Goal: Task Accomplishment & Management: Manage account settings

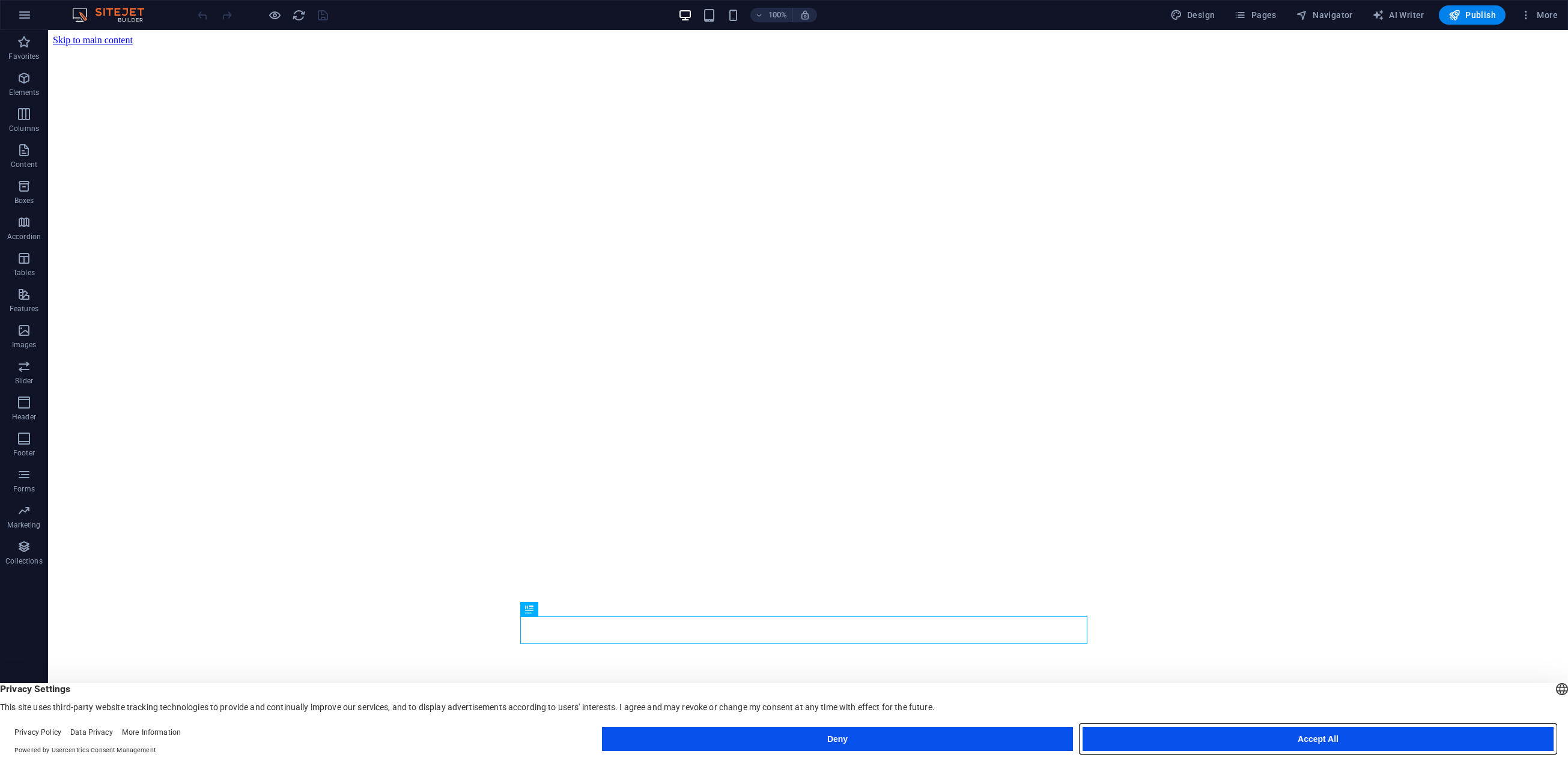
click at [1258, 740] on button "Accept All" at bounding box center [1318, 739] width 471 height 24
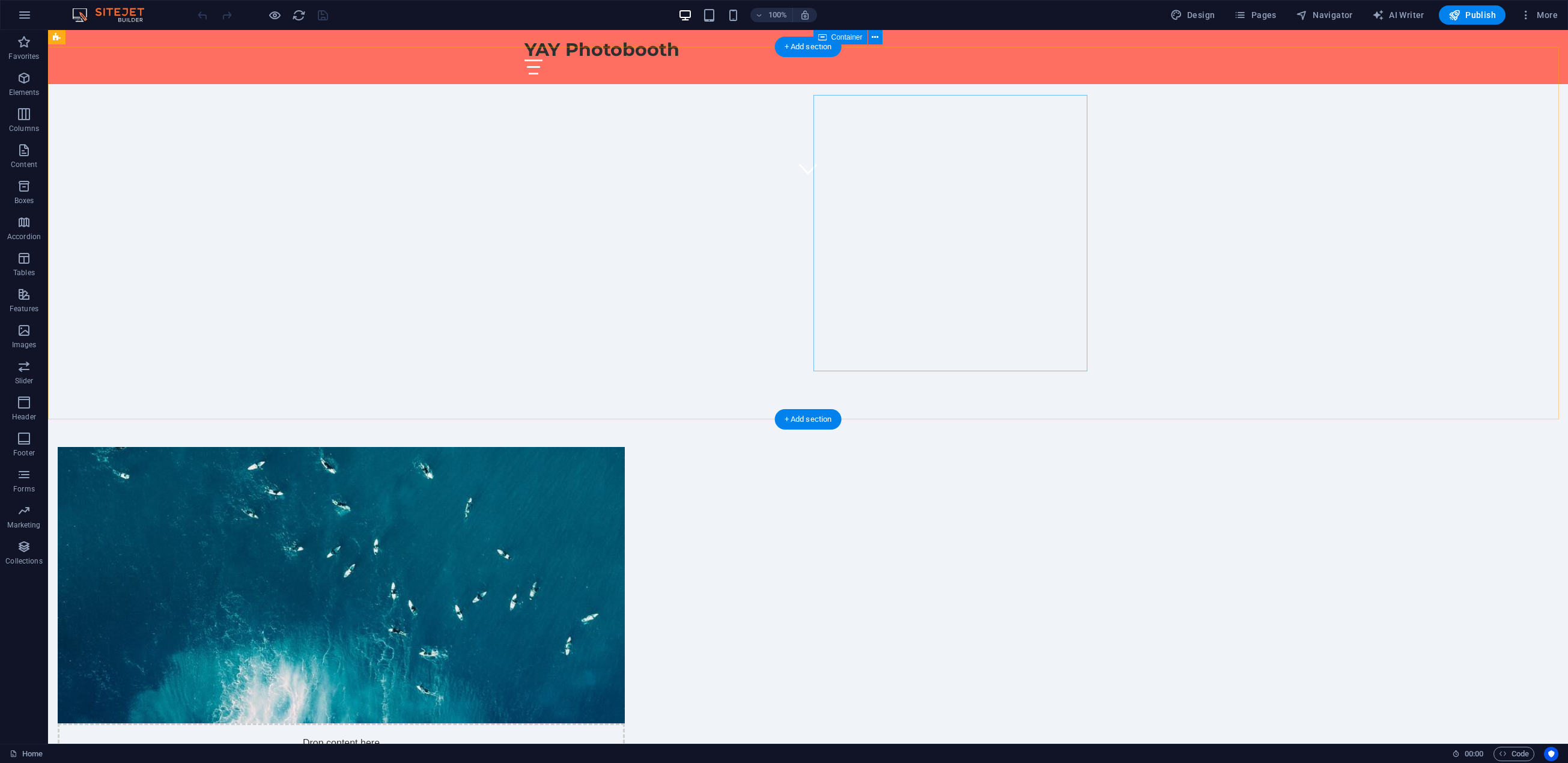
scroll to position [541, 0]
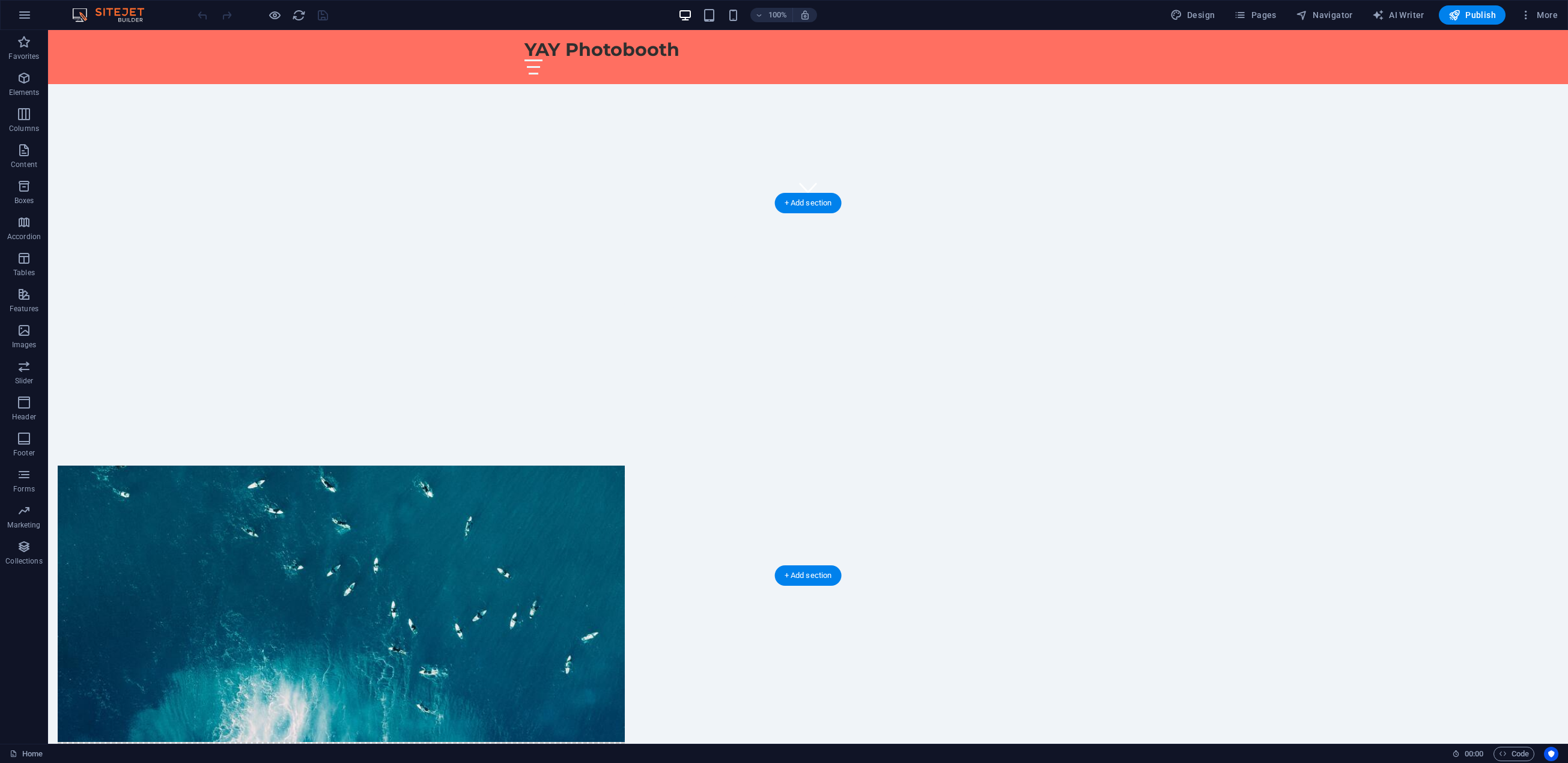
click at [607, 465] on figure at bounding box center [341, 604] width 567 height 277
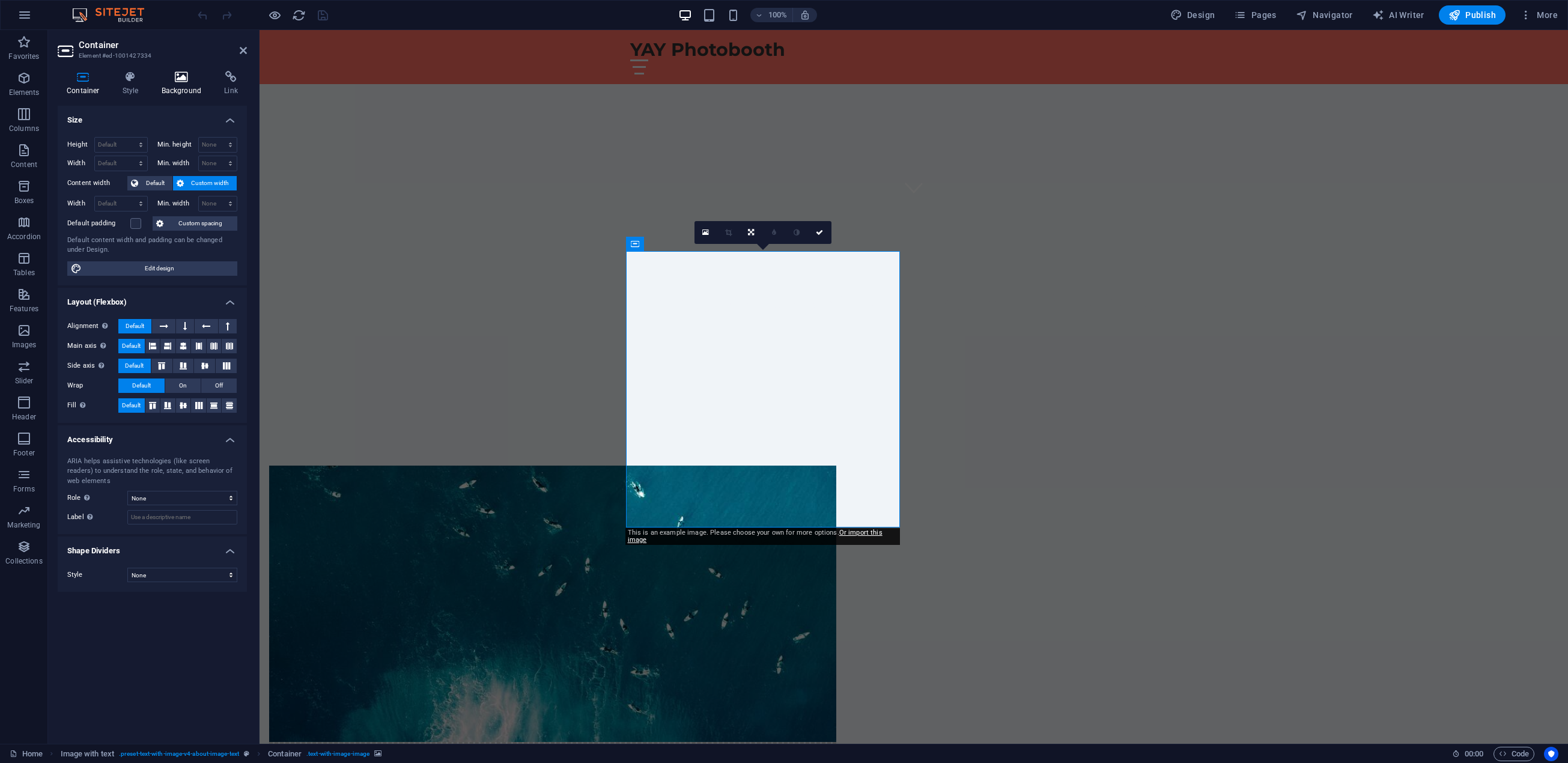
click at [169, 75] on icon at bounding box center [182, 77] width 58 height 12
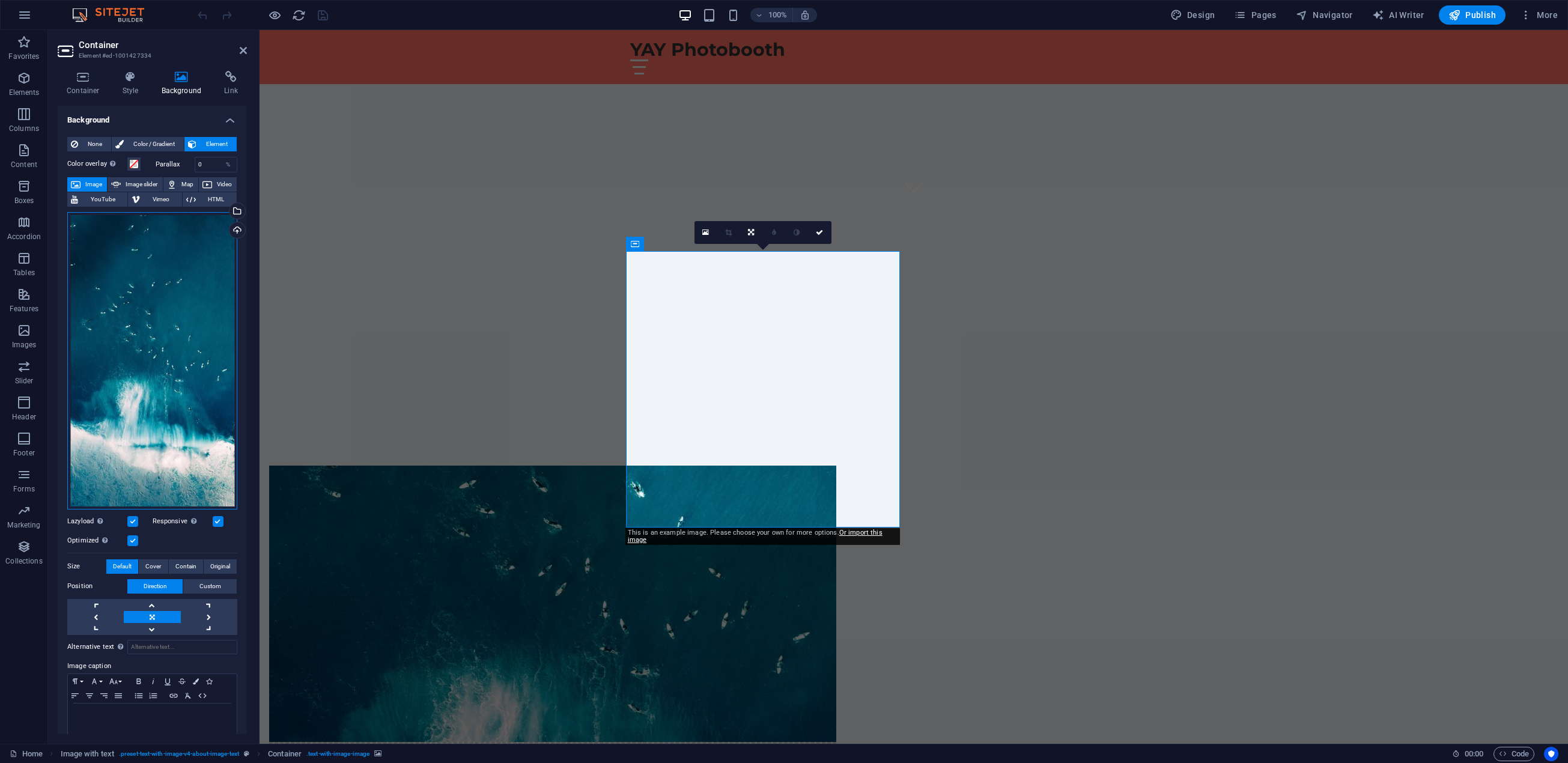
click at [147, 275] on div "Drag files here, click to choose files or select files from Files or our free s…" at bounding box center [152, 361] width 170 height 298
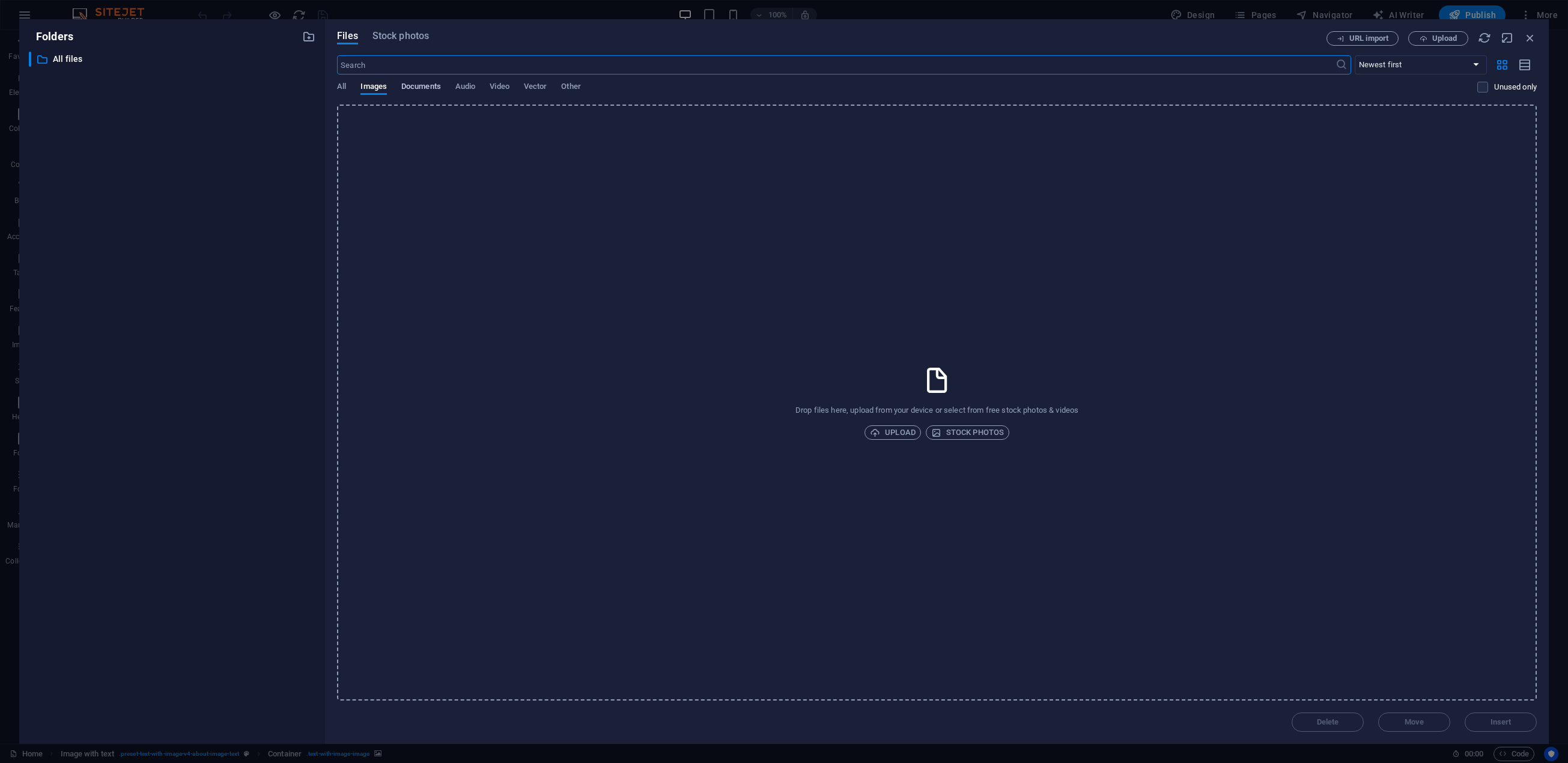
click at [417, 86] on span "Documents" at bounding box center [421, 88] width 39 height 17
click at [367, 83] on span "Images" at bounding box center [374, 88] width 26 height 17
click at [35, 60] on div "​ All files All files" at bounding box center [161, 59] width 265 height 15
click at [1421, 37] on icon "button" at bounding box center [1423, 39] width 8 height 8
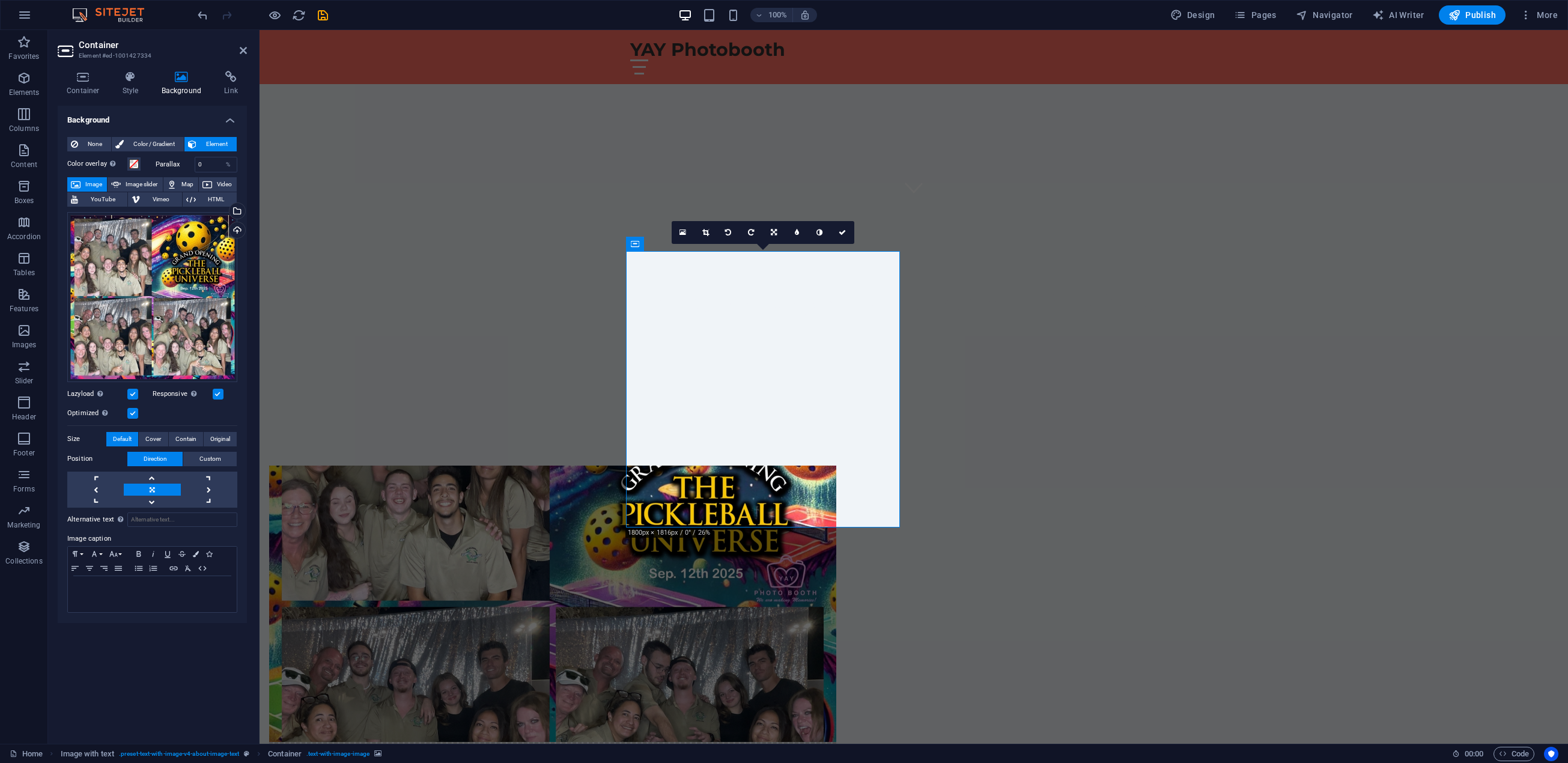
click at [187, 80] on icon at bounding box center [182, 77] width 58 height 12
click at [159, 268] on div "Drag files here, click to choose files or select files from Files or our free s…" at bounding box center [152, 296] width 170 height 170
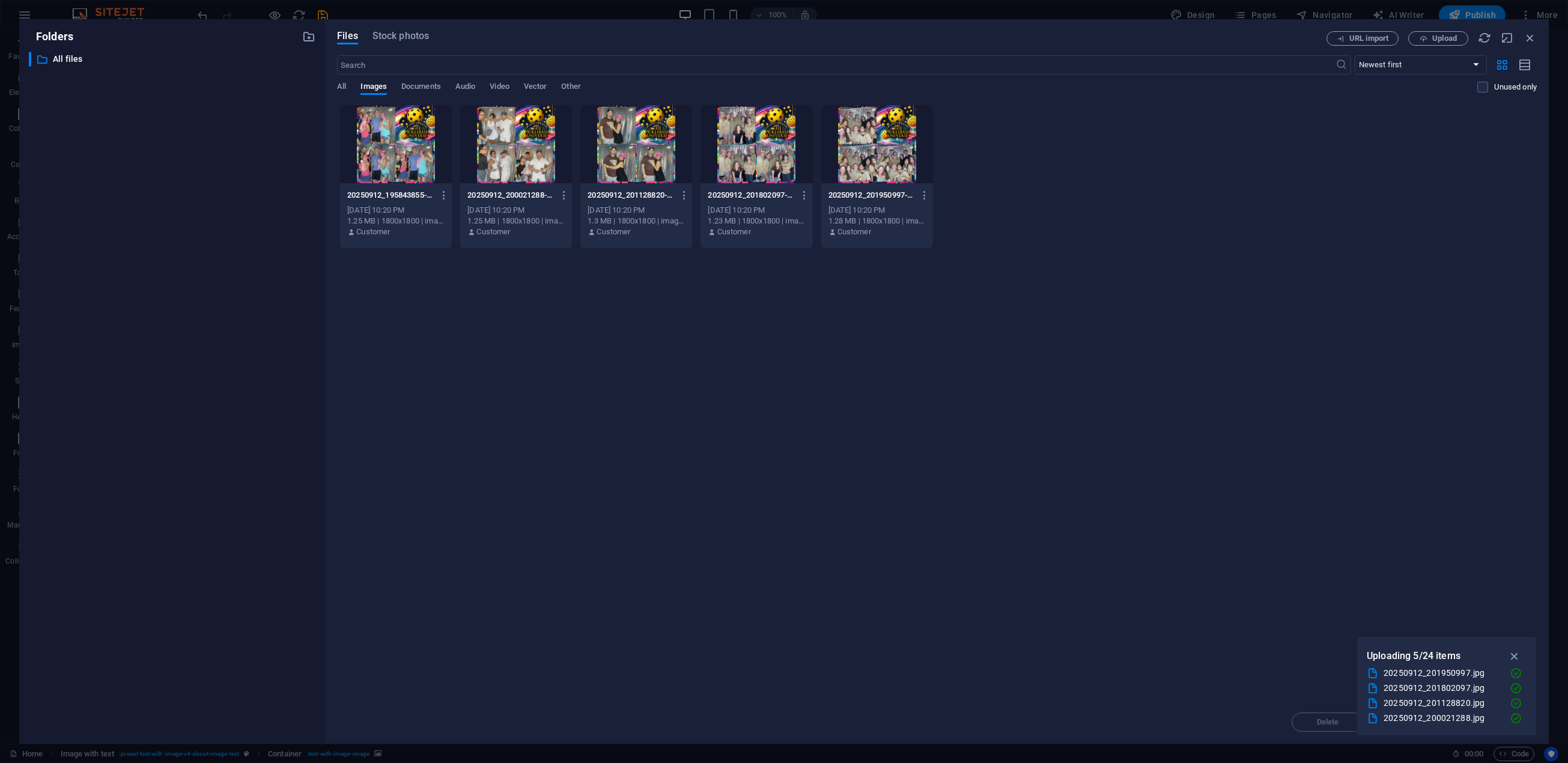
click at [159, 268] on div "​ All files All files" at bounding box center [172, 393] width 286 height 682
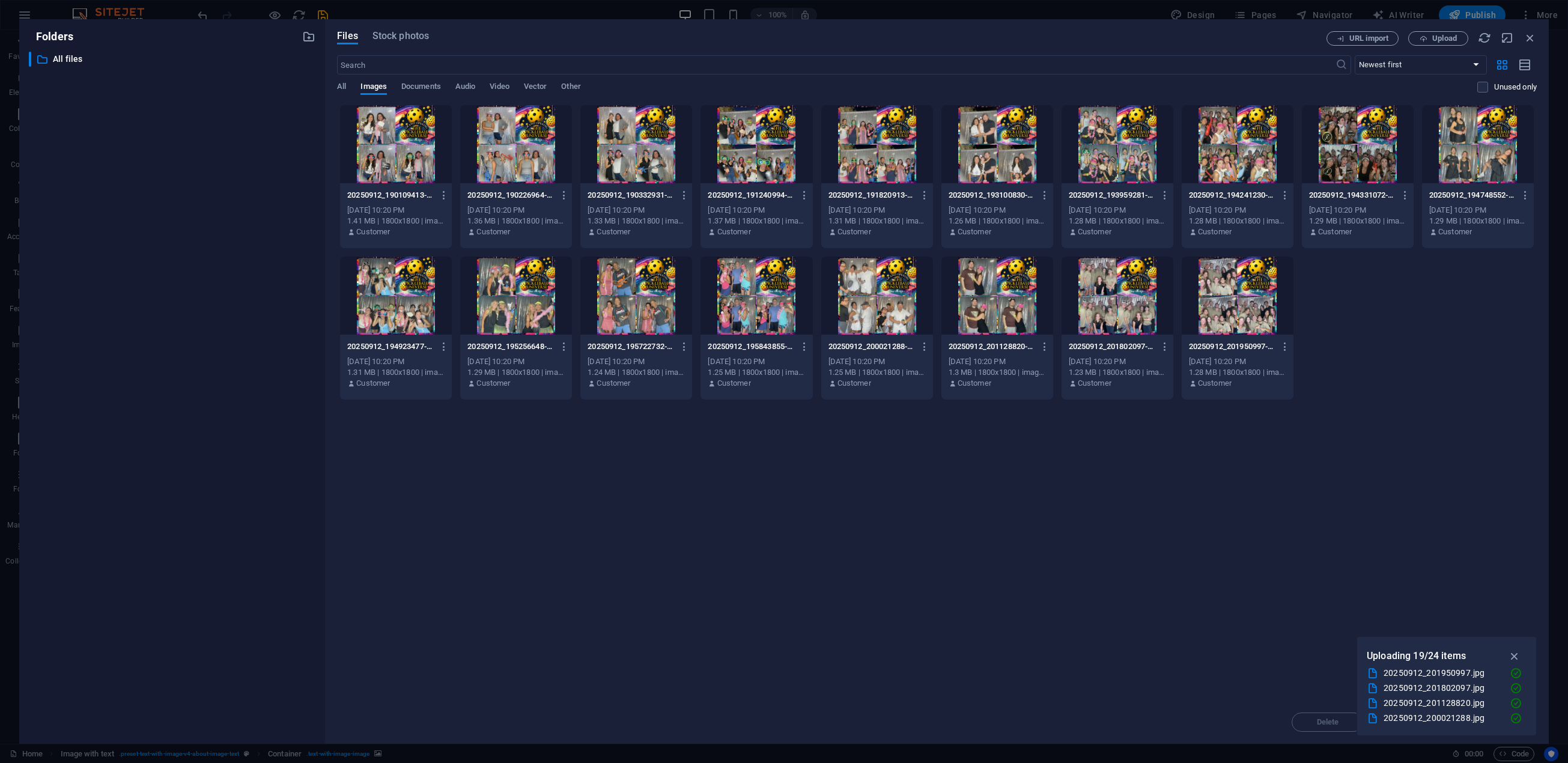
click at [1142, 317] on div at bounding box center [1117, 295] width 111 height 78
click at [1144, 317] on div "1" at bounding box center [1117, 295] width 111 height 78
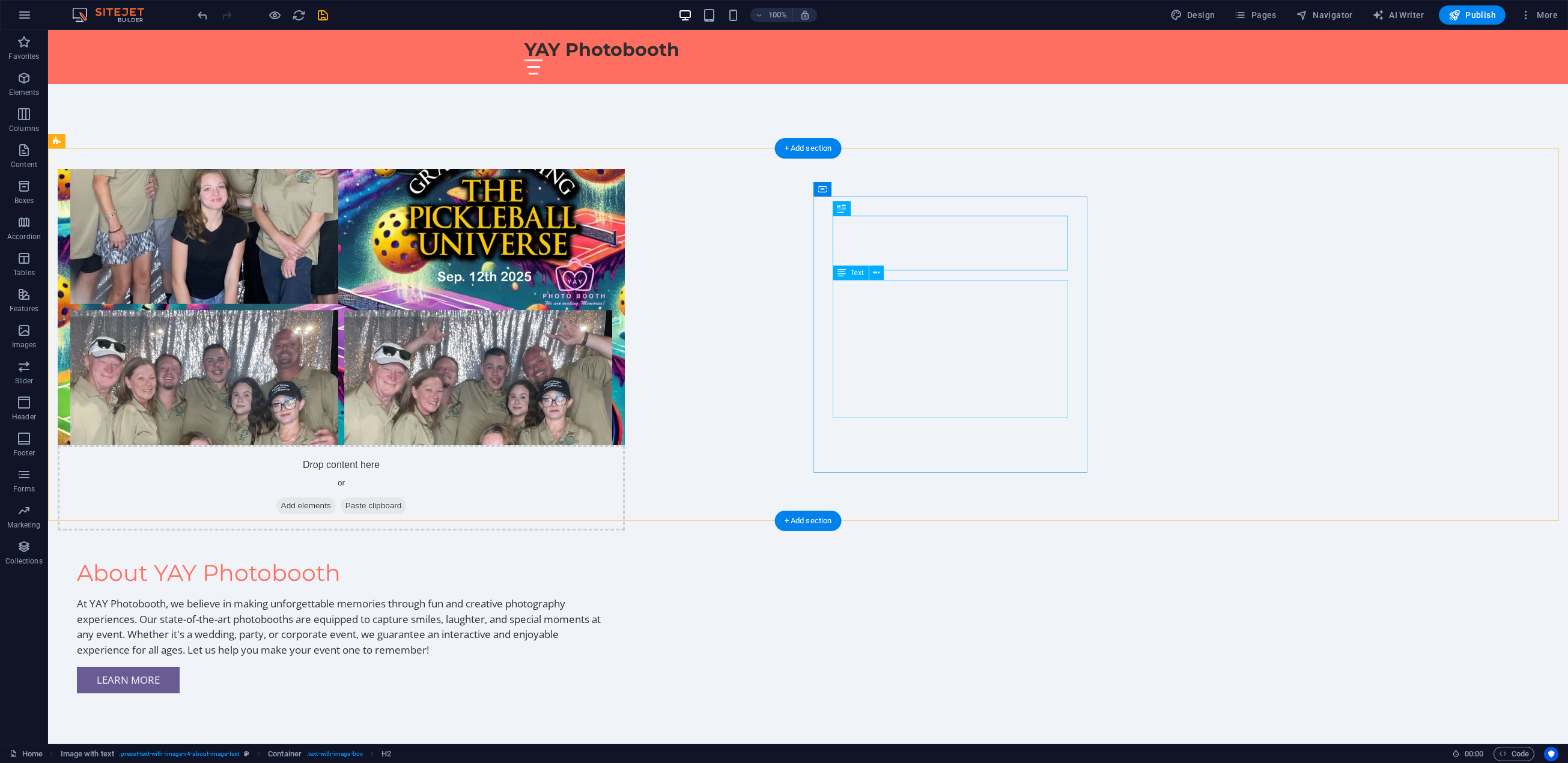
scroll to position [1082, 0]
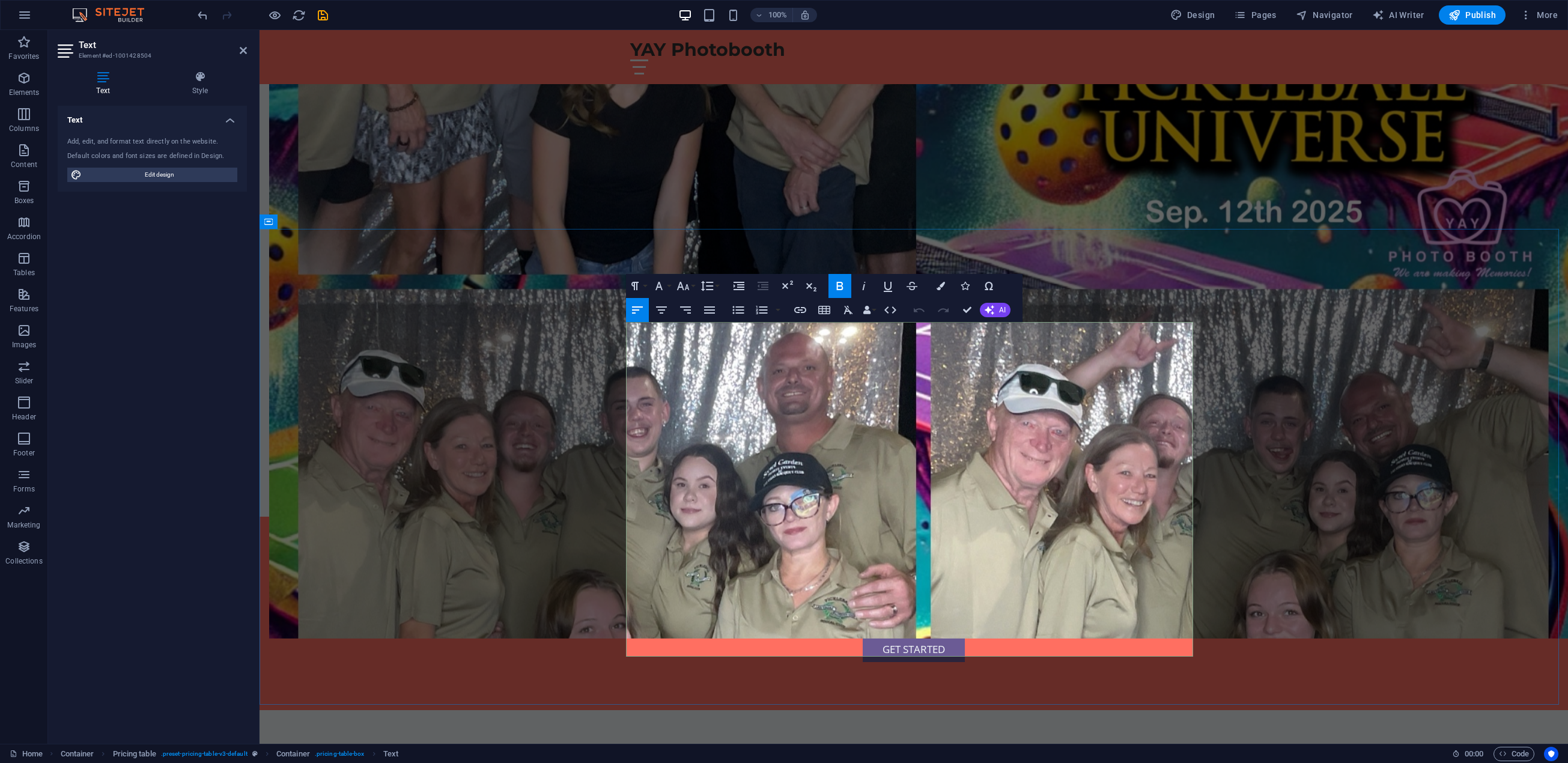
drag, startPoint x: 629, startPoint y: 336, endPoint x: 779, endPoint y: 334, distance: 150.0
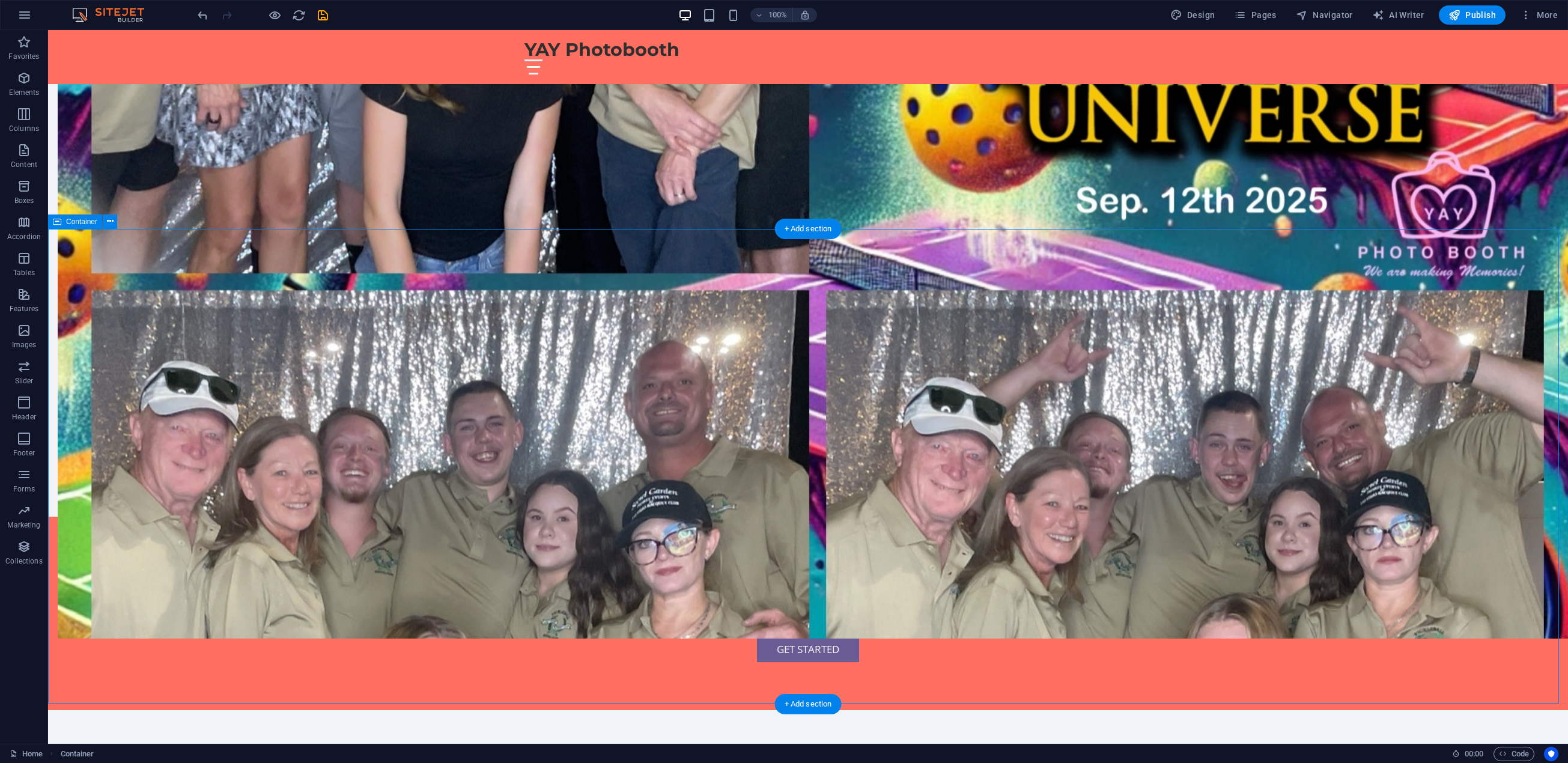
click at [68, 223] on span "Container" at bounding box center [82, 222] width 31 height 7
click at [115, 222] on button at bounding box center [110, 222] width 14 height 14
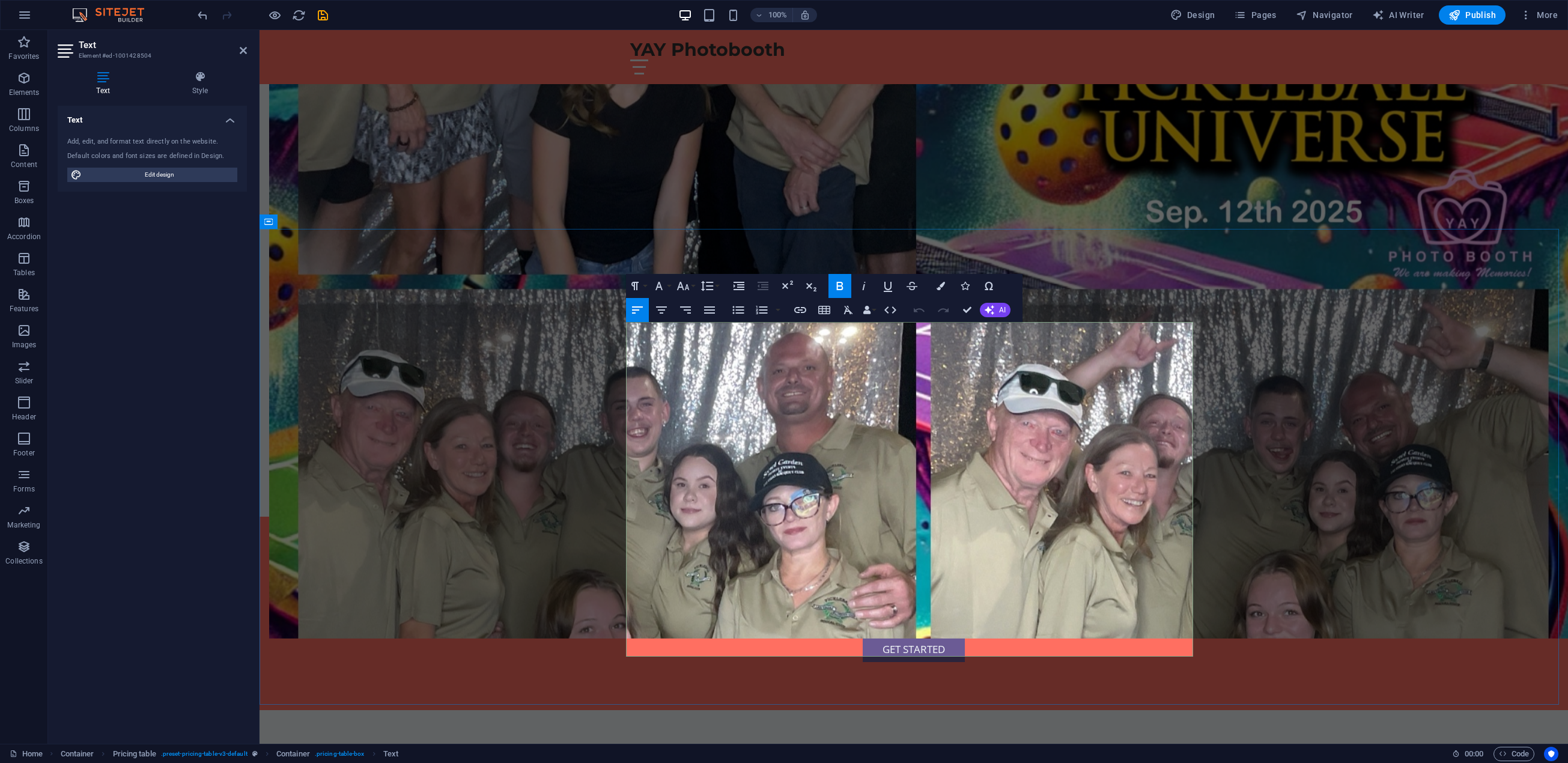
drag, startPoint x: 737, startPoint y: 332, endPoint x: 668, endPoint y: 332, distance: 69.0
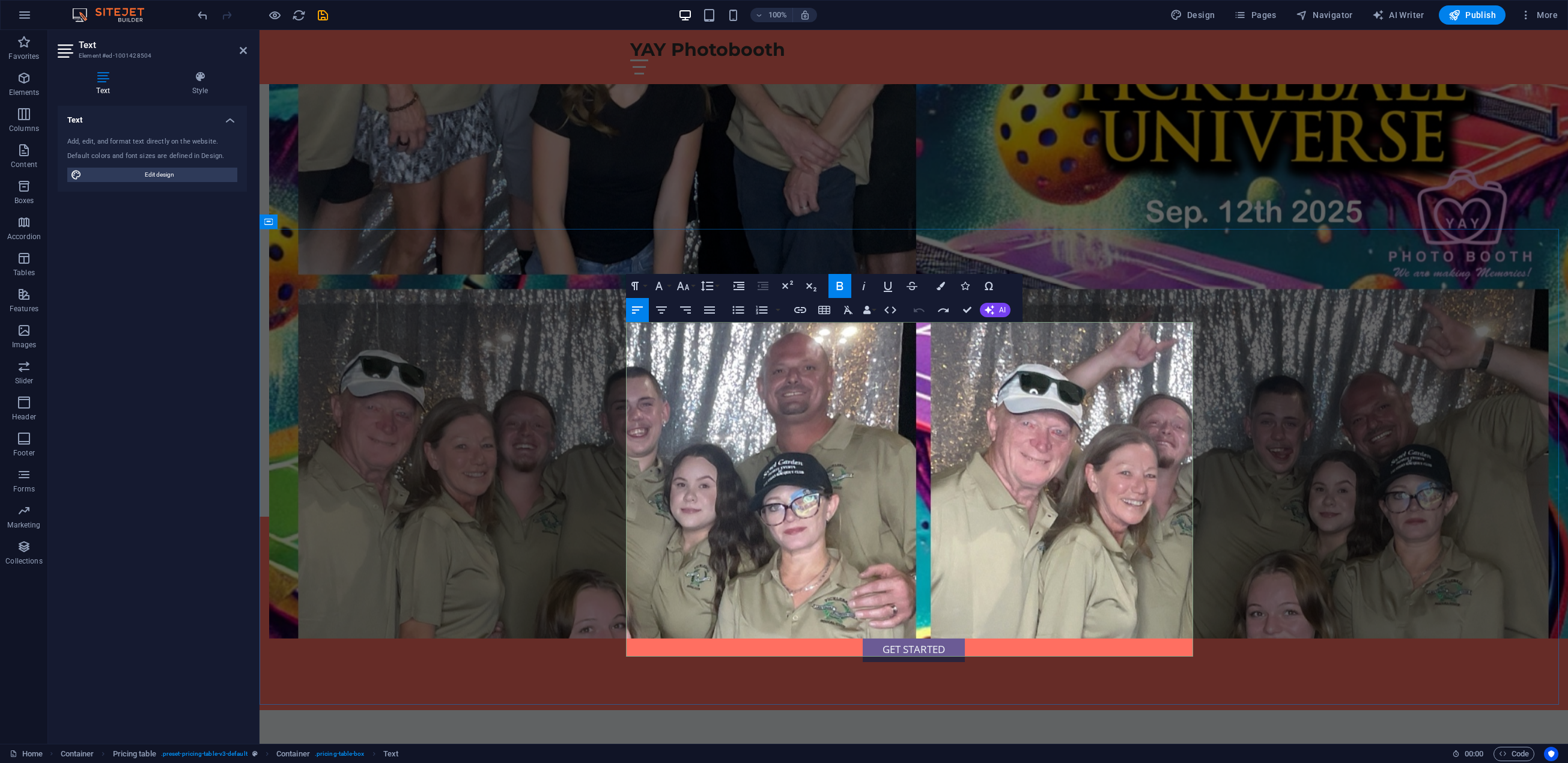
drag, startPoint x: 829, startPoint y: 351, endPoint x: 853, endPoint y: 350, distance: 24.0
drag, startPoint x: 1003, startPoint y: 351, endPoint x: 747, endPoint y: 363, distance: 256.3
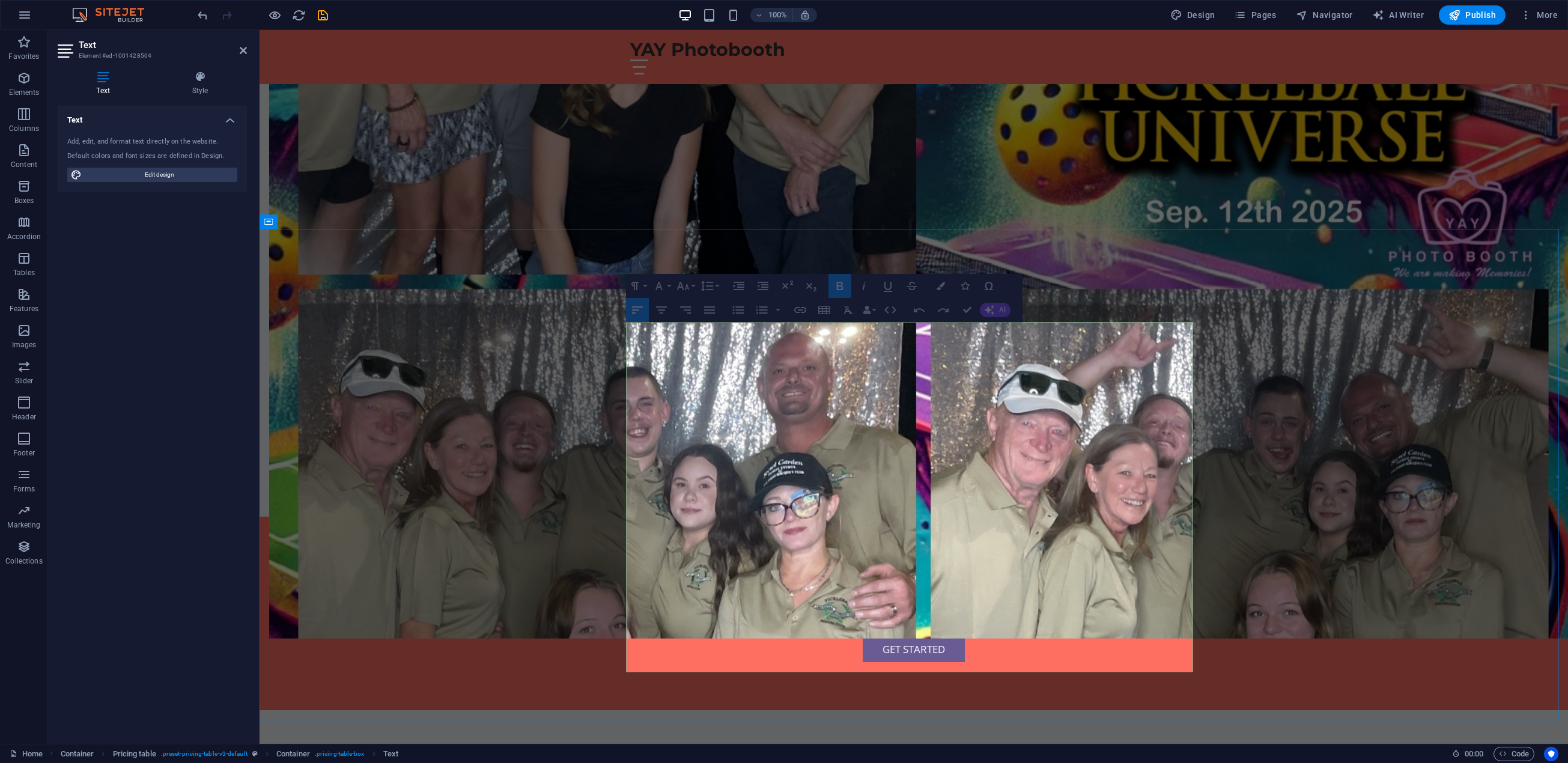
drag, startPoint x: 732, startPoint y: 657, endPoint x: 678, endPoint y: 619, distance: 66.0
drag, startPoint x: 1189, startPoint y: 641, endPoint x: 1125, endPoint y: 638, distance: 64.1
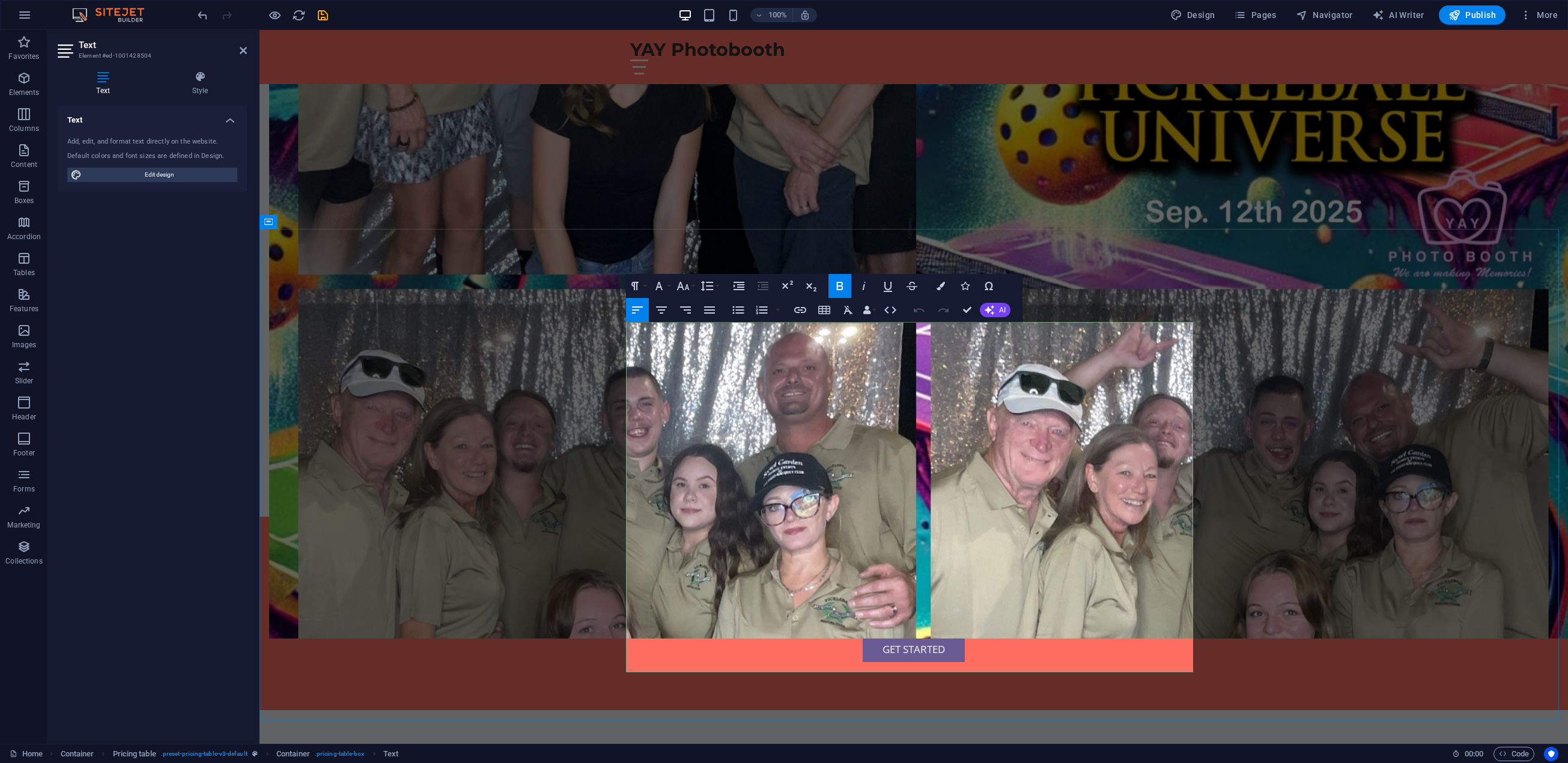
drag, startPoint x: 730, startPoint y: 657, endPoint x: 632, endPoint y: 629, distance: 101.9
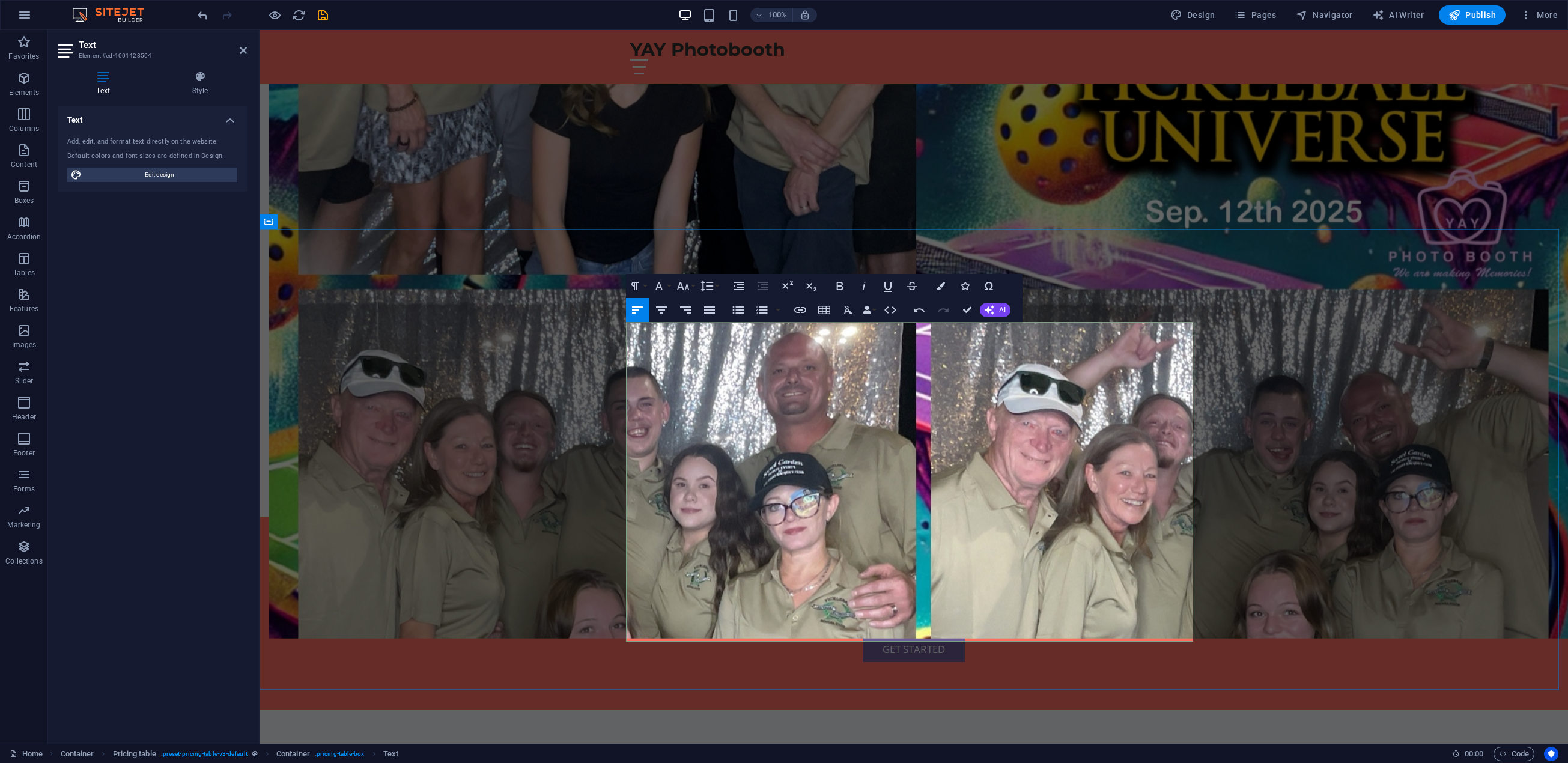
drag, startPoint x: 1164, startPoint y: 631, endPoint x: 1198, endPoint y: 628, distance: 34.1
drag, startPoint x: 712, startPoint y: 603, endPoint x: 645, endPoint y: 467, distance: 151.6
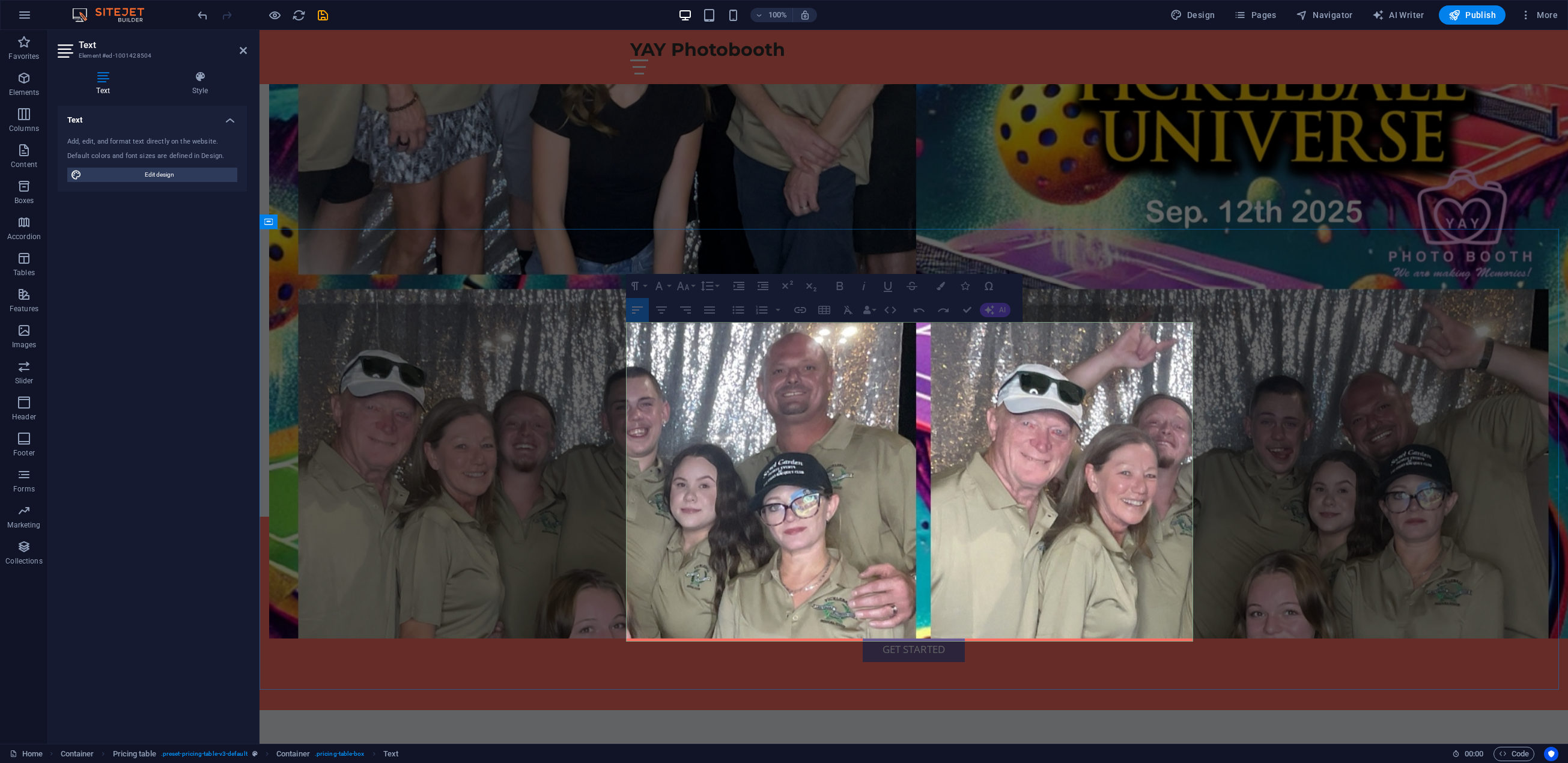
drag, startPoint x: 633, startPoint y: 463, endPoint x: 701, endPoint y: 560, distance: 118.5
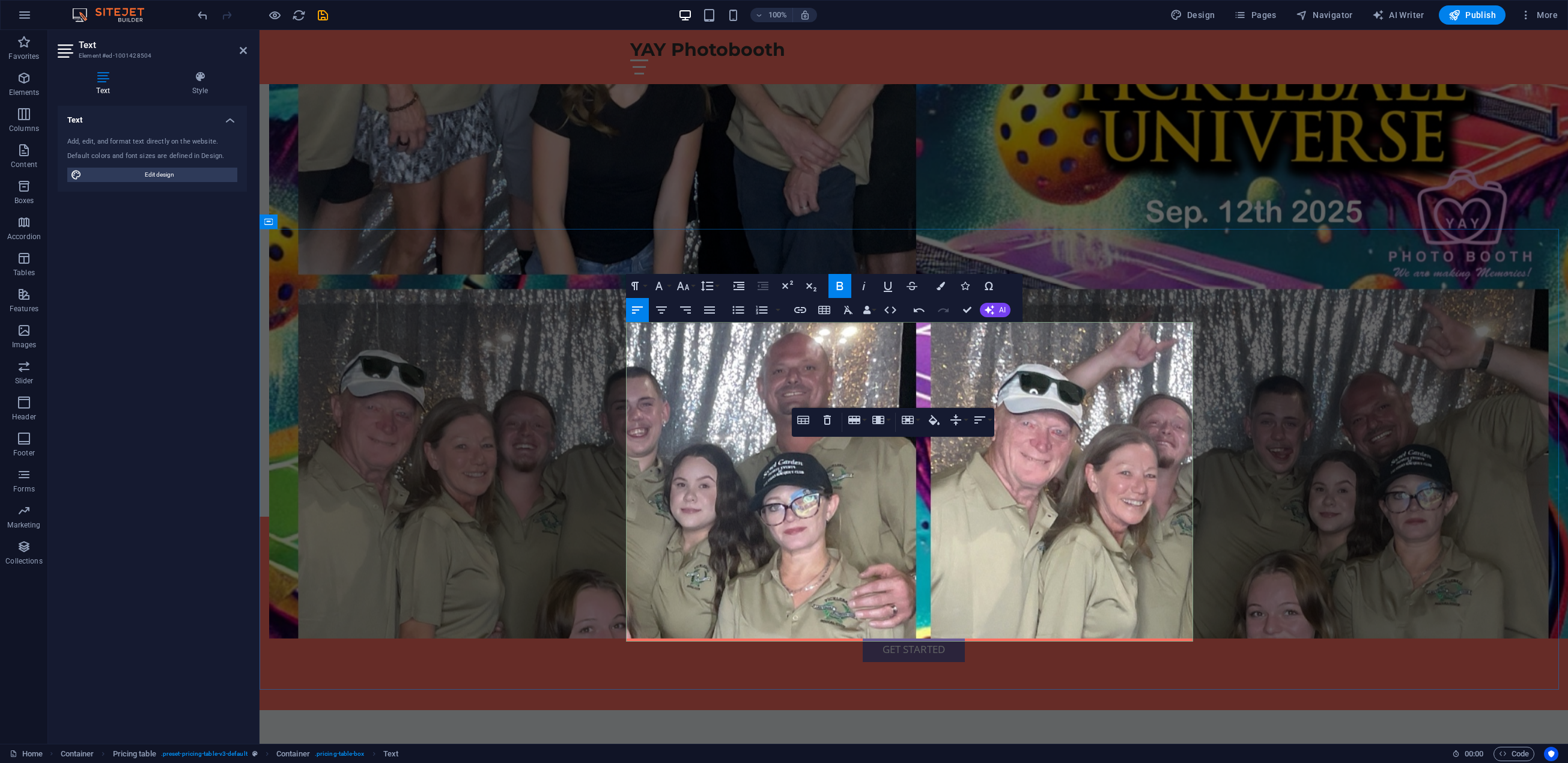
drag, startPoint x: 684, startPoint y: 514, endPoint x: 711, endPoint y: 529, distance: 30.9
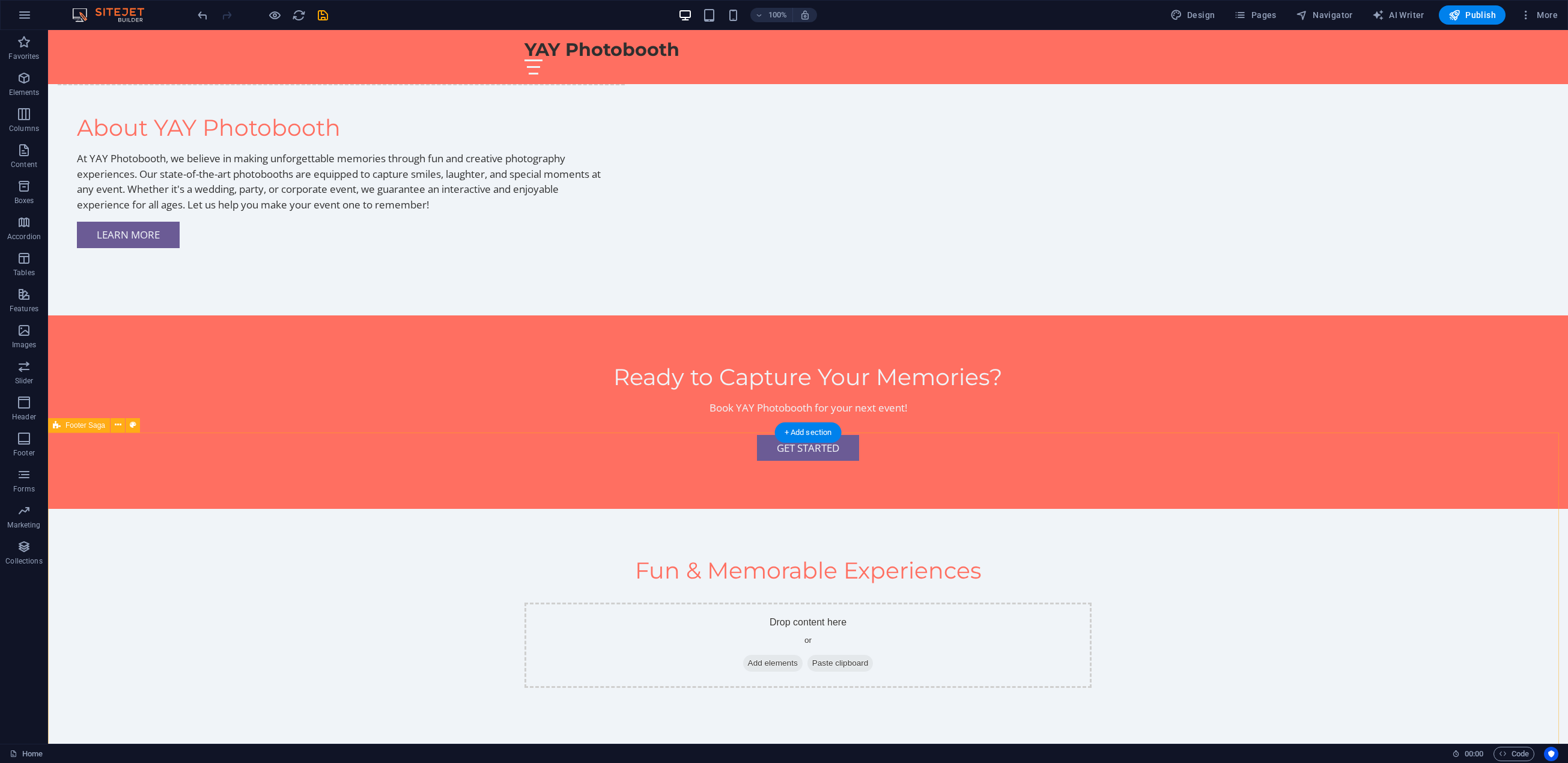
scroll to position [999, 0]
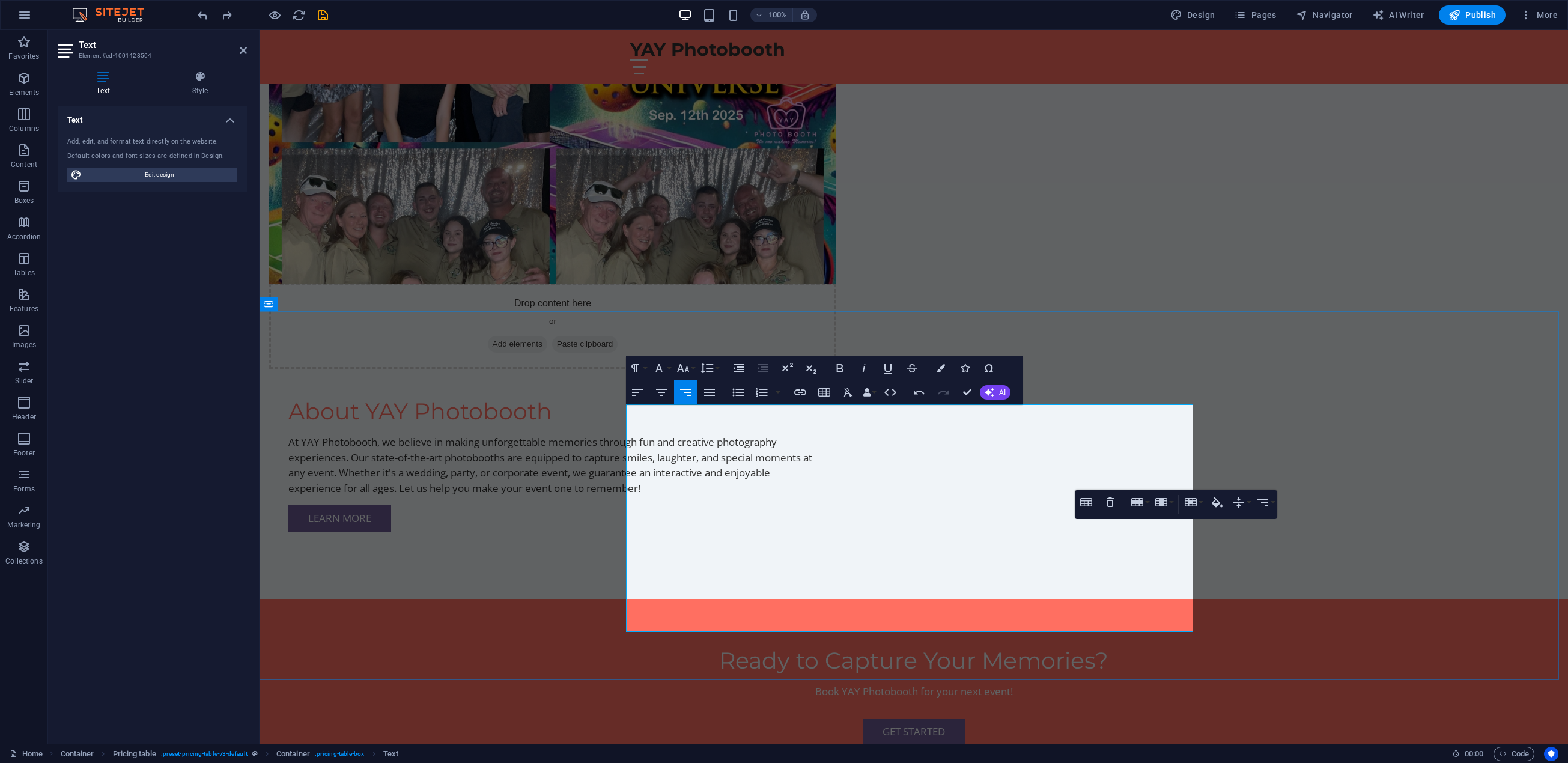
drag, startPoint x: 633, startPoint y: 488, endPoint x: 787, endPoint y: 485, distance: 154.0
drag, startPoint x: 1175, startPoint y: 445, endPoint x: 1186, endPoint y: 446, distance: 11.0
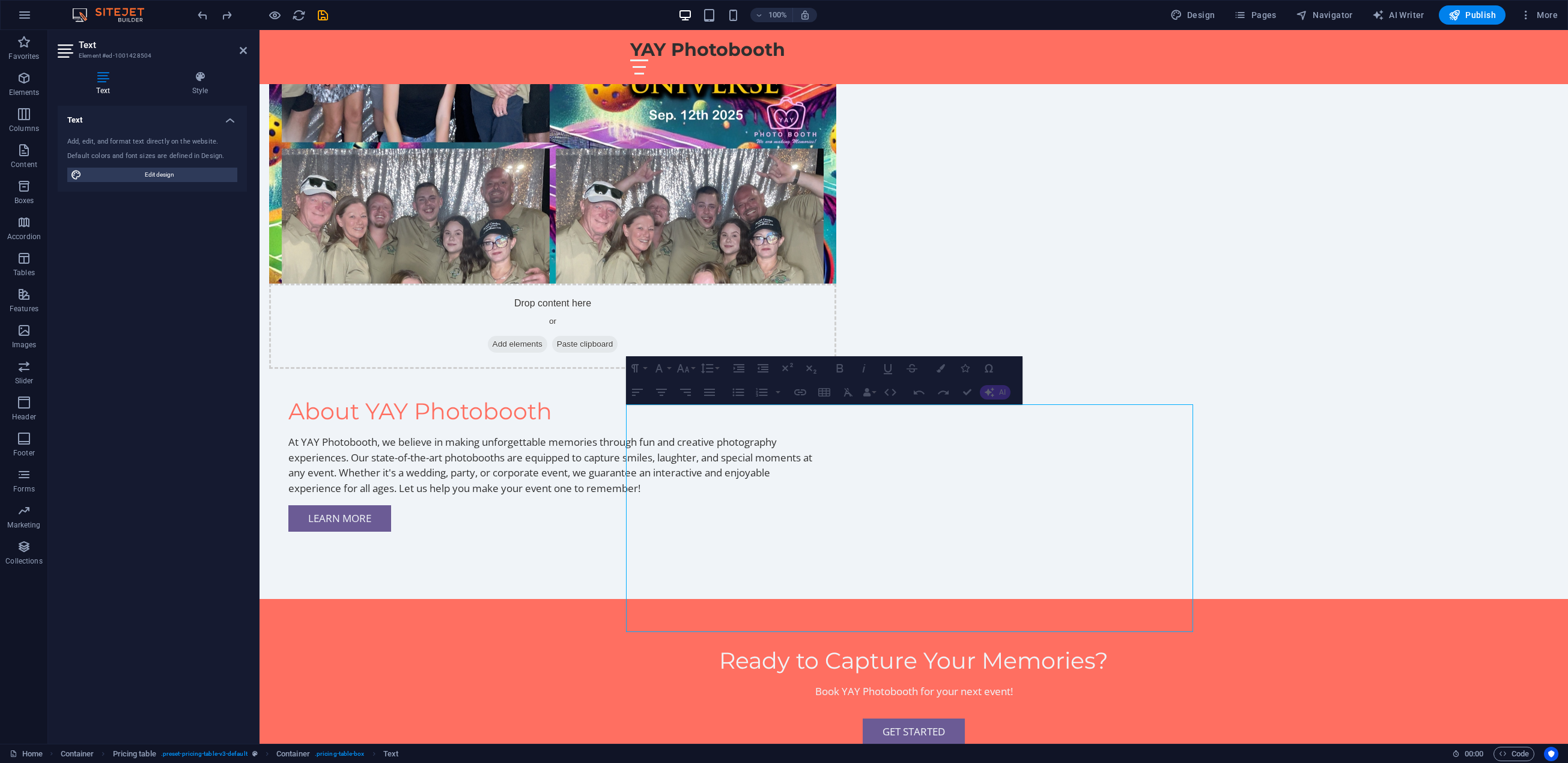
drag, startPoint x: 1190, startPoint y: 558, endPoint x: 1169, endPoint y: 550, distance: 22.5
click at [321, 302] on icon at bounding box center [322, 303] width 7 height 12
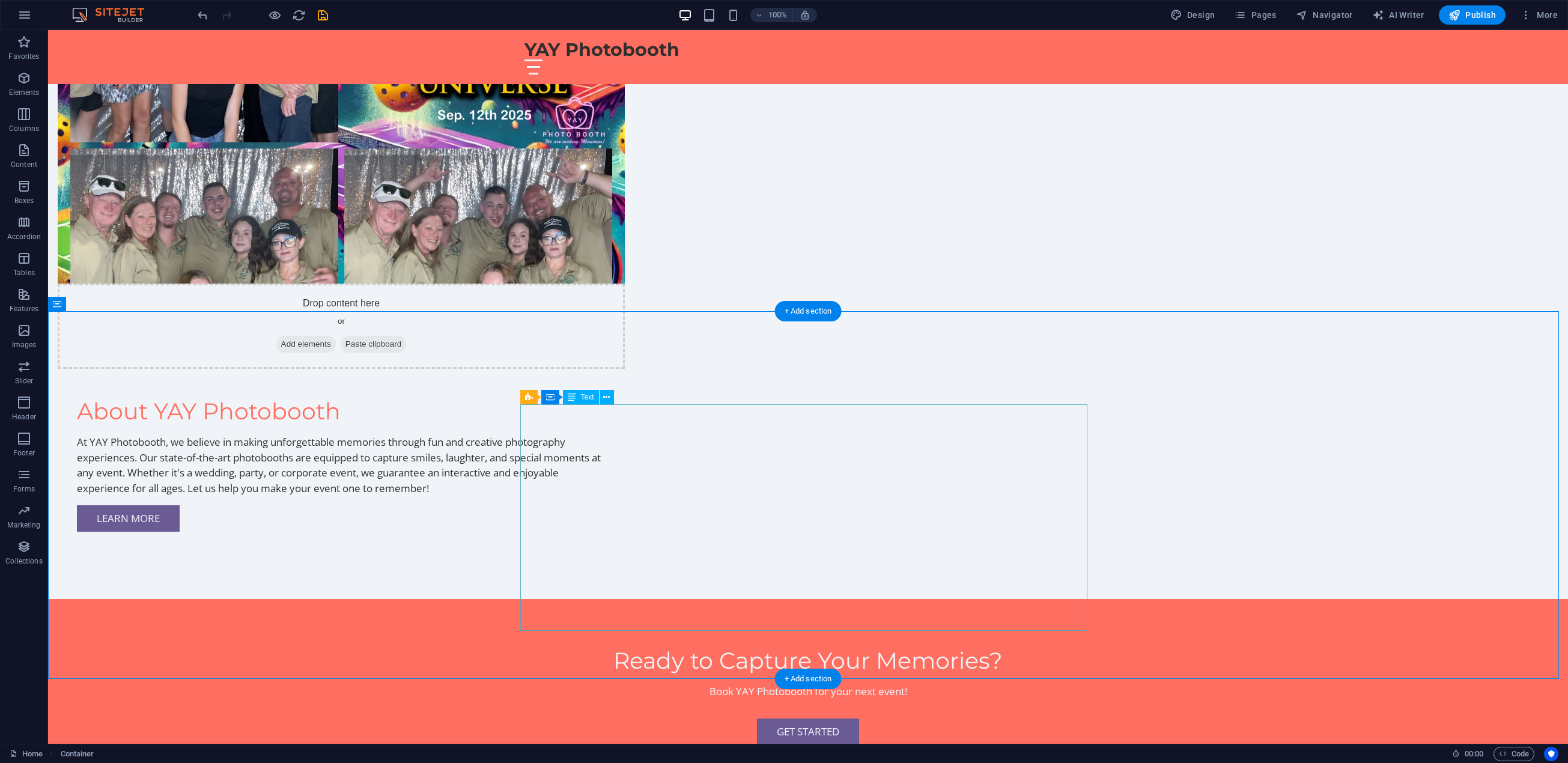
click at [557, 397] on div "Container" at bounding box center [568, 397] width 54 height 14
click at [532, 399] on icon at bounding box center [529, 397] width 8 height 14
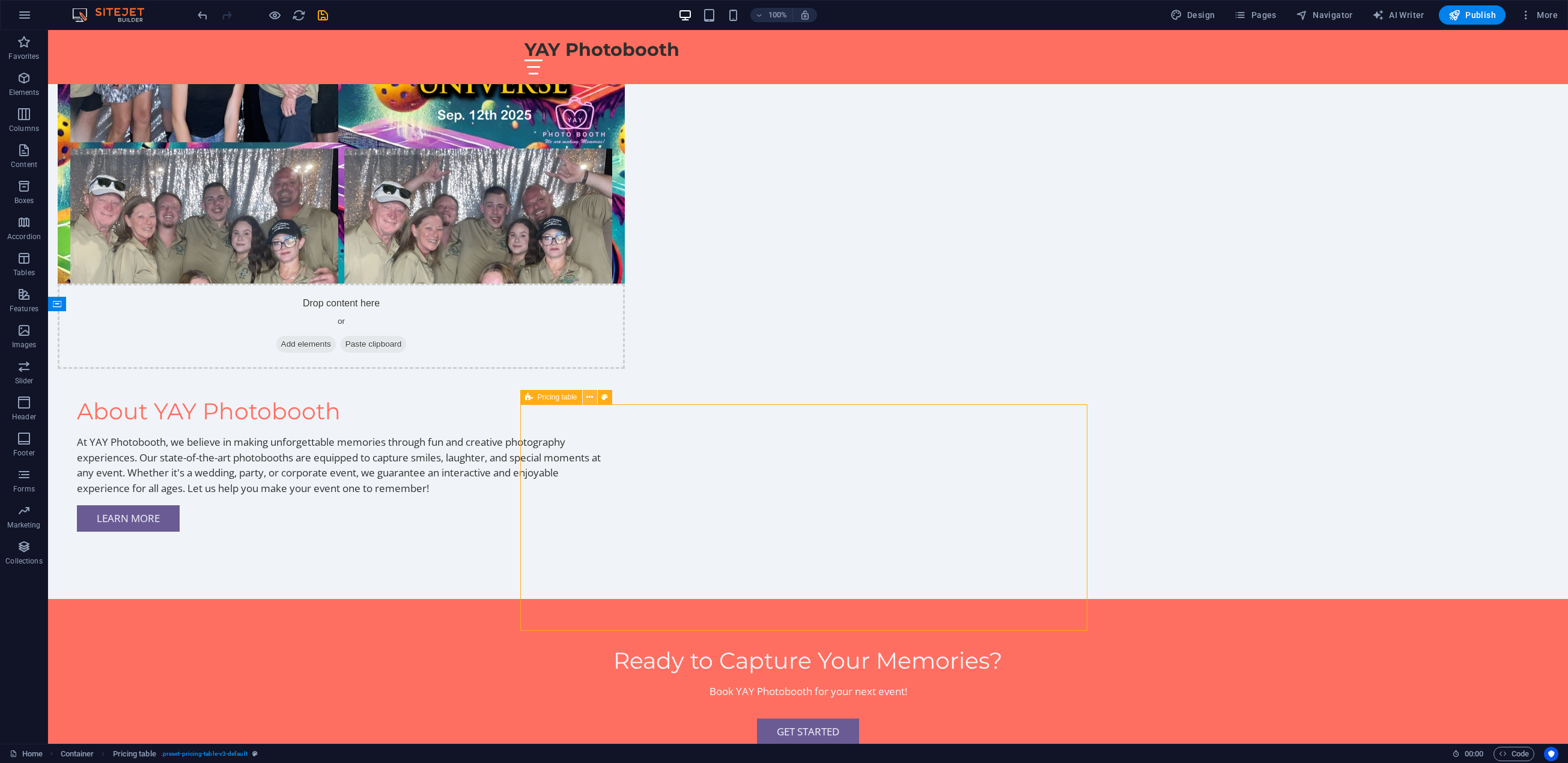
click at [593, 399] on button at bounding box center [590, 397] width 14 height 14
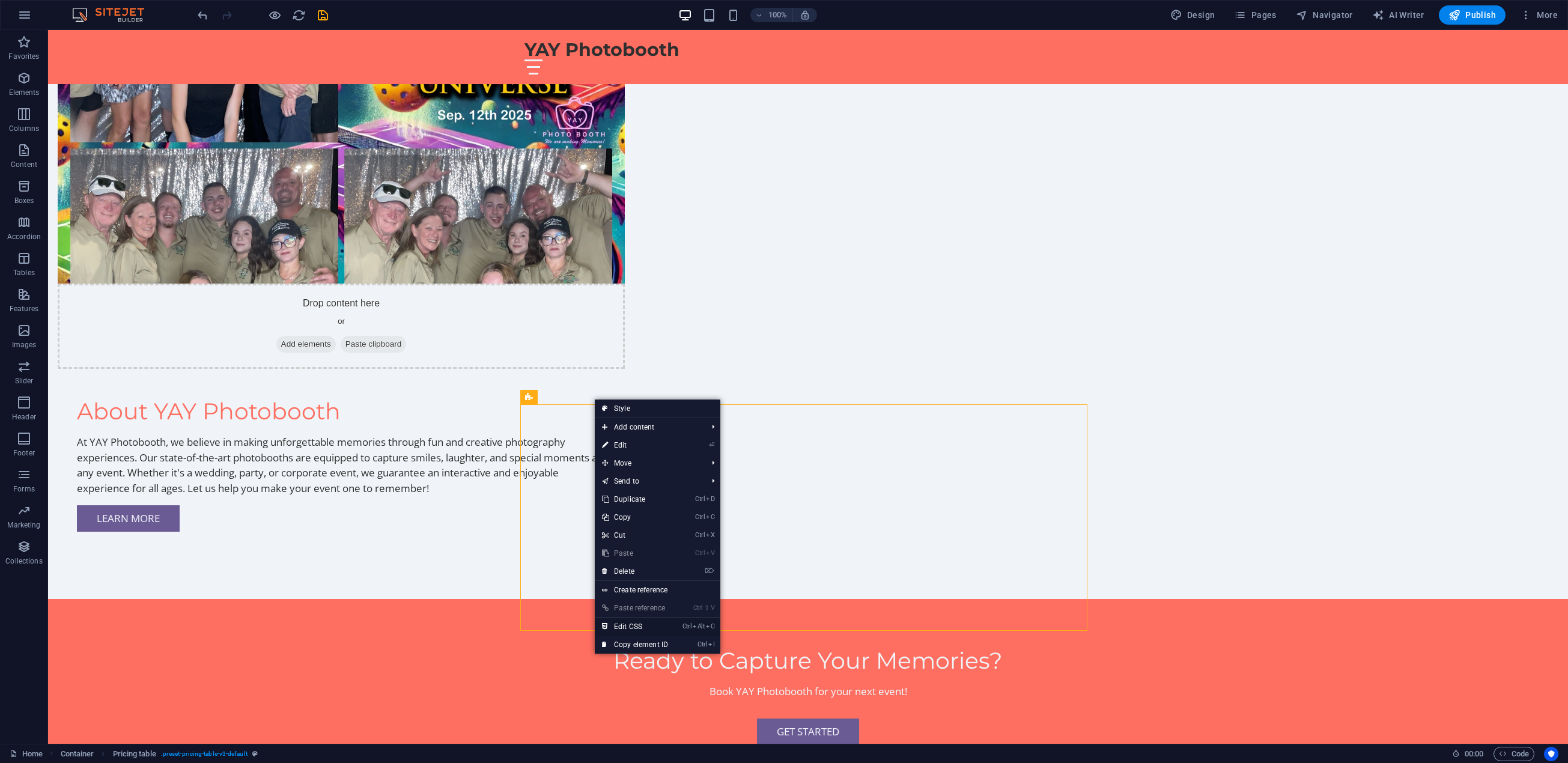
click at [661, 625] on link "Ctrl Alt C Edit CSS" at bounding box center [635, 626] width 81 height 18
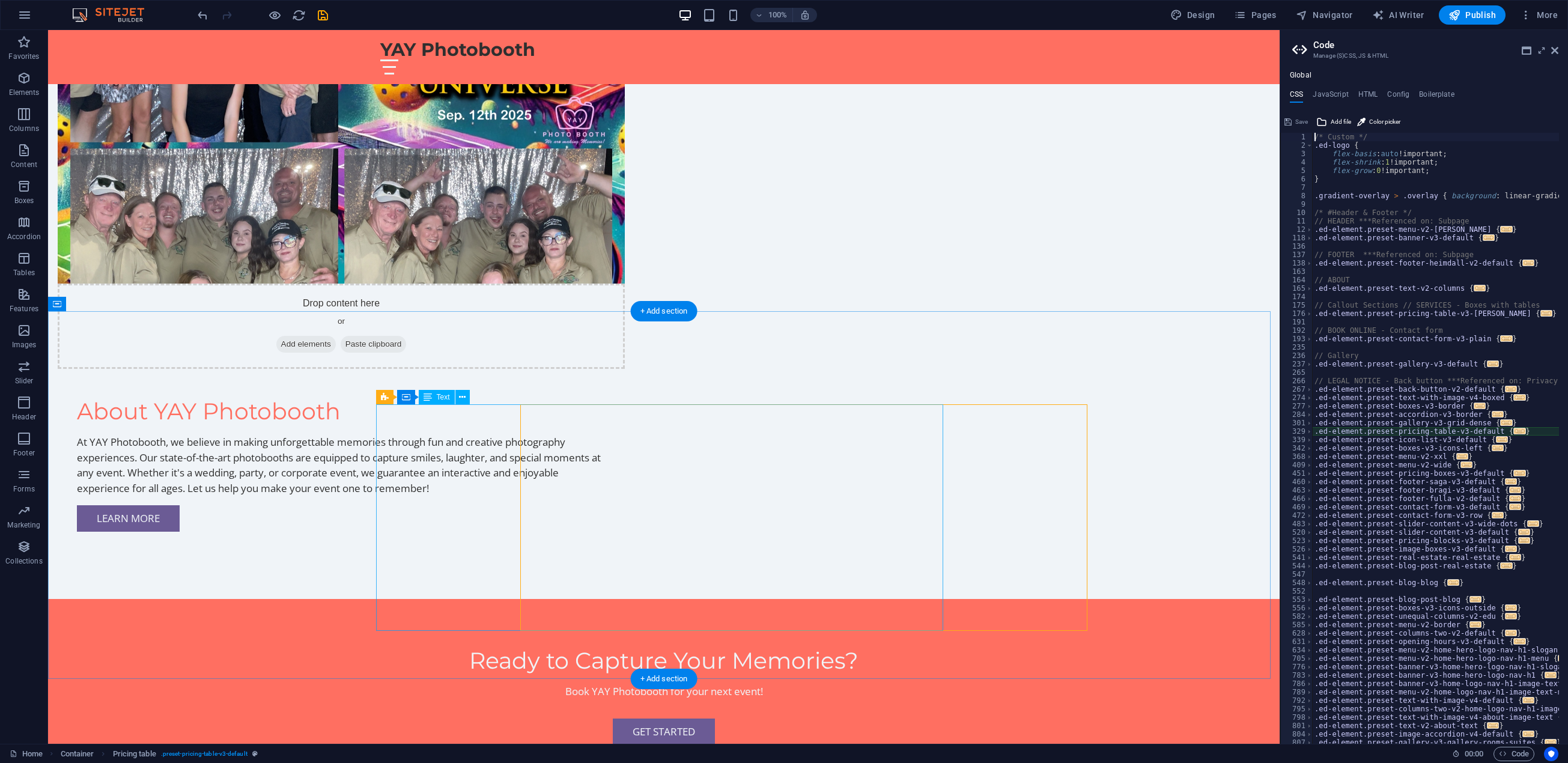
type textarea "@include pricing-table-v3("
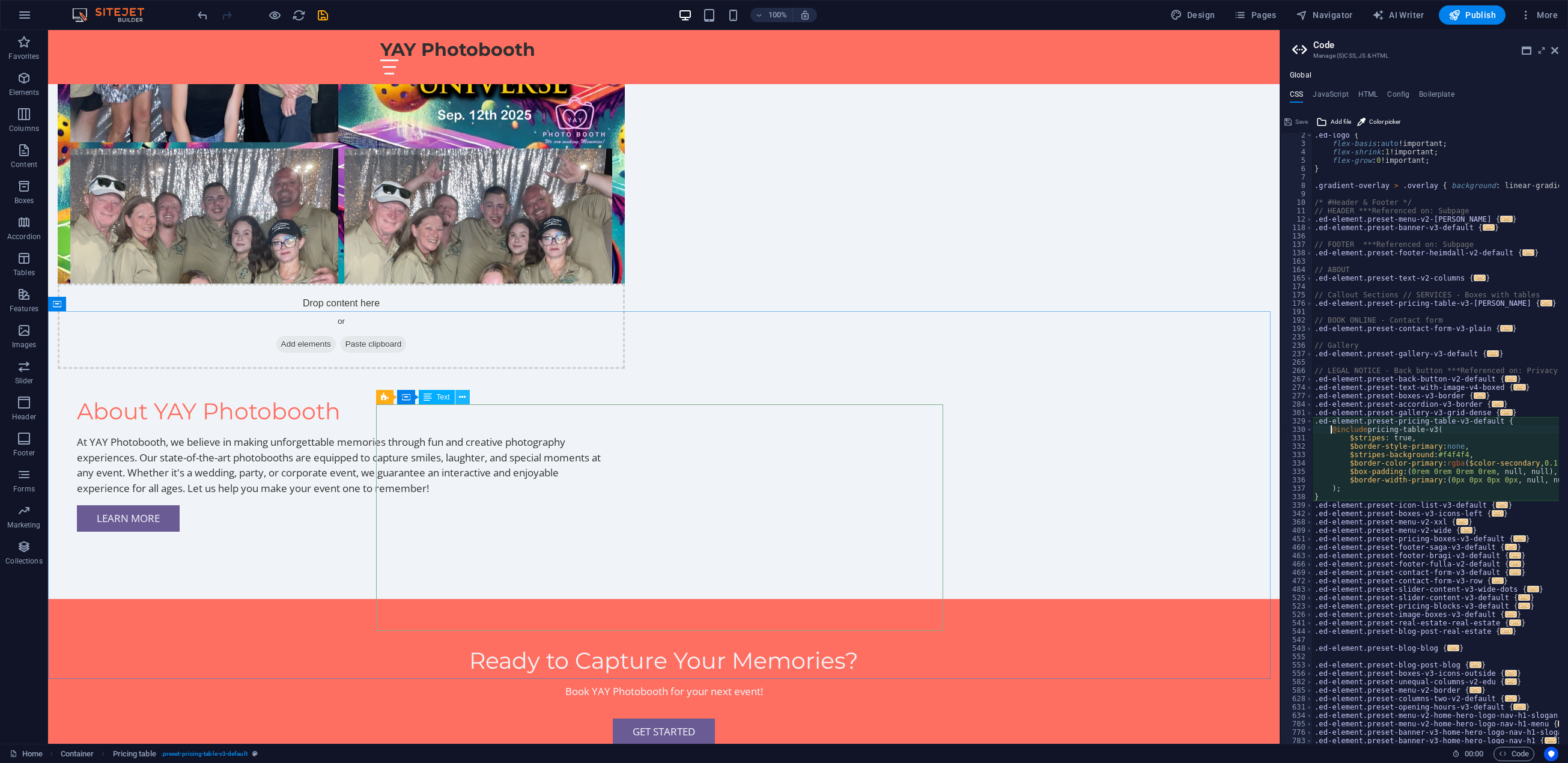
click at [465, 401] on icon at bounding box center [462, 397] width 7 height 12
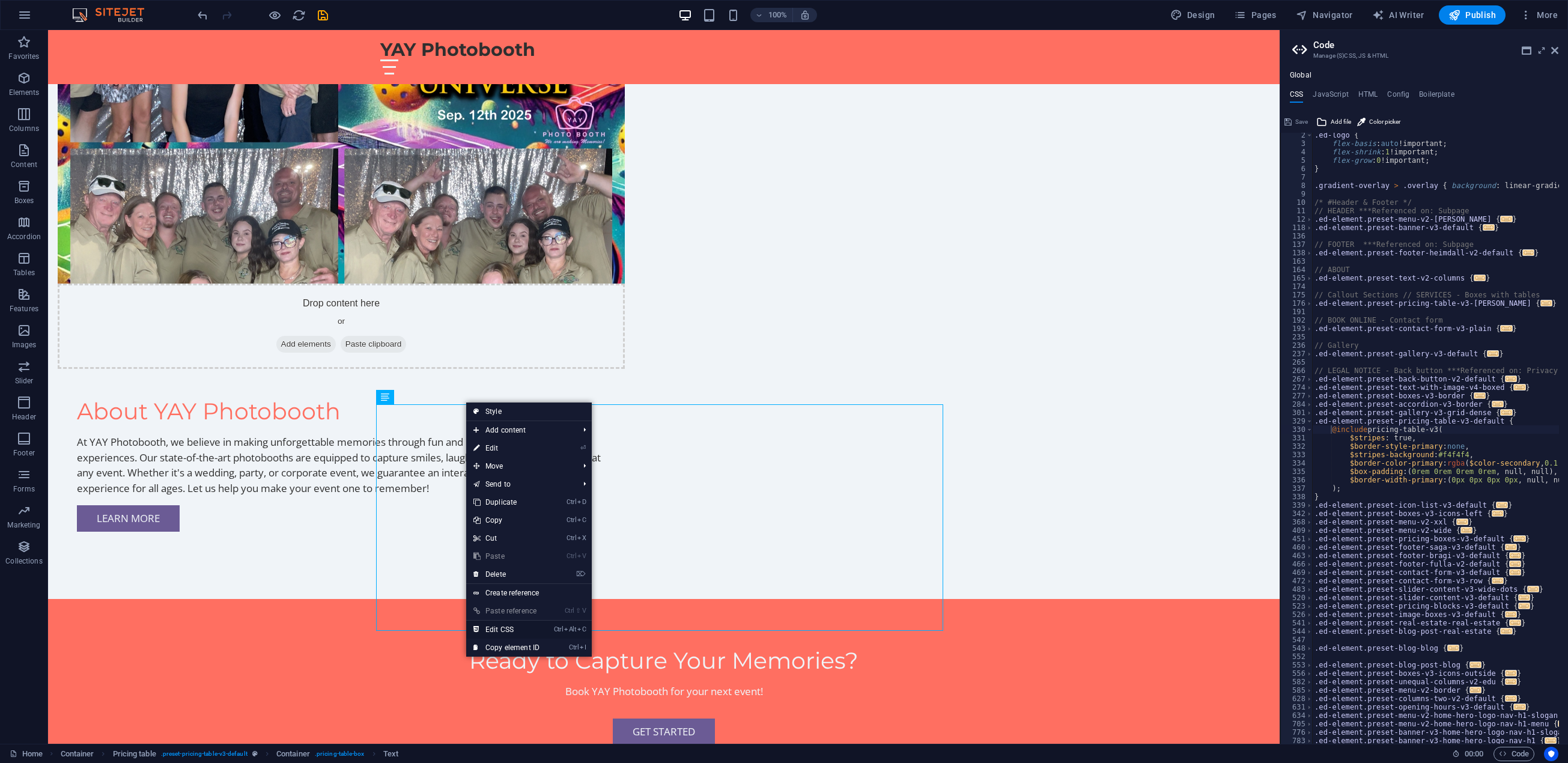
click at [503, 625] on link "Ctrl Alt C Edit CSS" at bounding box center [506, 629] width 81 height 18
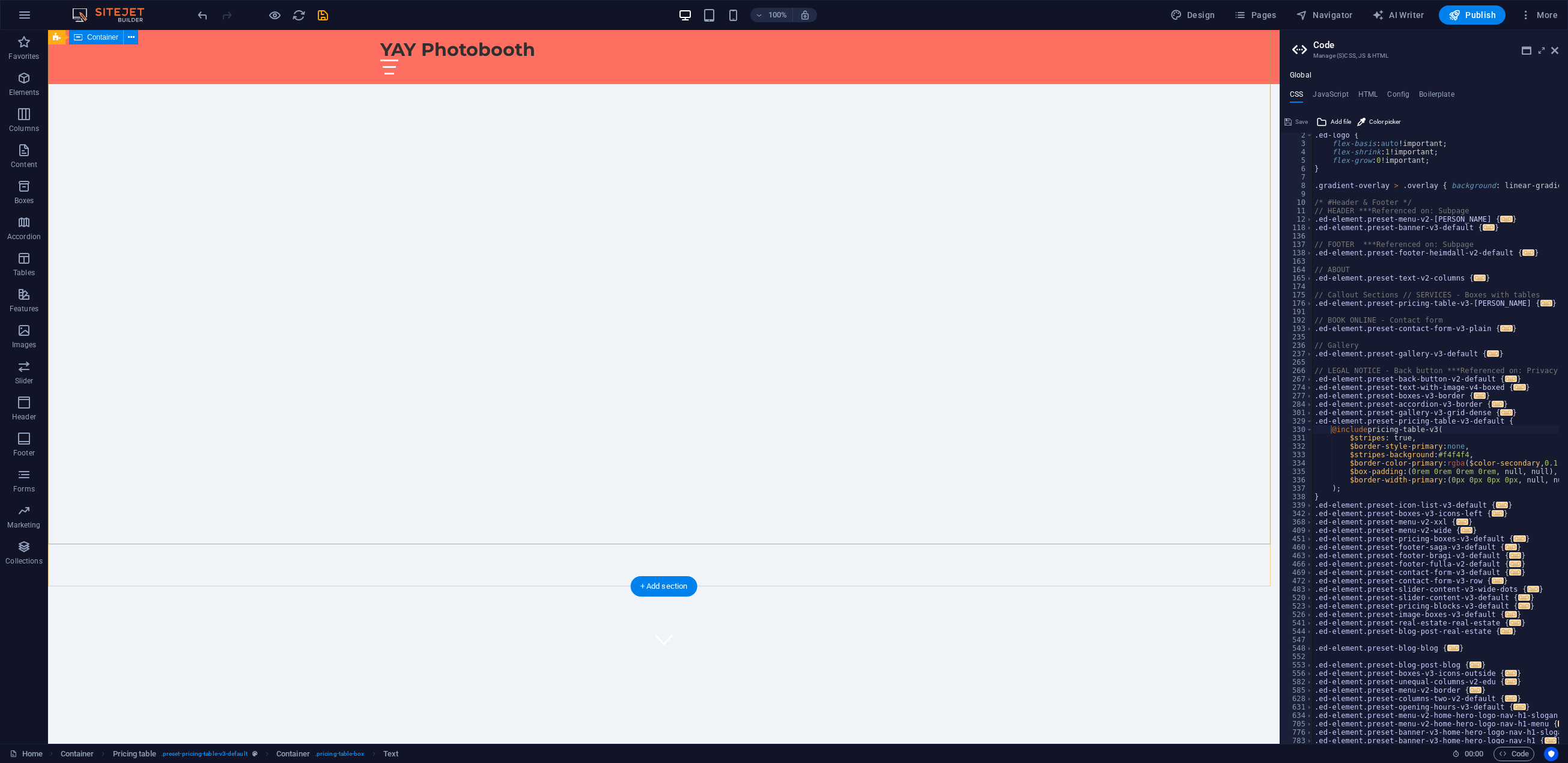
scroll to position [0, 0]
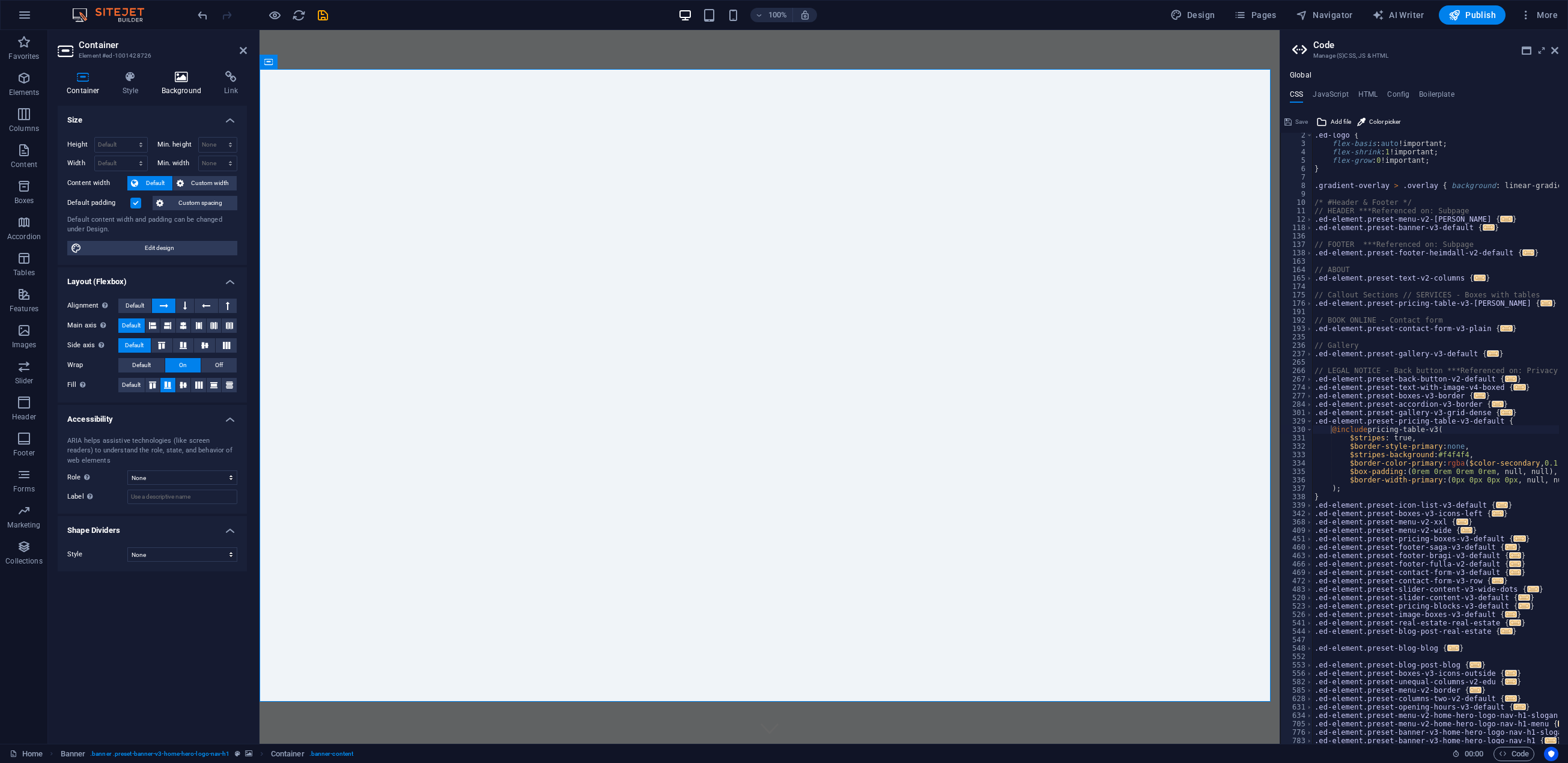
click at [178, 88] on h4 "Background" at bounding box center [184, 83] width 63 height 25
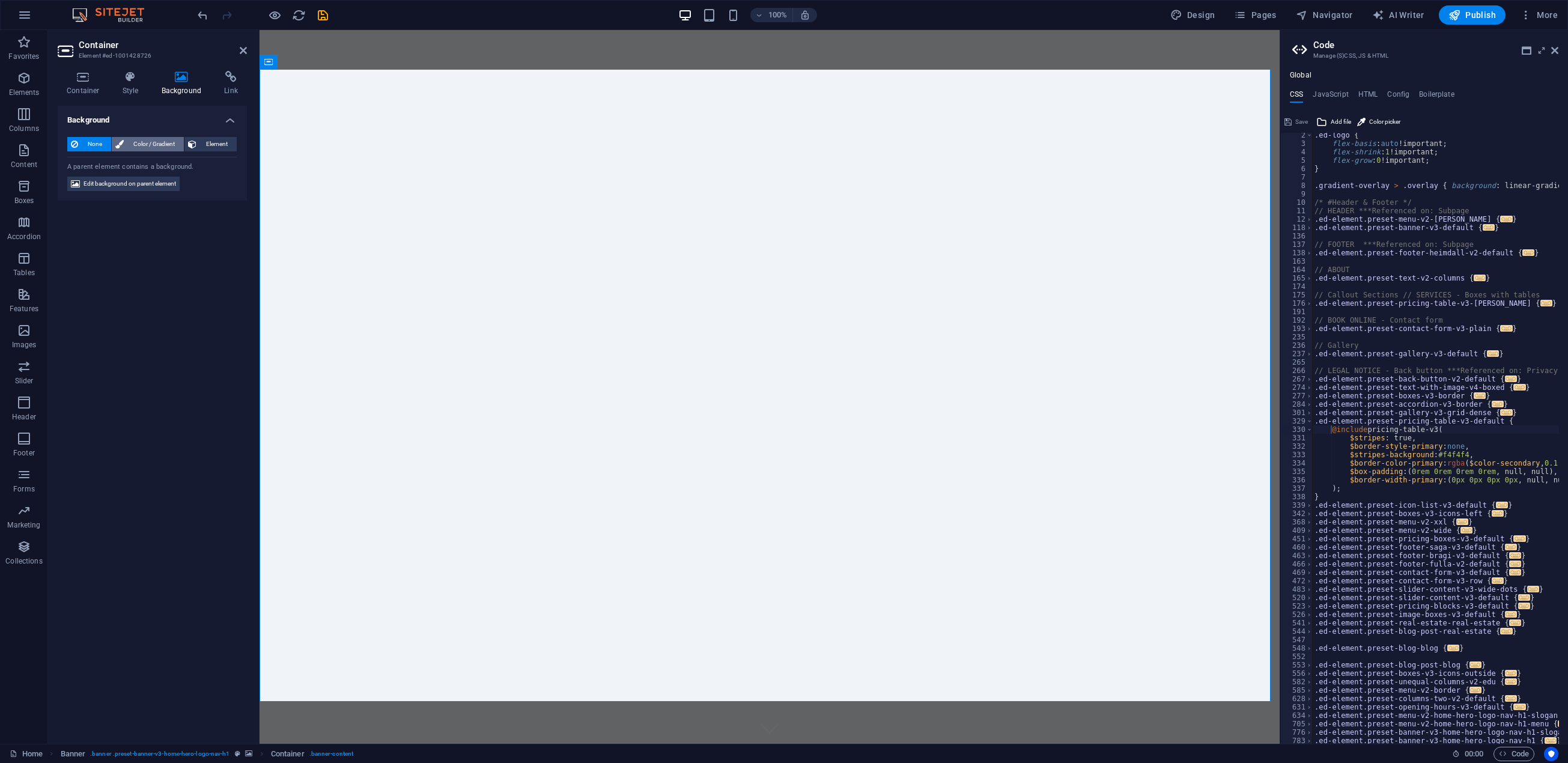
click at [160, 141] on span "Color / Gradient" at bounding box center [153, 144] width 53 height 14
click at [90, 146] on span "None" at bounding box center [94, 144] width 26 height 14
click at [334, 744] on div "YAY Photobooth Home About Us Services Pricing Contact" at bounding box center [770, 771] width 1020 height 54
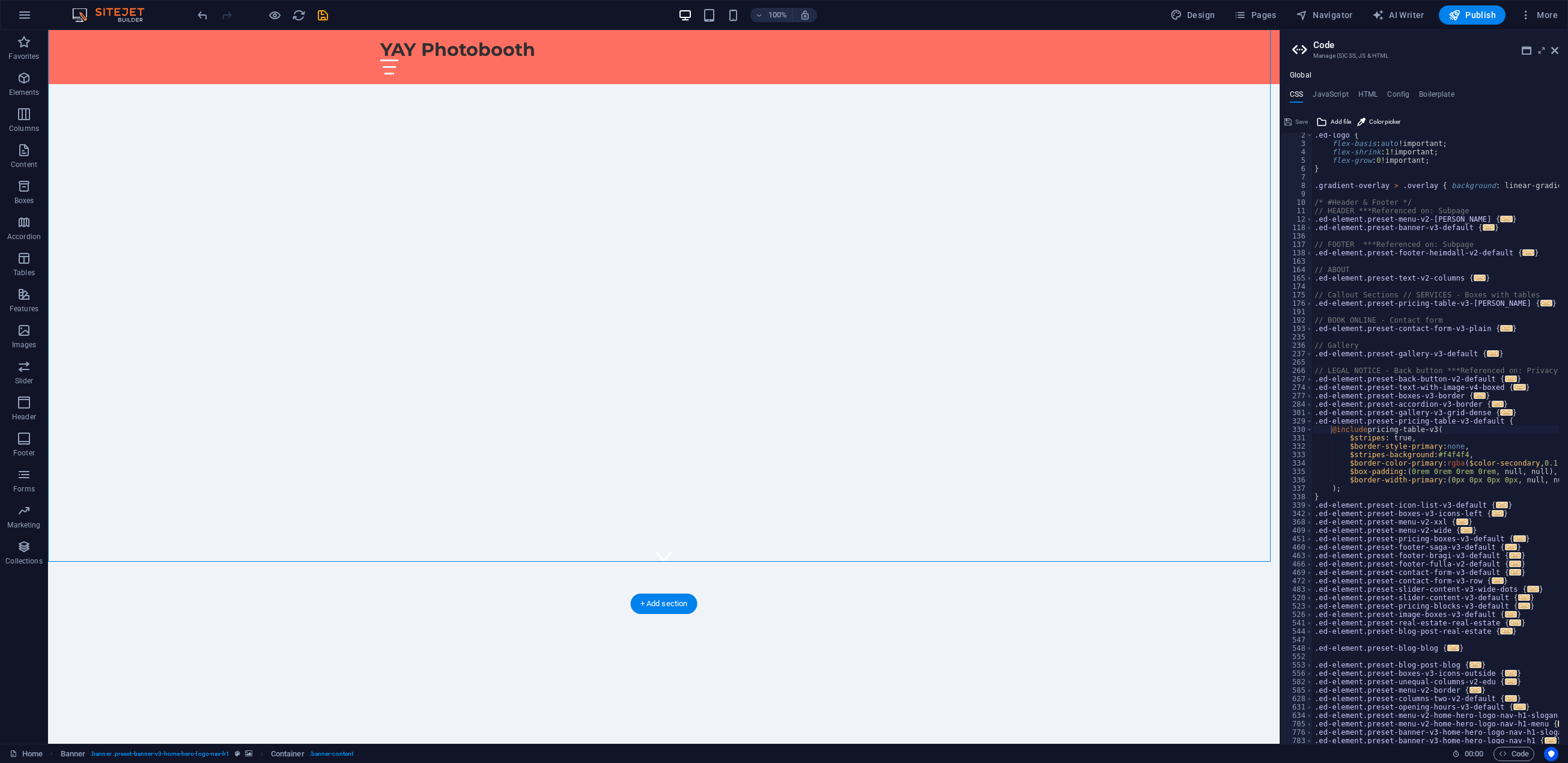
scroll to position [180, 0]
select select "vh"
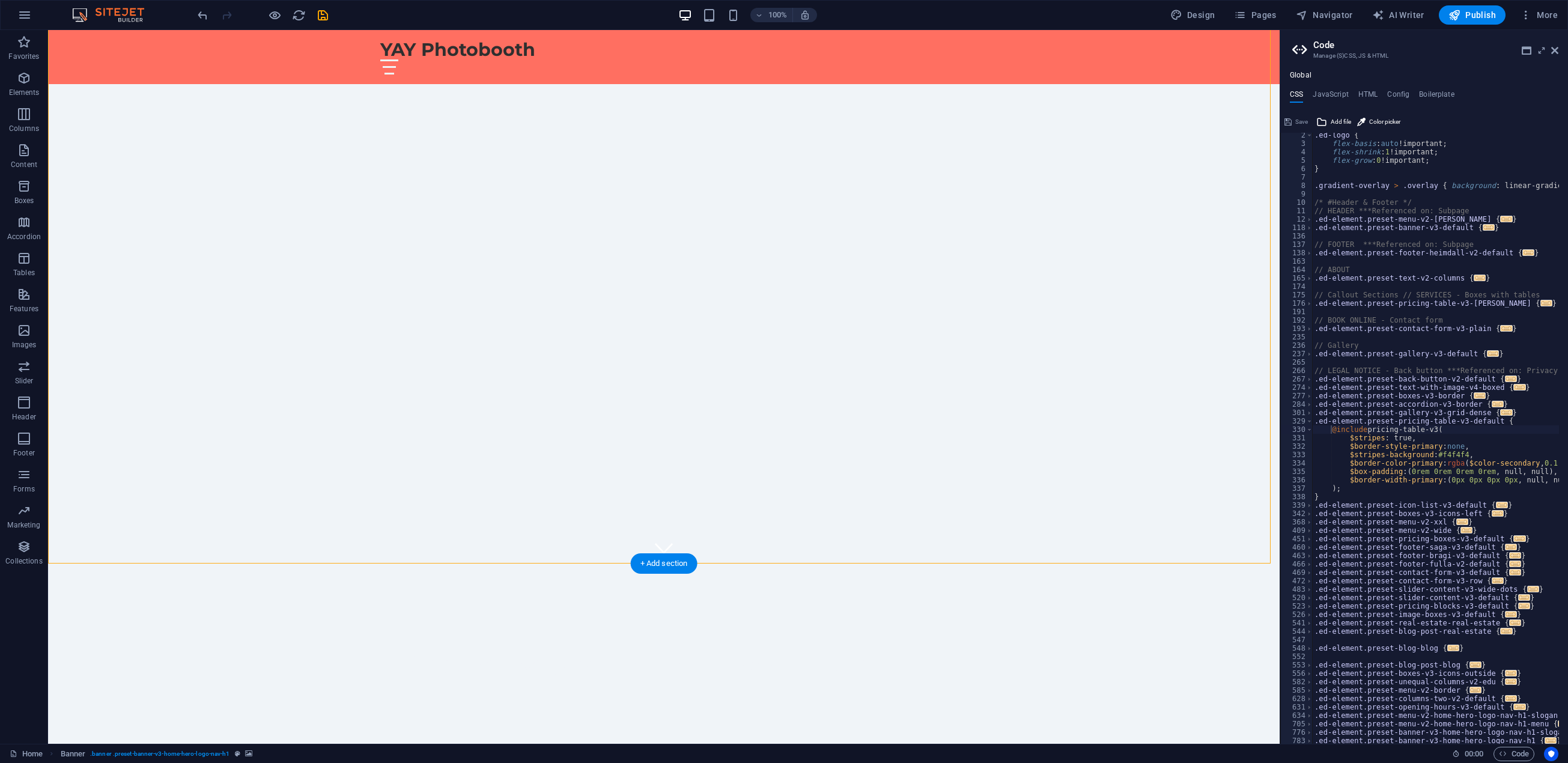
select select "header"
select select "ms"
select select "s"
select select "progressive"
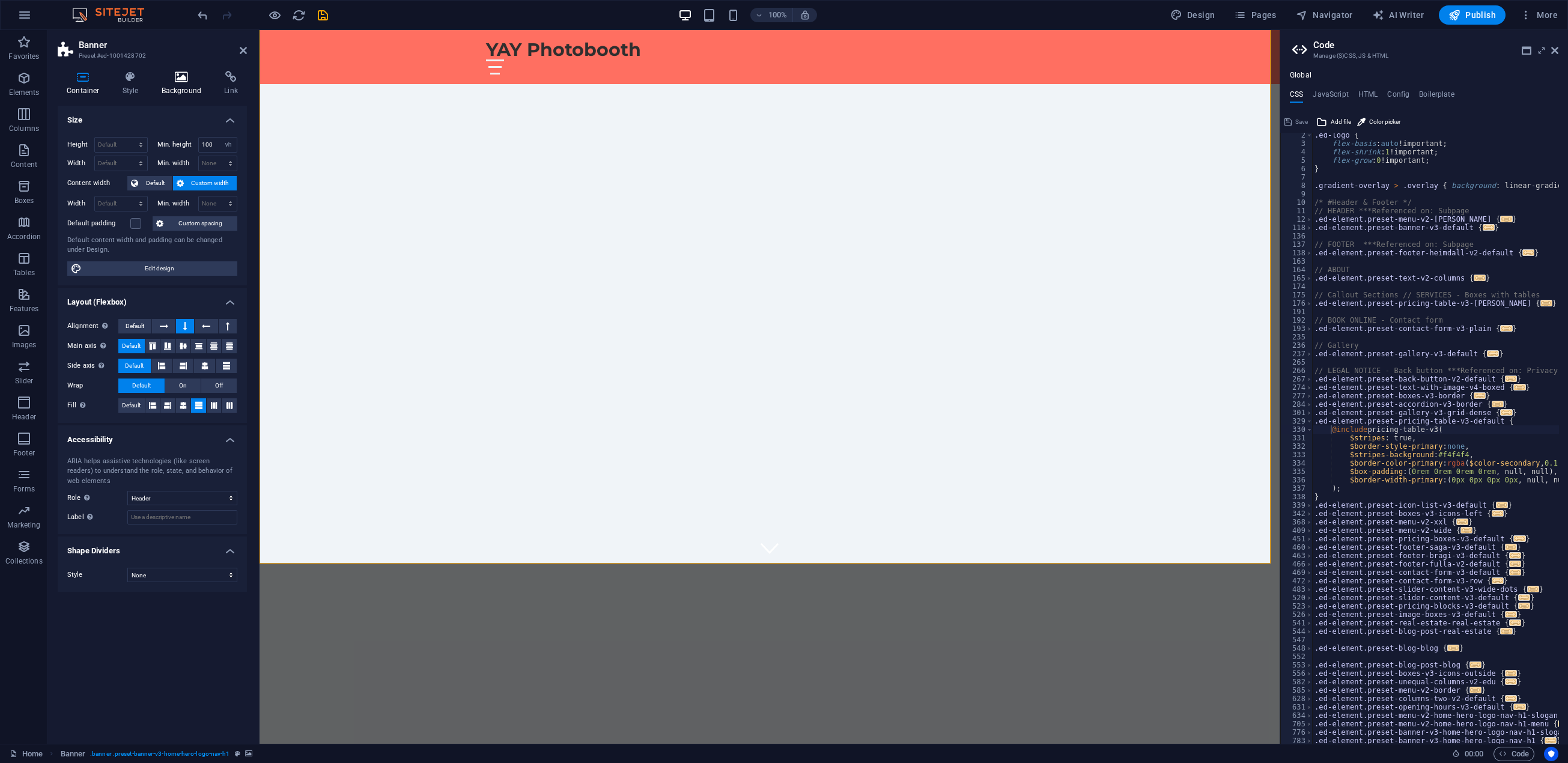
click at [174, 82] on icon at bounding box center [182, 77] width 58 height 12
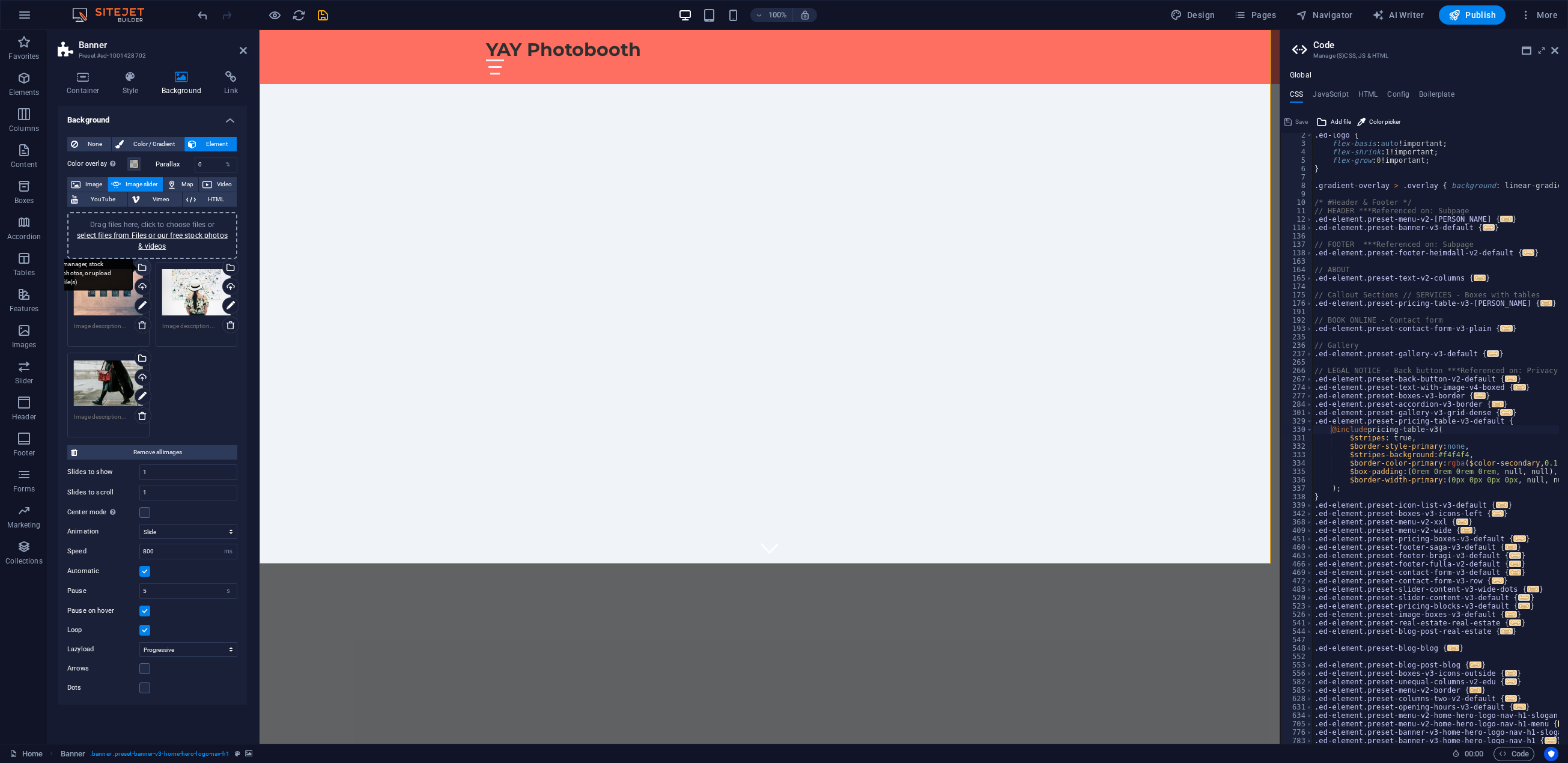
click at [142, 267] on div "Select files from the file manager, stock photos, or upload file(s)" at bounding box center [142, 268] width 18 height 18
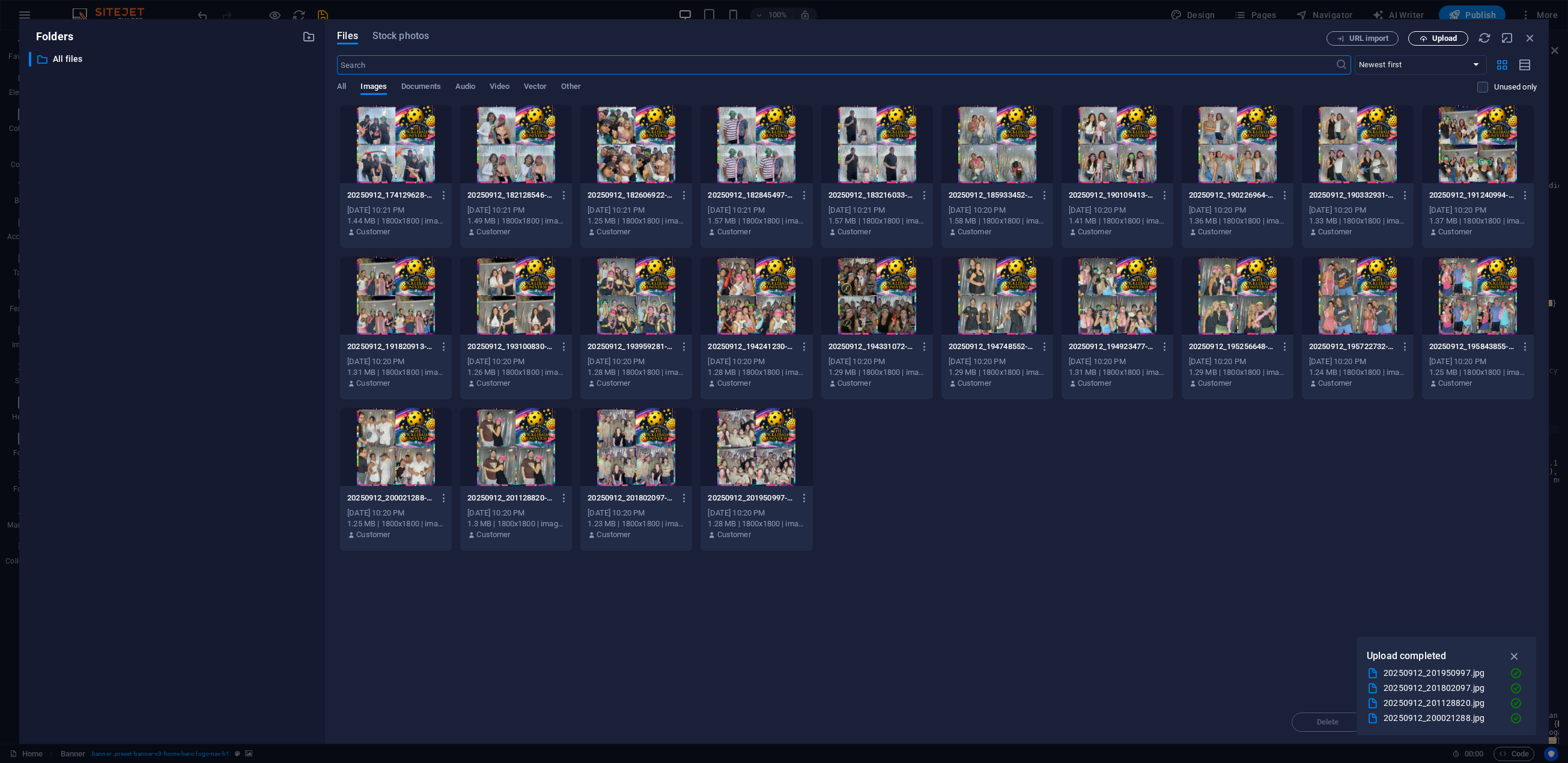
click at [1437, 41] on span "Upload" at bounding box center [1445, 38] width 25 height 7
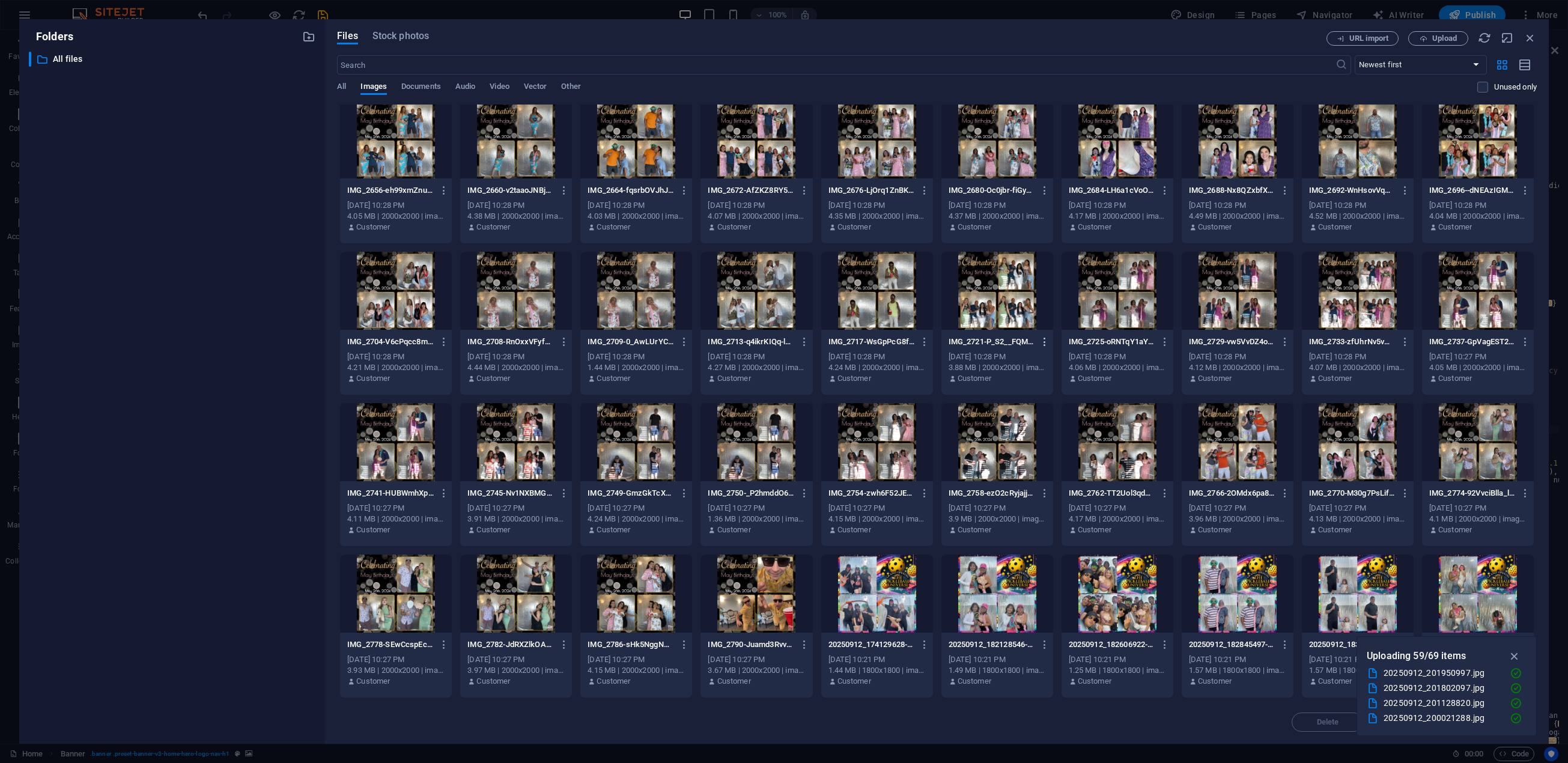
scroll to position [0, 0]
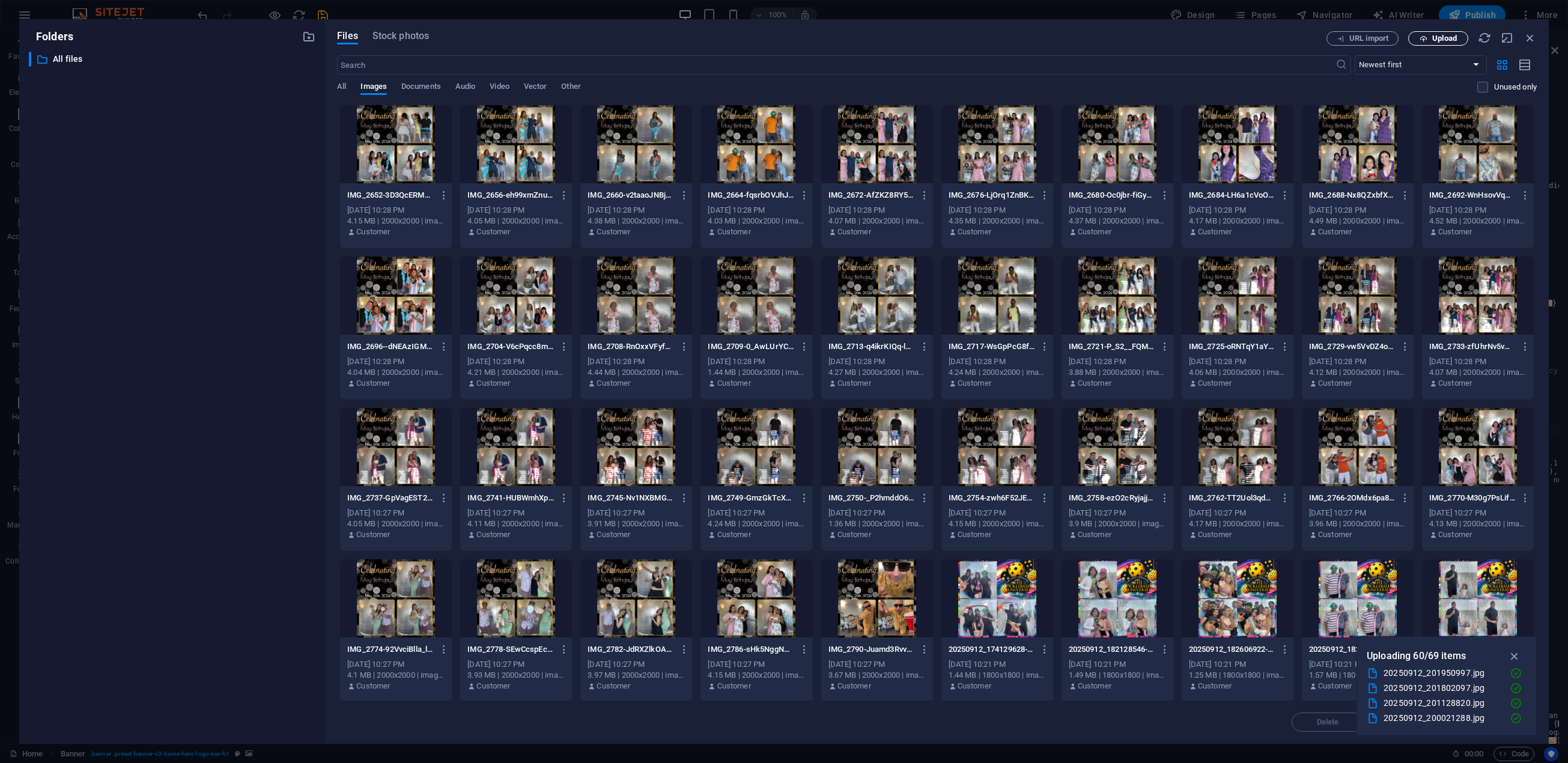
click at [1437, 41] on span "Upload" at bounding box center [1445, 38] width 25 height 7
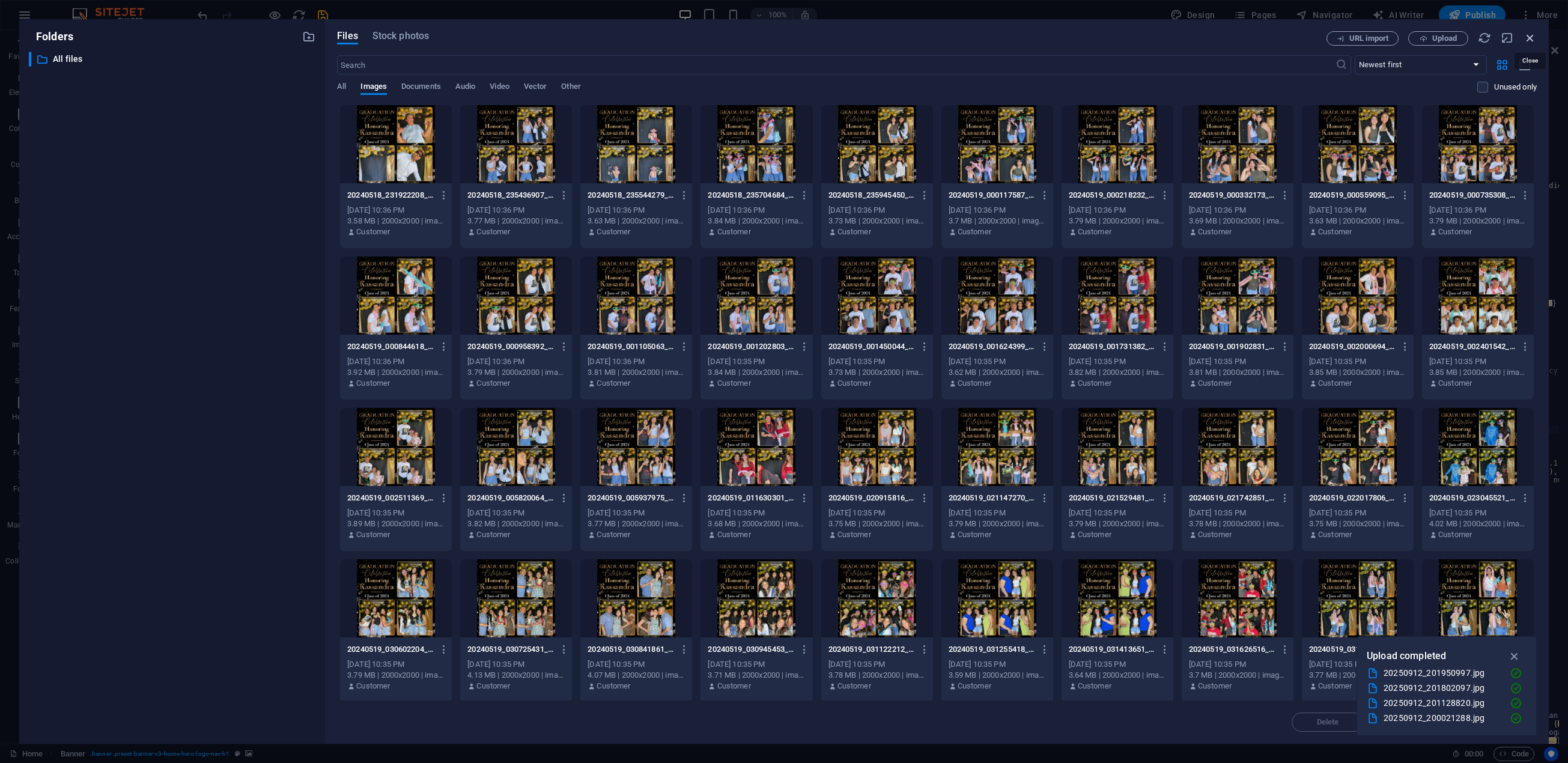
click at [1529, 36] on icon "button" at bounding box center [1530, 38] width 13 height 13
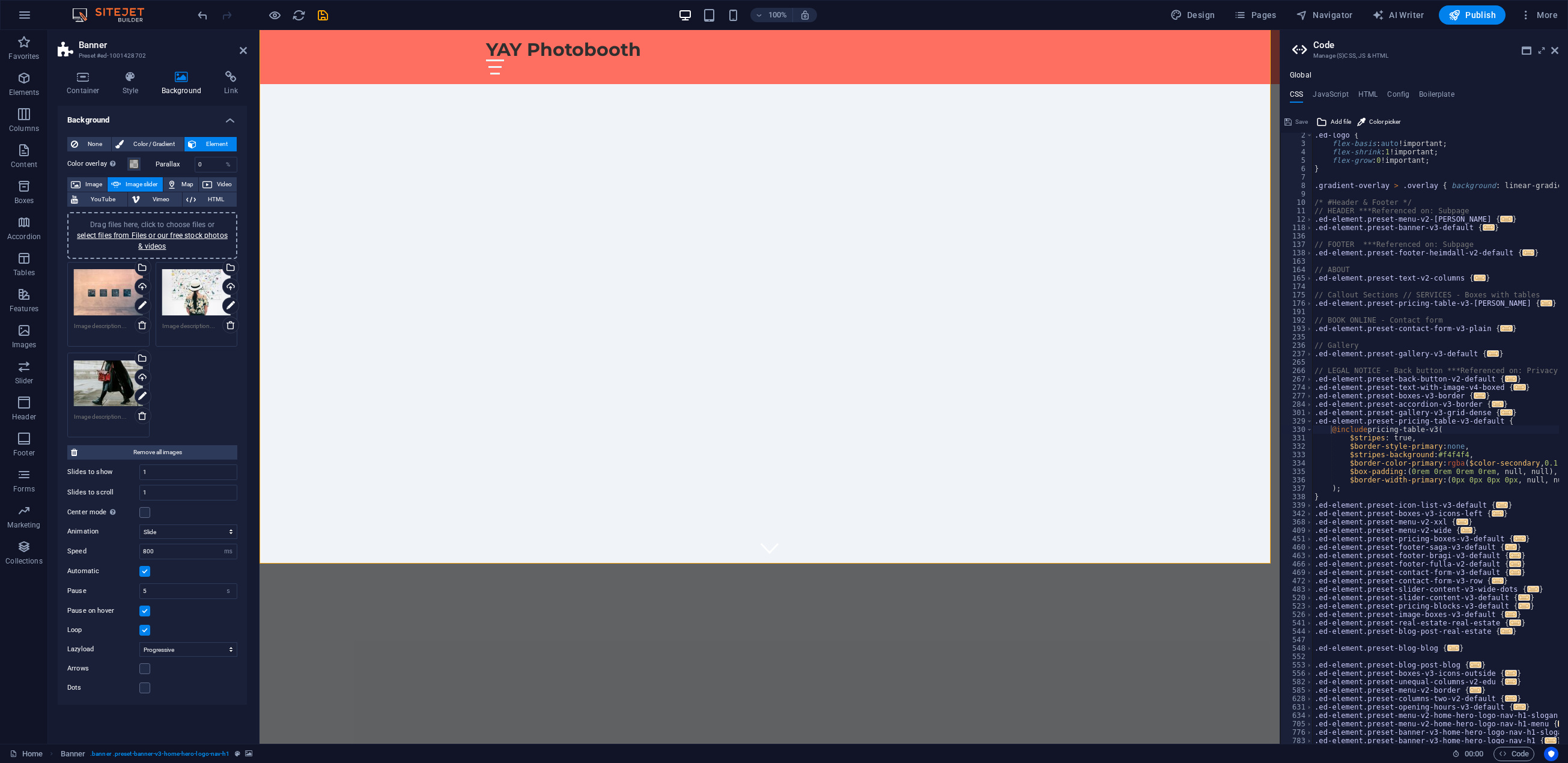
click at [108, 303] on div "Drag files here, click to choose files or select files from Files or our free s…" at bounding box center [108, 292] width 69 height 48
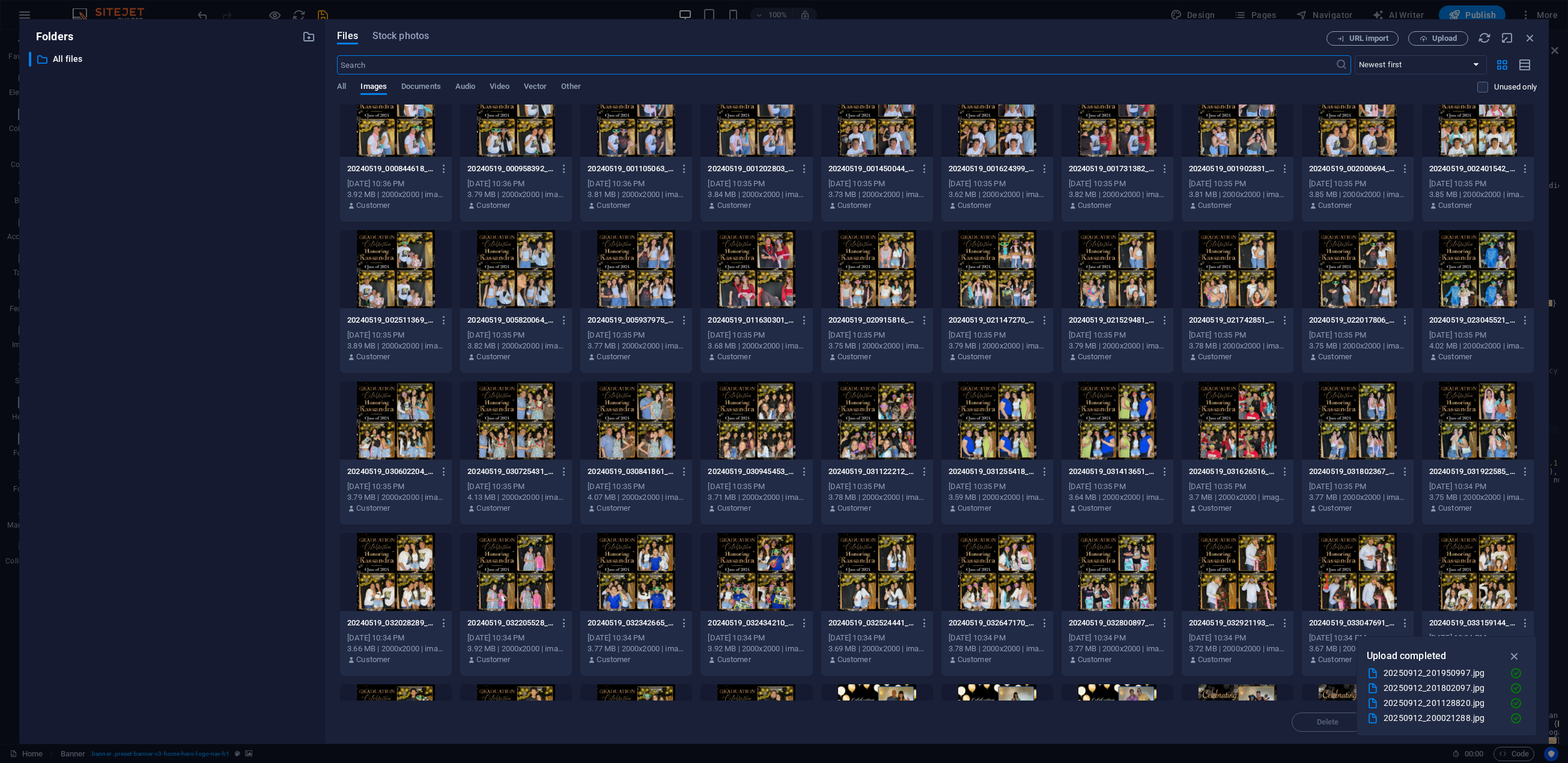
scroll to position [180, 0]
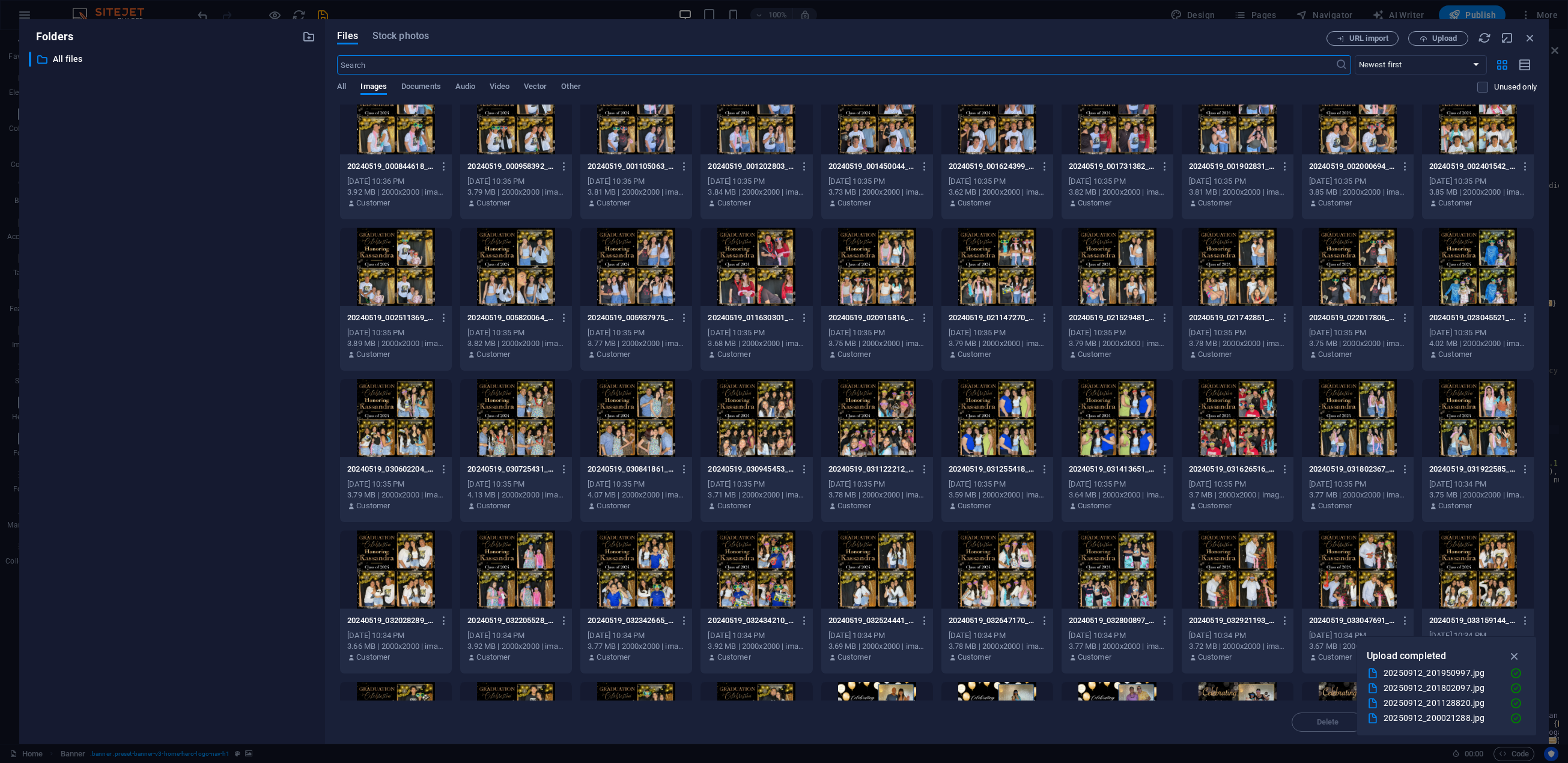
click at [886, 421] on div at bounding box center [877, 418] width 111 height 78
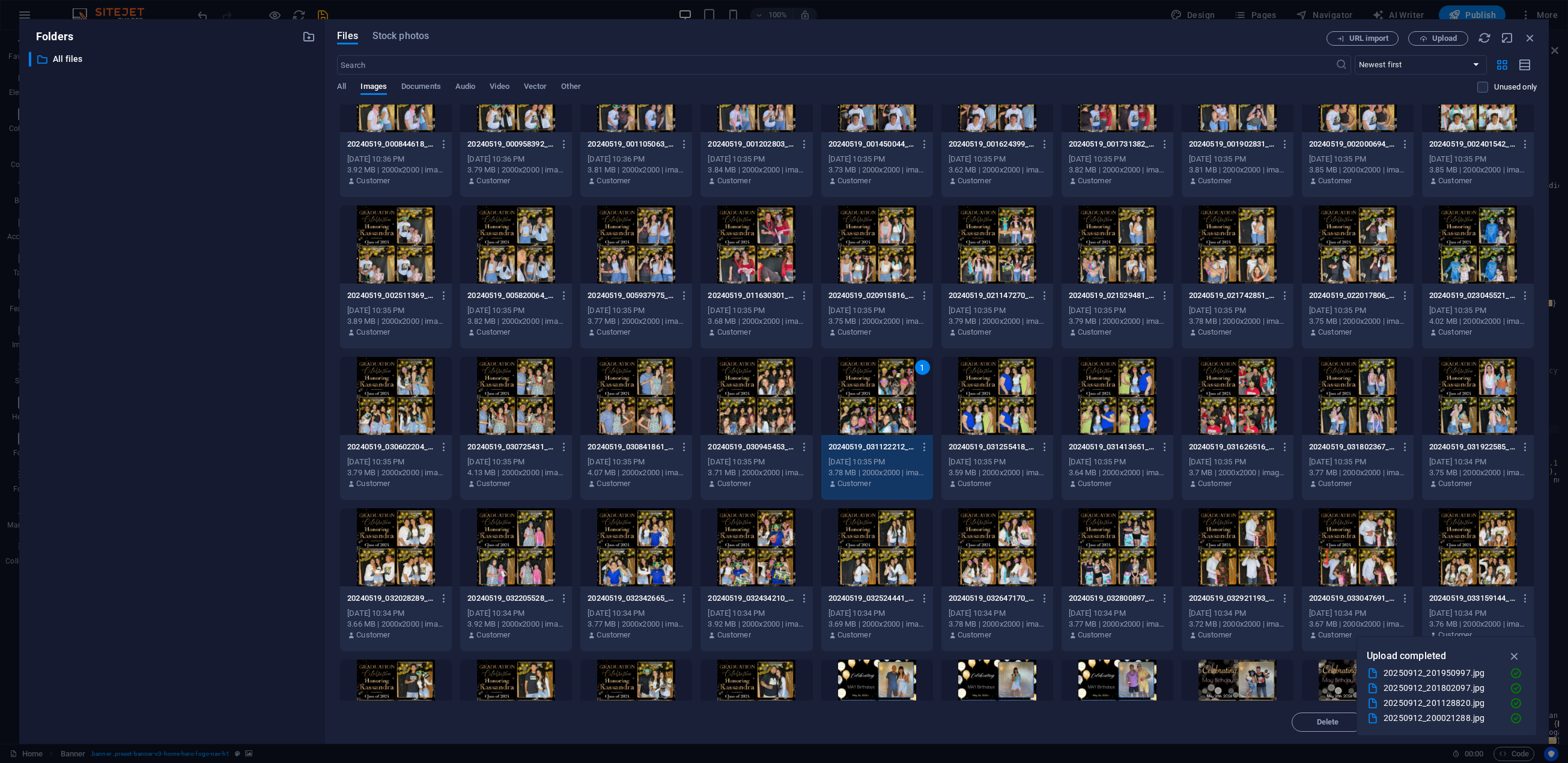
scroll to position [241, 0]
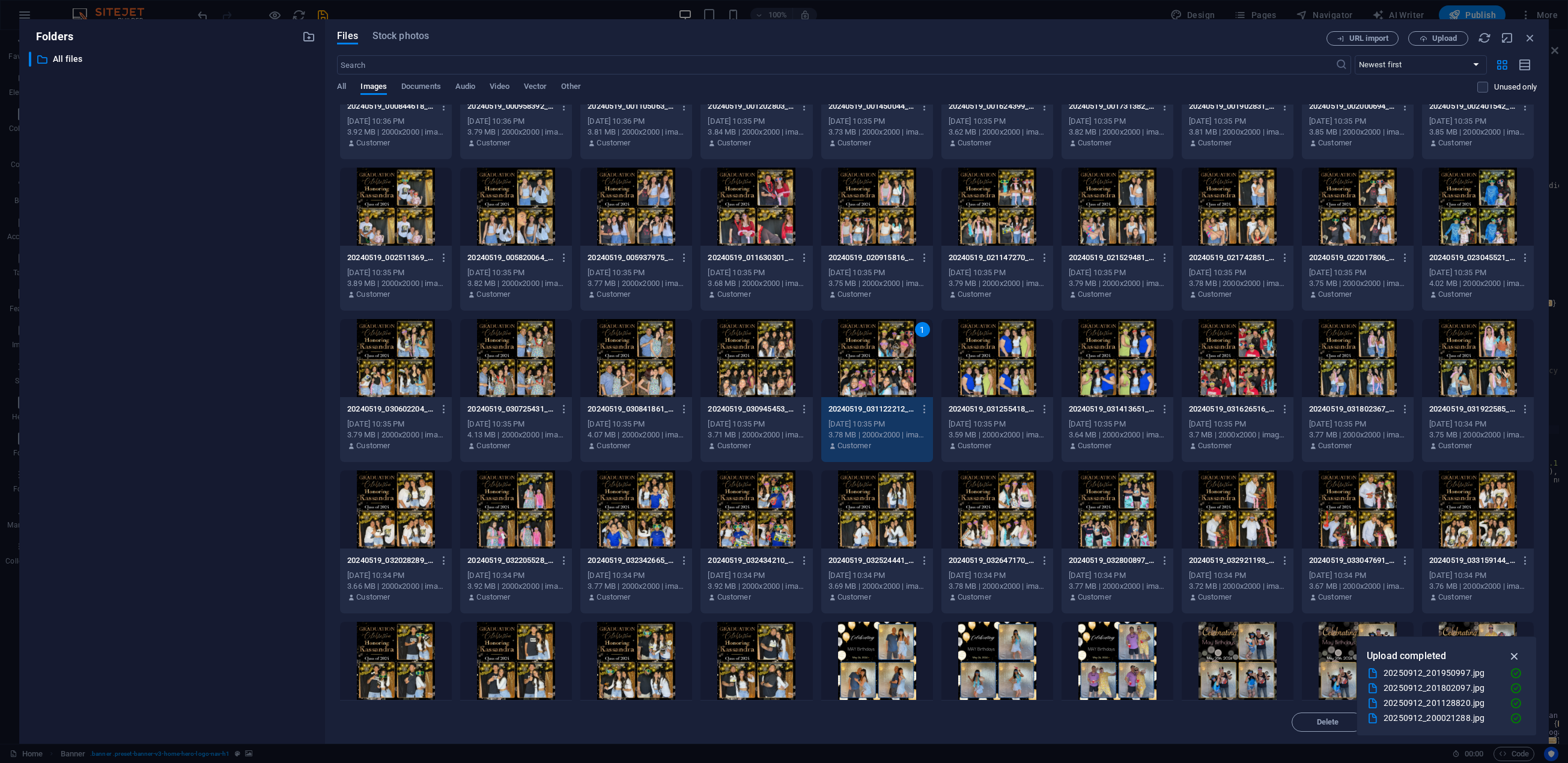
click at [1514, 658] on icon "button" at bounding box center [1514, 656] width 14 height 13
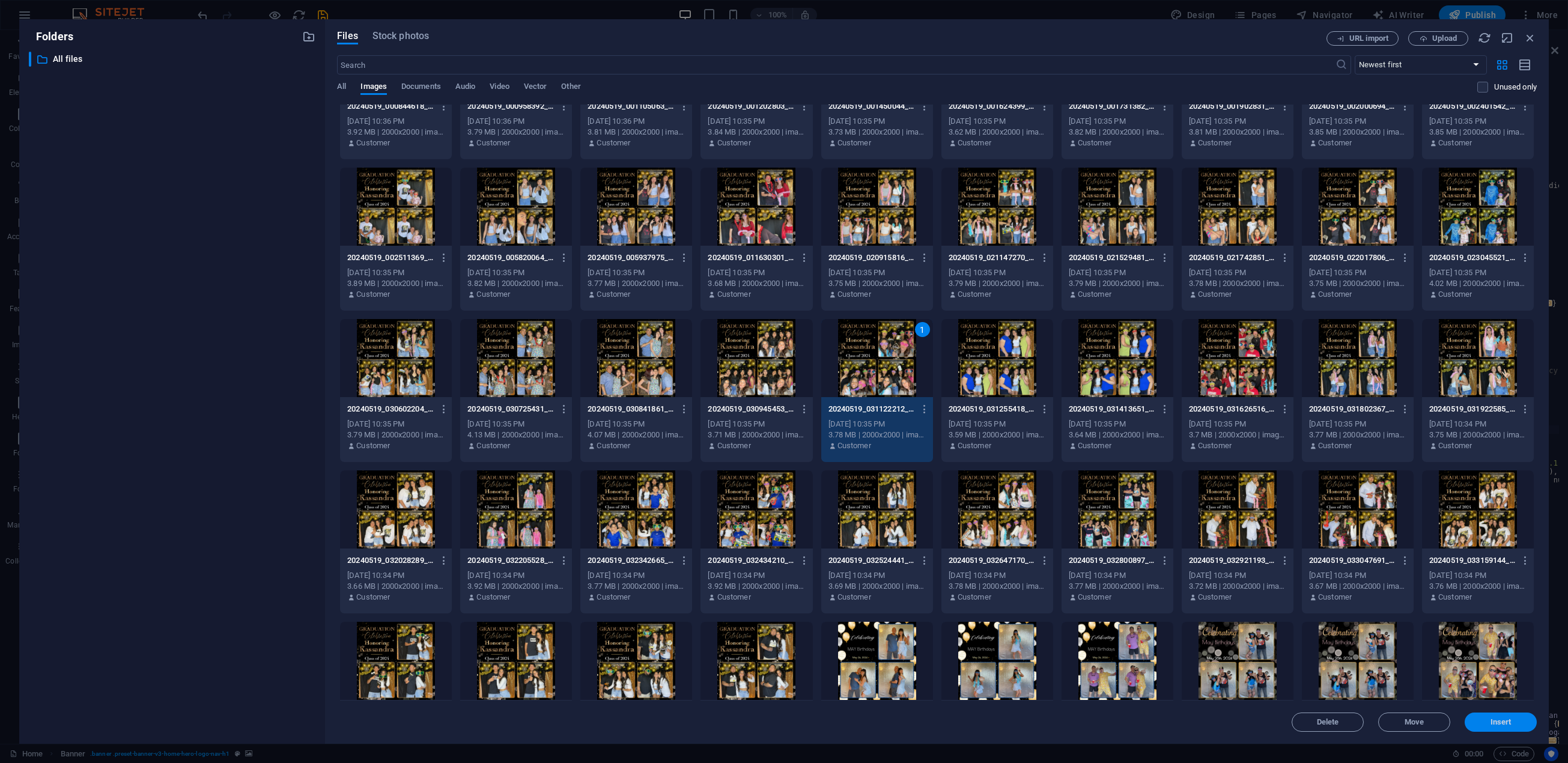
click at [1495, 721] on span "Insert" at bounding box center [1501, 722] width 21 height 7
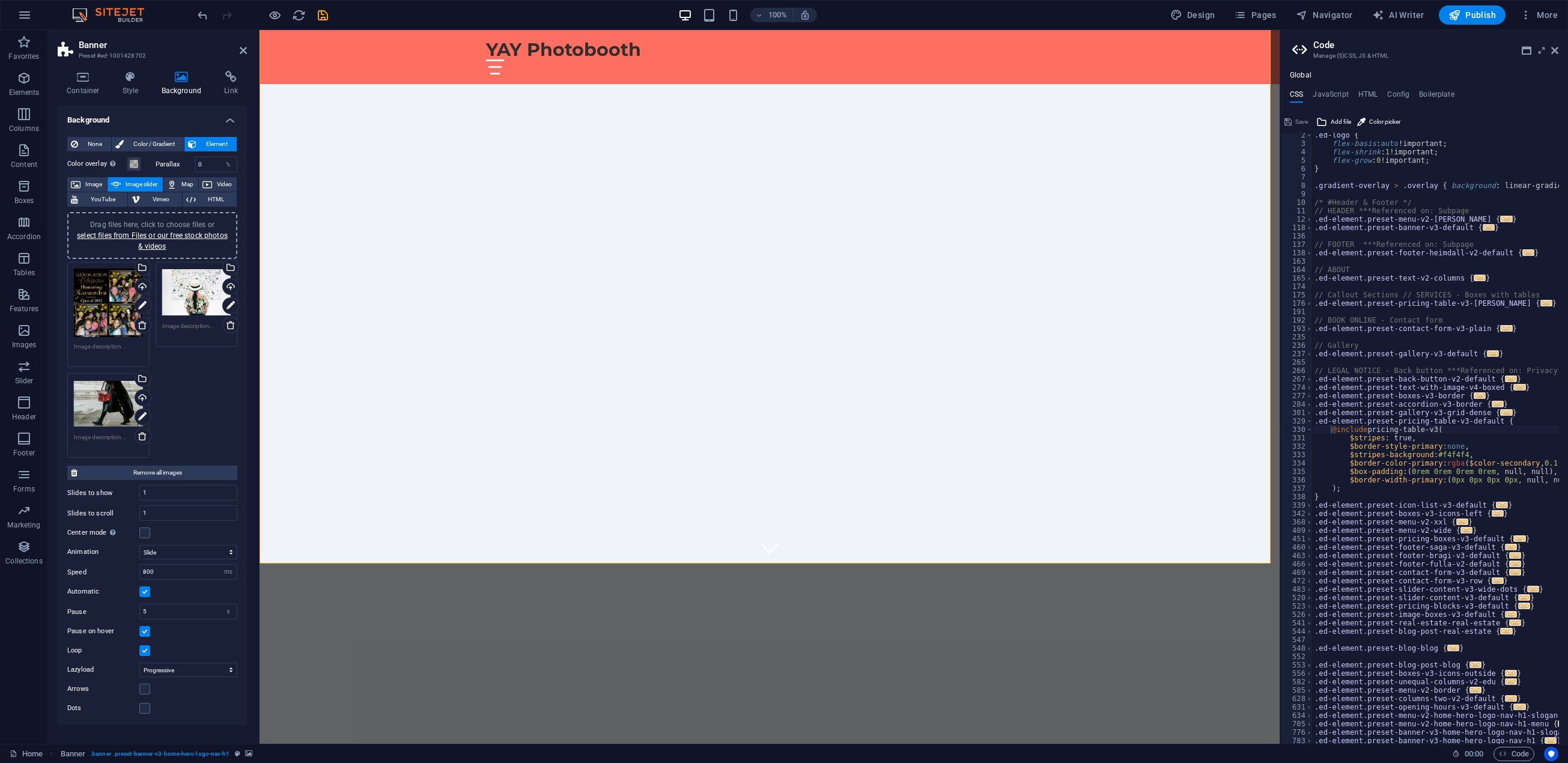
click at [113, 406] on div "Drag files here, click to choose files or select files from Files or our free s…" at bounding box center [108, 403] width 69 height 48
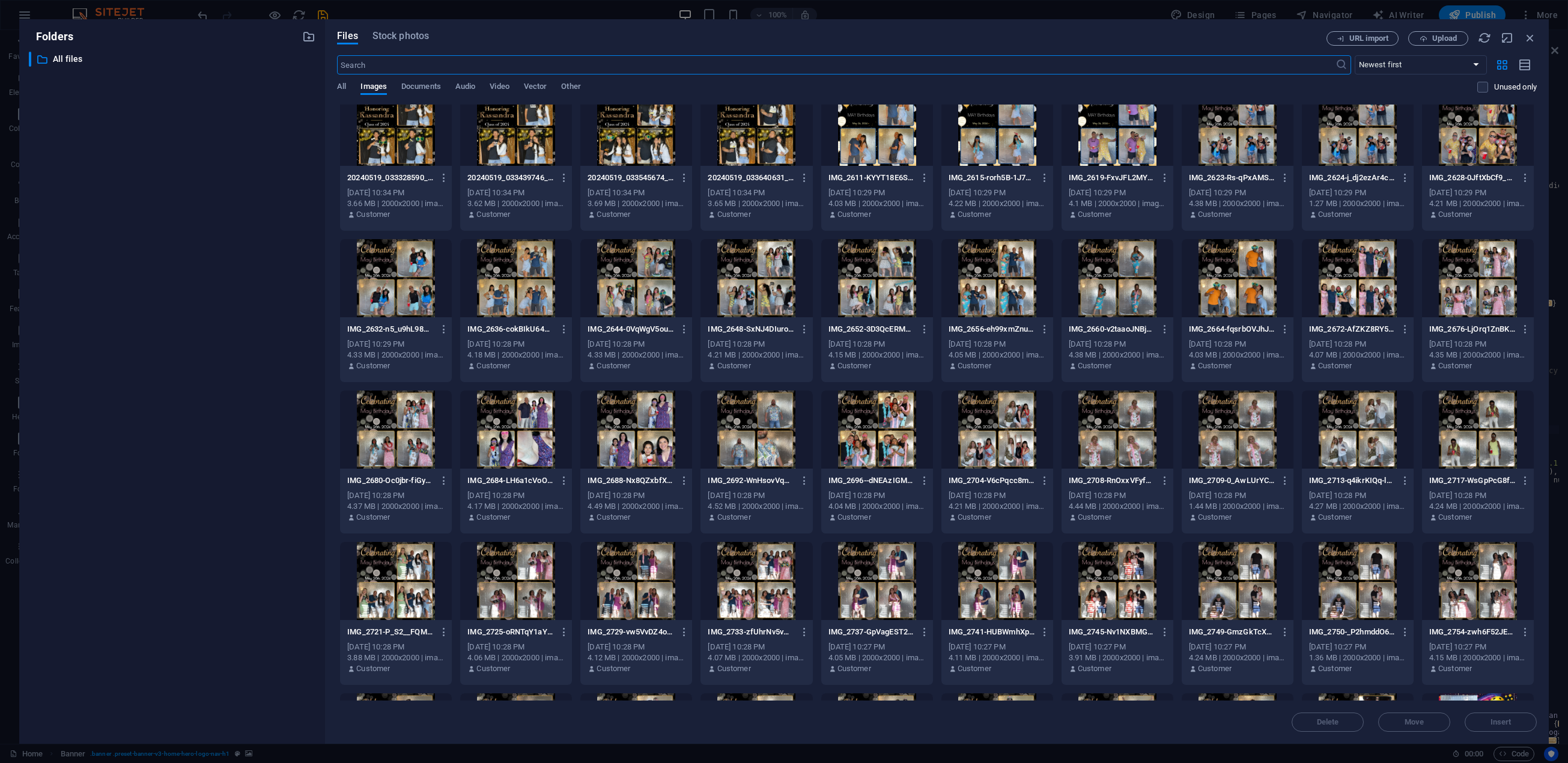
scroll to position [781, 0]
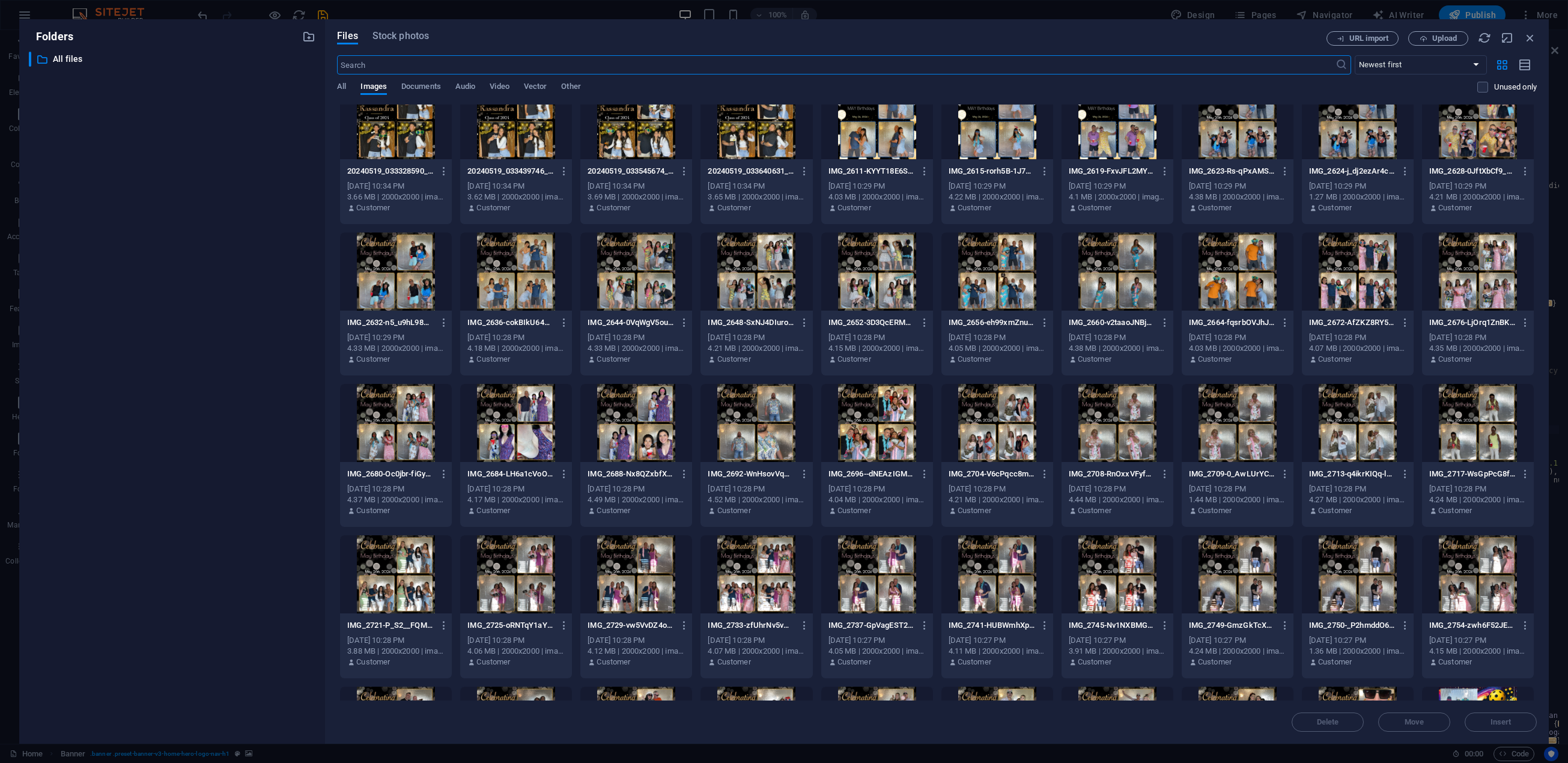
click at [872, 437] on div at bounding box center [877, 423] width 111 height 78
click at [1503, 720] on span "Insert" at bounding box center [1501, 722] width 21 height 7
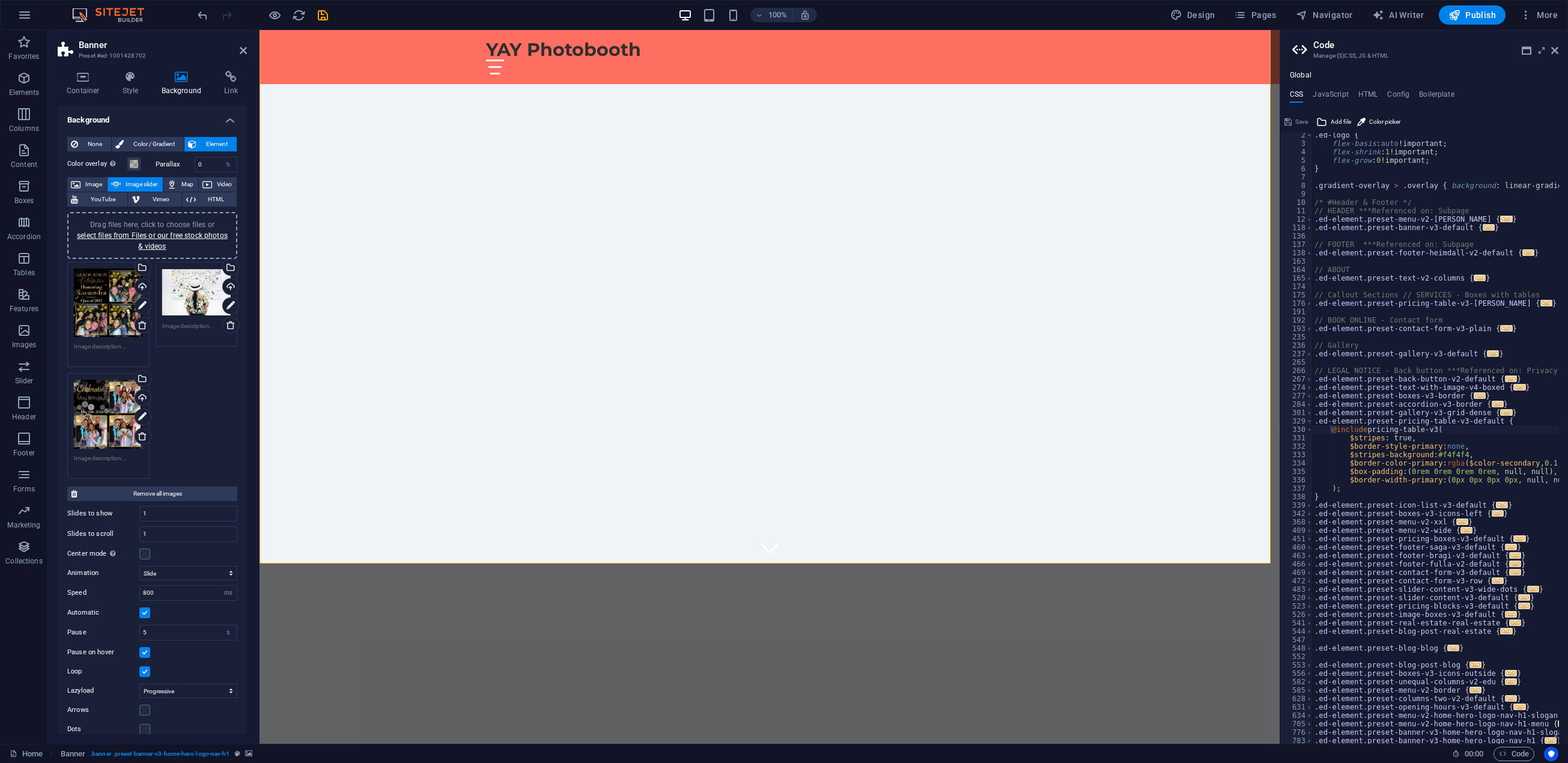
click at [192, 300] on div "Drag files here, click to choose files or select files from Files or our free s…" at bounding box center [196, 292] width 69 height 48
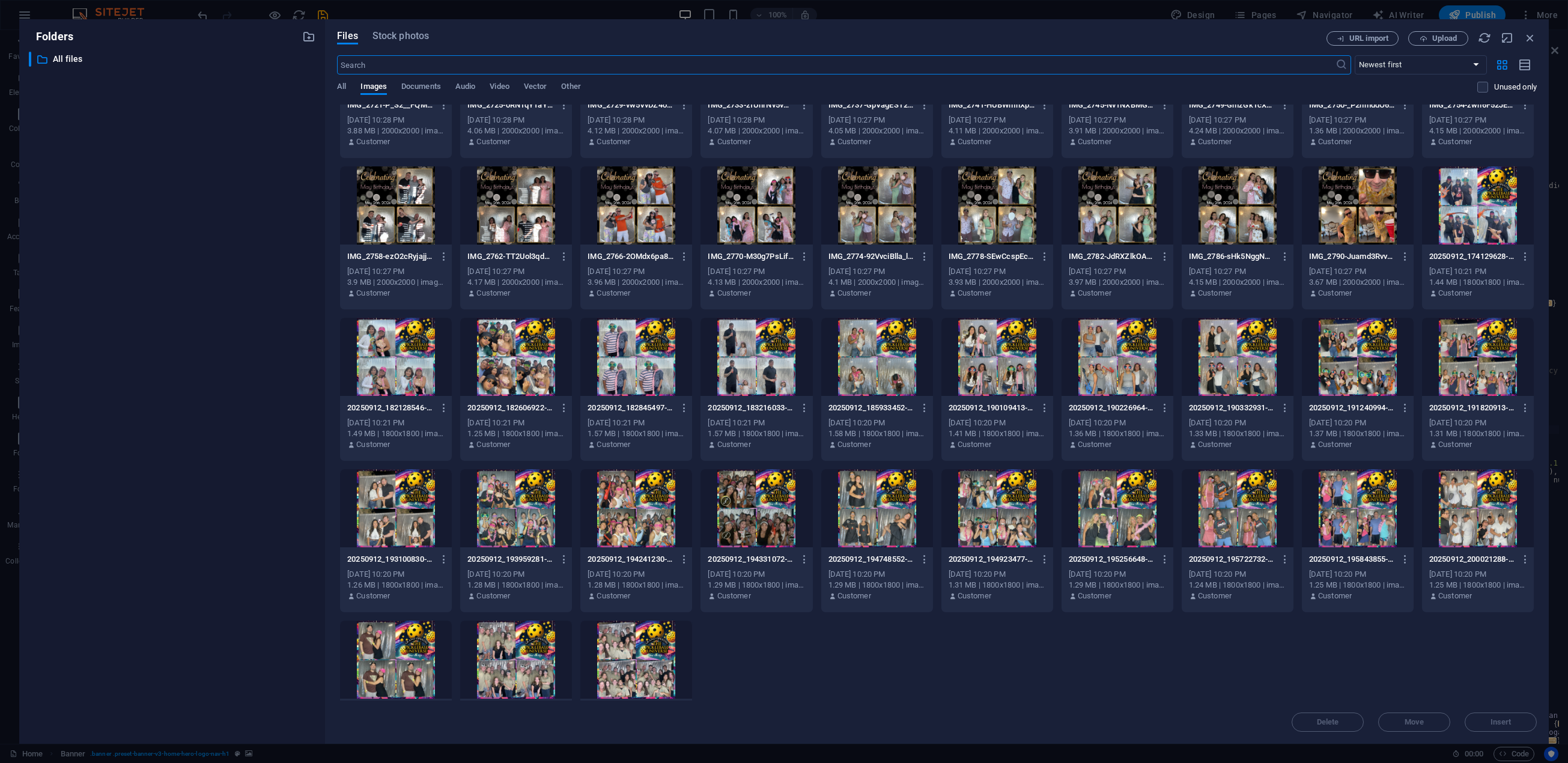
scroll to position [1304, 0]
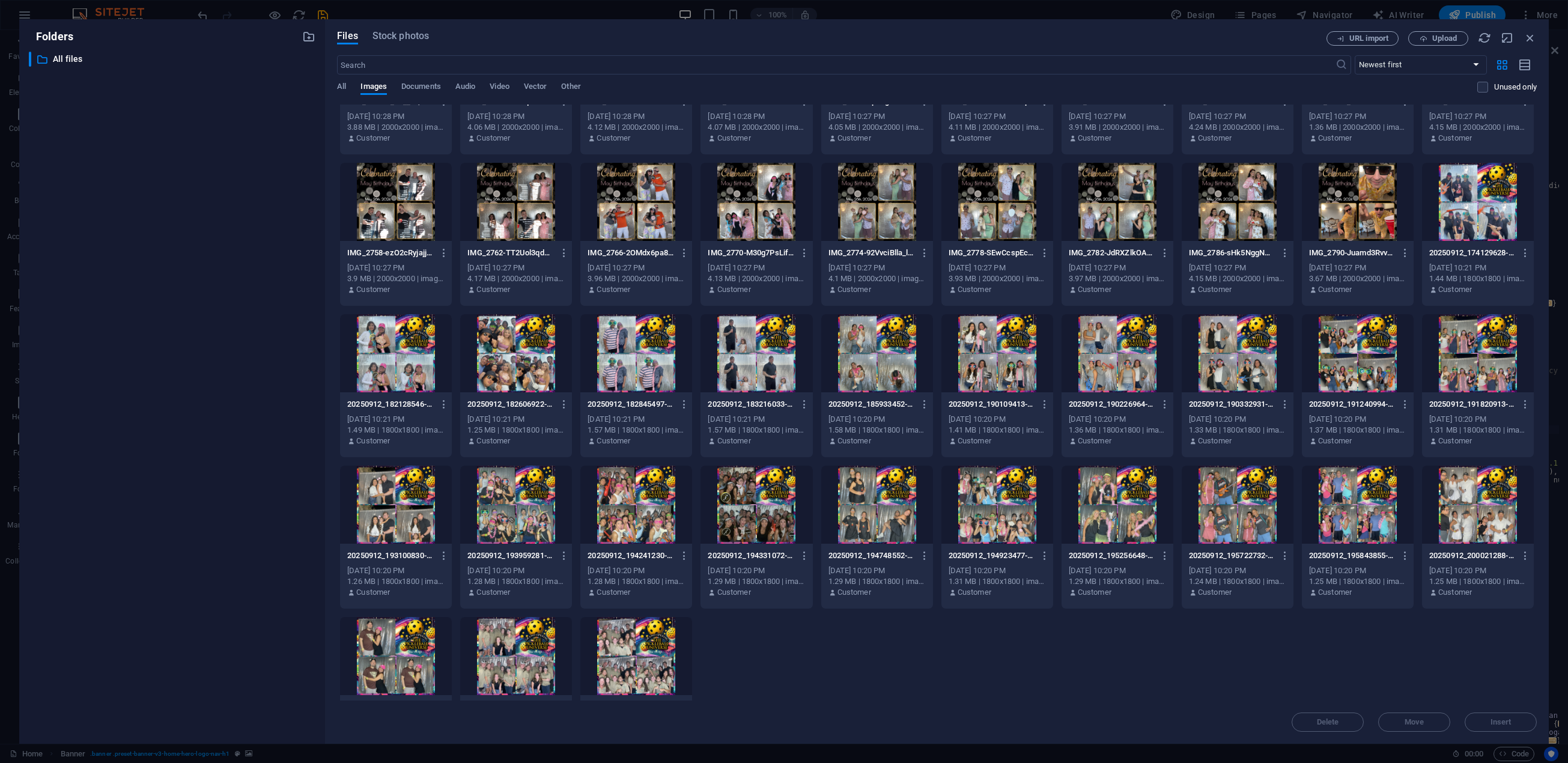
click at [749, 522] on div at bounding box center [756, 504] width 111 height 78
click at [1508, 724] on span "Insert" at bounding box center [1501, 722] width 21 height 7
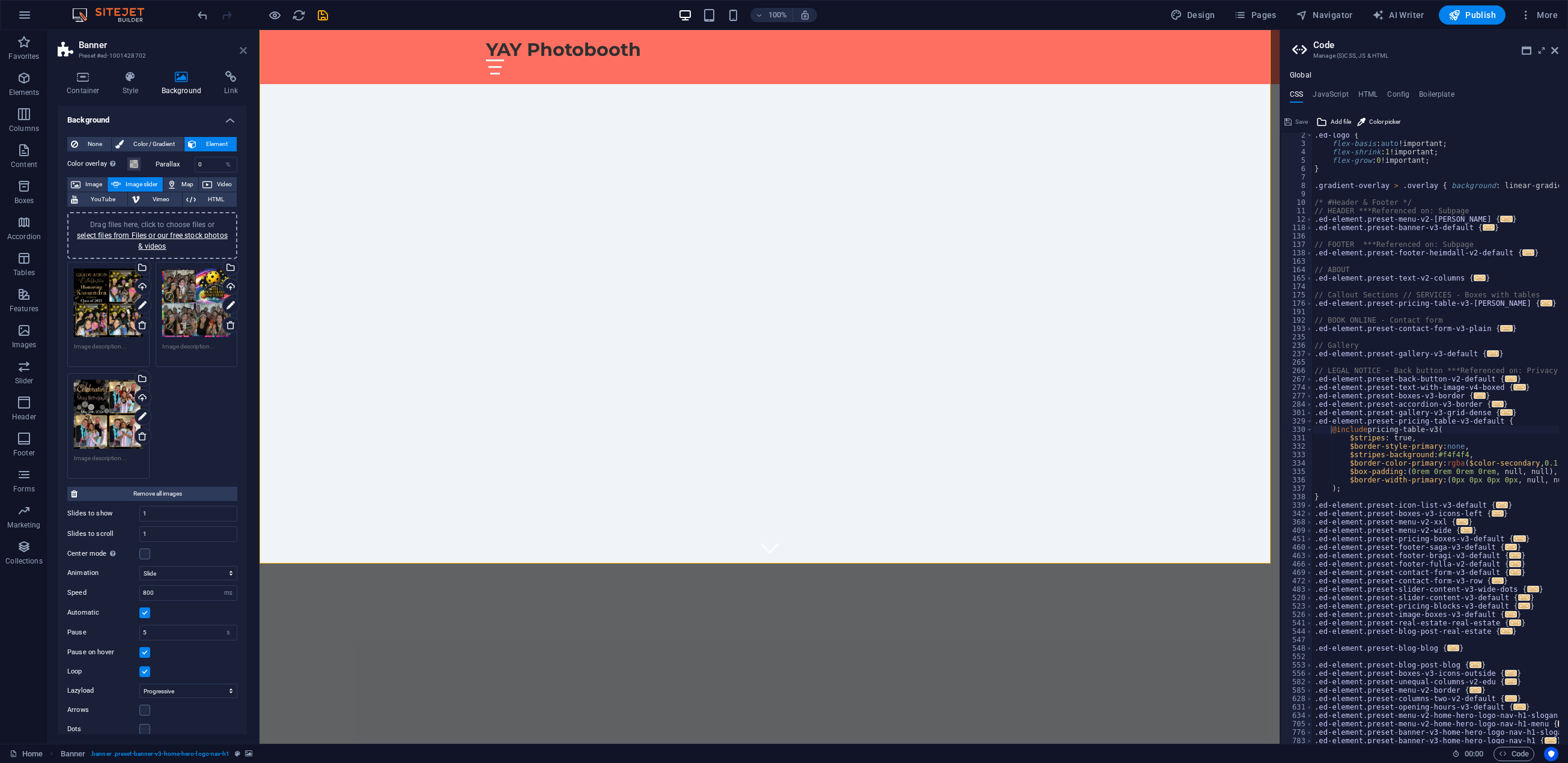
click at [245, 49] on icon at bounding box center [243, 50] width 7 height 10
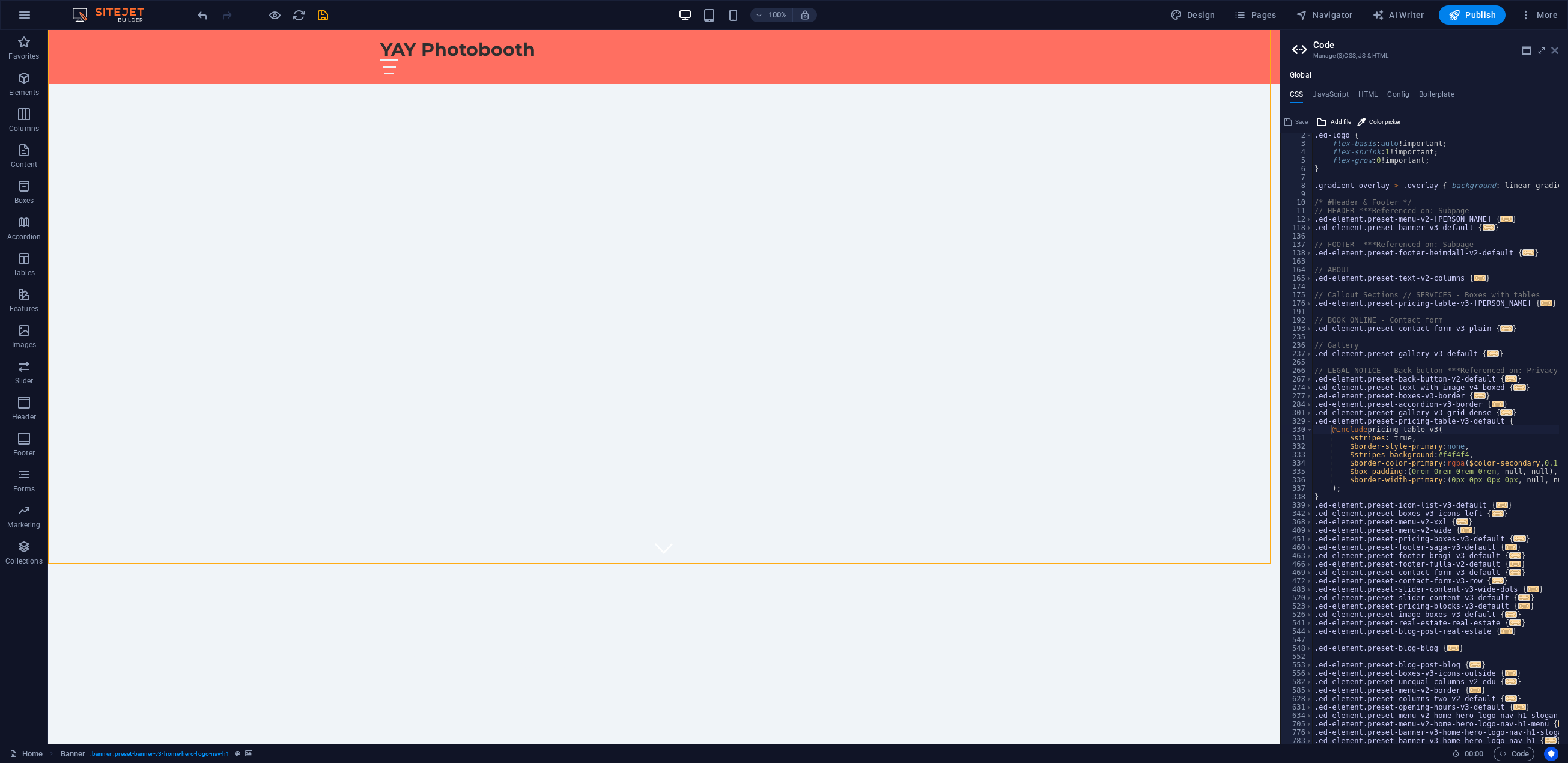
click at [1556, 48] on icon at bounding box center [1554, 50] width 7 height 10
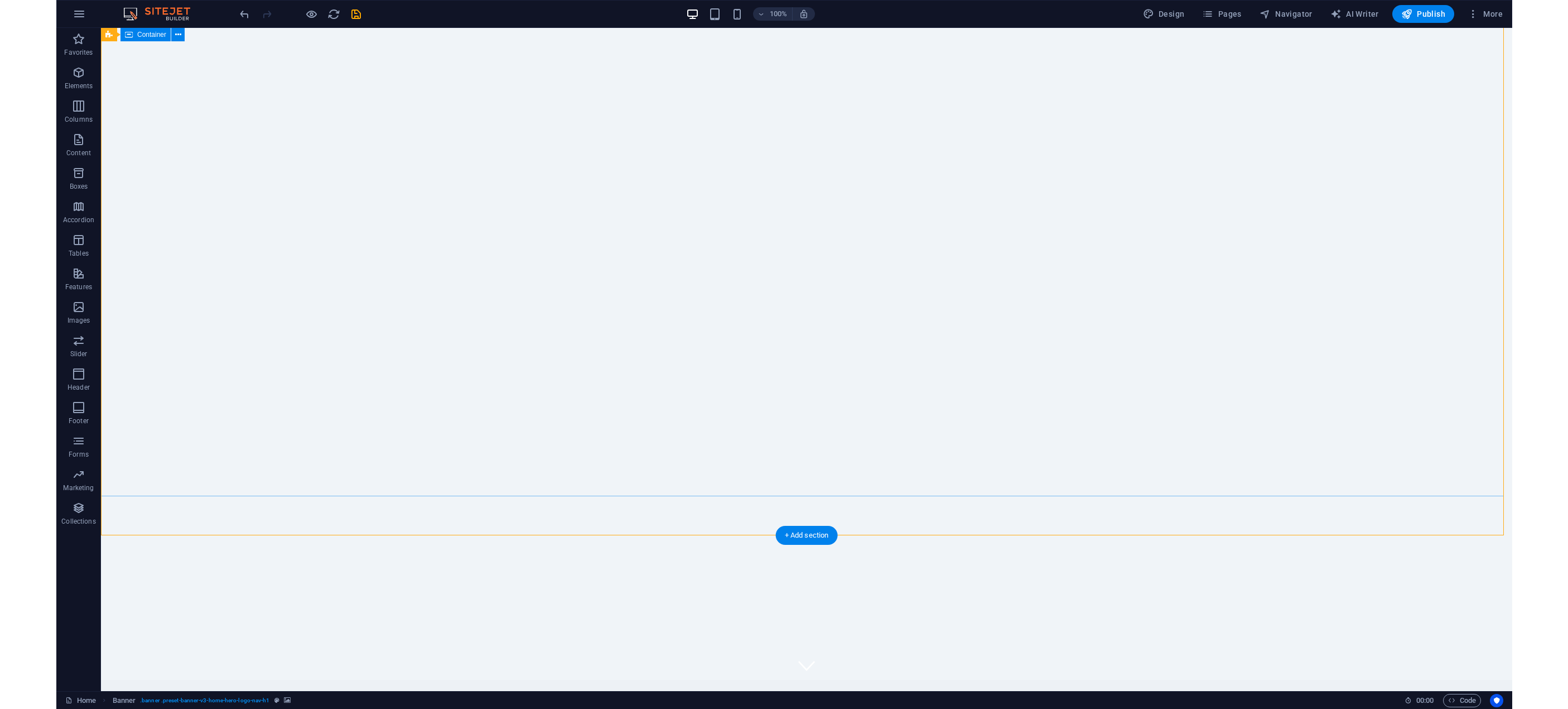
scroll to position [0, 0]
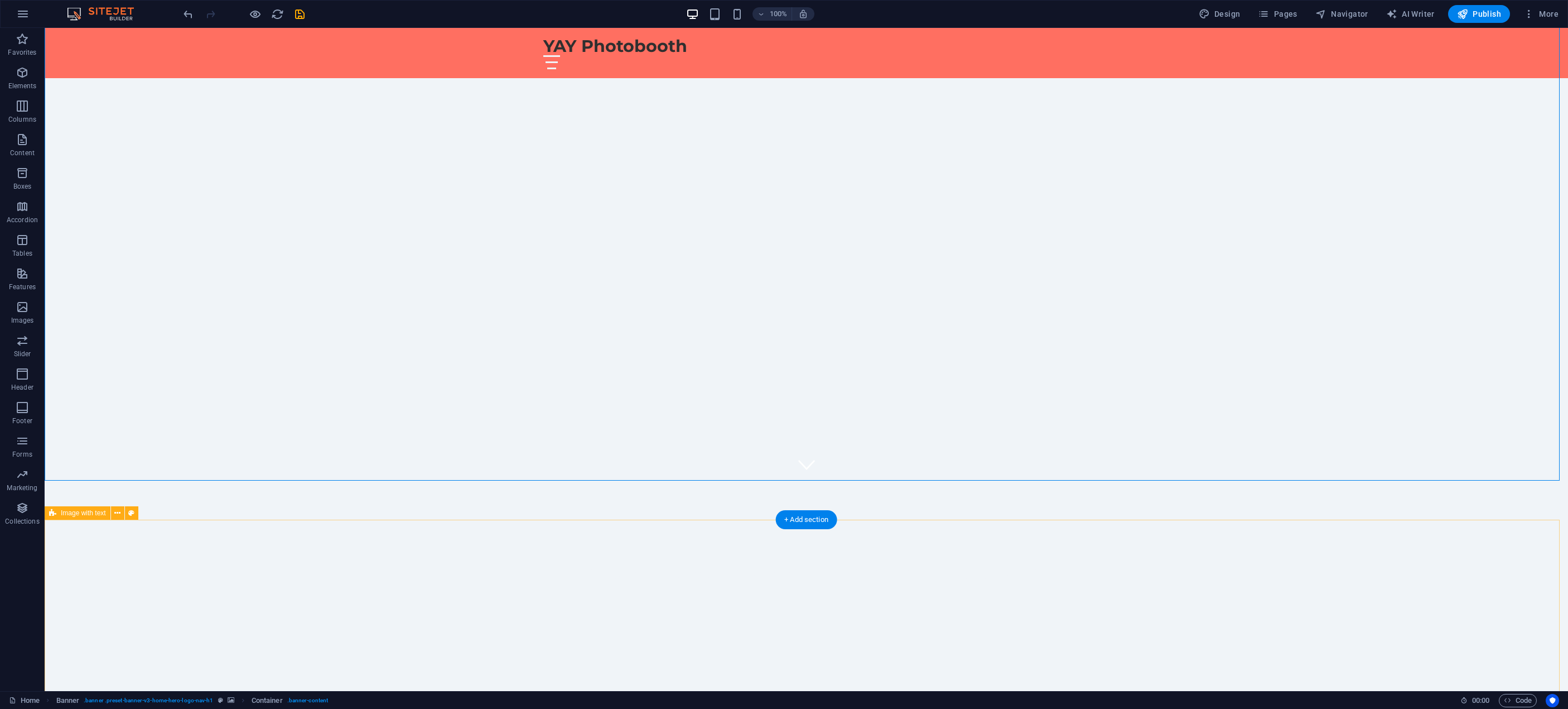
scroll to position [224, 0]
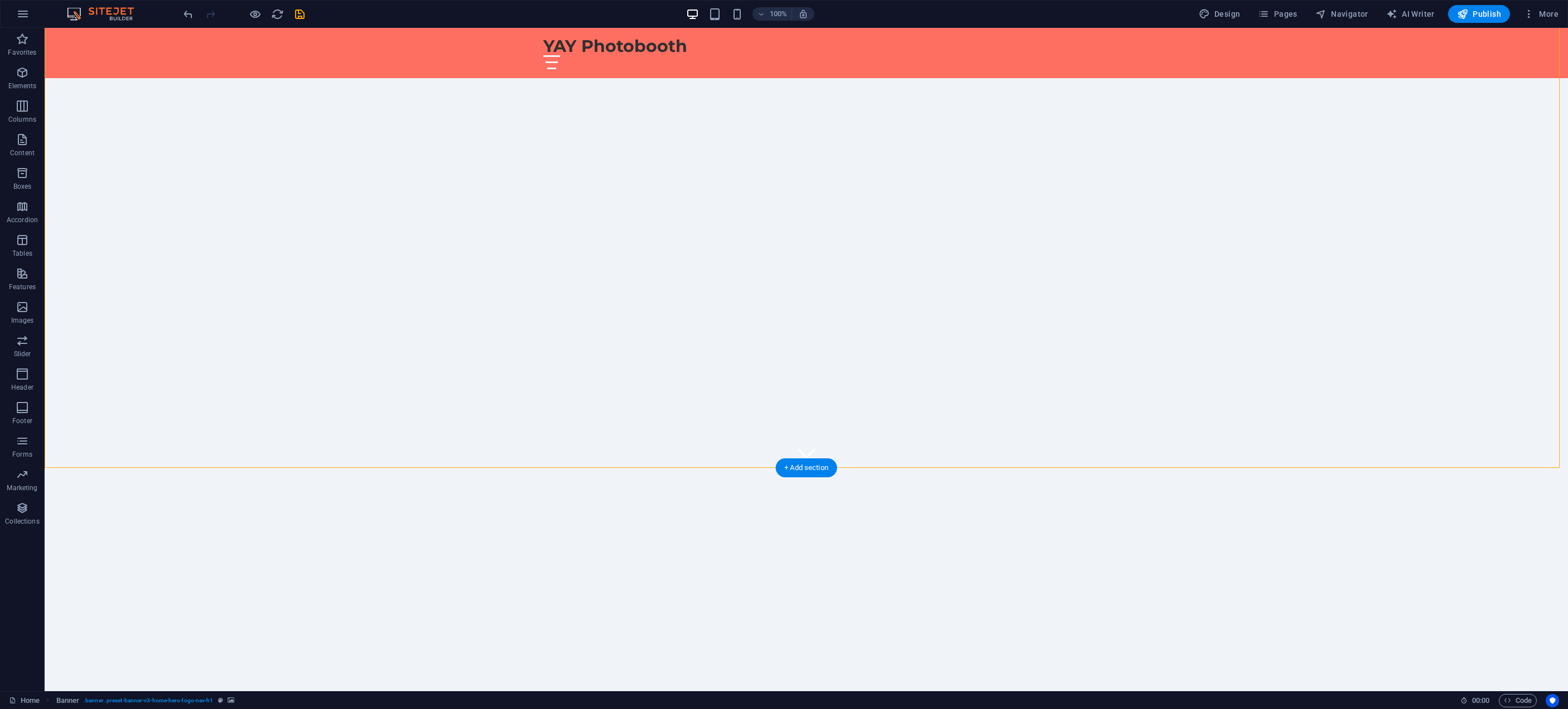
select select "ms"
select select "s"
select select "progressive"
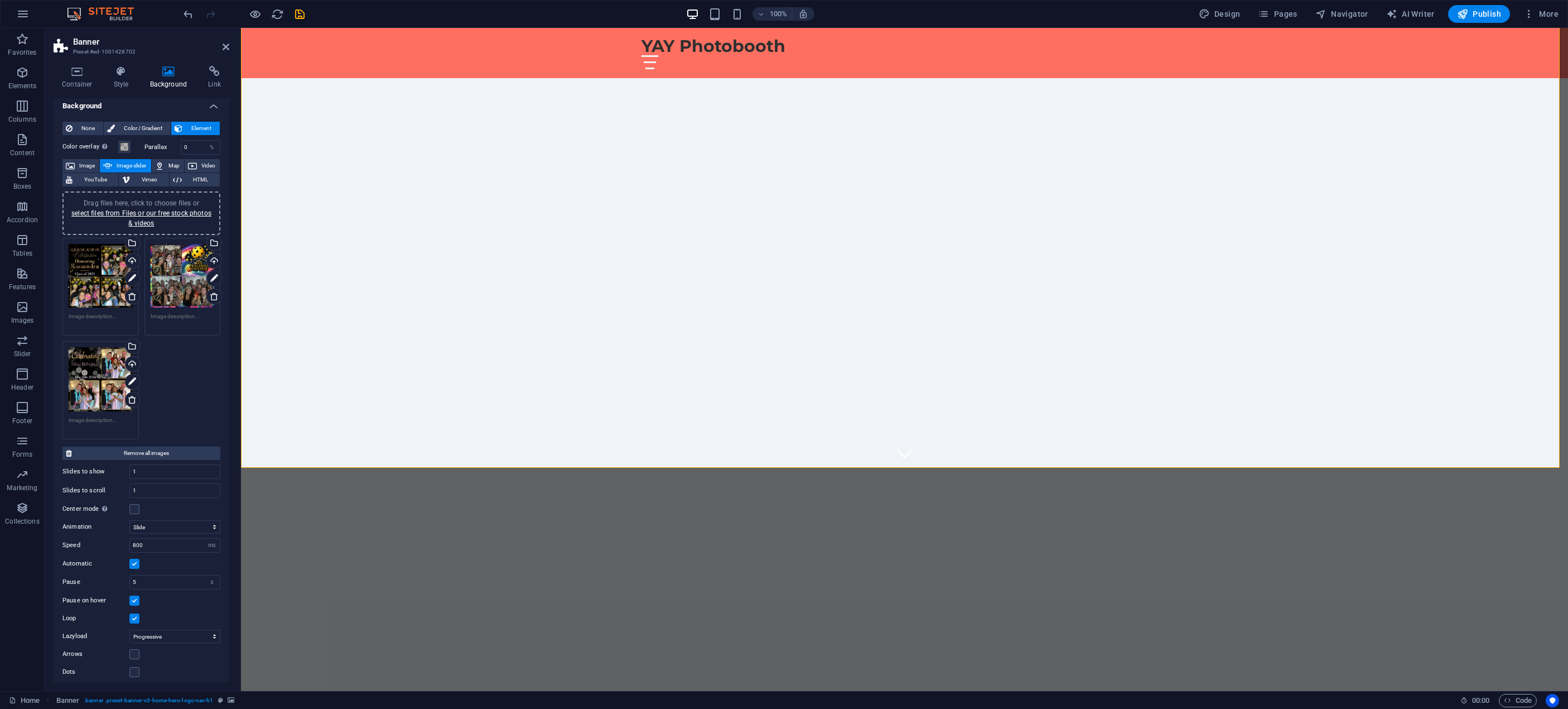
scroll to position [9, 0]
click at [135, 503] on label at bounding box center [135, 506] width 10 height 10
click at [0, 0] on input "Center mode Enables centered view with partial previous/next slide. Use with od…" at bounding box center [0, 0] width 0 height 0
click at [136, 503] on label at bounding box center [135, 506] width 10 height 10
click at [0, 0] on input "Center mode Enables centered view with partial previous/next slide. Use with od…" at bounding box center [0, 0] width 0 height 0
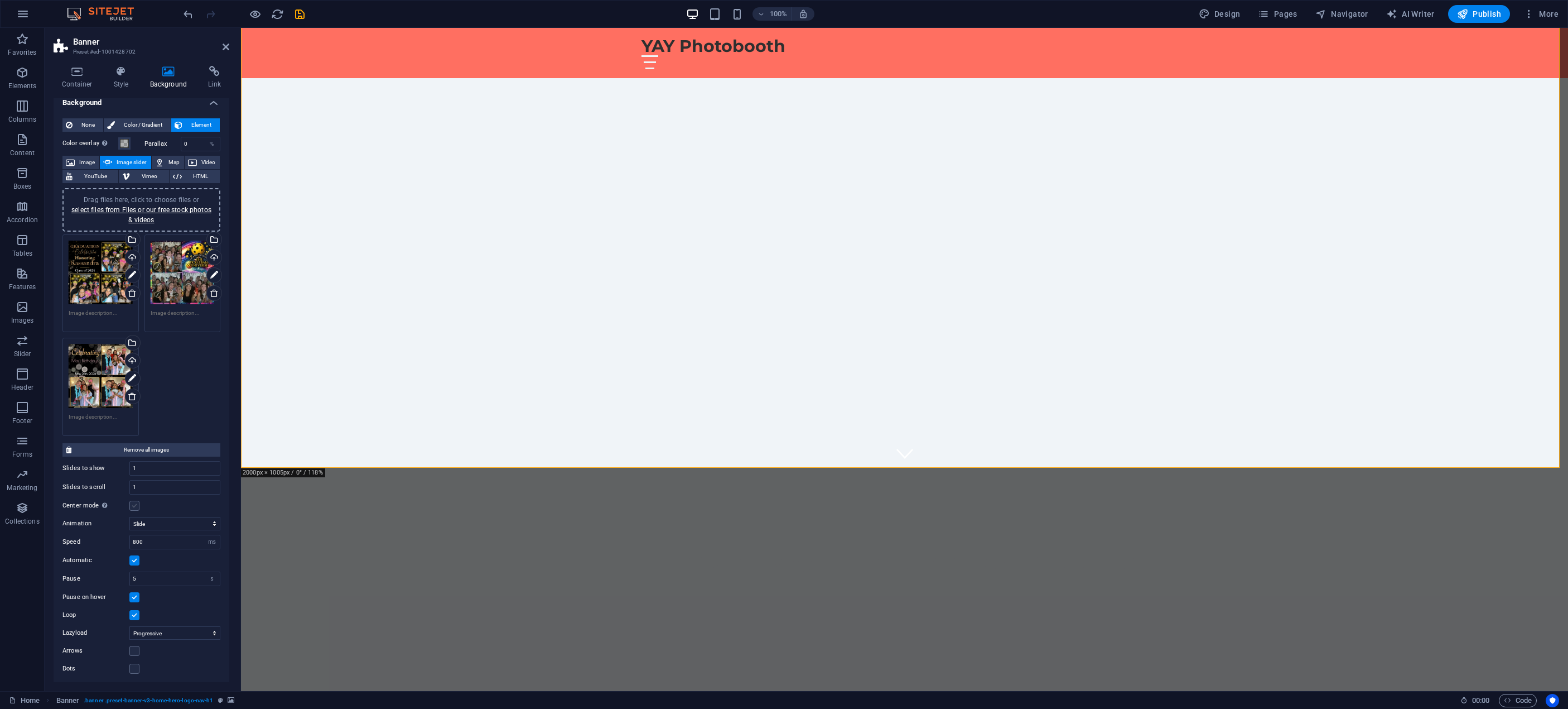
click at [133, 504] on label at bounding box center [135, 506] width 10 height 10
click at [0, 0] on input "Center mode Enables centered view with partial previous/next slide. Use with od…" at bounding box center [0, 0] width 0 height 0
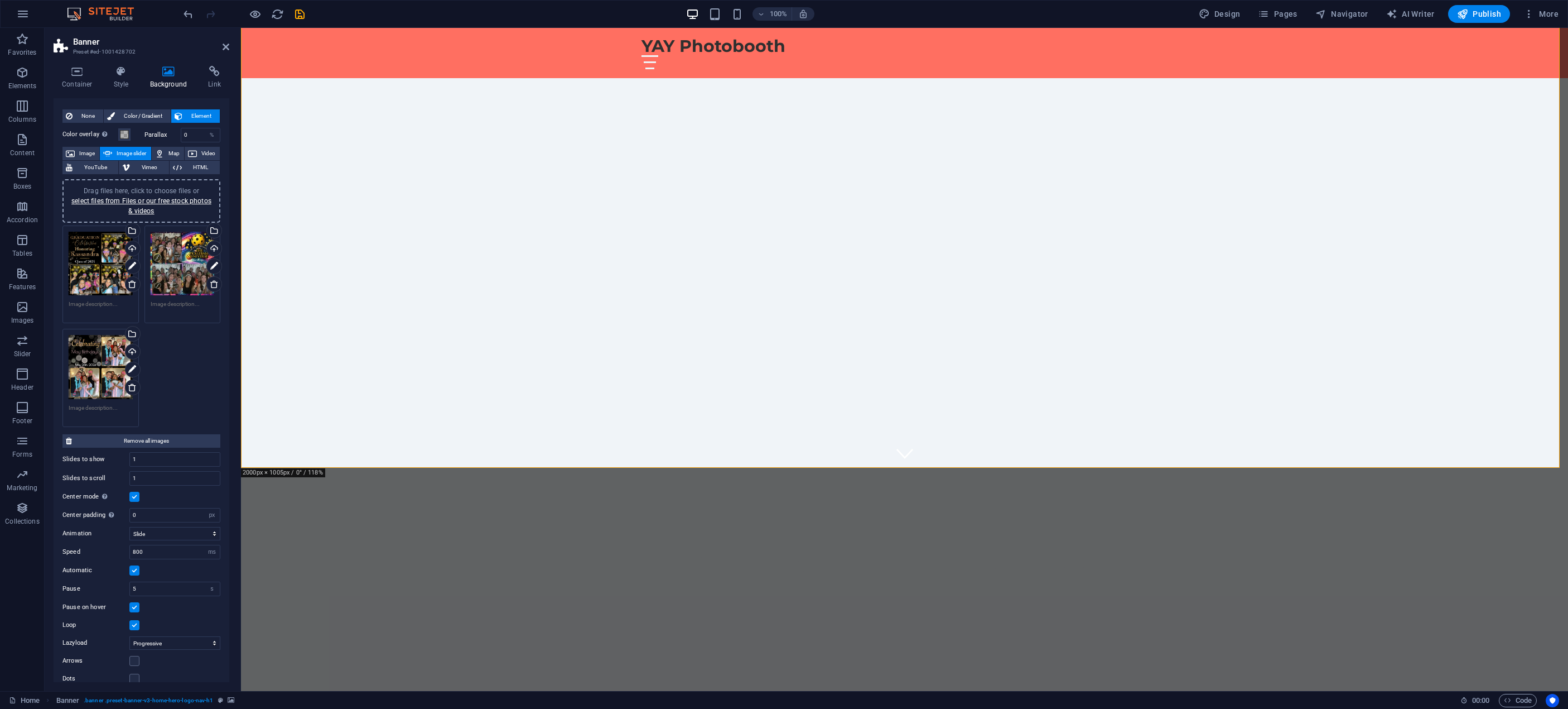
scroll to position [28, 0]
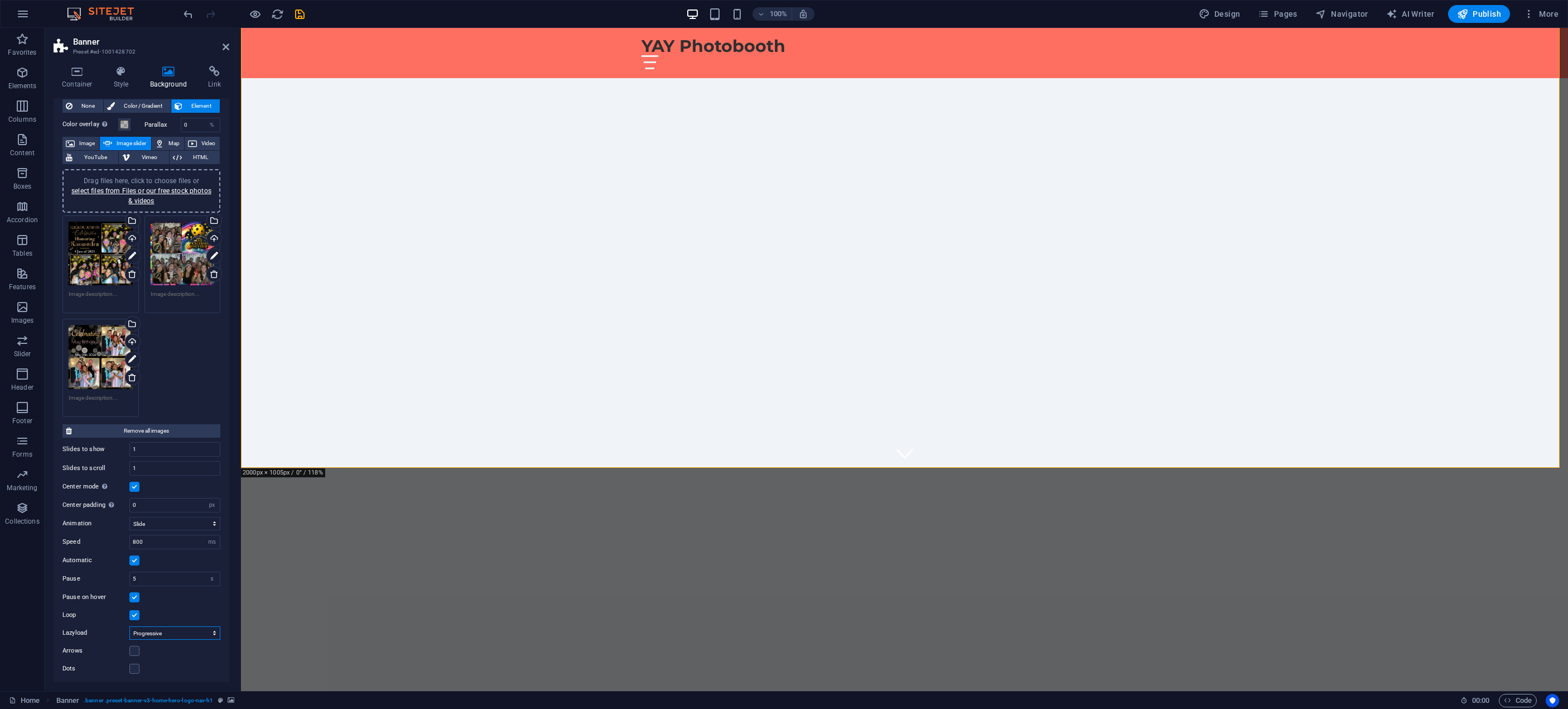
click at [170, 628] on select "Off On demand Progressive" at bounding box center [175, 633] width 91 height 13
click at [172, 631] on select "Off On demand Progressive" at bounding box center [175, 633] width 91 height 13
click at [136, 646] on label at bounding box center [135, 651] width 10 height 10
click at [0, 0] on input "Arrows" at bounding box center [0, 0] width 0 height 0
click at [137, 482] on label at bounding box center [135, 487] width 10 height 10
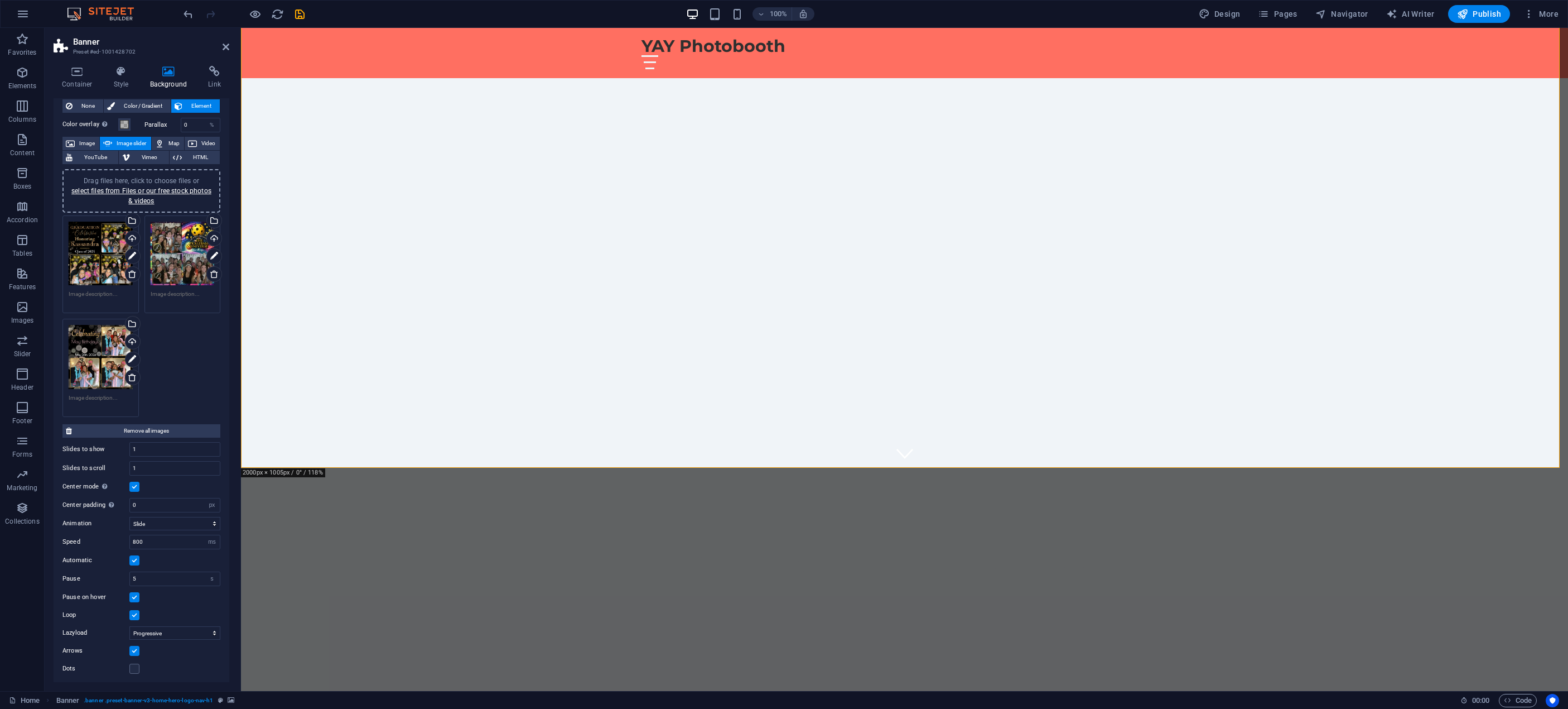
click at [0, 0] on input "Center mode Enables centered view with partial previous/next slide. Use with od…" at bounding box center [0, 0] width 0 height 0
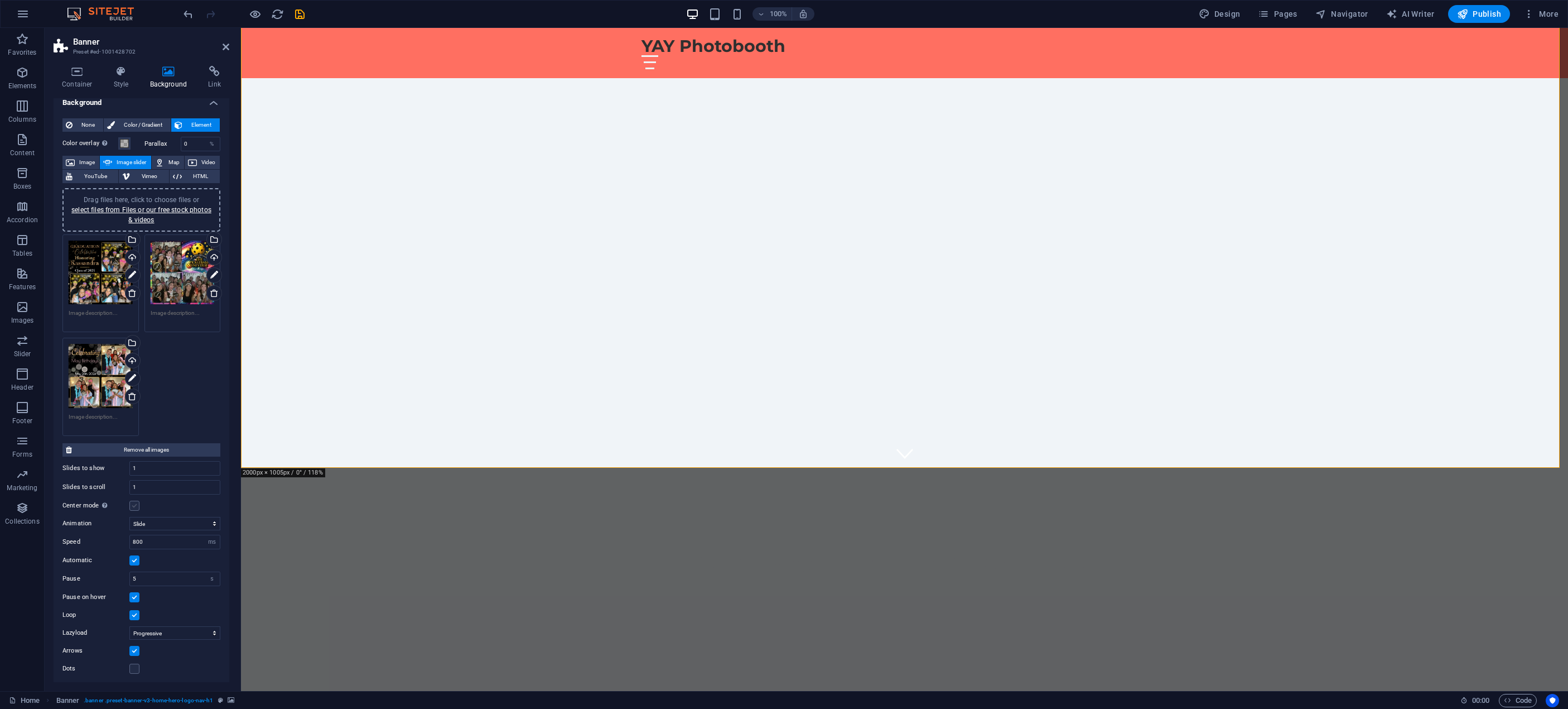
click at [131, 503] on label at bounding box center [135, 506] width 10 height 10
click at [0, 0] on input "Center mode Enables centered view with partial previous/next slide. Use with od…" at bounding box center [0, 0] width 0 height 0
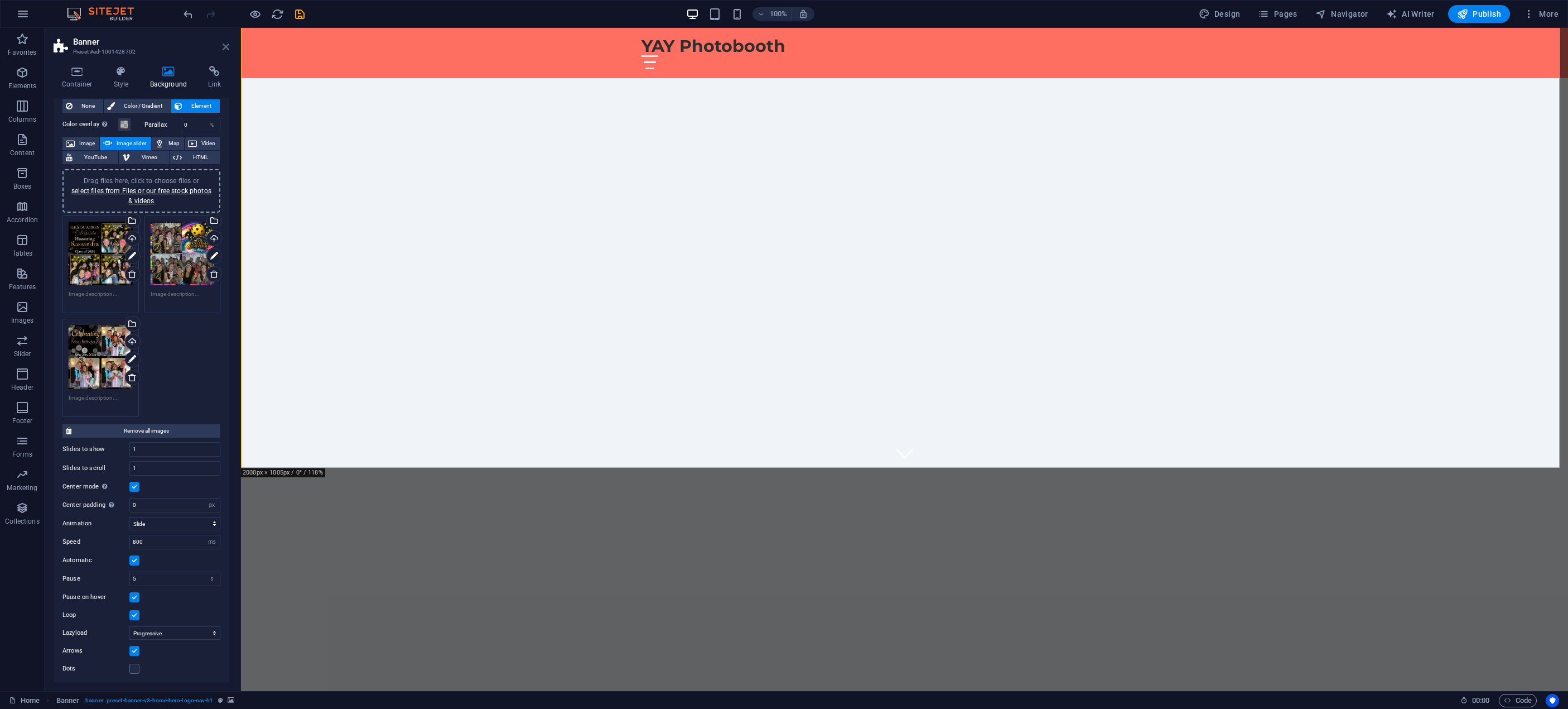
click at [227, 46] on icon at bounding box center [226, 47] width 7 height 9
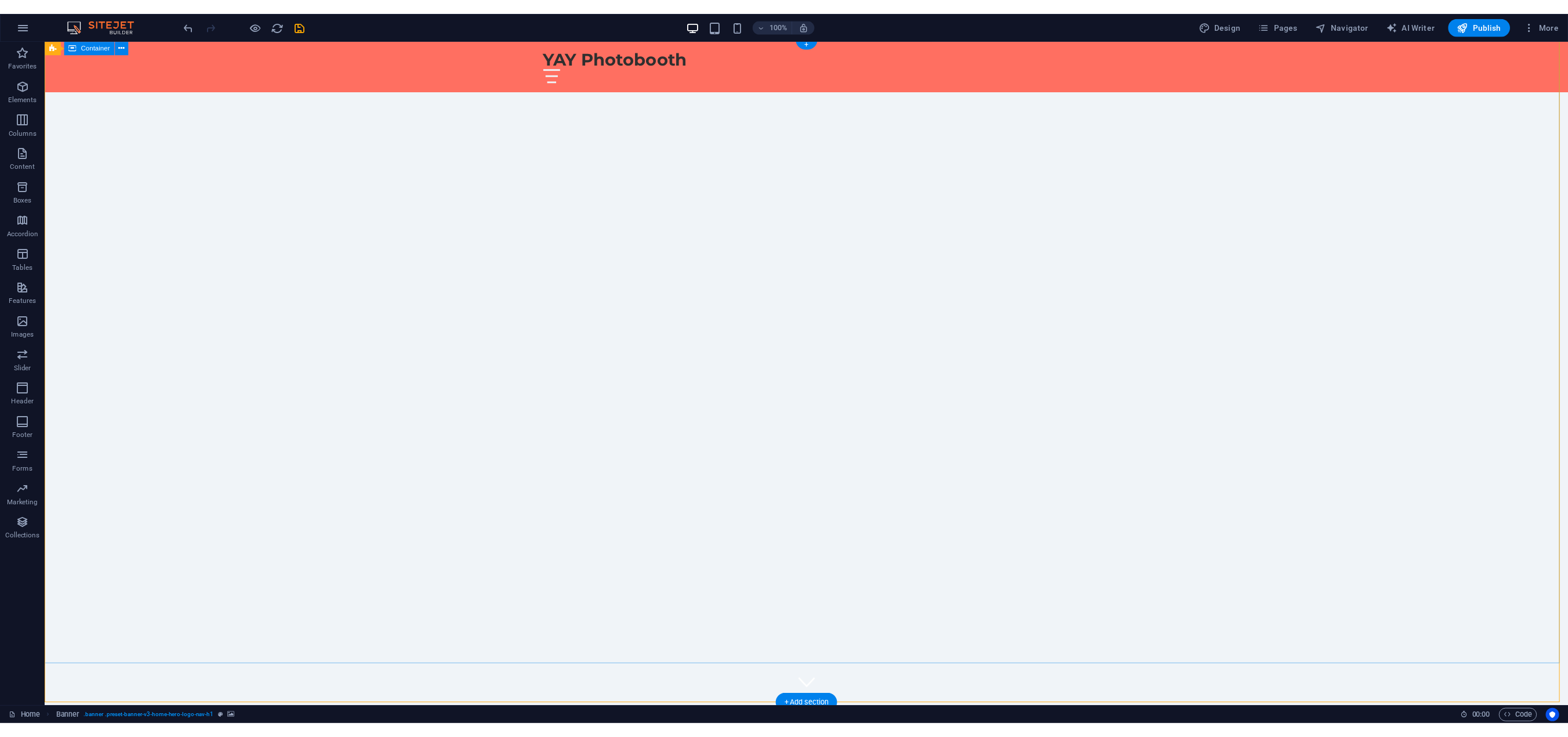
scroll to position [0, 0]
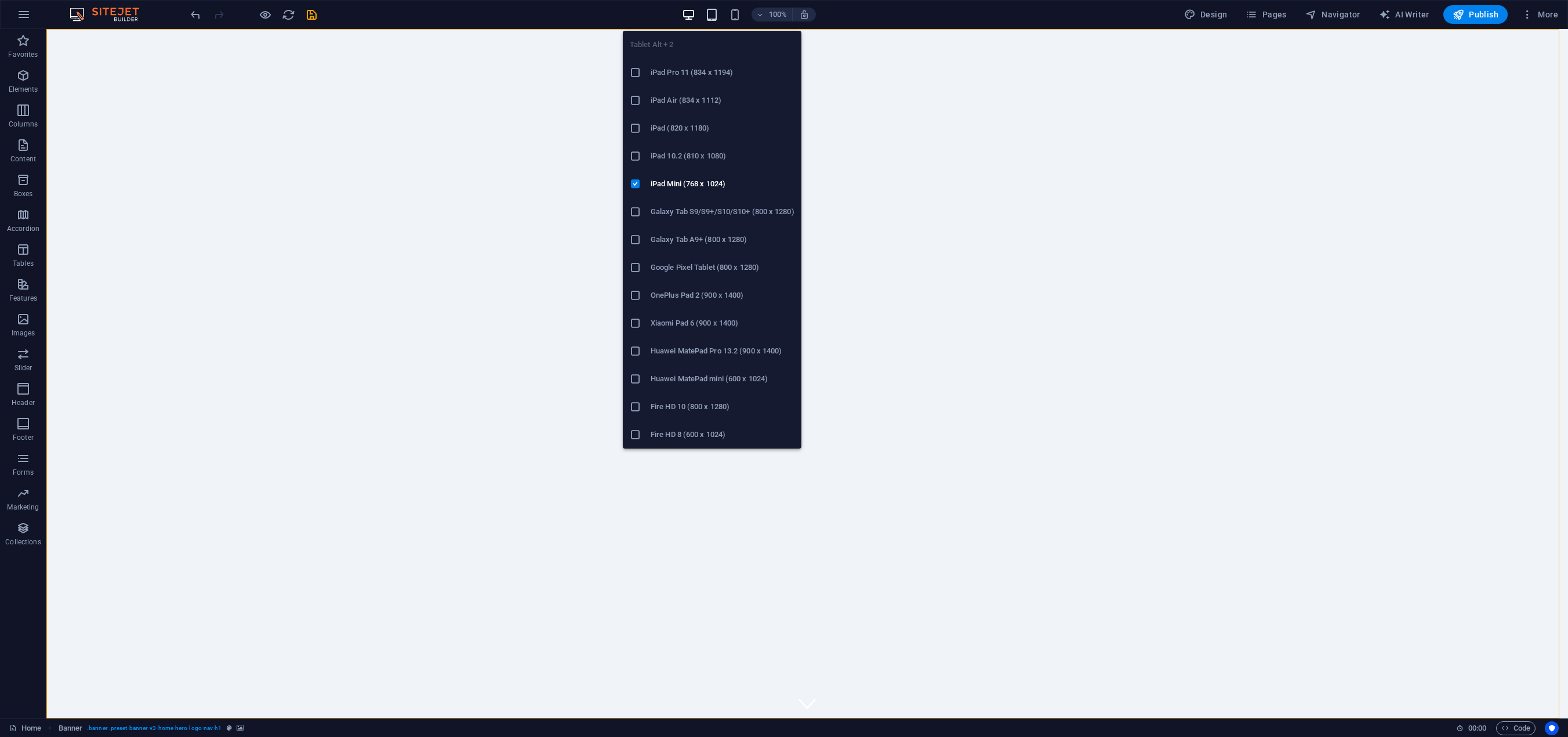
click at [712, 13] on icon "button" at bounding box center [711, 15] width 13 height 13
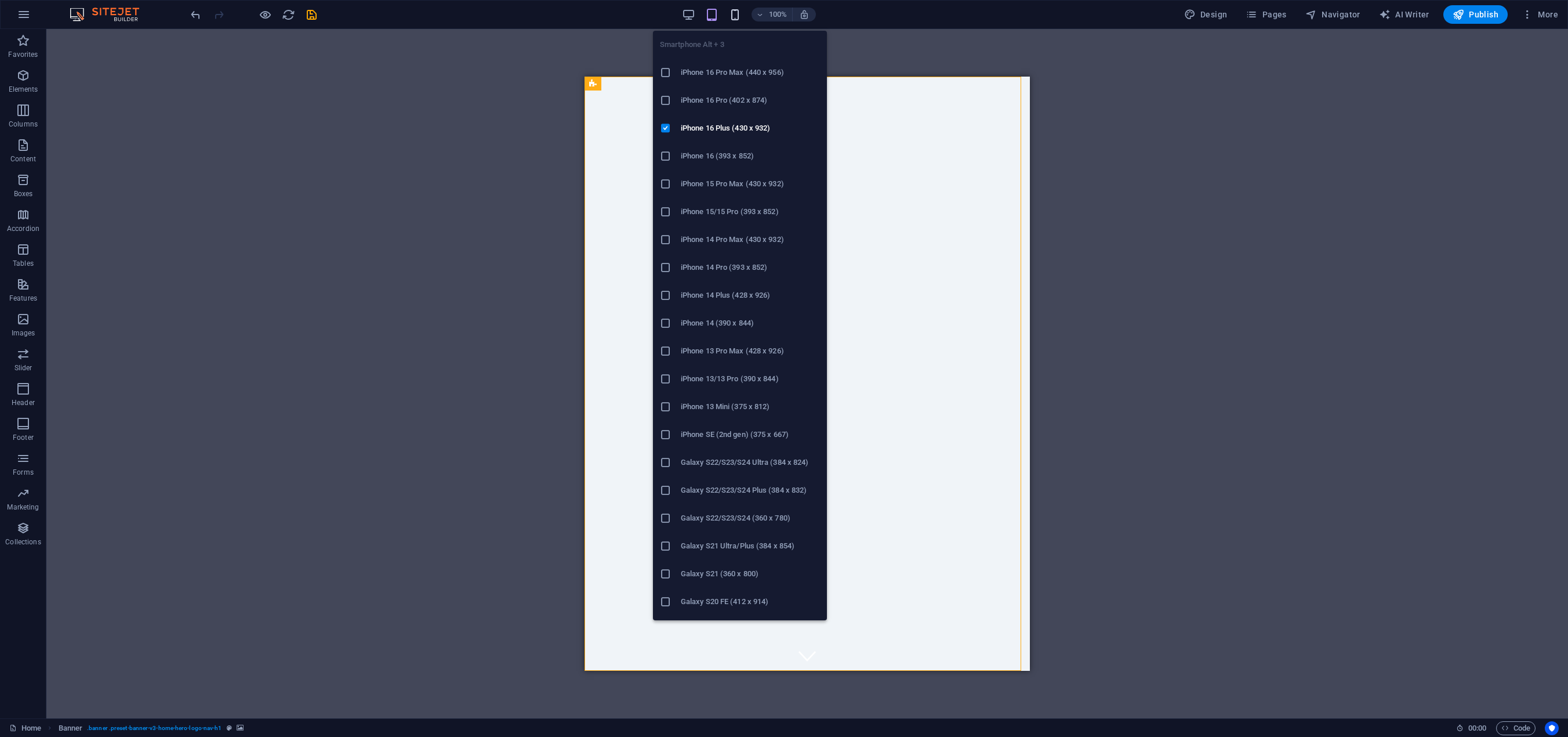
click at [735, 11] on icon "button" at bounding box center [735, 15] width 13 height 13
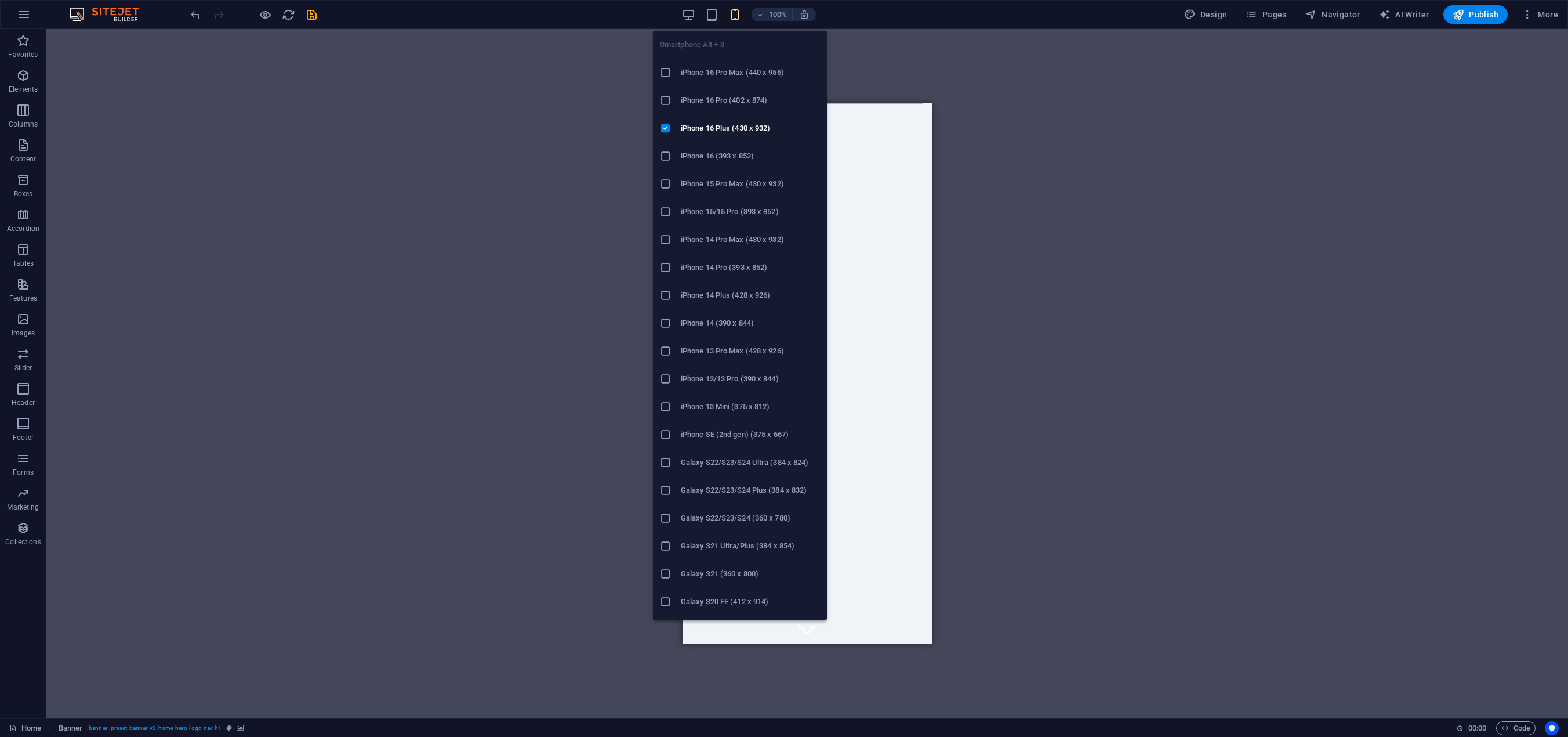
click at [721, 82] on li "iPhone 16 Pro Max (440 x 956)" at bounding box center [740, 73] width 174 height 28
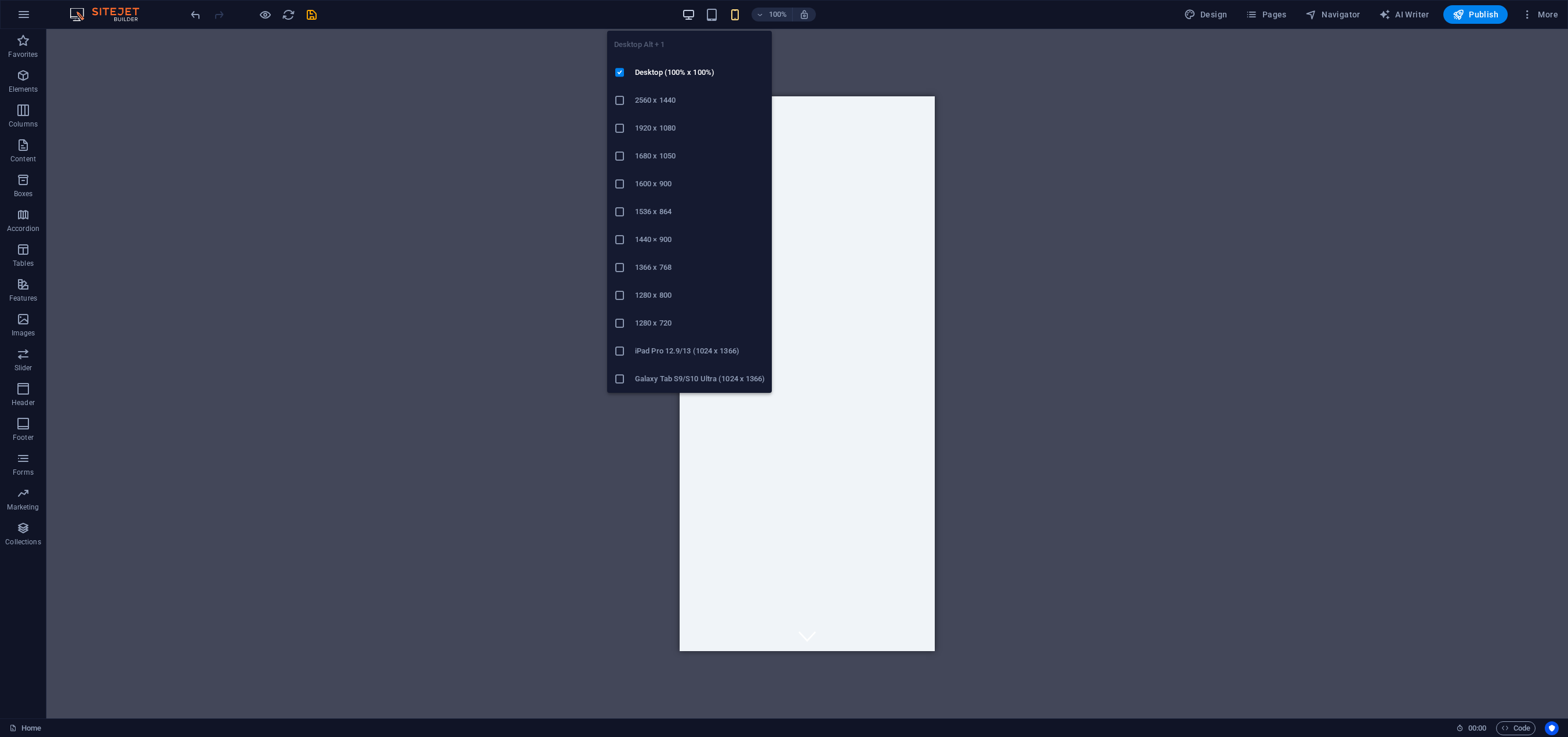
click at [691, 12] on icon "button" at bounding box center [688, 15] width 13 height 13
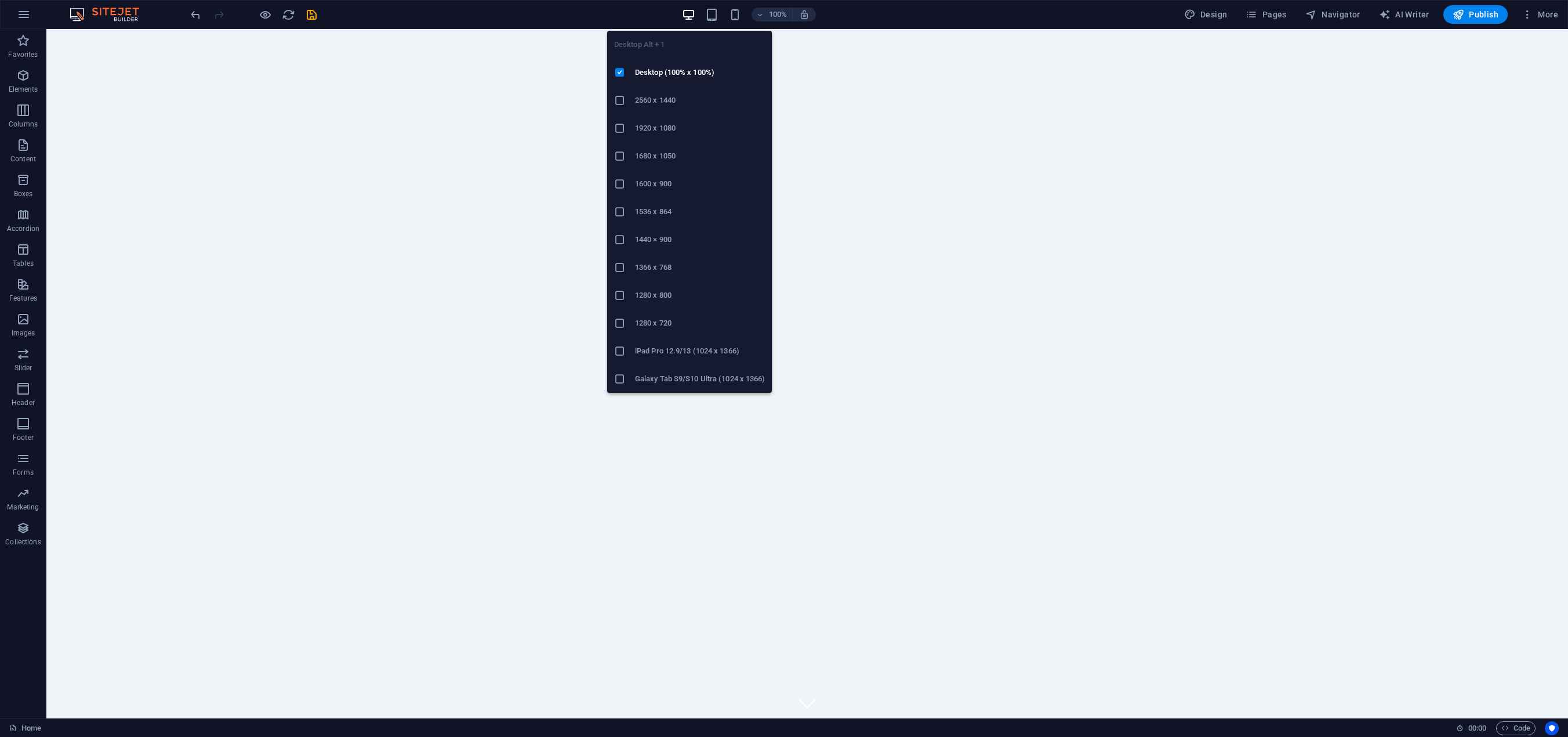
click at [616, 102] on icon at bounding box center [619, 100] width 11 height 11
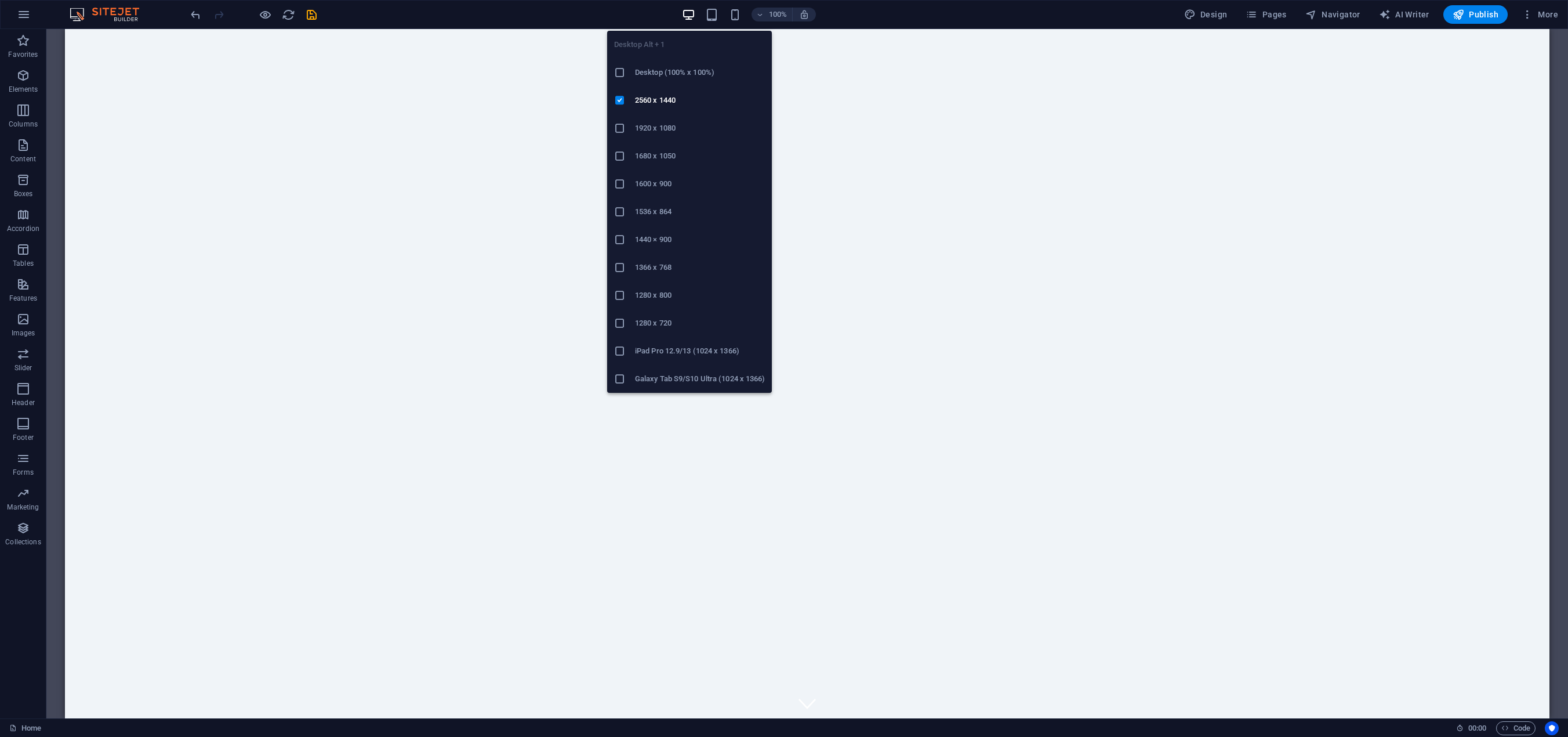
click at [621, 236] on icon at bounding box center [619, 239] width 11 height 11
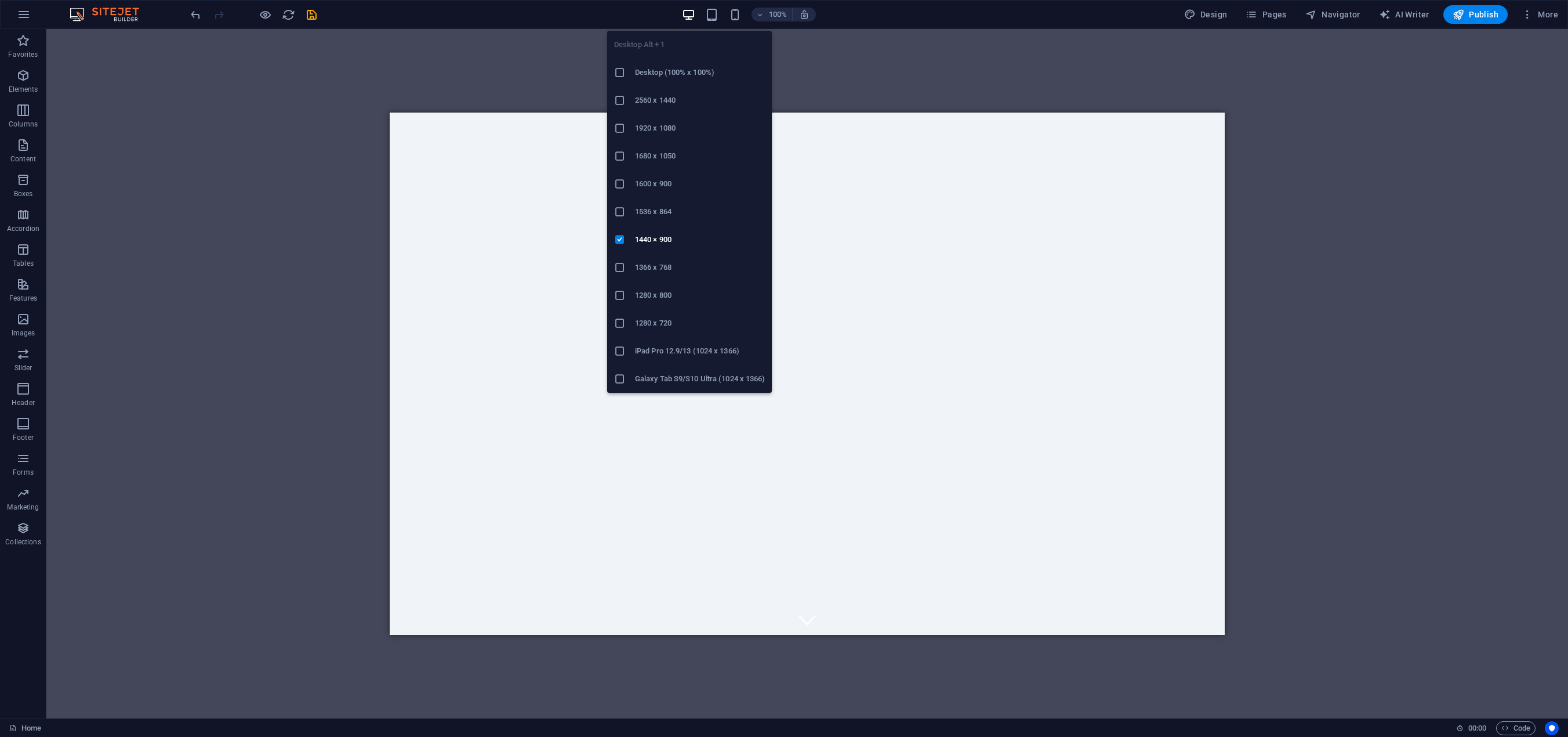
click at [618, 130] on icon at bounding box center [619, 128] width 11 height 11
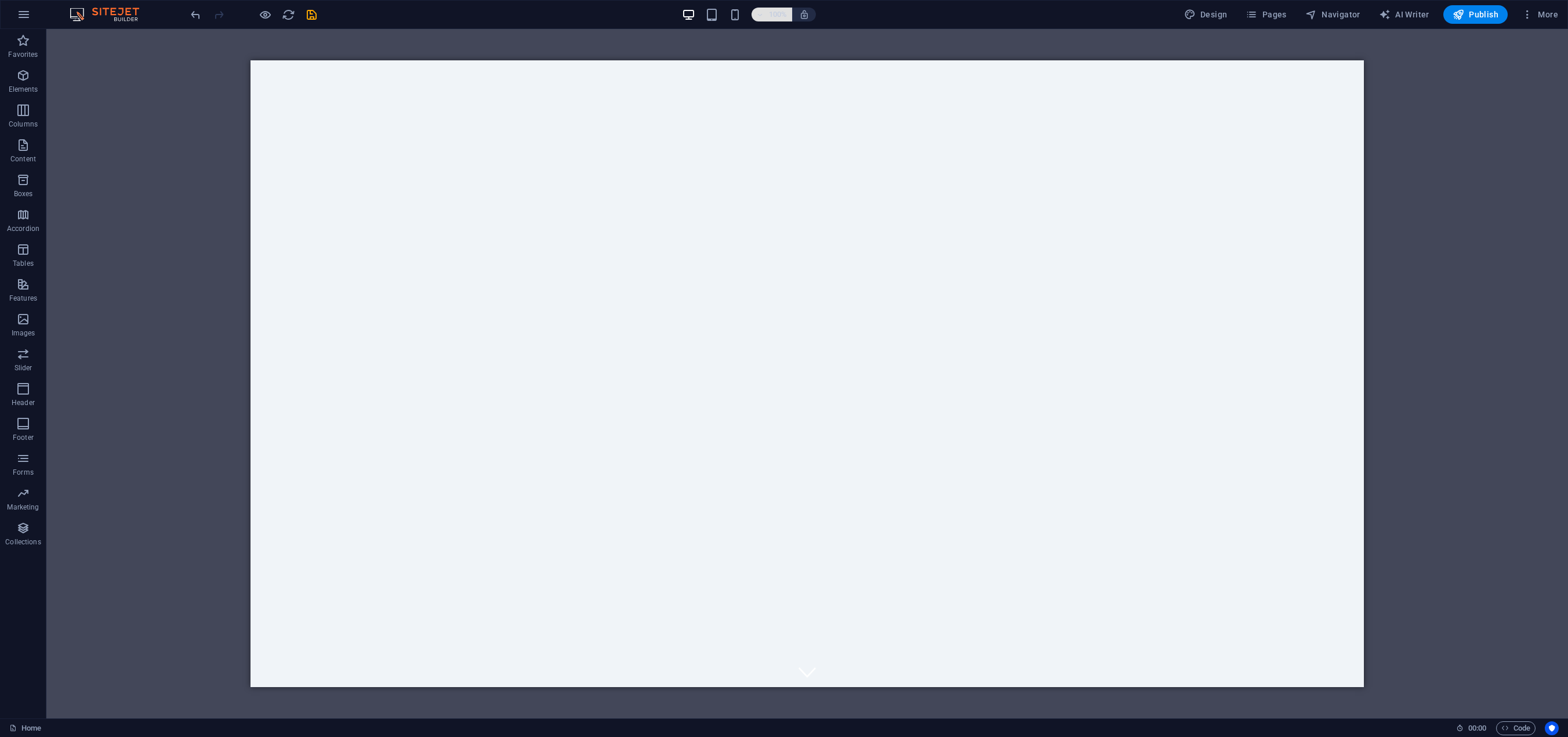
click at [781, 15] on h6 "100%" at bounding box center [778, 15] width 18 height 14
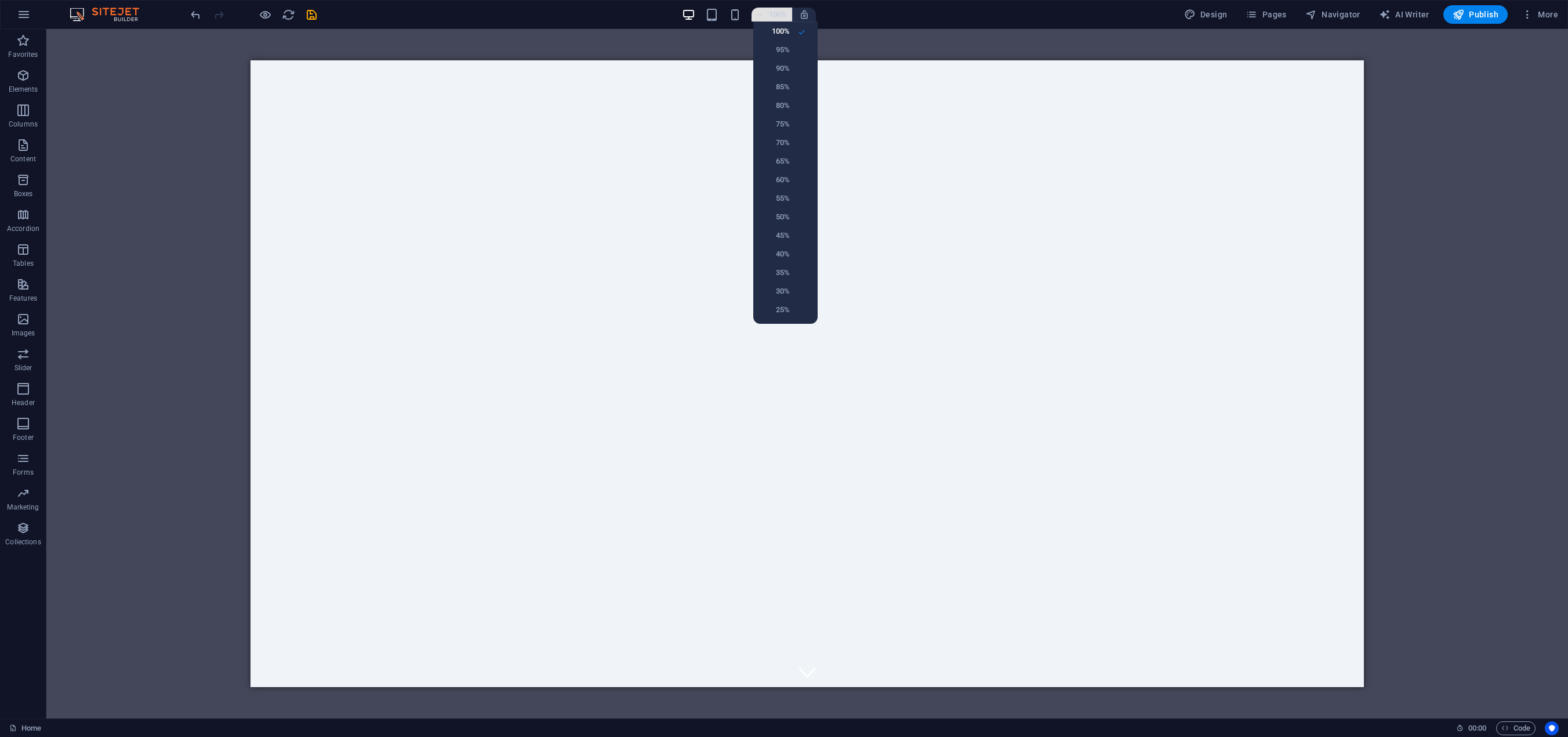
click at [781, 15] on div at bounding box center [784, 368] width 1568 height 737
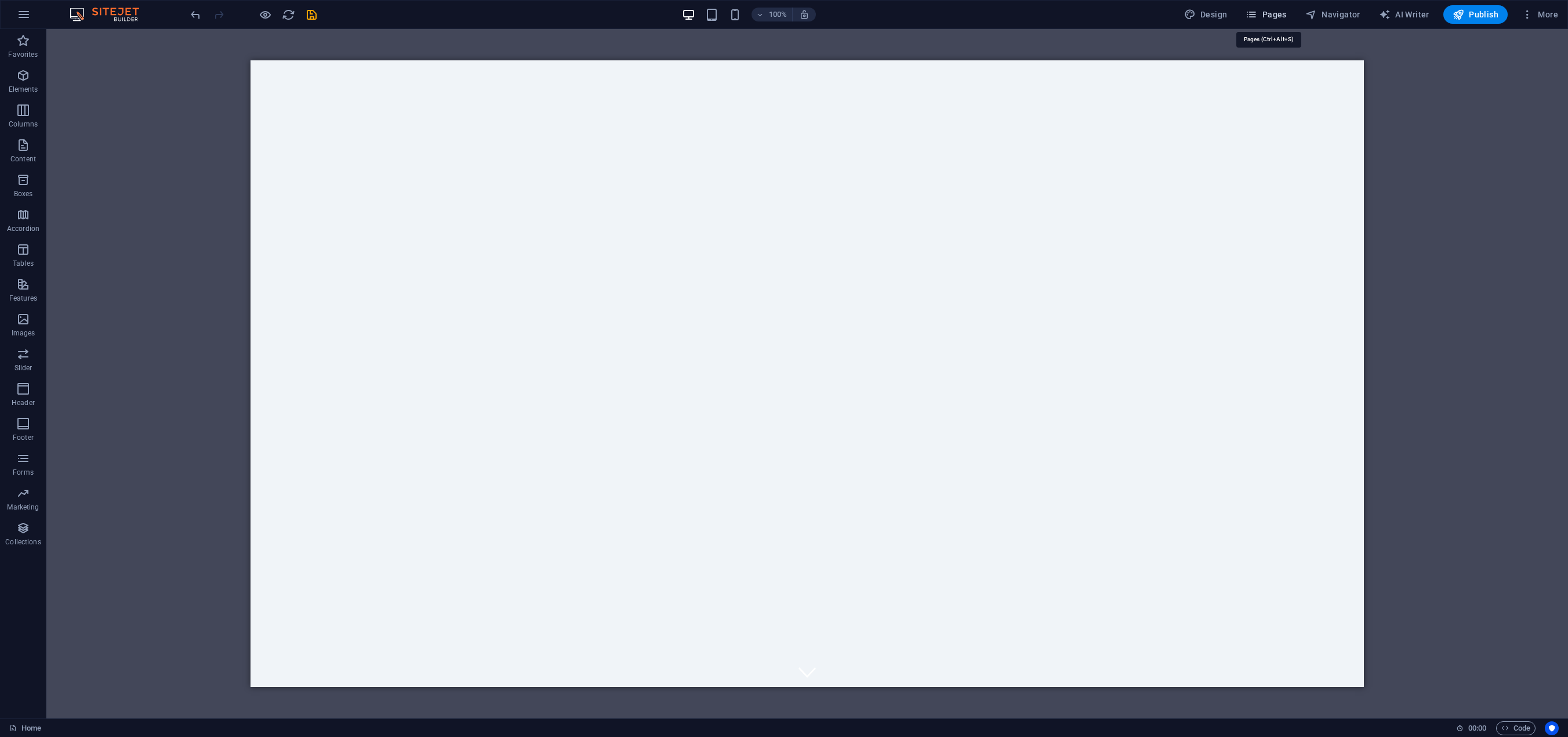
click at [1257, 14] on icon "button" at bounding box center [1251, 15] width 11 height 11
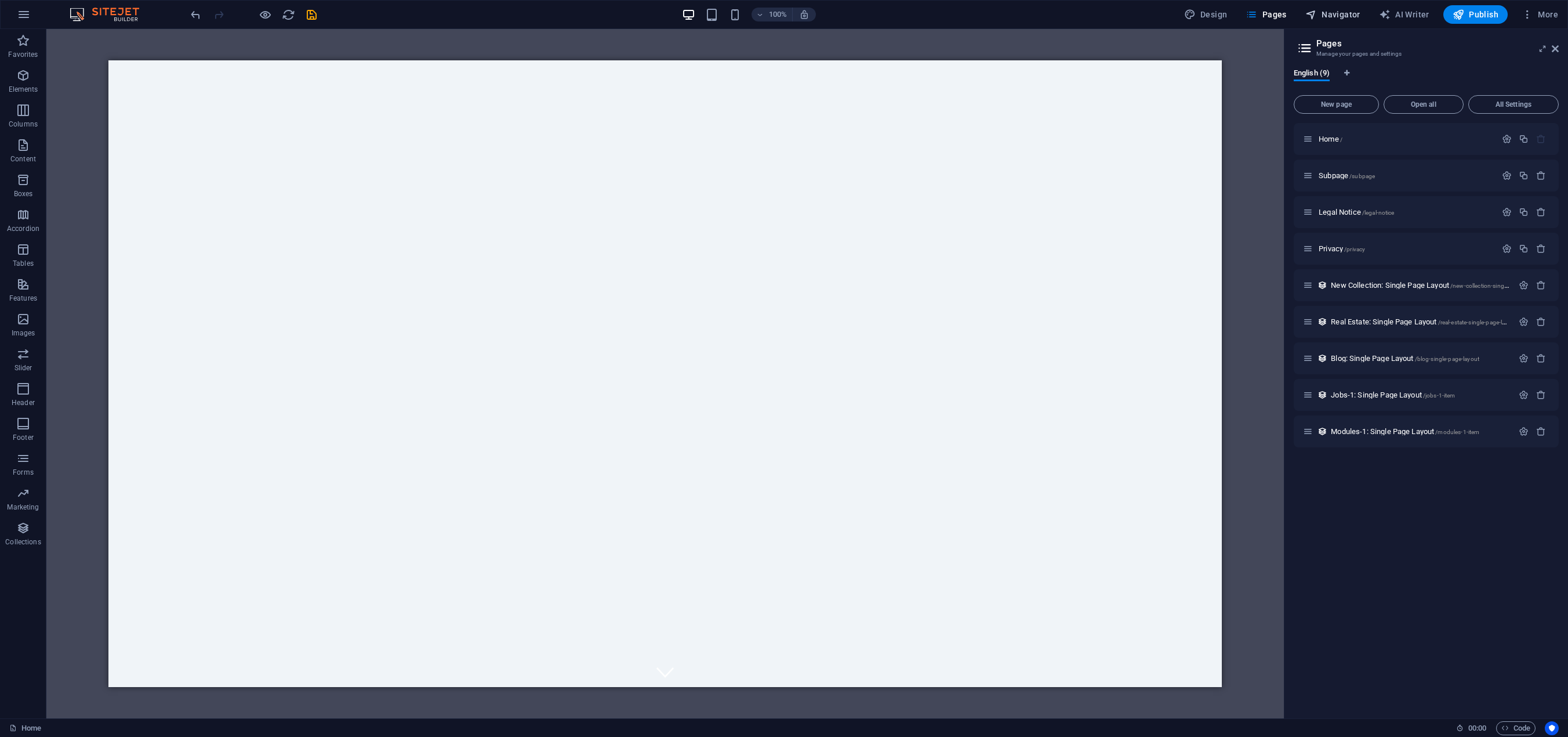
click at [1326, 13] on span "Navigator" at bounding box center [1333, 15] width 55 height 11
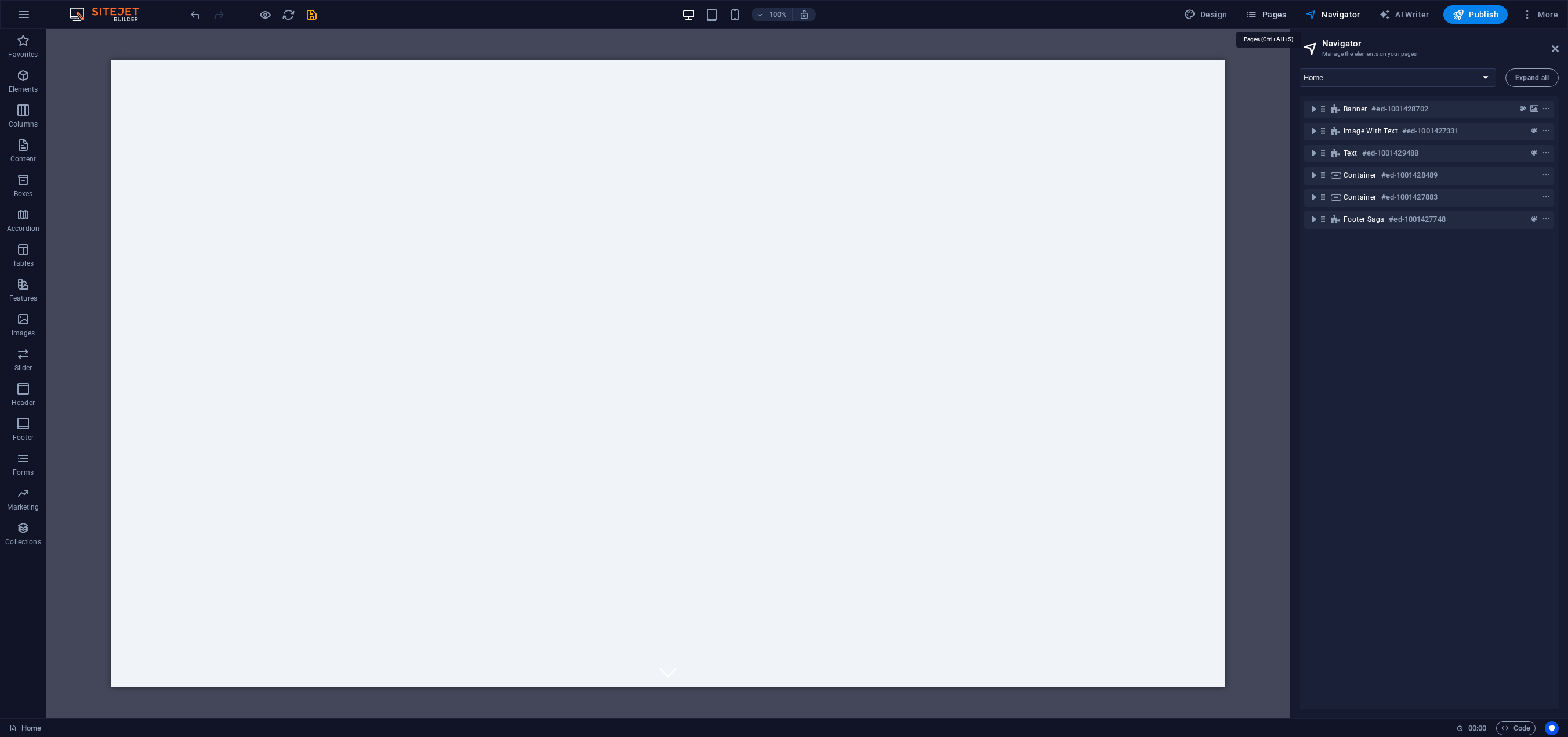
click at [1269, 16] on span "Pages" at bounding box center [1266, 15] width 40 height 11
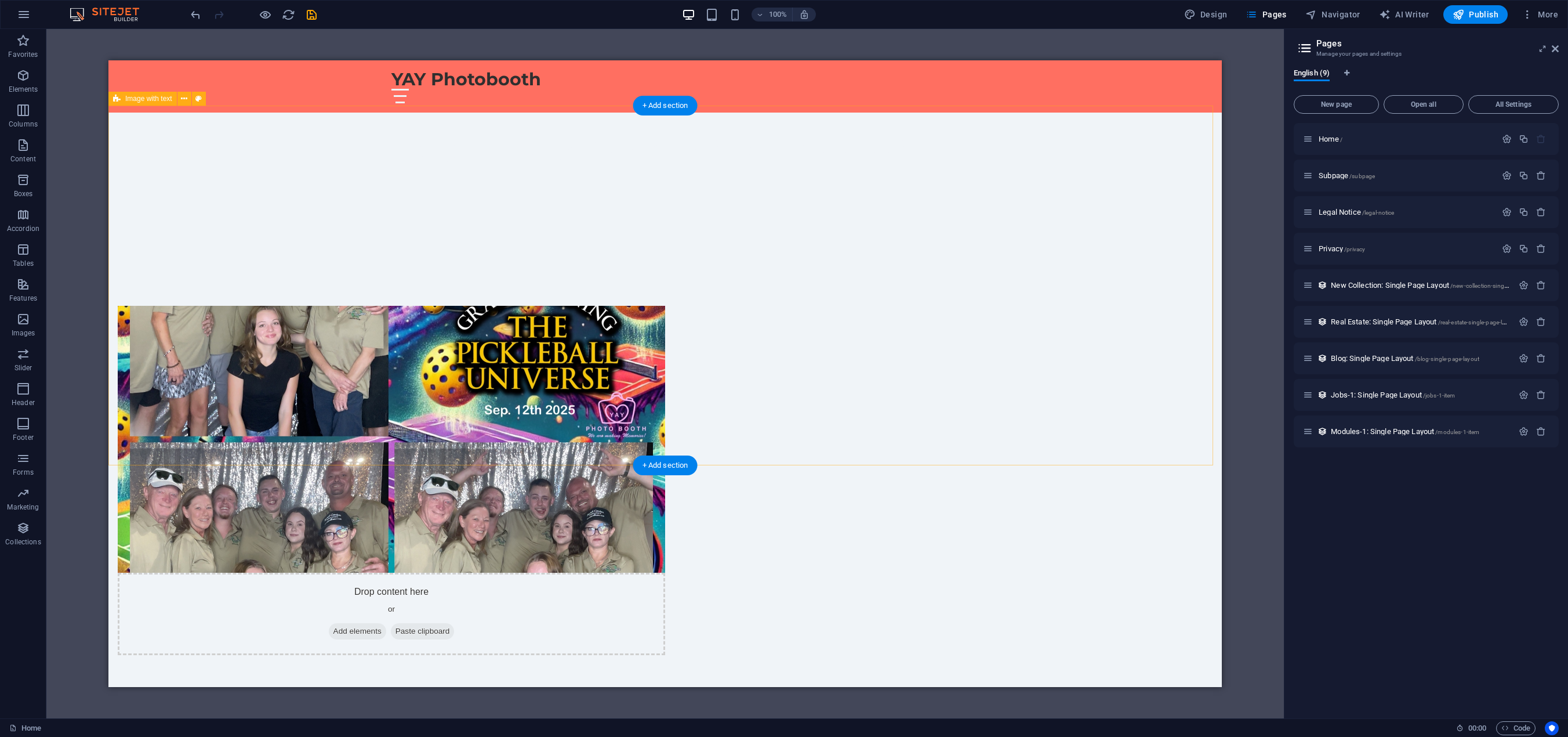
scroll to position [638, 0]
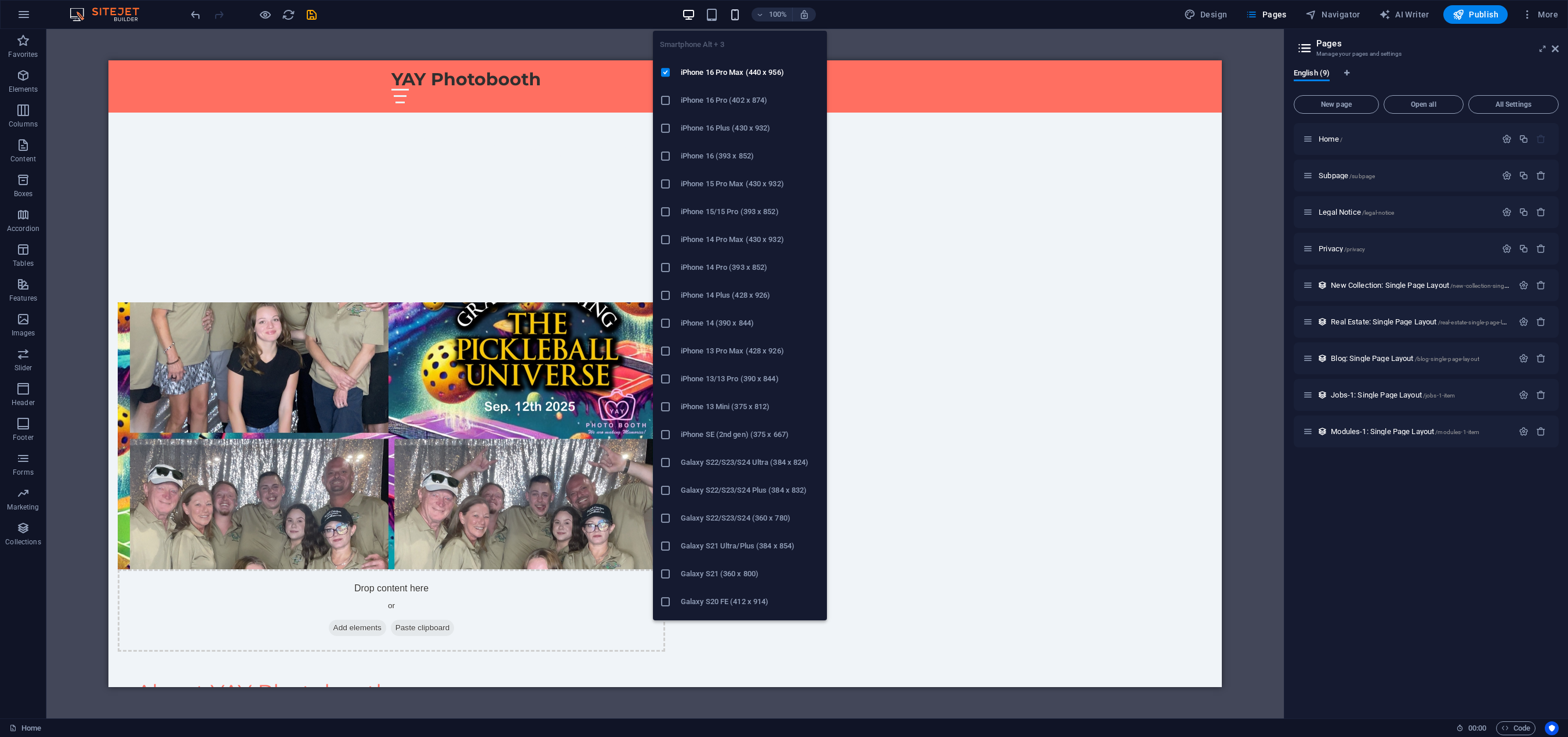
click at [736, 11] on icon "button" at bounding box center [735, 15] width 13 height 13
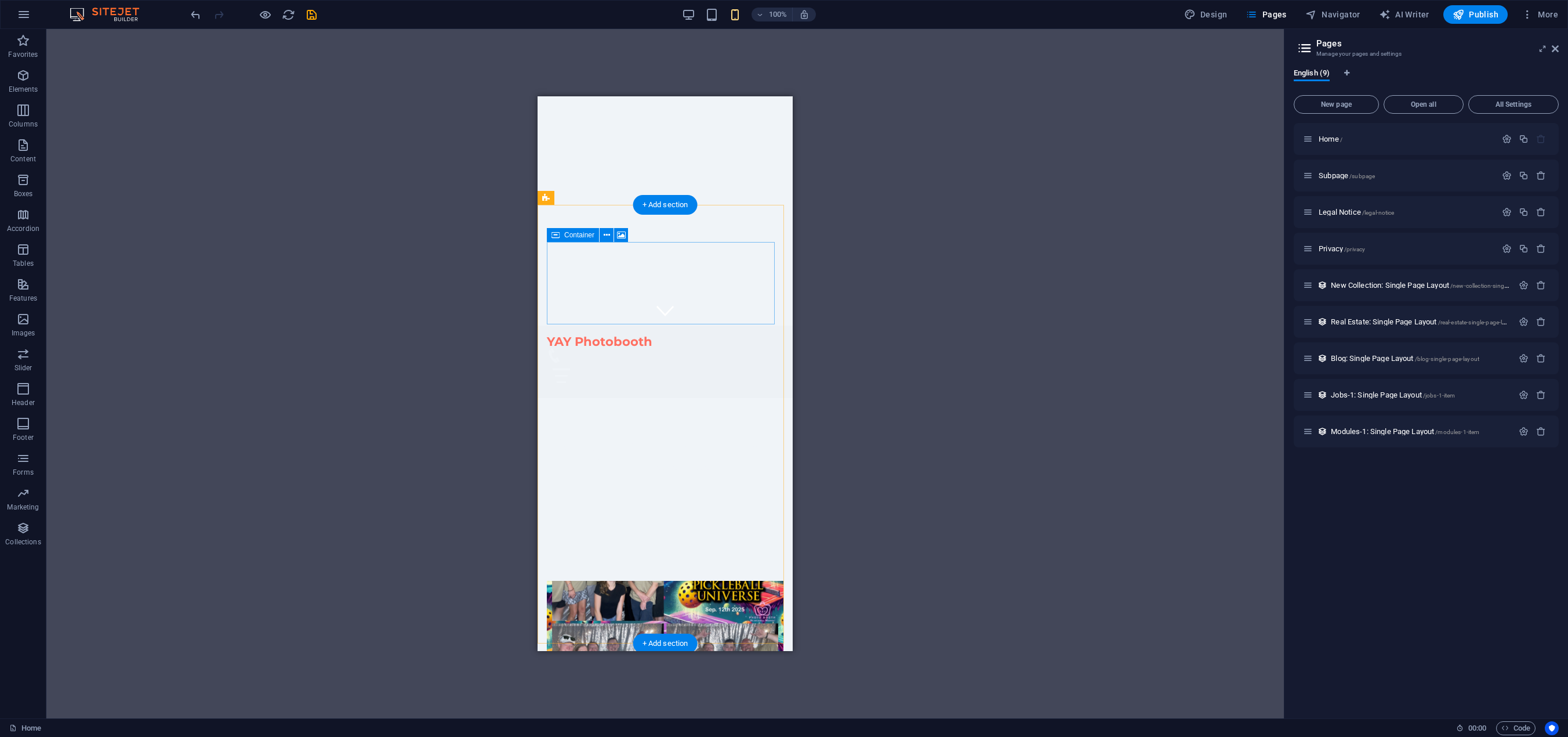
scroll to position [0, 0]
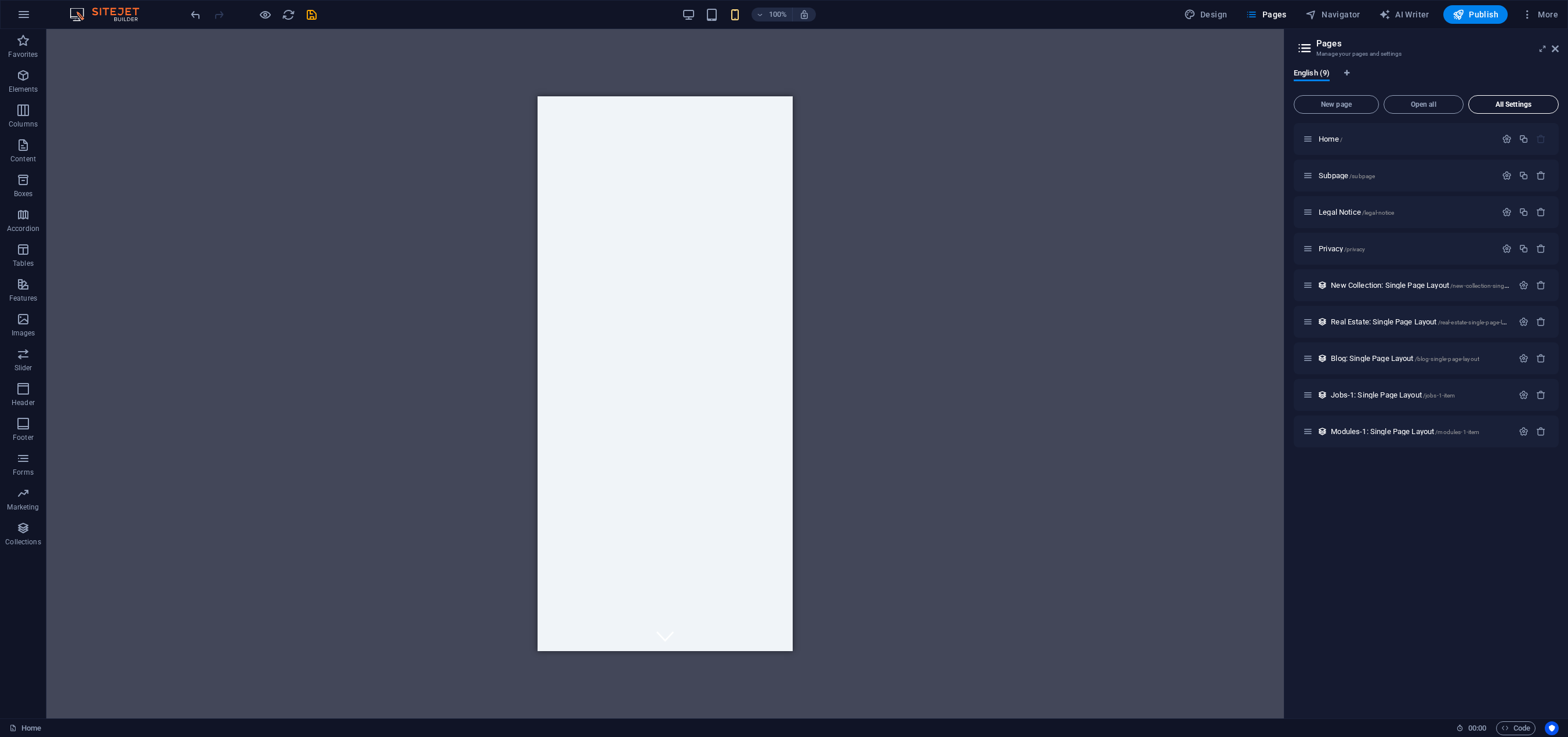
click at [1513, 104] on span "All Settings" at bounding box center [1514, 104] width 80 height 7
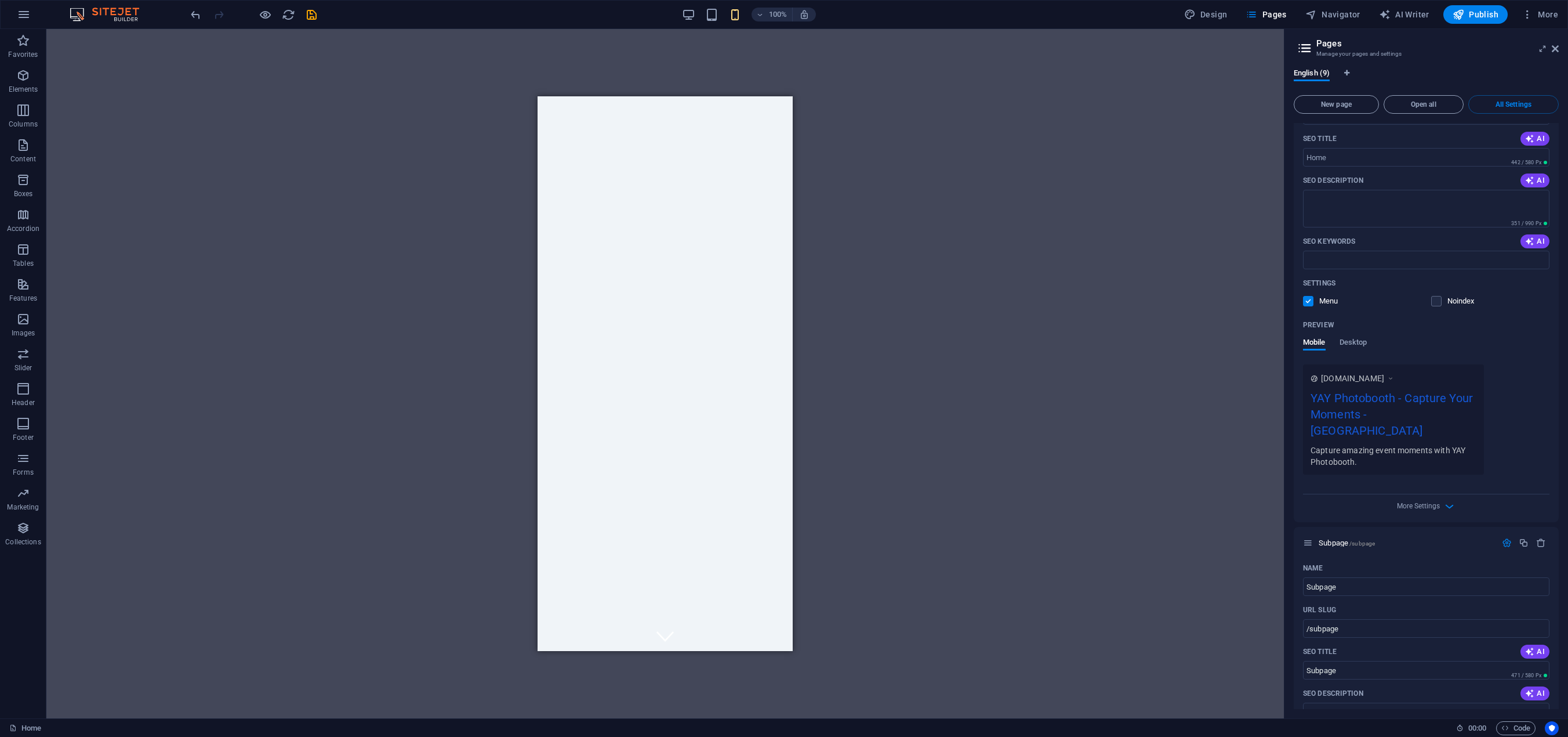
scroll to position [116, 0]
click at [1356, 334] on span "Desktop" at bounding box center [1353, 337] width 28 height 16
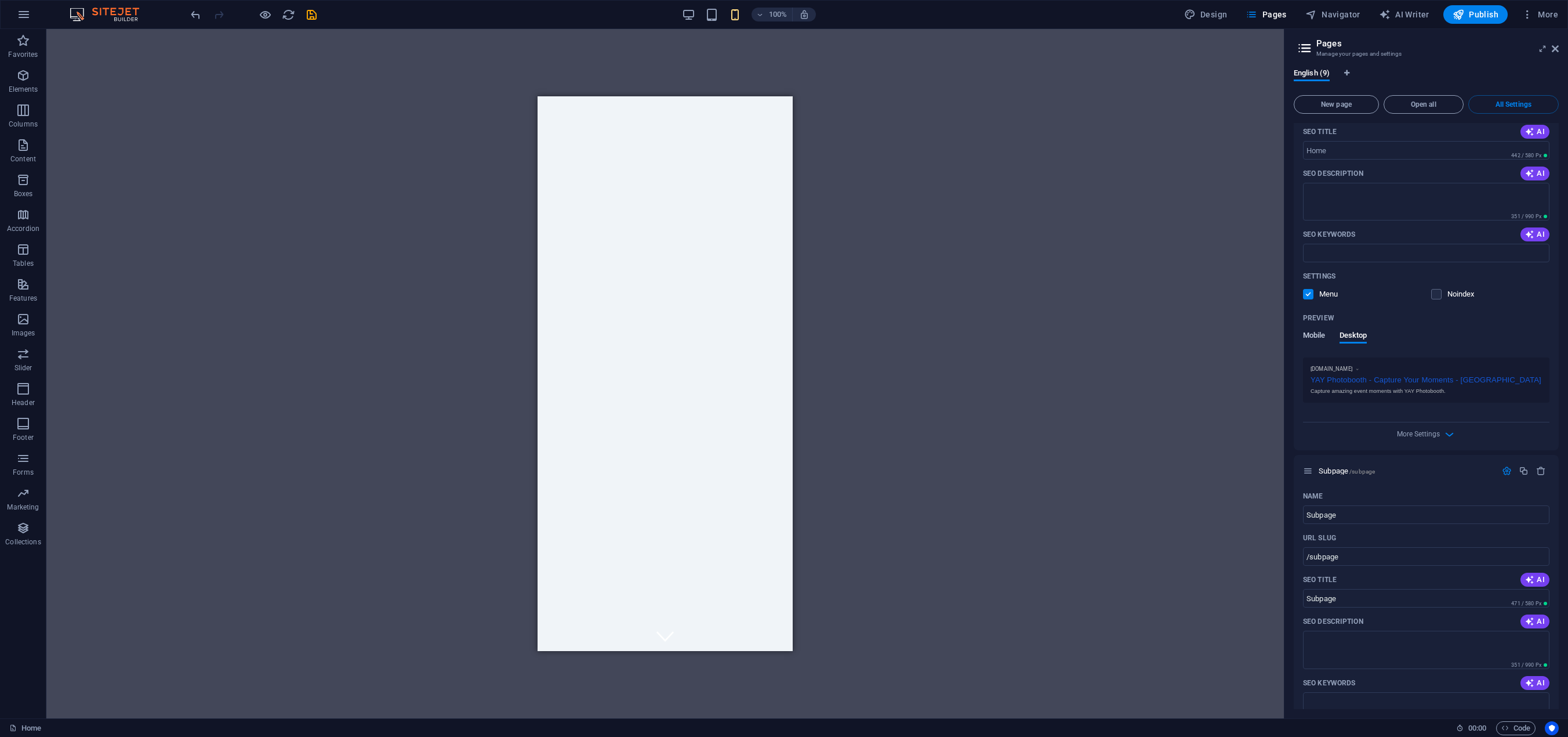
click at [1308, 332] on span "Mobile" at bounding box center [1314, 337] width 23 height 16
click at [1350, 336] on span "Desktop" at bounding box center [1353, 337] width 28 height 16
click at [1319, 331] on span "Mobile" at bounding box center [1314, 337] width 23 height 16
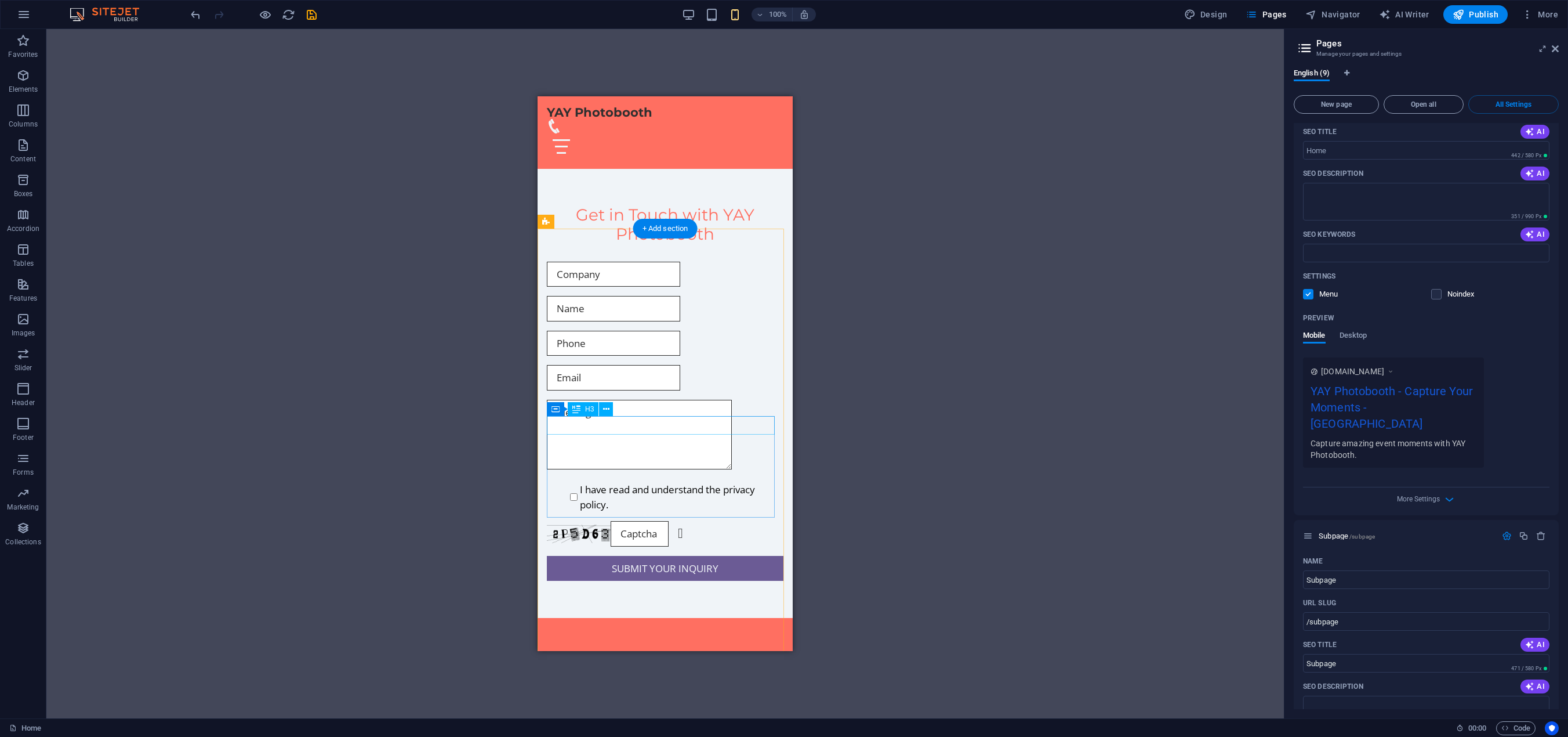
scroll to position [1990, 0]
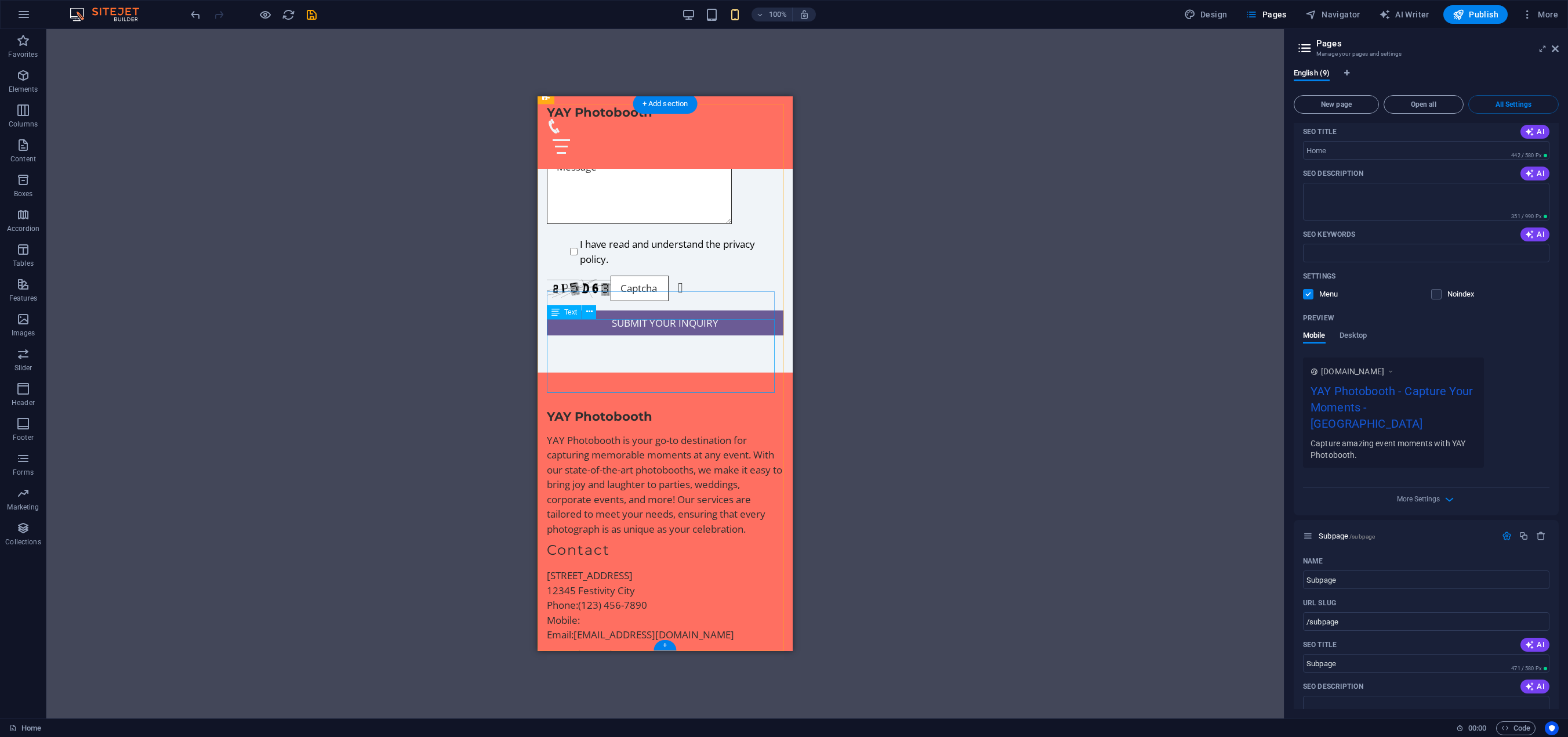
click at [558, 569] on span "123 Celebration Ave" at bounding box center [590, 575] width 86 height 13
click at [633, 569] on span "123 Celebration Ave" at bounding box center [590, 575] width 86 height 13
click at [636, 598] on span "(123) 456-7890" at bounding box center [613, 605] width 69 height 13
click at [666, 628] on link "info@yayphotobooth.com" at bounding box center [654, 634] width 161 height 13
click at [637, 628] on link "info@yayphotobooth.com" at bounding box center [654, 634] width 161 height 13
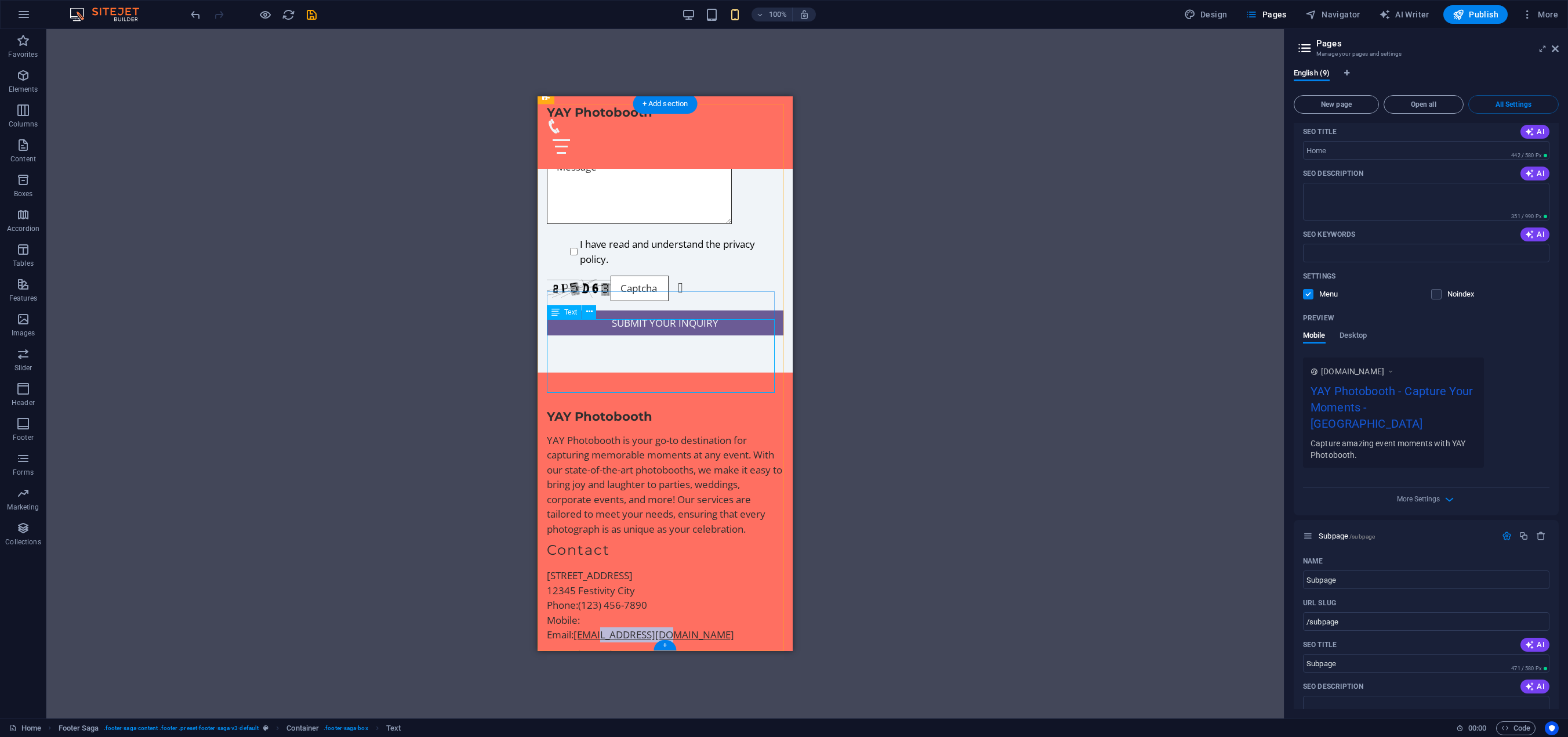
click at [637, 628] on link "info@yayphotobooth.com" at bounding box center [654, 634] width 161 height 13
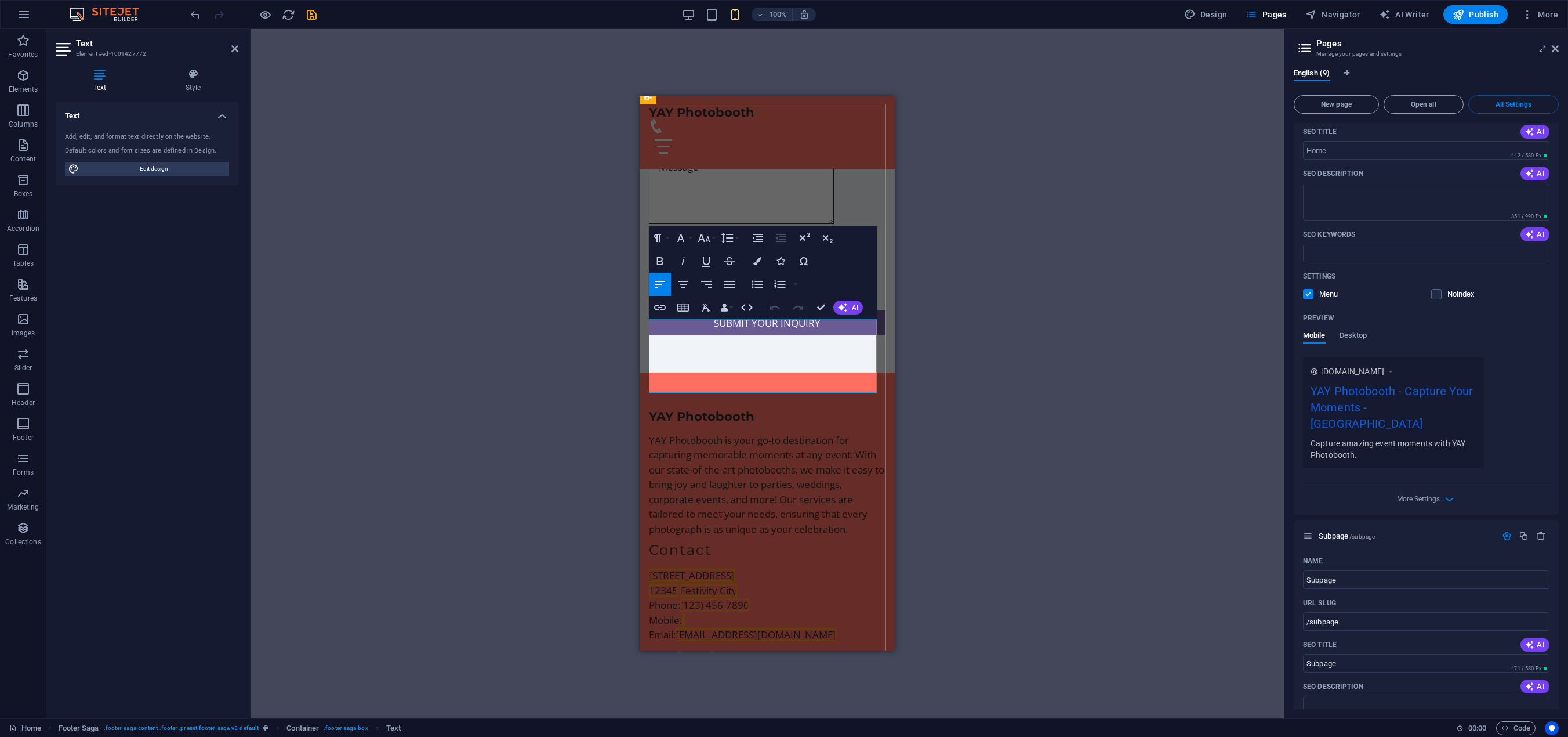
click at [818, 627] on p "Email: info@yayphotobooth.com" at bounding box center [767, 635] width 237 height 15
click at [772, 628] on link "info@yayphotobooth.com" at bounding box center [756, 634] width 161 height 13
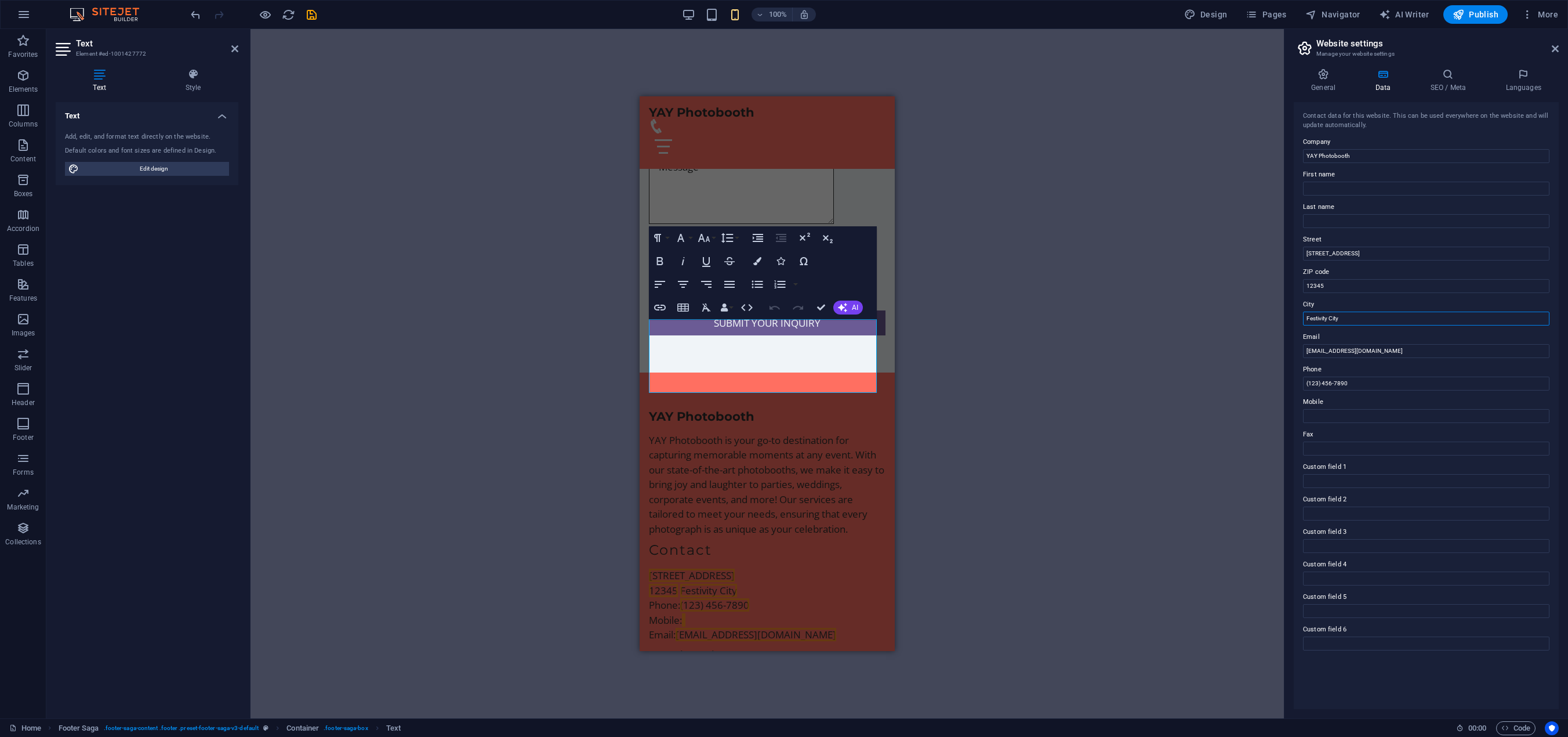
drag, startPoint x: 1353, startPoint y: 317, endPoint x: 1288, endPoint y: 320, distance: 65.1
click at [1288, 320] on div "General Data SEO / Meta Languages Website name yaylv.com Logo Drag files here, …" at bounding box center [1426, 388] width 283 height 659
type input "[GEOGRAPHIC_DATA]"
drag, startPoint x: 1323, startPoint y: 351, endPoint x: 1377, endPoint y: 351, distance: 54.0
click at [1377, 351] on input "info@yayphotobooth.com" at bounding box center [1426, 351] width 246 height 14
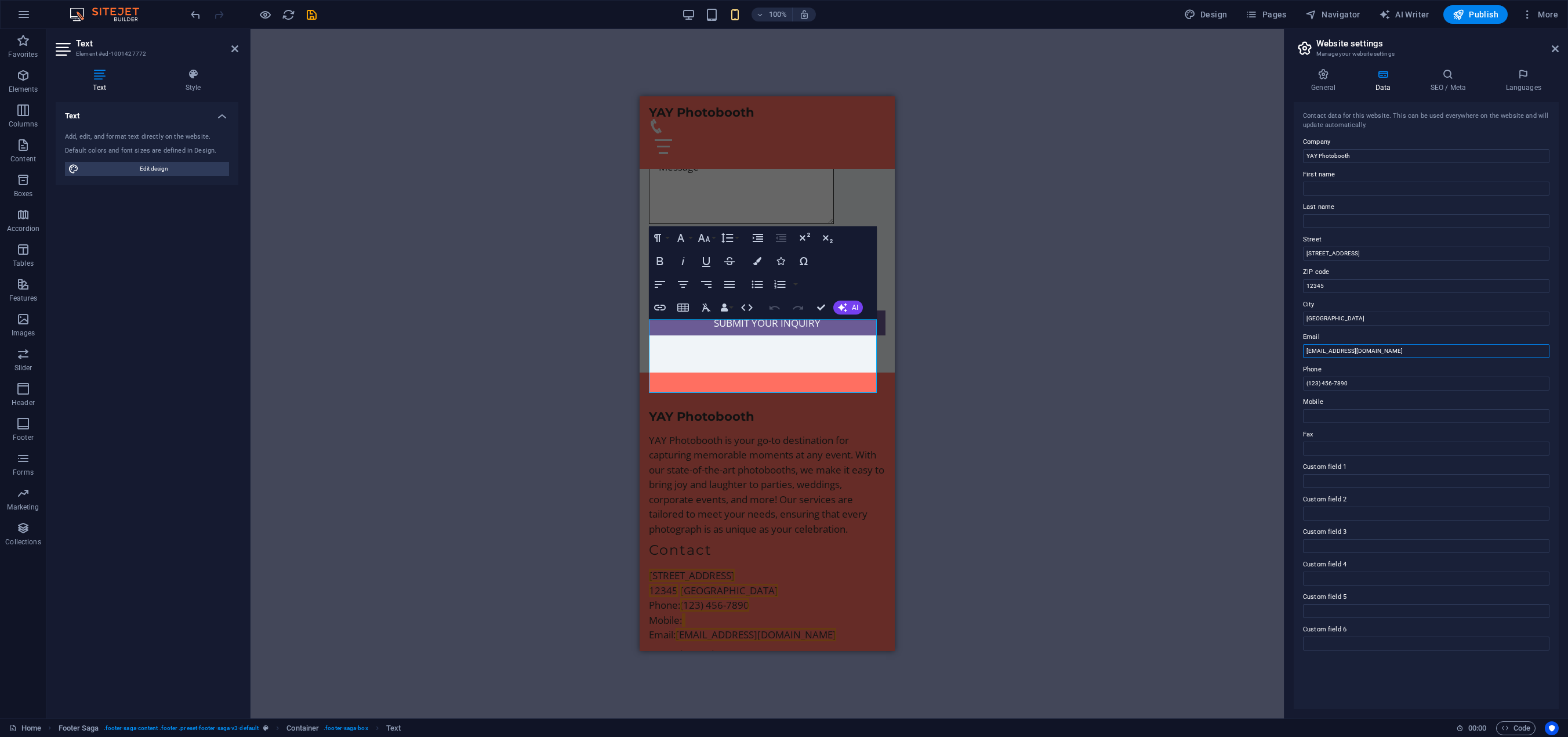
click at [1377, 351] on input "info@yayphotobooth.com" at bounding box center [1426, 351] width 246 height 14
drag, startPoint x: 1317, startPoint y: 351, endPoint x: 1295, endPoint y: 351, distance: 22.0
click at [1295, 351] on div "Contact data for this website. This can be used everywhere on the website and w…" at bounding box center [1426, 405] width 265 height 607
type input "[EMAIL_ADDRESS][DOMAIN_NAME]"
click at [1352, 382] on input "(123) 456-7890" at bounding box center [1426, 384] width 246 height 14
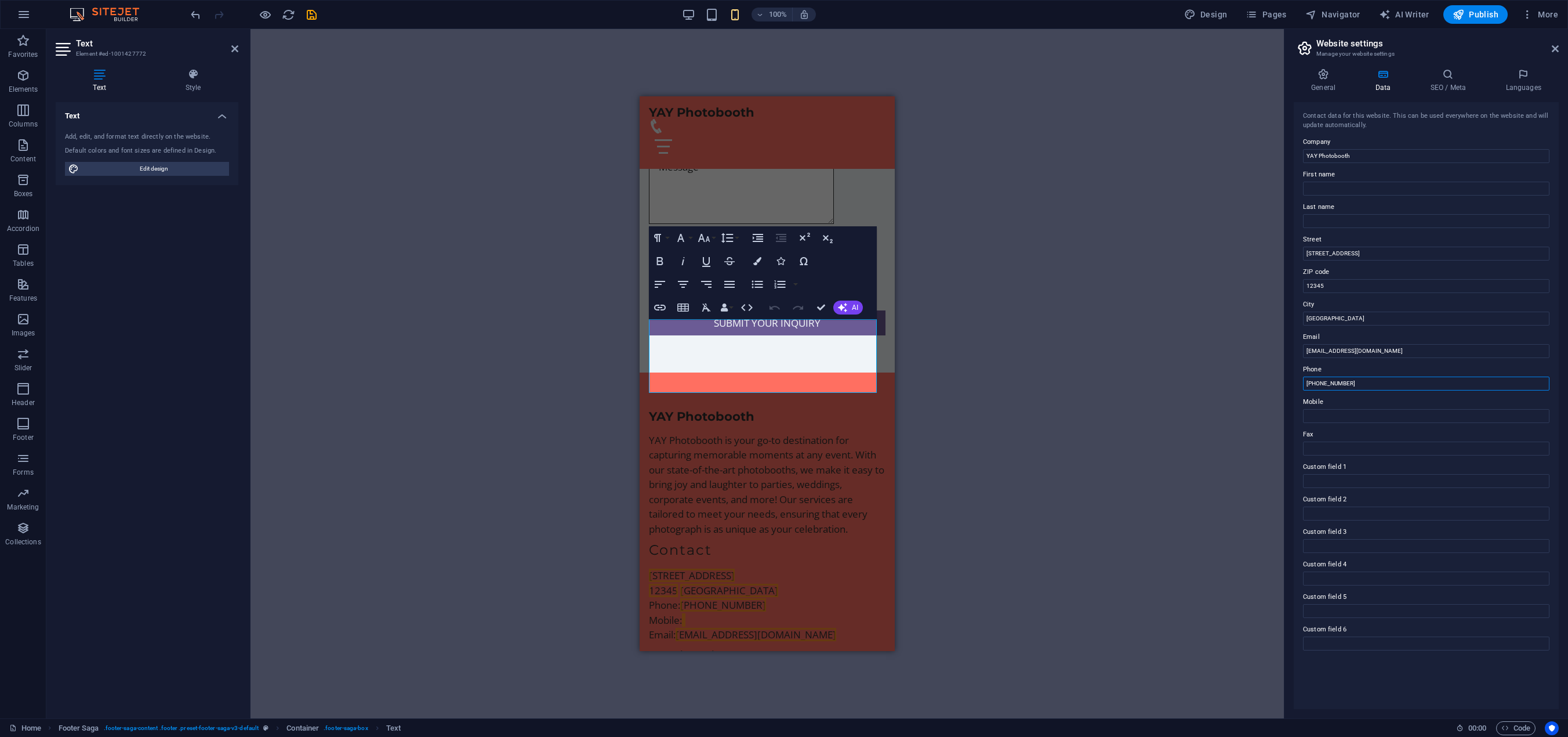
drag, startPoint x: 1355, startPoint y: 382, endPoint x: 1293, endPoint y: 381, distance: 62.0
click at [1293, 381] on div "General Data SEO / Meta Languages Website name yaylv.com Logo Drag files here, …" at bounding box center [1426, 388] width 283 height 659
type input "[PHONE_NUMBER]"
click at [1338, 414] on input "Mobile" at bounding box center [1426, 416] width 246 height 14
drag, startPoint x: 1357, startPoint y: 381, endPoint x: 1293, endPoint y: 382, distance: 64.0
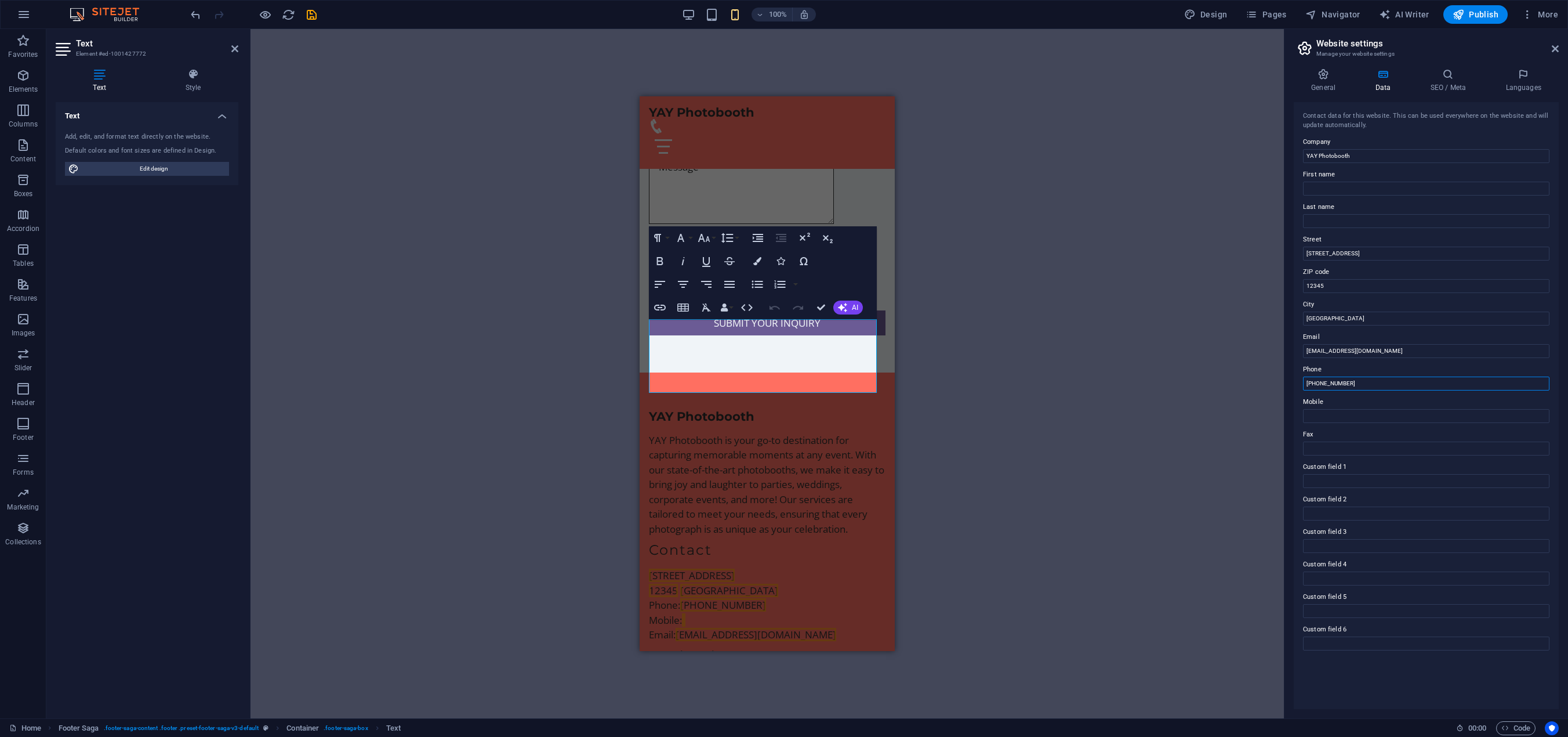
click at [1293, 382] on div "General Data SEO / Meta Languages Website name yaylv.com Logo Drag files here, …" at bounding box center [1426, 388] width 283 height 659
drag, startPoint x: 1367, startPoint y: 254, endPoint x: 1297, endPoint y: 247, distance: 70.3
click at [1297, 247] on div "Contact data for this website. This can be used everywhere on the website and w…" at bounding box center [1426, 405] width 265 height 607
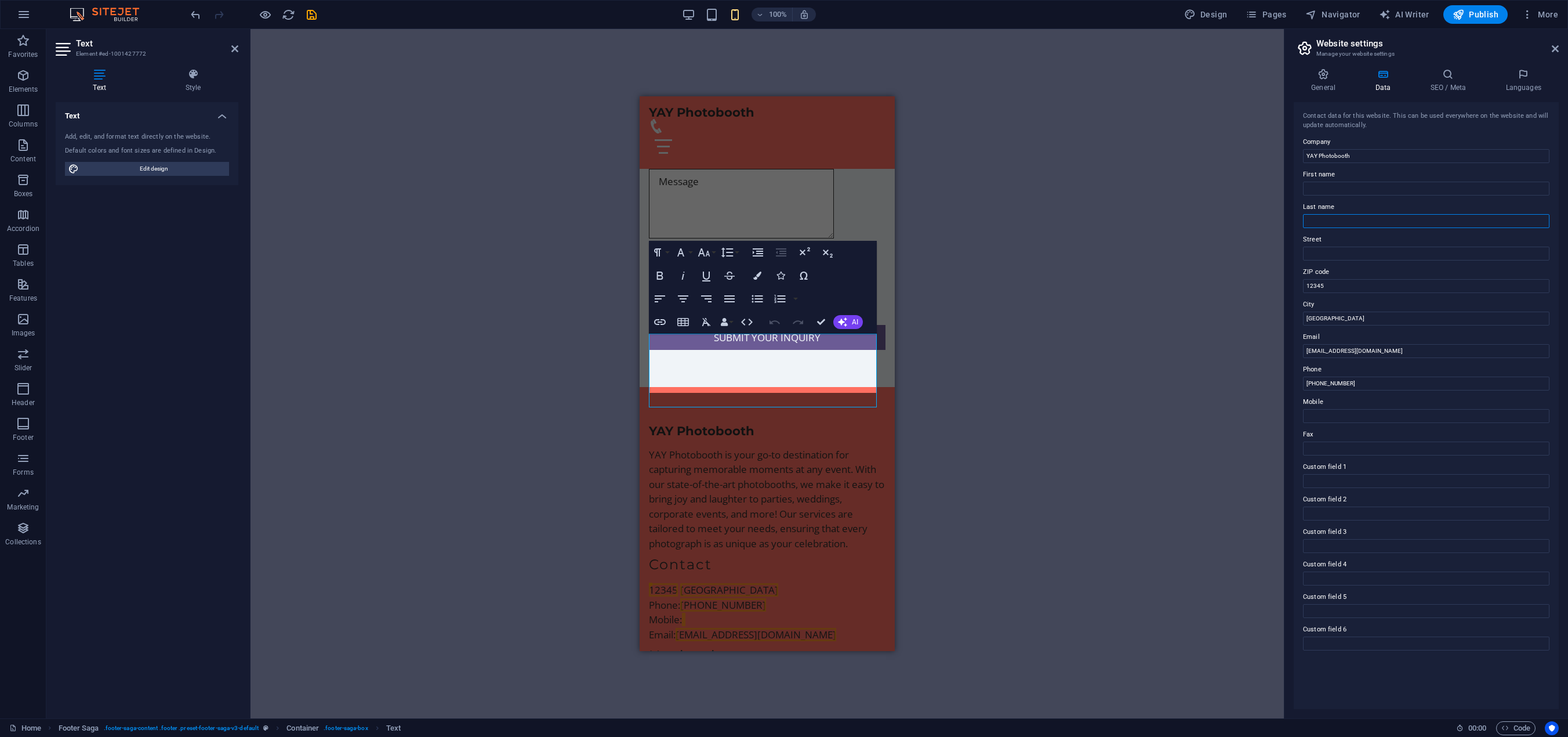
click at [1329, 219] on input "Last name" at bounding box center [1426, 221] width 246 height 14
drag, startPoint x: 1333, startPoint y: 289, endPoint x: 1287, endPoint y: 286, distance: 46.1
click at [1287, 286] on div "General Data SEO / Meta Languages Website name yaylv.com Logo Drag files here, …" at bounding box center [1426, 388] width 283 height 659
type input "8"
click at [1335, 186] on input "First name" at bounding box center [1426, 189] width 246 height 14
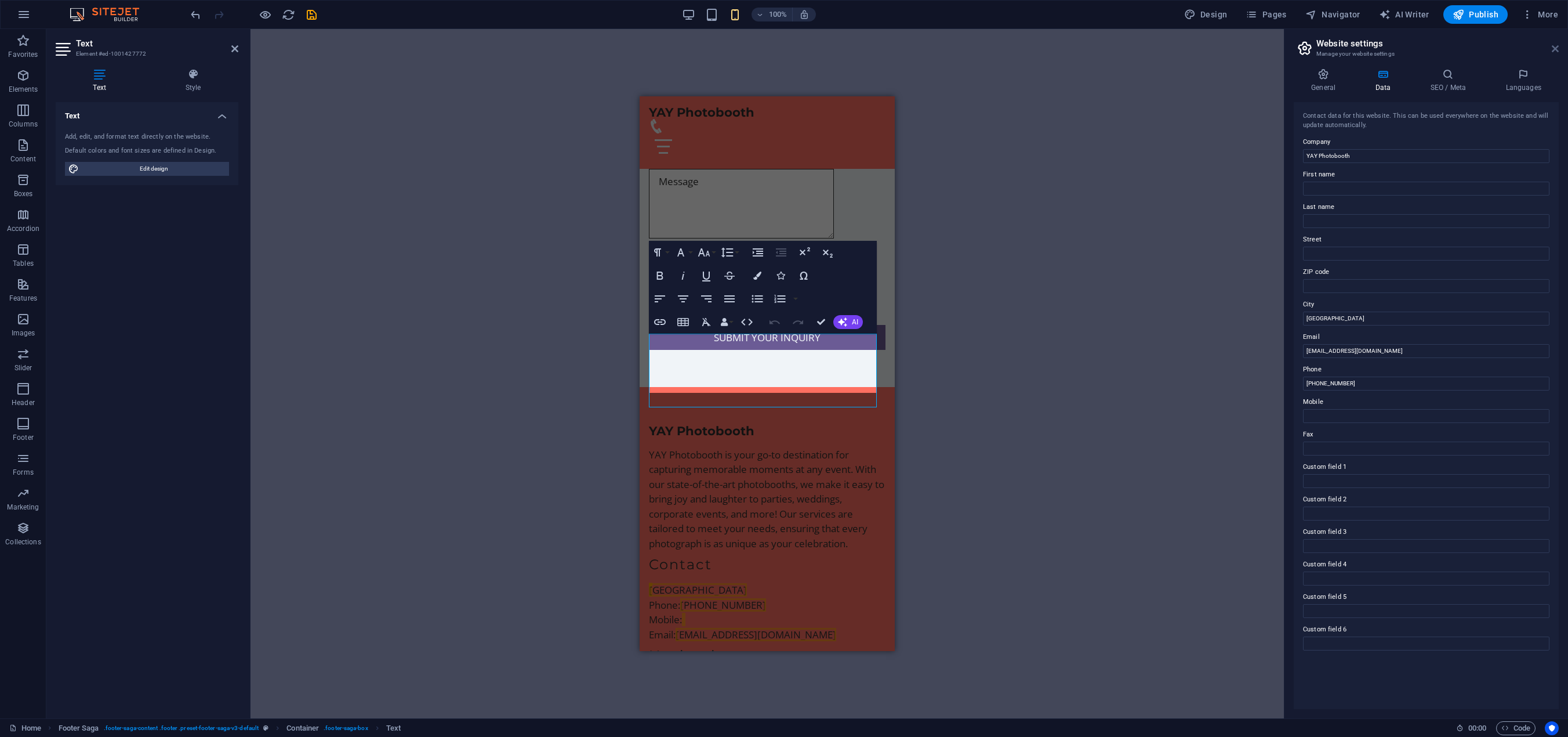
click at [1513, 46] on icon at bounding box center [1555, 49] width 7 height 9
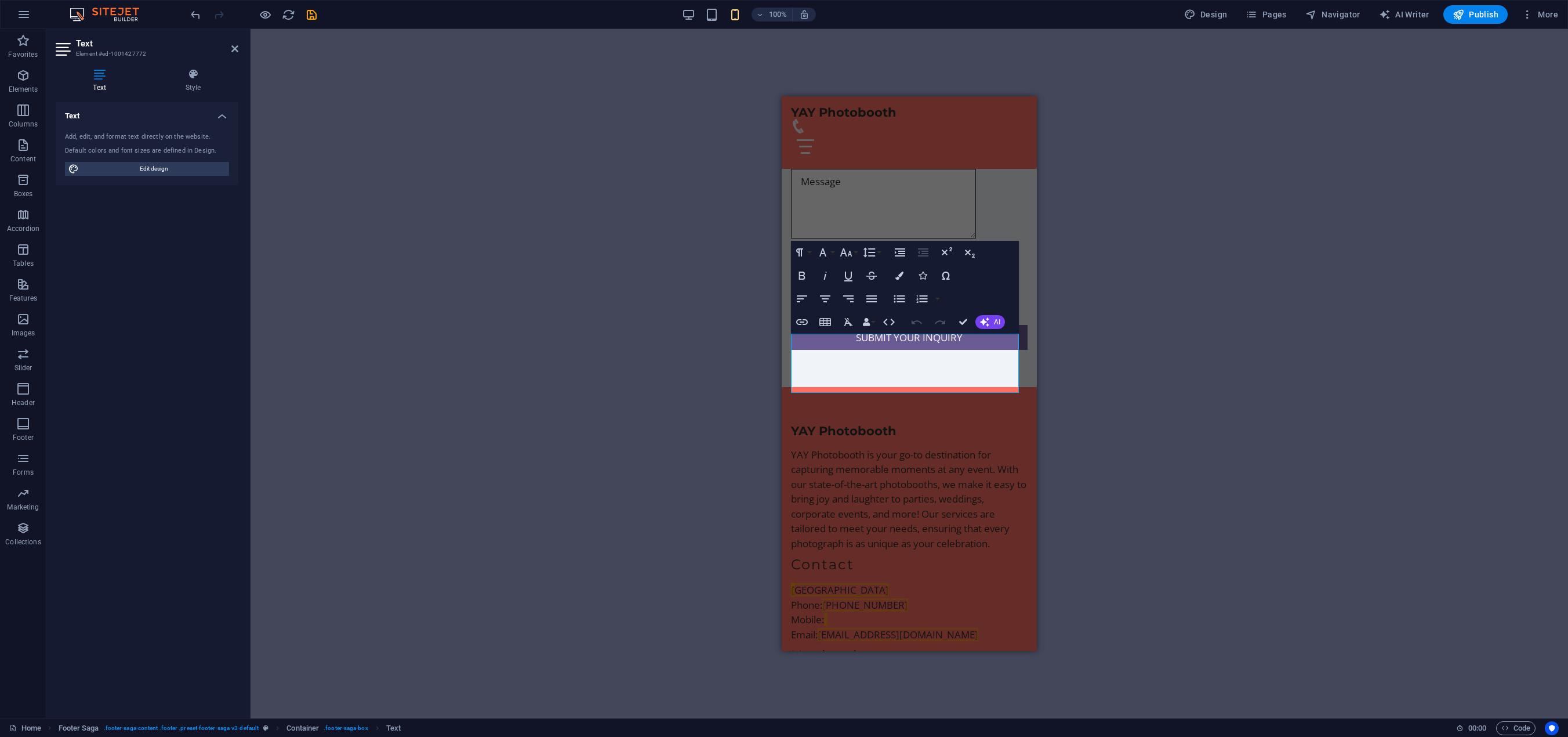
click at [1083, 332] on div "H2 Banner Banner Container Spacer Image with text Container Text Placeholder Co…" at bounding box center [909, 374] width 1317 height 690
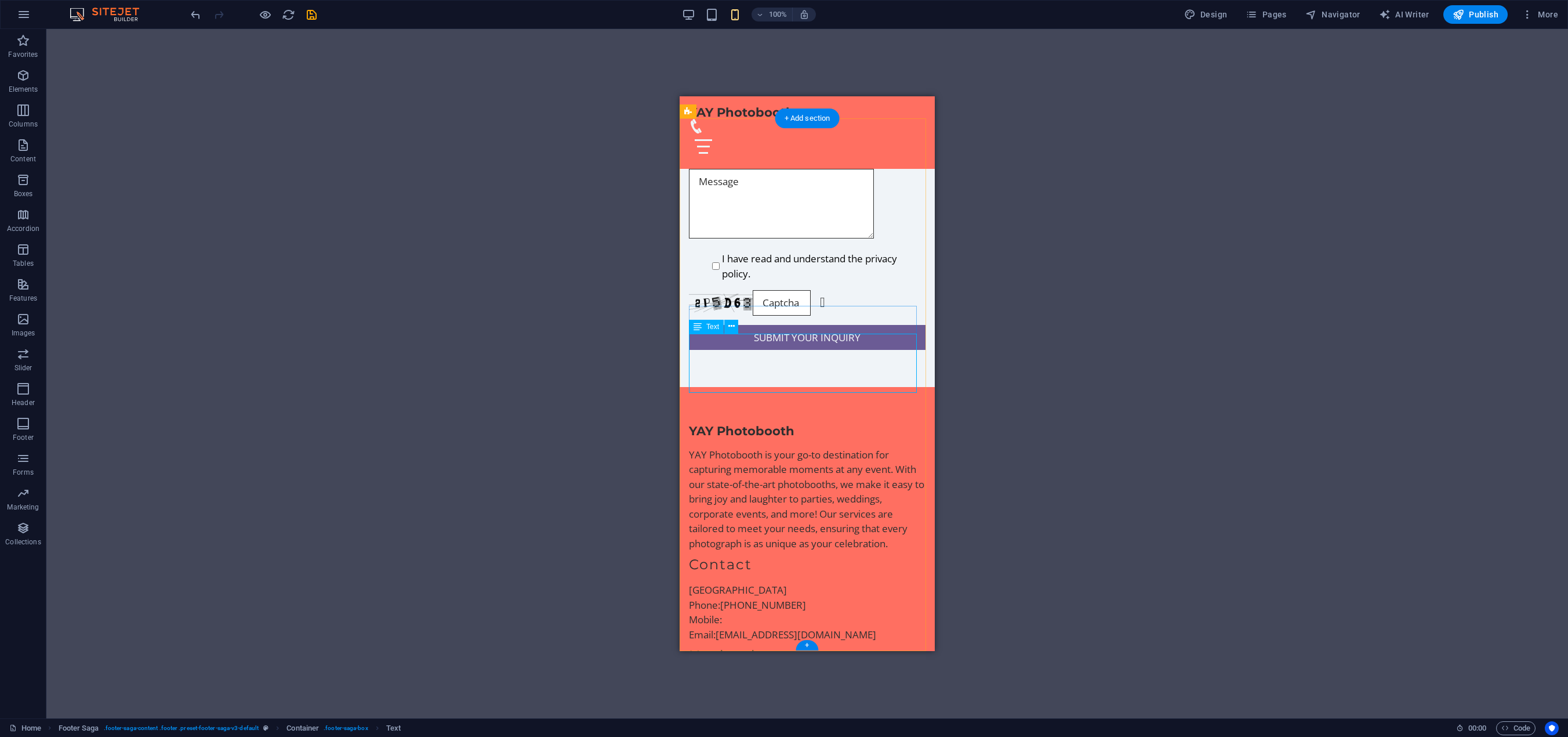
click at [707, 583] on div "Las Vegas Phone: (702) 683-6637 Mobile: Email: YayLasVegas@Outlook.com" at bounding box center [807, 612] width 237 height 59
click at [700, 328] on icon at bounding box center [697, 327] width 8 height 14
click at [733, 327] on icon at bounding box center [731, 326] width 6 height 12
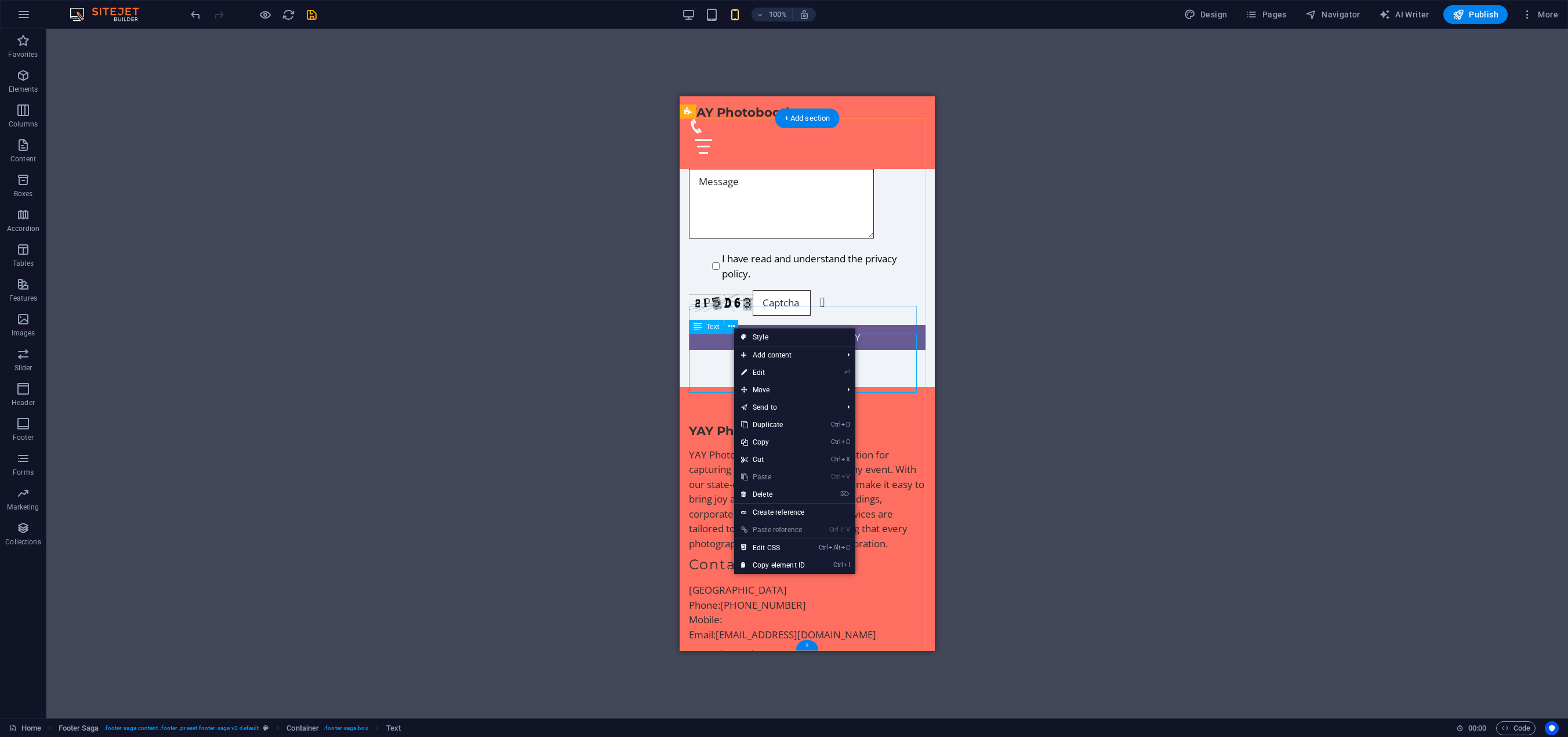
click at [716, 583] on div "Las Vegas Phone: (702) 683-6637 Mobile: Email: YayLasVegas@Outlook.com" at bounding box center [807, 612] width 237 height 59
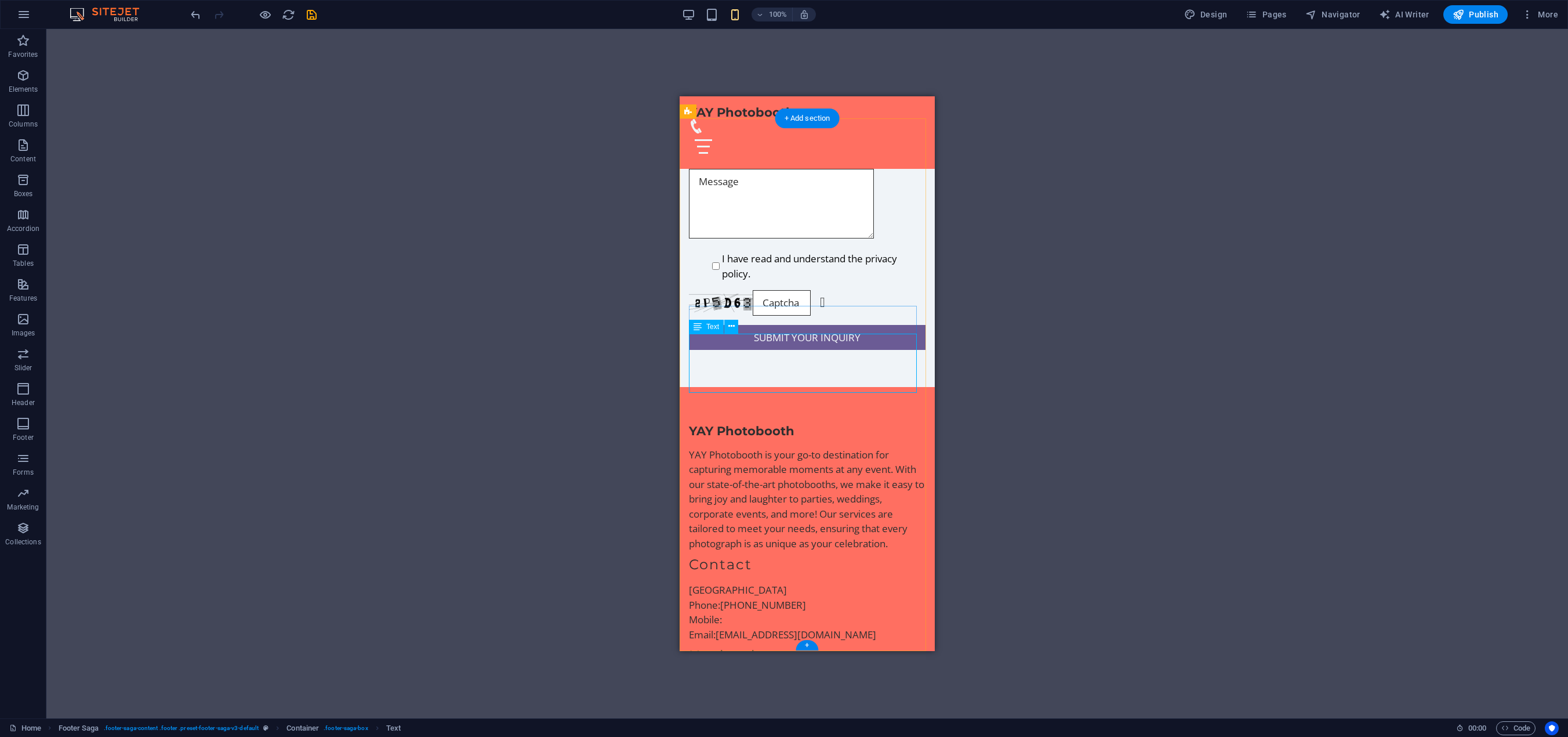
click at [716, 583] on div "Las Vegas Phone: (702) 683-6637 Mobile: Email: YayLasVegas@Outlook.com" at bounding box center [807, 612] width 237 height 59
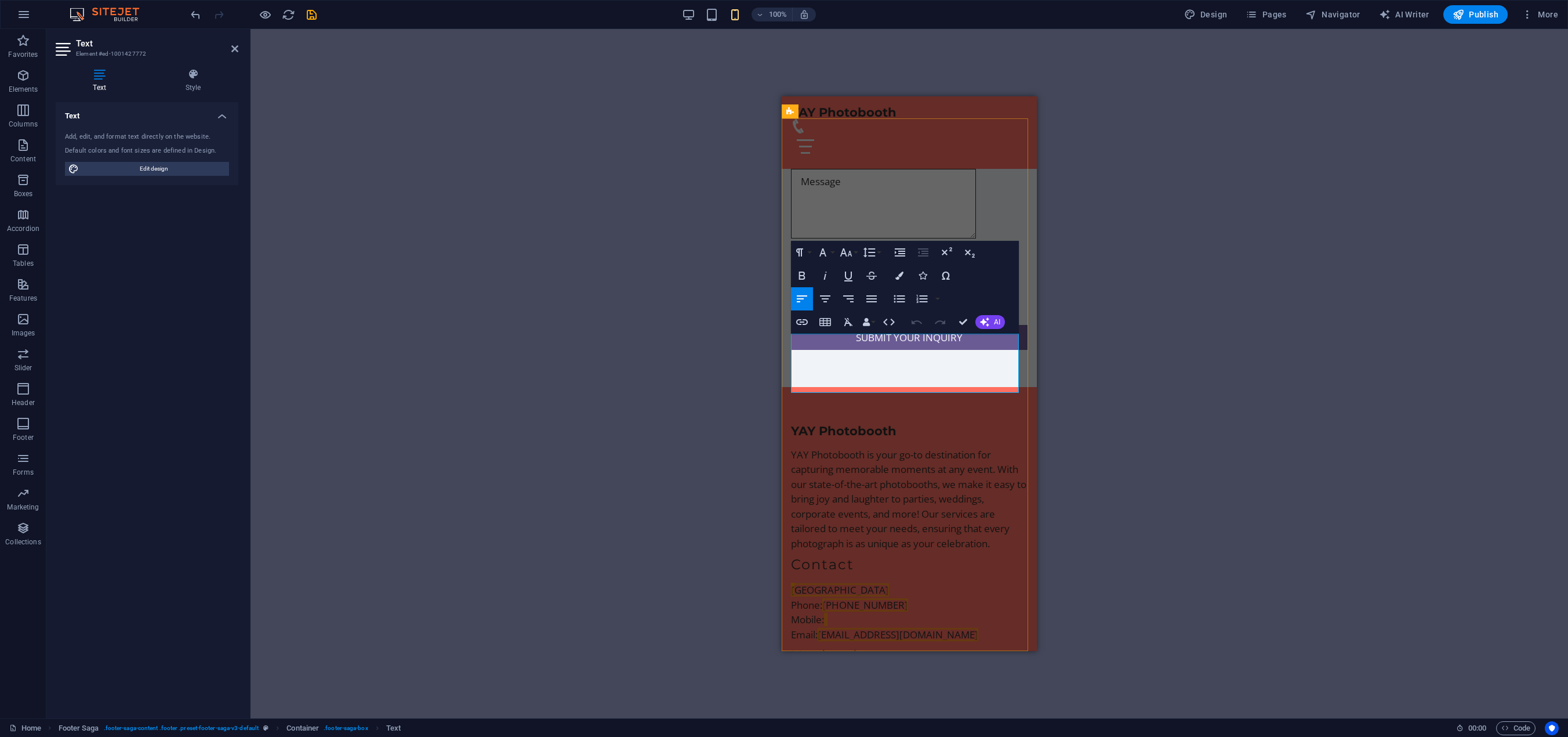
click at [832, 612] on p "Mobile:" at bounding box center [909, 620] width 237 height 15
drag, startPoint x: 835, startPoint y: 371, endPoint x: 787, endPoint y: 369, distance: 48.0
click at [787, 387] on div "YAY Photobooth YAY Photobooth is your go-to destination for capturing memorable…" at bounding box center [909, 661] width 255 height 548
click at [912, 612] on p "Phone: (702) 683-6637" at bounding box center [909, 620] width 237 height 15
click at [825, 583] on p at bounding box center [909, 590] width 237 height 15
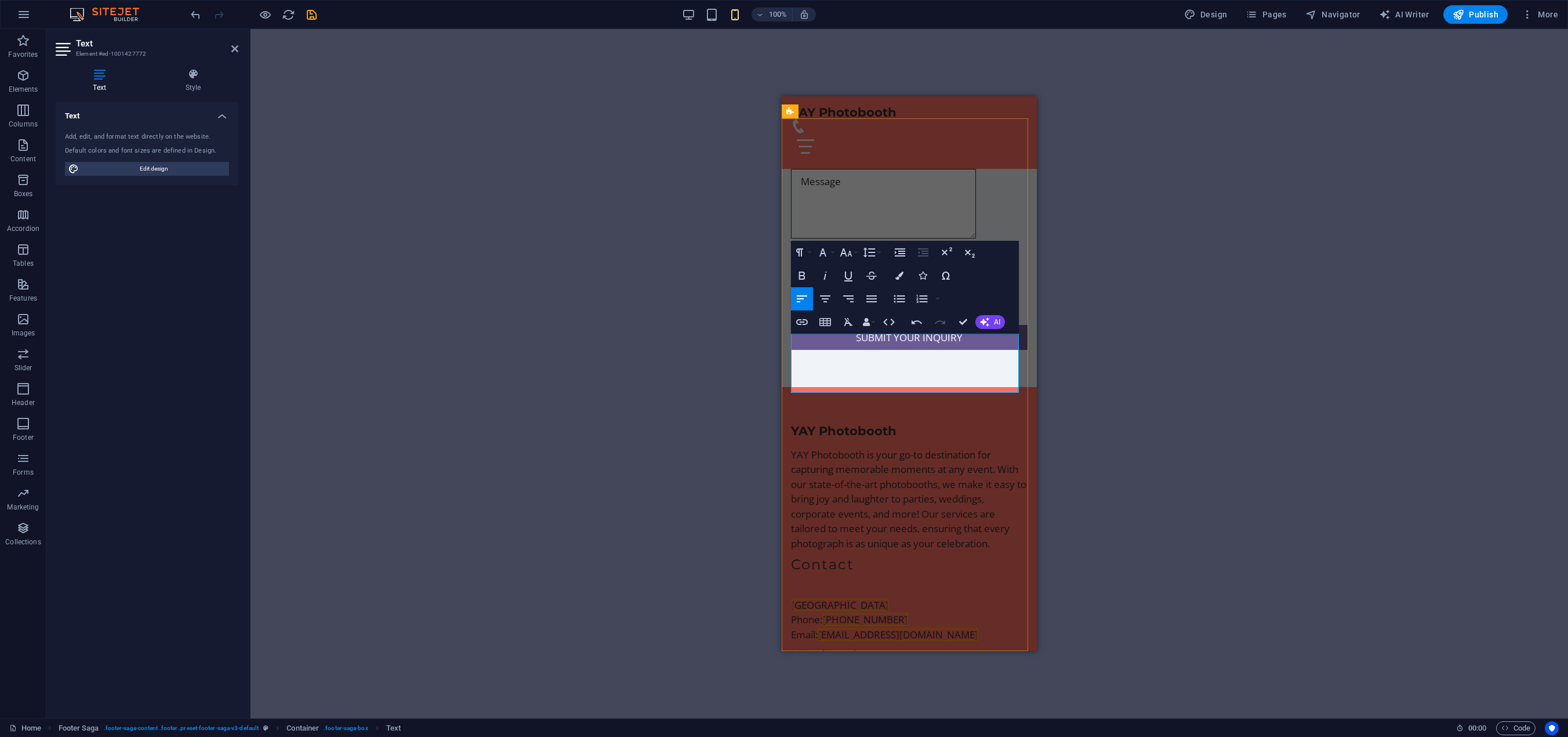
click at [809, 583] on p at bounding box center [909, 590] width 237 height 15
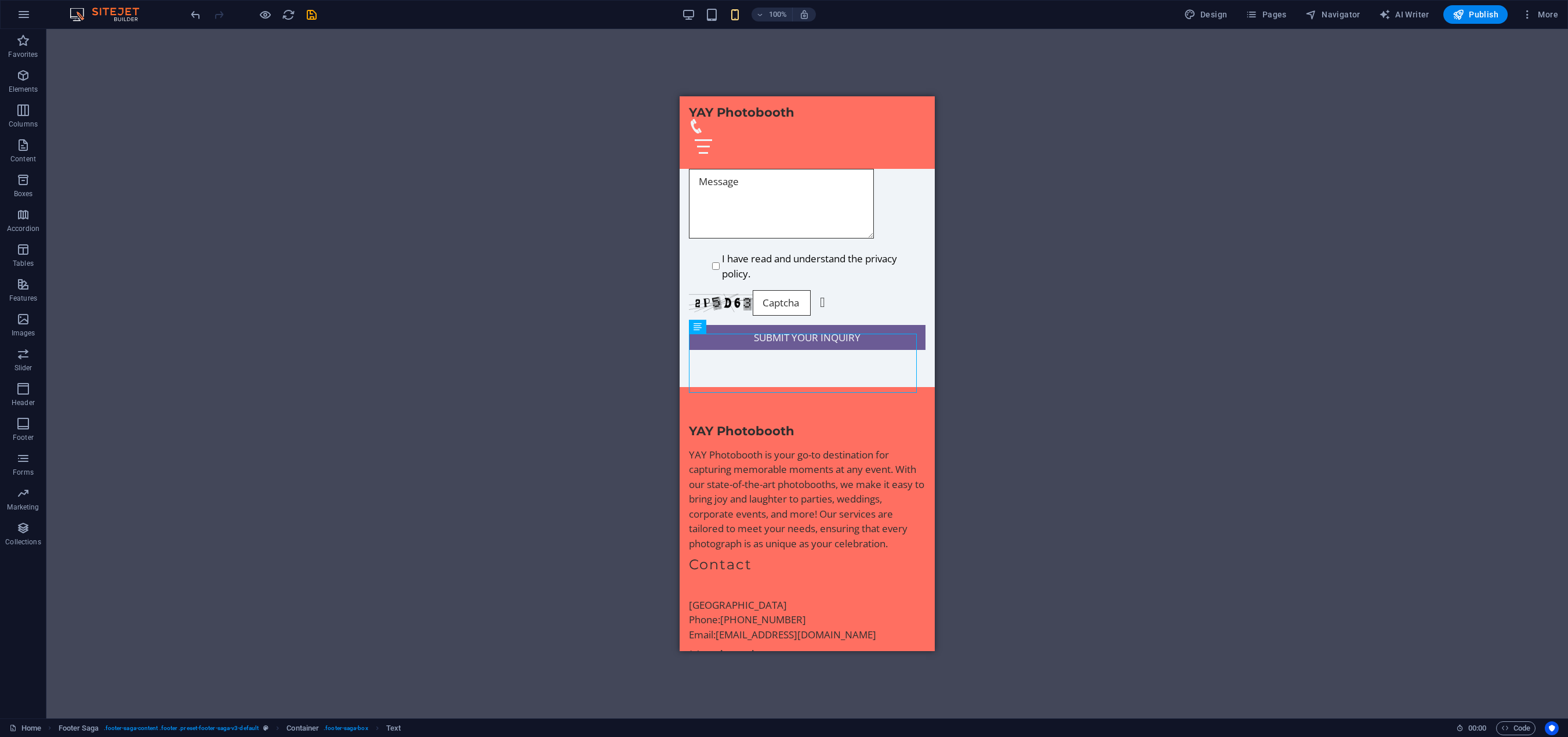
click at [1073, 359] on div "H2 Banner Banner Container Spacer Image with text Container Text Placeholder Co…" at bounding box center [807, 374] width 1522 height 690
click at [725, 583] on div "Las Vegas Phone: (702) 683-6637 Email: YayLasVegas@Outlook.com" at bounding box center [807, 612] width 237 height 59
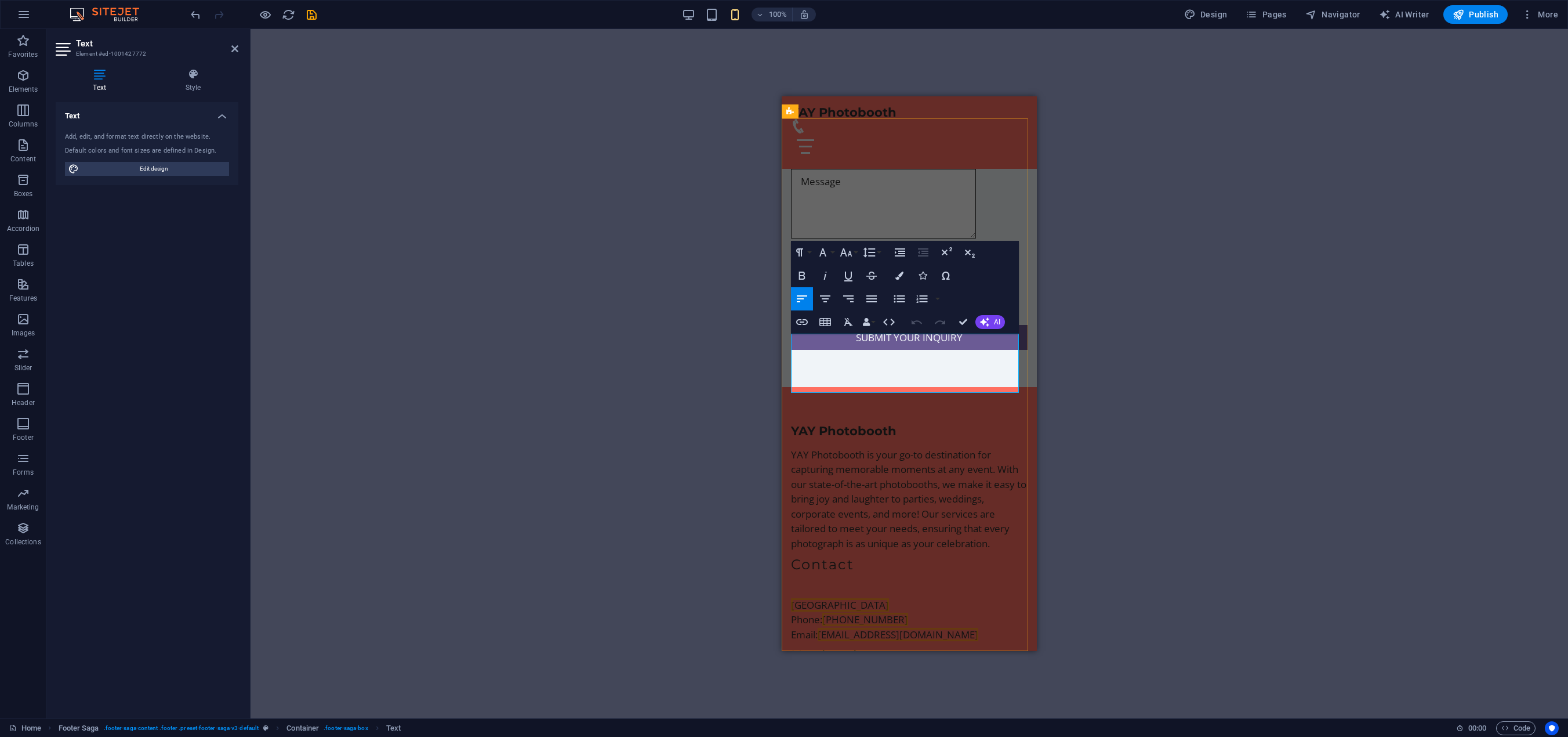
click at [823, 583] on p at bounding box center [909, 590] width 237 height 15
click at [804, 583] on p at bounding box center [909, 590] width 237 height 15
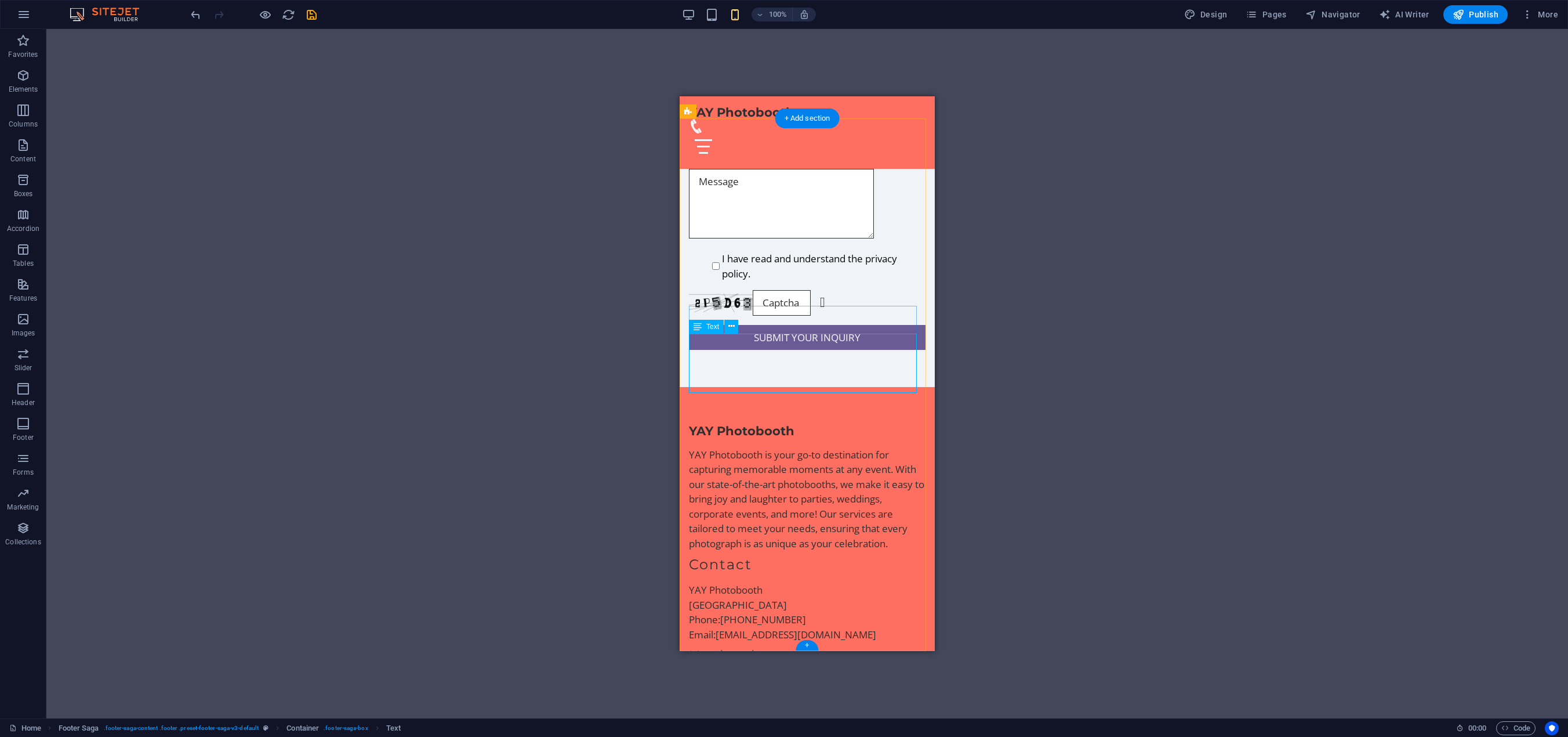
click at [756, 583] on div "YAY Photobooth Las Vegas Phone: (702) 683-6637 Email: YayLasVegas@Outlook.com" at bounding box center [807, 612] width 237 height 59
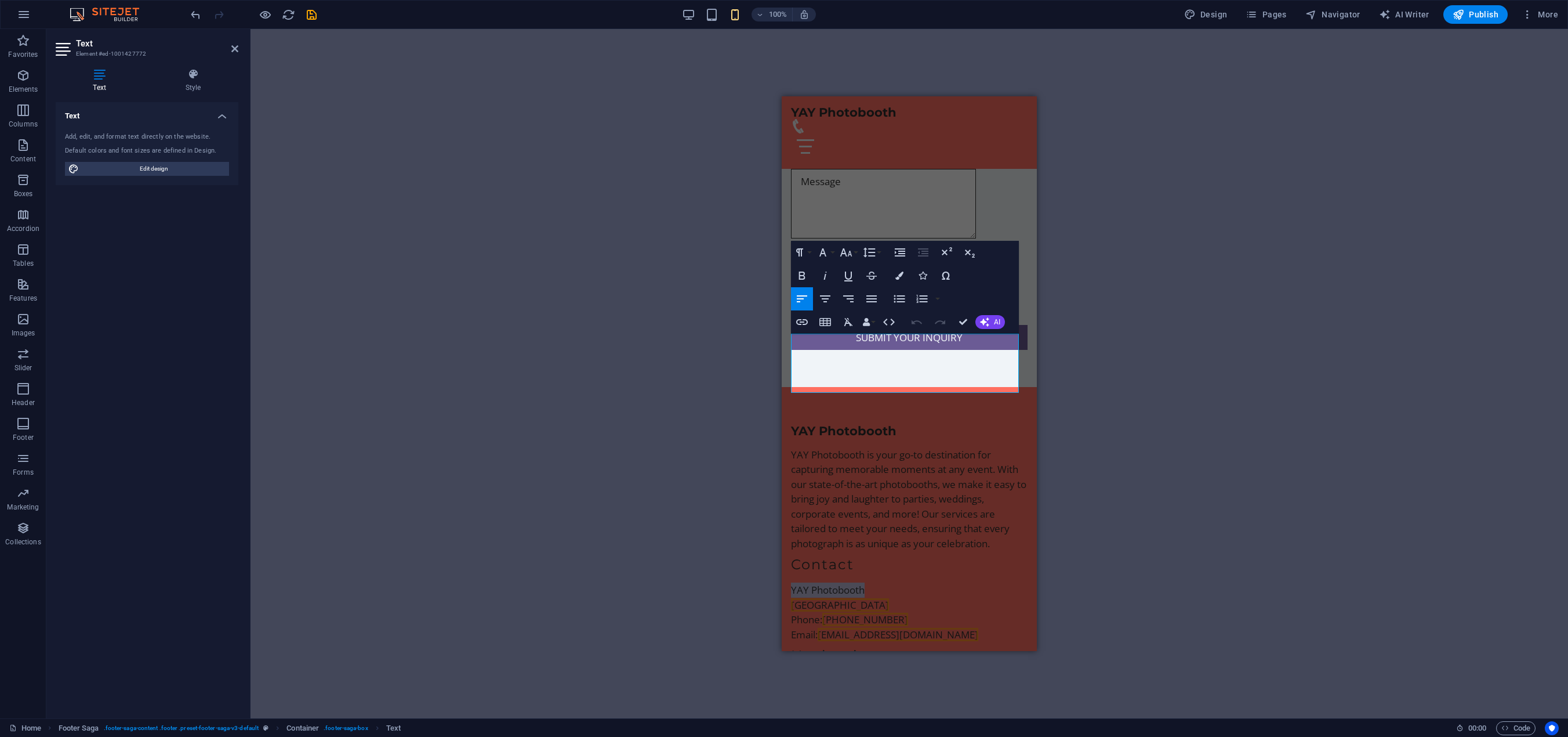
drag, startPoint x: 867, startPoint y: 339, endPoint x: 1557, endPoint y: 437, distance: 696.9
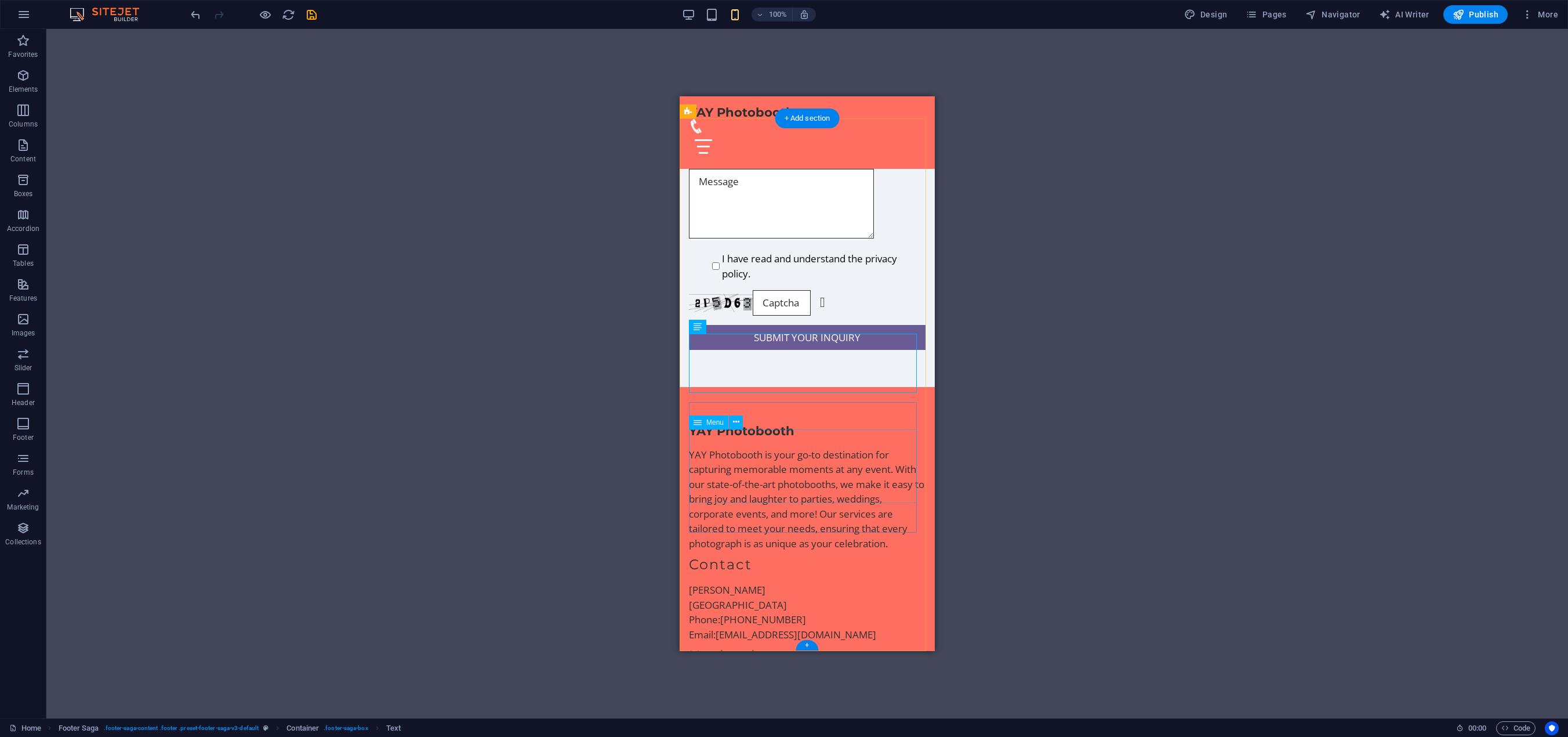
click at [721, 674] on nav "Home About Us Services Pricing Contact" at bounding box center [807, 710] width 237 height 74
click at [719, 674] on nav "Home About Us Services Pricing Contact" at bounding box center [807, 710] width 237 height 74
select select
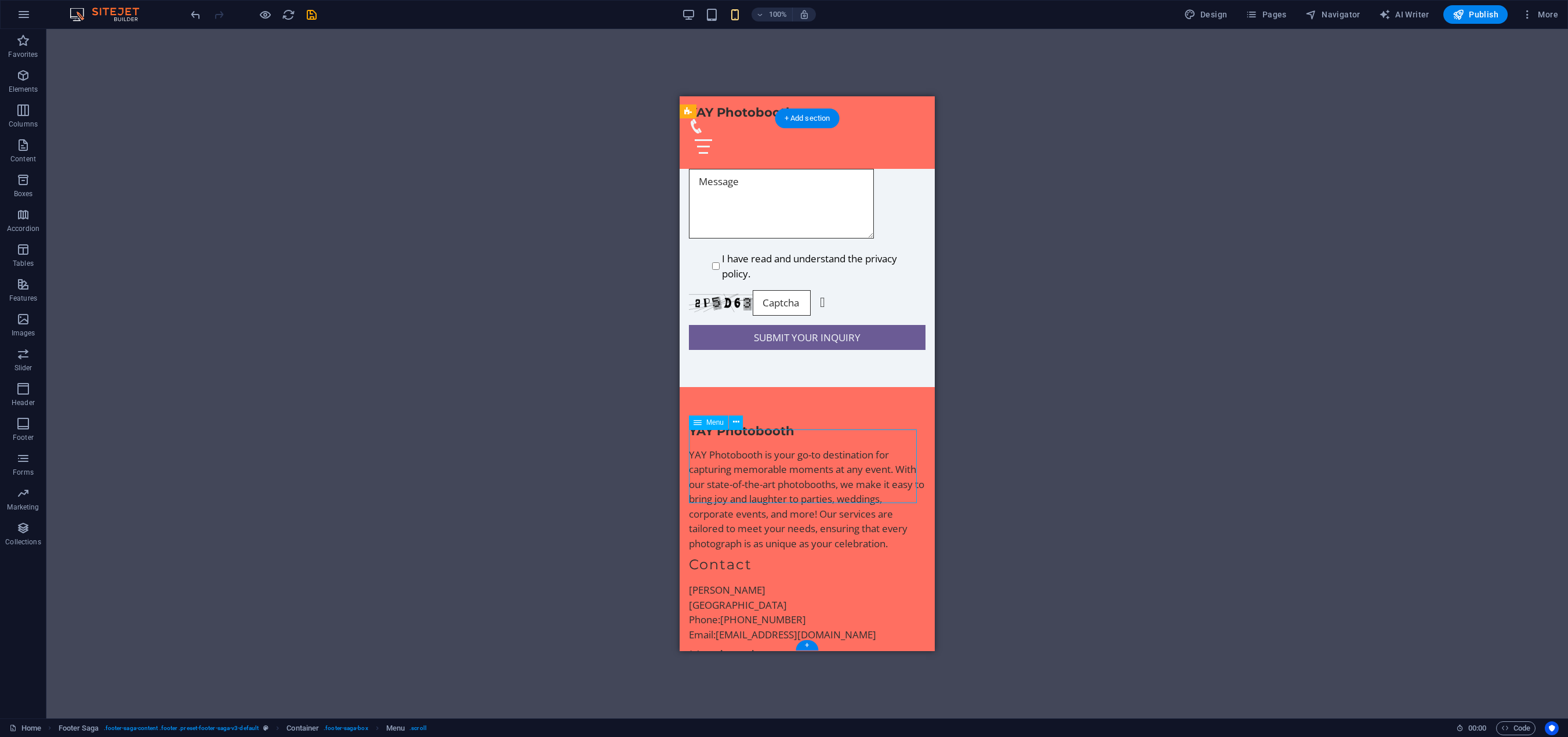
select select
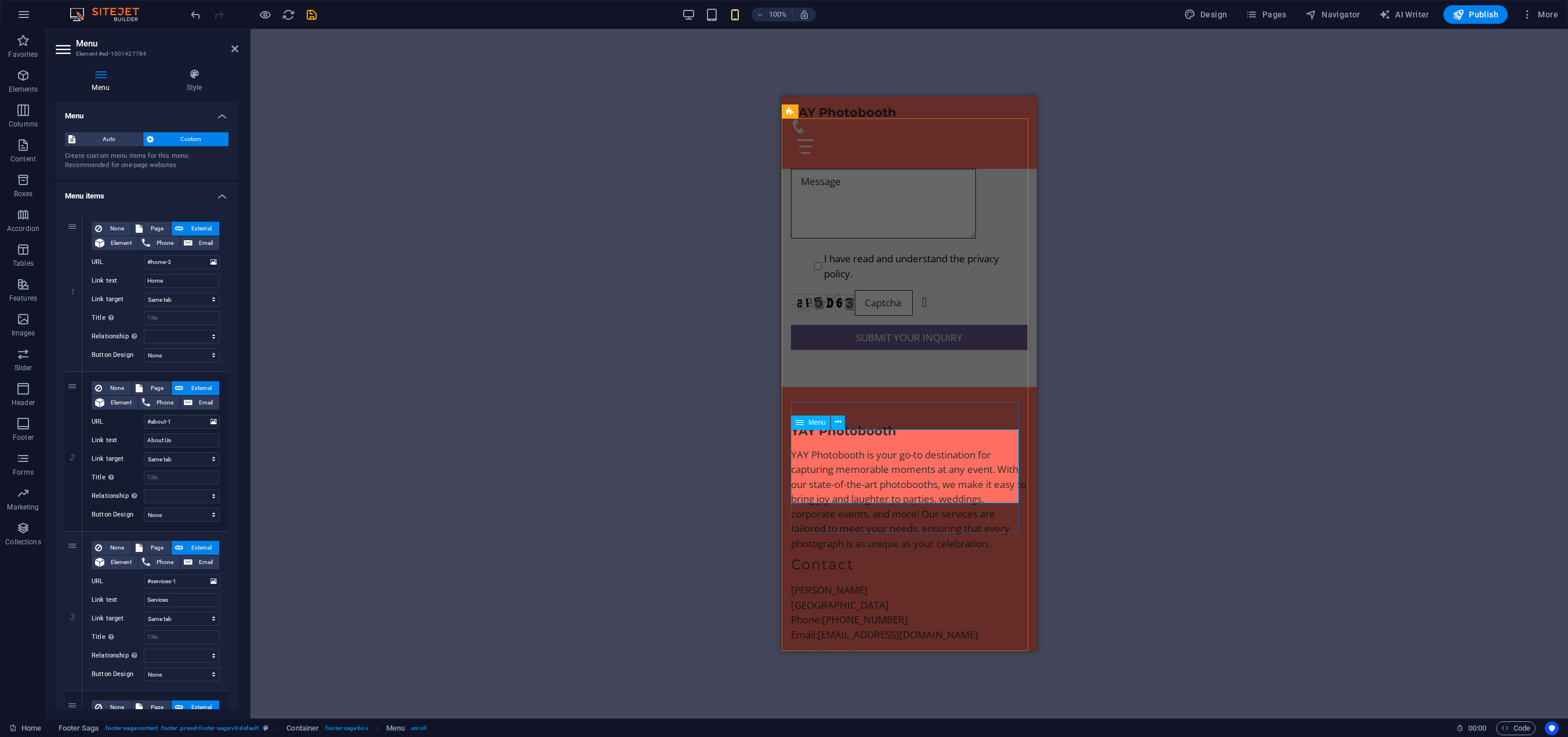
click at [818, 674] on nav "Home About Us Services Pricing Contact" at bounding box center [909, 710] width 237 height 74
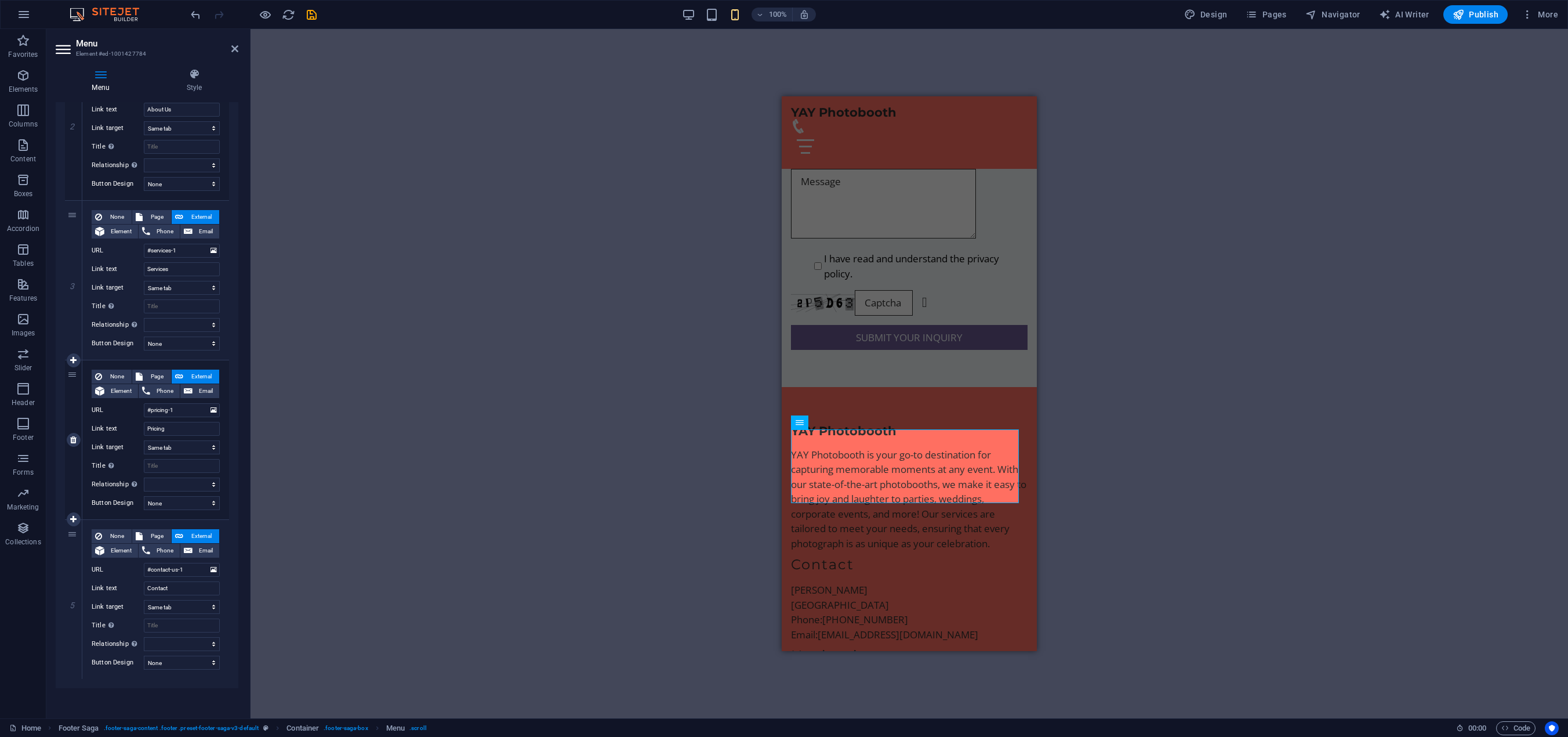
scroll to position [333, 0]
click at [111, 373] on span "None" at bounding box center [117, 374] width 23 height 14
select select
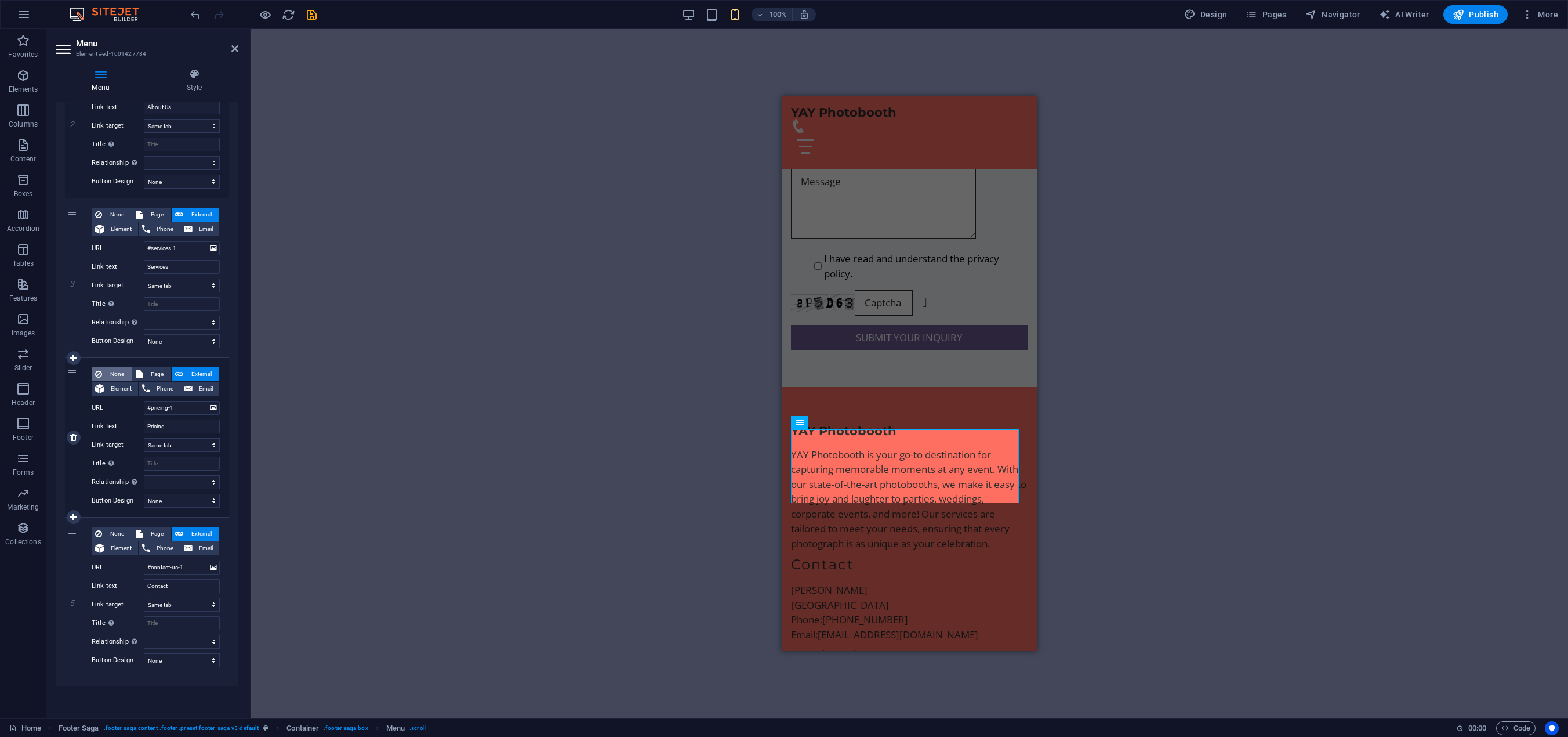
select select
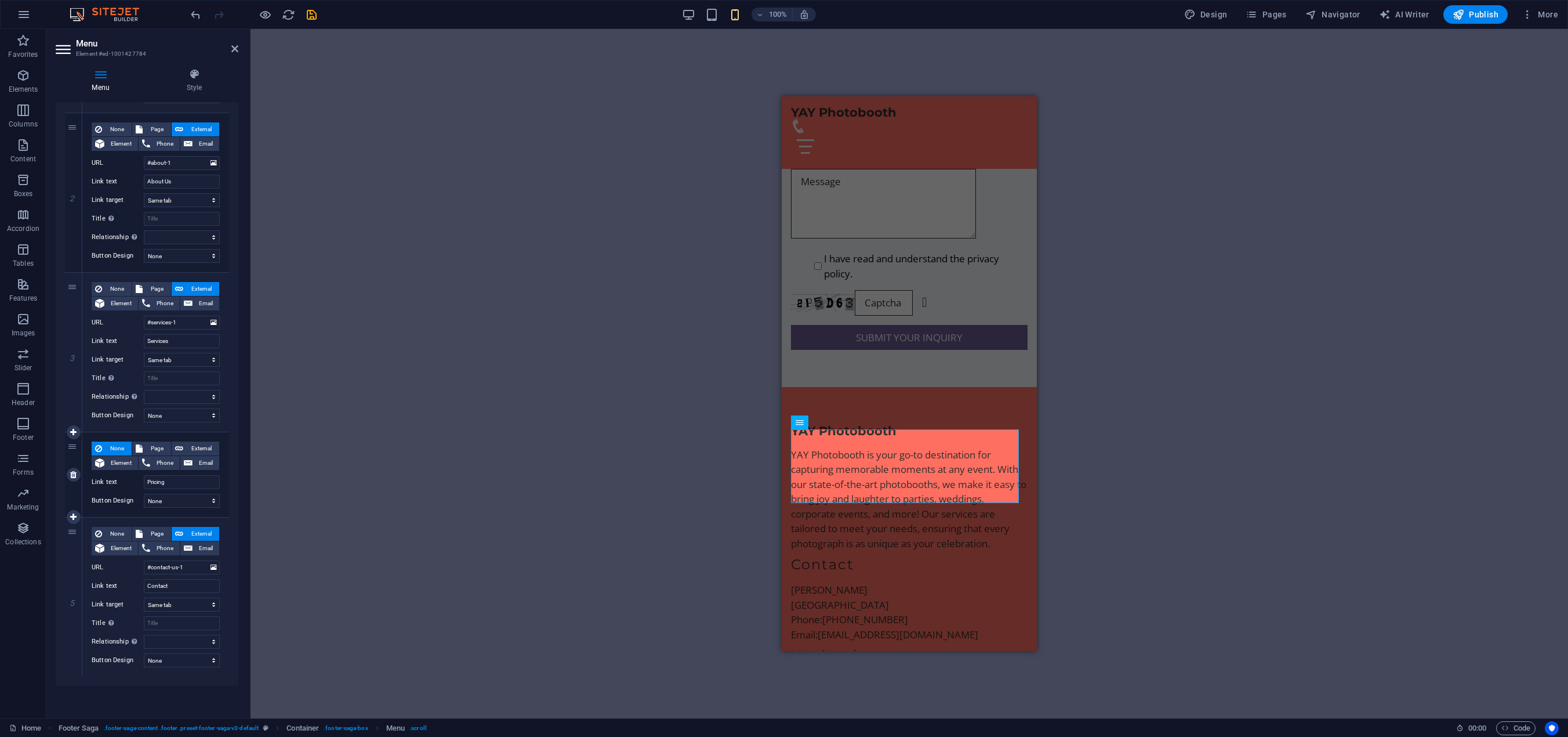
scroll to position [259, 0]
click at [187, 446] on span "External" at bounding box center [201, 448] width 29 height 14
select select
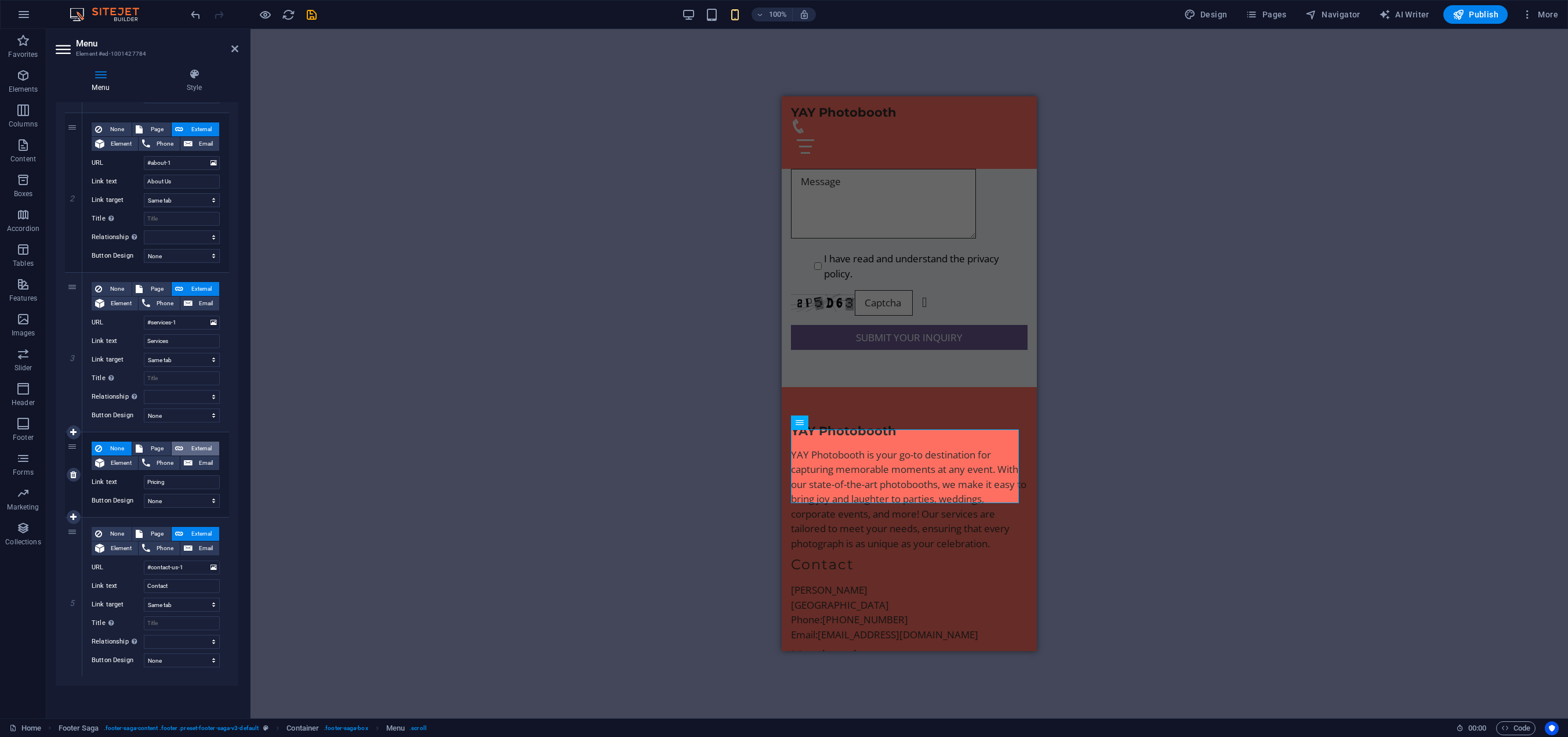
select select "blank"
select select
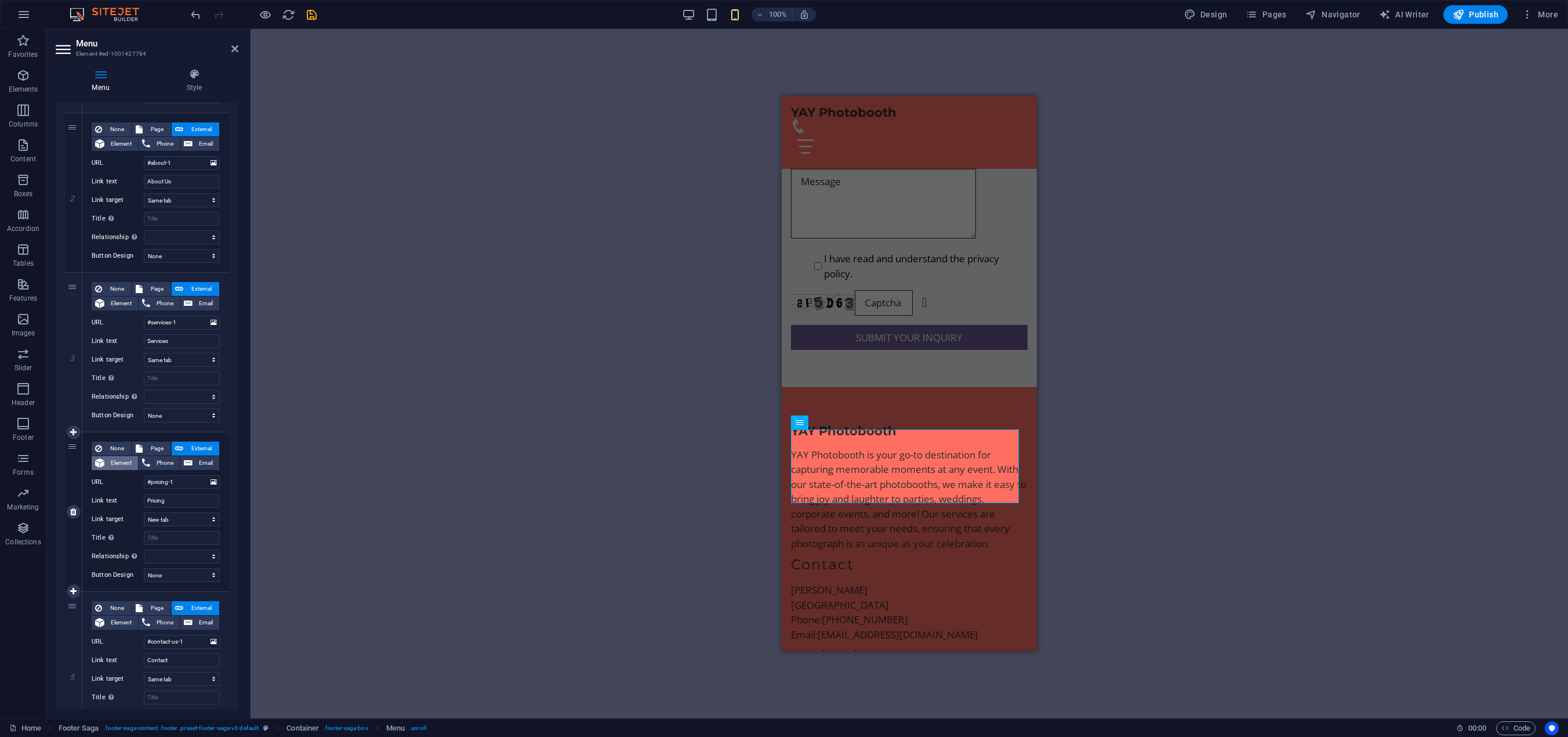
click at [103, 463] on icon at bounding box center [99, 463] width 9 height 14
select select
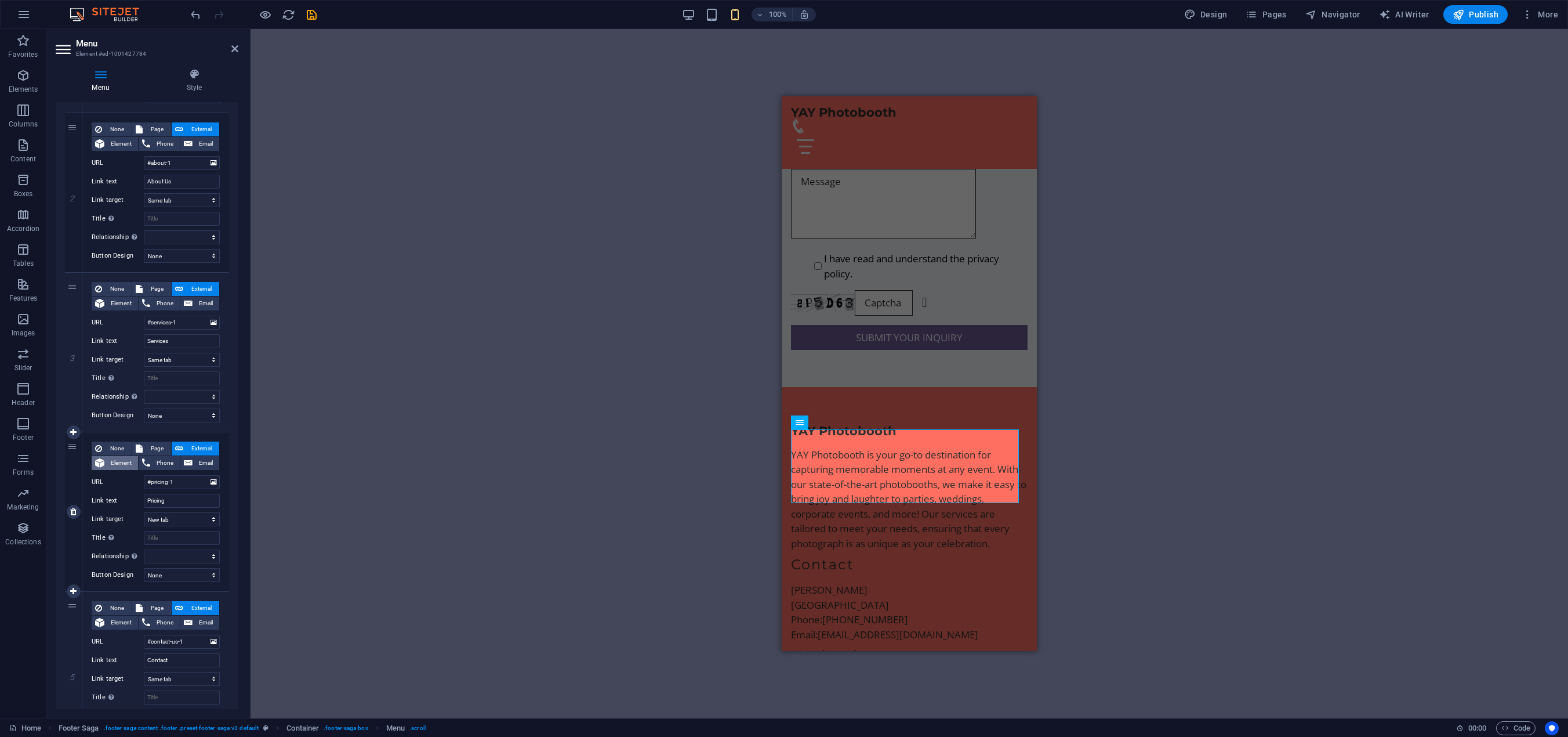
select select
click at [69, 448] on div "4" at bounding box center [73, 503] width 17 height 141
click at [72, 503] on icon at bounding box center [73, 502] width 6 height 8
select select
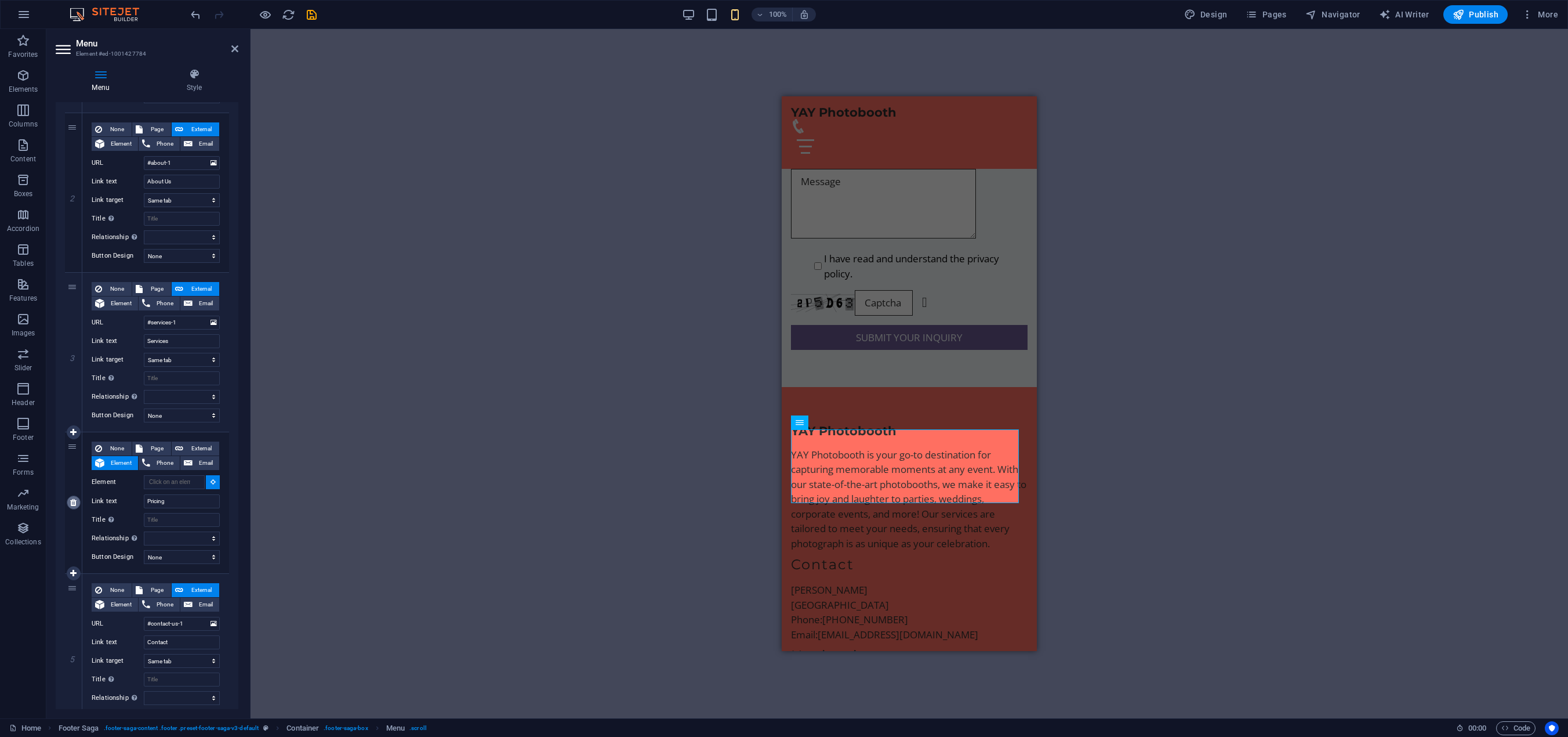
select select
type input "#contact-us-1"
type input "Contact"
select select
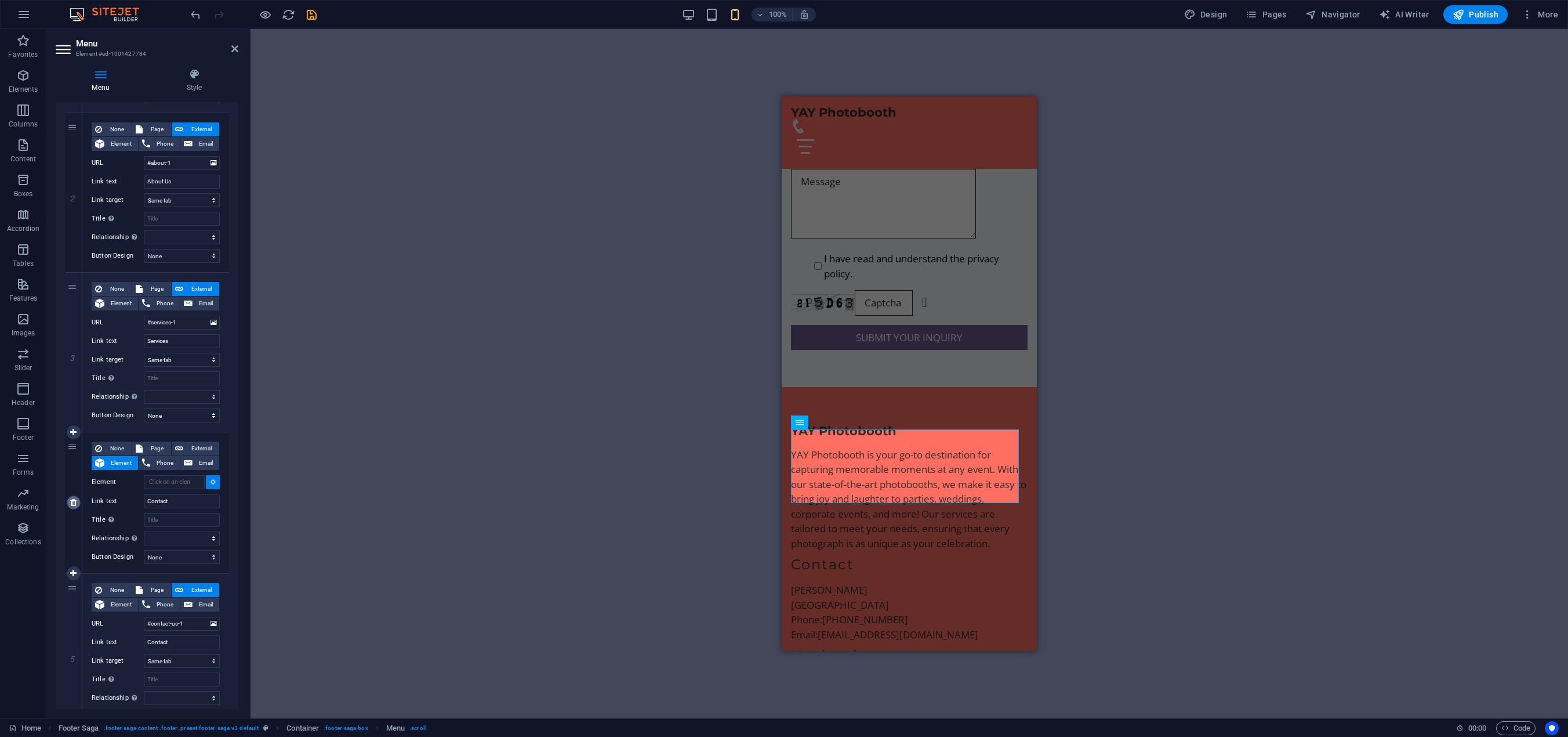
scroll to position [173, 0]
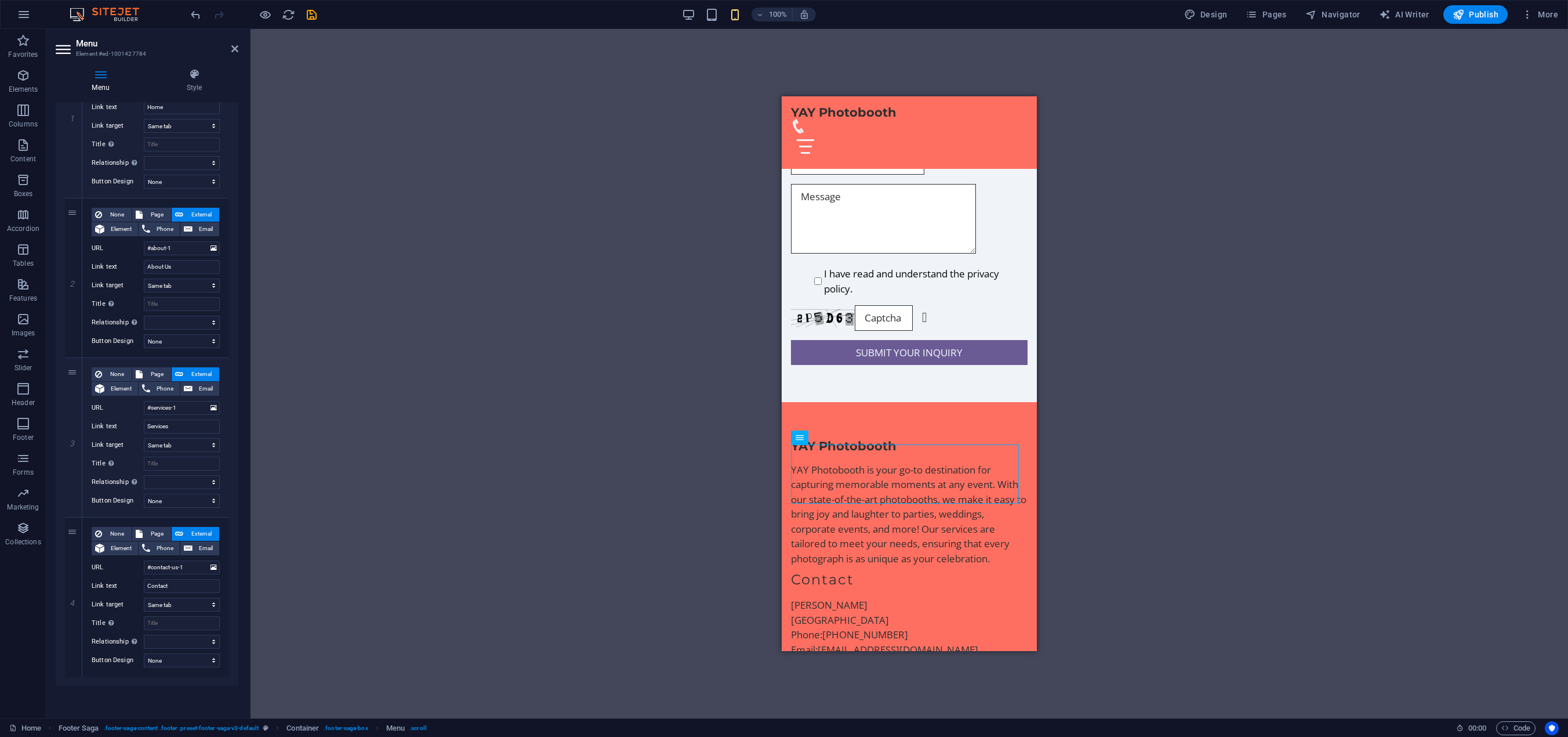
click at [1118, 240] on div "Drag here to replace the existing content. Press “Ctrl” if you want to create a…" at bounding box center [909, 374] width 1317 height 690
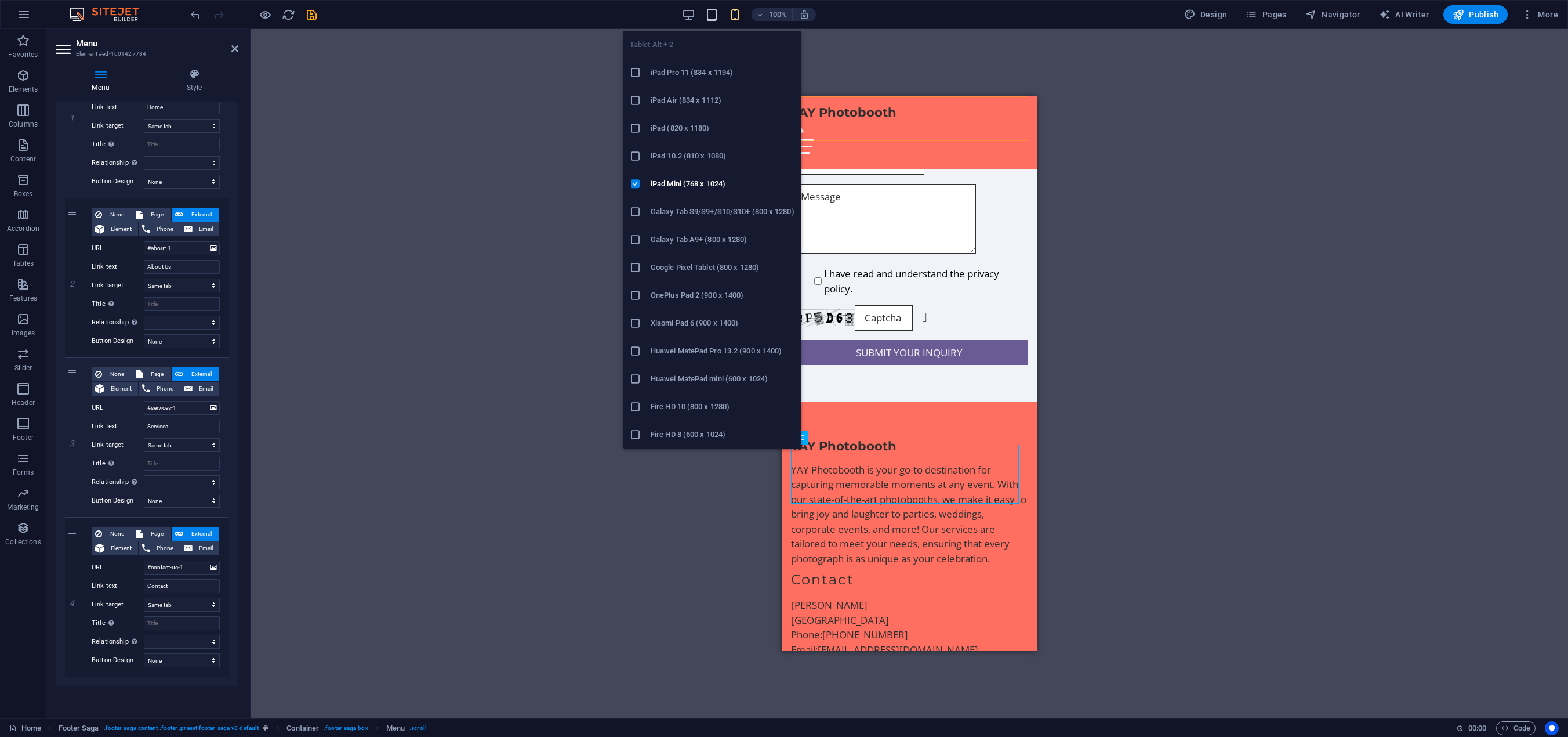
click at [711, 15] on icon "button" at bounding box center [711, 15] width 13 height 13
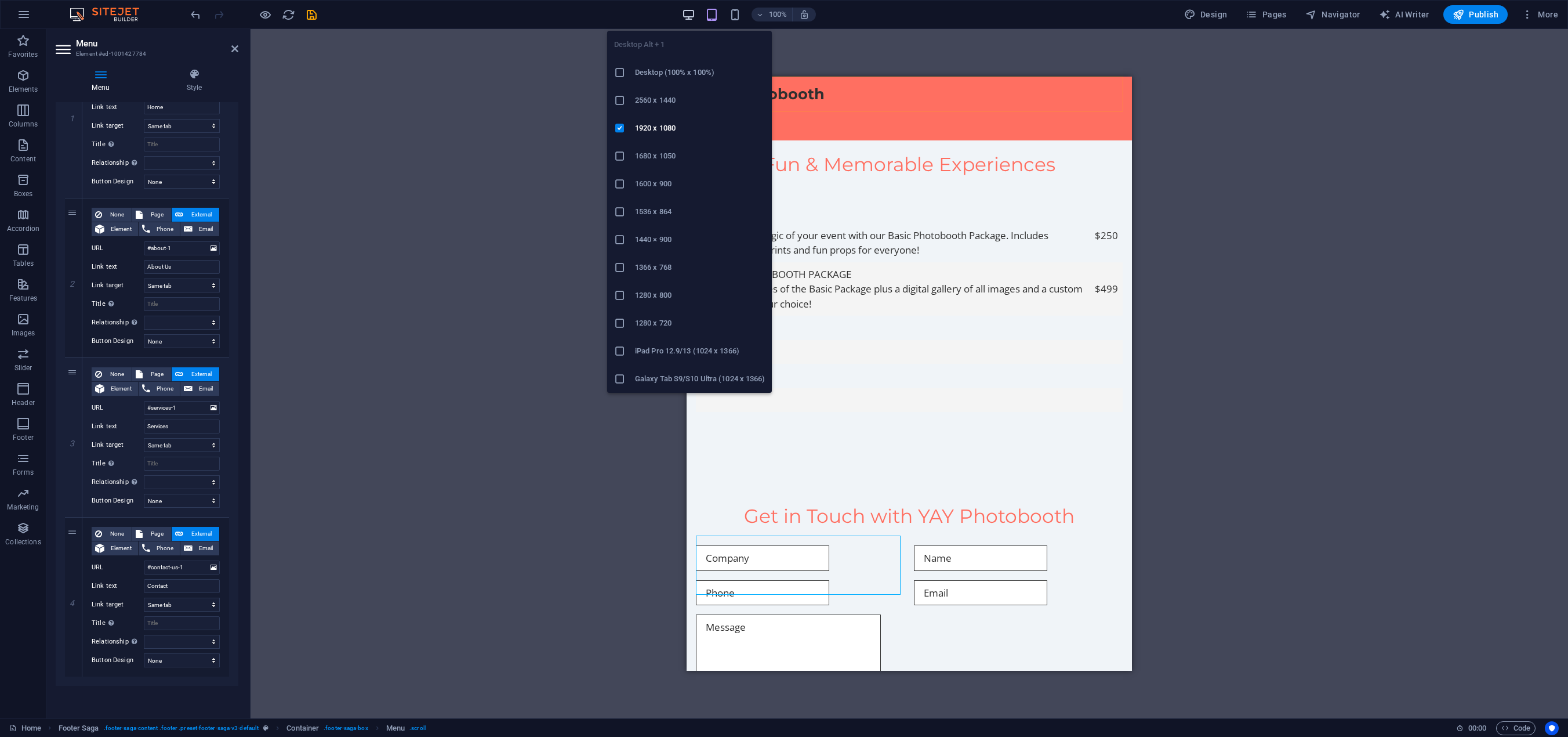
click at [690, 15] on icon "button" at bounding box center [688, 15] width 13 height 13
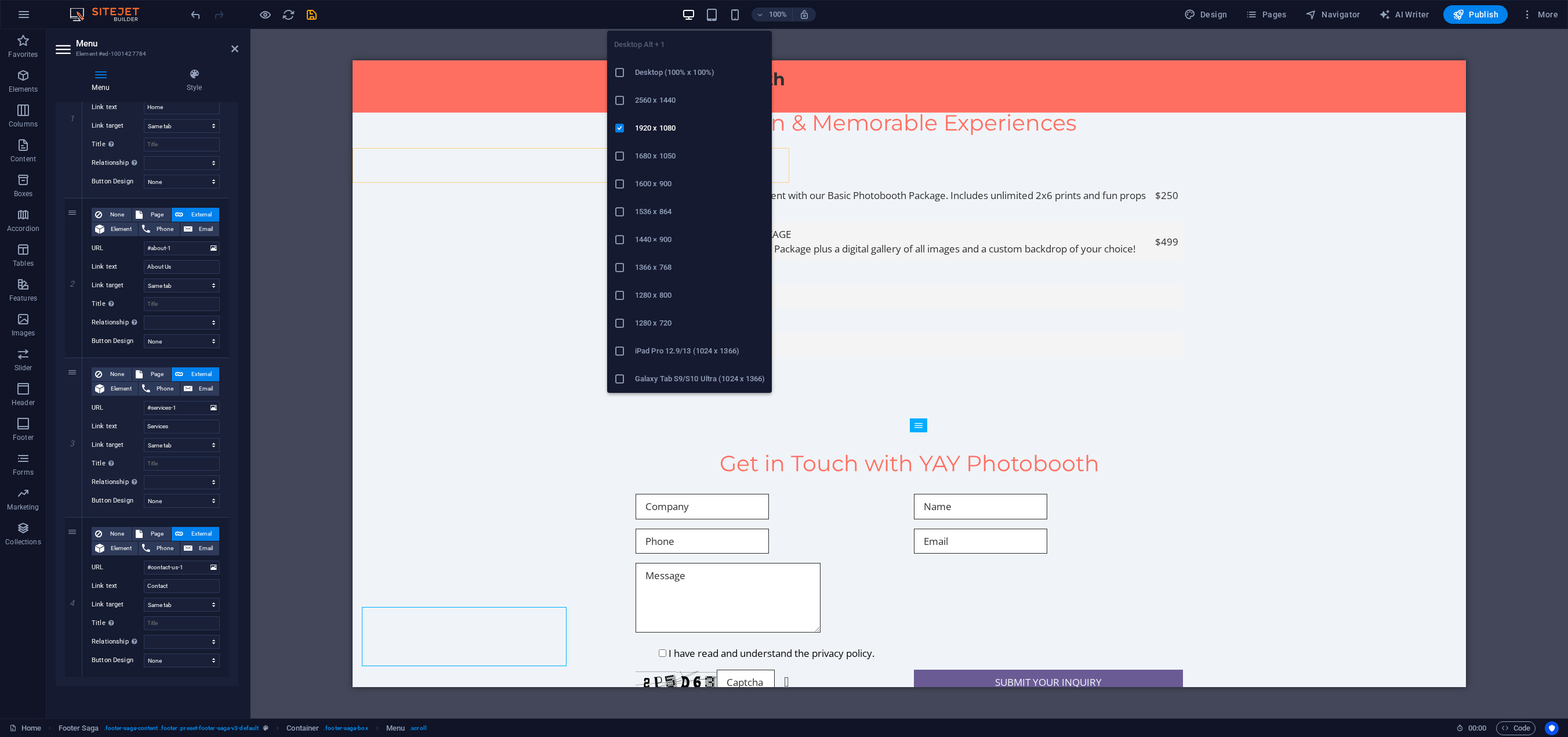
scroll to position [1565, 0]
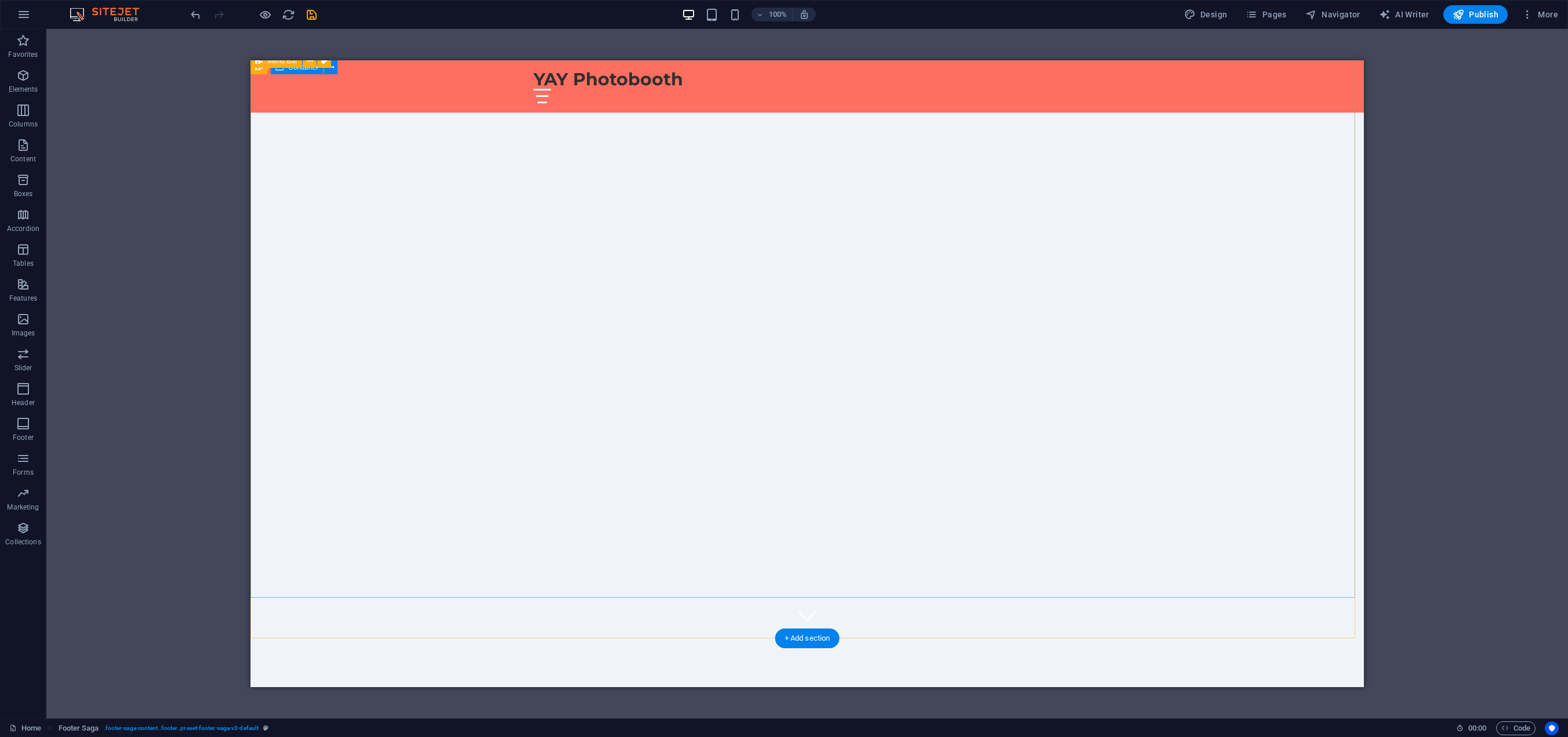
scroll to position [0, 0]
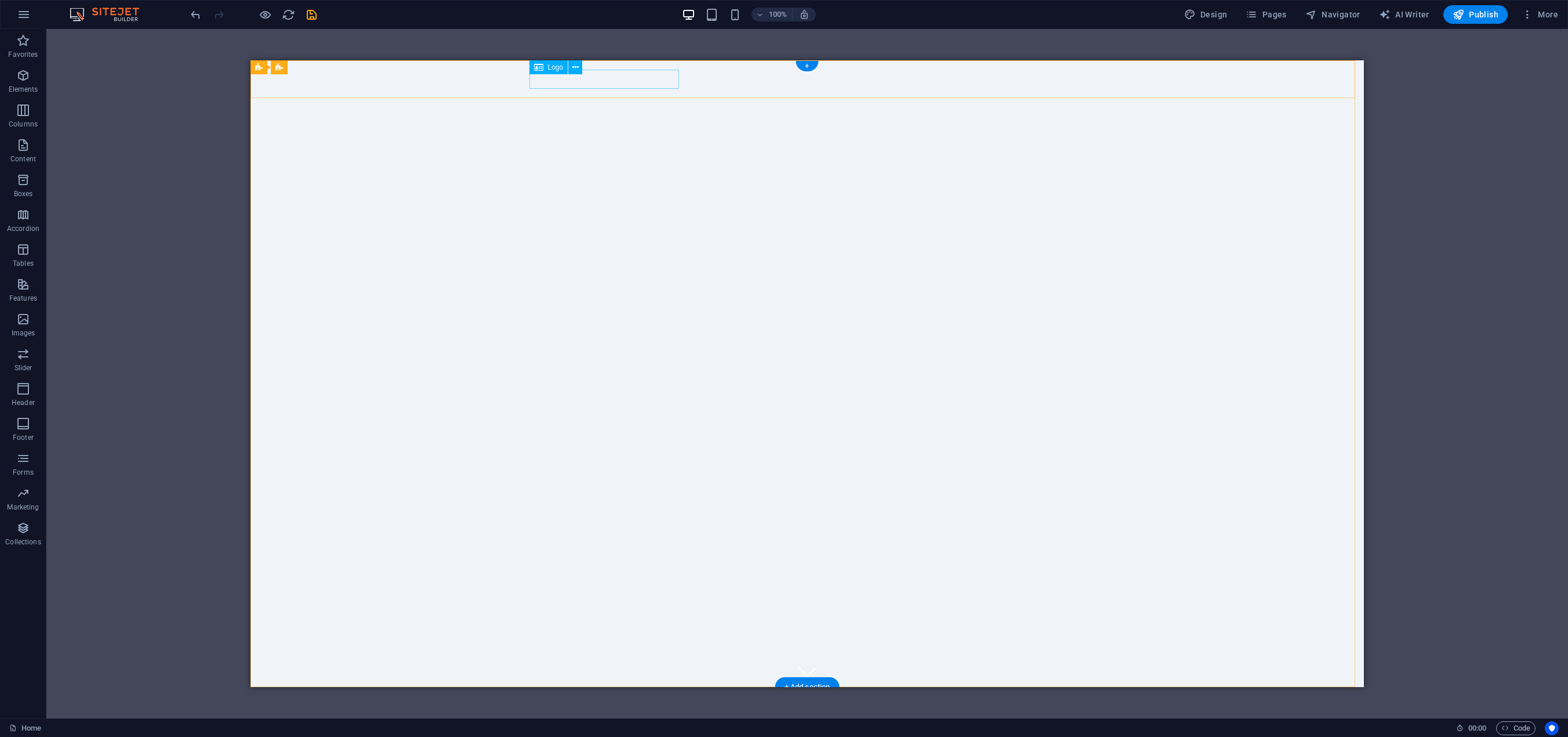
click at [633, 696] on div "YAY Photobooth" at bounding box center [807, 706] width 547 height 19
click at [552, 66] on span "Logo" at bounding box center [556, 67] width 16 height 7
select select "px"
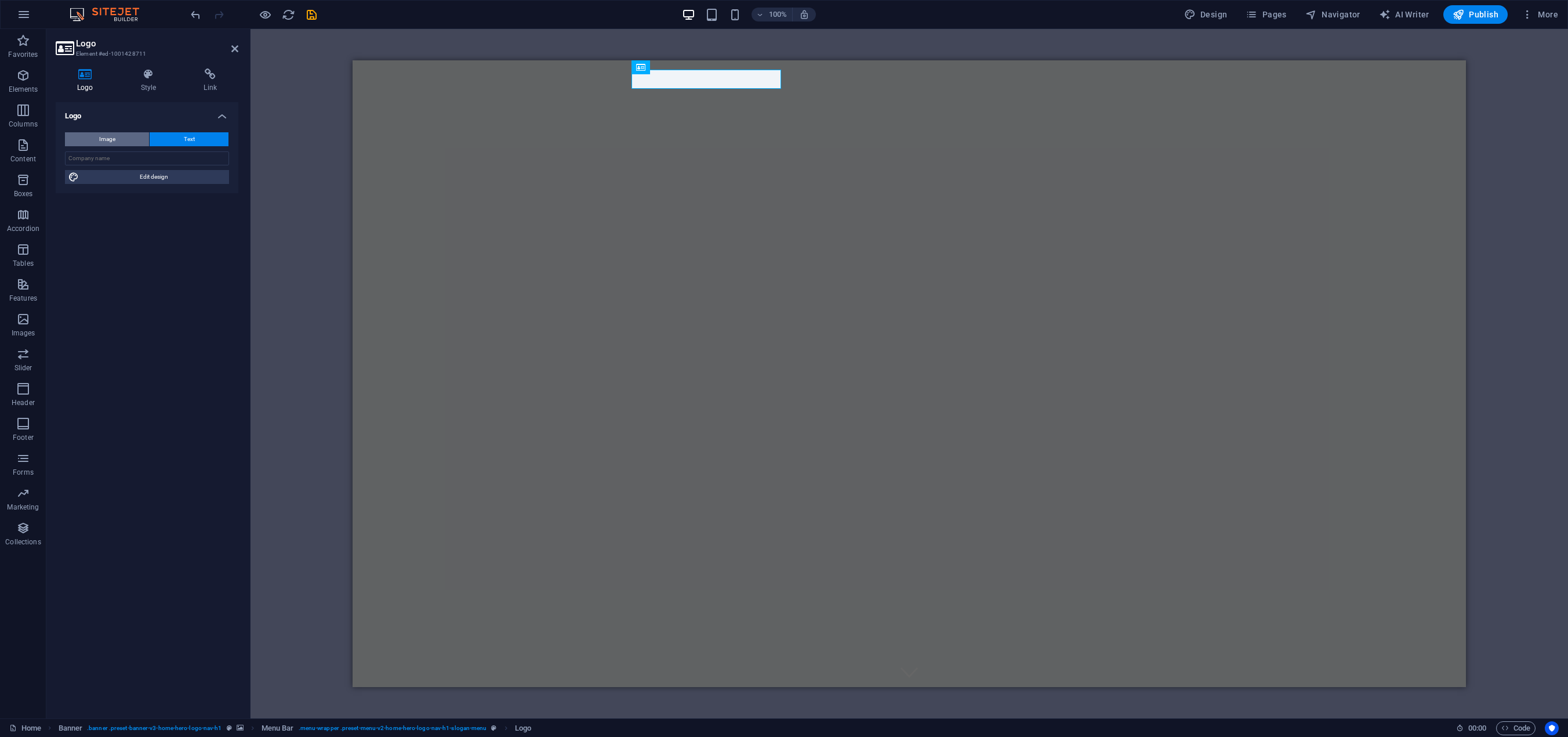
click at [105, 135] on span "Image" at bounding box center [108, 139] width 16 height 14
select select "DISABLED_OPTION_VALUE"
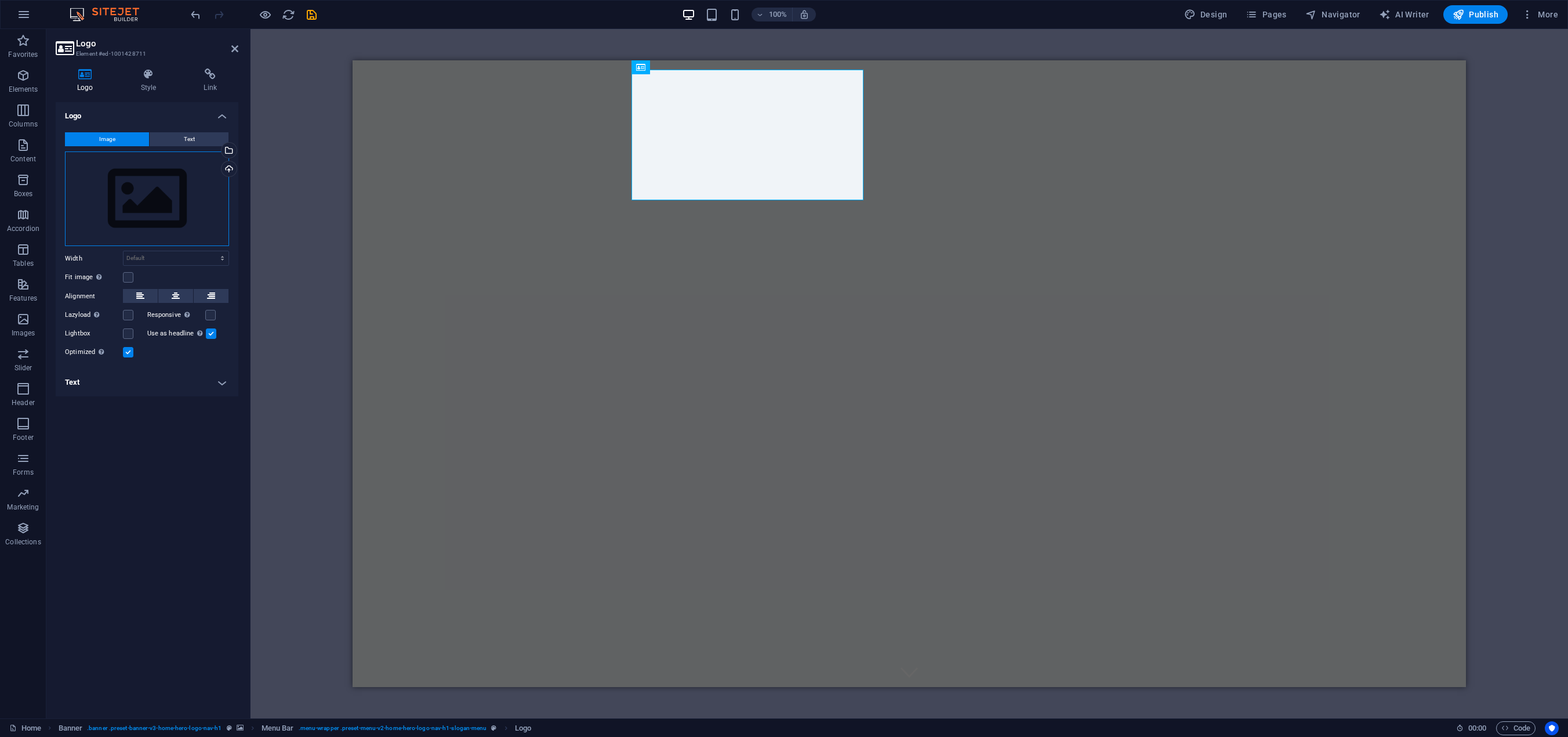
click at [180, 183] on div "Drag files here, click to choose files or select files from Files or our free s…" at bounding box center [147, 199] width 164 height 95
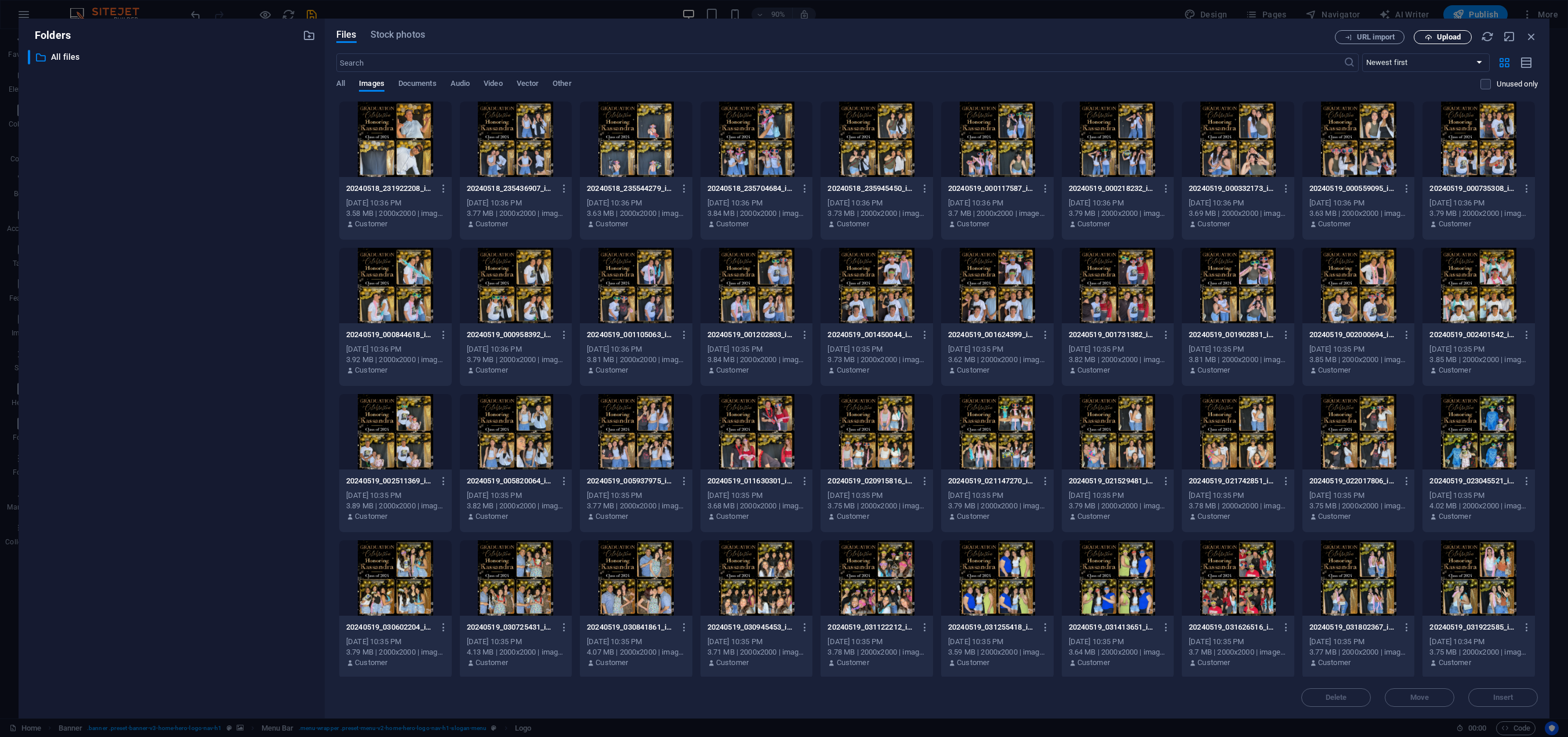
click at [1448, 34] on span "Upload" at bounding box center [1449, 37] width 24 height 7
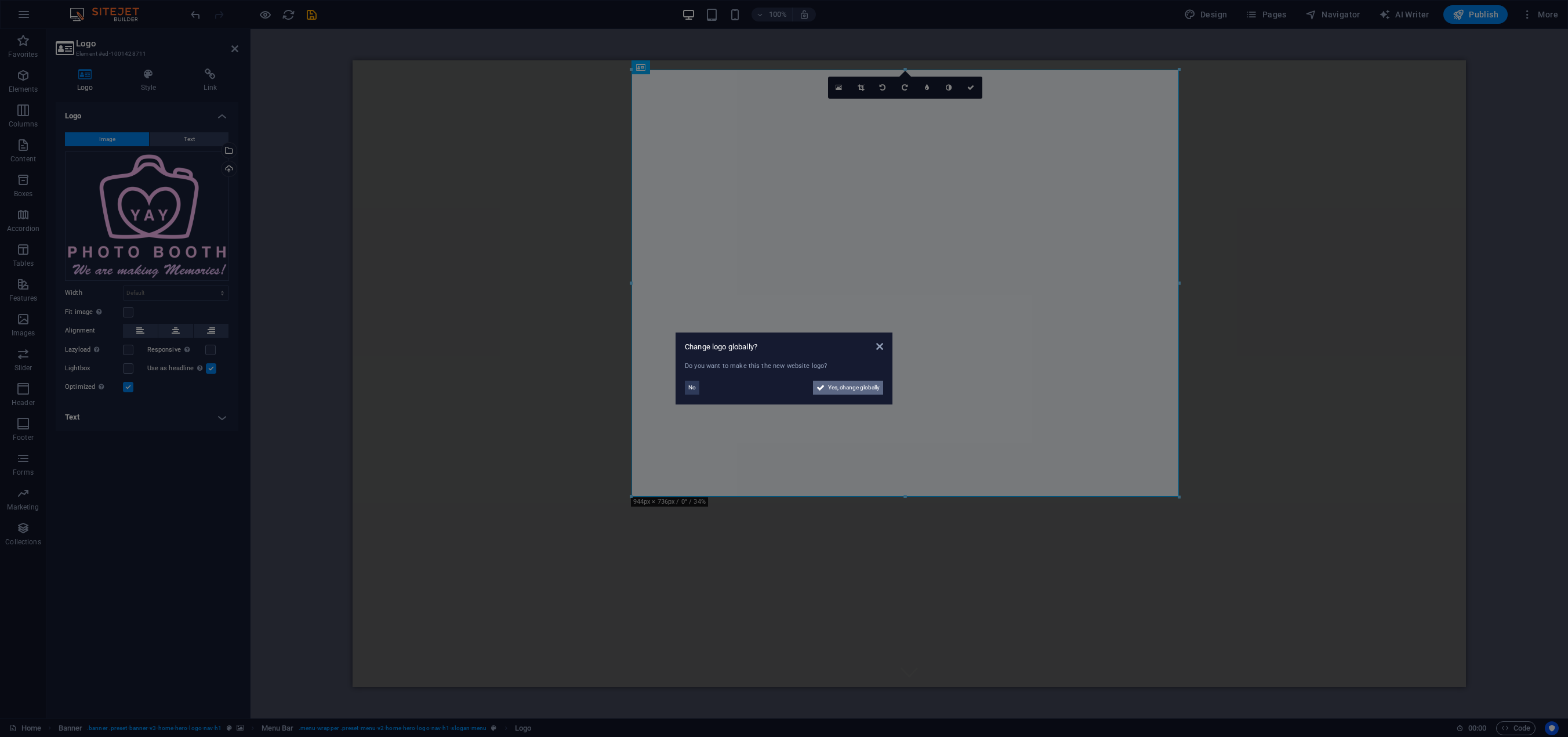
click at [845, 388] on span "Yes, change globally" at bounding box center [854, 387] width 52 height 14
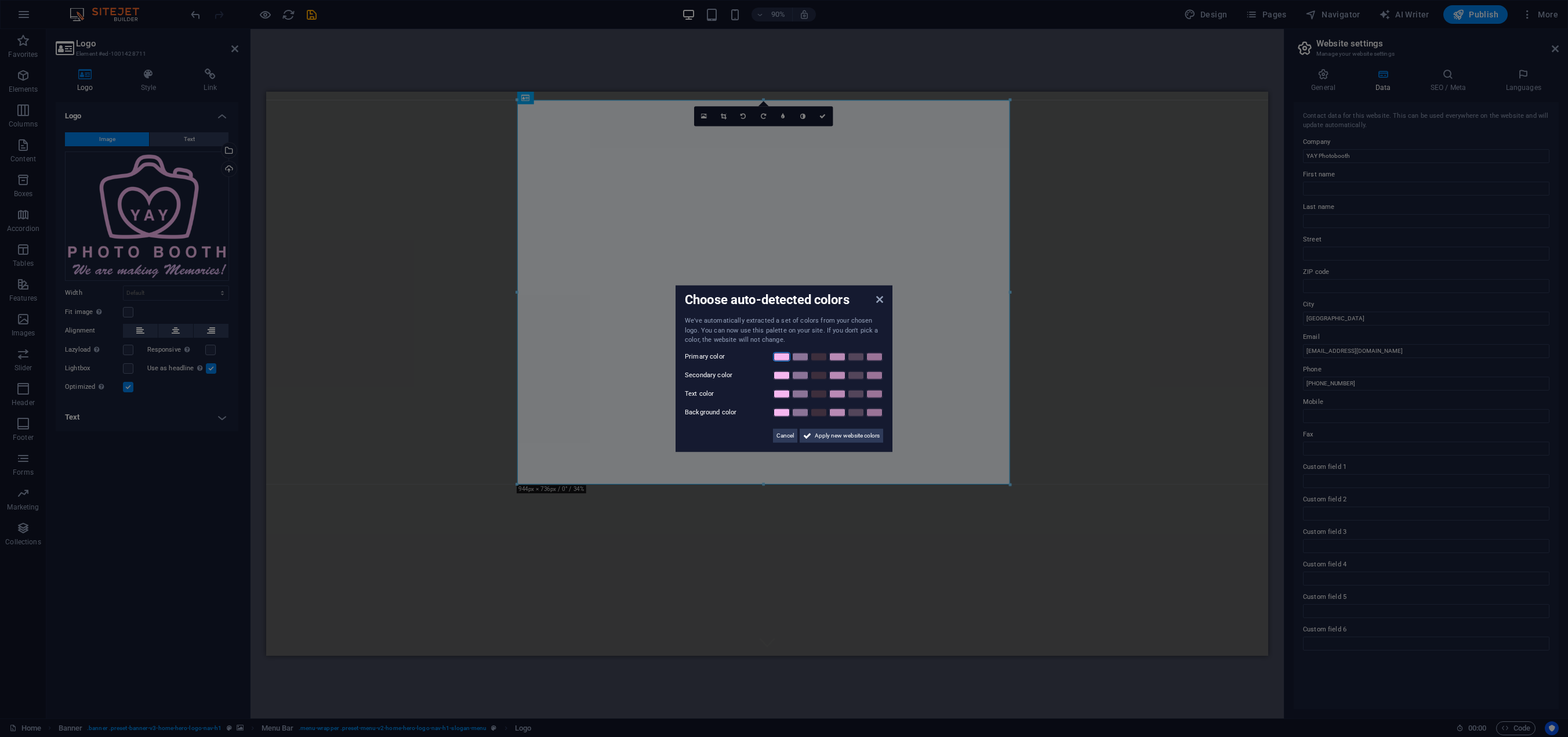
click at [781, 355] on link at bounding box center [781, 356] width 17 height 9
click at [803, 376] on link at bounding box center [800, 375] width 17 height 9
click at [852, 393] on link at bounding box center [856, 393] width 17 height 9
click at [821, 410] on link at bounding box center [818, 412] width 17 height 9
click at [871, 391] on link at bounding box center [874, 393] width 17 height 9
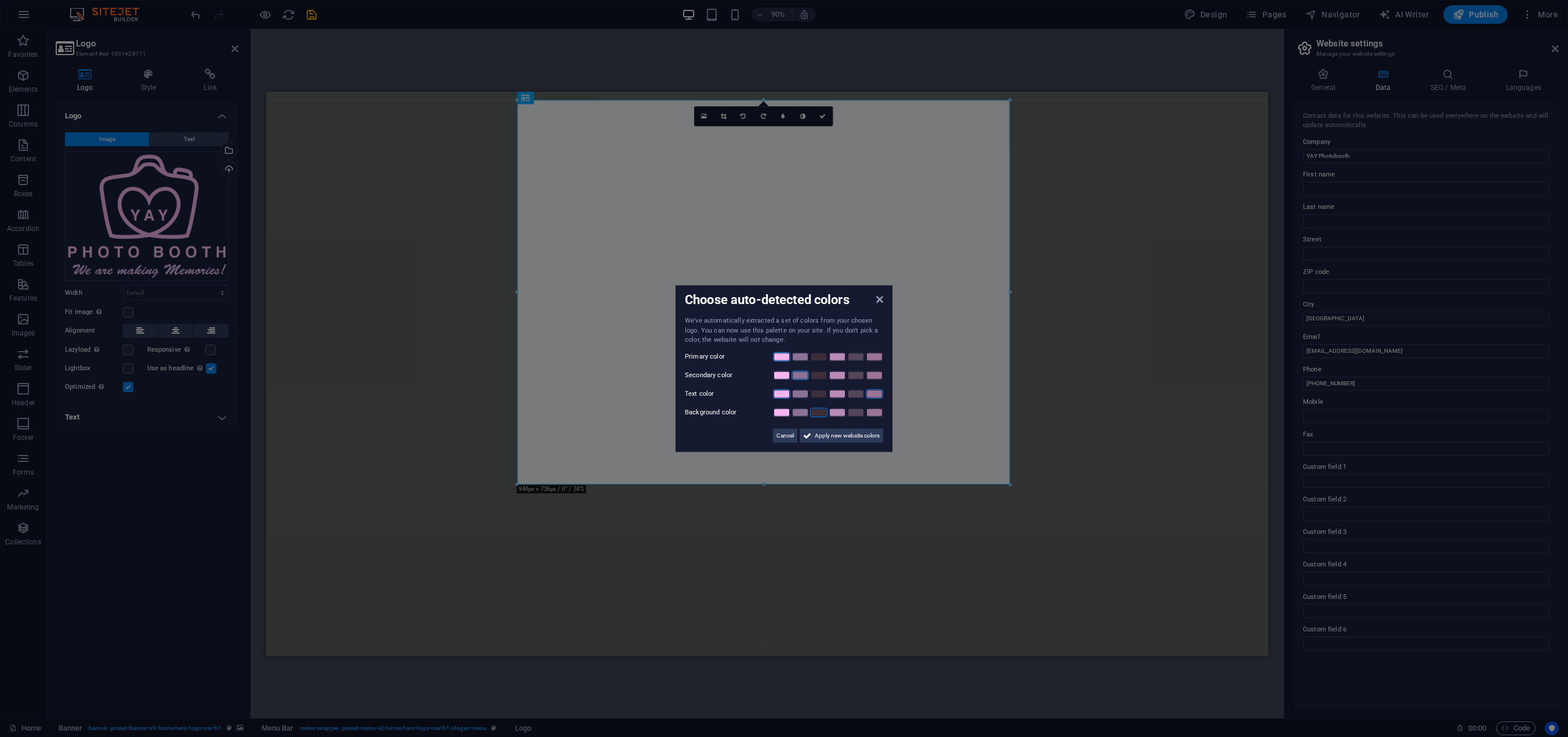
click at [781, 395] on link at bounding box center [781, 393] width 17 height 9
click at [824, 436] on span "Apply new website colors" at bounding box center [847, 435] width 65 height 14
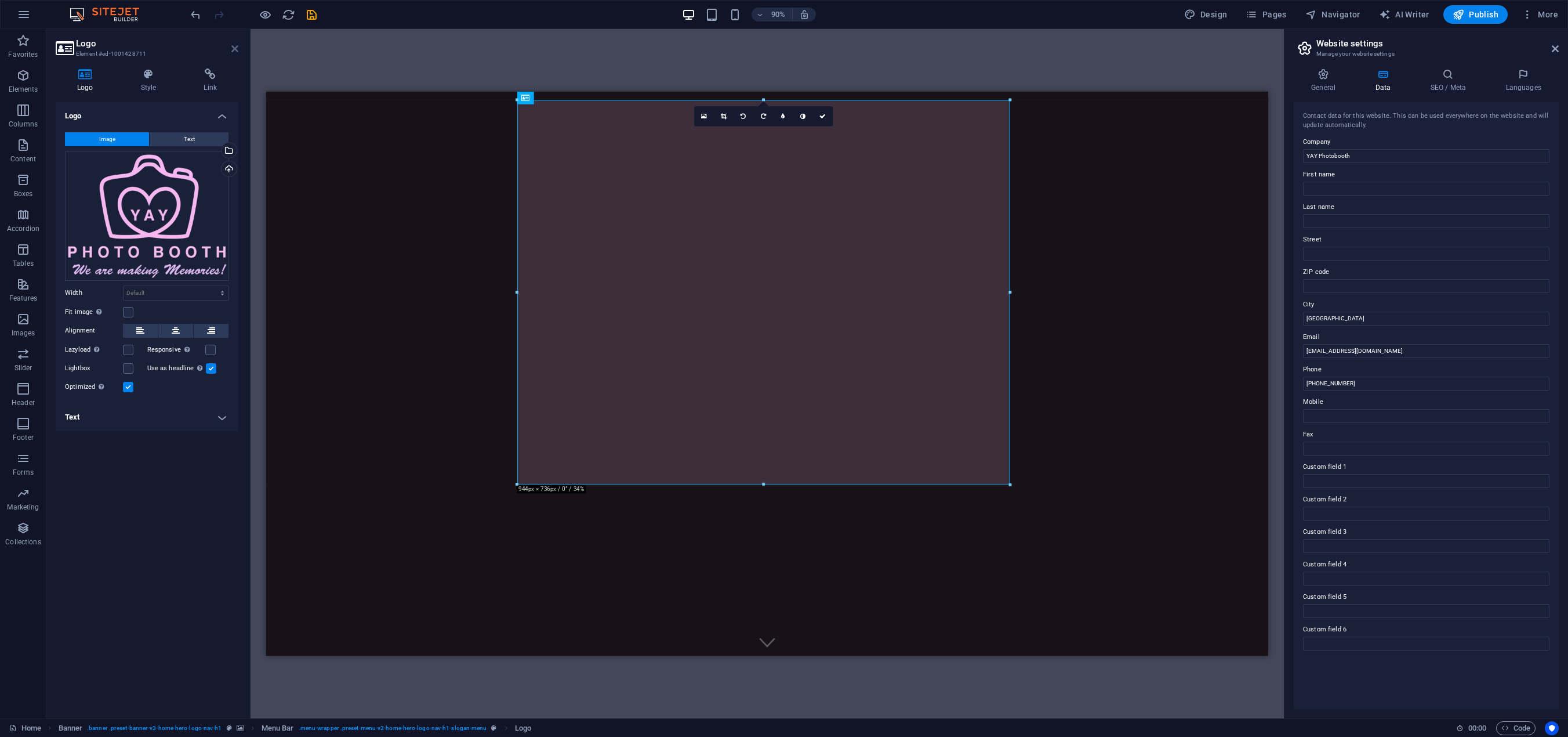
click at [235, 49] on icon at bounding box center [235, 49] width 7 height 9
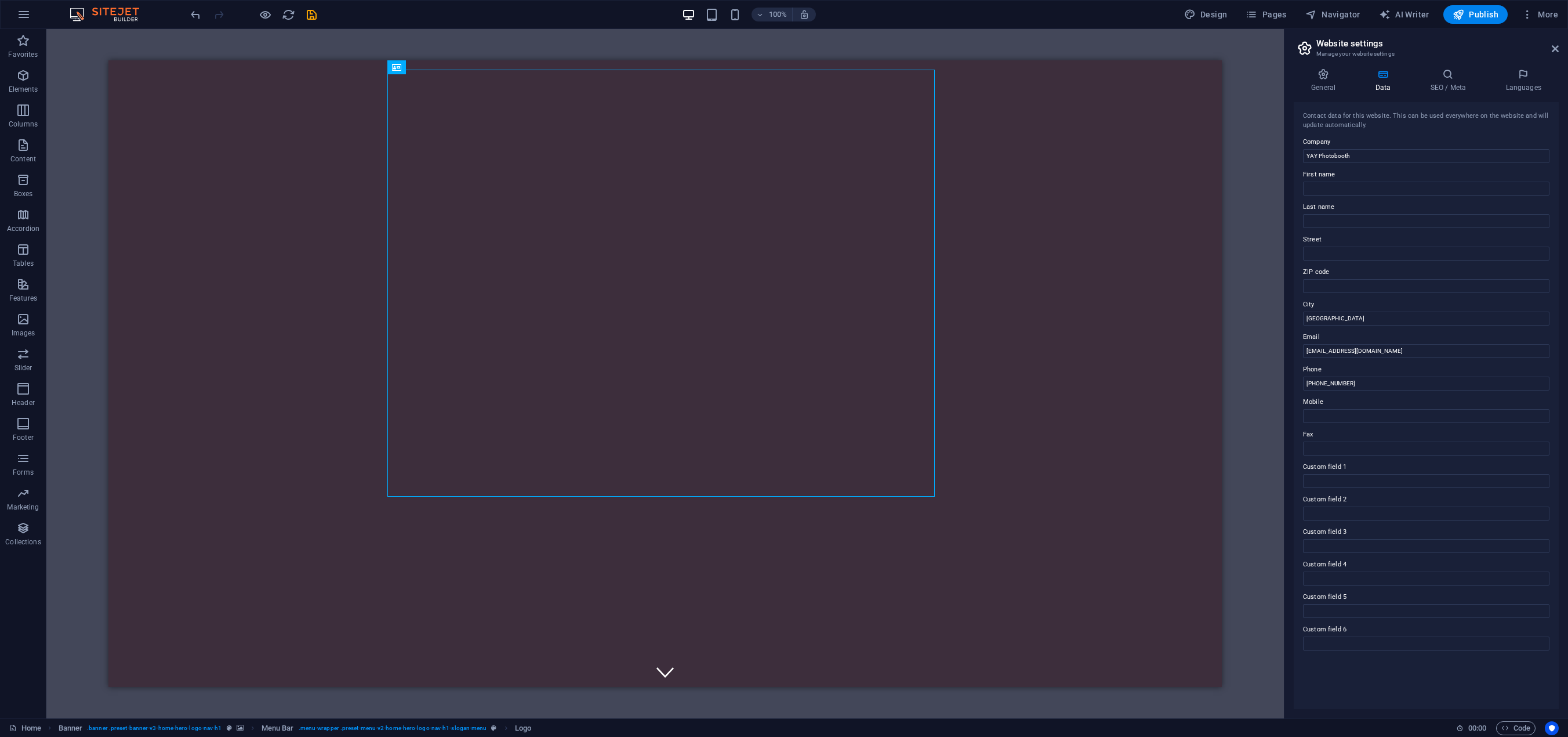
click at [308, 46] on div "Drag here to replace the existing content. Press “Ctrl” if you want to create a…" at bounding box center [665, 374] width 1238 height 690
click at [433, 71] on icon at bounding box center [433, 67] width 6 height 12
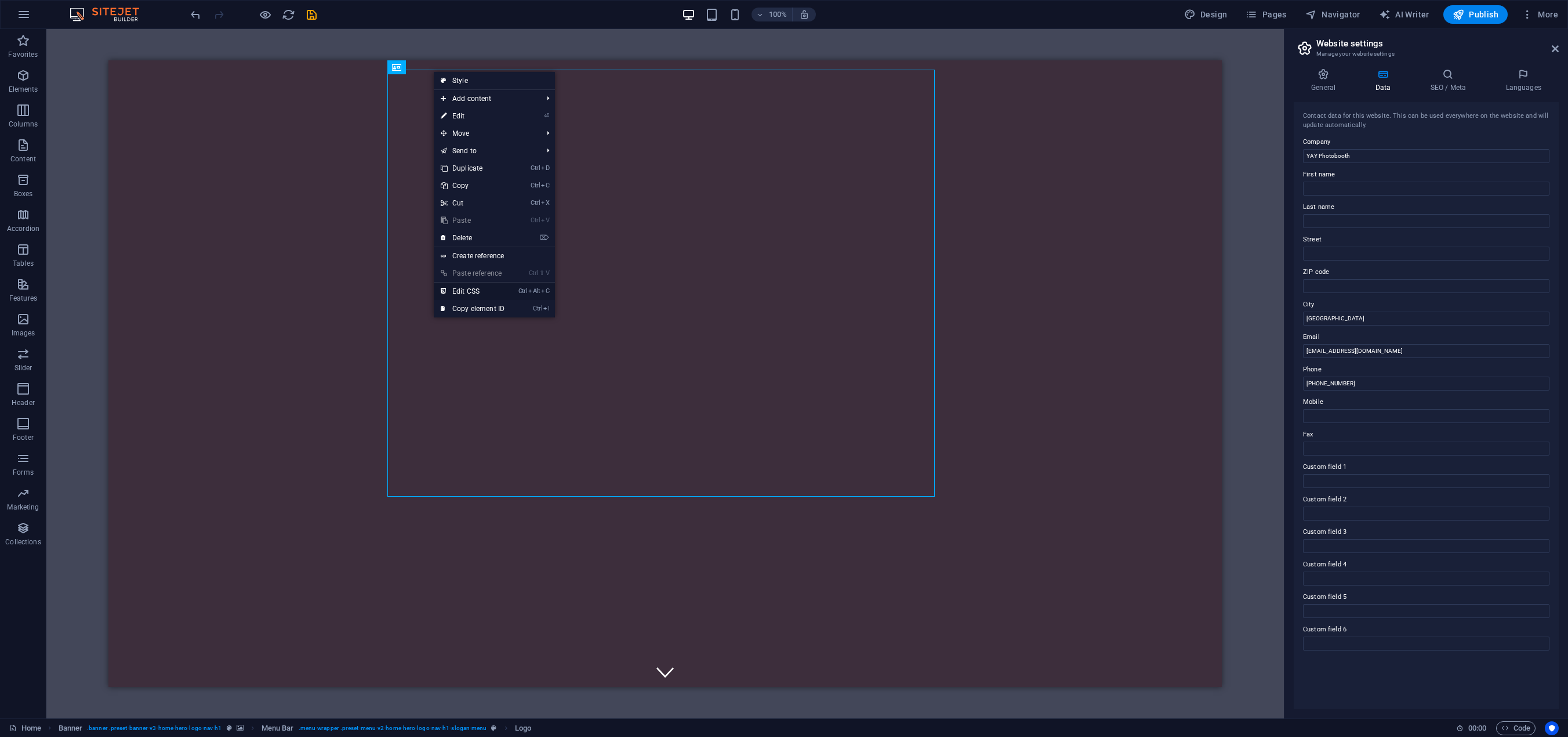
click at [478, 289] on link "Ctrl Alt C Edit CSS" at bounding box center [472, 291] width 78 height 17
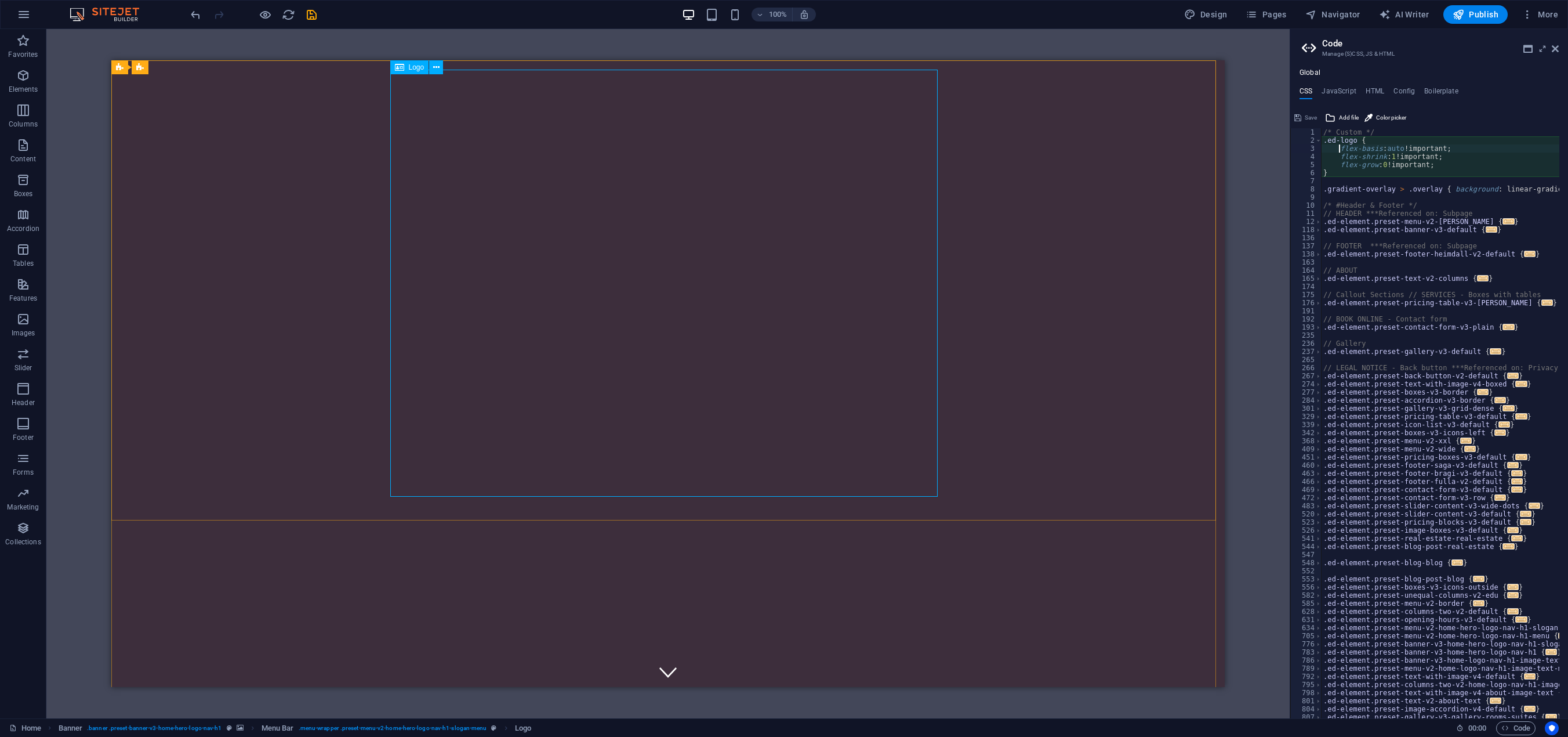
click at [414, 67] on span "Logo" at bounding box center [416, 67] width 16 height 7
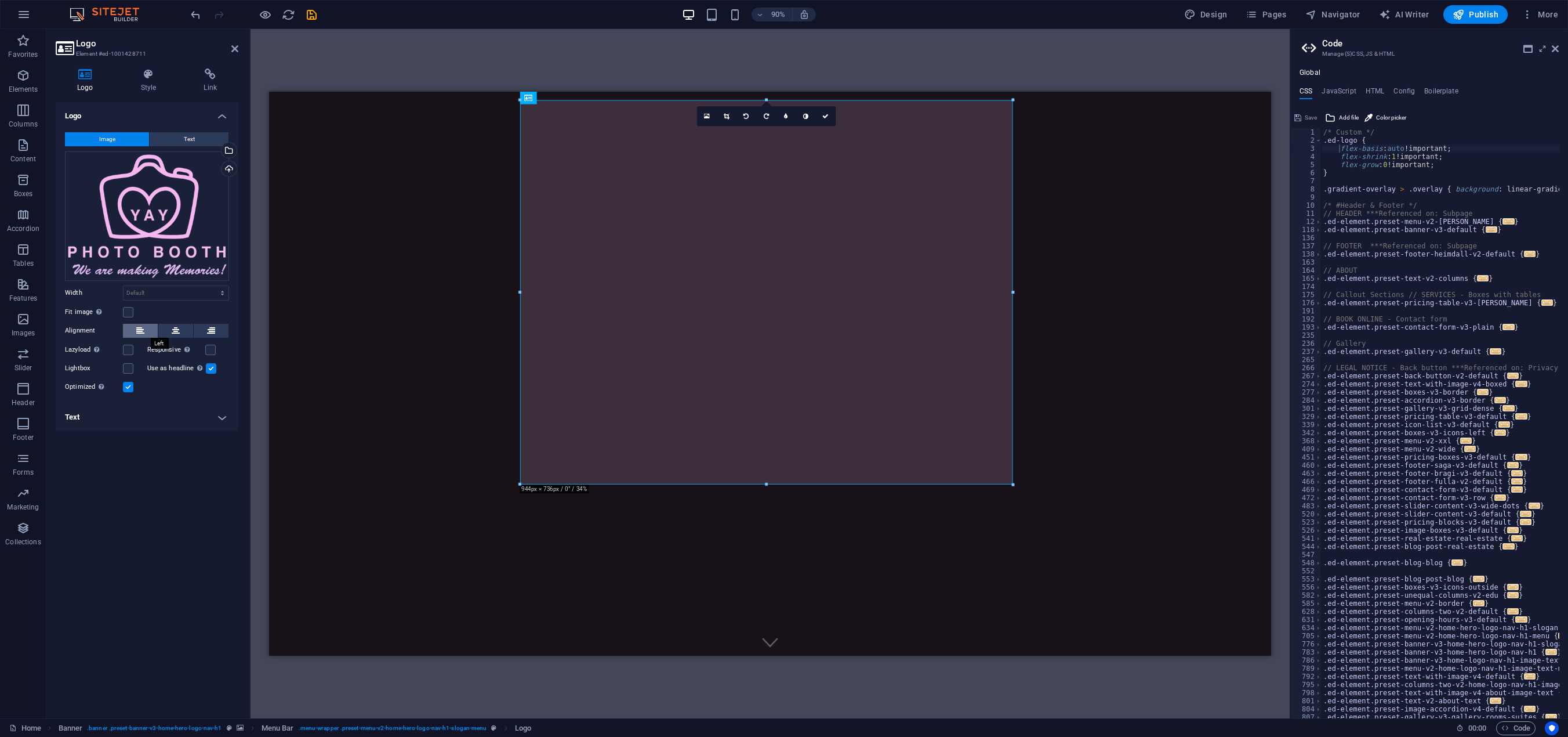
click at [144, 330] on button at bounding box center [140, 331] width 35 height 14
click at [208, 355] on label at bounding box center [210, 350] width 10 height 10
click at [0, 0] on input "Responsive Automatically load retina image and smartphone optimized sizes." at bounding box center [0, 0] width 0 height 0
click at [209, 369] on label at bounding box center [211, 368] width 10 height 10
click at [0, 0] on input "Use as headline The image will be wrapped in an H1 headline tag. Useful for giv…" at bounding box center [0, 0] width 0 height 0
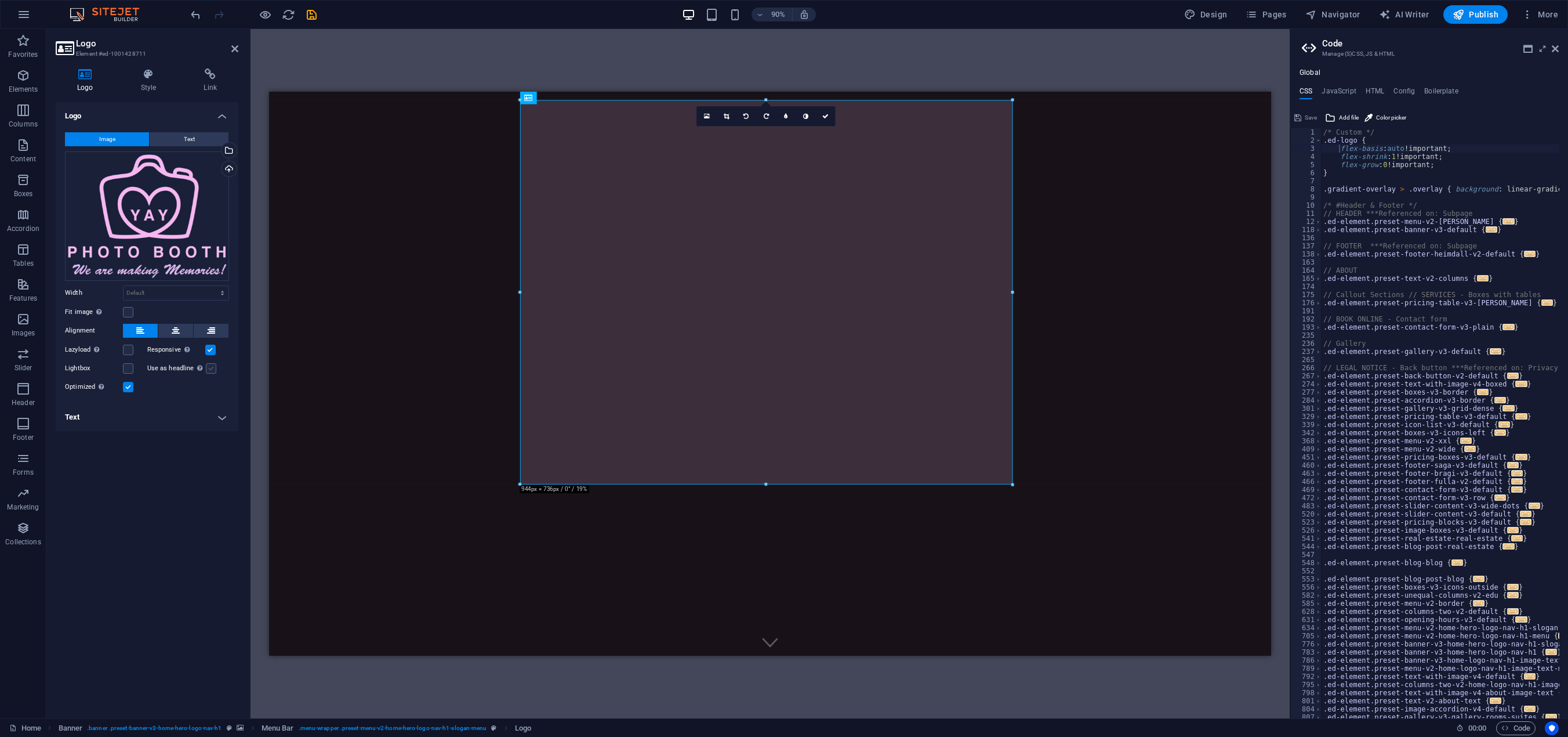
click at [209, 369] on label at bounding box center [211, 368] width 10 height 10
click at [0, 0] on input "Use as headline The image will be wrapped in an H1 headline tag. Useful for giv…" at bounding box center [0, 0] width 0 height 0
click at [132, 368] on label at bounding box center [128, 368] width 10 height 10
click at [0, 0] on input "Lightbox" at bounding box center [0, 0] width 0 height 0
click at [130, 368] on label at bounding box center [128, 368] width 10 height 10
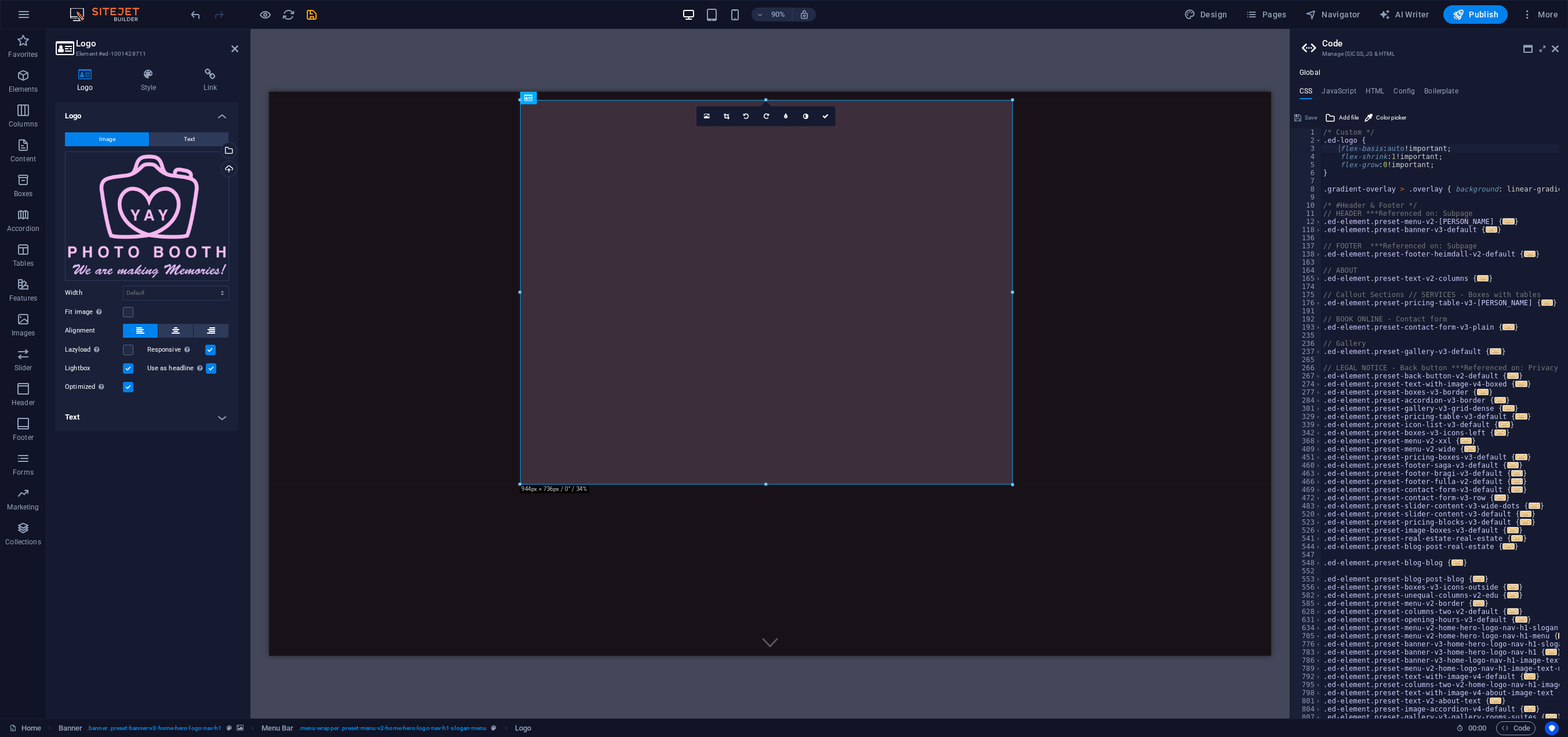
click at [0, 0] on input "Lightbox" at bounding box center [0, 0] width 0 height 0
click at [130, 351] on label at bounding box center [128, 350] width 10 height 10
click at [0, 0] on input "Lazyload Loading images after the page loads improves page speed." at bounding box center [0, 0] width 0 height 0
click at [130, 351] on label at bounding box center [128, 350] width 10 height 10
click at [0, 0] on input "Lazyload Loading images after the page loads improves page speed." at bounding box center [0, 0] width 0 height 0
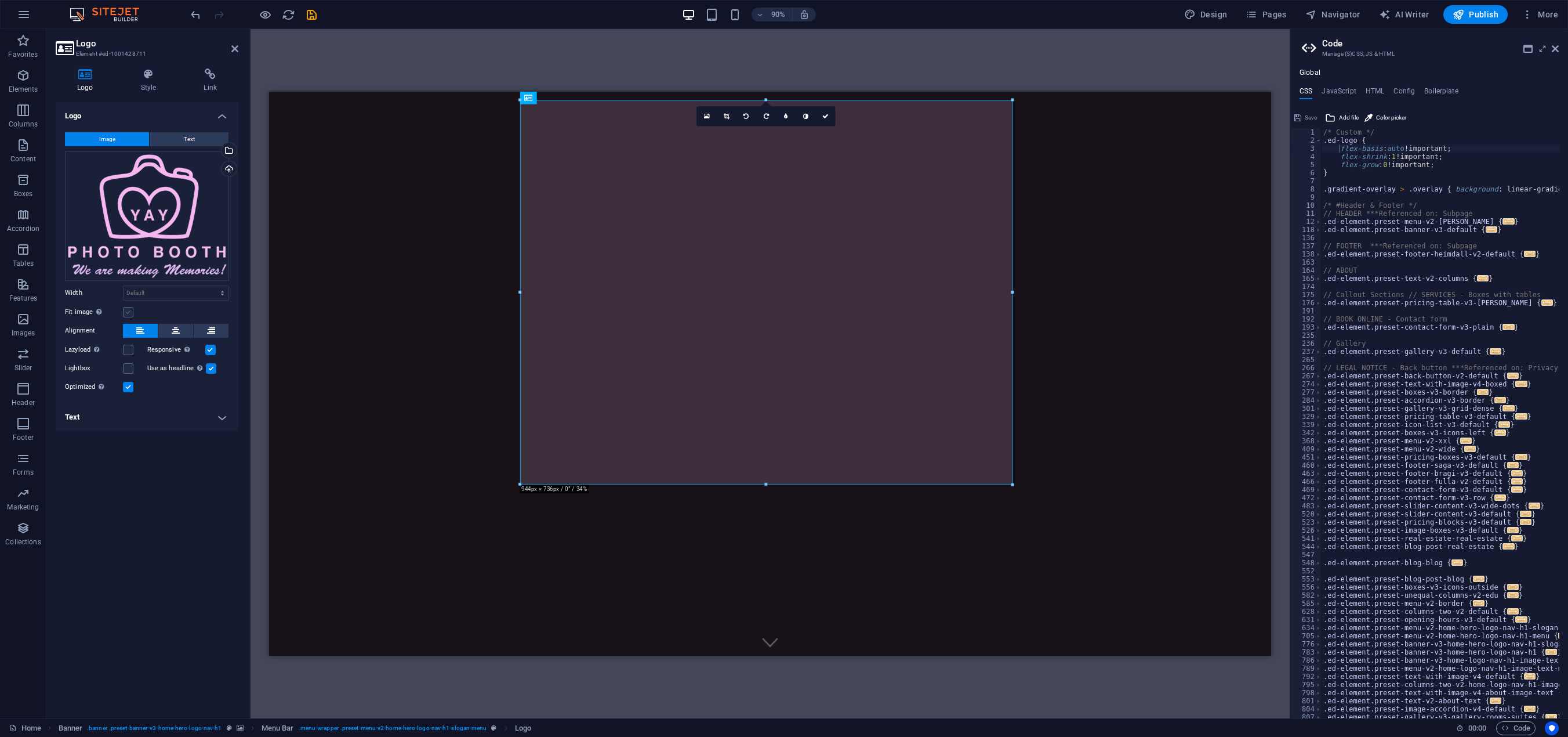
click at [128, 315] on label at bounding box center [128, 312] width 10 height 10
click at [0, 0] on input "Fit image Automatically fit image to a fixed width and height" at bounding box center [0, 0] width 0 height 0
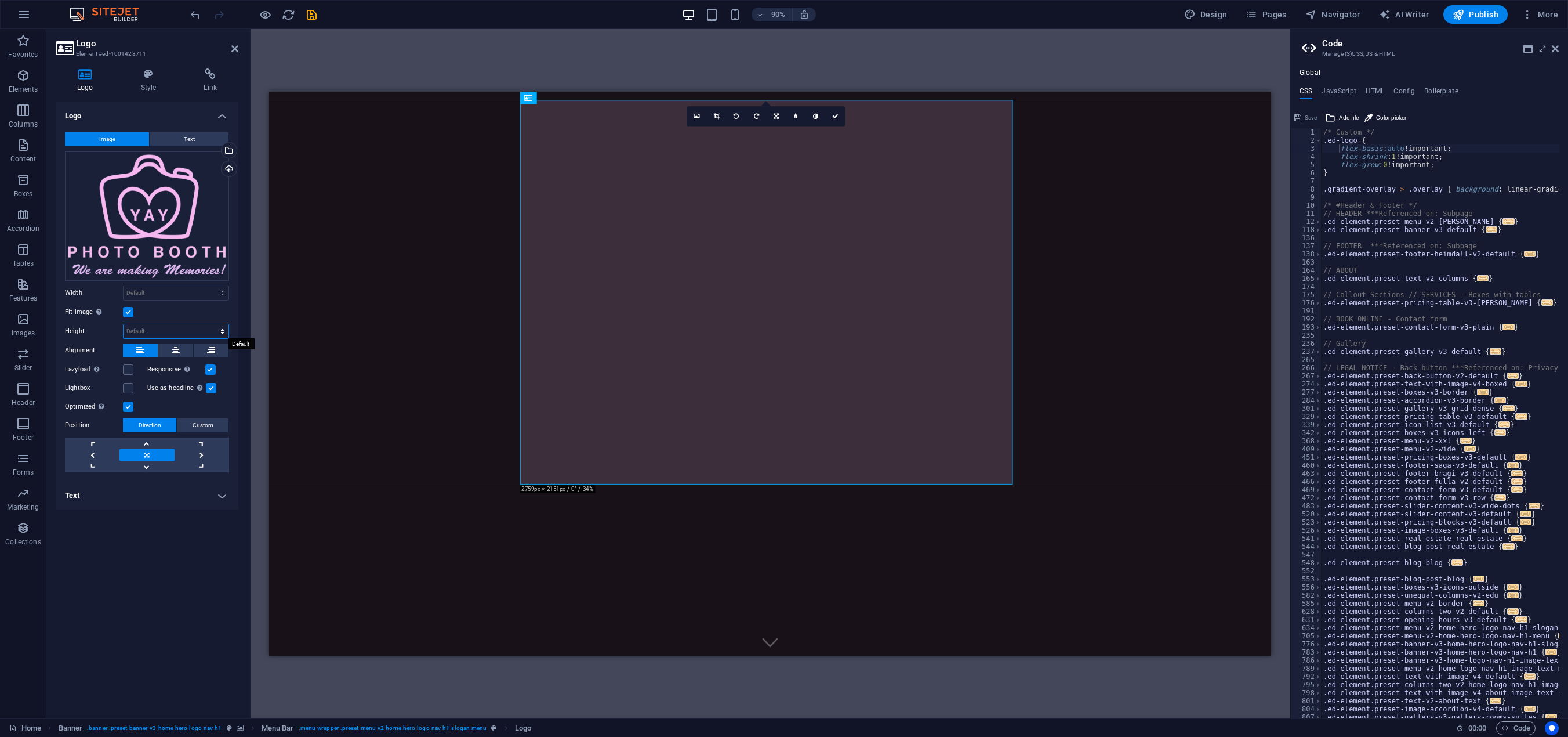
click at [161, 331] on select "Default auto px" at bounding box center [176, 331] width 105 height 14
click at [123, 324] on select "Default auto px" at bounding box center [176, 331] width 105 height 14
click at [165, 330] on select "Default auto px" at bounding box center [176, 331] width 105 height 14
click at [123, 324] on select "Default auto px" at bounding box center [176, 331] width 105 height 14
click at [177, 330] on select "Default auto px" at bounding box center [176, 331] width 105 height 14
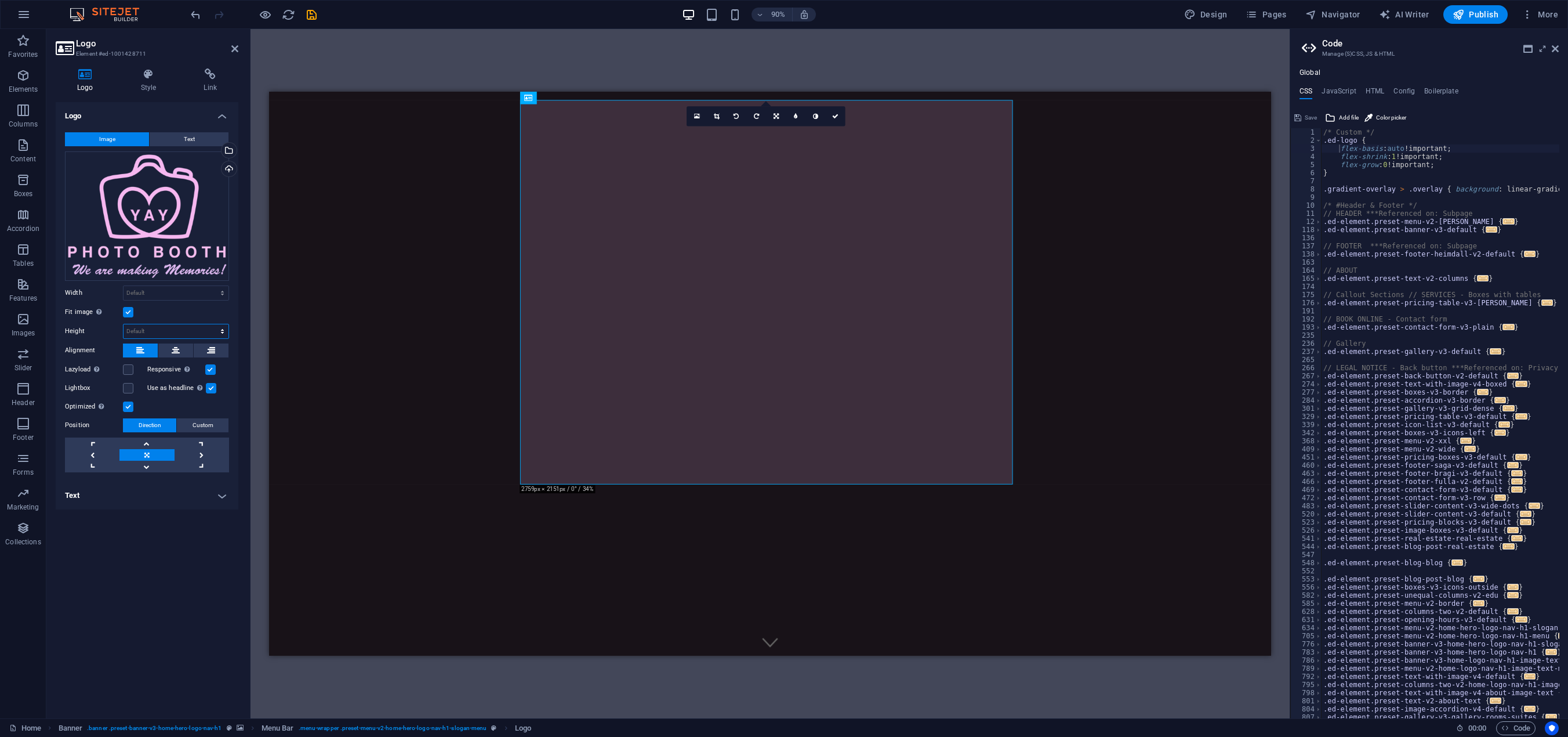
select select "px"
click at [212, 324] on select "Default auto px" at bounding box center [176, 331] width 105 height 14
type input "100"
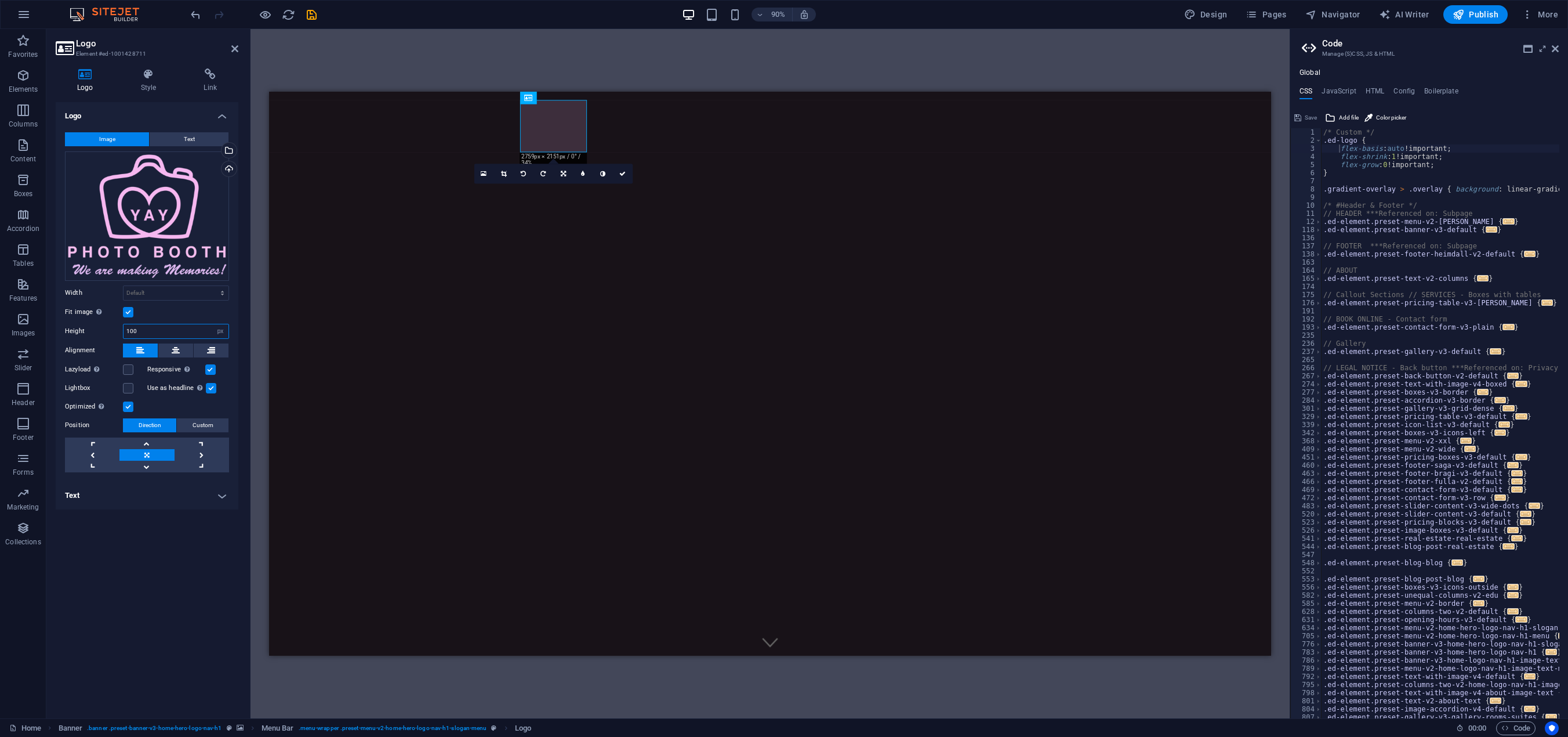
click at [147, 331] on input "100" at bounding box center [176, 331] width 105 height 14
click at [187, 317] on div "Fit image Automatically fit image to a fixed width and height" at bounding box center [147, 312] width 164 height 14
click at [94, 453] on link at bounding box center [92, 455] width 54 height 11
click at [97, 444] on link at bounding box center [92, 443] width 54 height 11
click at [221, 498] on h4 "Text" at bounding box center [147, 496] width 183 height 28
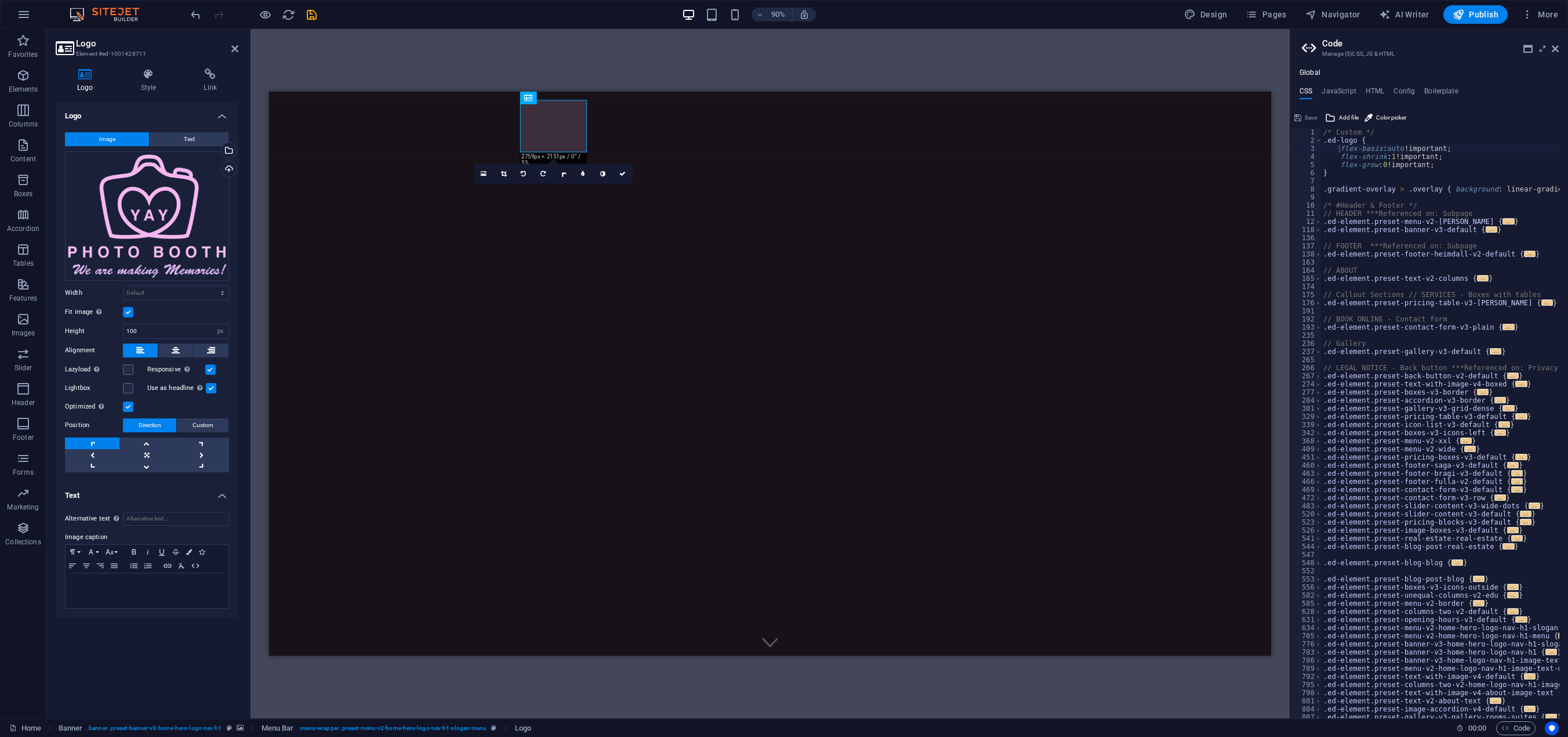
click at [221, 498] on h4 "Text" at bounding box center [147, 492] width 183 height 21
click at [221, 498] on h4 "Text" at bounding box center [147, 496] width 183 height 28
click at [170, 517] on input "Alternative text The alternative text is used by devices that cannot display im…" at bounding box center [176, 519] width 106 height 14
click at [147, 518] on input "YAY P" at bounding box center [176, 519] width 106 height 14
type input "YAY Photobooth"
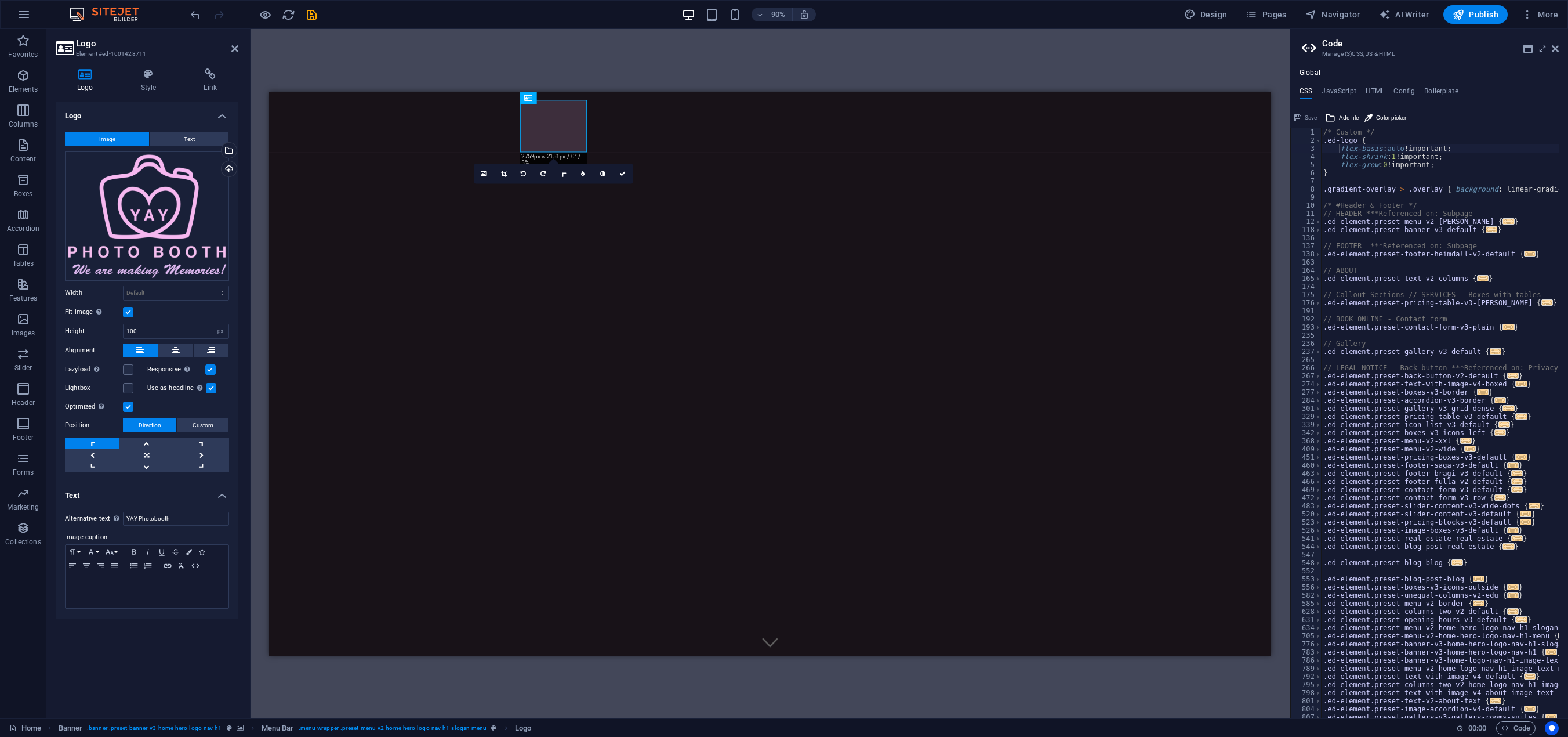
click at [143, 653] on div "Logo Image Text Drag files here, click to choose files or select files from Fil…" at bounding box center [147, 405] width 183 height 607
click at [235, 44] on icon at bounding box center [235, 49] width 7 height 9
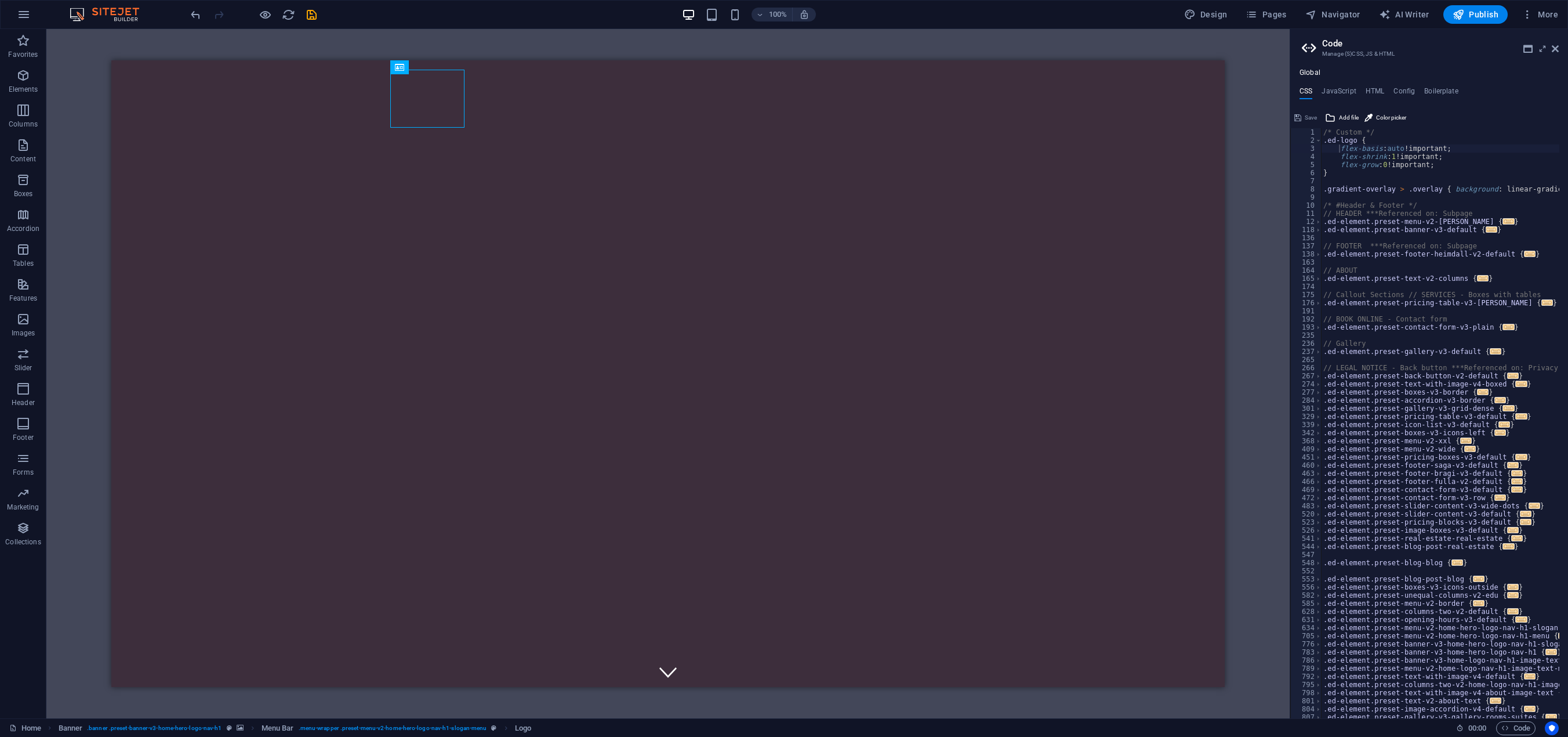
click at [456, 40] on div "H2 Banner Container Spacer Image with text Container Text Placeholder Container…" at bounding box center [668, 374] width 1243 height 690
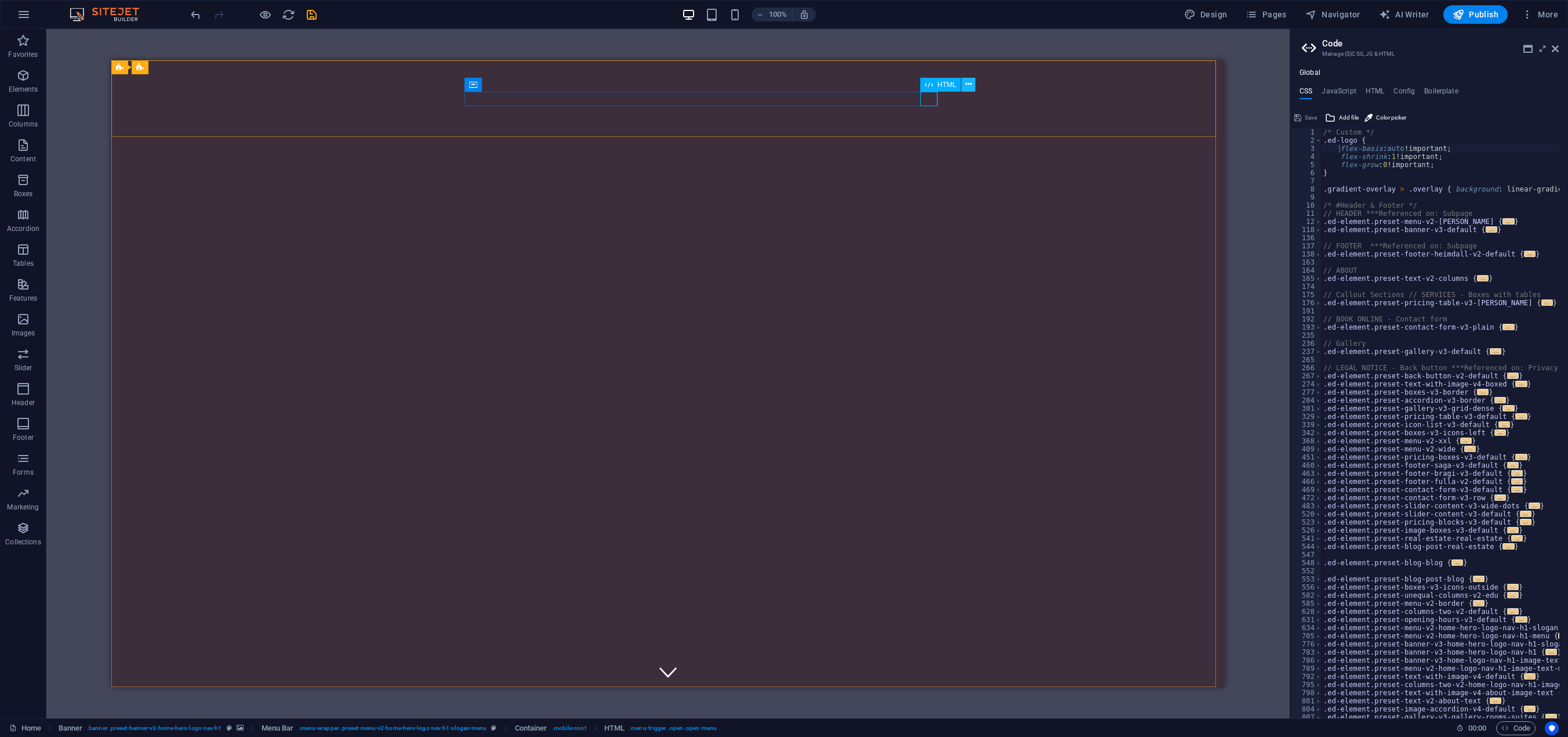
click at [968, 87] on icon at bounding box center [969, 84] width 6 height 12
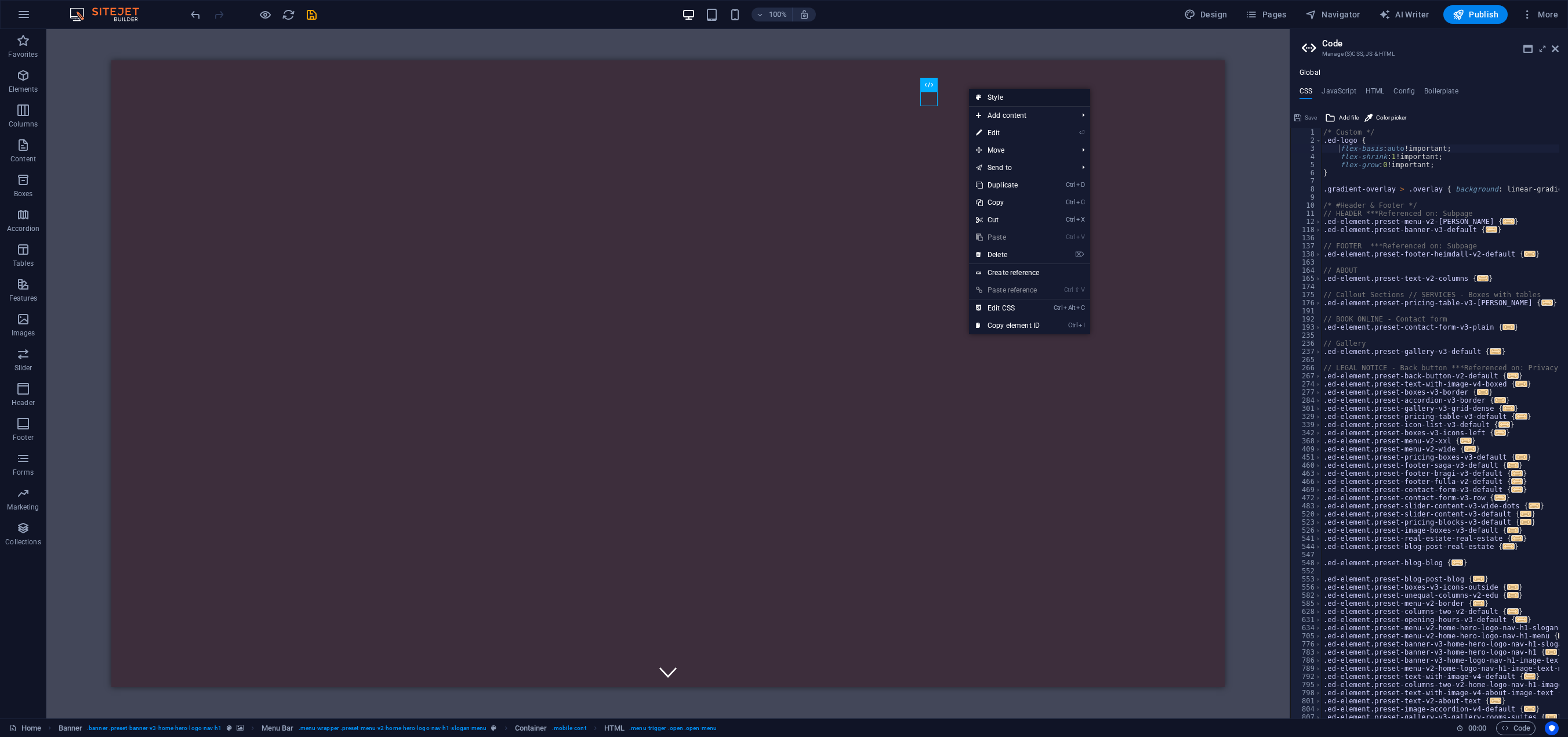
click at [1002, 93] on link "Style" at bounding box center [1030, 97] width 121 height 17
select select "rem"
select select "preset-menu-v2-home-hero-logo-nav-h1-slogan-menu"
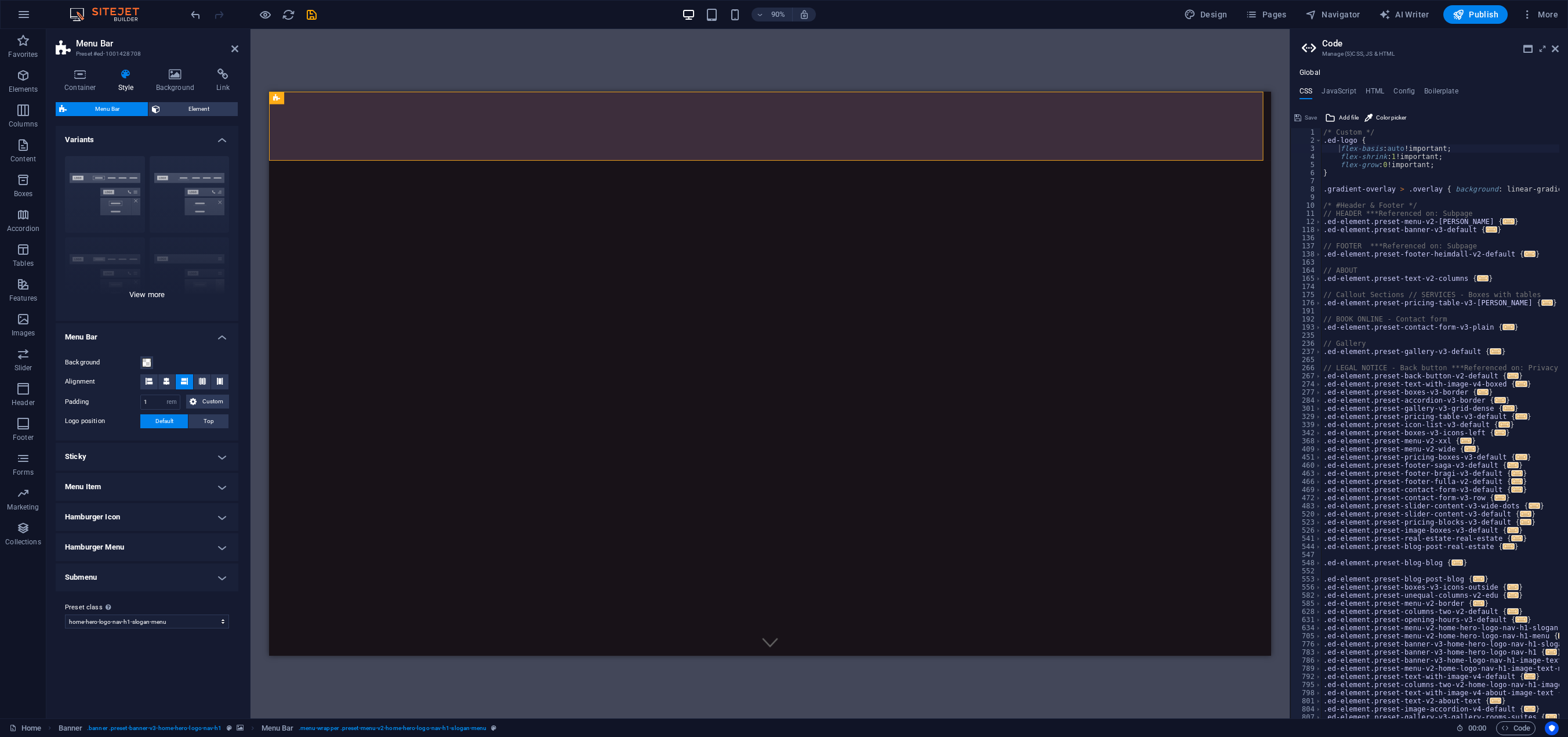
click at [113, 191] on div "Border Centered Default Fixed Loki Trigger Wide XXL" at bounding box center [147, 234] width 183 height 174
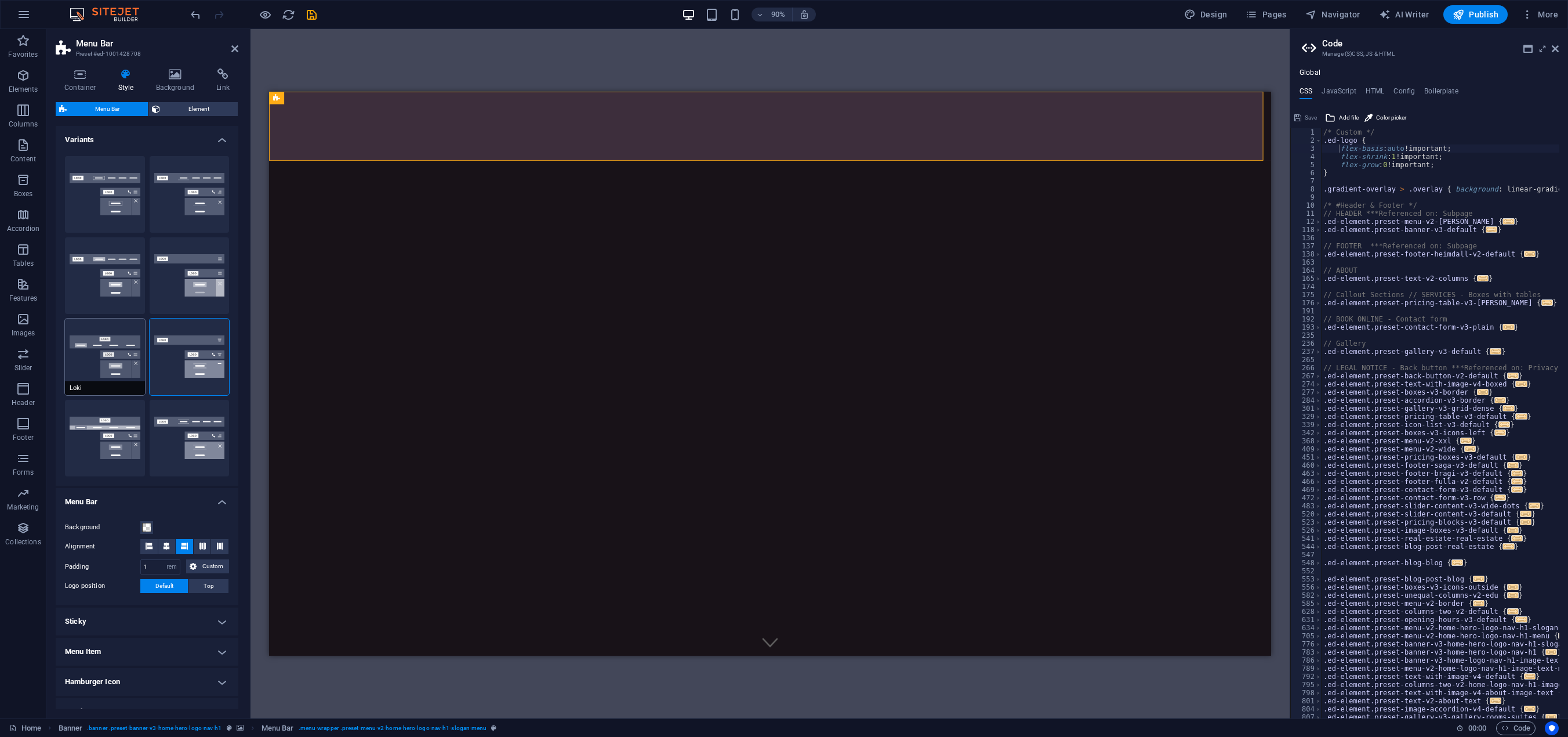
click at [107, 350] on button "Loki" at bounding box center [105, 356] width 80 height 77
type input "0"
select select "DISABLED_OPTION_VALUE"
type input "2"
type input "1"
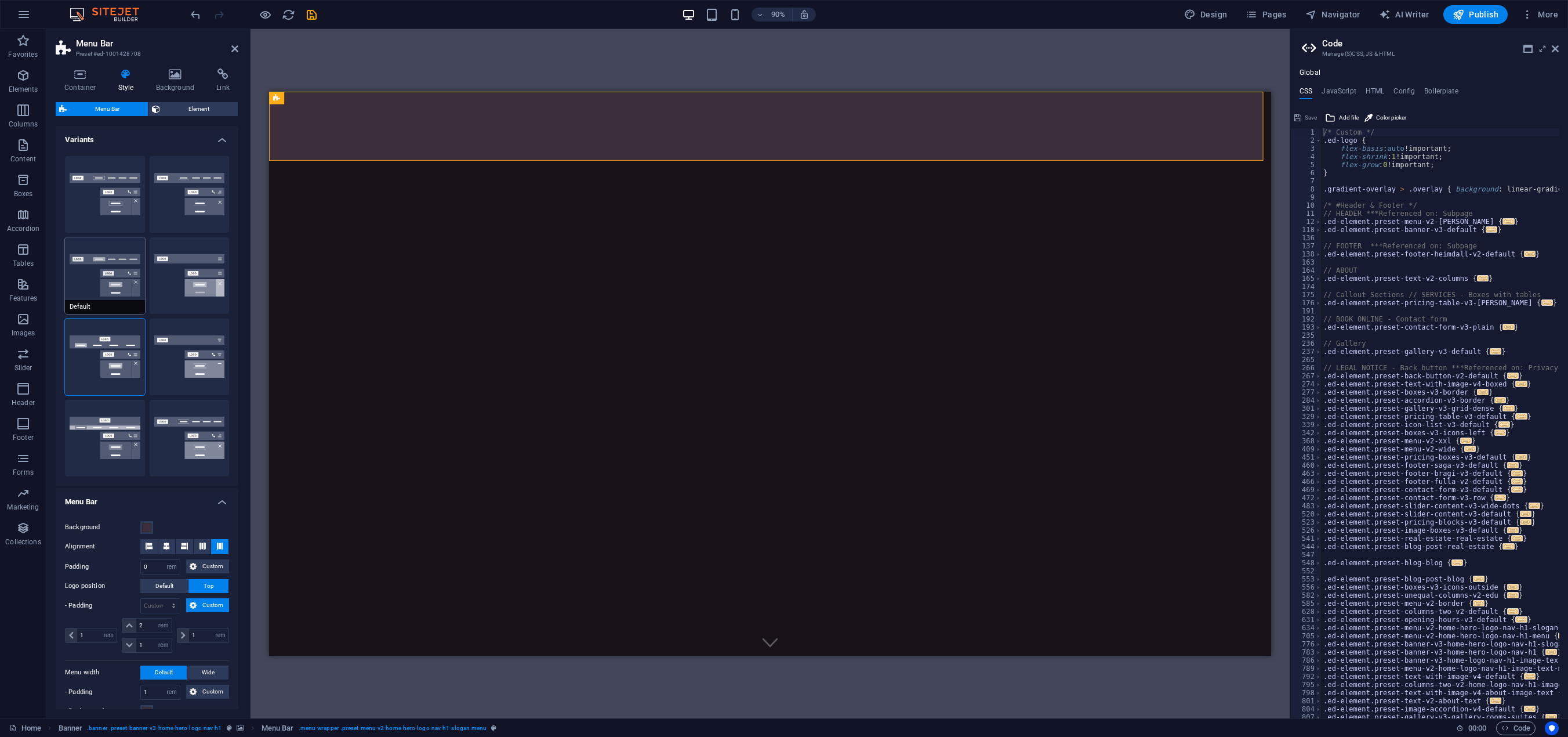
click at [104, 303] on span "Default" at bounding box center [105, 307] width 80 height 14
type input "1"
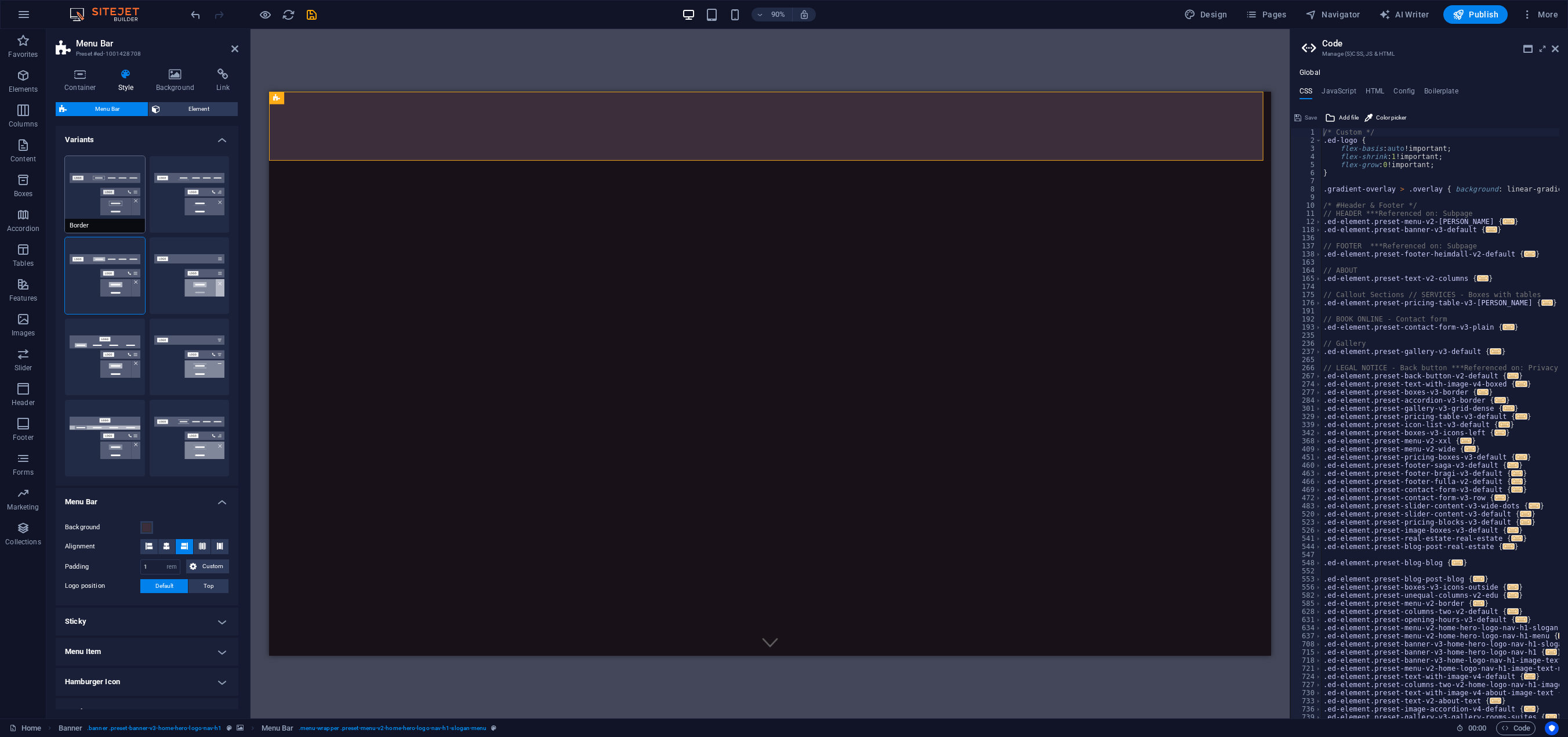
click at [107, 217] on button "Border" at bounding box center [105, 194] width 80 height 77
select select
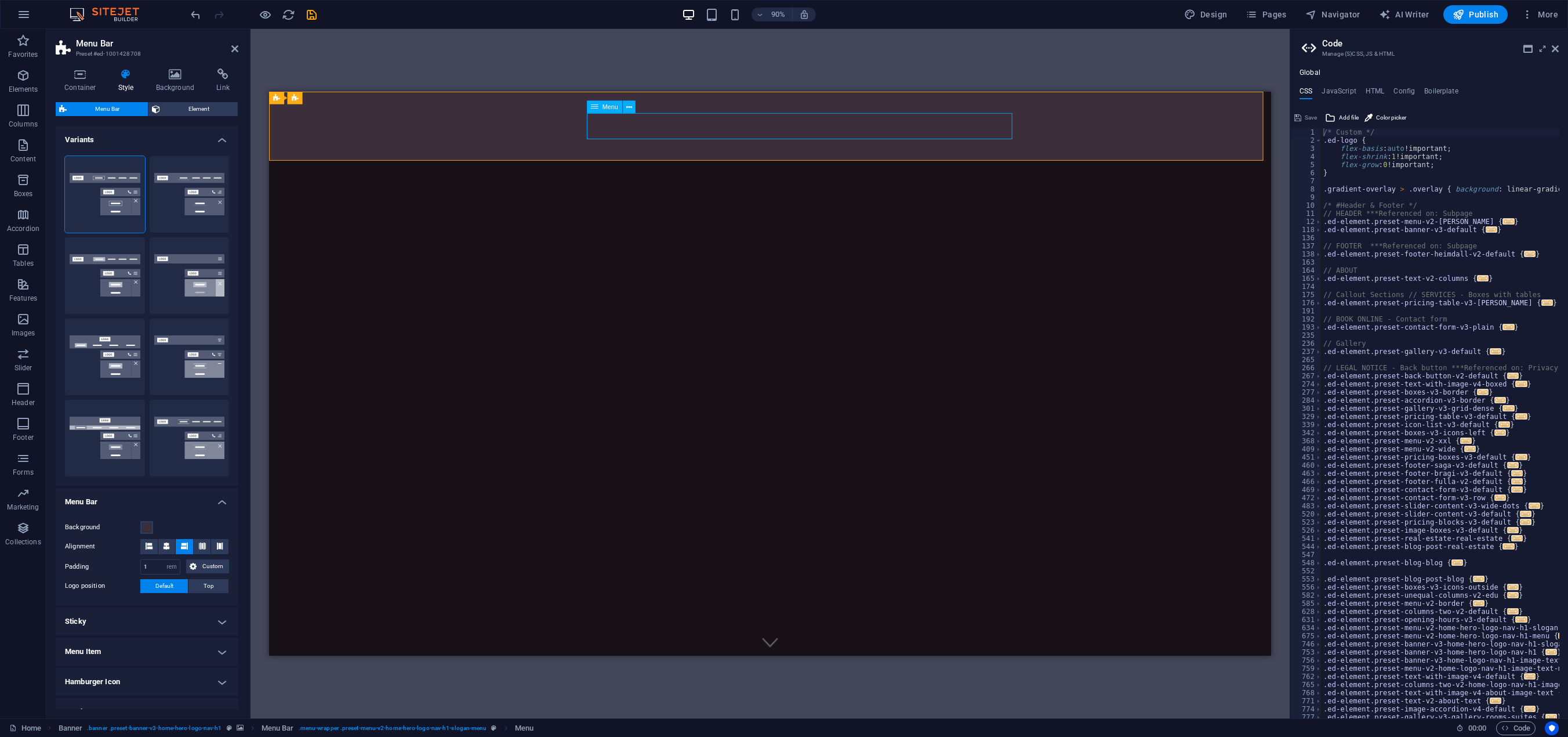
select select
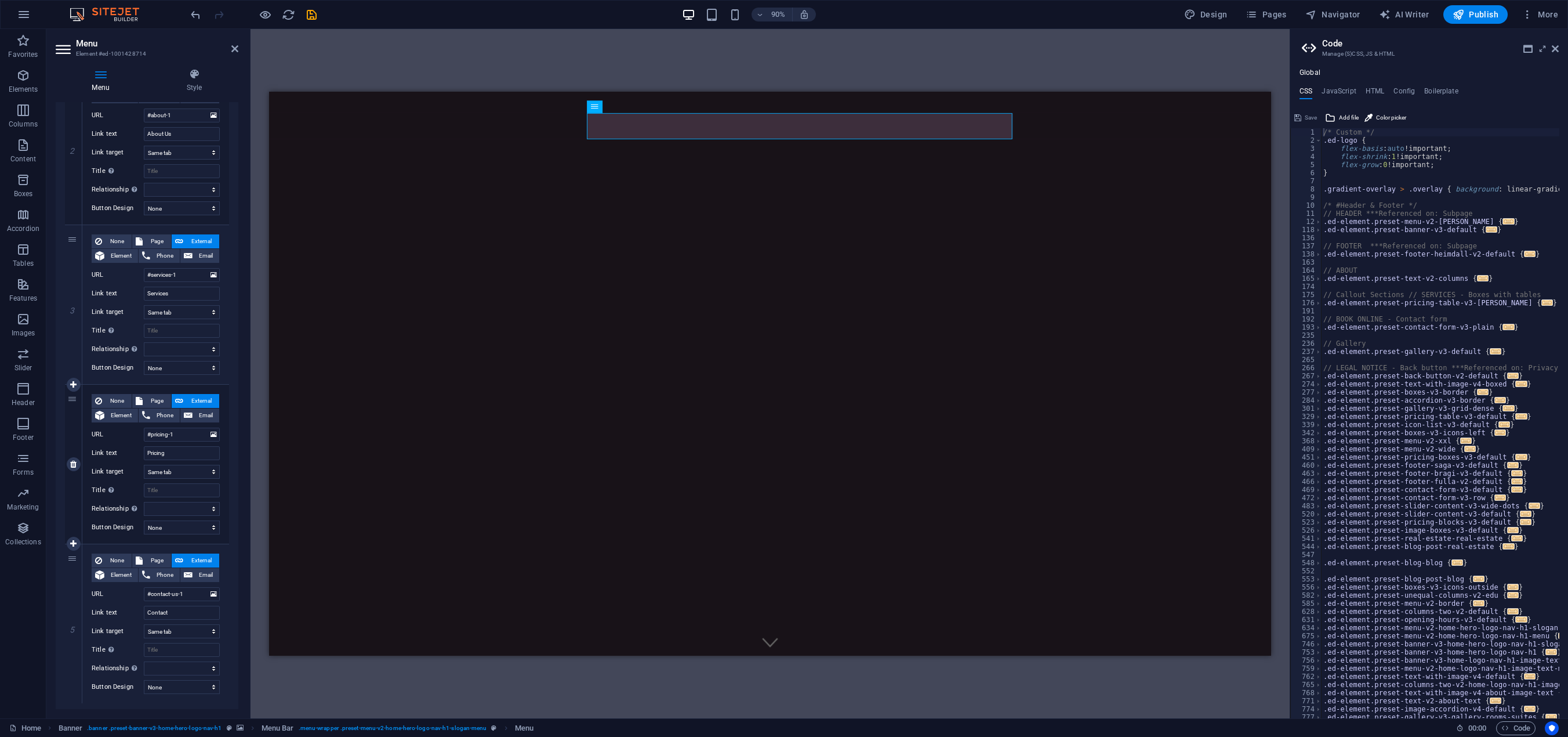
scroll to position [333, 0]
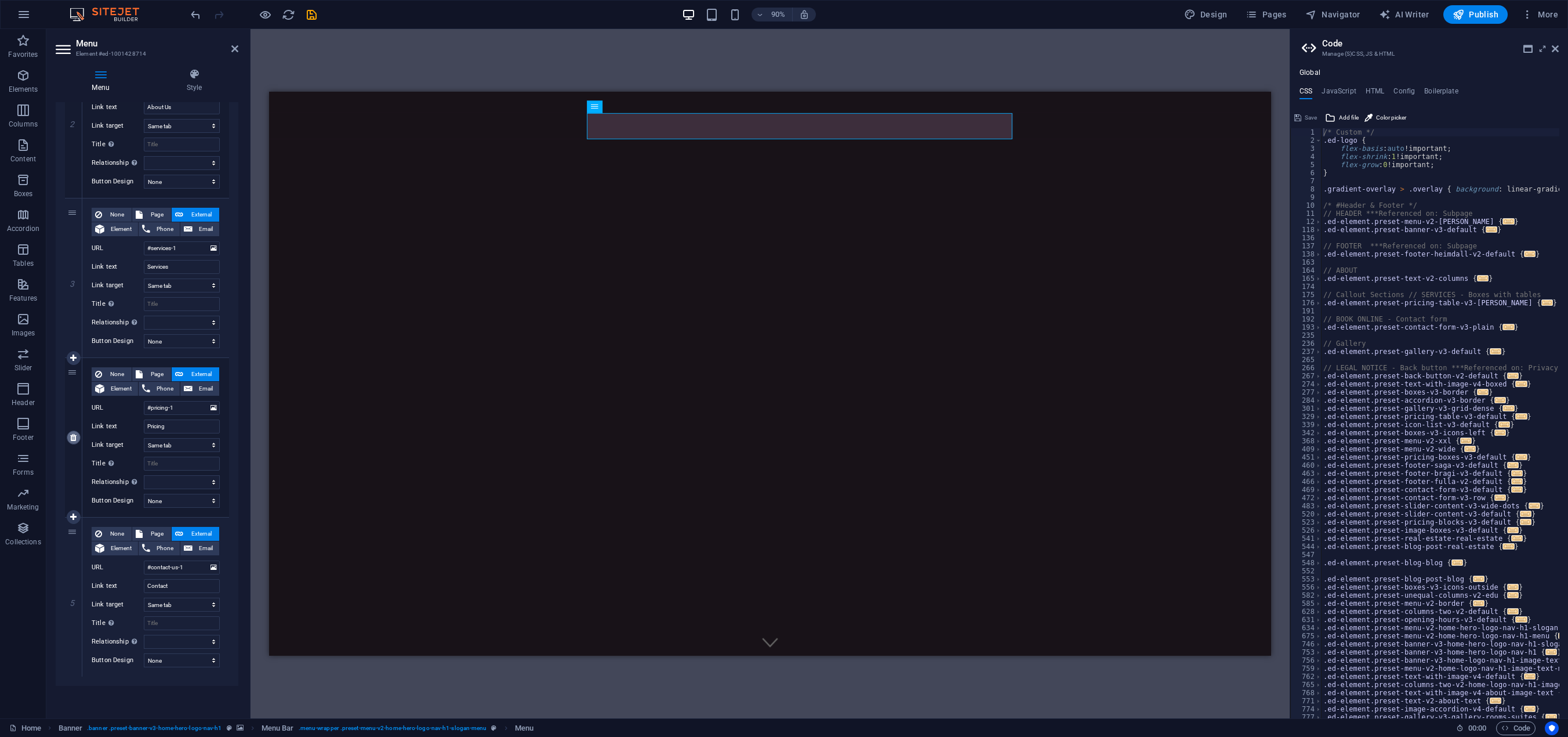
click at [73, 439] on icon at bounding box center [73, 438] width 6 height 8
select select
type input "#contact-us-1"
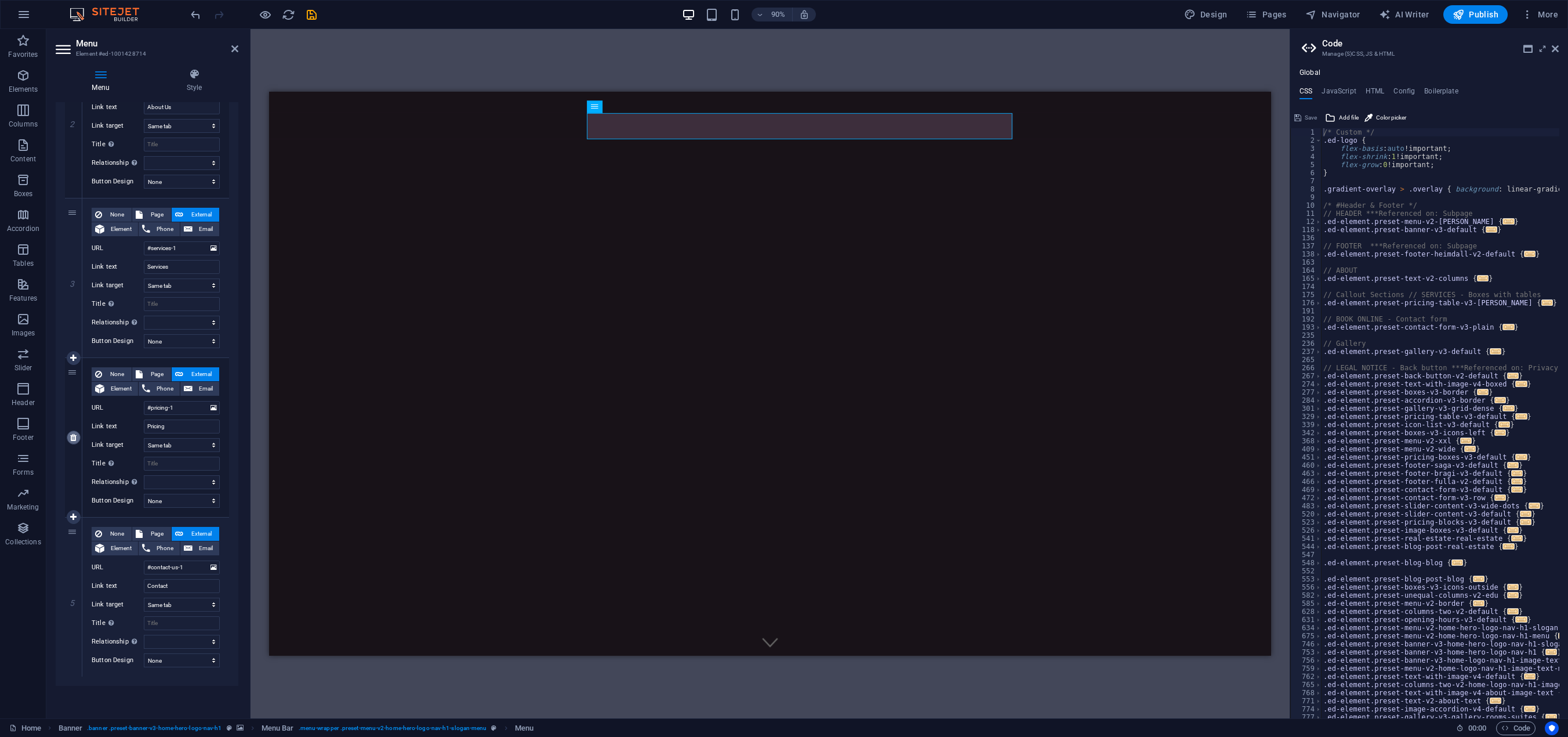
type input "Contact"
select select
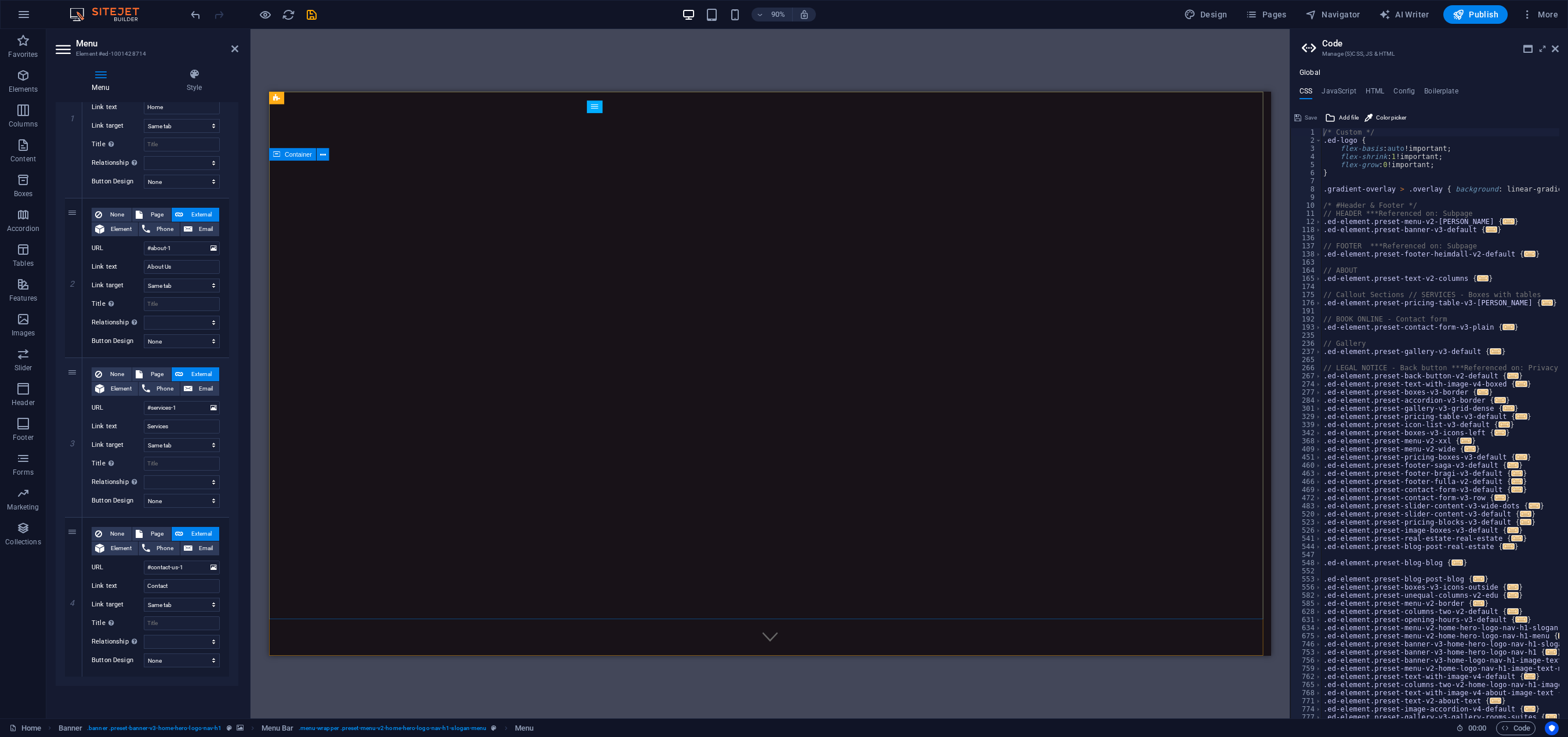
scroll to position [0, 0]
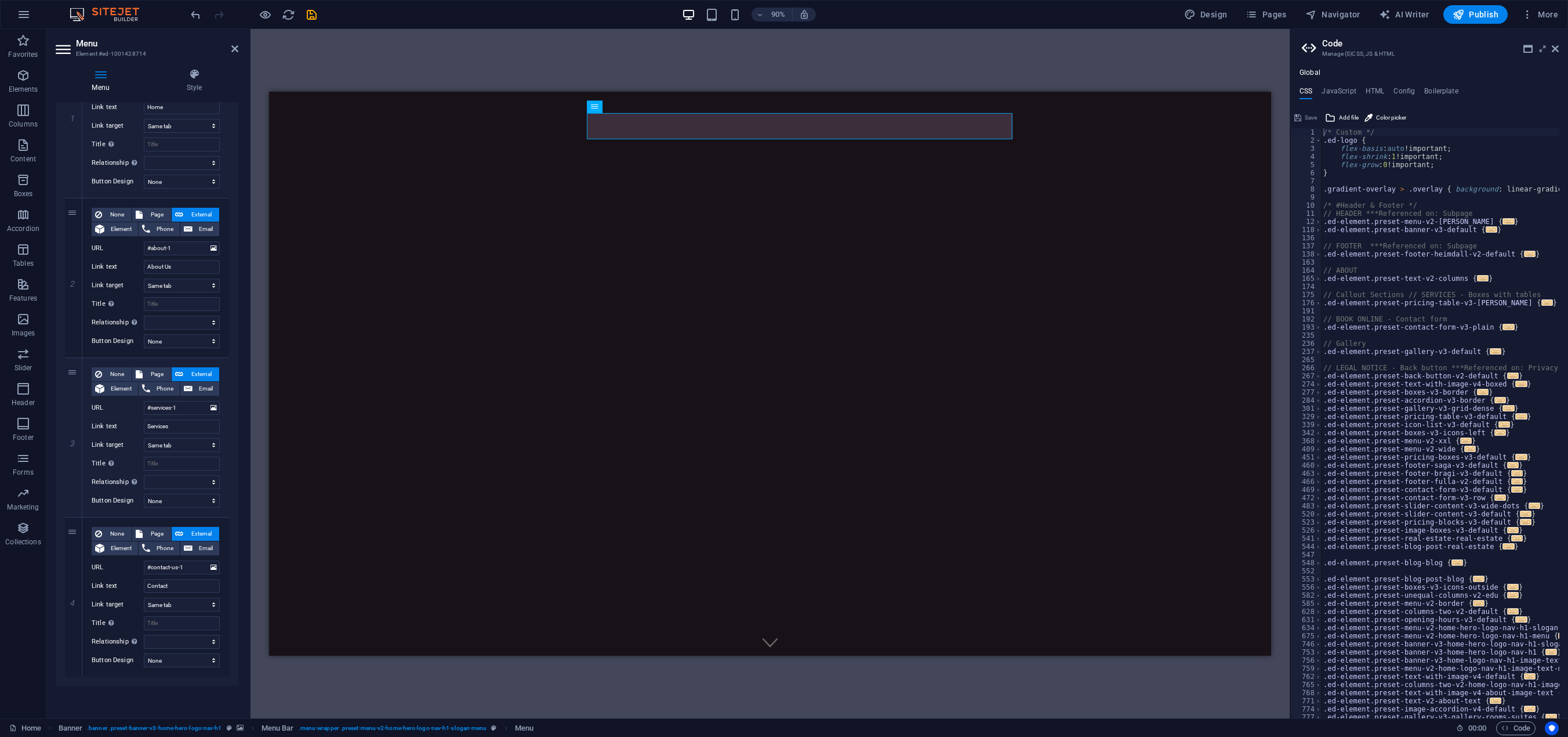
click at [458, 54] on div "H2 Banner Container Spacer Image with text Container Text Placeholder Container…" at bounding box center [770, 374] width 1039 height 690
click at [239, 46] on aside "Menu Element #ed-1001428714 Menu Style Menu Auto Custom Create custom menu item…" at bounding box center [148, 374] width 204 height 690
click at [235, 46] on icon at bounding box center [235, 49] width 7 height 9
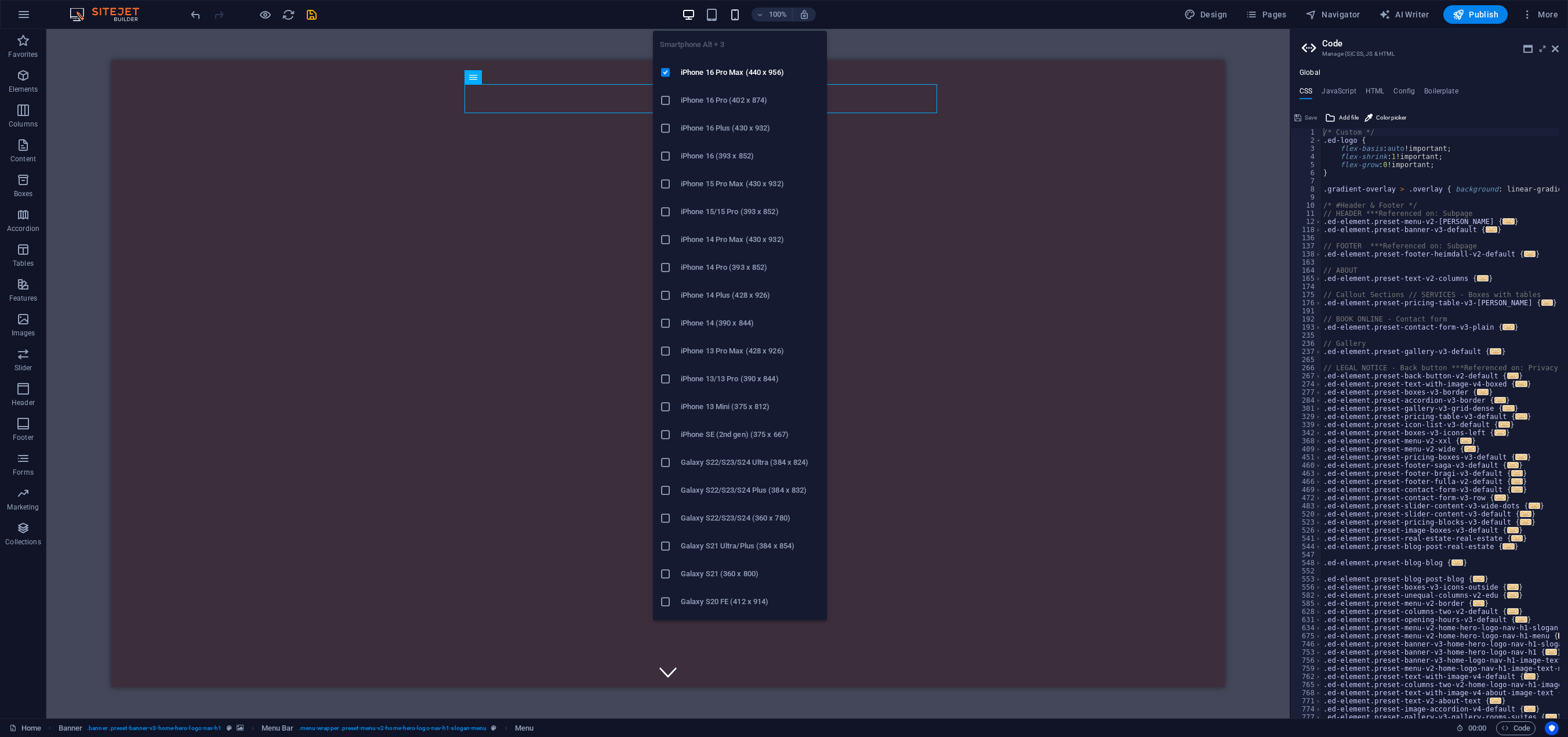
click at [739, 13] on icon "button" at bounding box center [735, 15] width 13 height 13
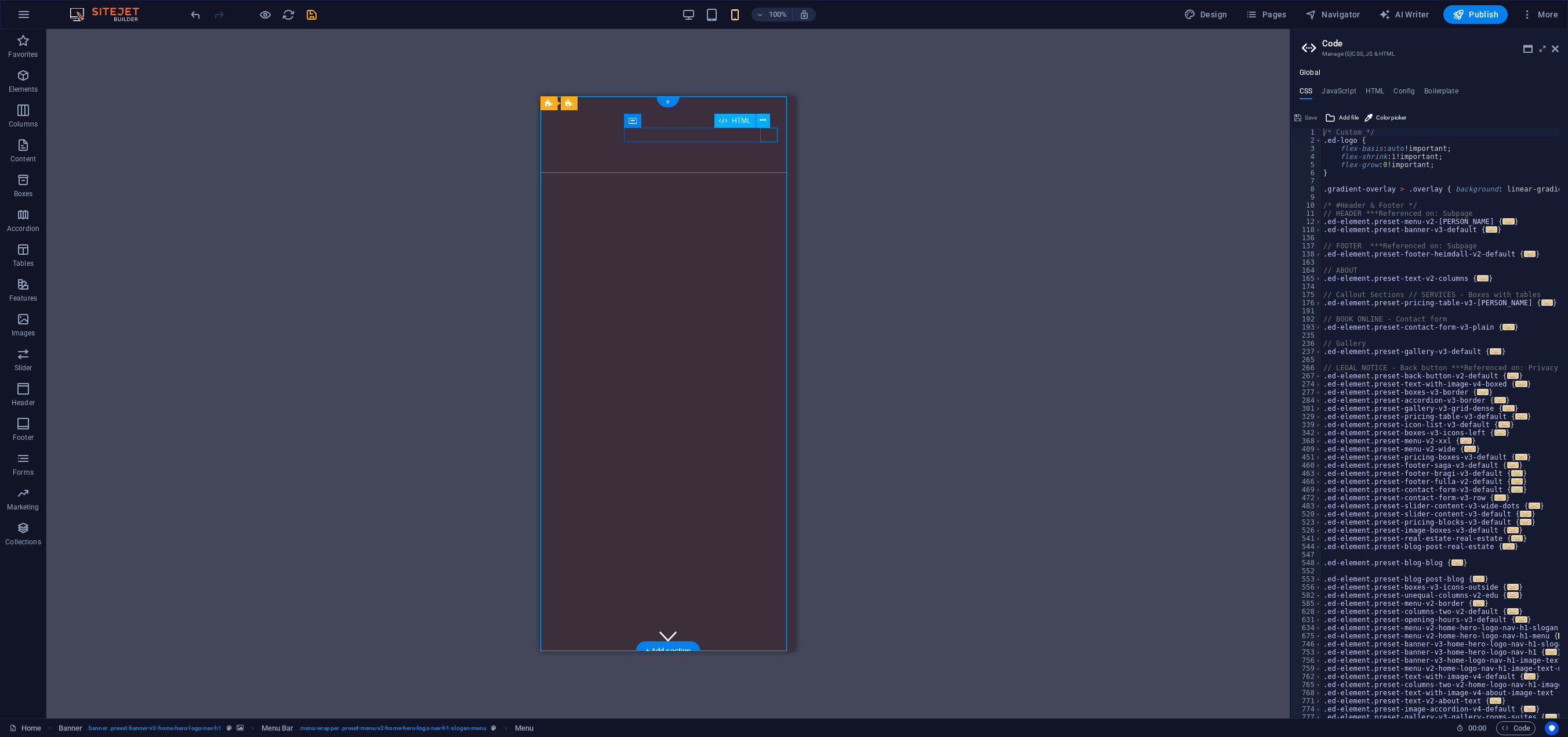
click at [773, 733] on div at bounding box center [668, 740] width 237 height 15
click at [567, 733] on div at bounding box center [558, 740] width 17 height 15
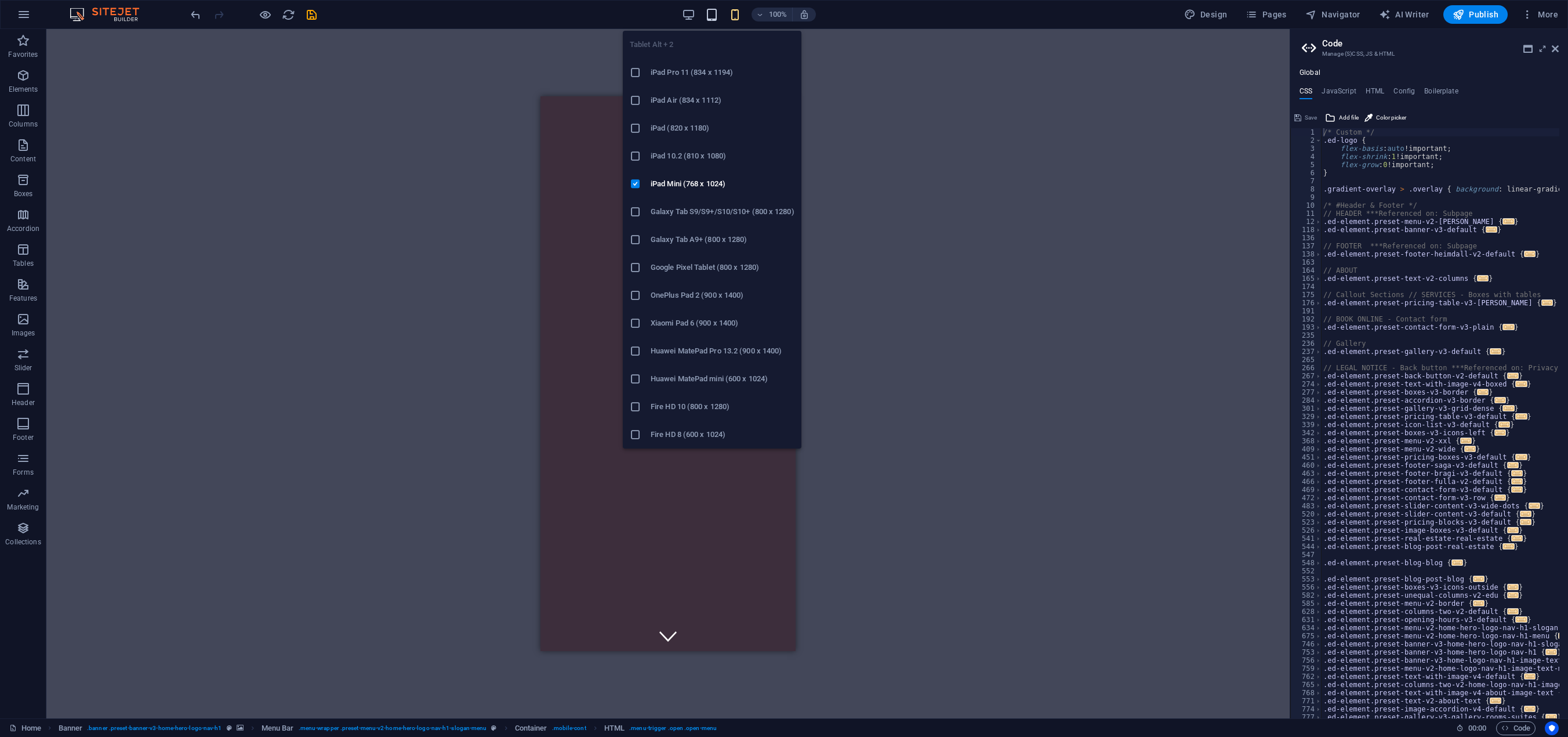
click at [716, 15] on icon "button" at bounding box center [711, 15] width 13 height 13
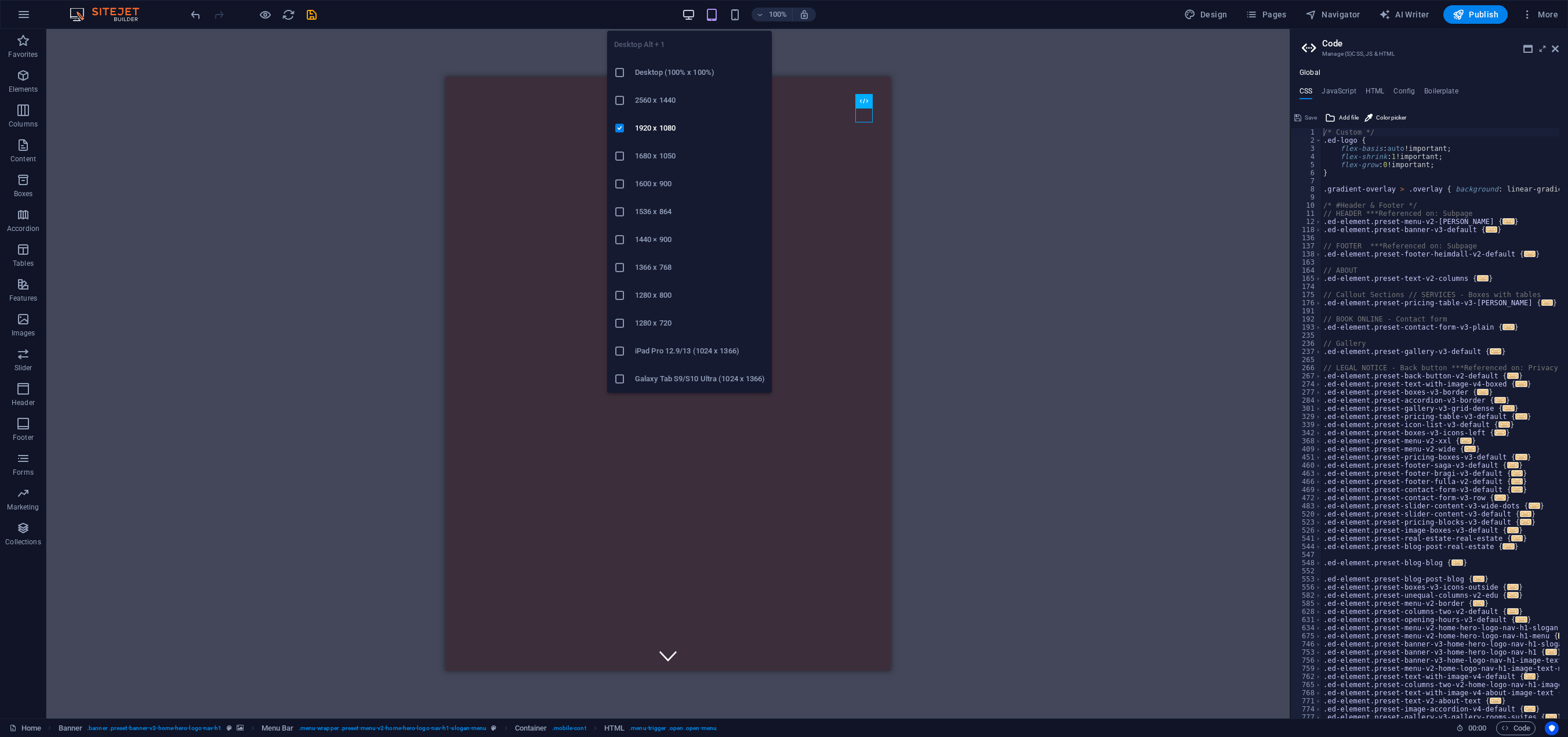
click at [694, 13] on icon "button" at bounding box center [688, 15] width 13 height 13
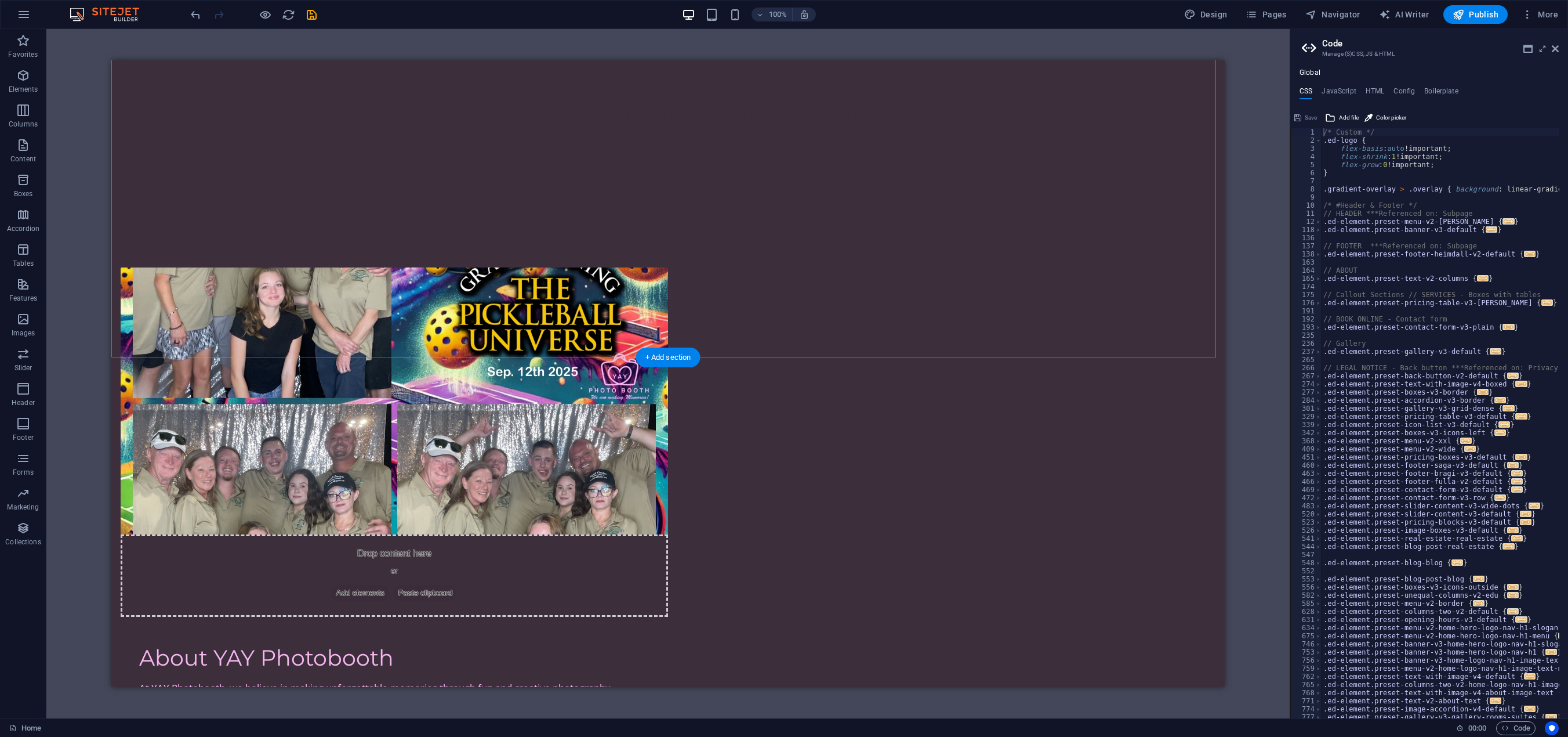
scroll to position [753, 0]
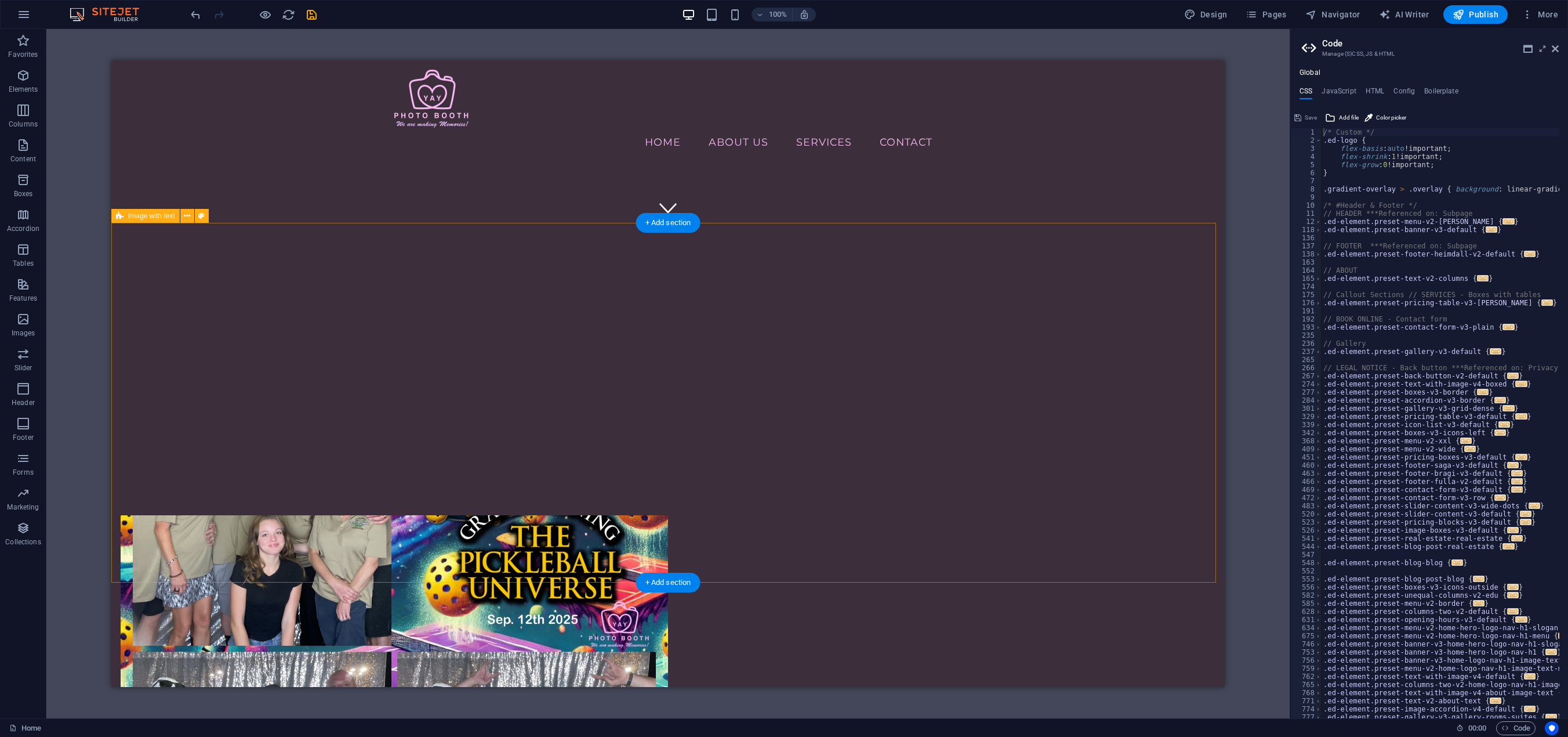
scroll to position [0, 0]
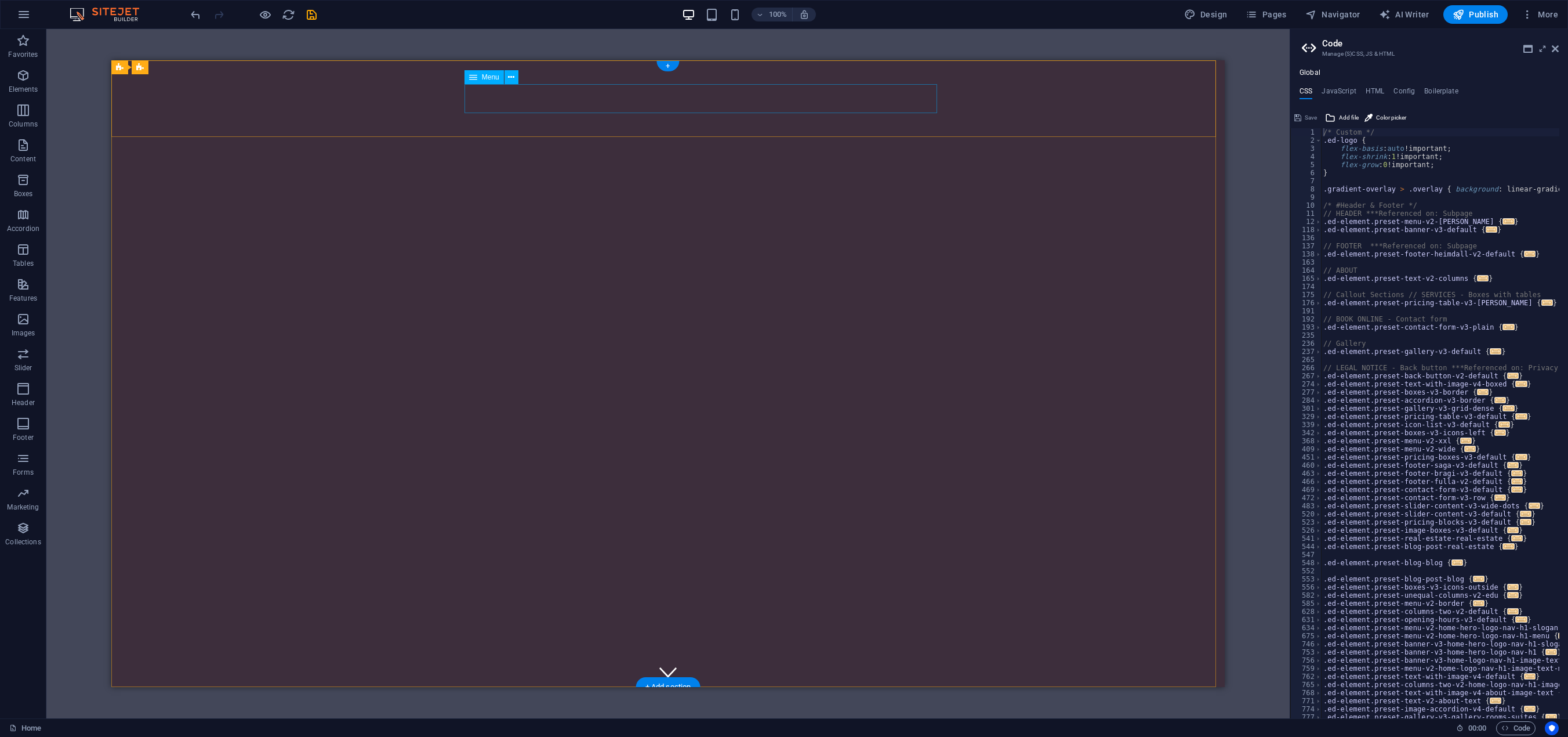
select select
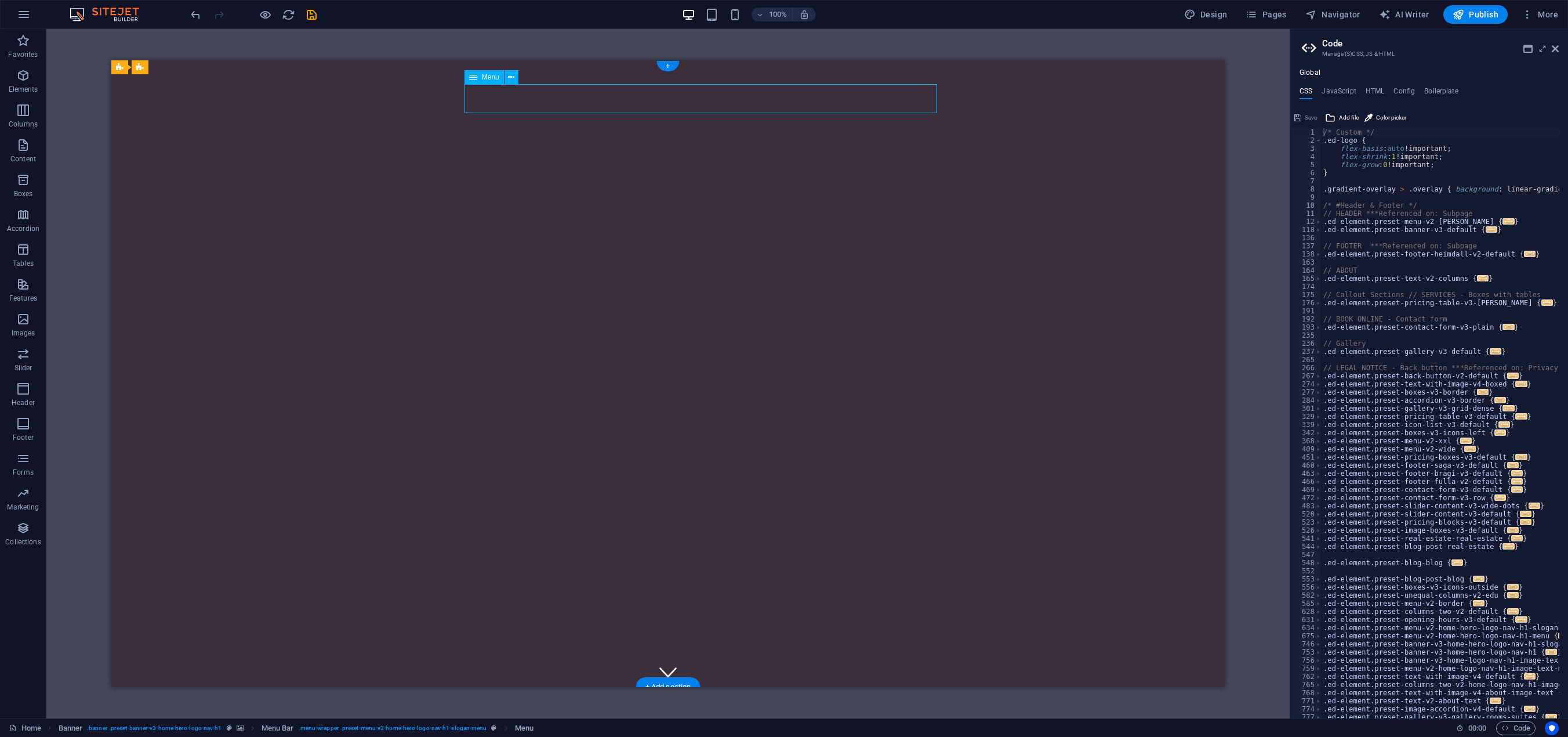
select select
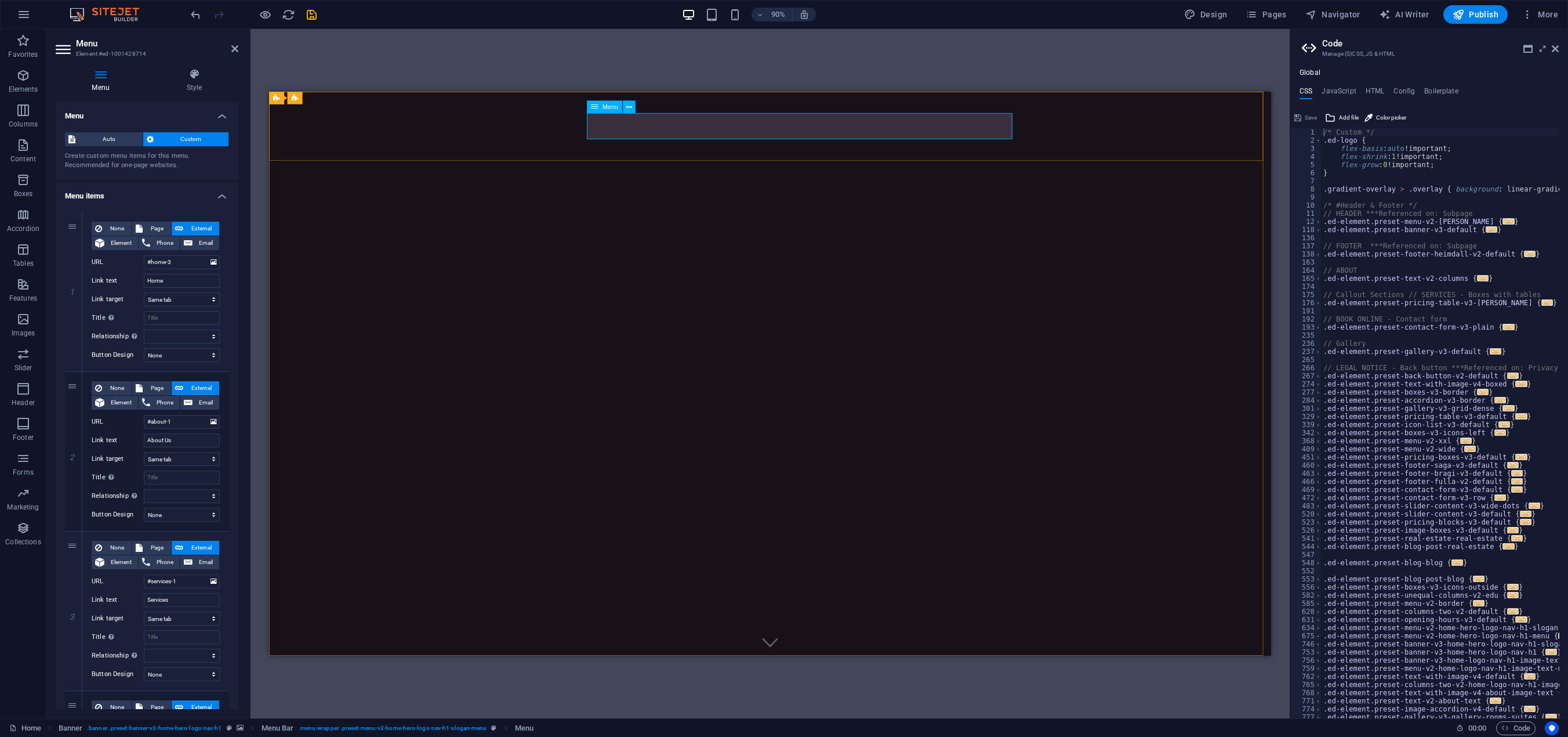
click at [629, 71] on div "H2 Banner Container Spacer Image with text Container Text Placeholder Container…" at bounding box center [770, 374] width 1039 height 690
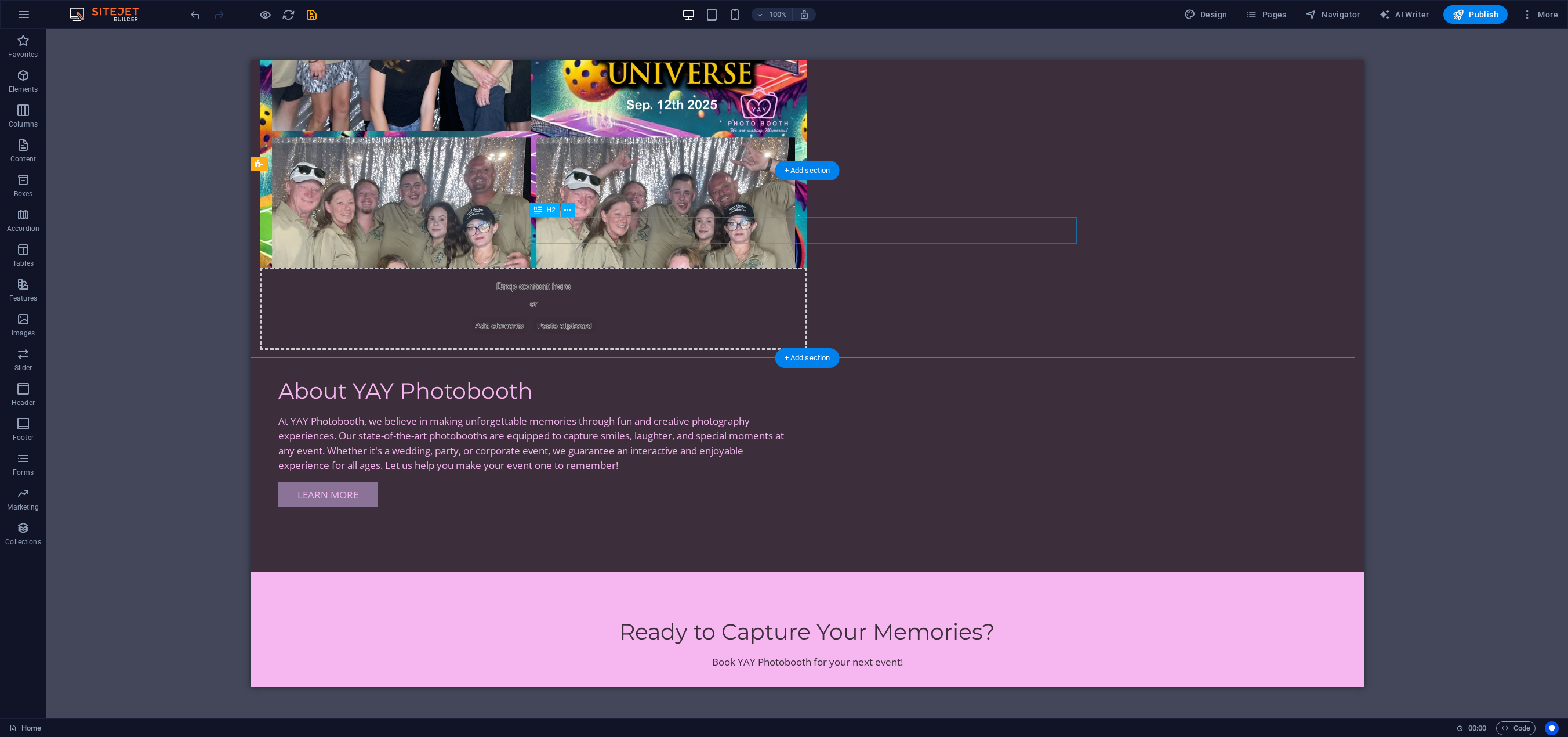
scroll to position [1102, 0]
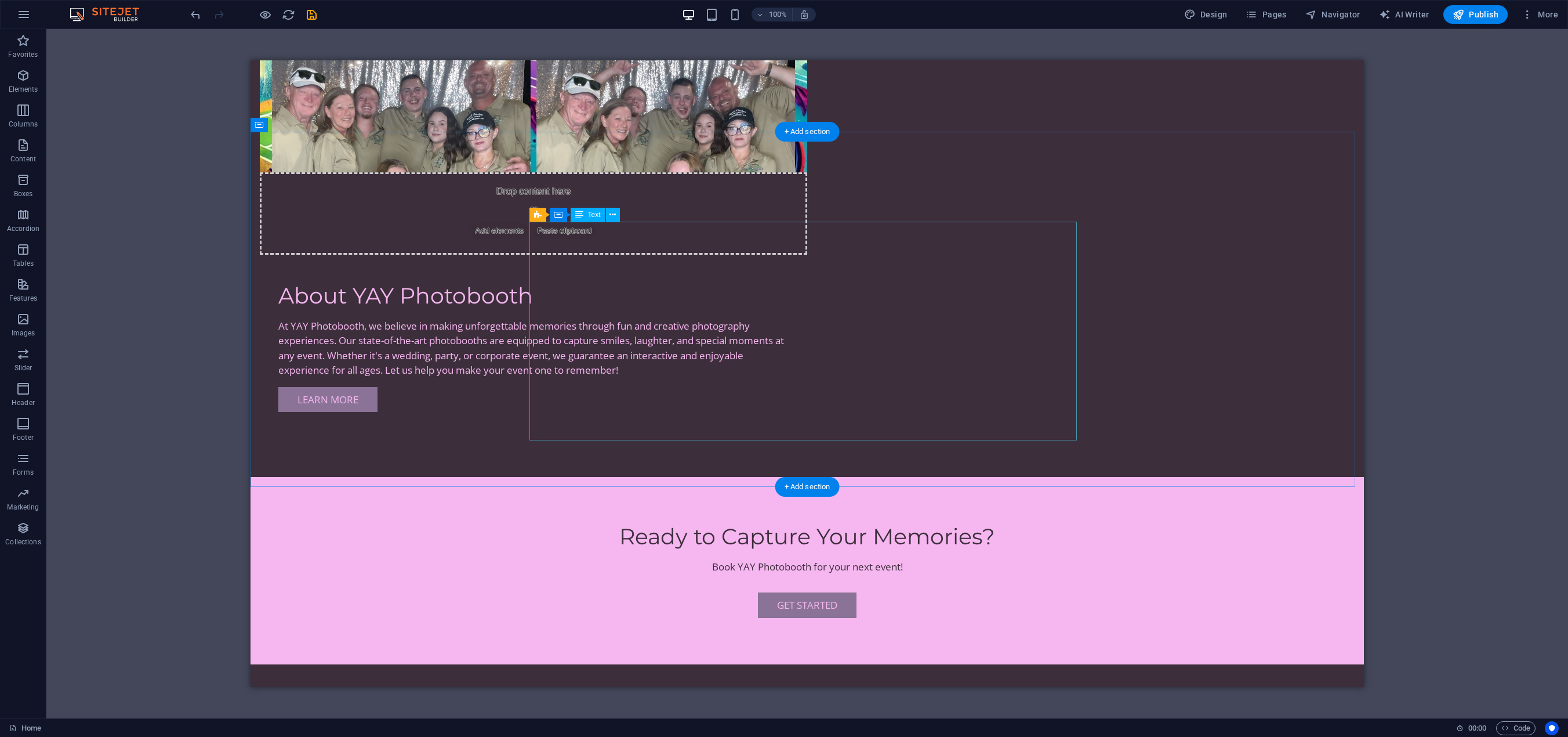
click at [614, 213] on icon at bounding box center [613, 215] width 6 height 12
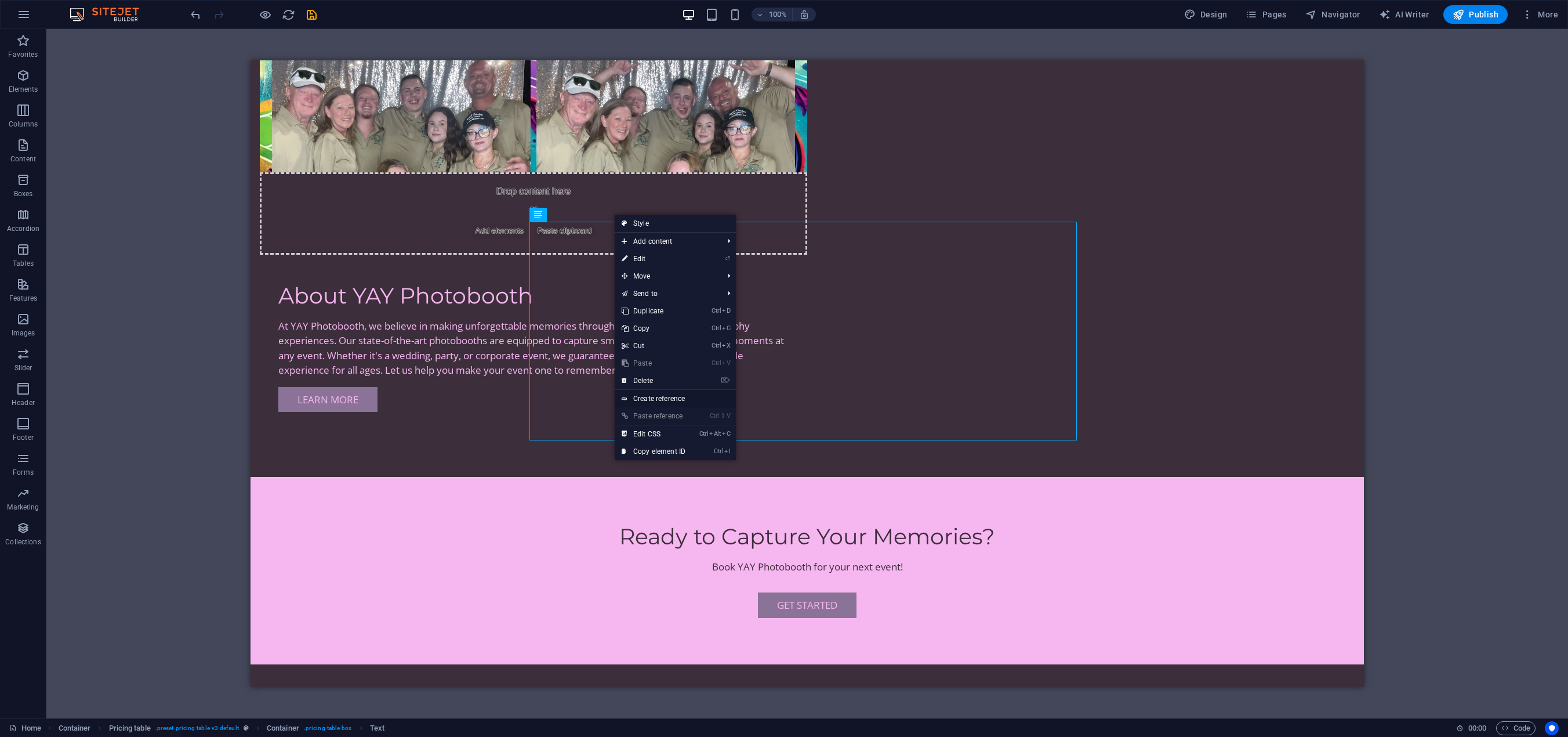
click at [647, 397] on link "Create reference" at bounding box center [675, 398] width 121 height 17
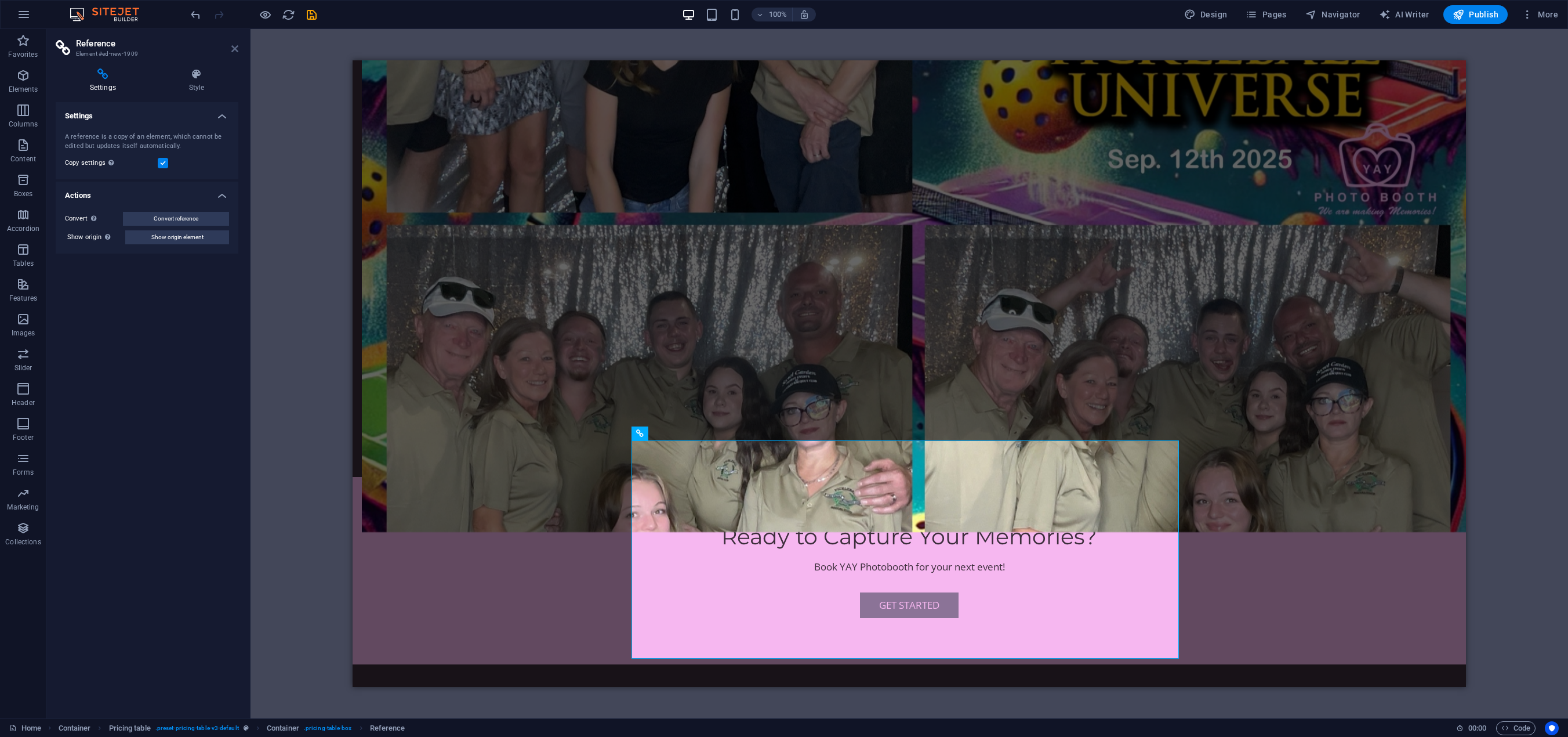
click at [235, 46] on icon at bounding box center [235, 49] width 7 height 9
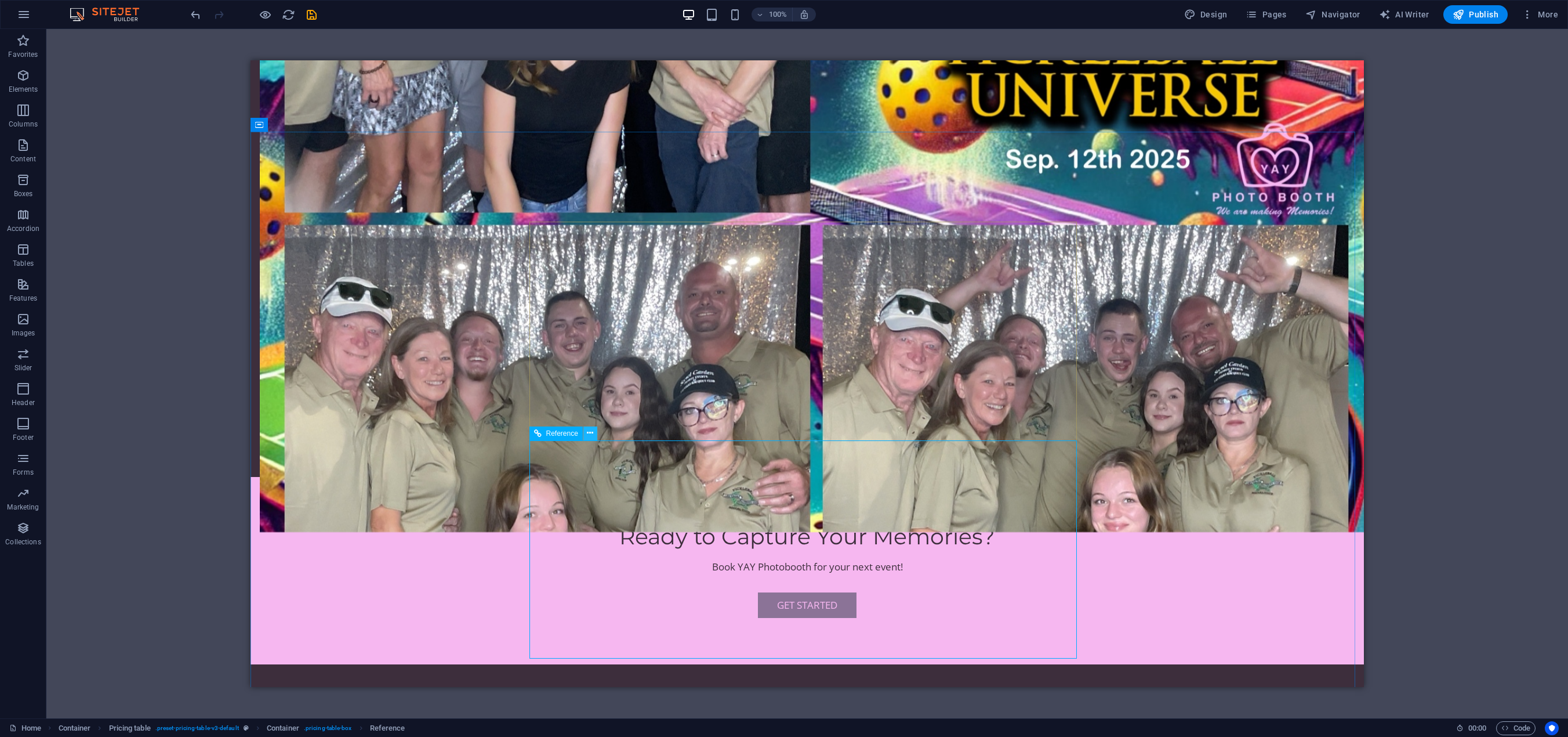
click at [594, 436] on button at bounding box center [590, 434] width 14 height 14
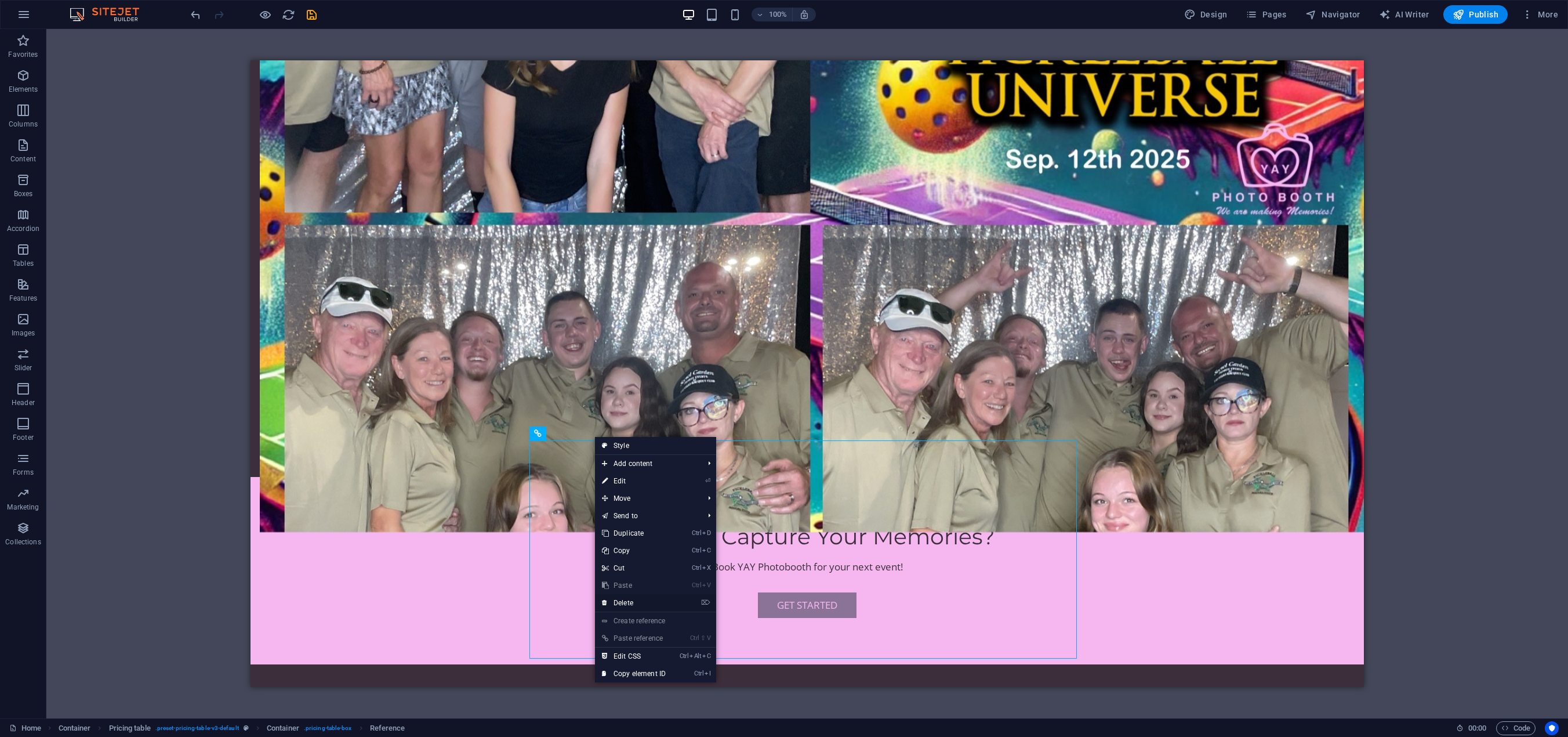
click at [644, 600] on link "⌦ Delete" at bounding box center [633, 602] width 78 height 17
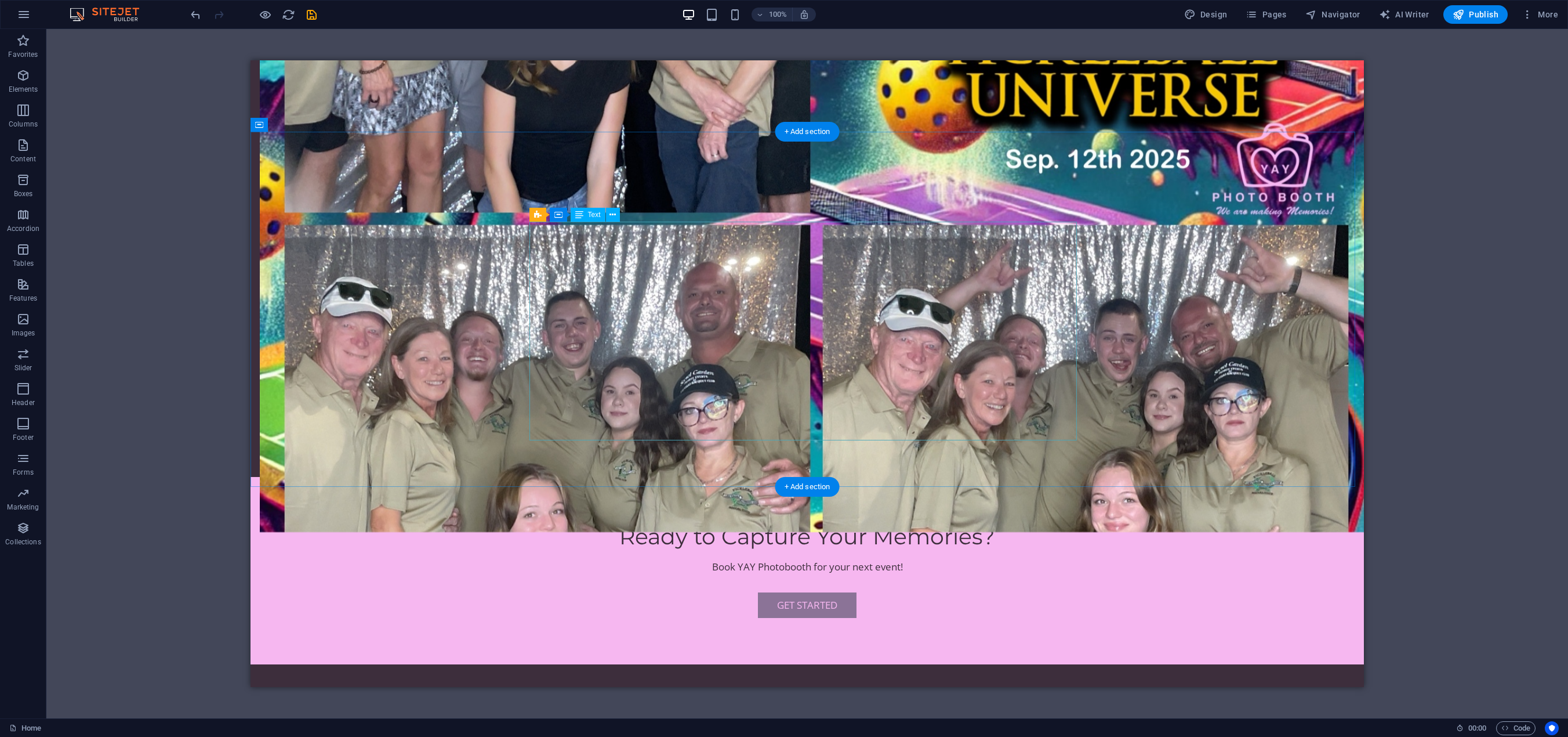
drag, startPoint x: 666, startPoint y: 422, endPoint x: 564, endPoint y: 422, distance: 102.0
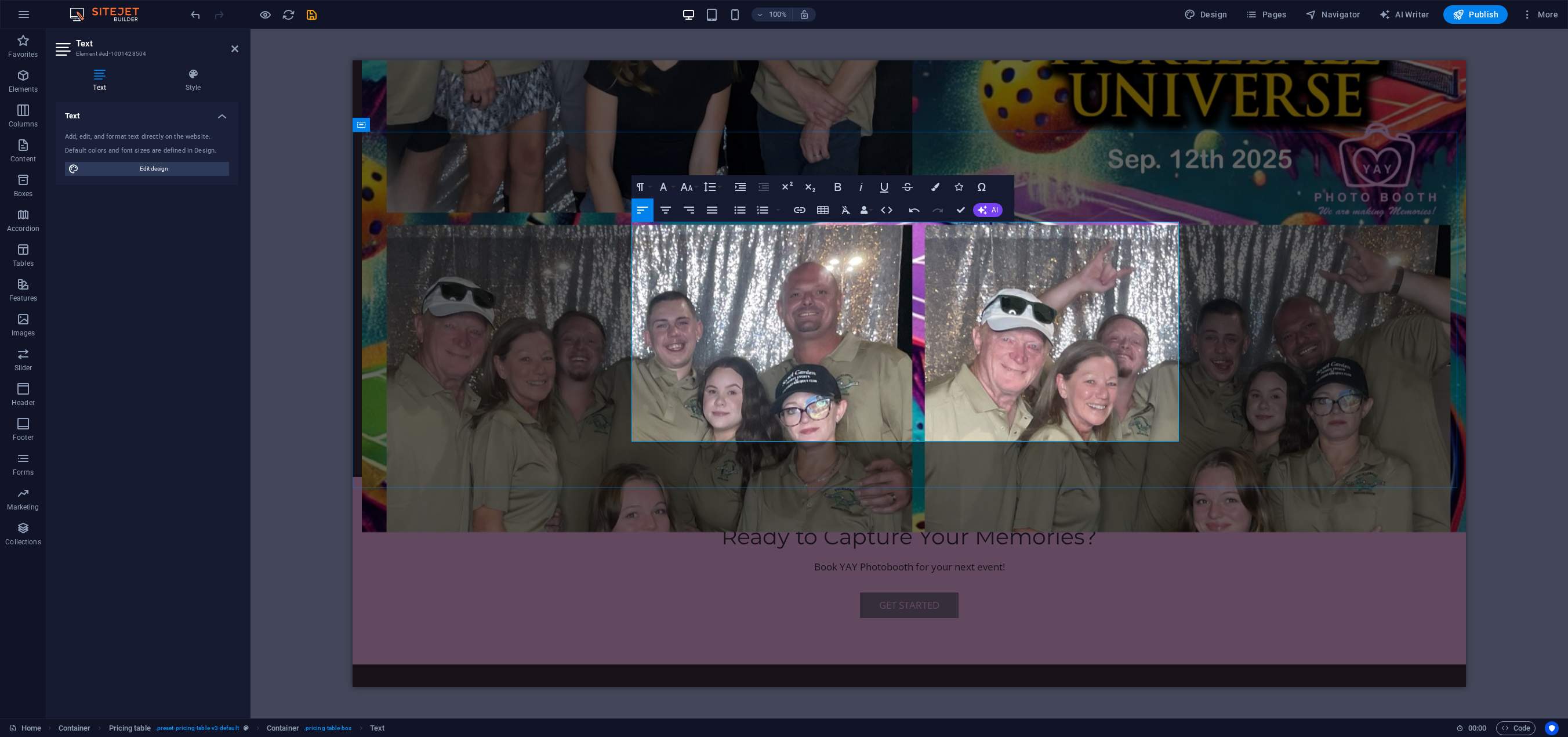
click at [822, 211] on icon "button" at bounding box center [823, 210] width 14 height 14
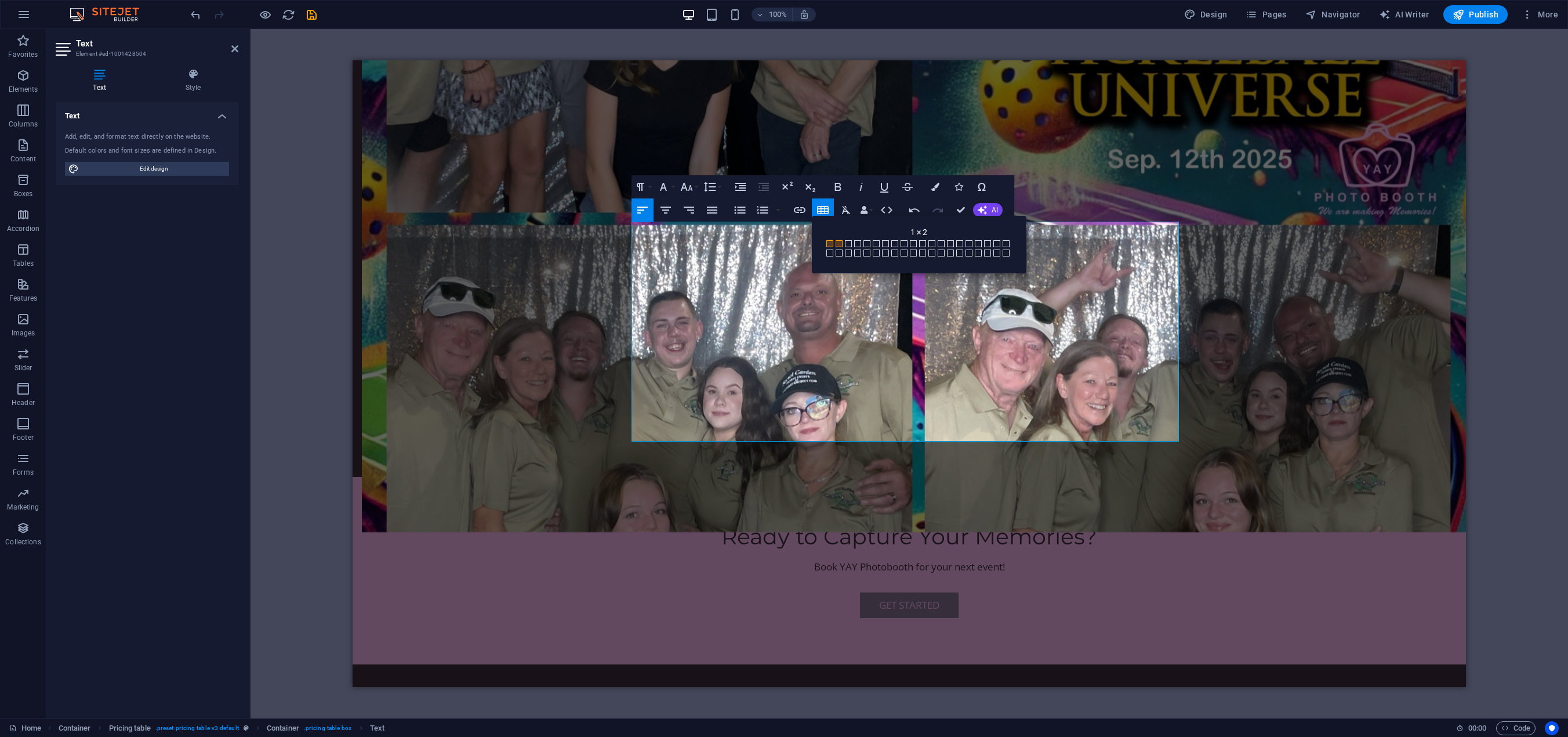
click at [837, 244] on span at bounding box center [839, 243] width 7 height 7
click at [985, 210] on icon "button" at bounding box center [982, 210] width 9 height 9
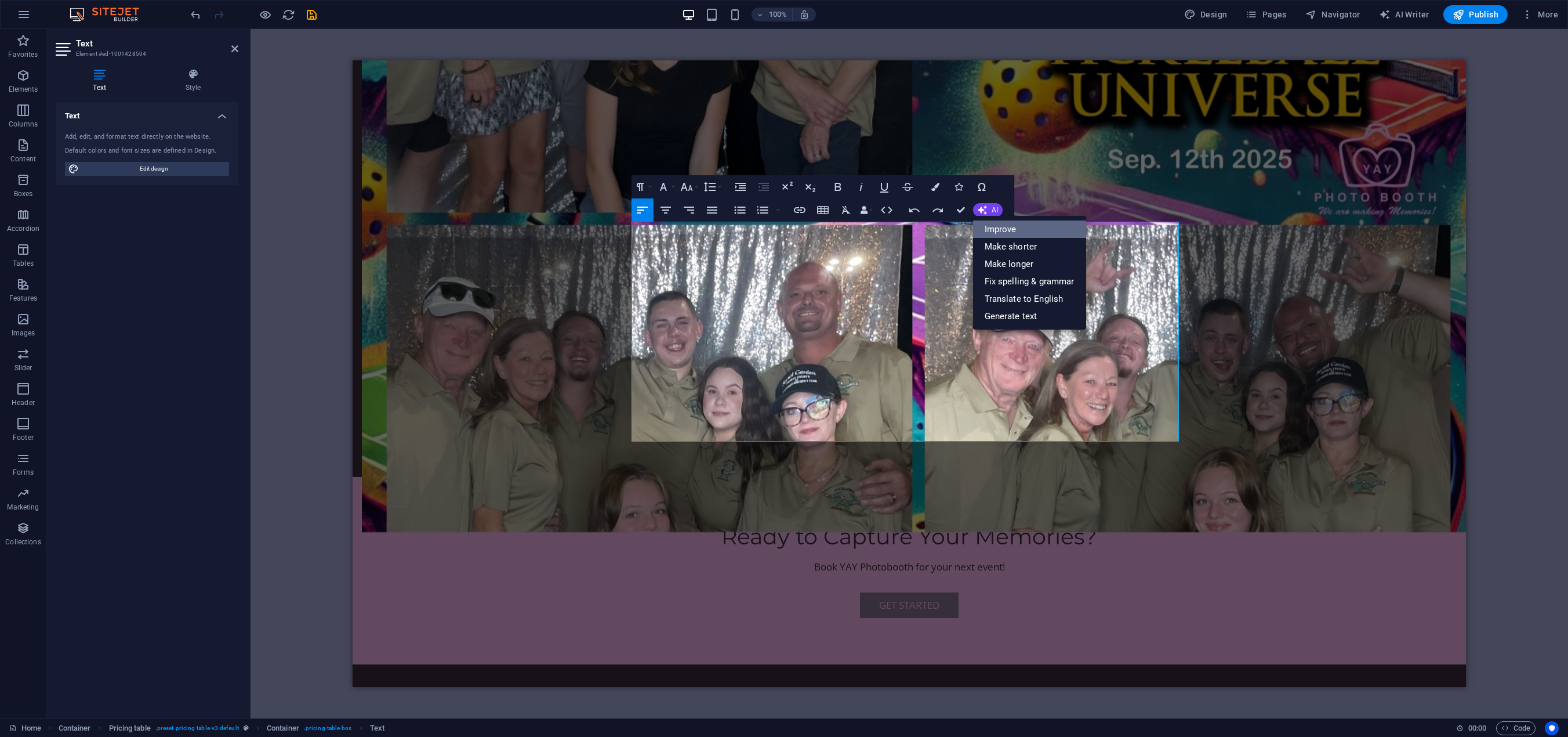
click at [1023, 232] on link "Improve" at bounding box center [1030, 229] width 113 height 17
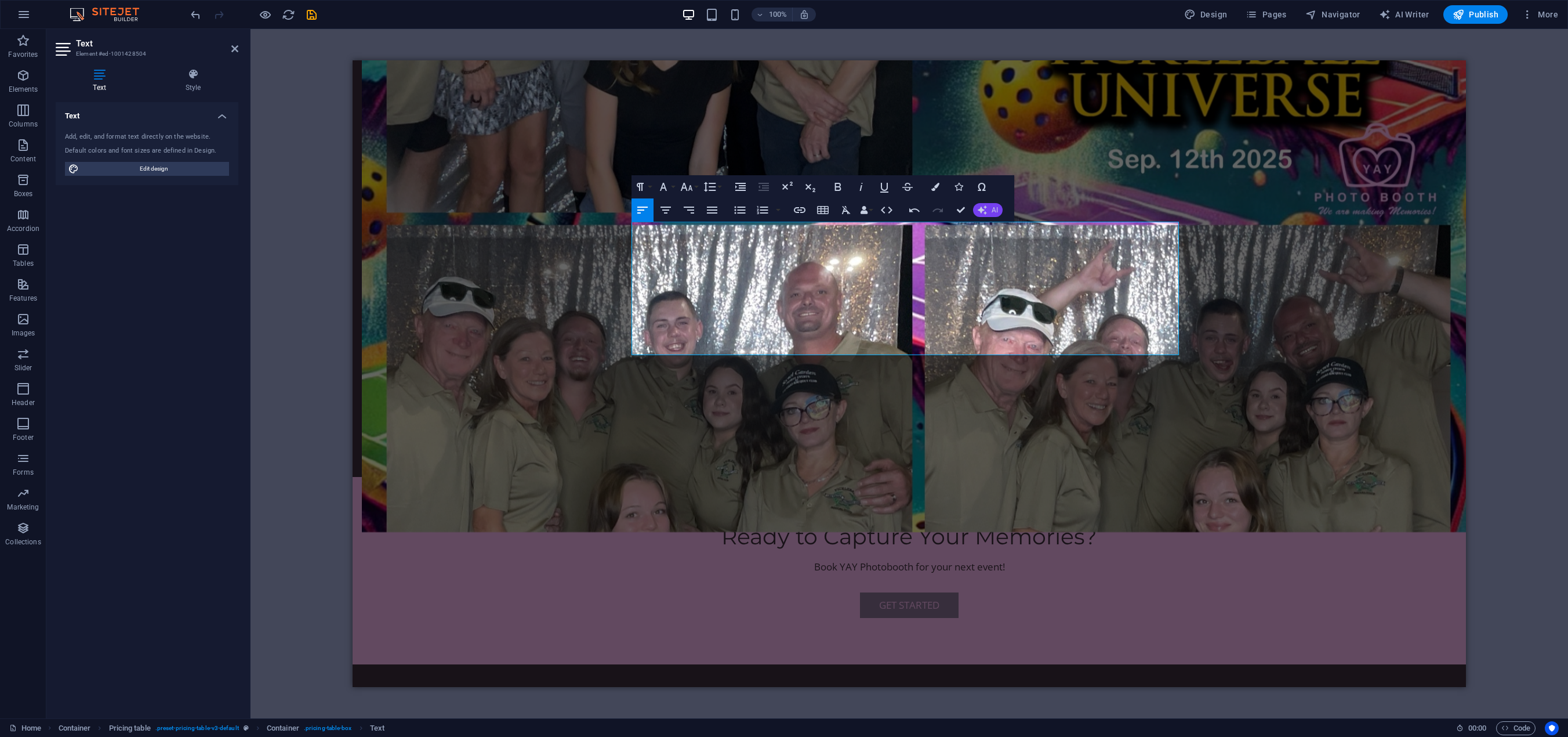
click at [992, 212] on span "AI" at bounding box center [995, 210] width 6 height 7
click at [1020, 230] on link "Improve" at bounding box center [1030, 229] width 113 height 17
click at [987, 212] on button "AI" at bounding box center [988, 210] width 30 height 14
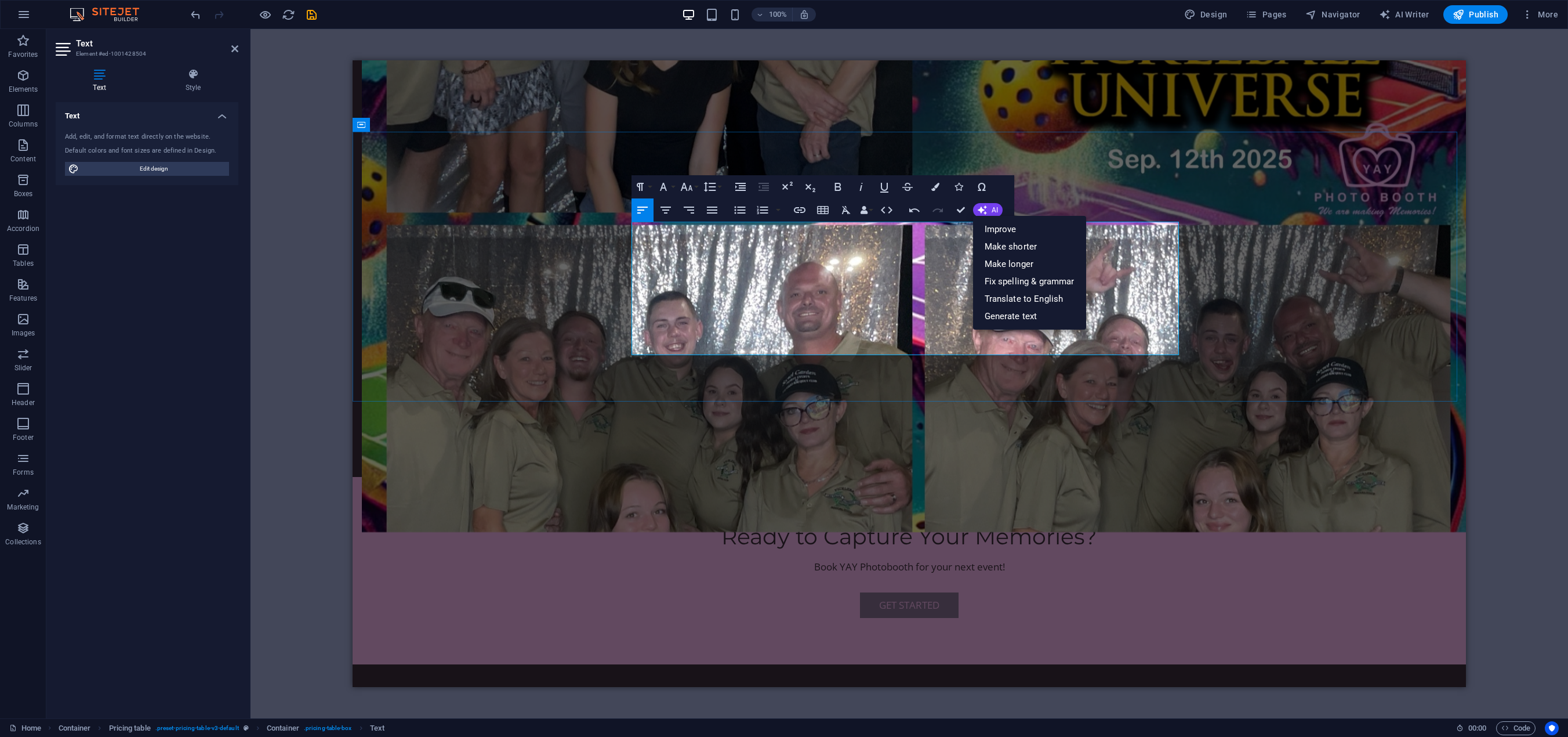
click at [1164, 711] on div "Fun & Memorable Experiences" at bounding box center [909, 724] width 547 height 27
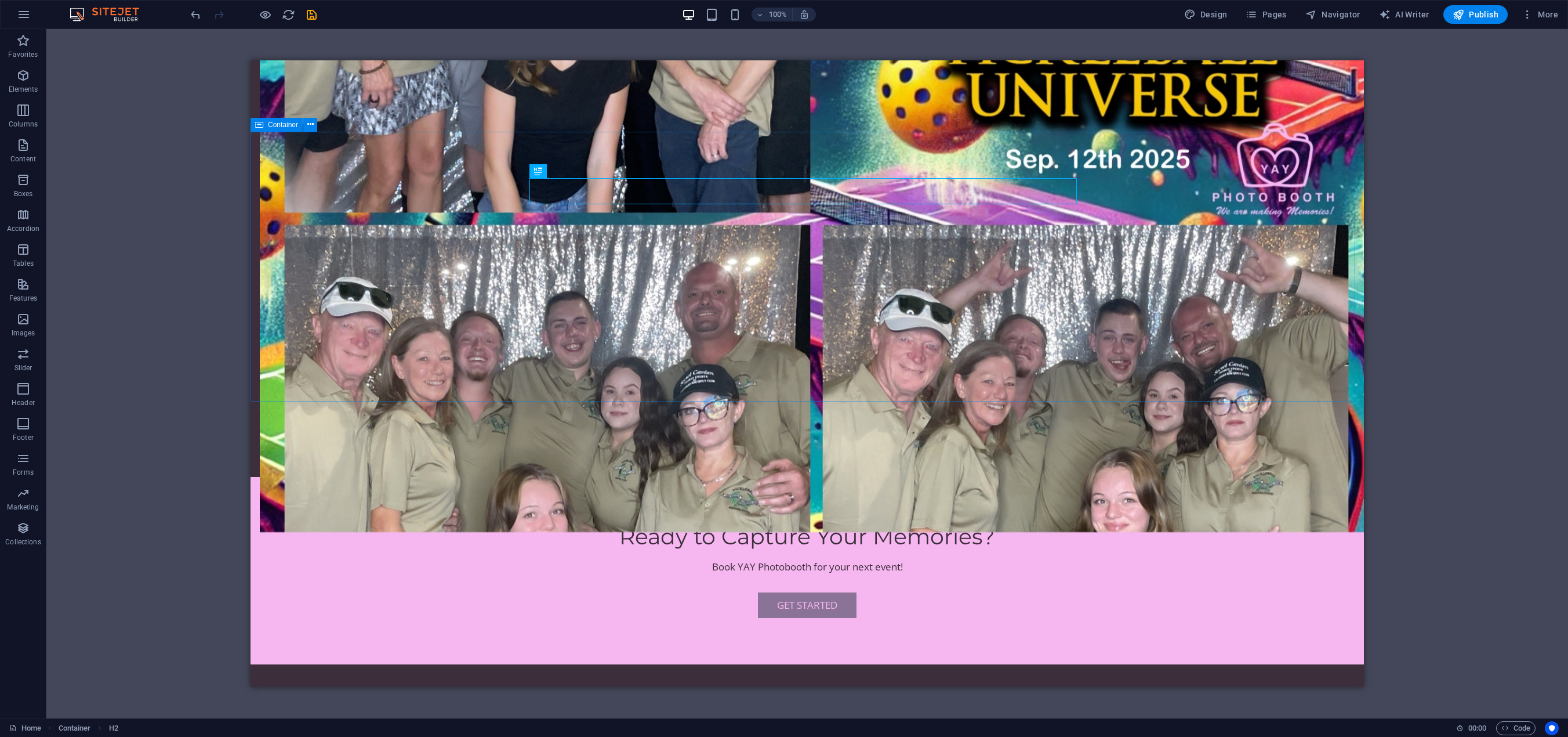
click at [591, 216] on span "Text" at bounding box center [594, 215] width 13 height 7
click at [586, 215] on div "Text" at bounding box center [588, 215] width 35 height 14
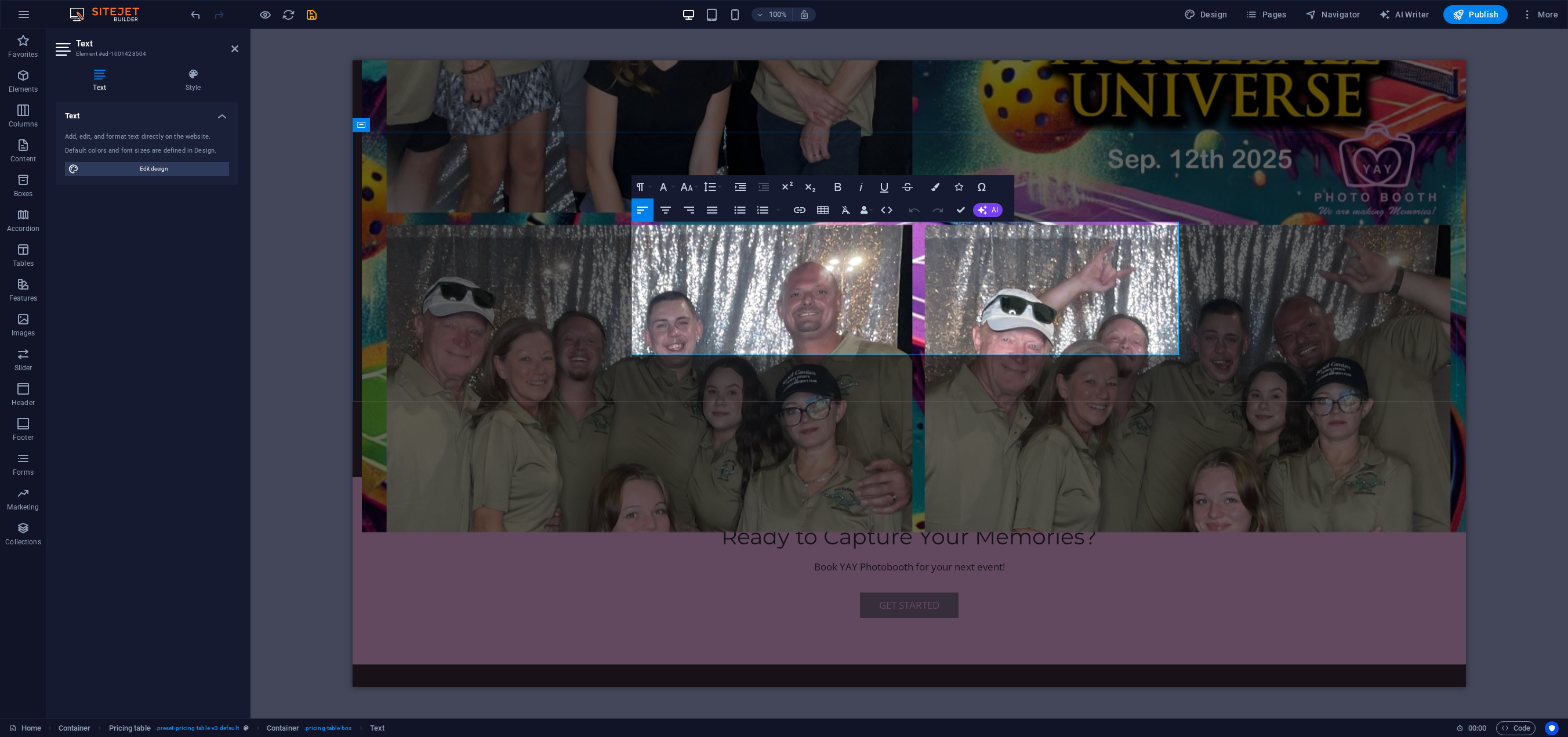
drag, startPoint x: 949, startPoint y: 244, endPoint x: 780, endPoint y: 258, distance: 169.6
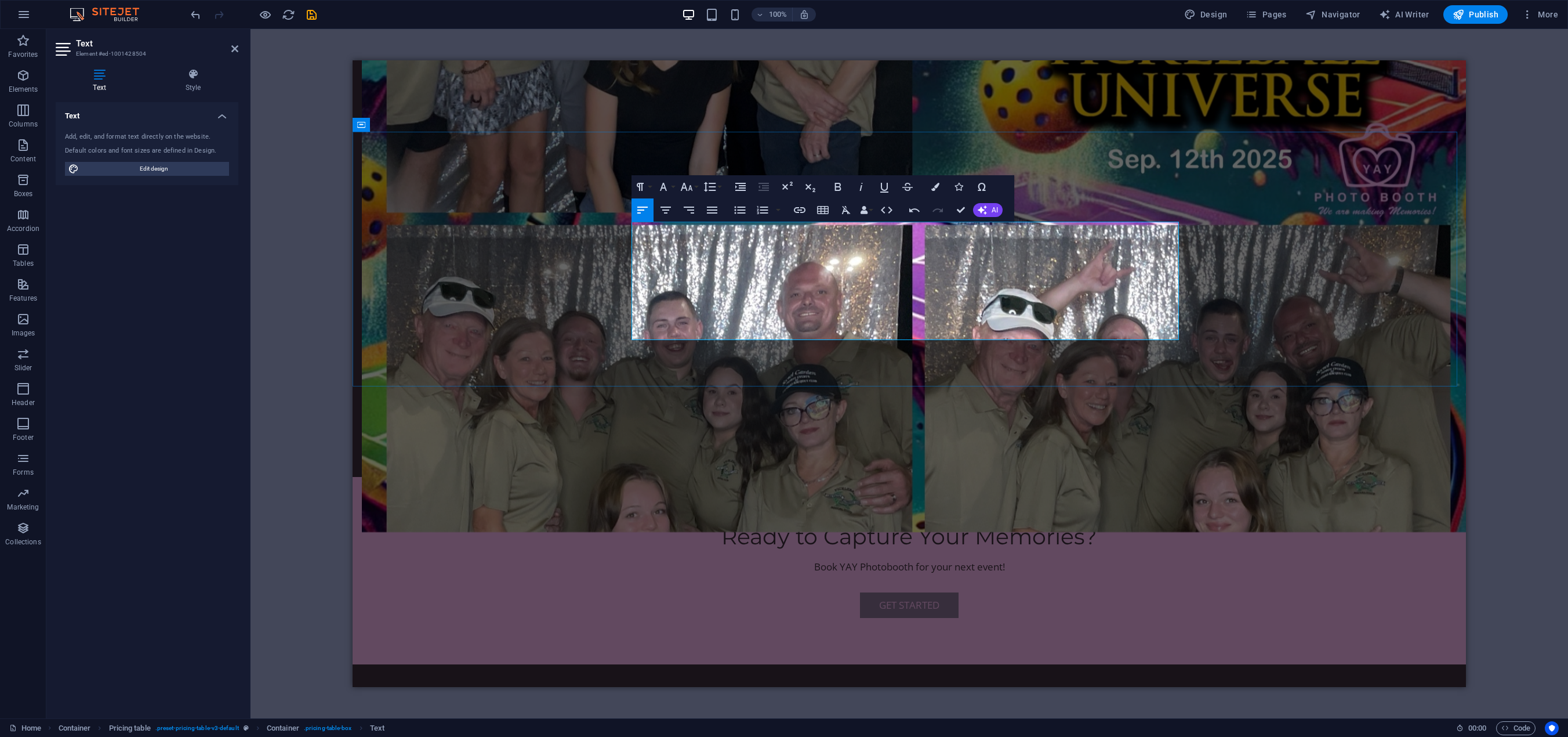
drag, startPoint x: 683, startPoint y: 229, endPoint x: 708, endPoint y: 226, distance: 25.2
drag, startPoint x: 642, startPoint y: 231, endPoint x: 795, endPoint y: 230, distance: 153.0
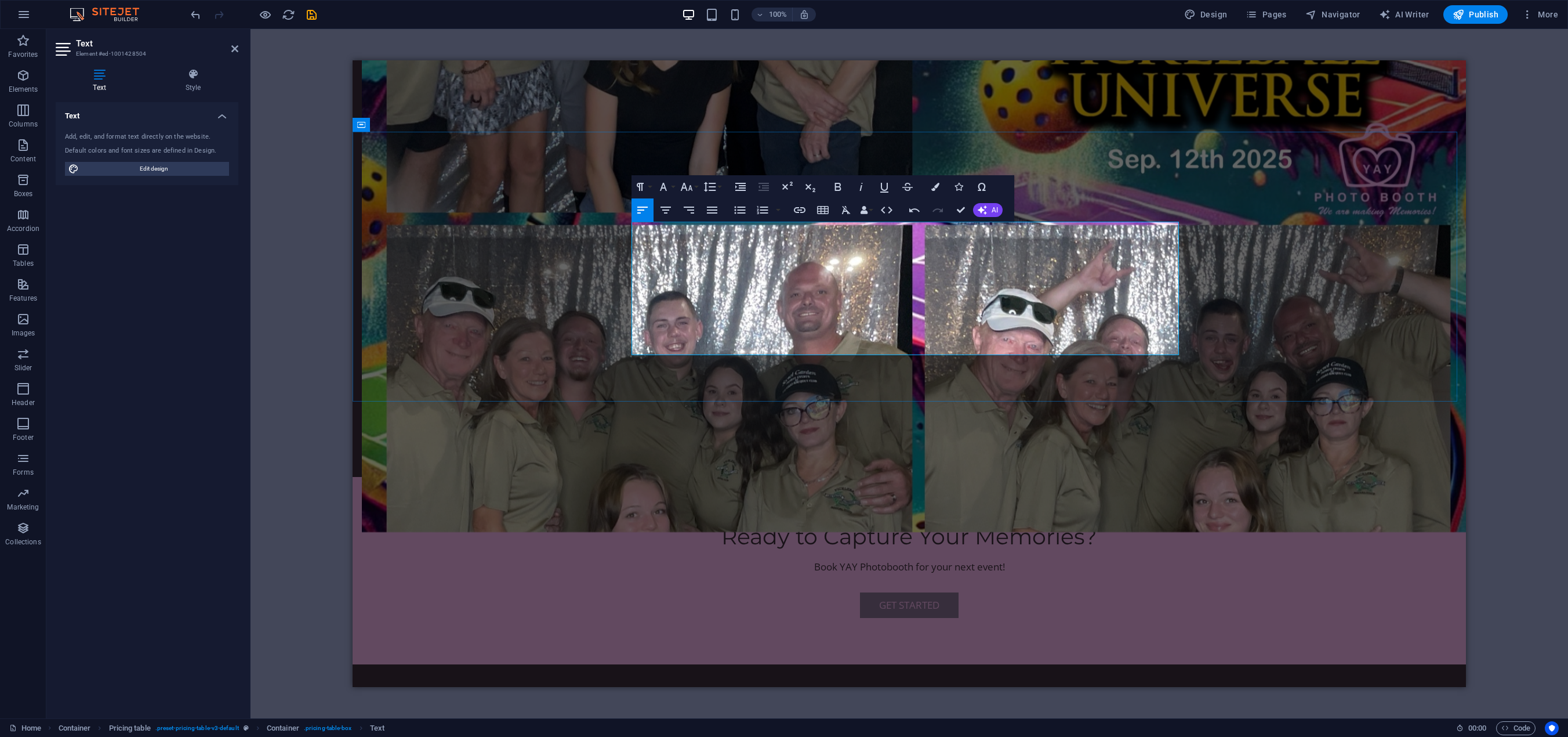
drag, startPoint x: 643, startPoint y: 228, endPoint x: 790, endPoint y: 230, distance: 147.0
drag, startPoint x: 706, startPoint y: 350, endPoint x: 708, endPoint y: 293, distance: 57.0
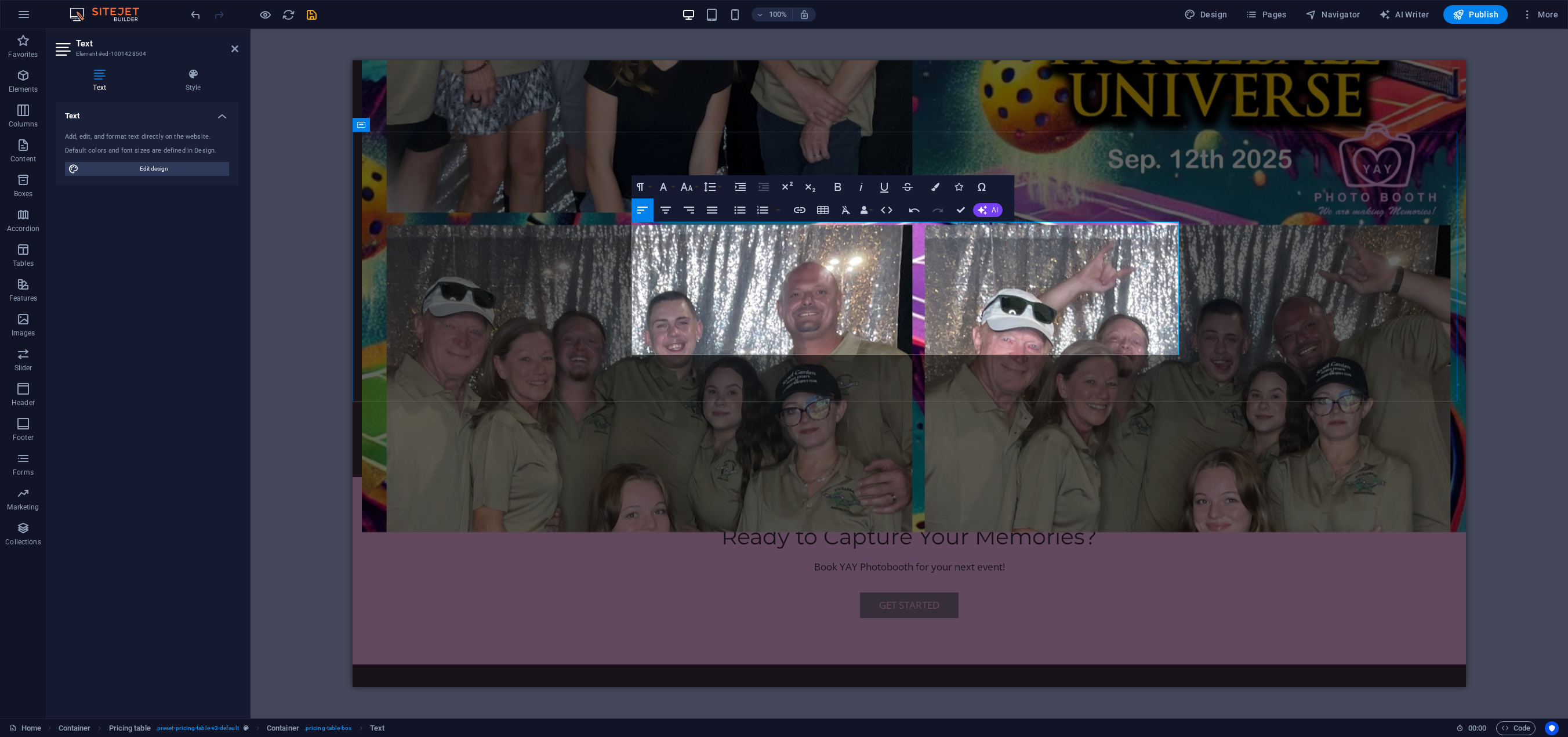
drag, startPoint x: 643, startPoint y: 303, endPoint x: 794, endPoint y: 301, distance: 151.0
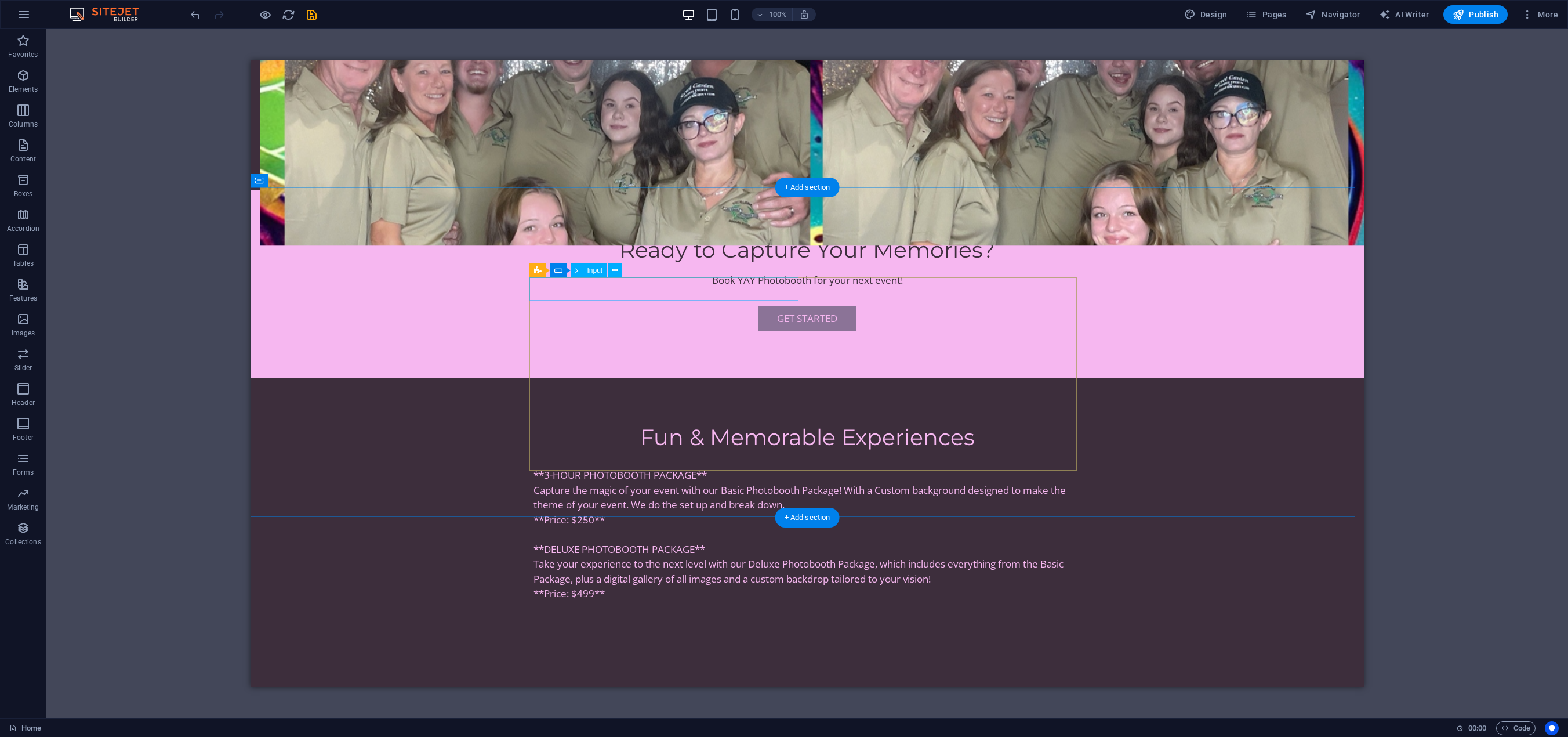
scroll to position [1392, 0]
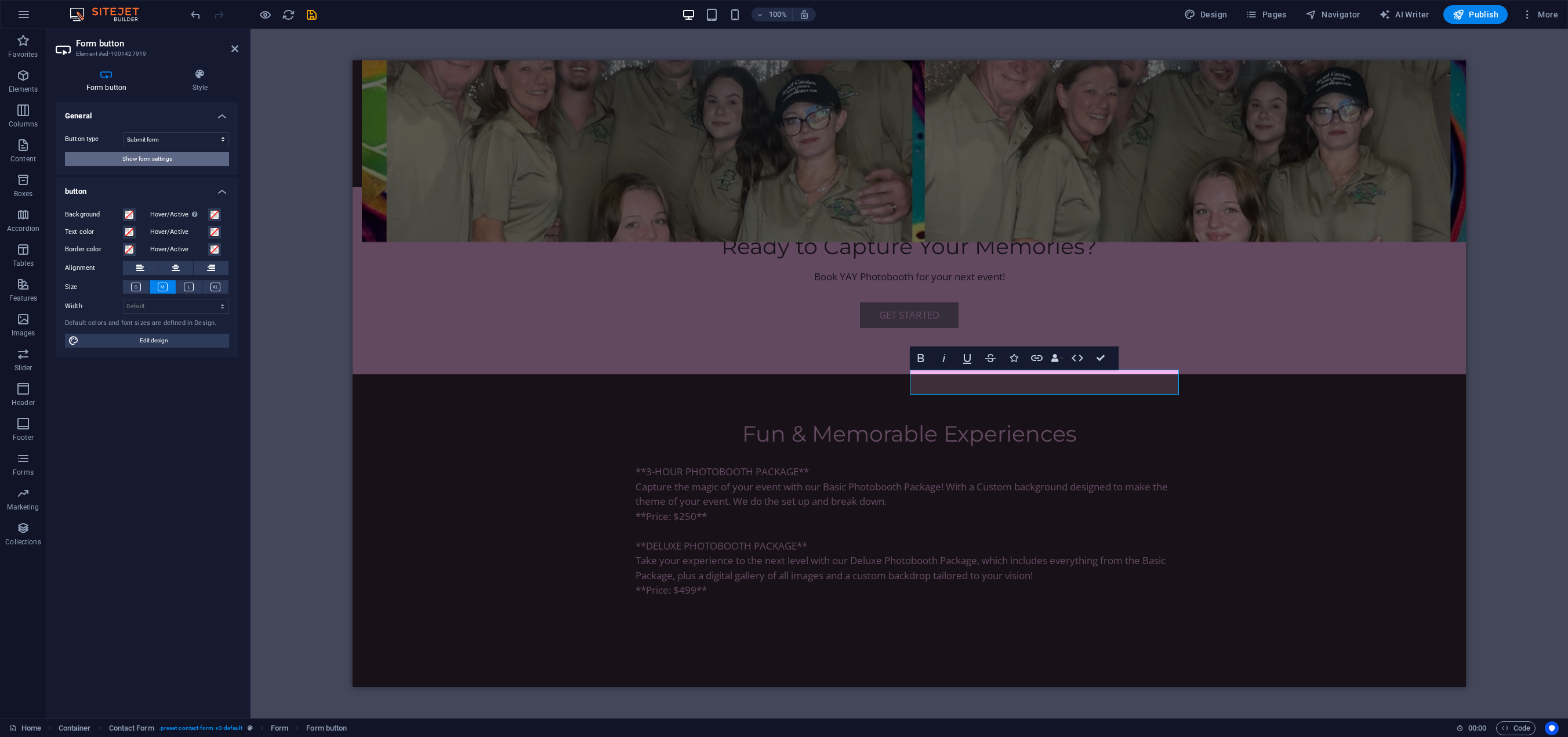
click at [177, 154] on button "Show form settings" at bounding box center [147, 159] width 164 height 14
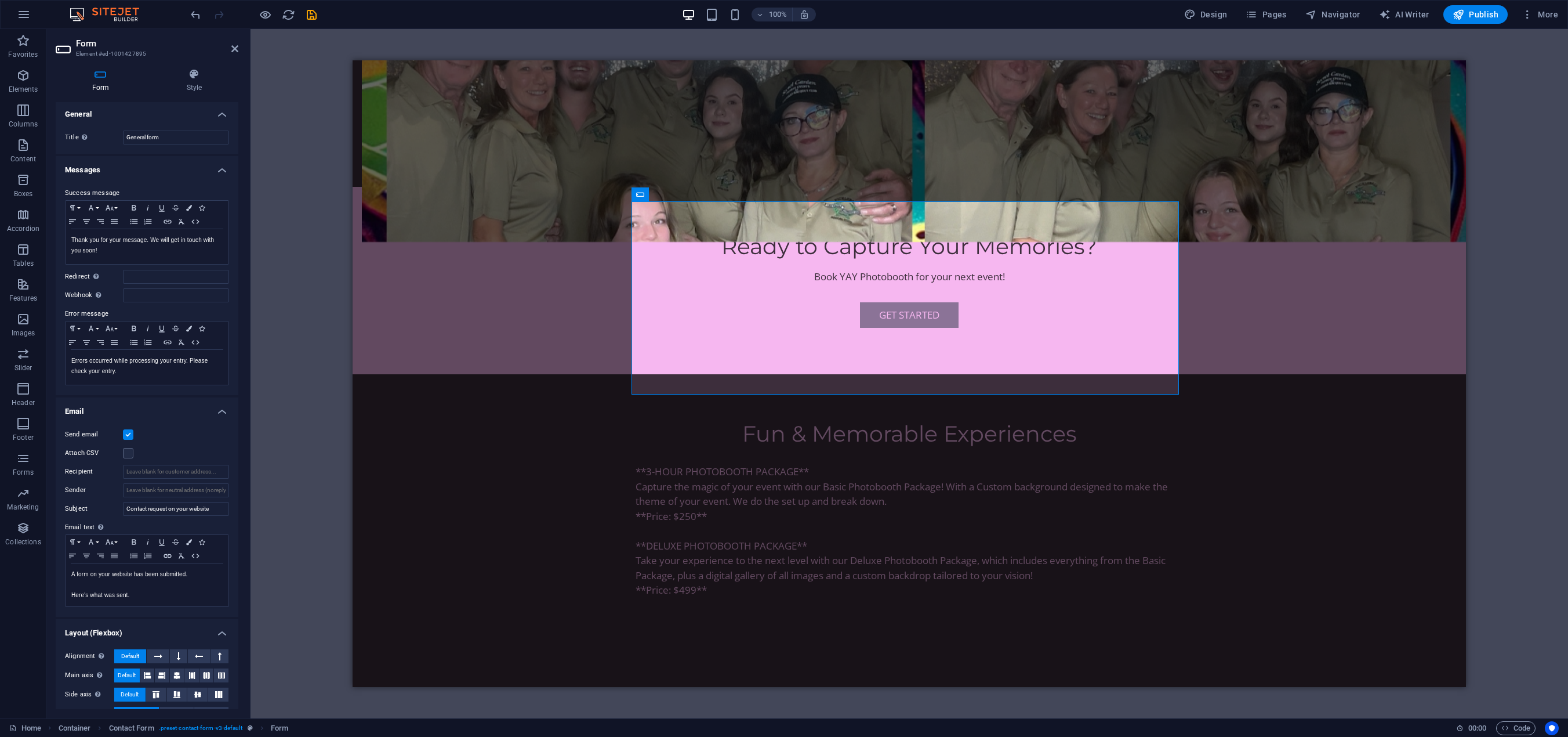
scroll to position [0, 0]
click at [149, 476] on input "Recipient" at bounding box center [176, 474] width 106 height 14
click at [146, 496] on input "Sender" at bounding box center [176, 492] width 106 height 14
click at [144, 474] on input "Recipient" at bounding box center [176, 474] width 106 height 14
type input "yayLasvegas@outlook.com"
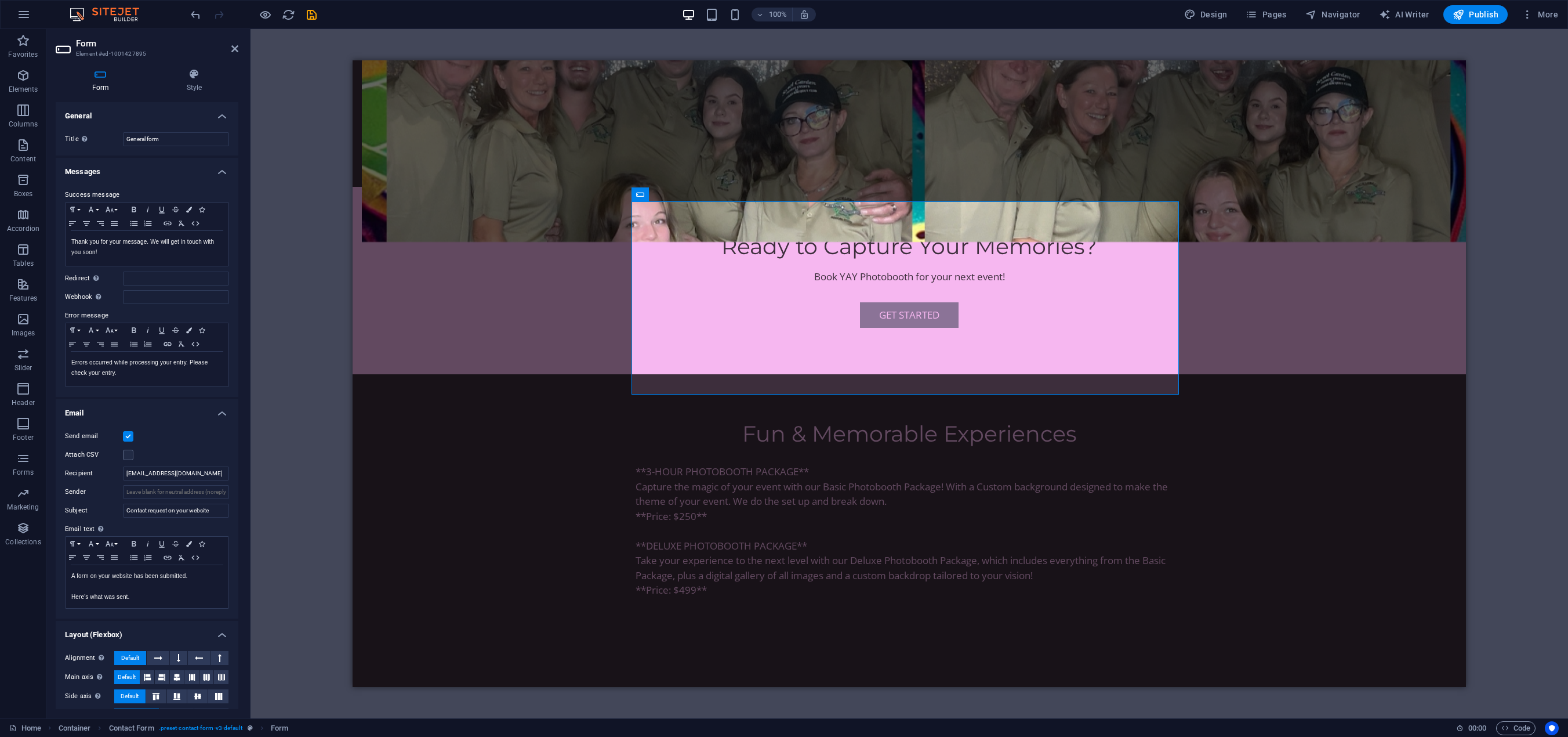
click at [178, 441] on div "Send email" at bounding box center [147, 436] width 164 height 14
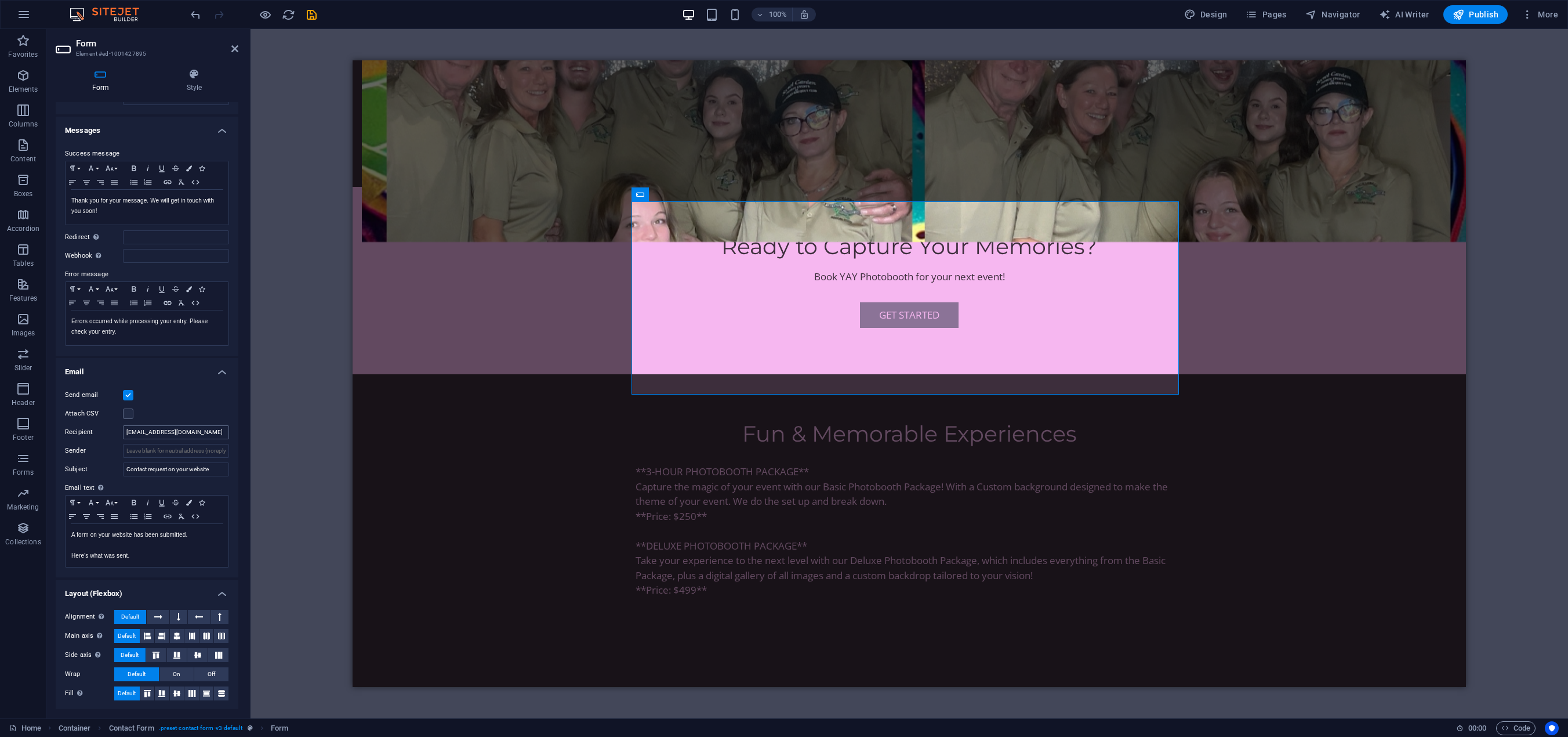
scroll to position [42, 0]
click at [236, 45] on icon at bounding box center [235, 49] width 7 height 9
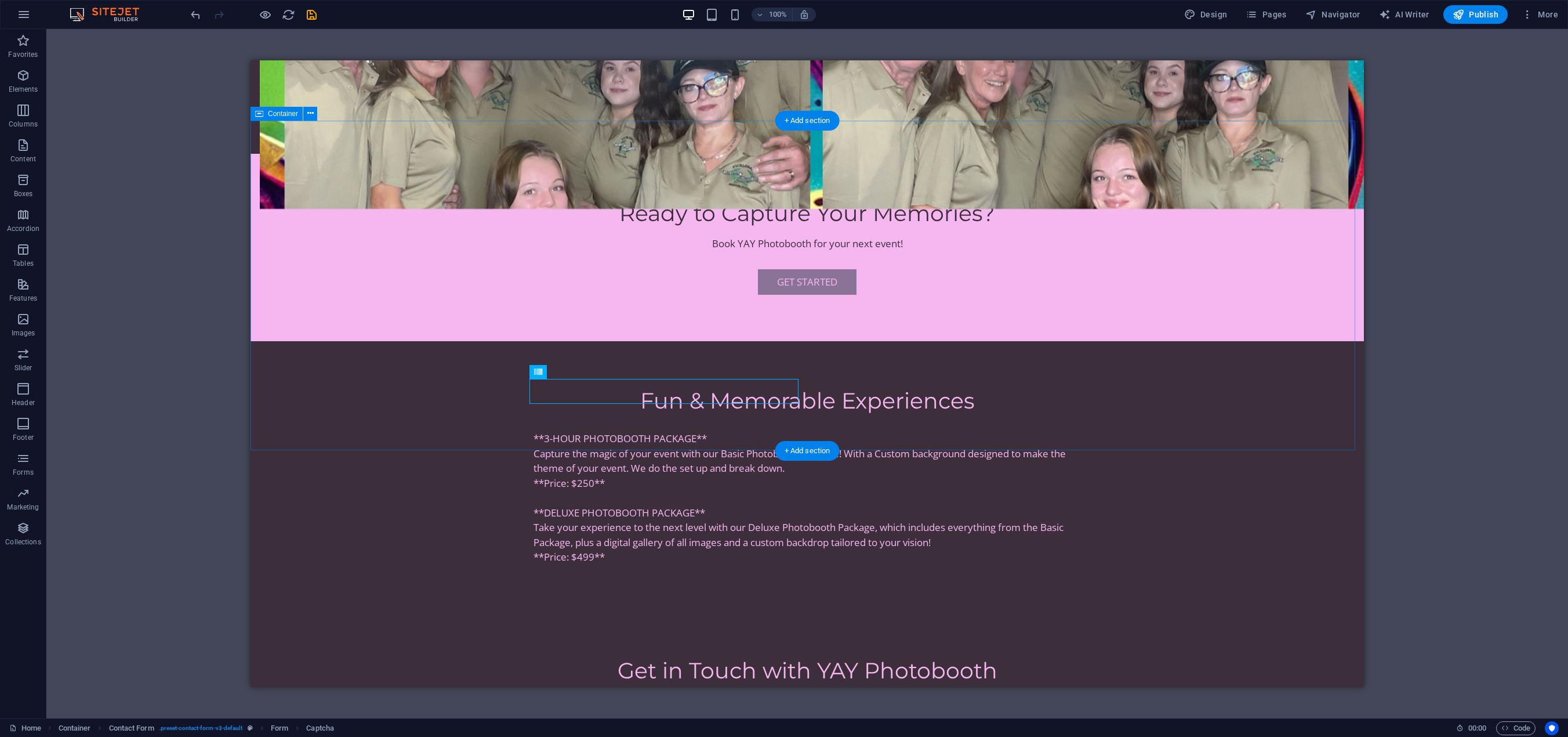
scroll to position [1480, 0]
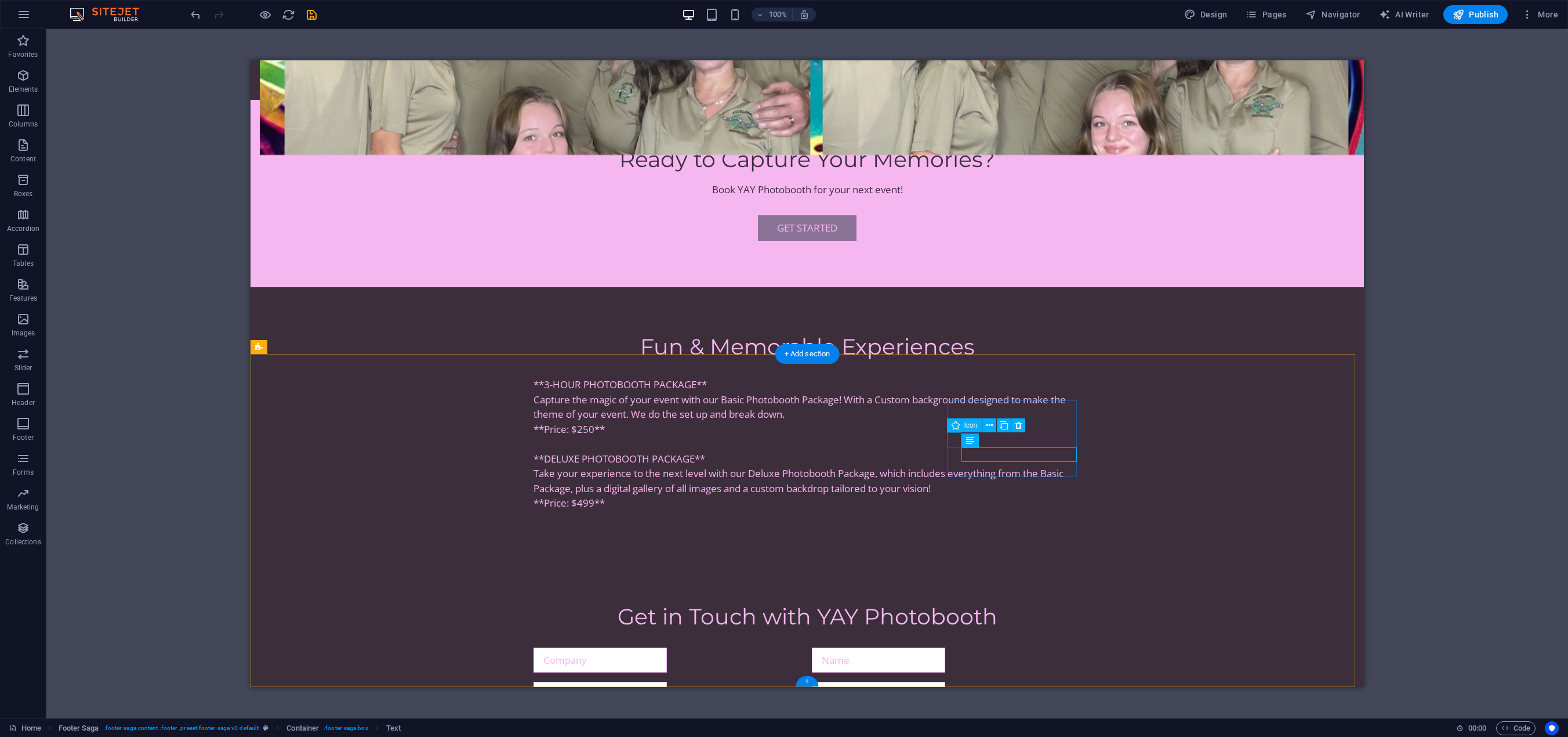
click at [1007, 425] on icon at bounding box center [1004, 425] width 6 height 12
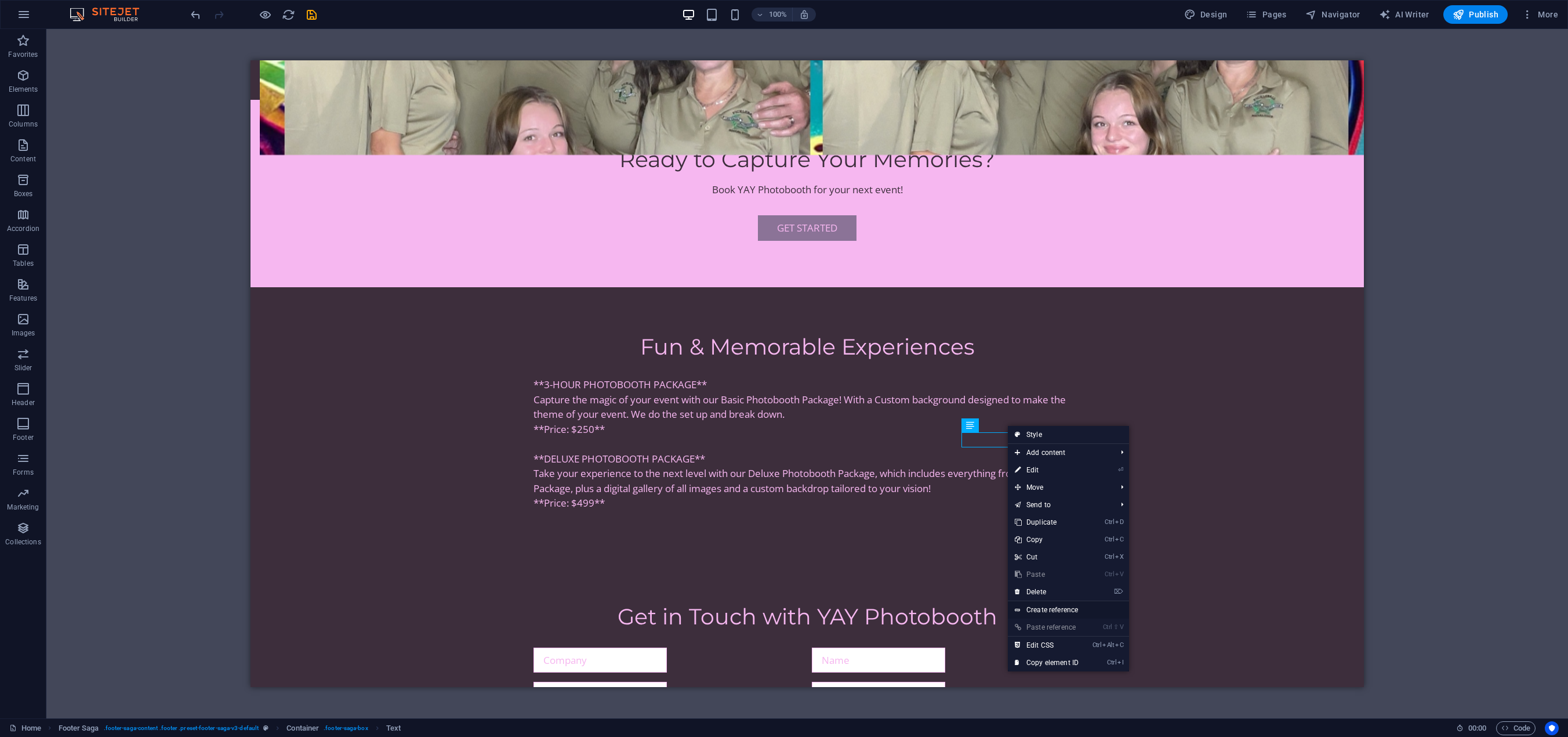
click at [1052, 610] on link "Create reference" at bounding box center [1069, 609] width 121 height 17
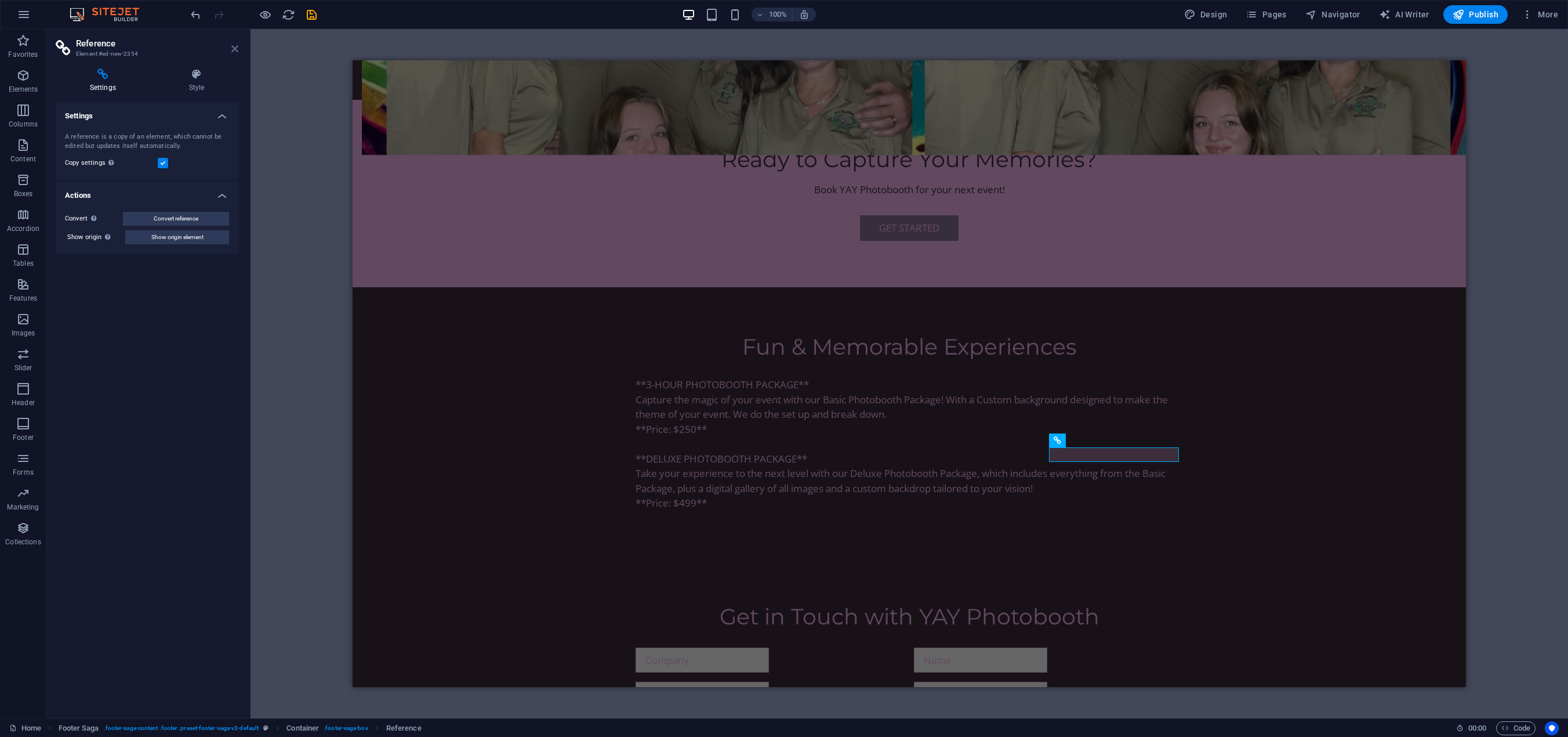
click at [235, 44] on icon at bounding box center [235, 49] width 7 height 9
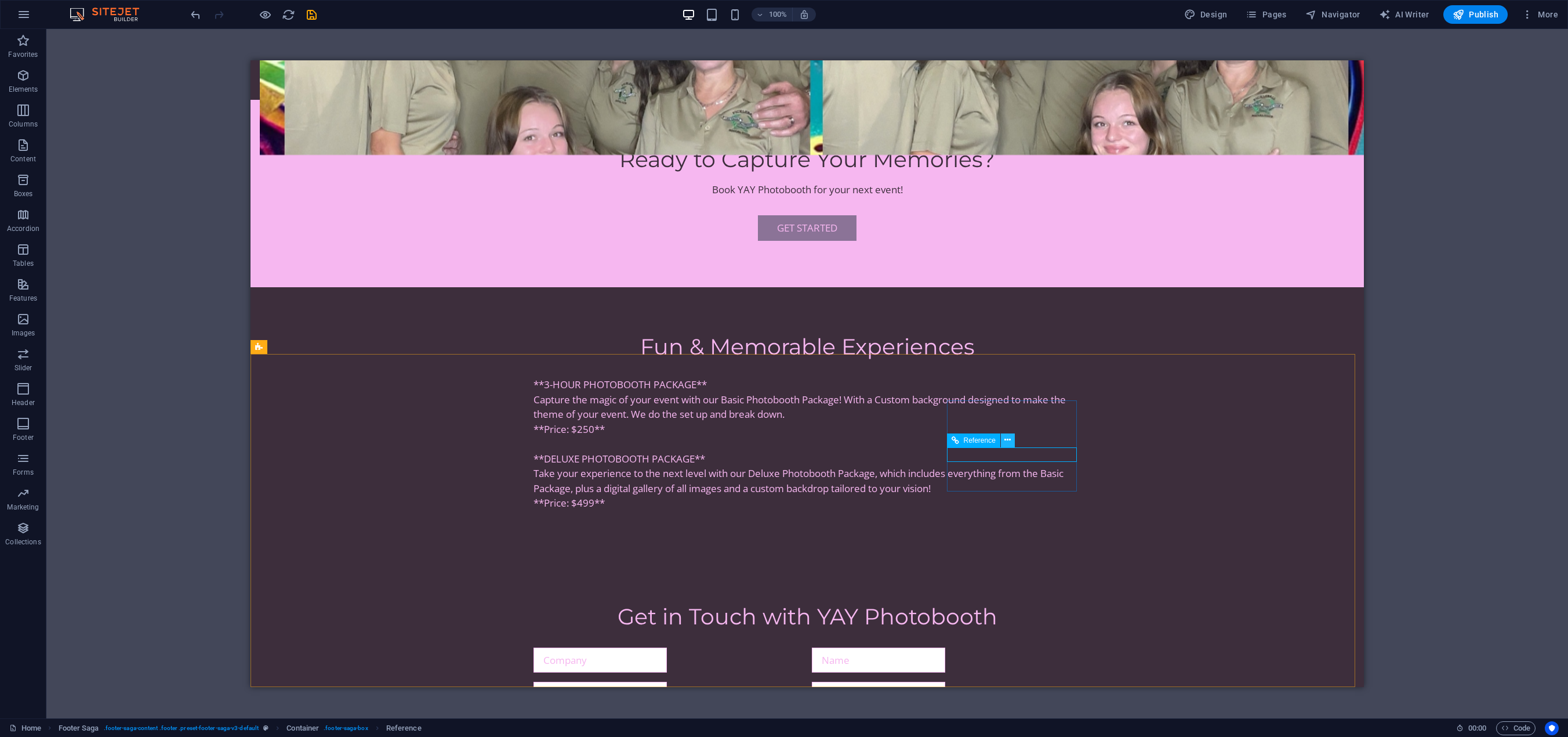
click at [1009, 443] on icon at bounding box center [1007, 439] width 6 height 12
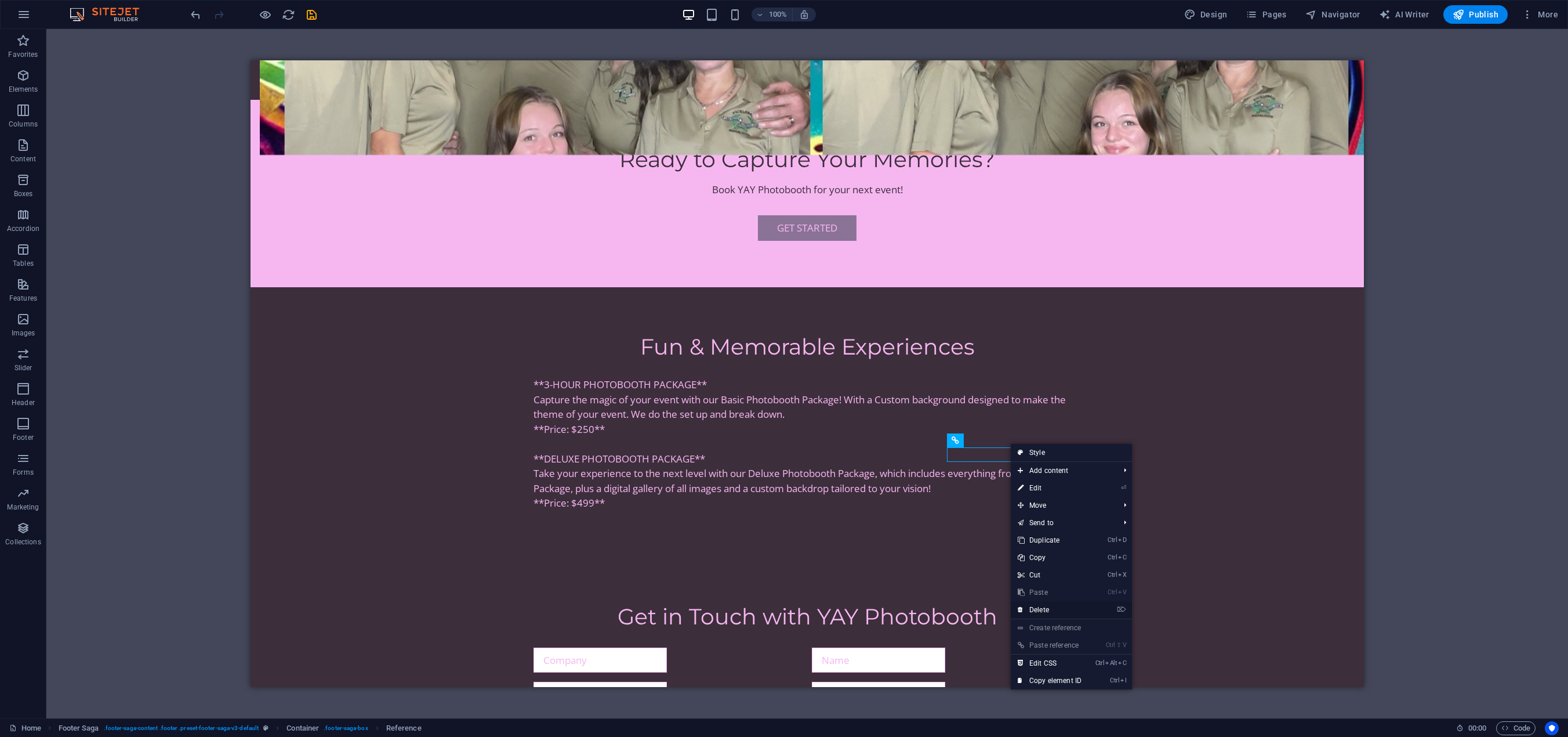
drag, startPoint x: 1045, startPoint y: 612, endPoint x: 795, endPoint y: 550, distance: 257.6
click at [1045, 612] on link "⌦ Delete" at bounding box center [1049, 609] width 78 height 17
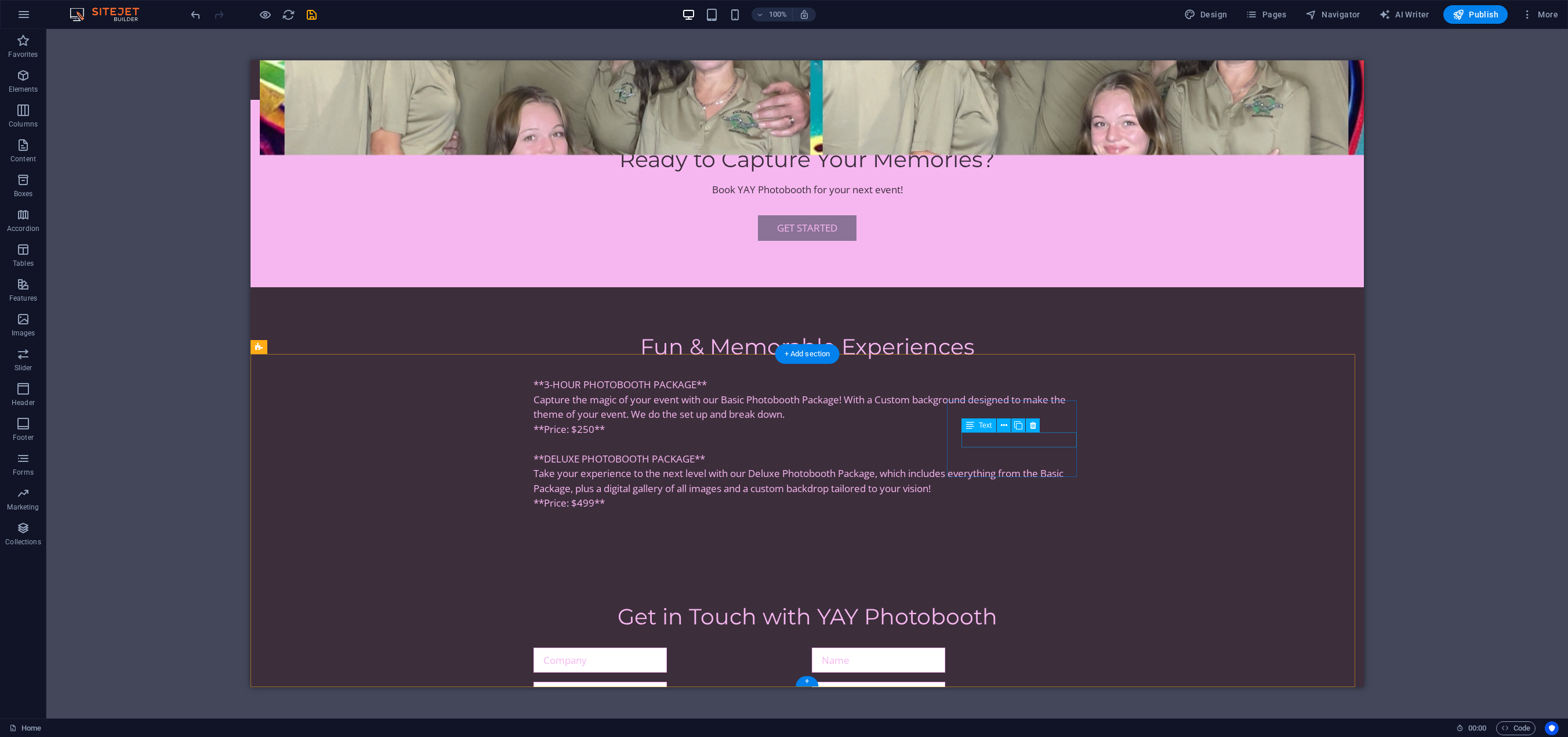
click at [1002, 425] on icon at bounding box center [1004, 425] width 6 height 12
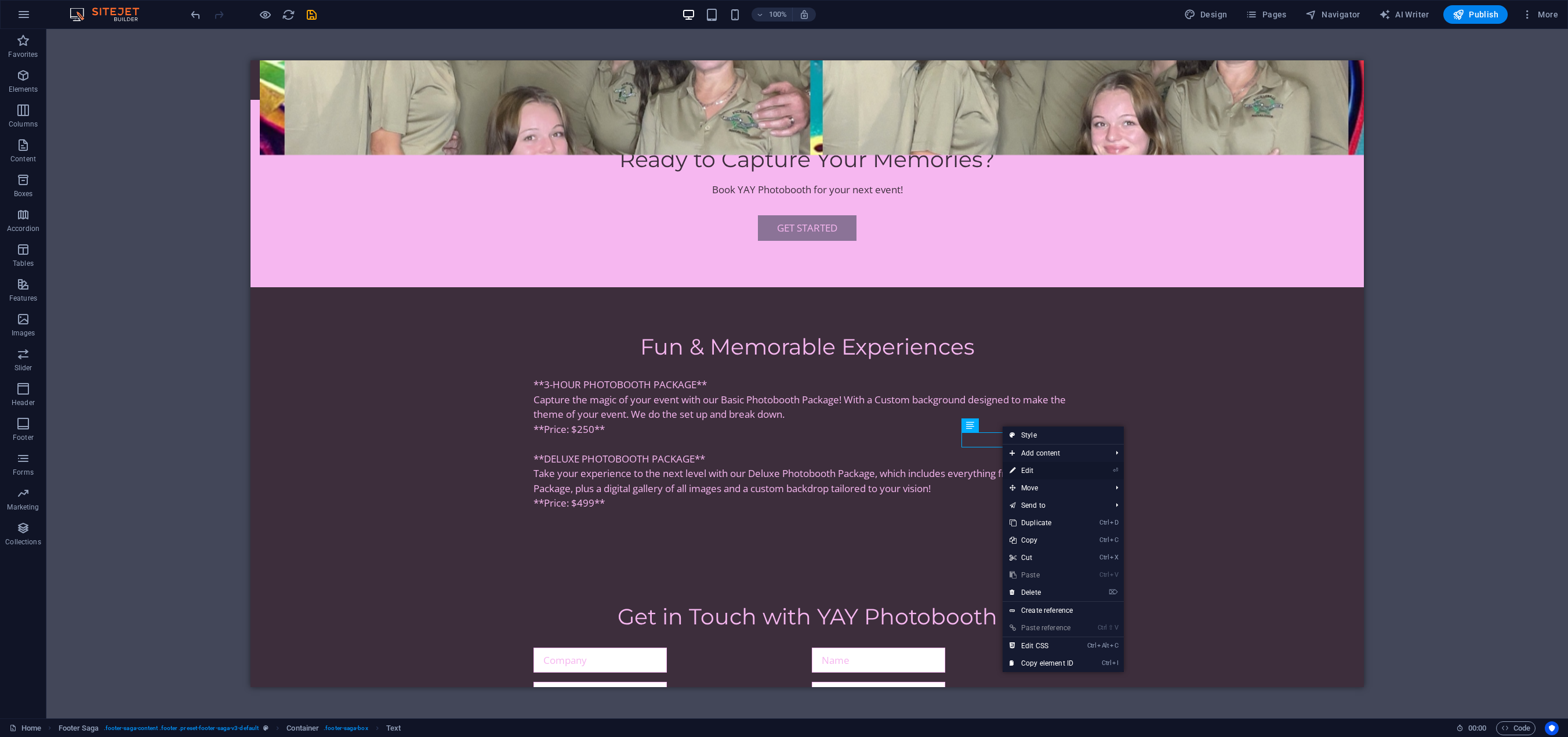
click at [1039, 472] on link "⏎ Edit" at bounding box center [1041, 470] width 78 height 17
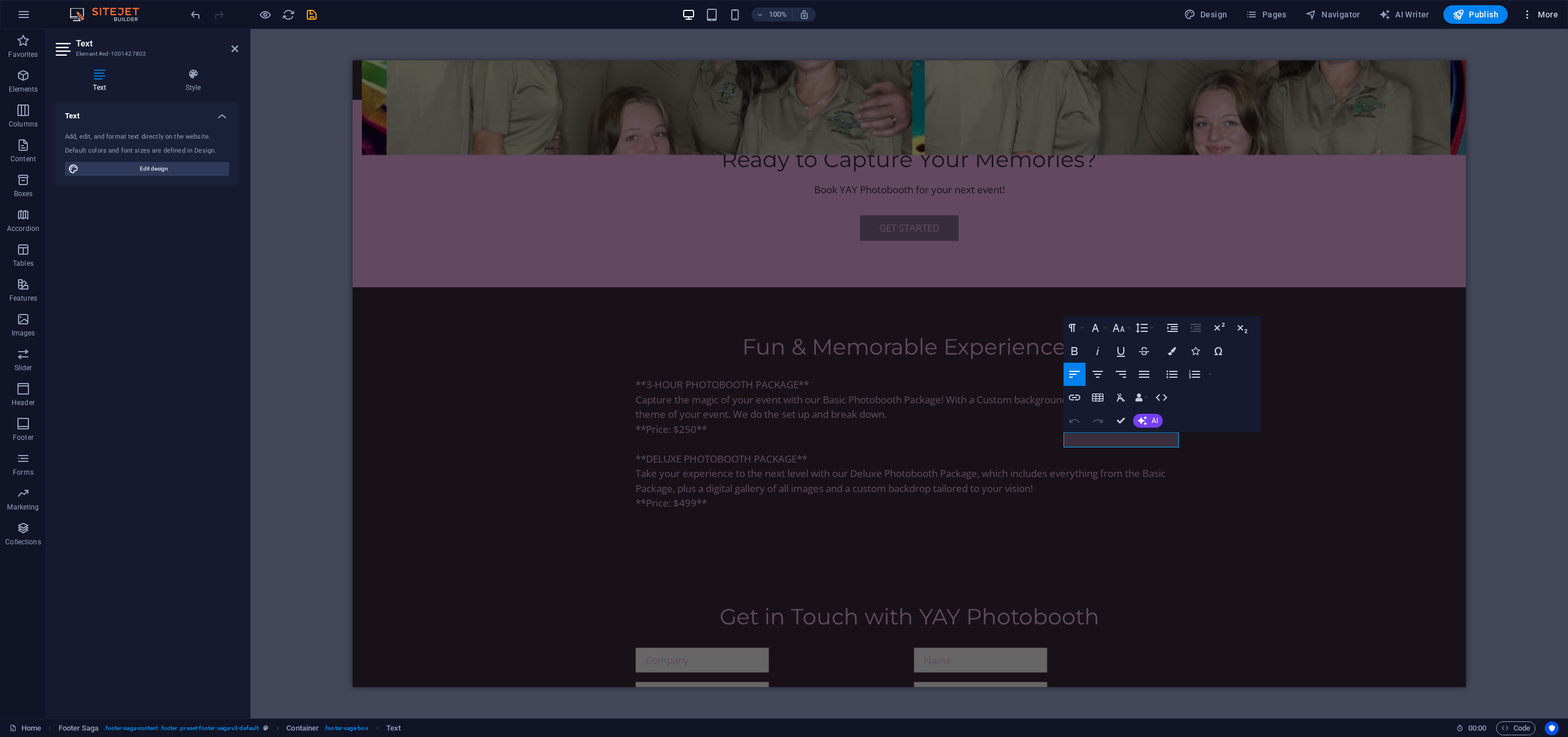
click at [1513, 14] on icon "button" at bounding box center [1528, 15] width 11 height 11
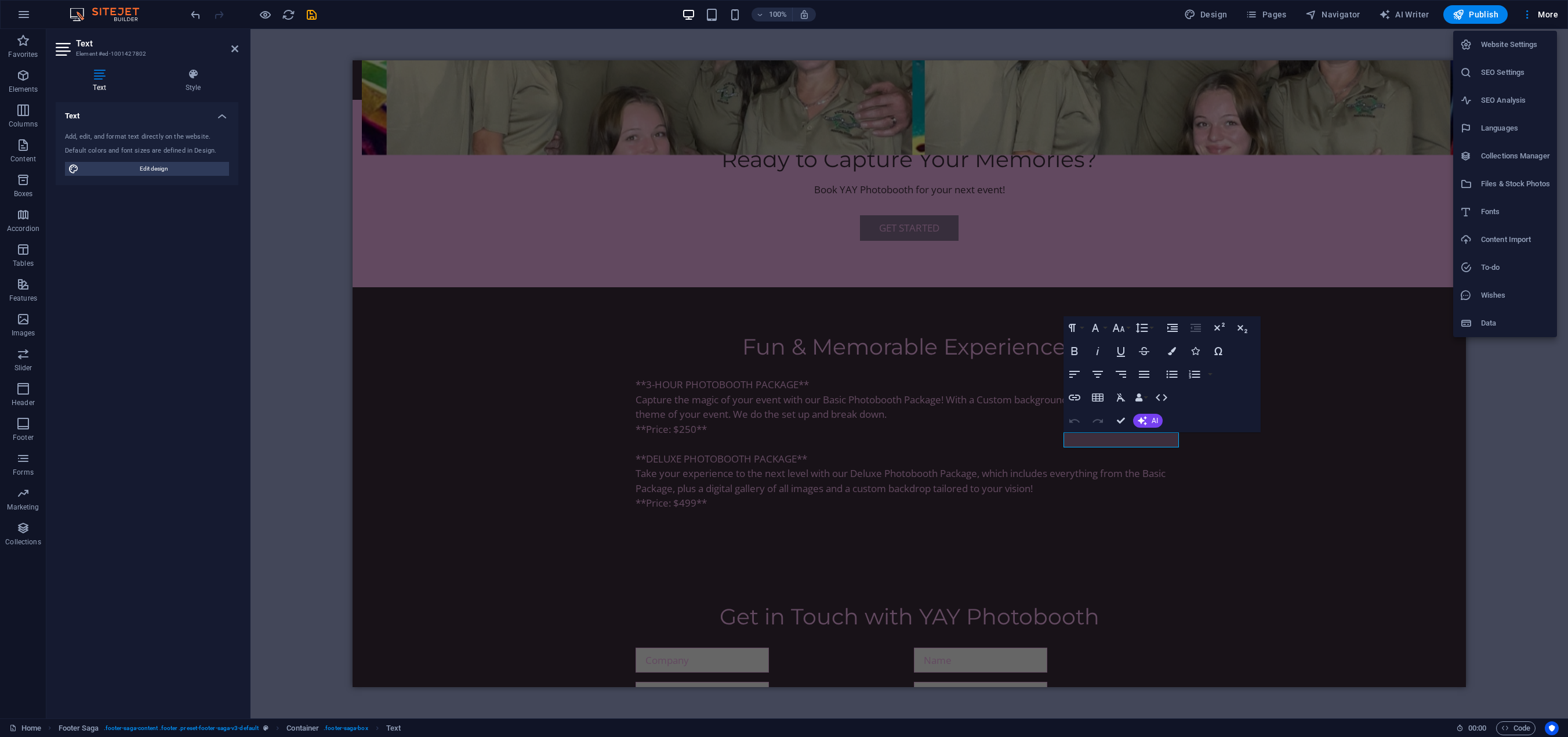
click at [1079, 12] on div at bounding box center [784, 368] width 1568 height 737
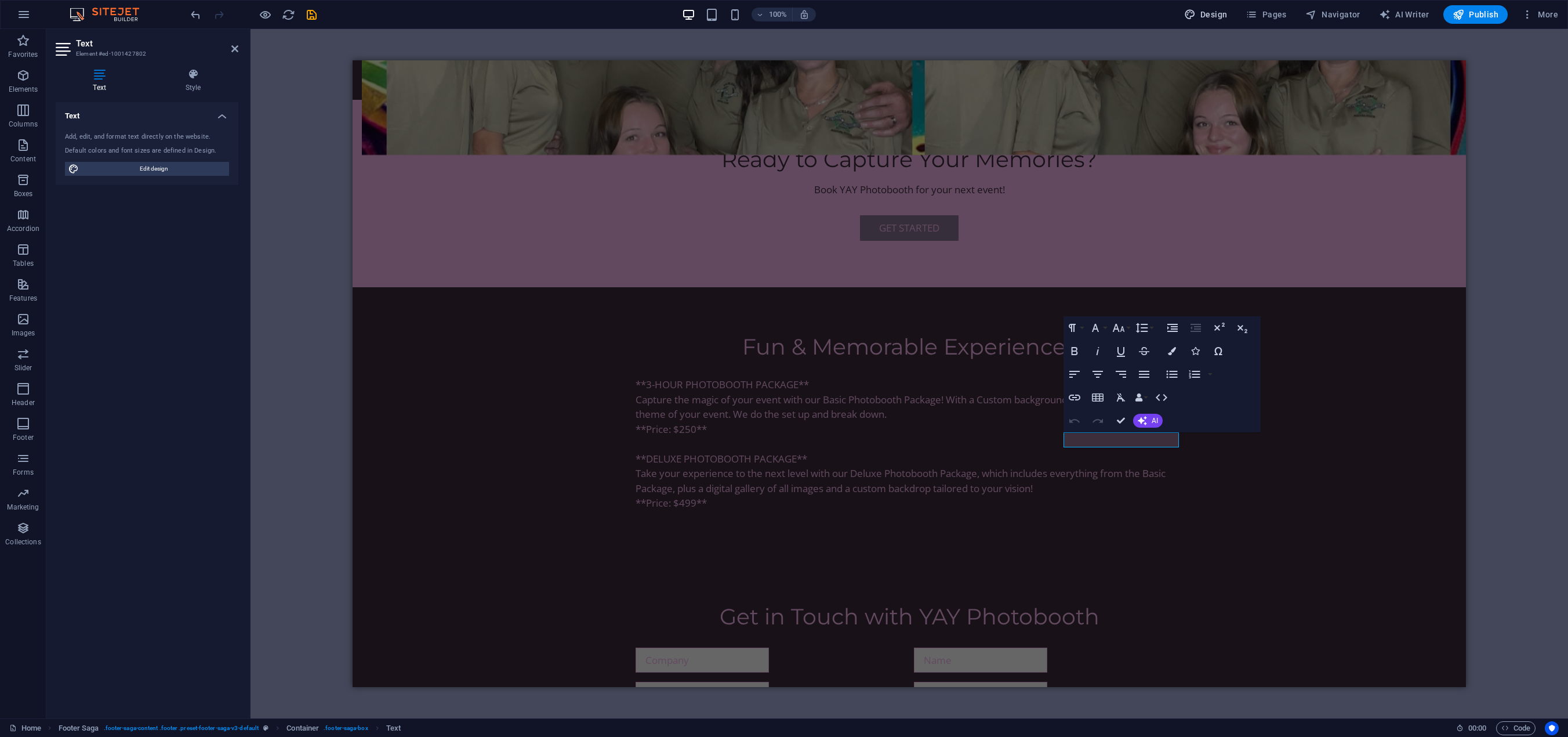
click at [1221, 13] on span "Design" at bounding box center [1205, 15] width 44 height 11
select select "px"
select select "200"
select select "px"
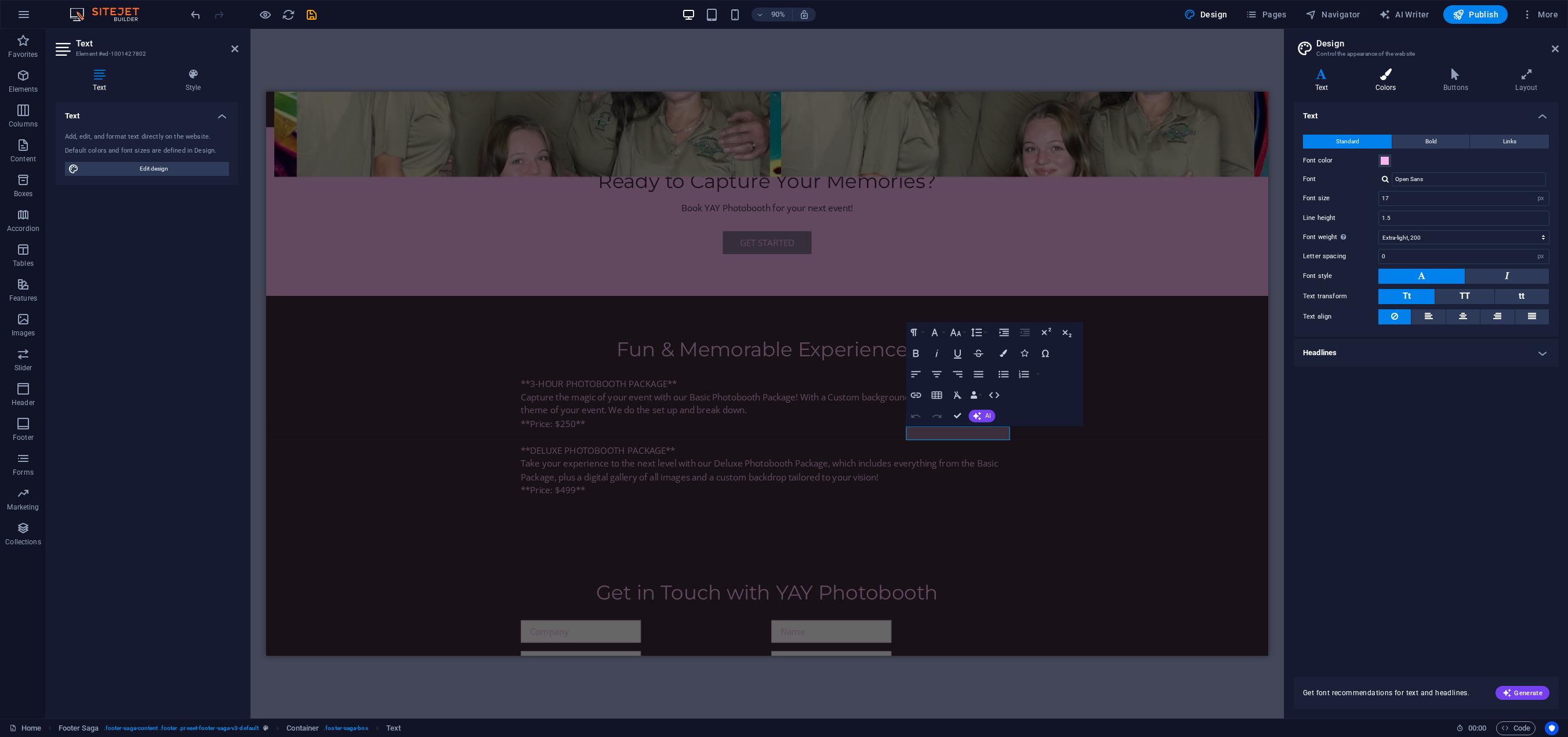
click at [1387, 84] on h4 "Colors" at bounding box center [1388, 80] width 68 height 24
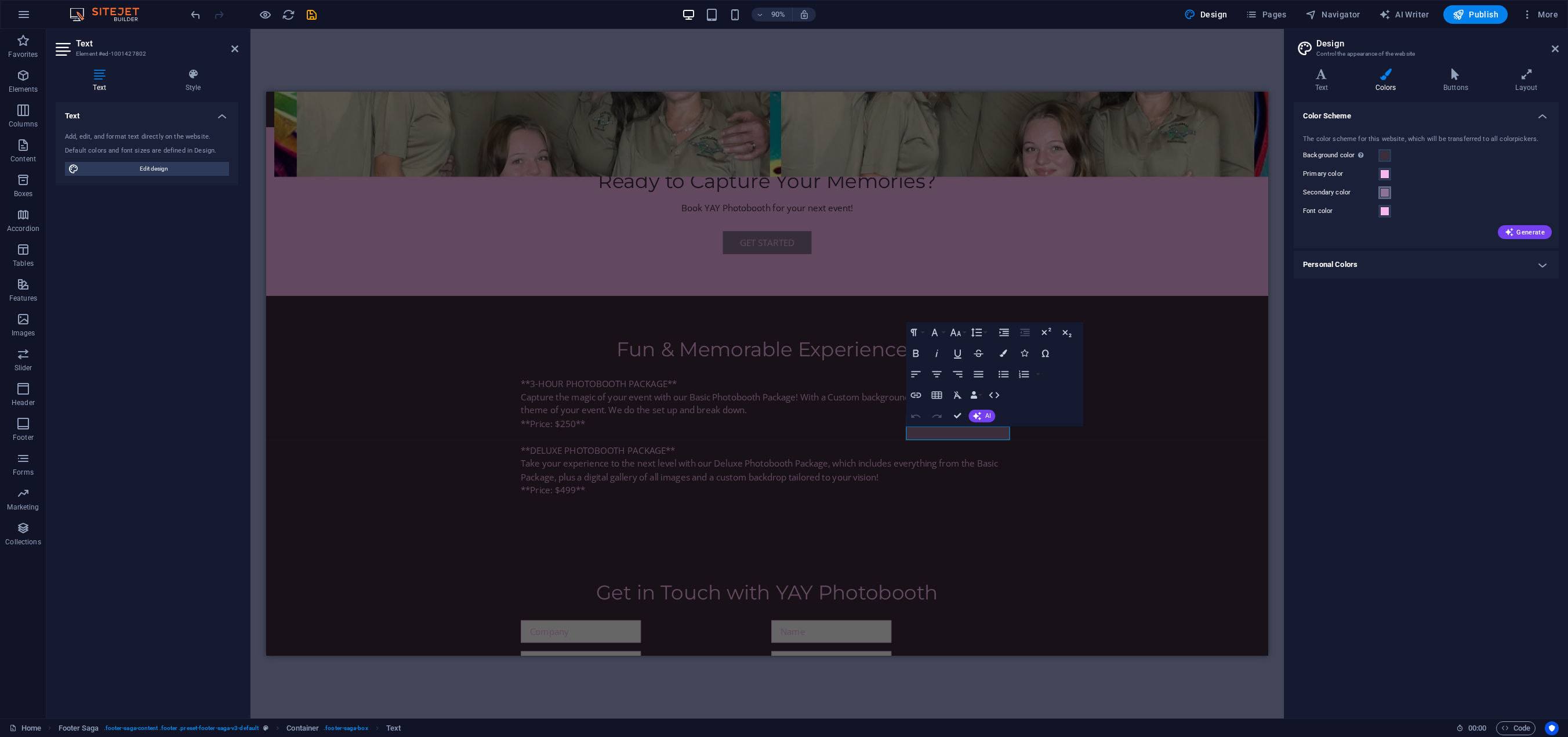
click at [1383, 191] on span at bounding box center [1384, 192] width 9 height 9
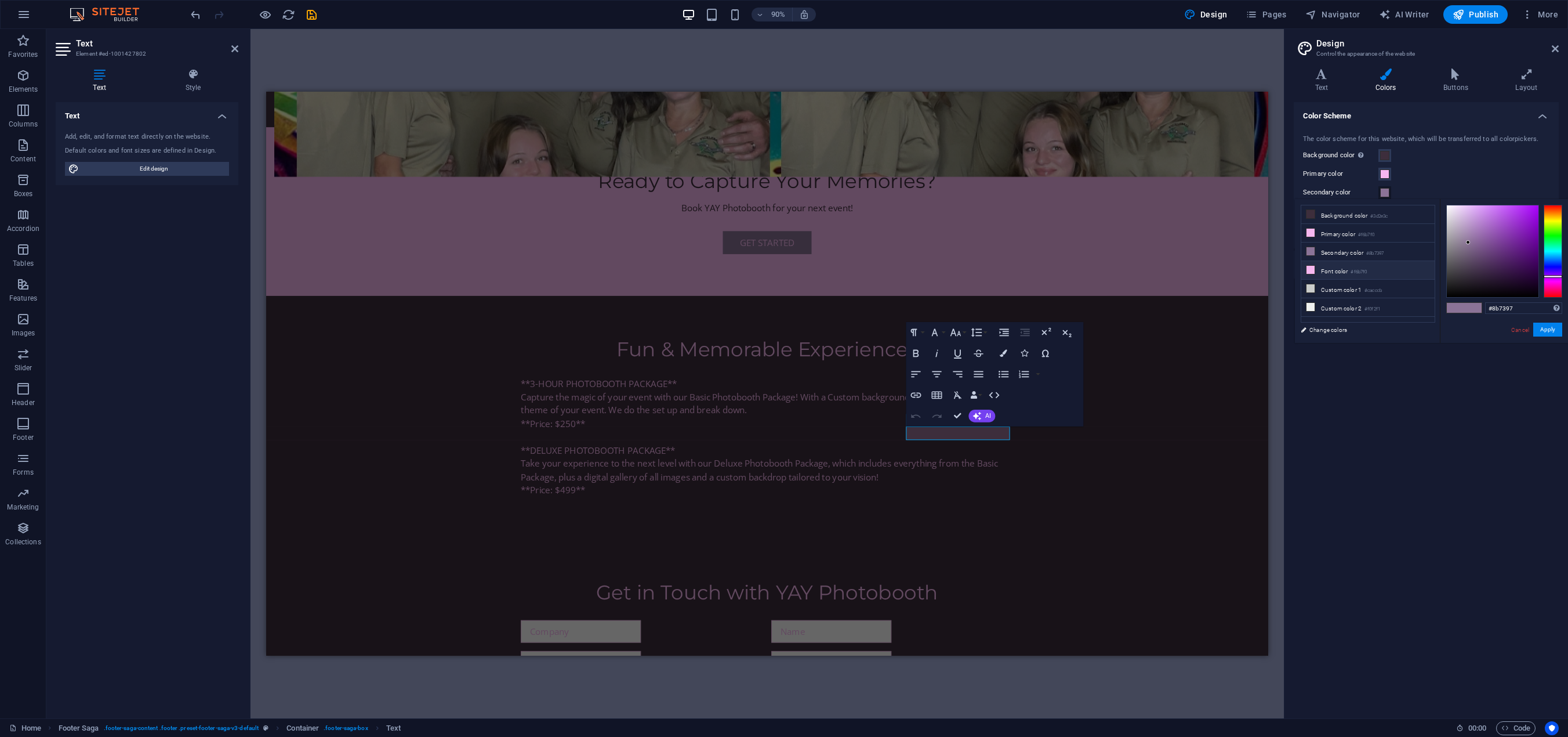
click at [1332, 266] on li "Font color #f6b7f0" at bounding box center [1367, 270] width 134 height 18
type input "#f6b7f0"
click at [1332, 266] on li "Font color #f6b7f0" at bounding box center [1367, 270] width 134 height 18
click at [1434, 166] on div "The color scheme for this website, which will be transferred to all colorpicker…" at bounding box center [1426, 186] width 270 height 126
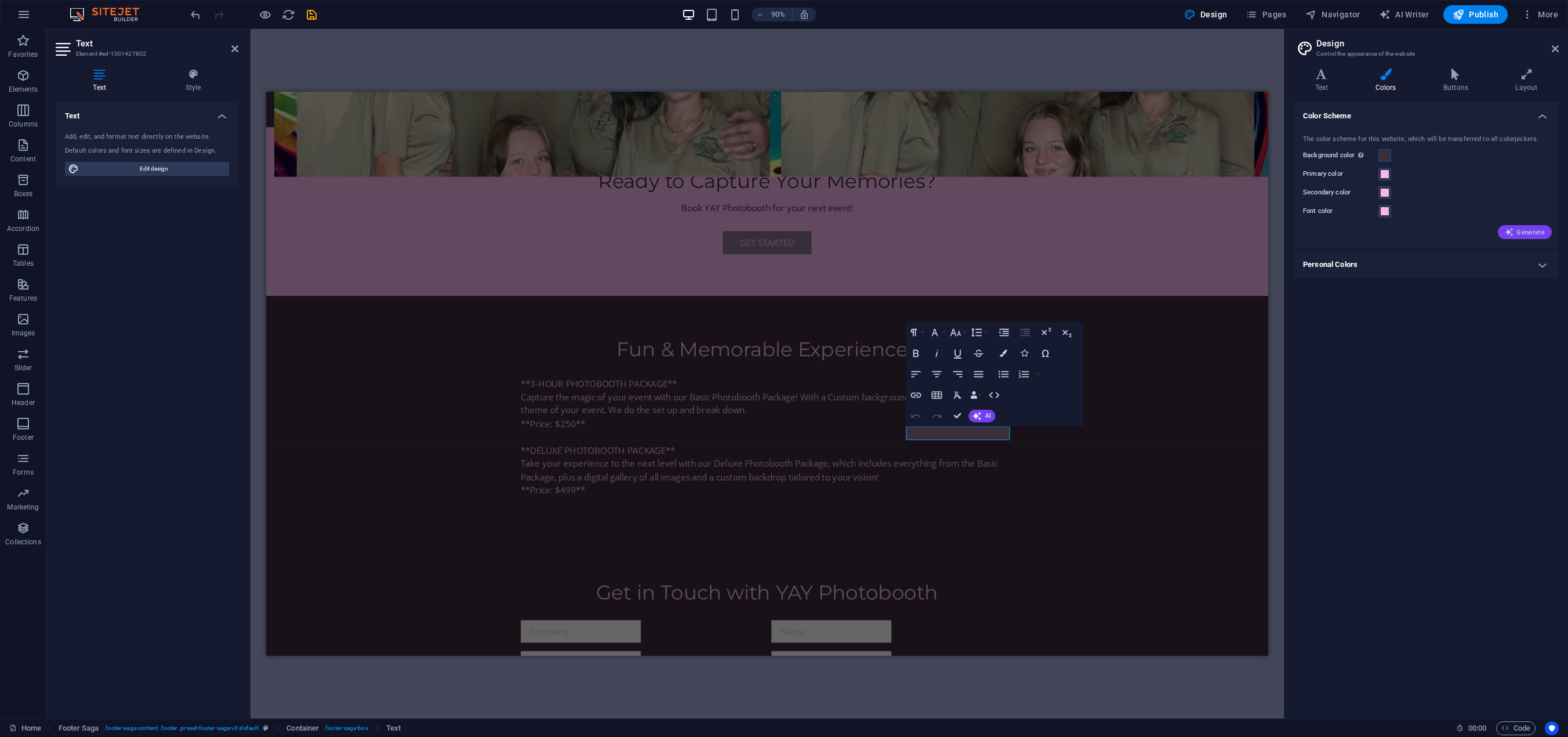
click at [1513, 231] on span "Generate" at bounding box center [1524, 232] width 40 height 9
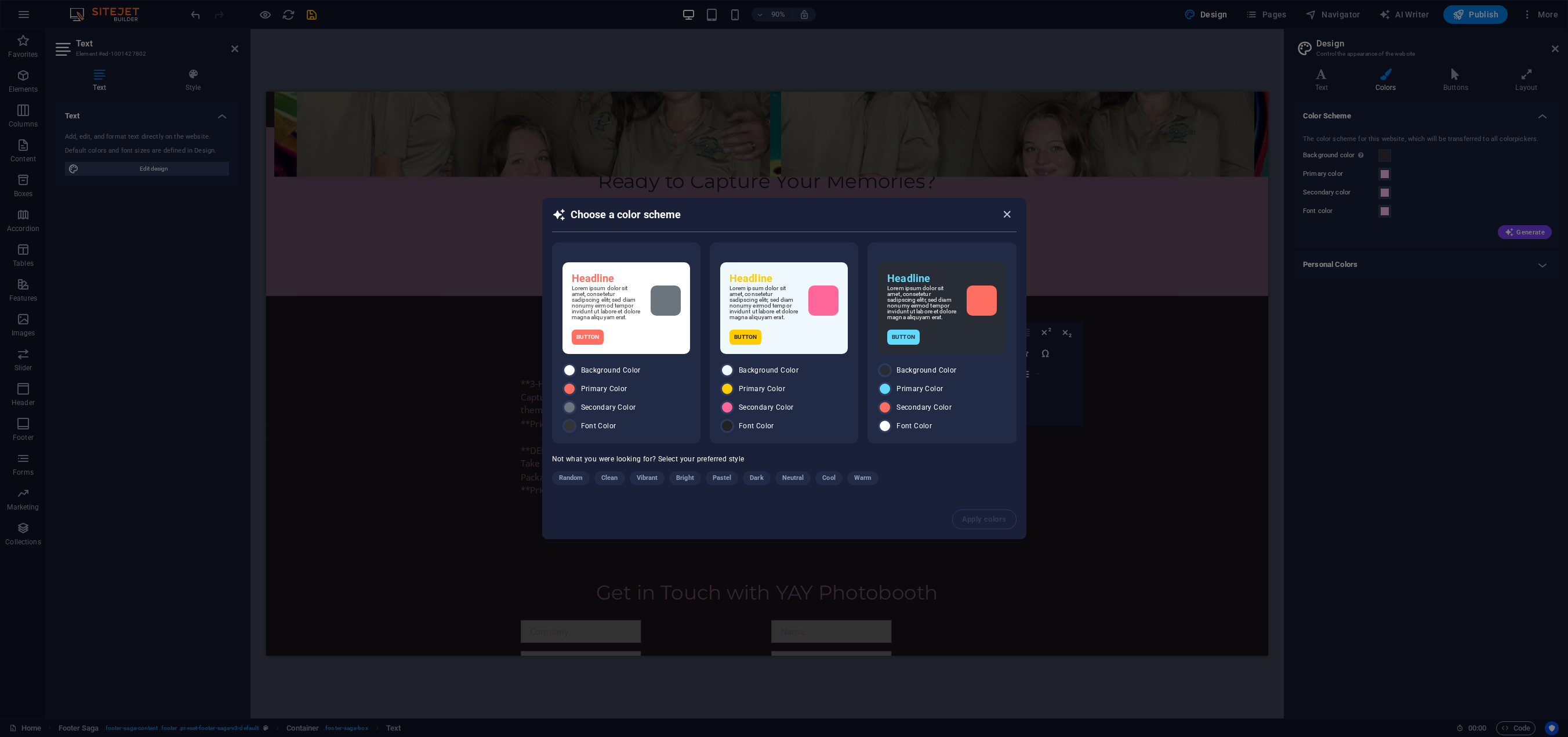
click at [1005, 209] on icon "button" at bounding box center [1007, 214] width 13 height 13
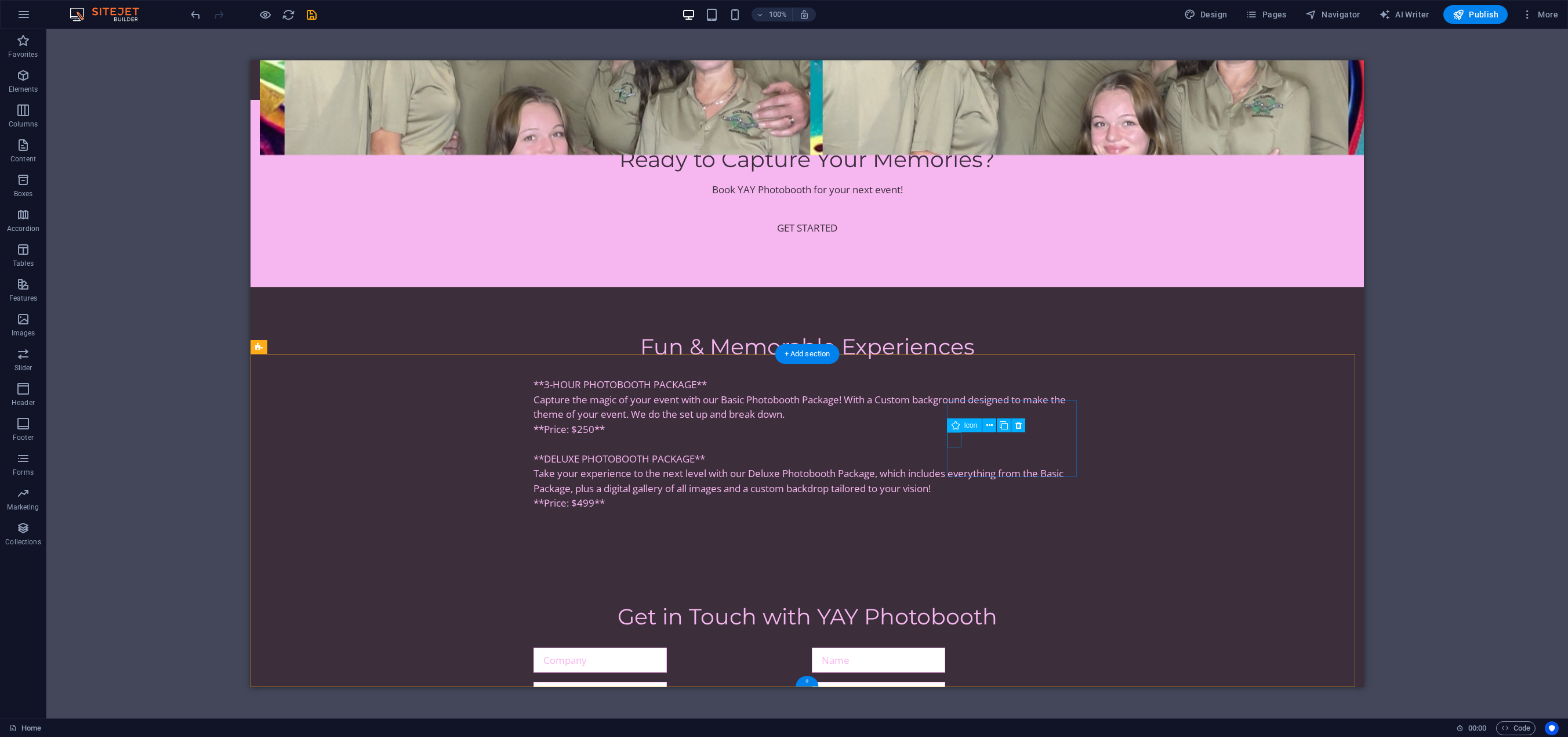
click at [1002, 425] on icon at bounding box center [1004, 425] width 6 height 12
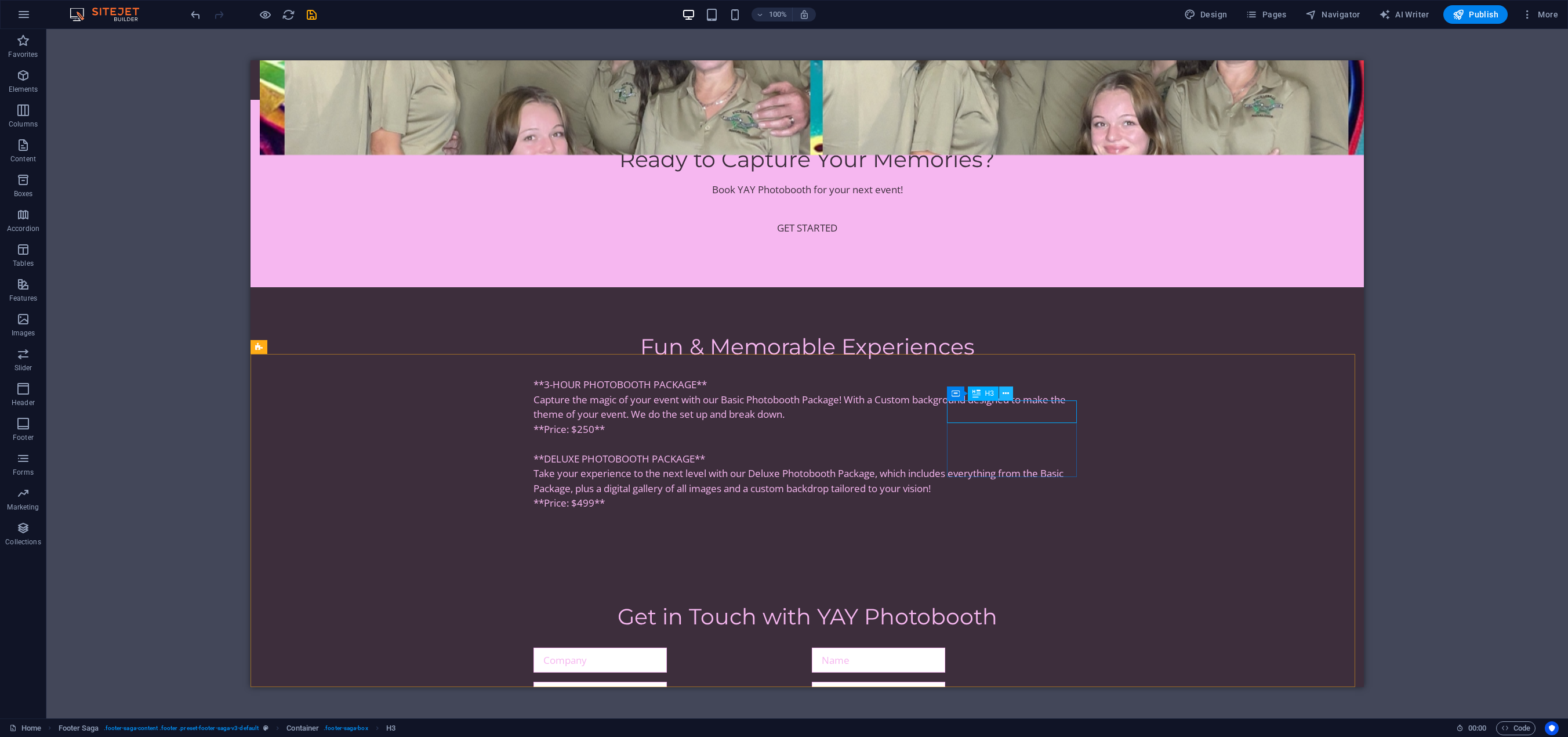
click at [1006, 395] on icon at bounding box center [1005, 393] width 6 height 12
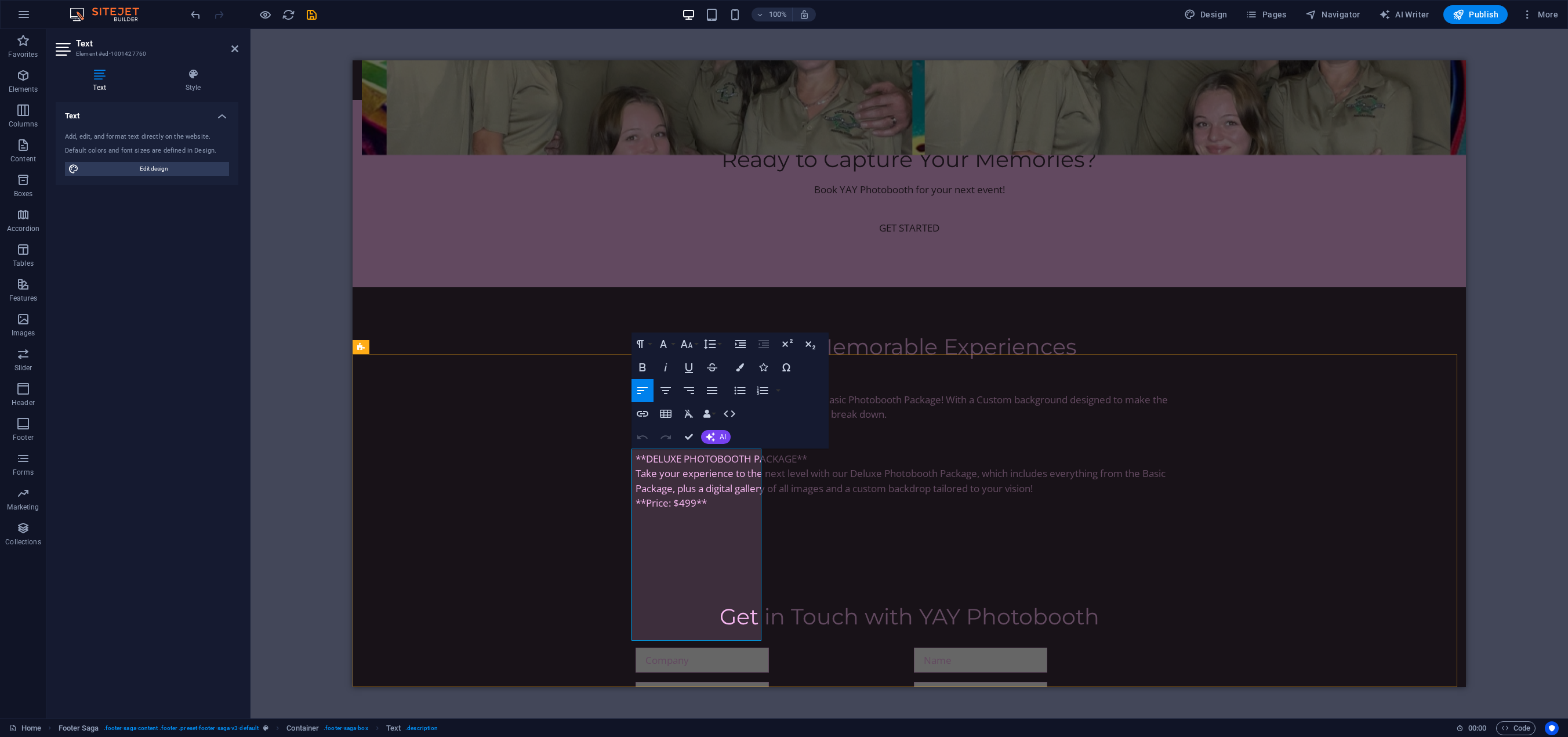
drag, startPoint x: 690, startPoint y: 503, endPoint x: 749, endPoint y: 517, distance: 60.6
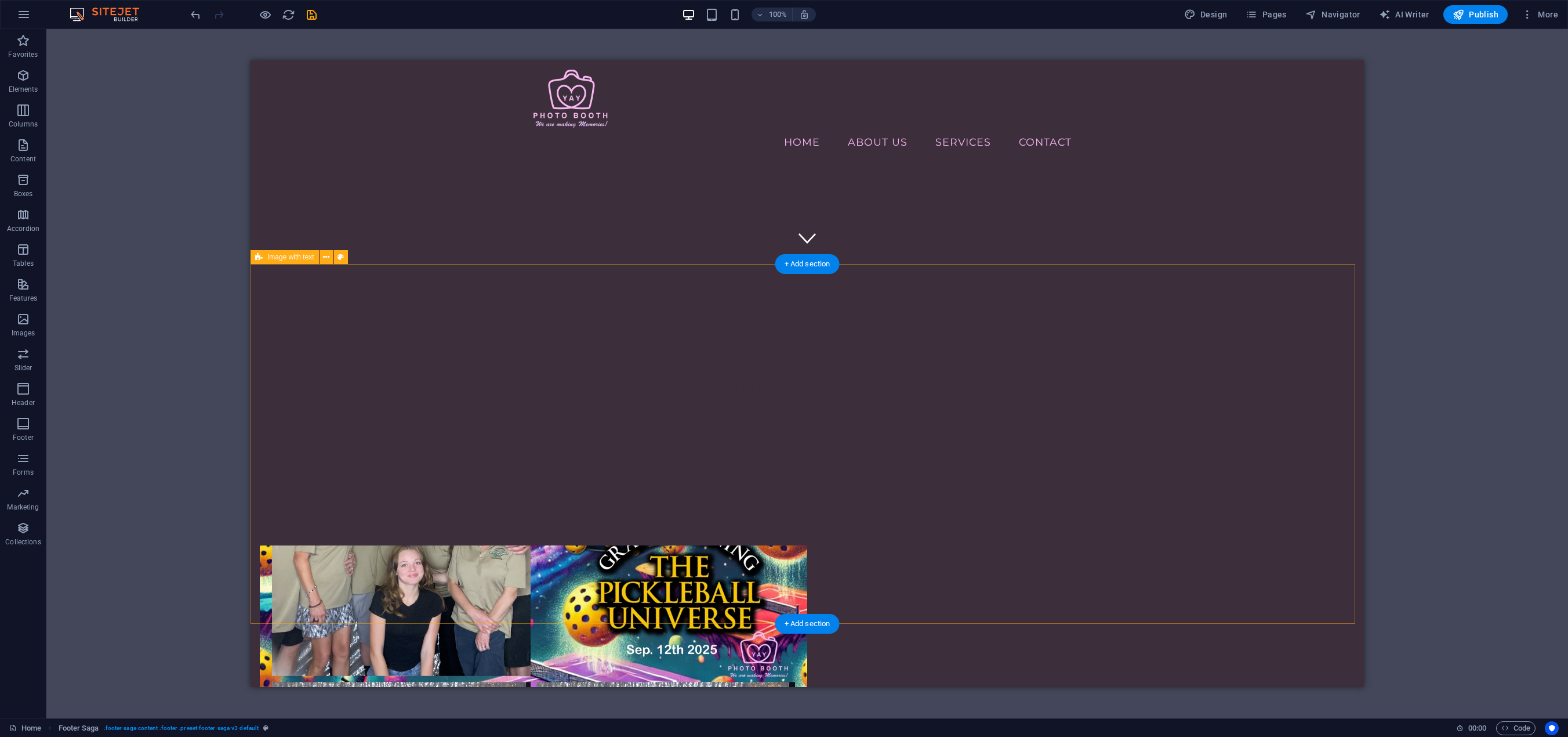
scroll to position [420, 0]
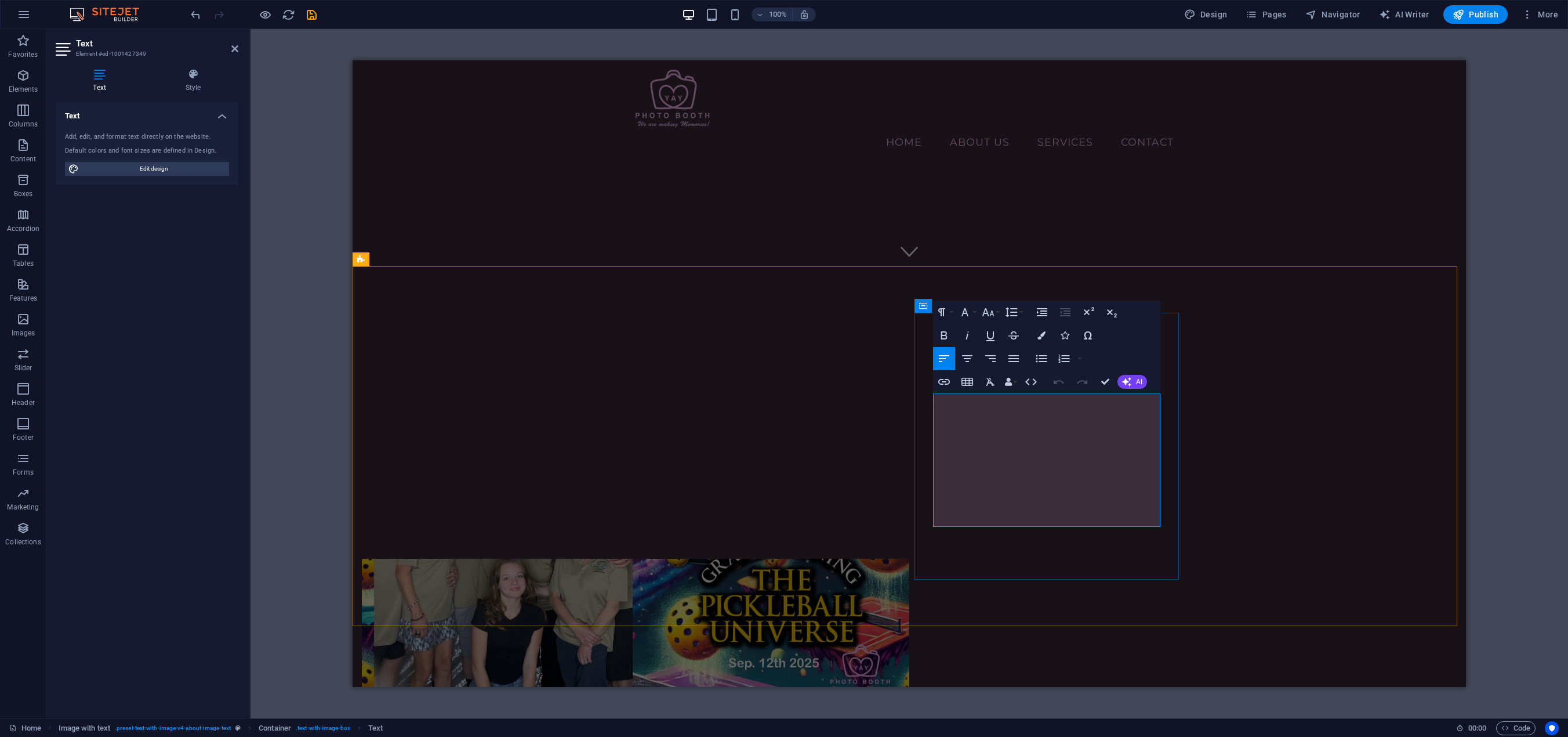
drag, startPoint x: 1117, startPoint y: 431, endPoint x: 967, endPoint y: 445, distance: 150.7
click at [966, 359] on icon "button" at bounding box center [967, 358] width 10 height 7
click at [945, 358] on icon "button" at bounding box center [944, 358] width 14 height 14
click at [1016, 355] on icon "button" at bounding box center [1014, 358] width 14 height 14
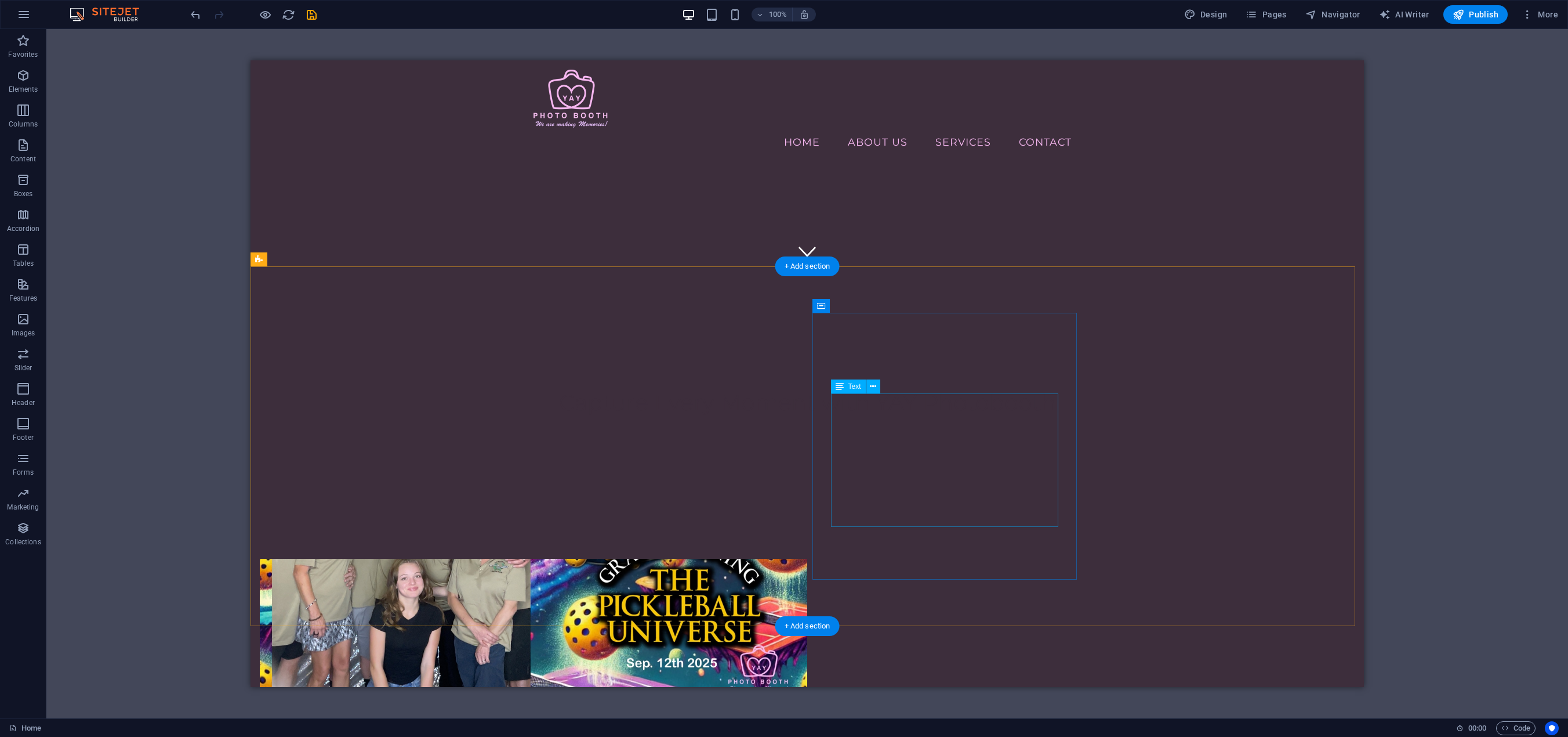
click at [1490, 483] on div "Drag here to replace the existing content. Press “Ctrl” if you want to create a…" at bounding box center [807, 374] width 1522 height 690
click at [871, 386] on icon at bounding box center [873, 386] width 6 height 12
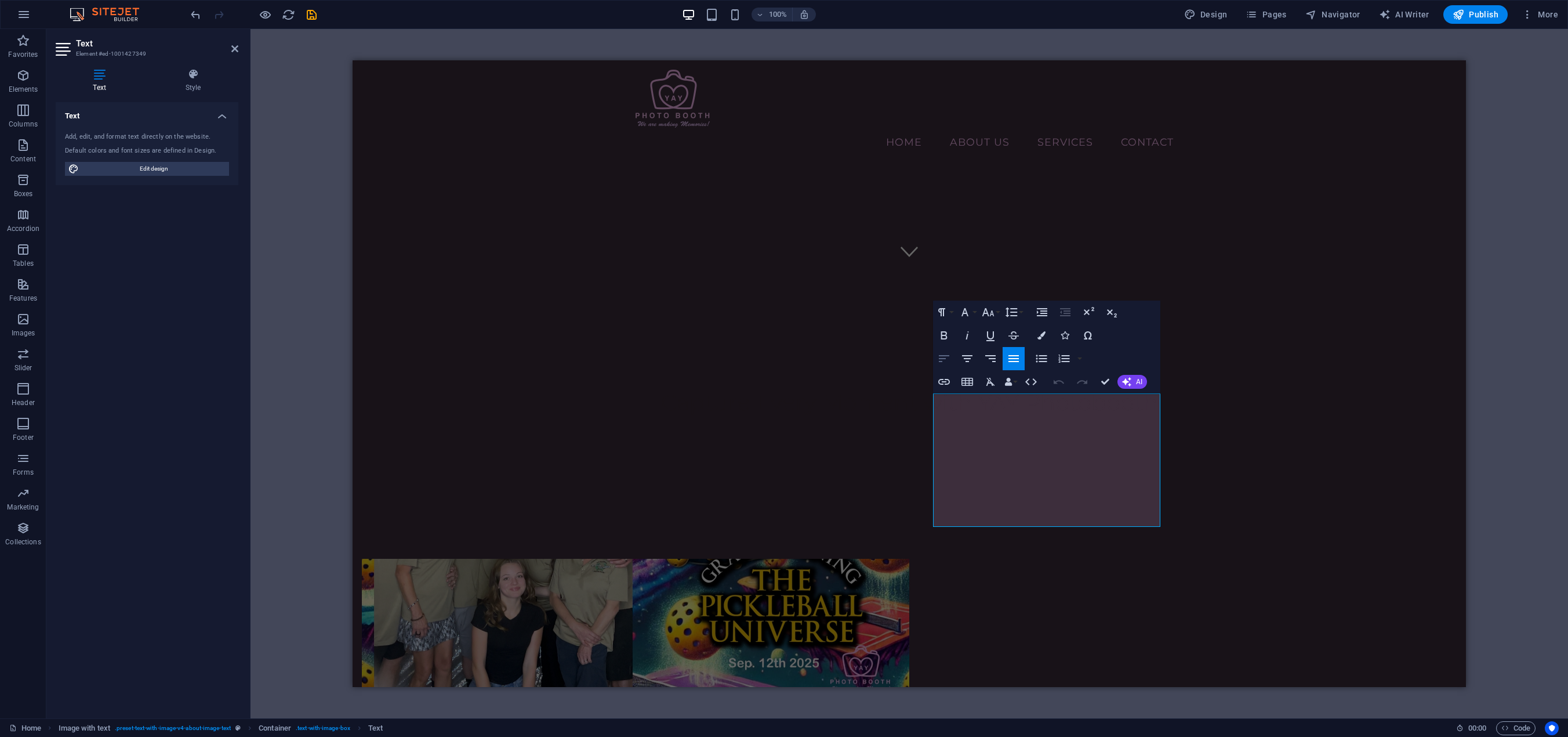
click at [945, 358] on icon "button" at bounding box center [944, 358] width 10 height 7
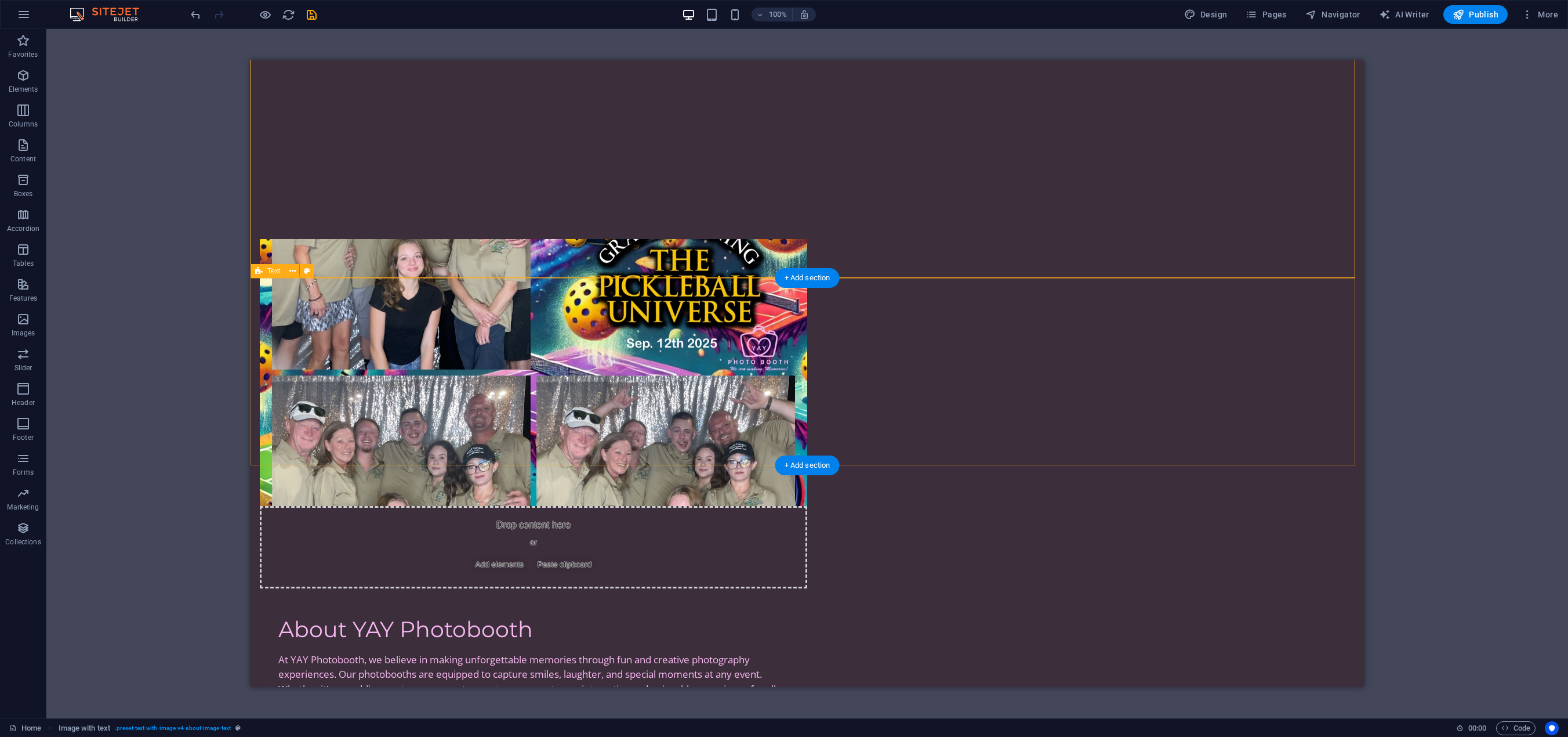
scroll to position [246, 0]
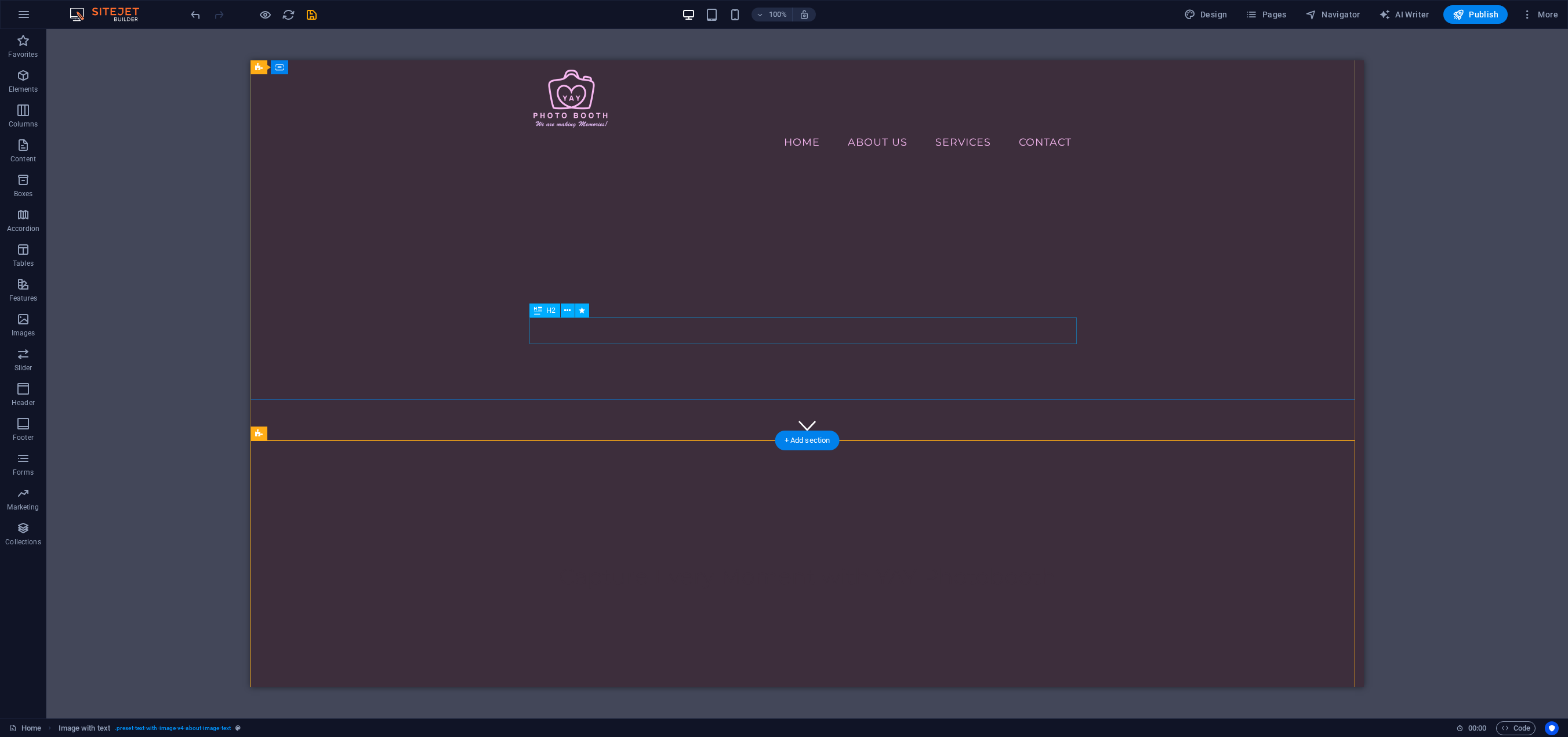
click at [727, 564] on div "Capture Every Moment with YAY Photobooth" at bounding box center [807, 577] width 547 height 27
click at [566, 312] on icon at bounding box center [568, 310] width 6 height 12
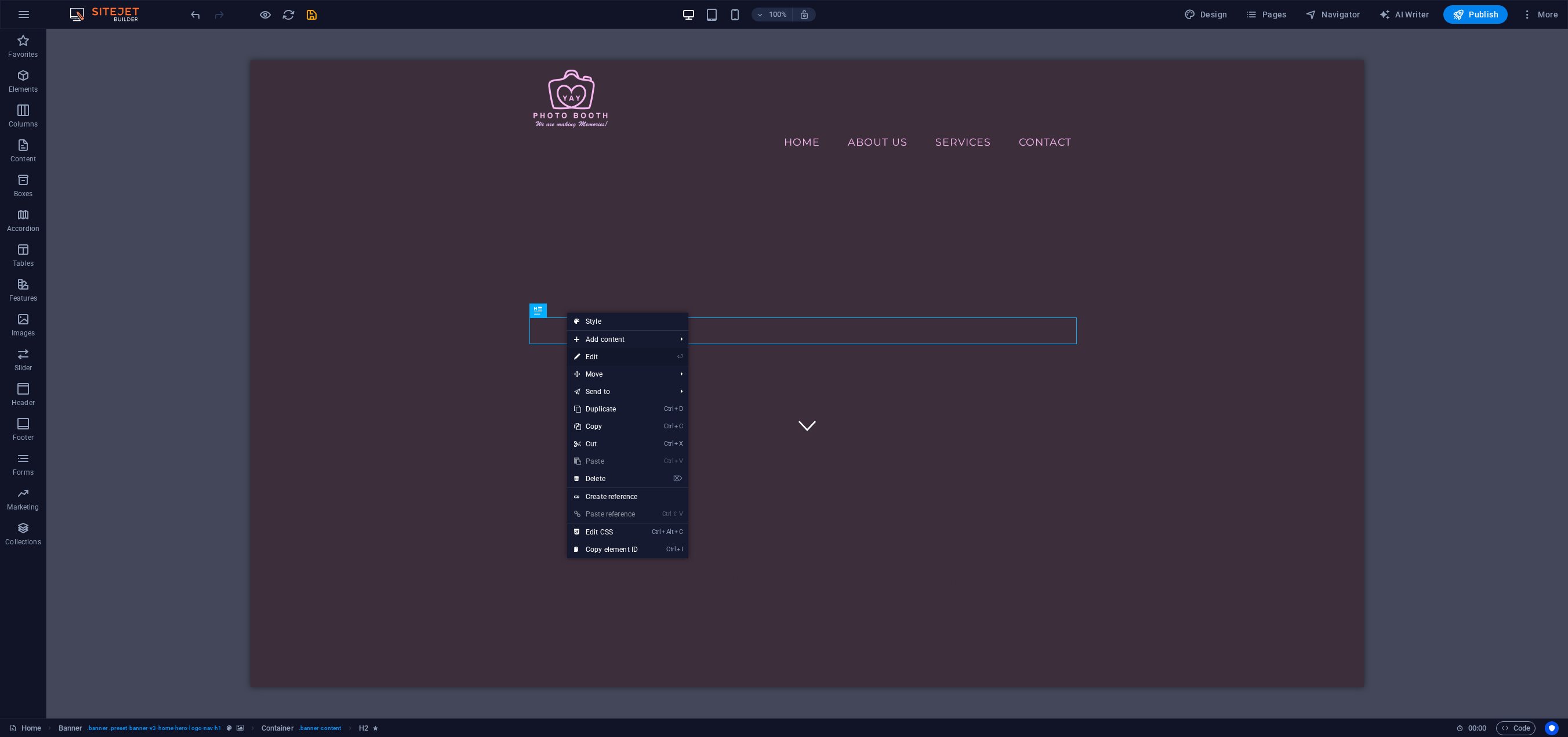
click at [608, 358] on link "⏎ Edit" at bounding box center [606, 356] width 78 height 17
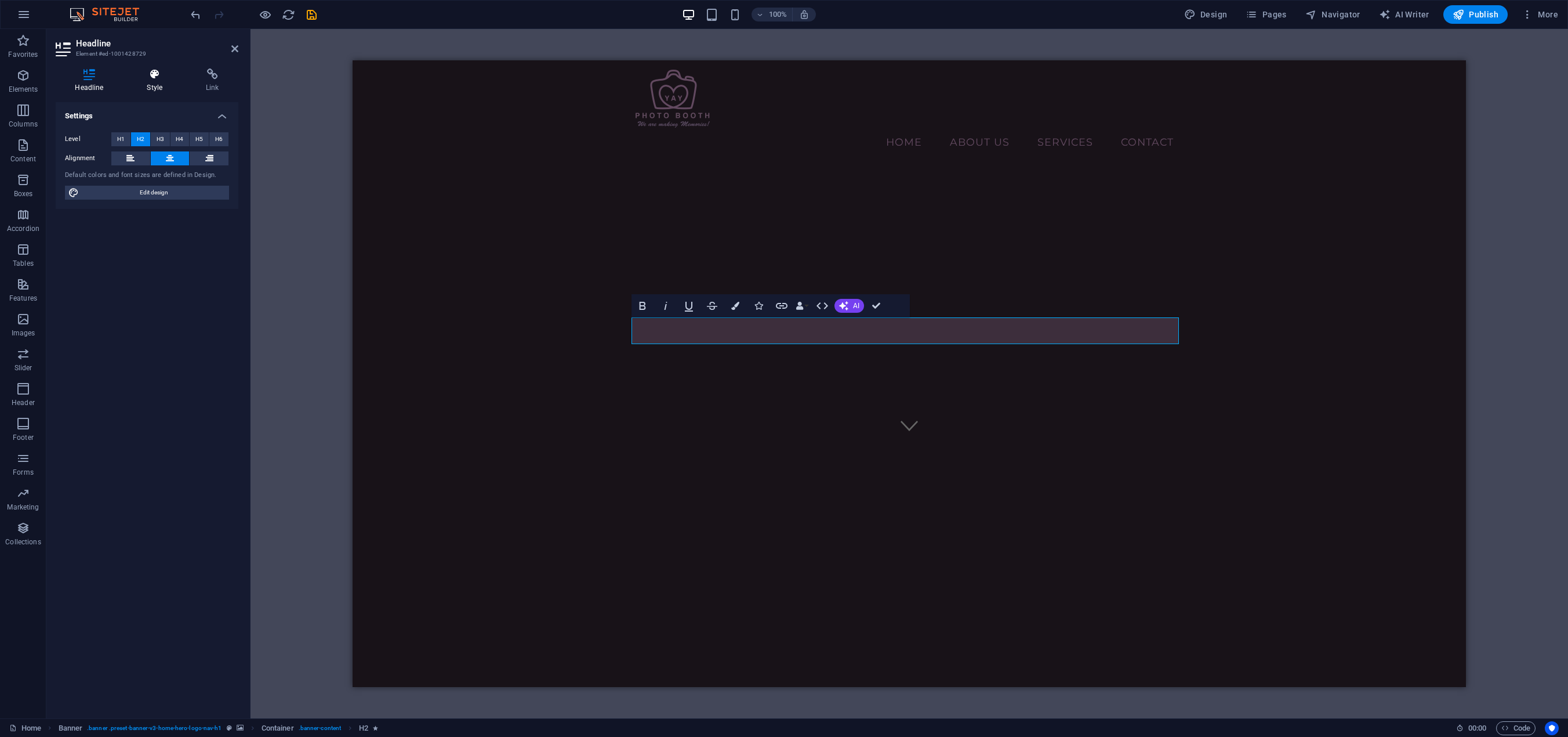
click at [157, 82] on h4 "Style" at bounding box center [157, 80] width 59 height 24
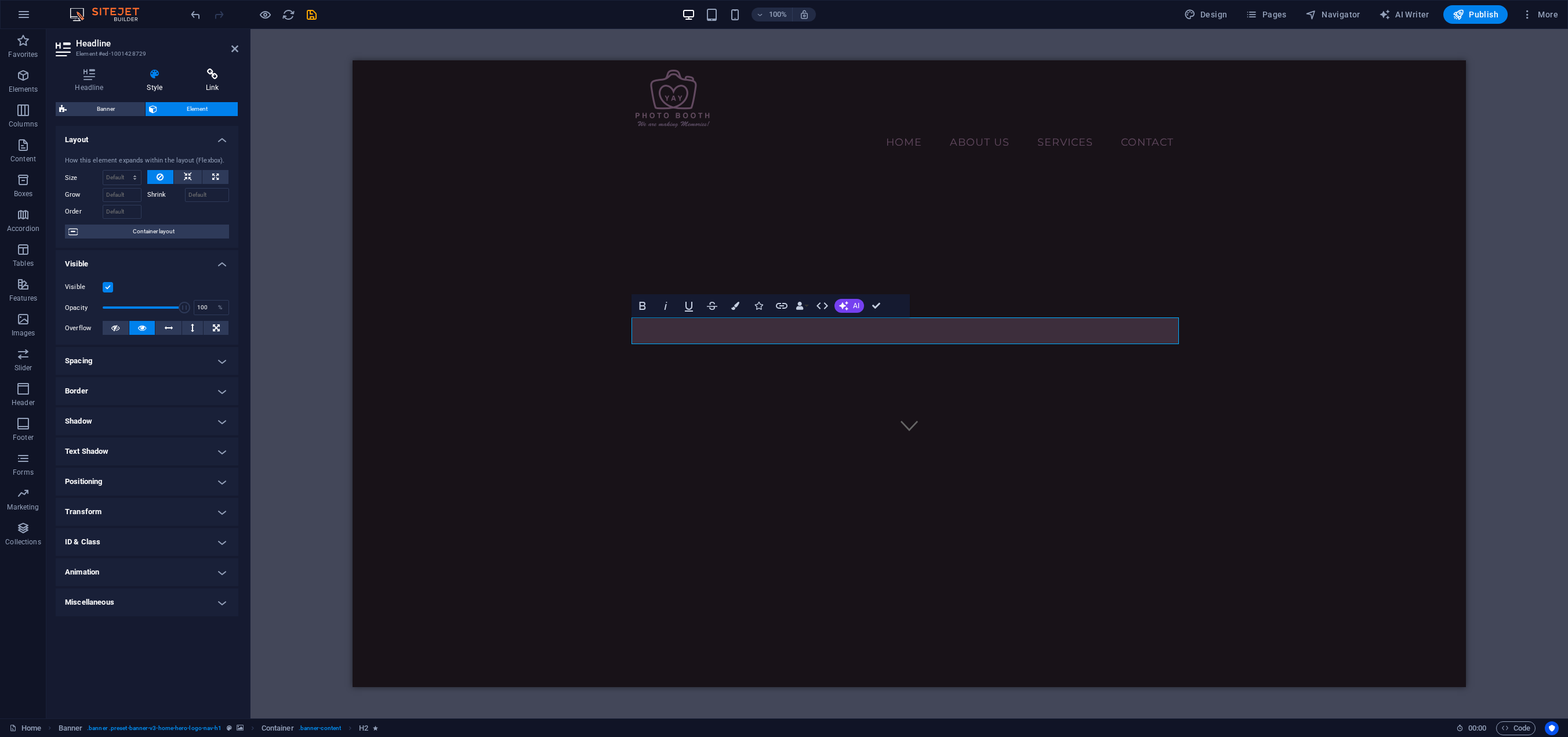
click at [204, 84] on h4 "Link" at bounding box center [213, 80] width 52 height 24
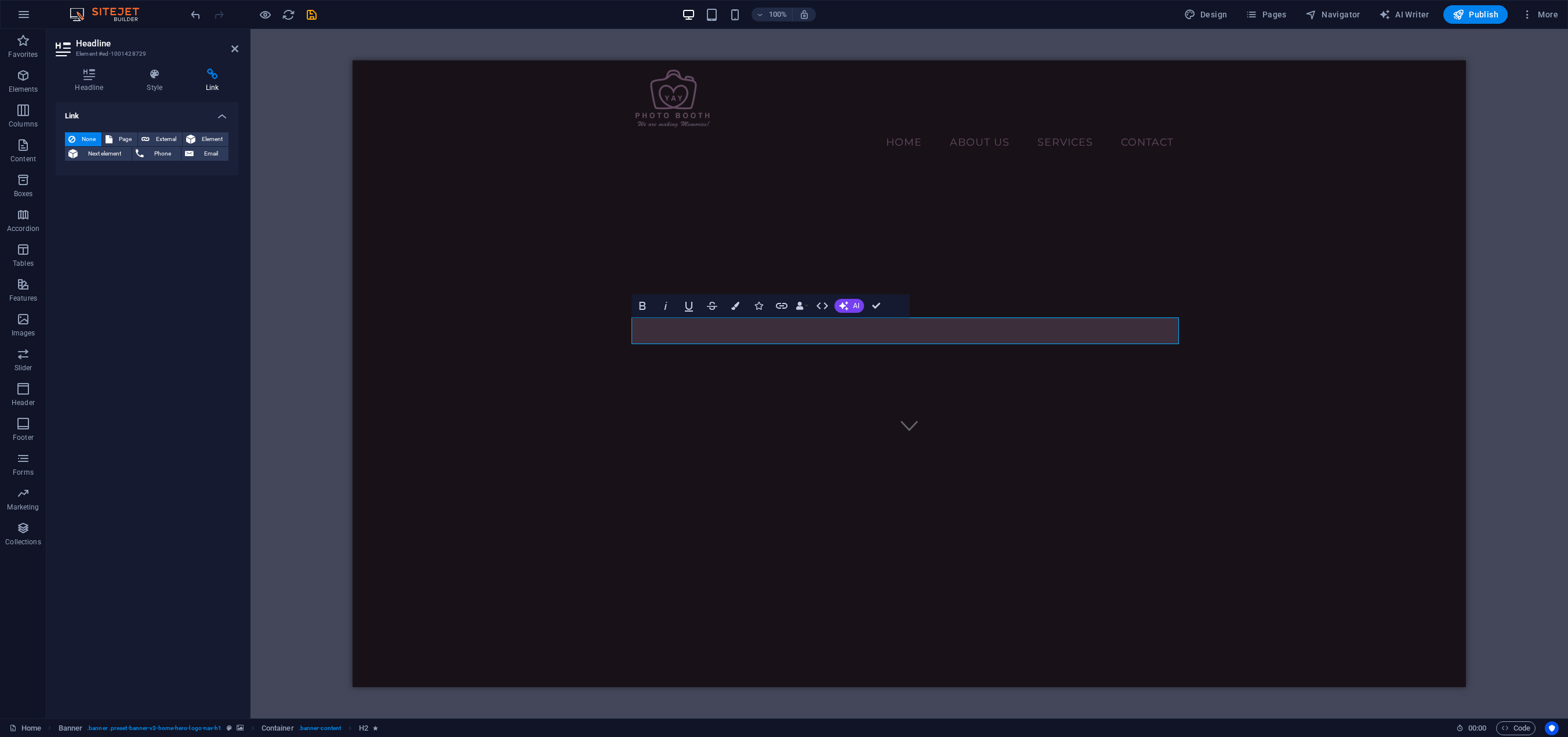
click at [318, 450] on div "H2 Banner Banner Container Spacer Image with text Container Text Placeholder Co…" at bounding box center [909, 374] width 1317 height 690
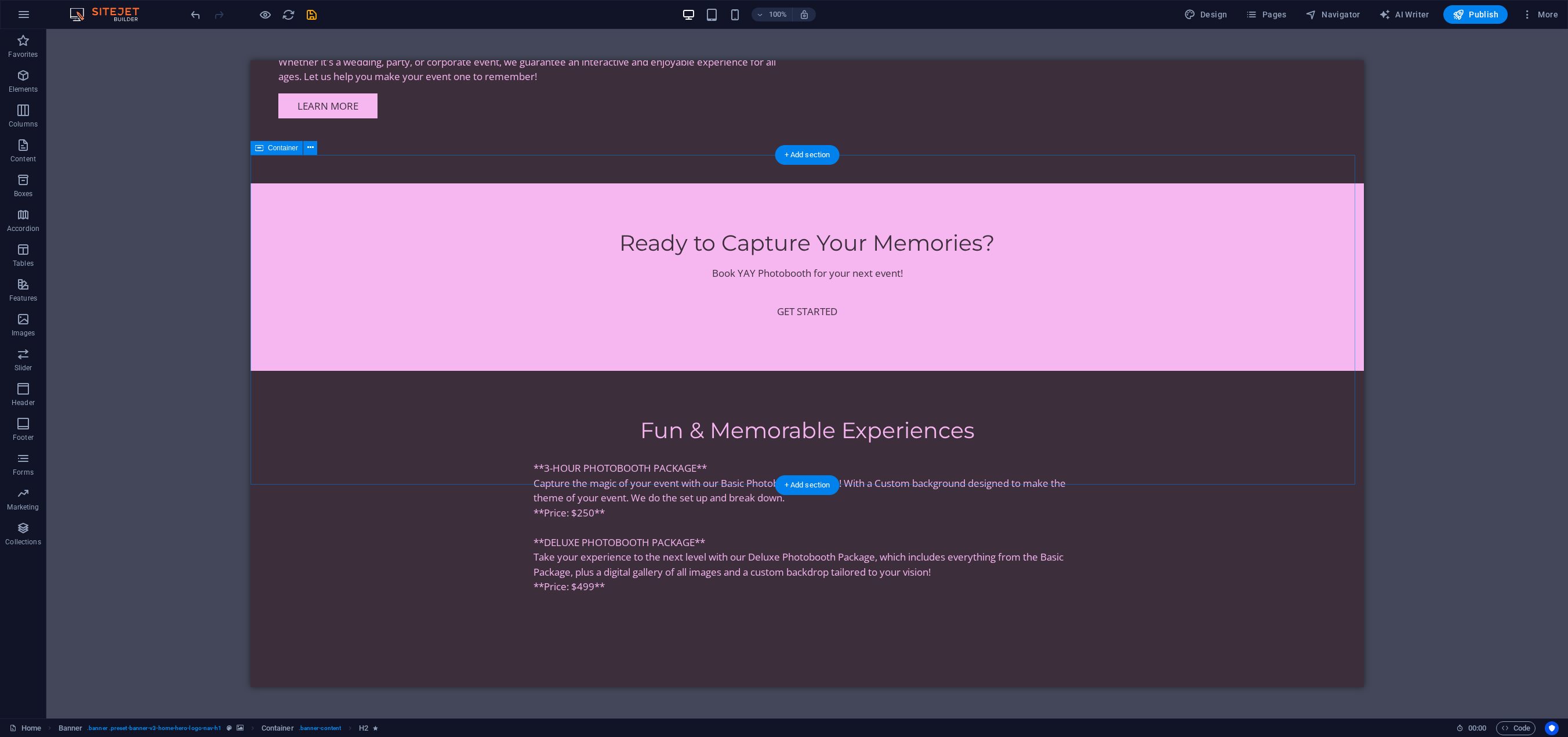
scroll to position [1465, 0]
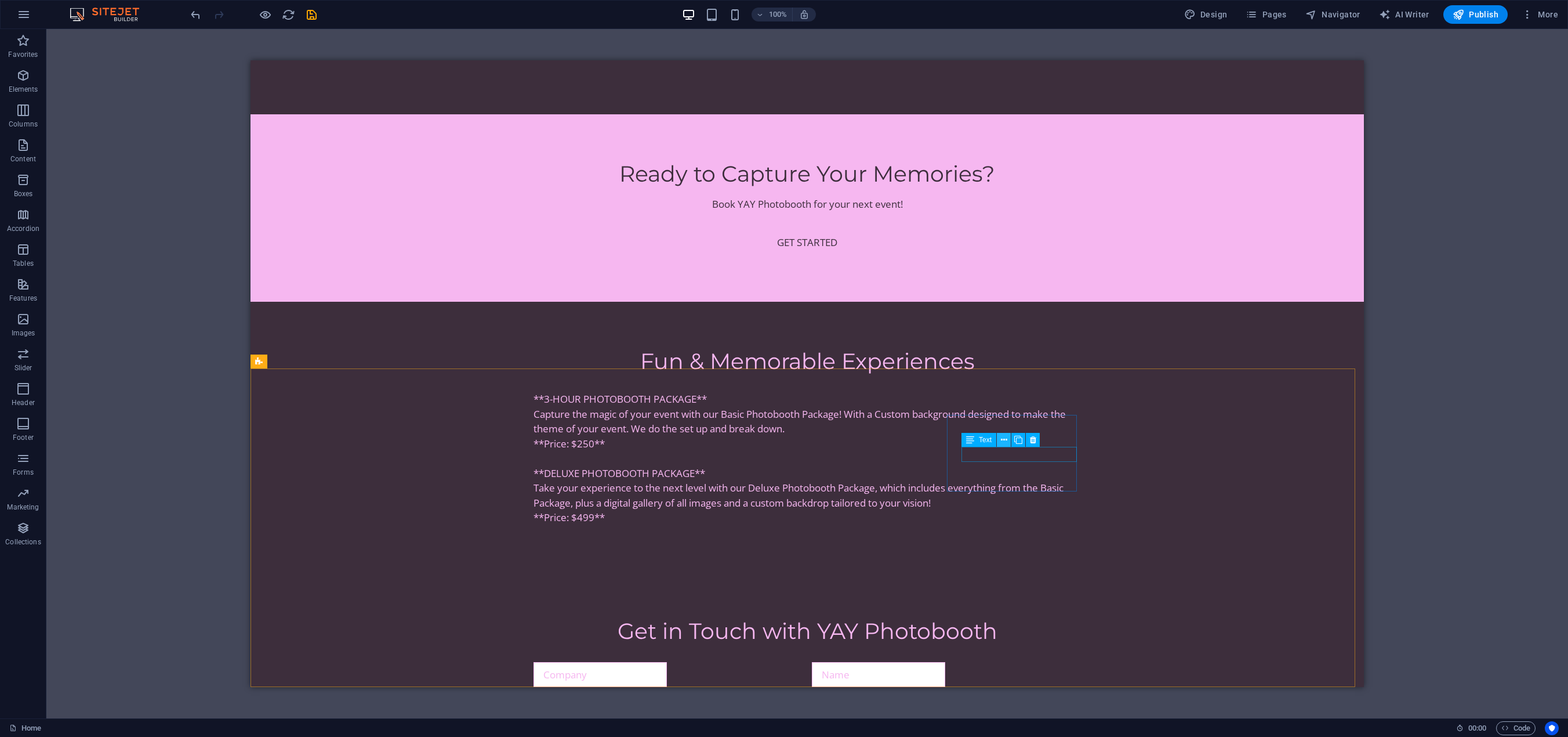
click at [1000, 441] on button at bounding box center [1004, 440] width 14 height 14
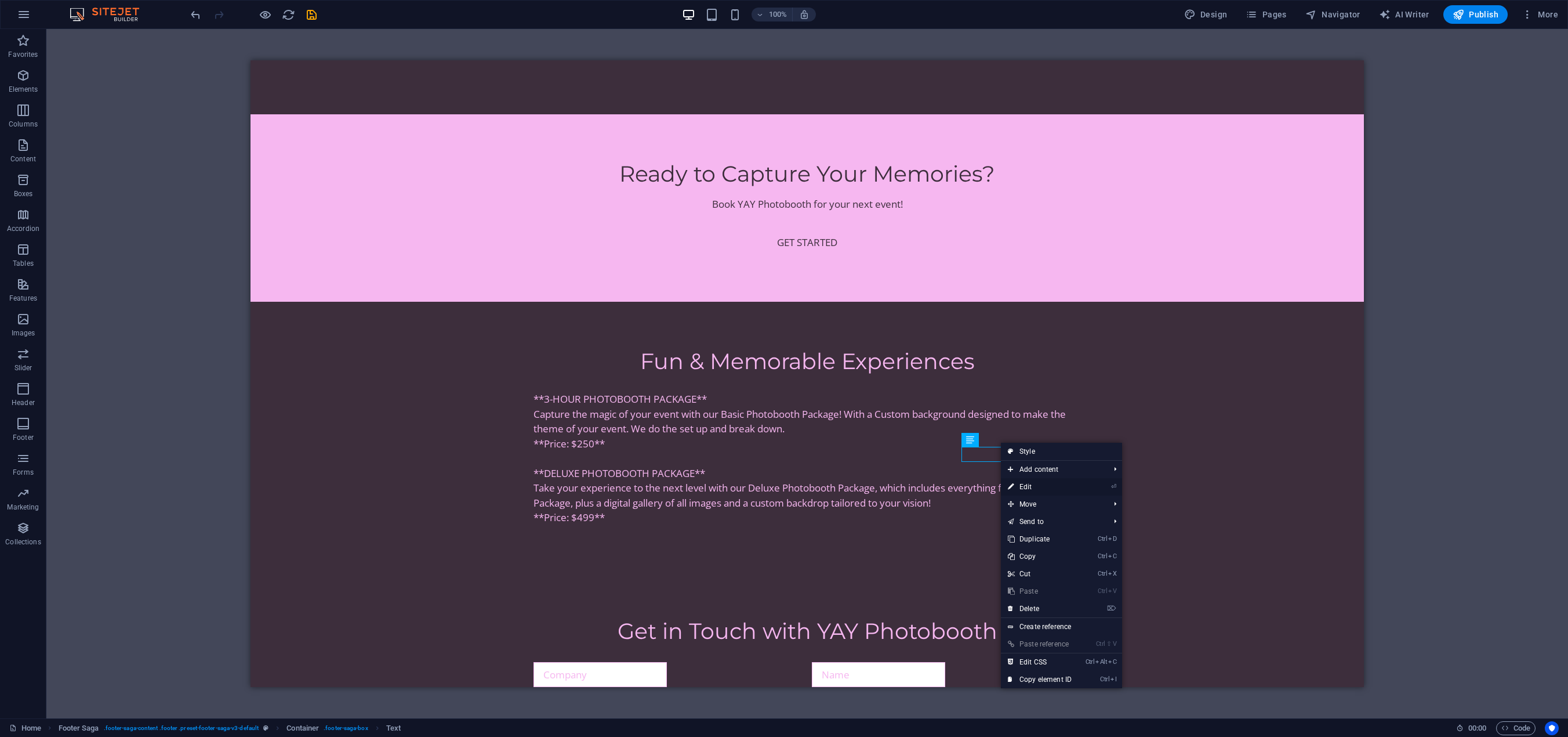
click at [1035, 488] on link "⏎ Edit" at bounding box center [1040, 486] width 78 height 17
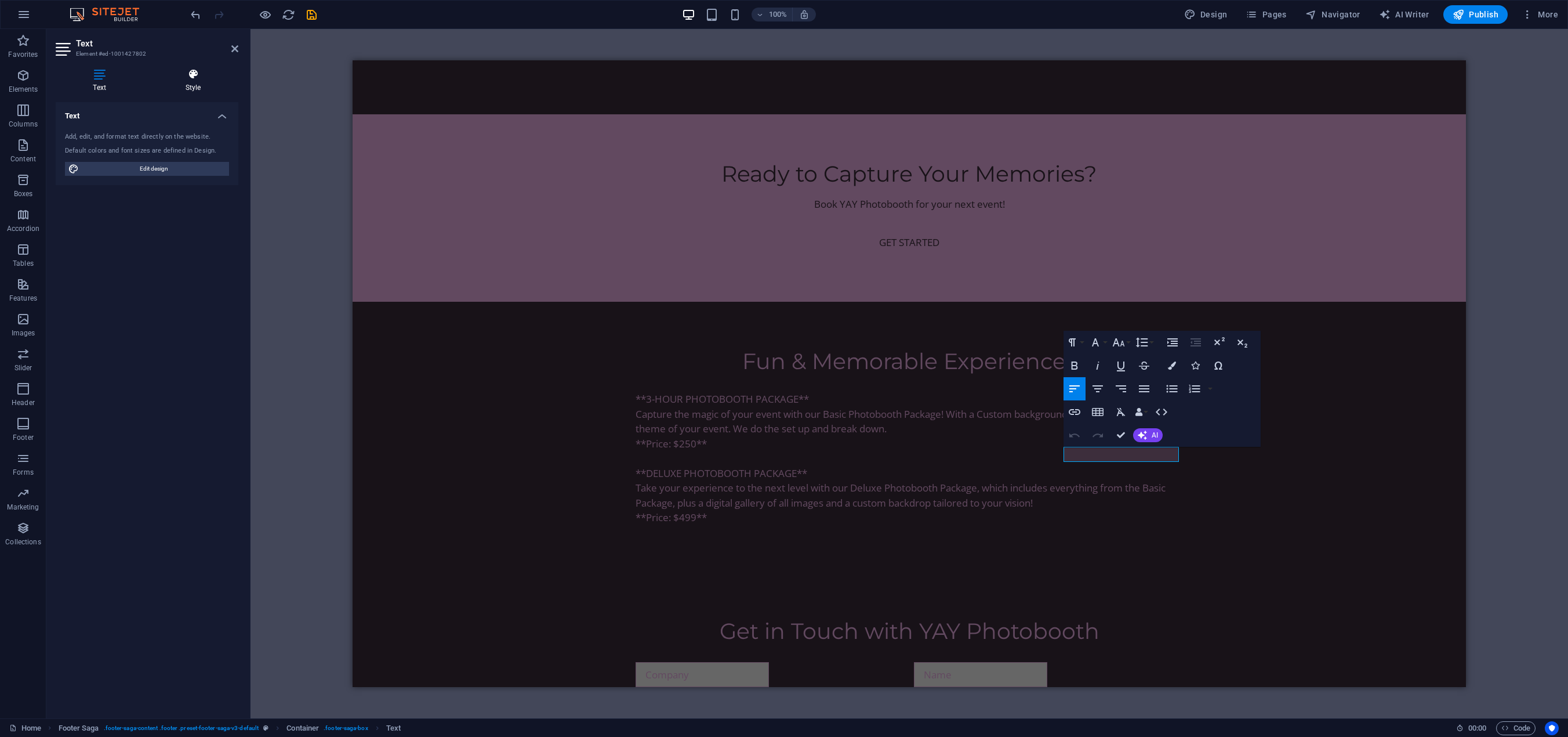
click at [196, 87] on h4 "Style" at bounding box center [193, 80] width 90 height 24
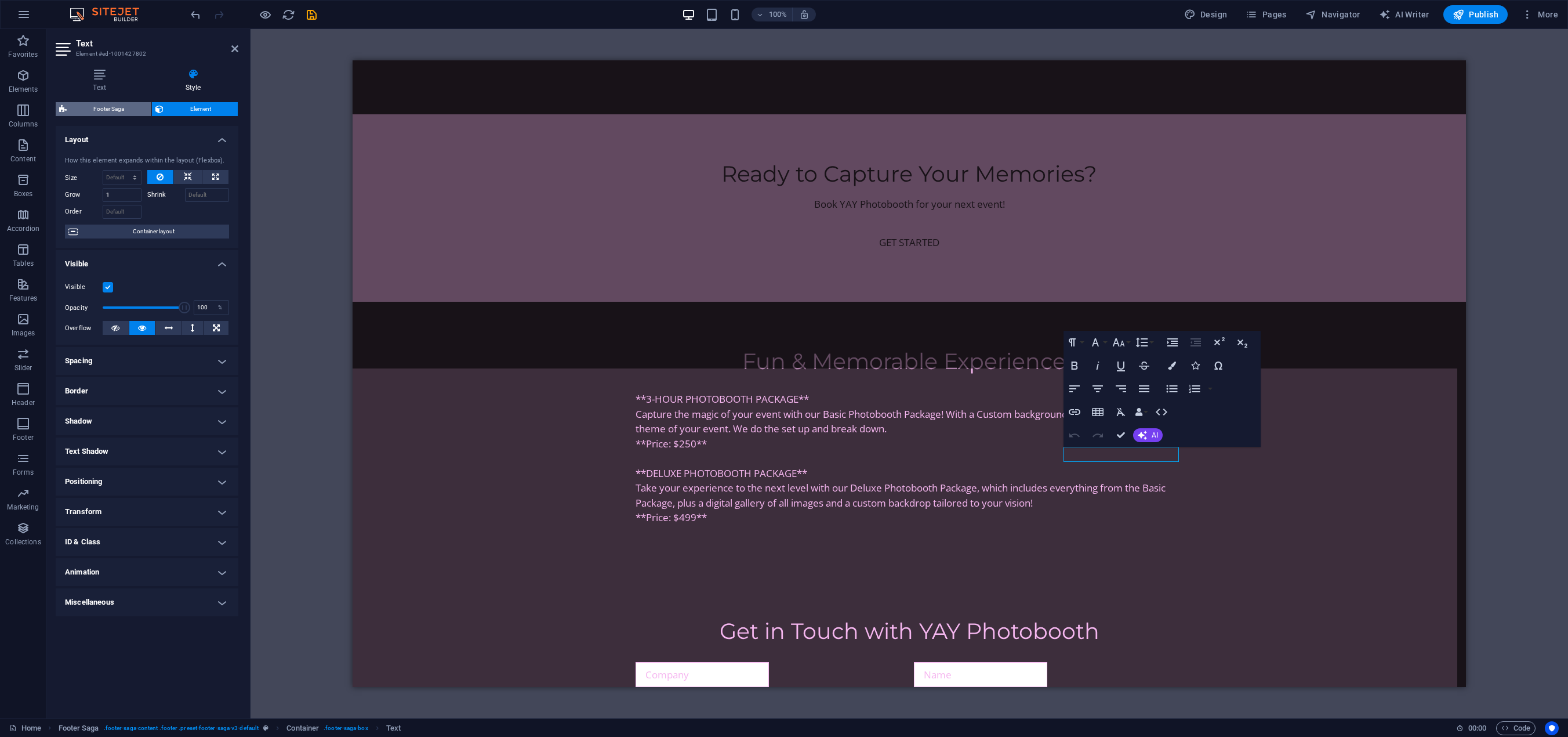
click at [129, 110] on span "Footer Saga" at bounding box center [109, 109] width 78 height 14
select select "rem"
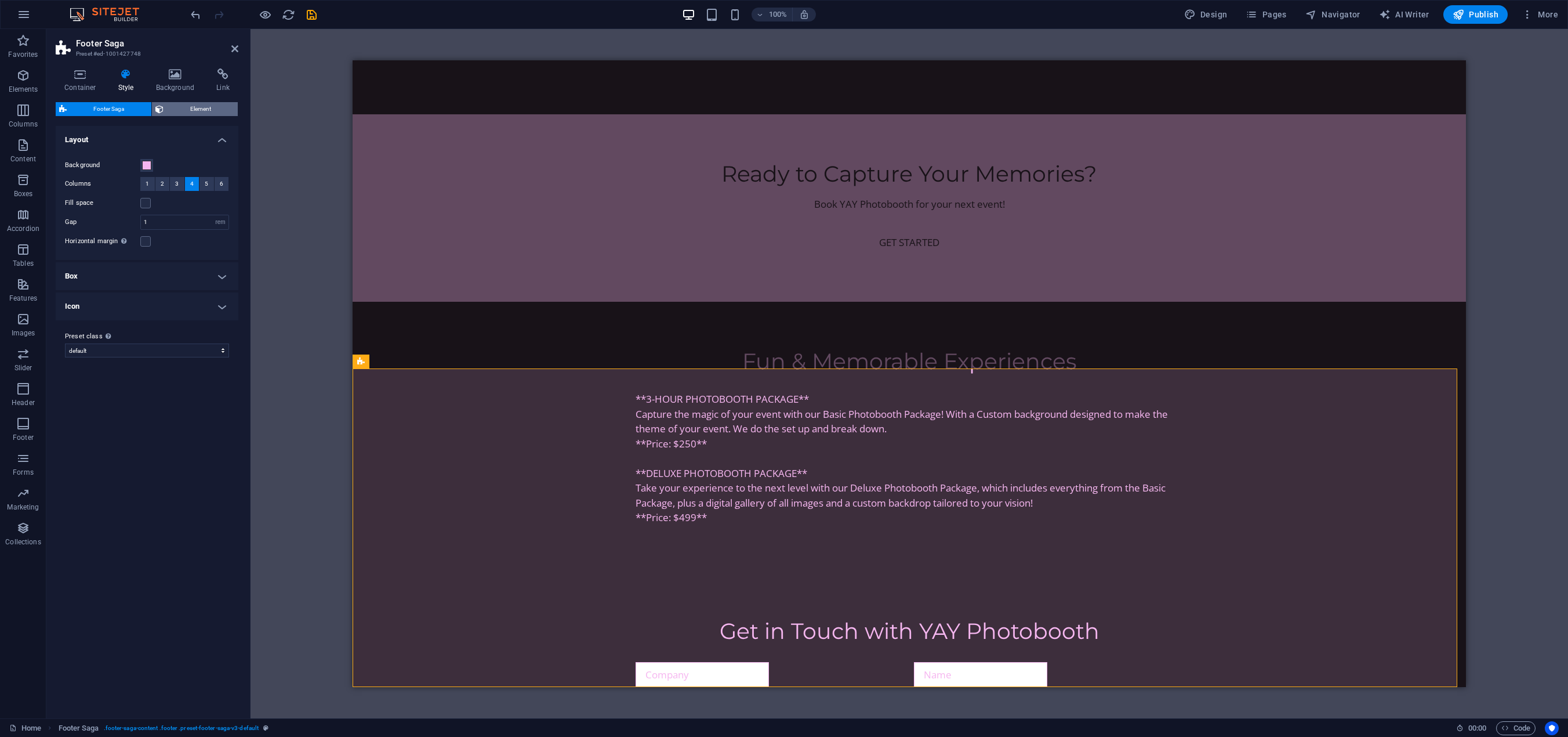
click at [197, 108] on span "Element" at bounding box center [201, 109] width 68 height 14
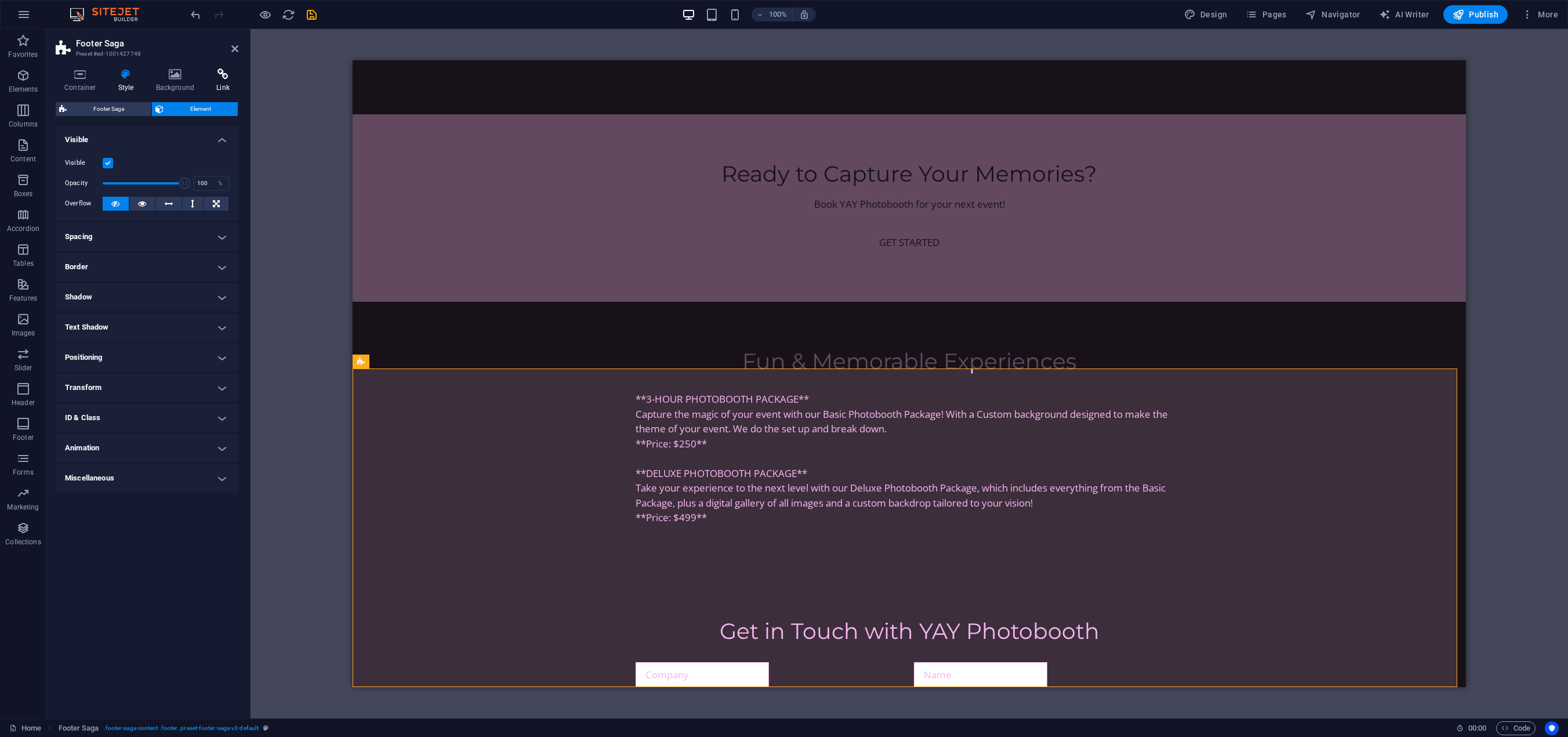
click at [221, 79] on icon at bounding box center [223, 74] width 31 height 11
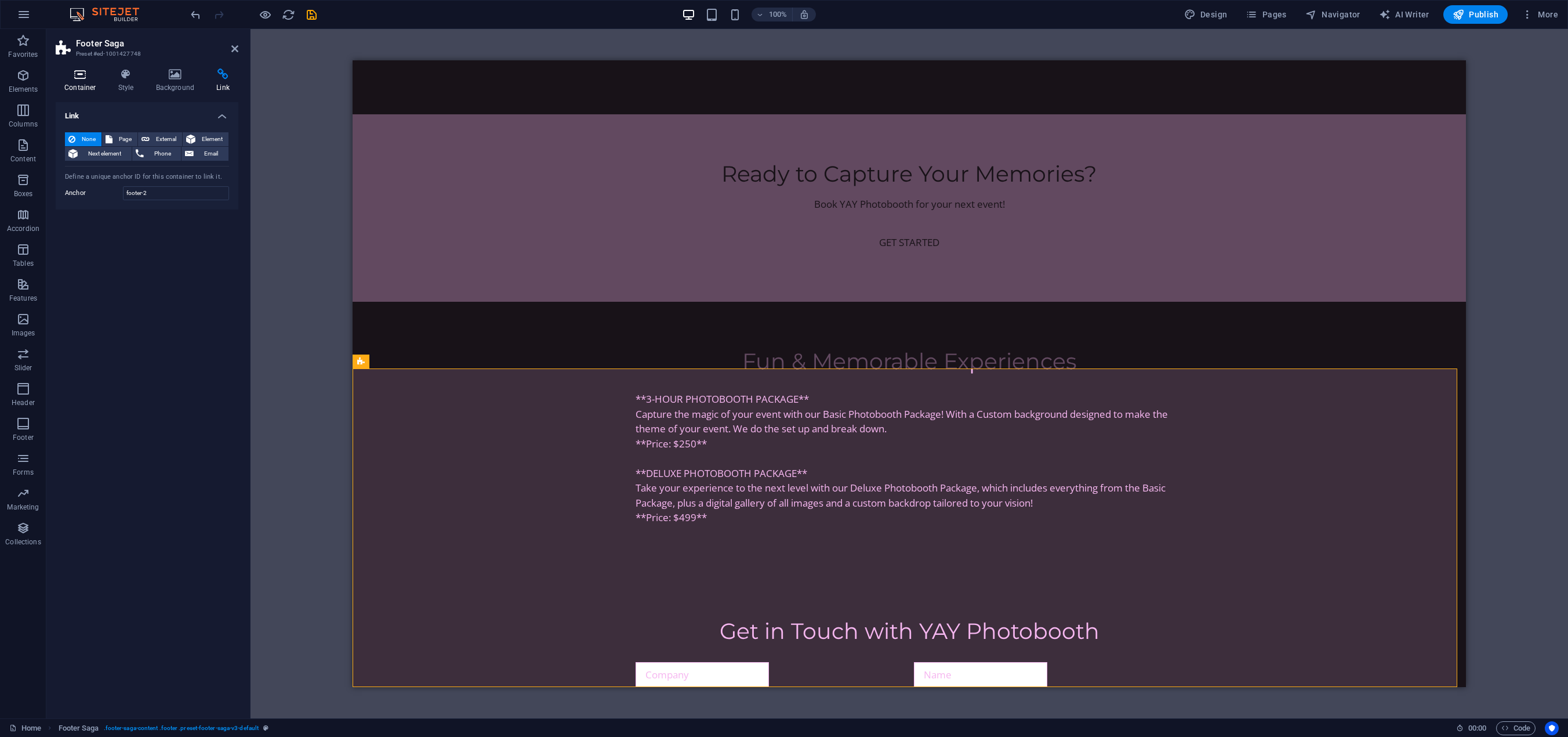
click at [73, 80] on h4 "Container" at bounding box center [82, 80] width 54 height 24
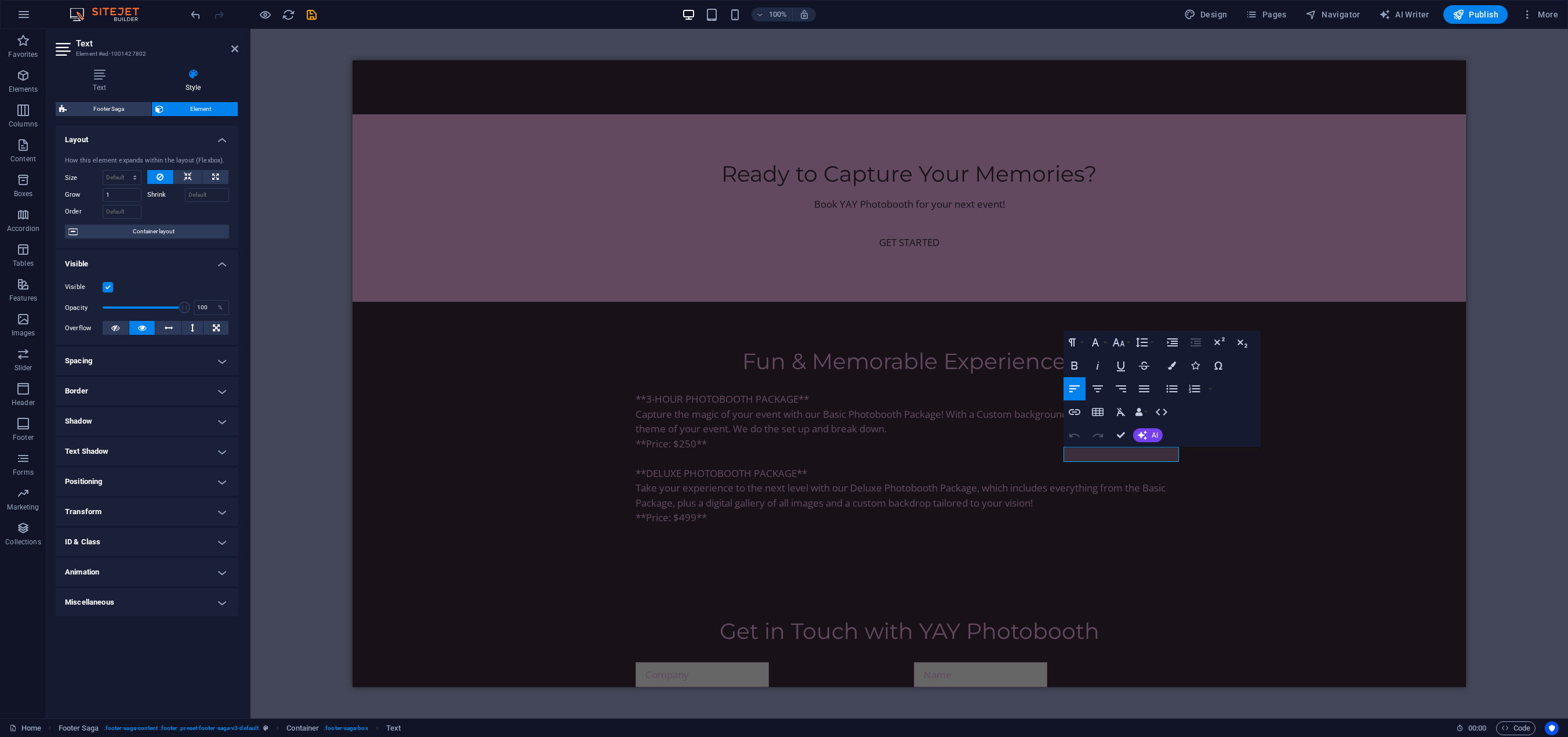
click at [170, 603] on h4 "Miscellaneous" at bounding box center [147, 602] width 183 height 28
click at [171, 600] on h4 "Miscellaneous" at bounding box center [147, 598] width 183 height 21
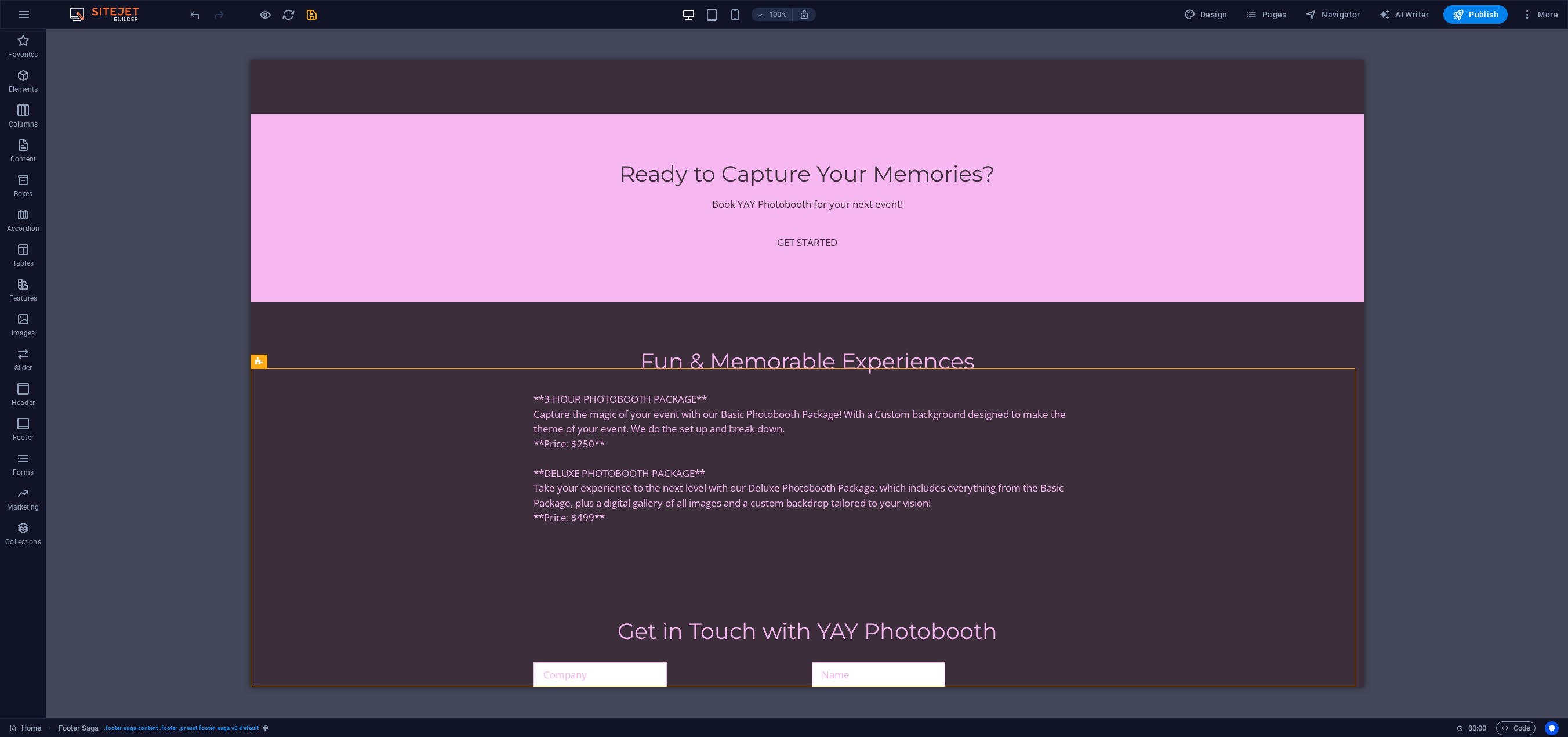
click at [1486, 403] on div "H2 Banner Banner Container Spacer Image with text Container Text Placeholder Co…" at bounding box center [807, 374] width 1522 height 690
click at [1009, 441] on button at bounding box center [1004, 440] width 14 height 14
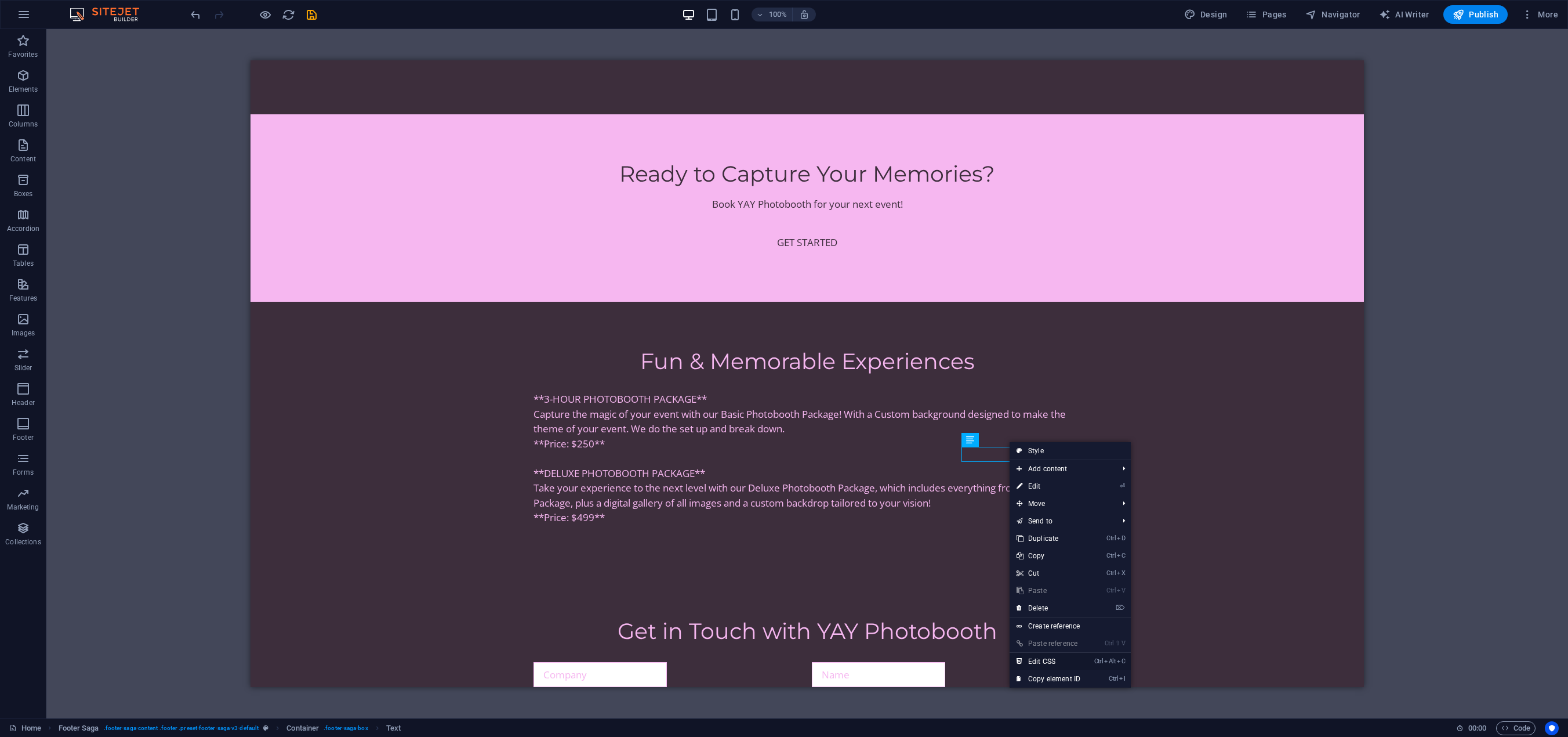
click at [1062, 663] on link "Ctrl Alt C Edit CSS" at bounding box center [1048, 661] width 78 height 17
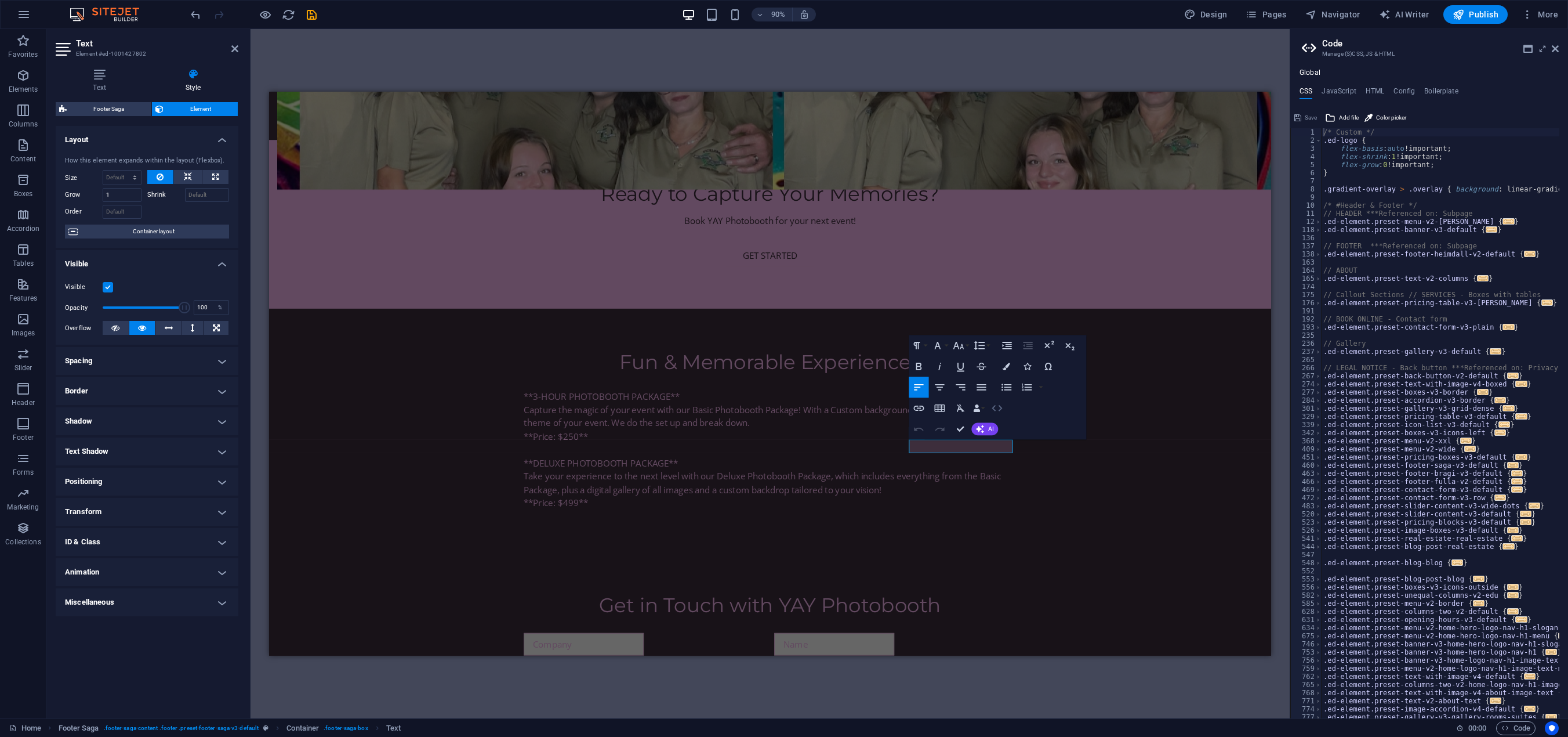
click at [997, 407] on icon "button" at bounding box center [997, 408] width 13 height 13
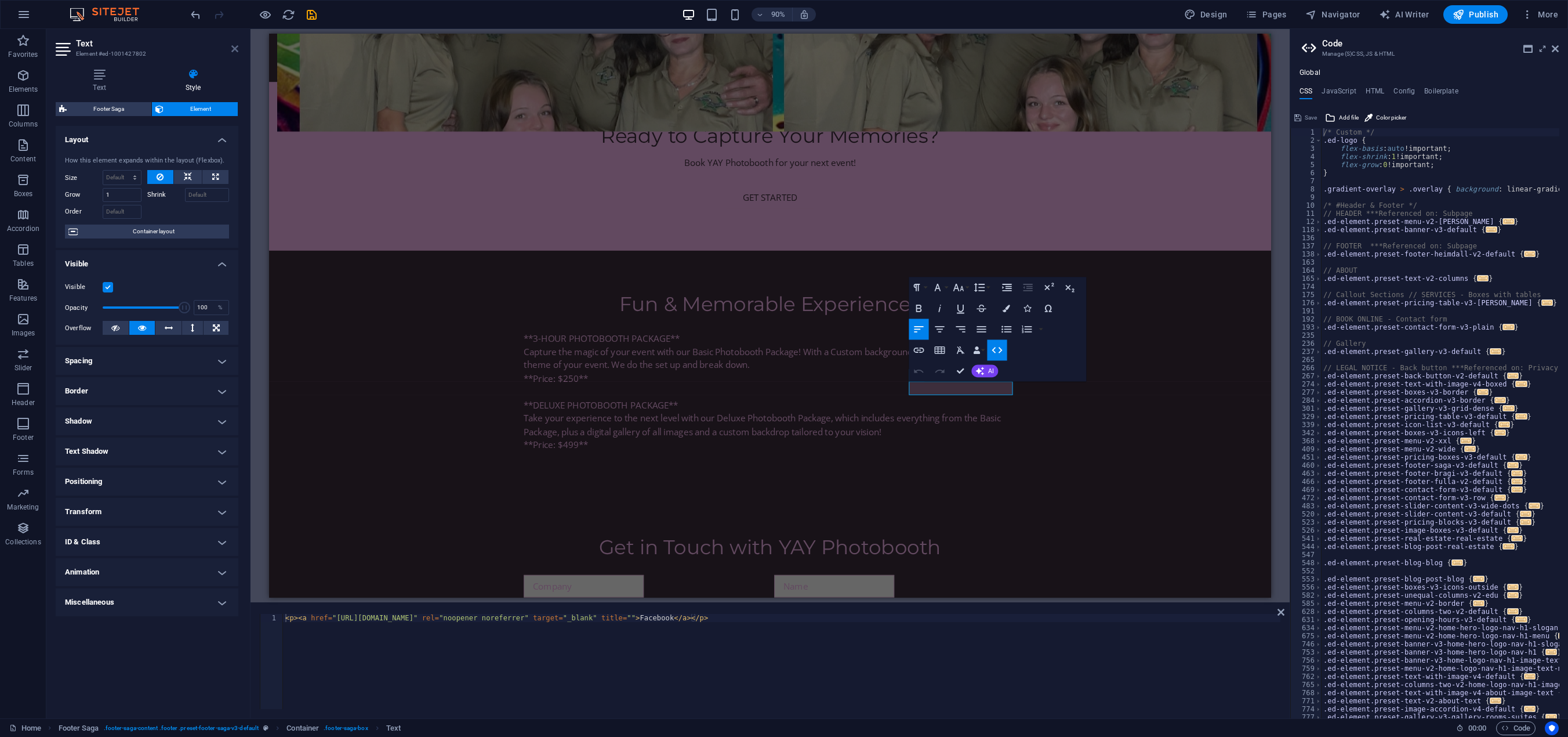
click at [232, 52] on icon at bounding box center [235, 49] width 7 height 9
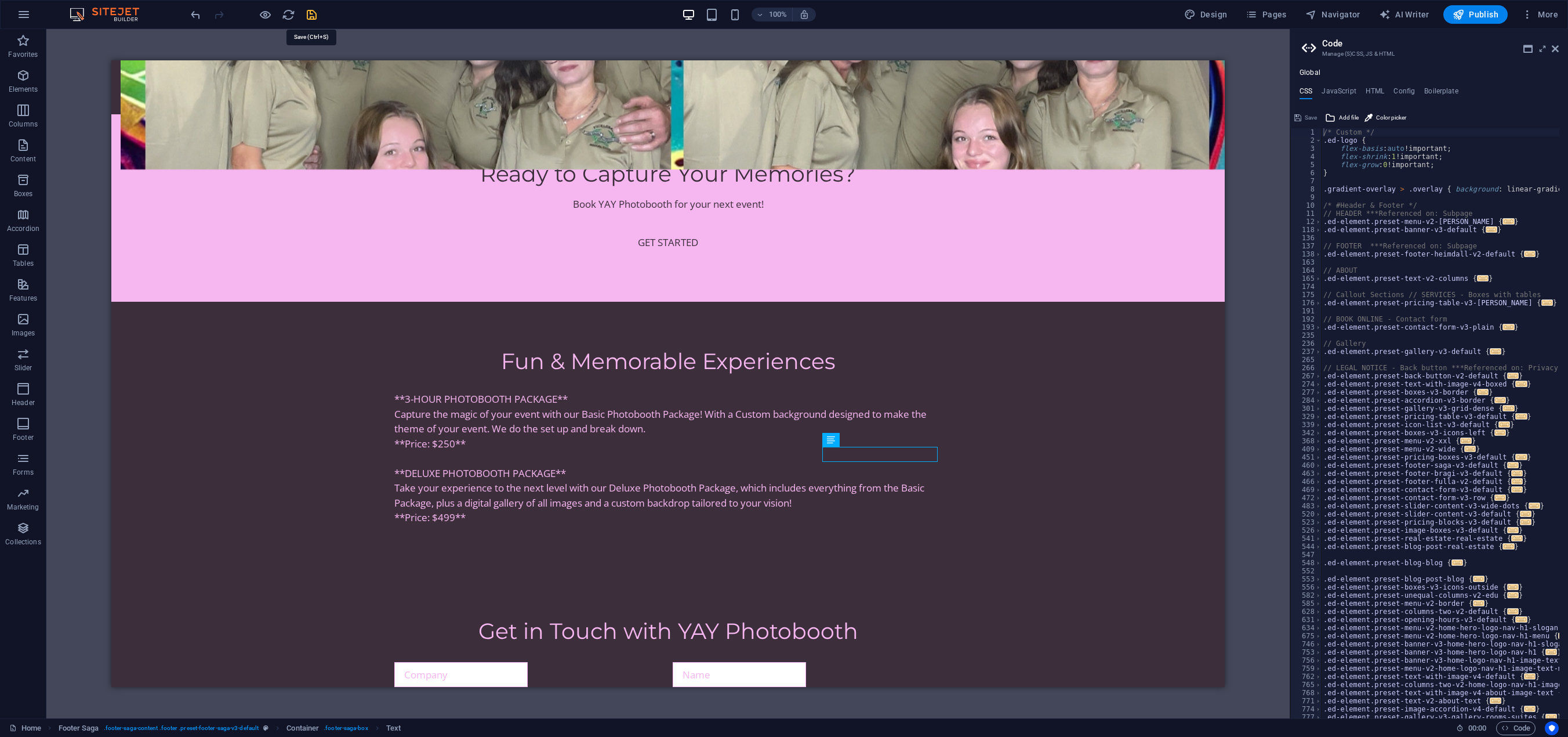
click at [315, 15] on icon "save" at bounding box center [311, 15] width 13 height 13
checkbox input "false"
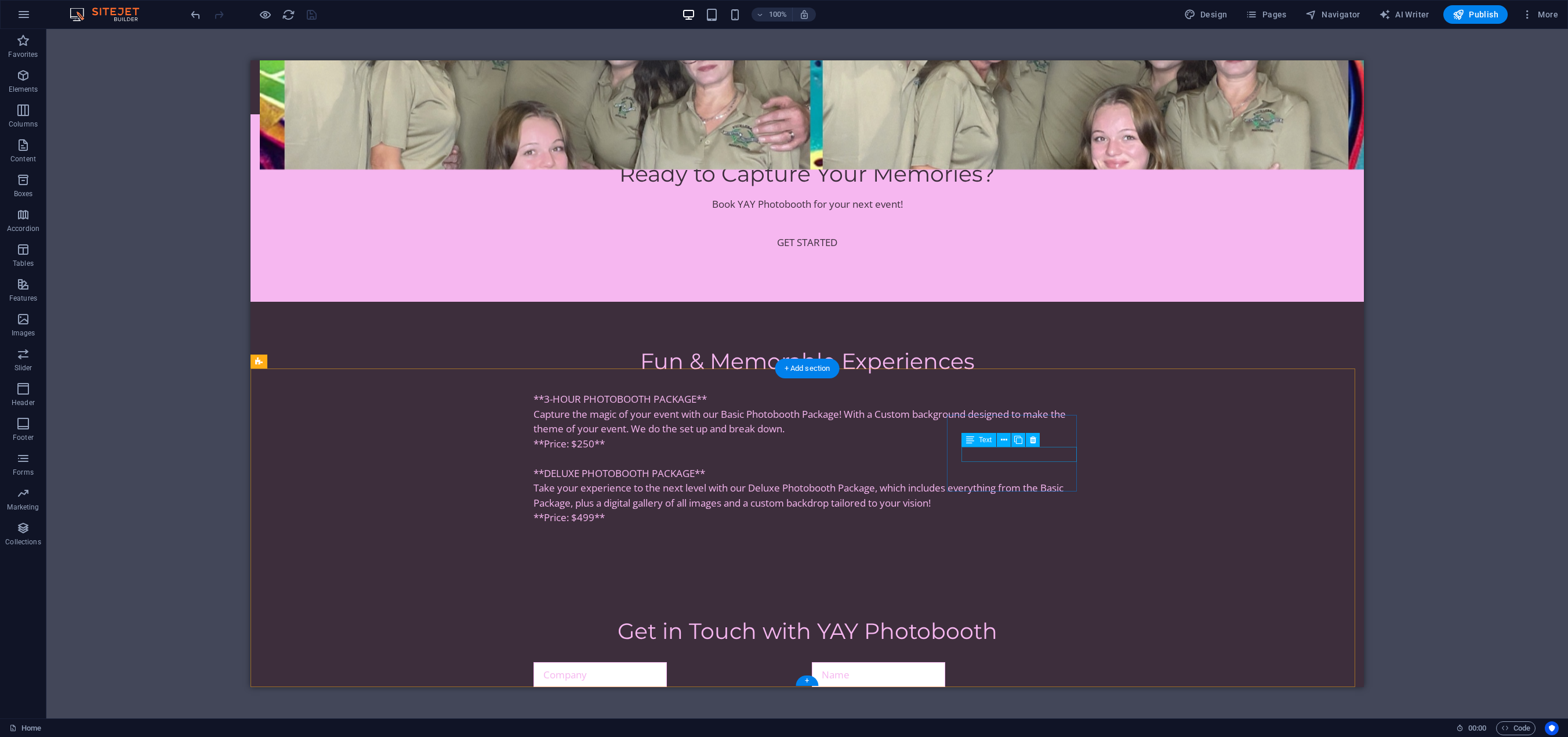
click at [1471, 16] on span "Publish" at bounding box center [1476, 15] width 46 height 11
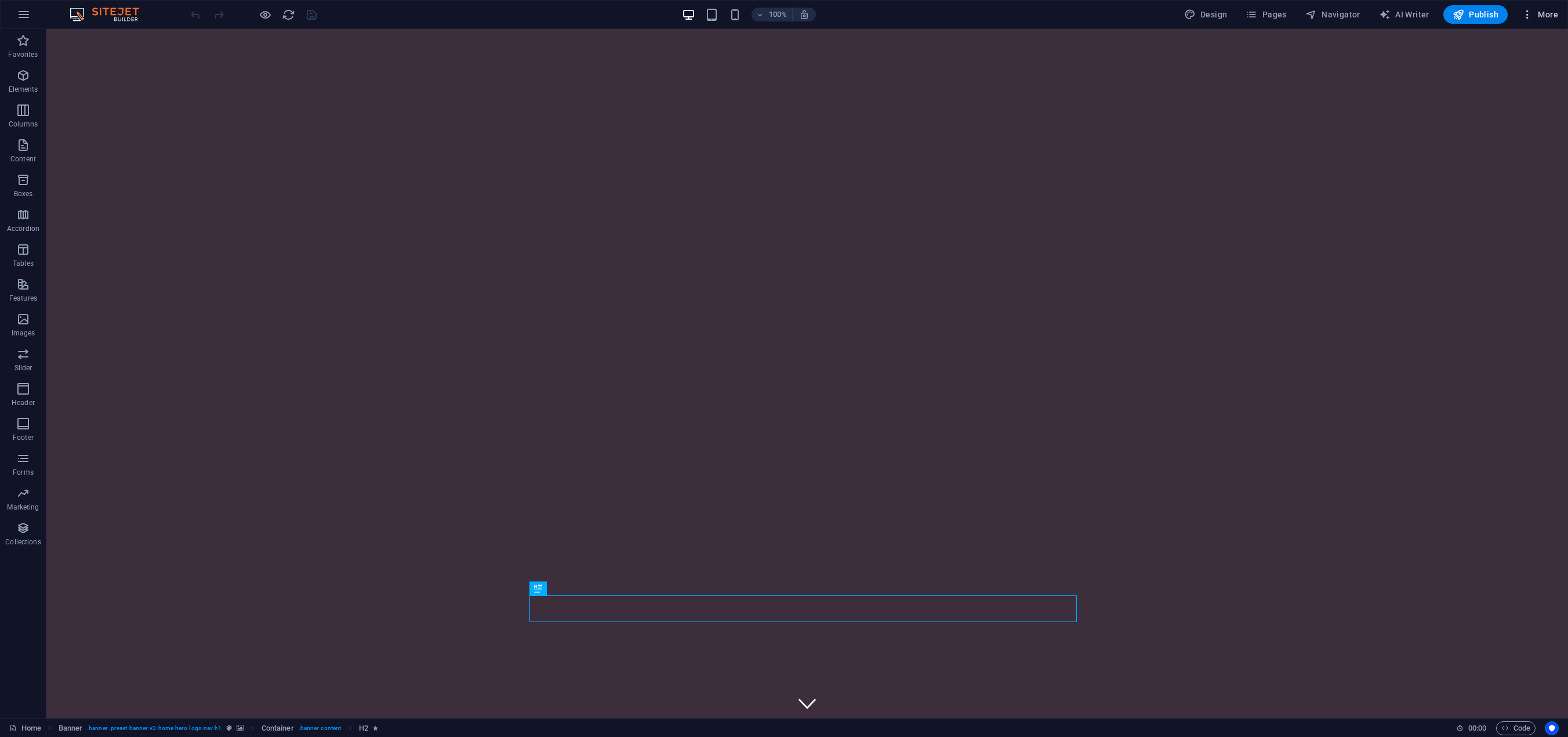
click at [1534, 15] on span "More" at bounding box center [1540, 15] width 37 height 11
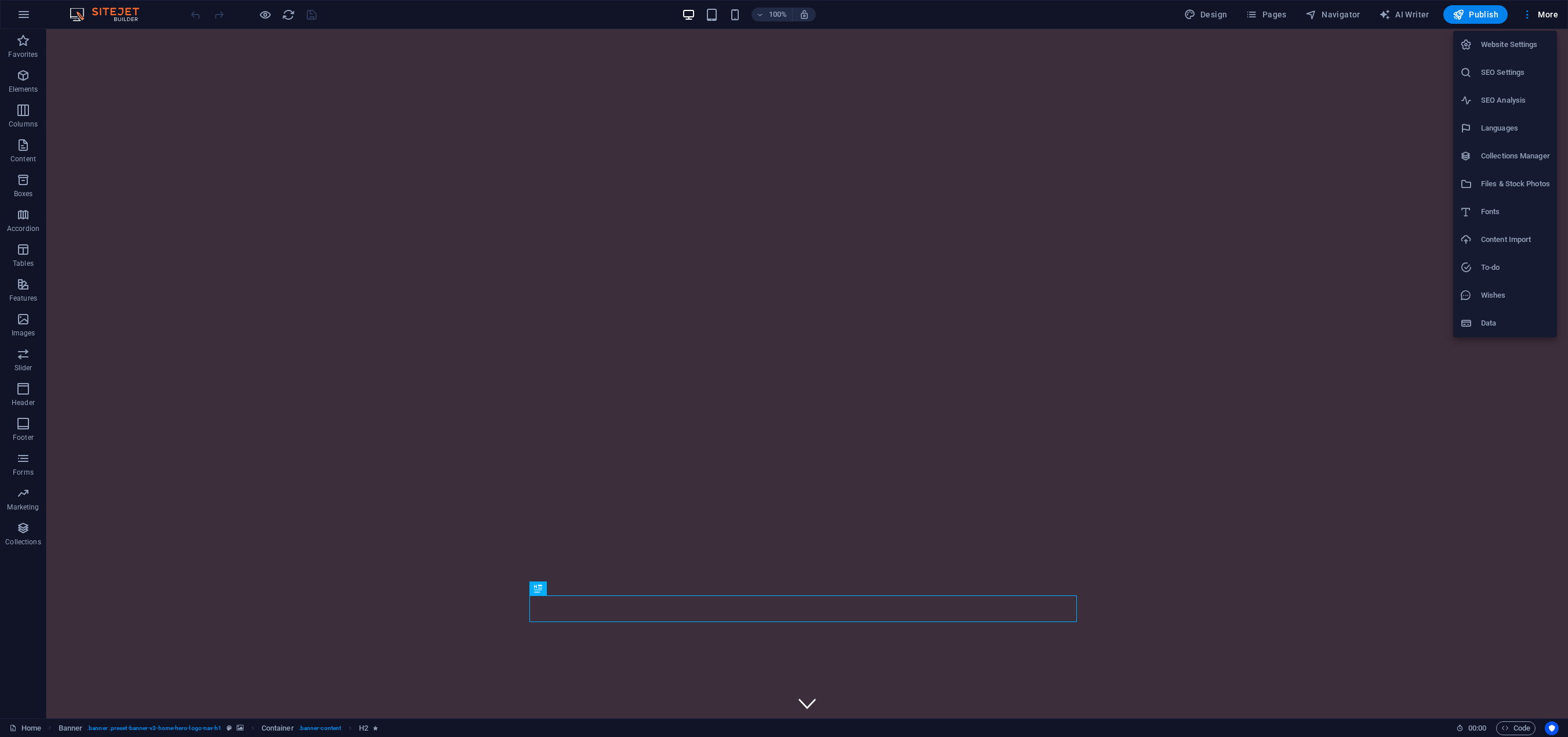
click at [1500, 47] on h6 "Website Settings" at bounding box center [1515, 45] width 69 height 14
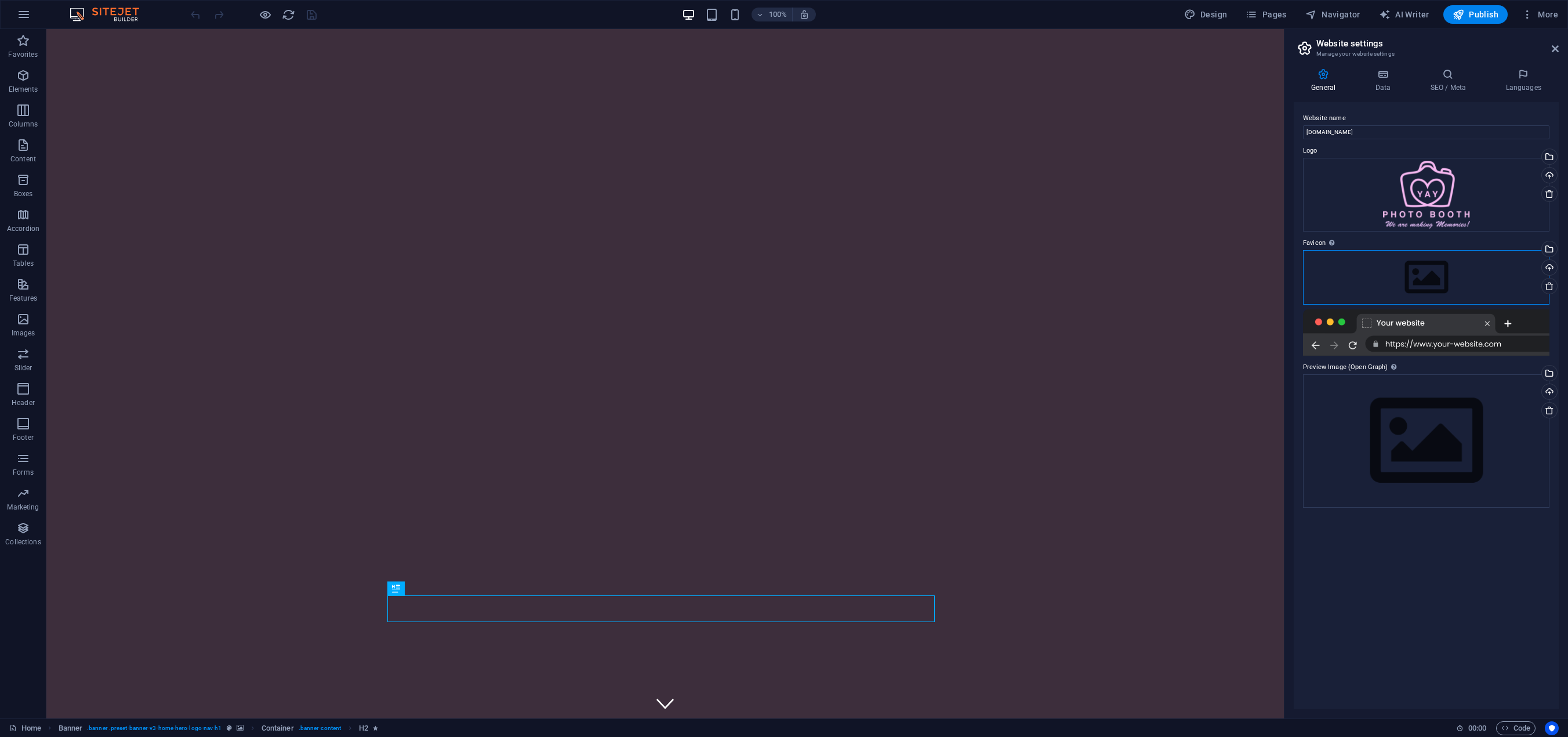
click at [1428, 279] on div "Drag files here, click to choose files or select files from Files or our free s…" at bounding box center [1426, 277] width 246 height 54
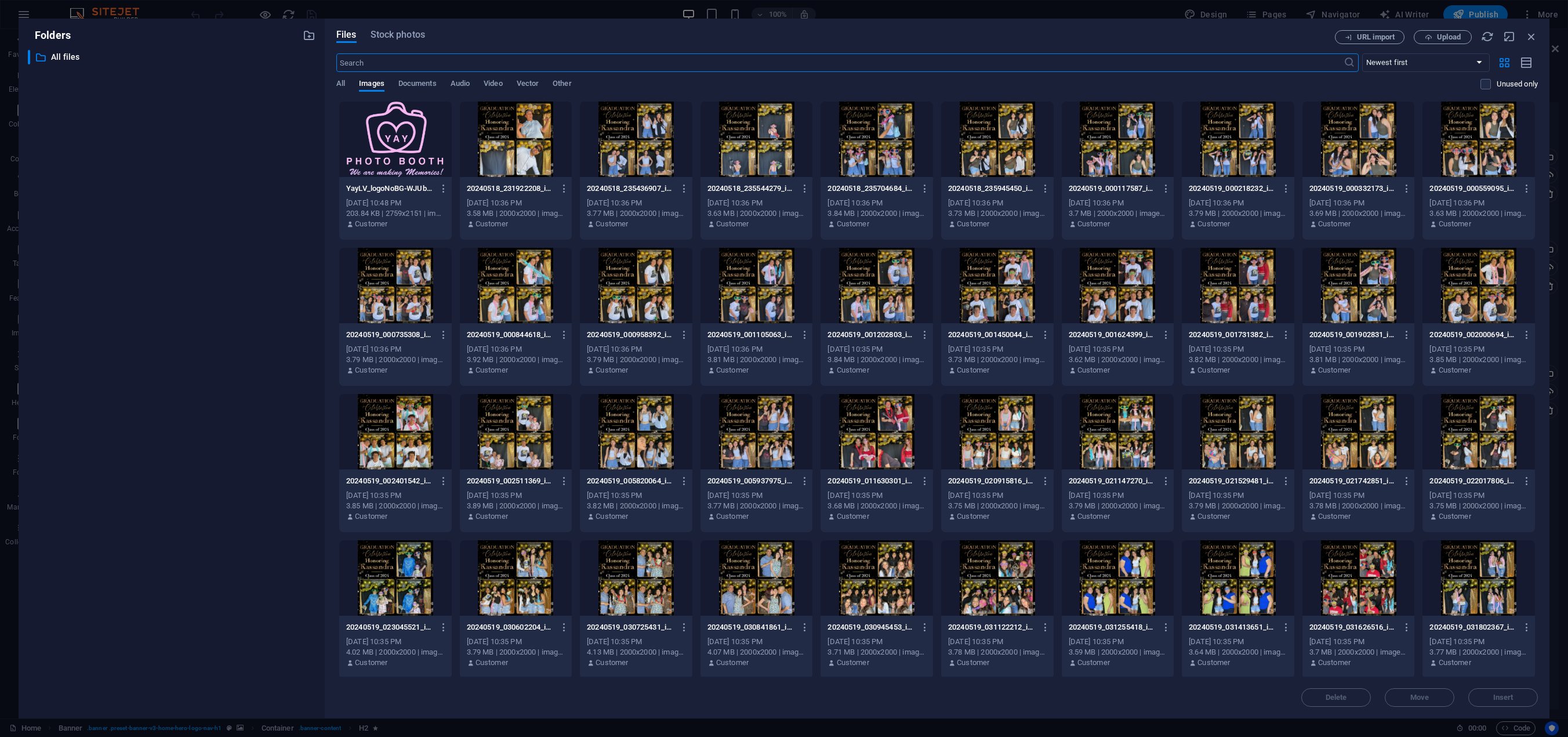
click at [389, 147] on div at bounding box center [395, 139] width 113 height 75
click at [1532, 699] on span "Insert" at bounding box center [1503, 697] width 60 height 7
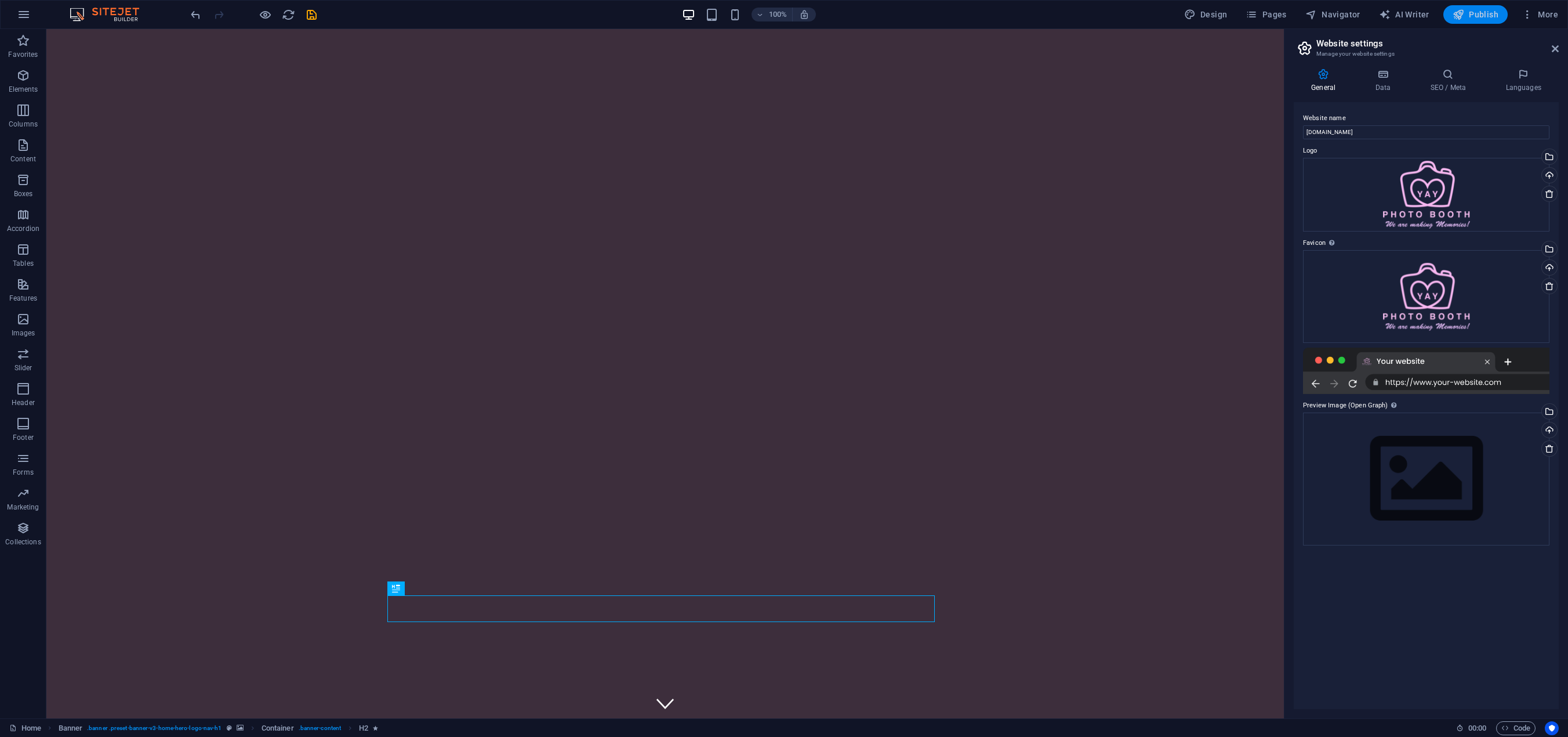
click at [1478, 17] on span "Publish" at bounding box center [1476, 15] width 46 height 11
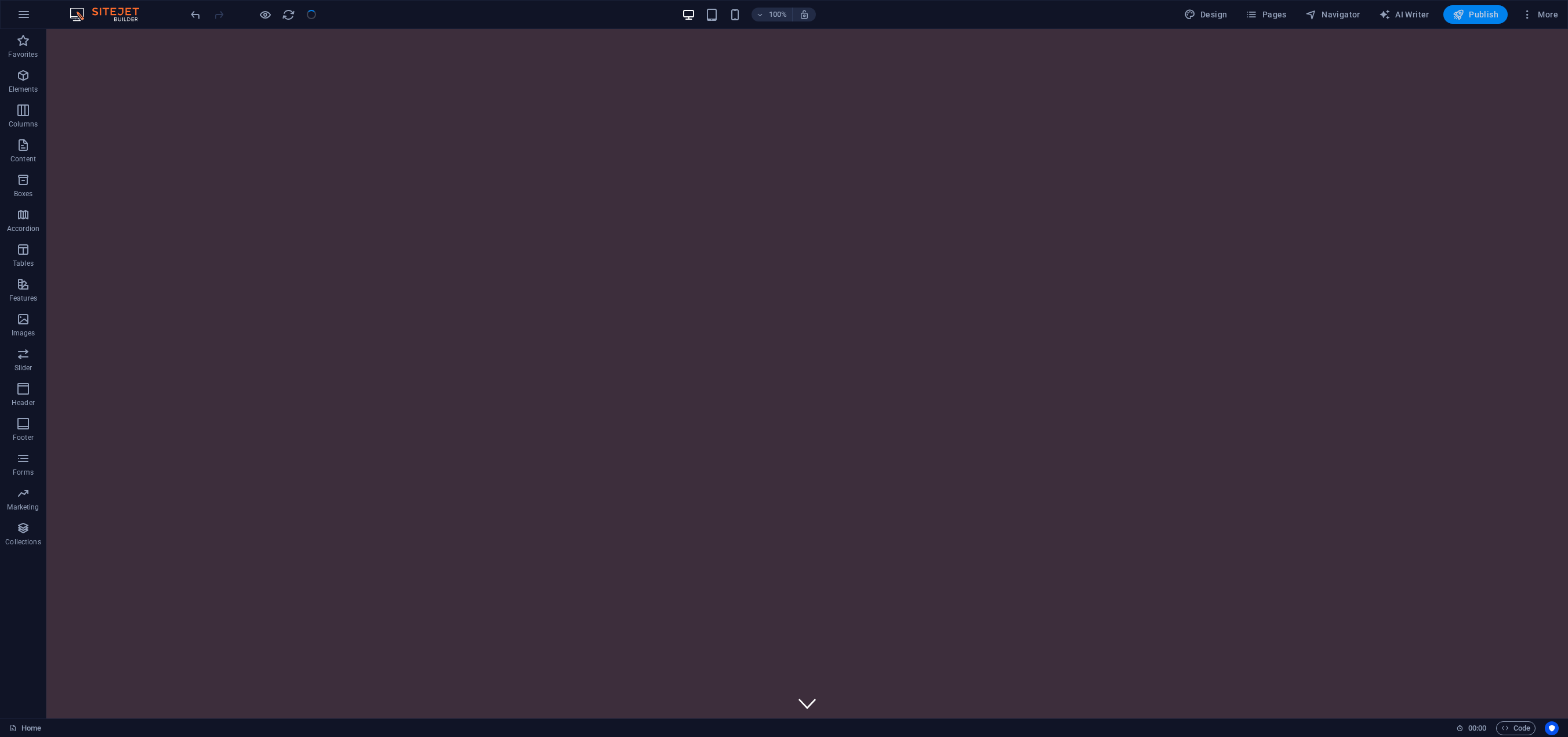
click at [1472, 12] on span "Publish" at bounding box center [1476, 15] width 46 height 11
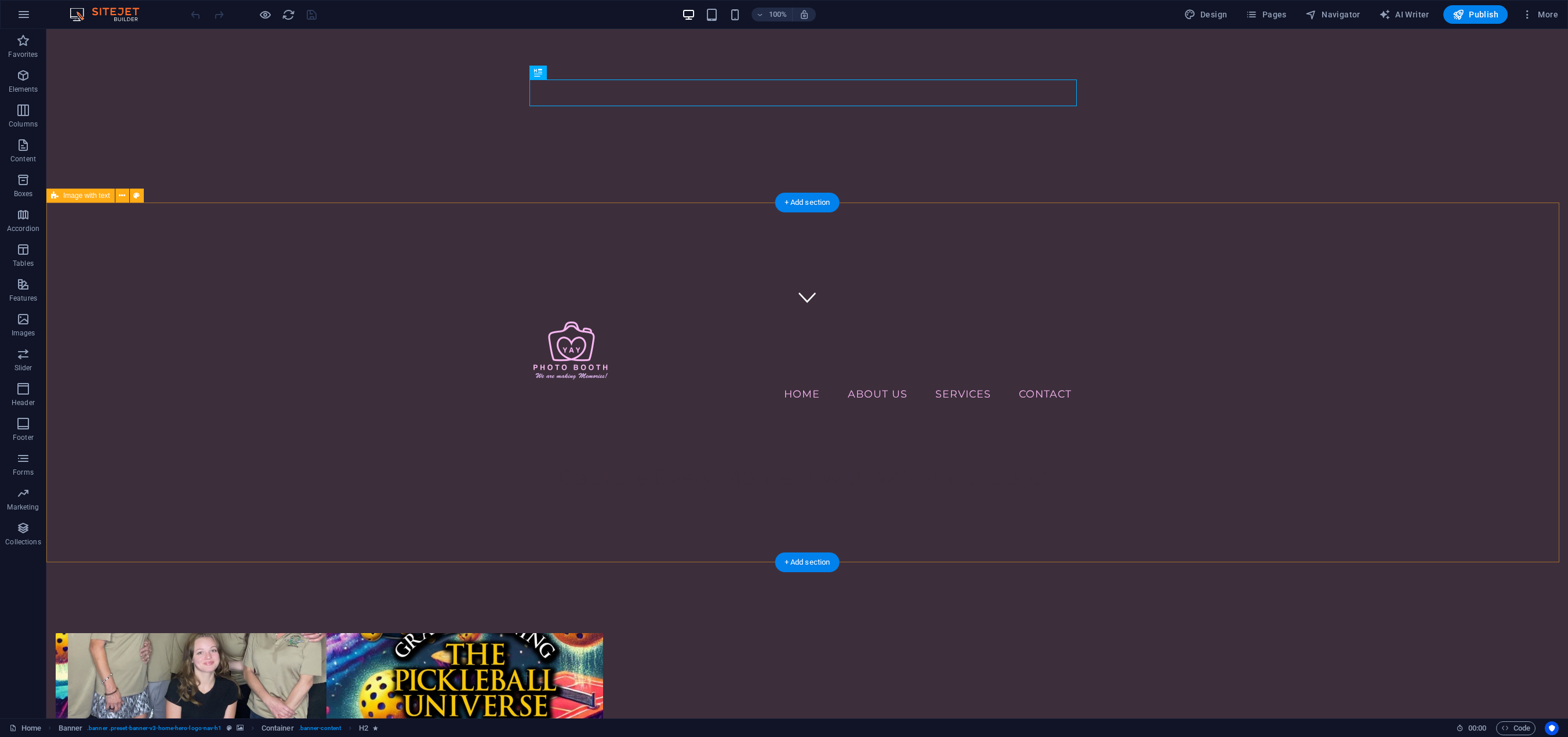
scroll to position [638, 0]
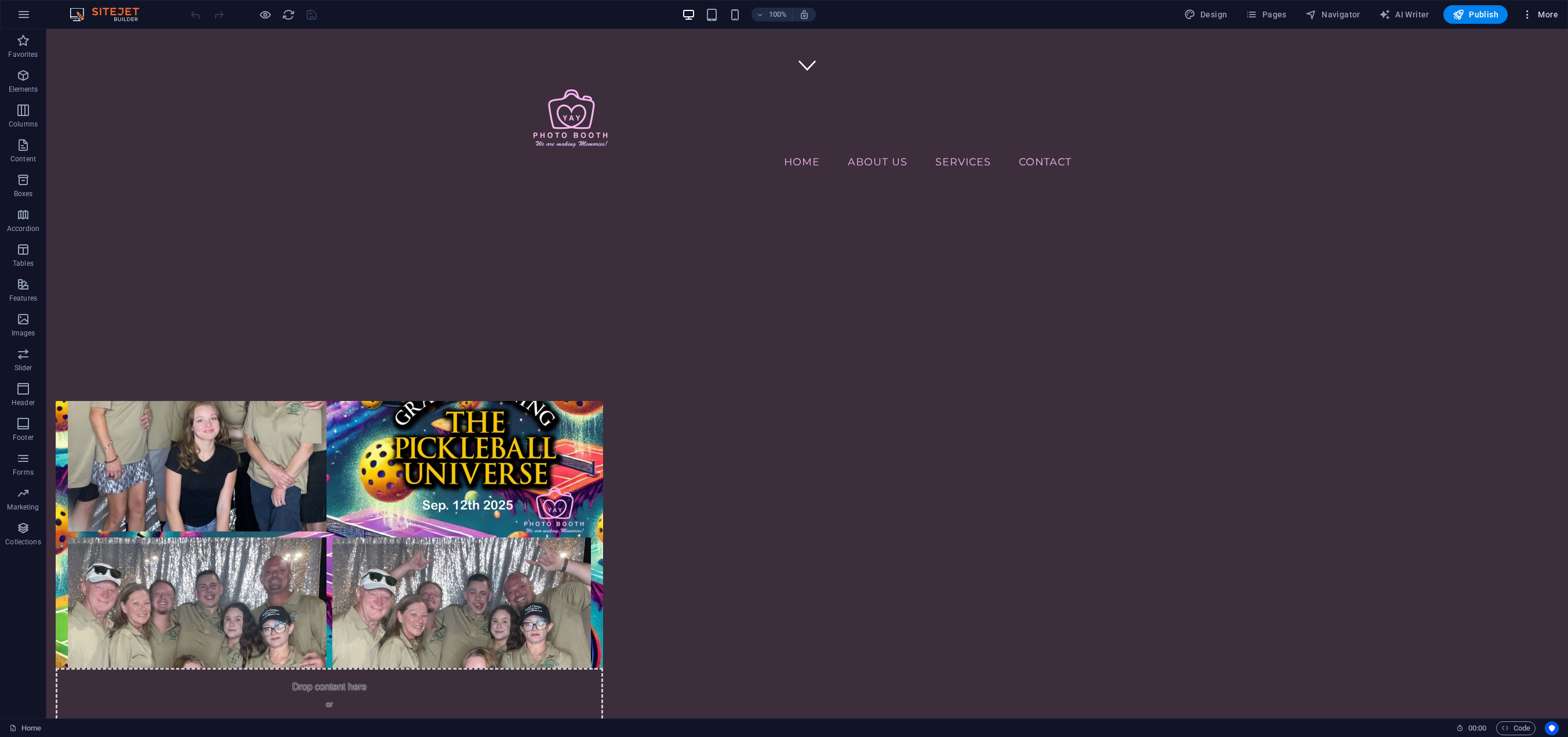
click at [1541, 16] on span "More" at bounding box center [1540, 15] width 37 height 11
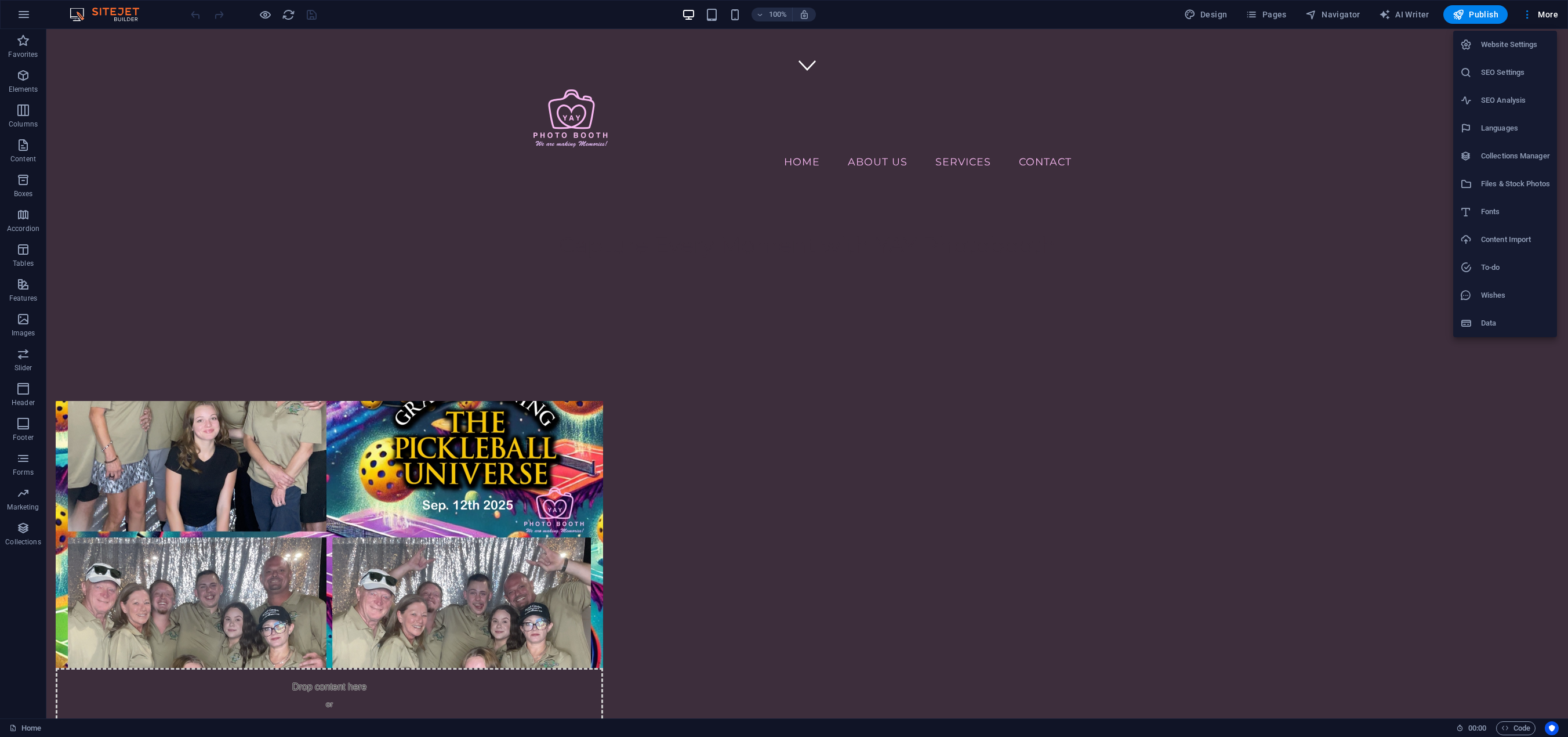
click at [1511, 49] on h6 "Website Settings" at bounding box center [1515, 45] width 69 height 14
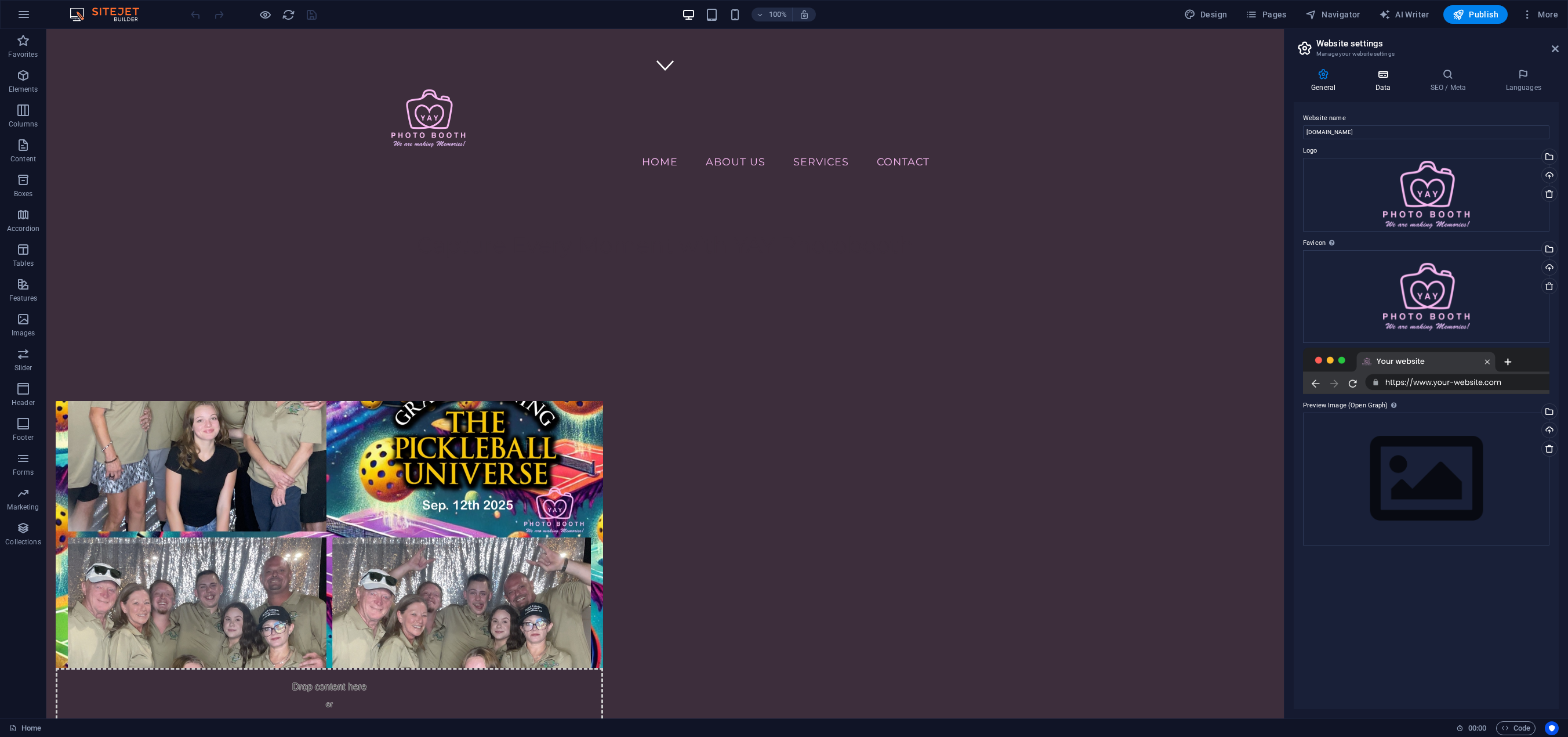
click at [1382, 83] on h4 "Data" at bounding box center [1384, 80] width 55 height 24
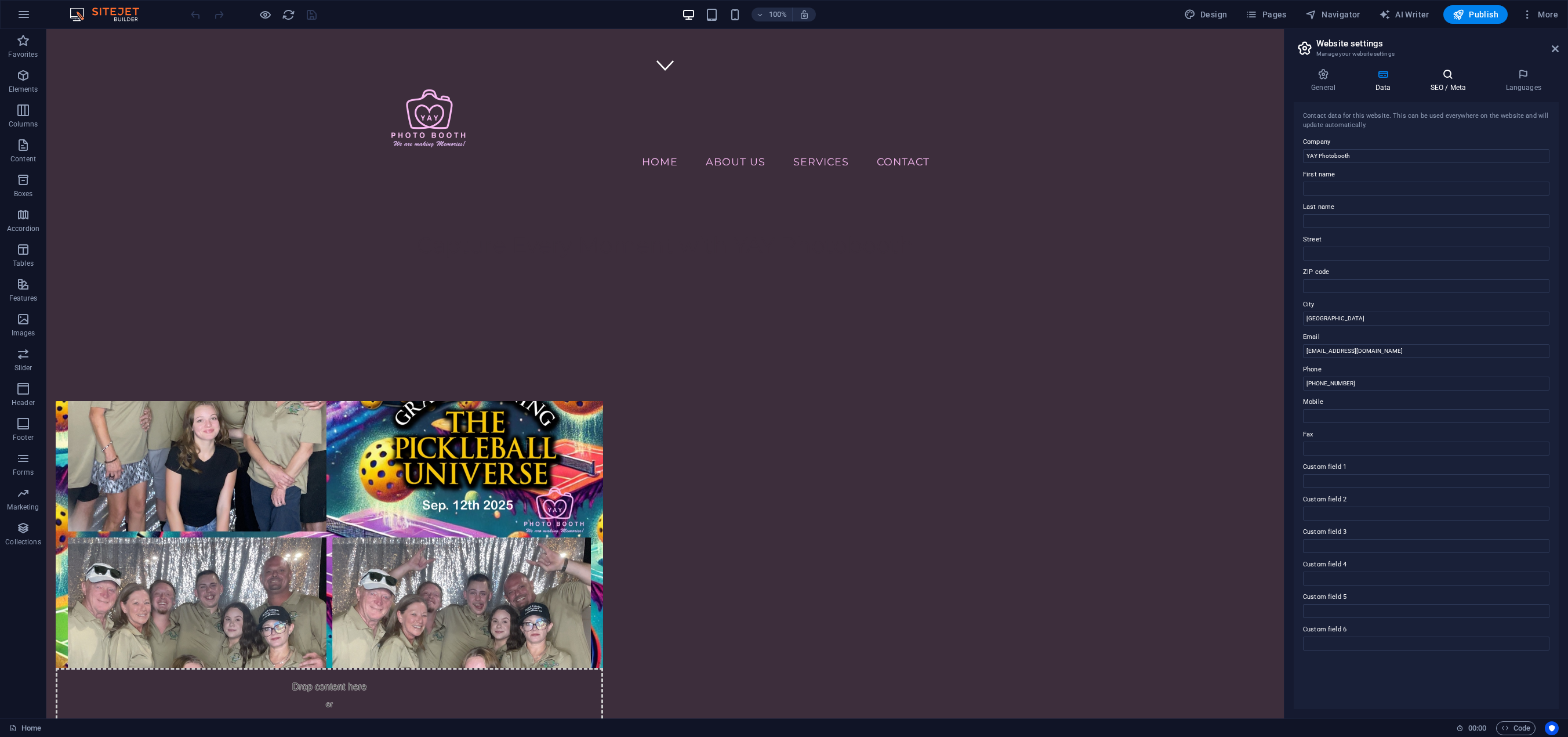
click at [1452, 79] on icon at bounding box center [1448, 74] width 71 height 11
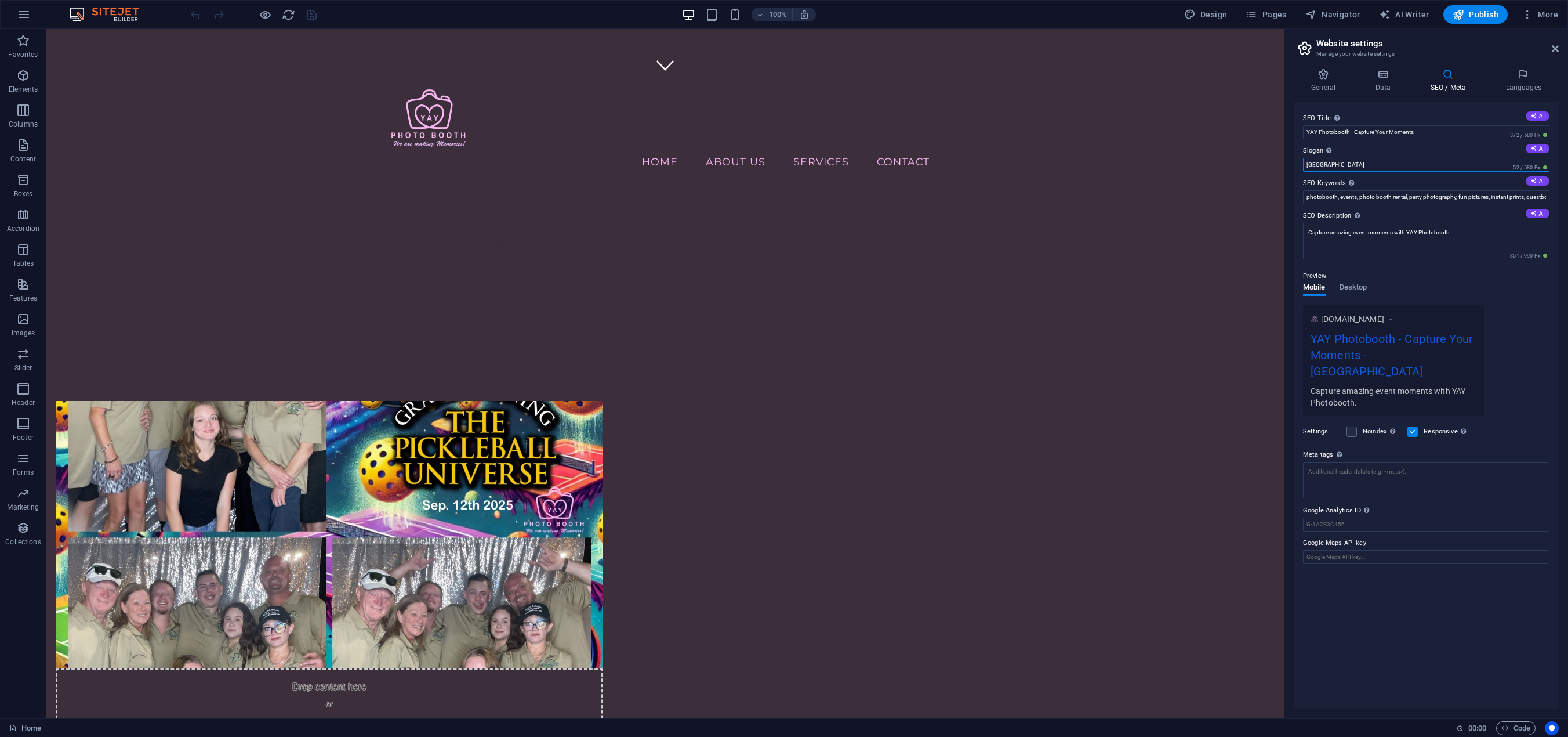
drag, startPoint x: 1342, startPoint y: 163, endPoint x: 1291, endPoint y: 163, distance: 51.0
click at [1291, 163] on div "General Data SEO / Meta Languages Website name yaylv.com Logo Drag files here, …" at bounding box center [1426, 388] width 283 height 659
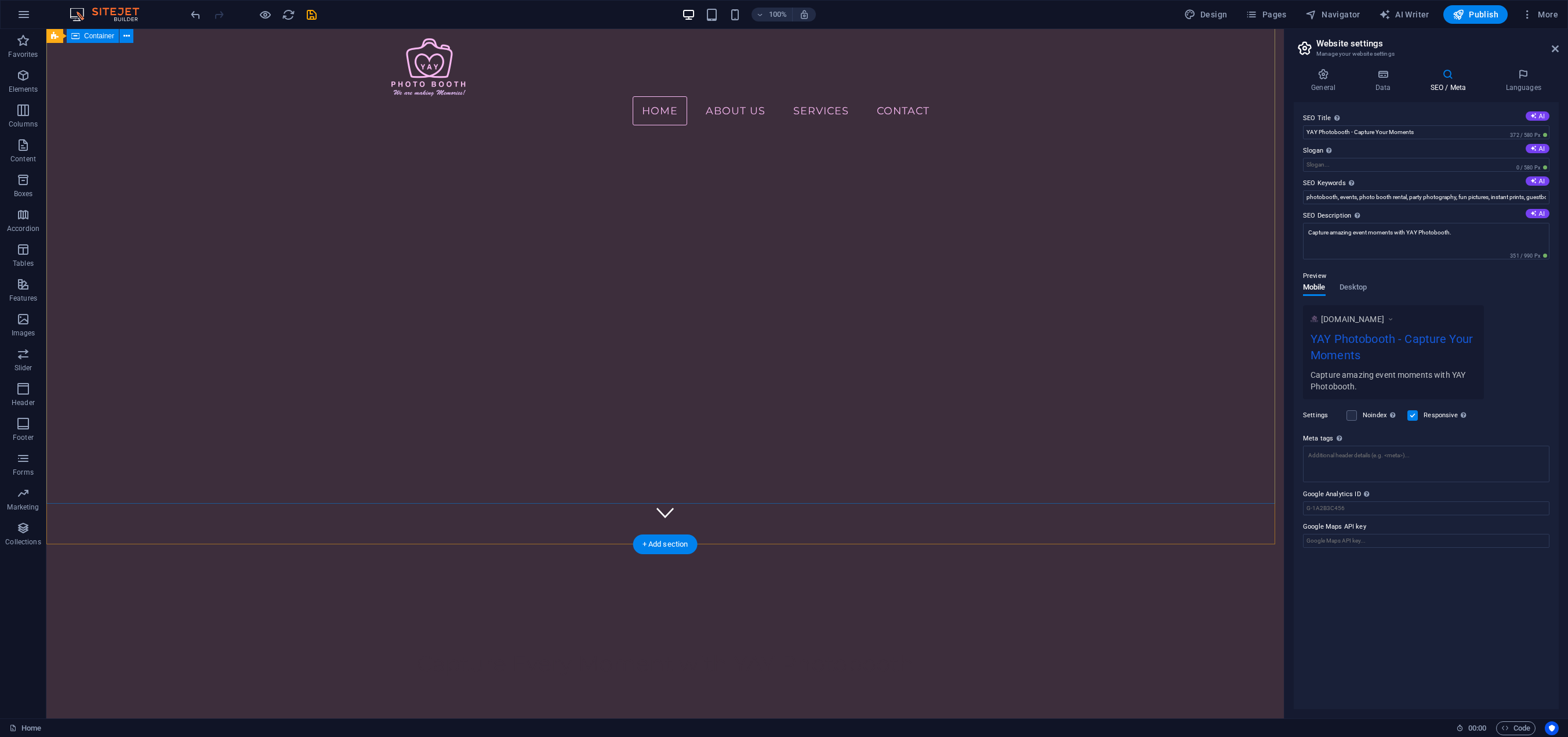
scroll to position [116, 0]
click at [1348, 160] on input "Slogan The slogan of your website. AI" at bounding box center [1426, 165] width 246 height 14
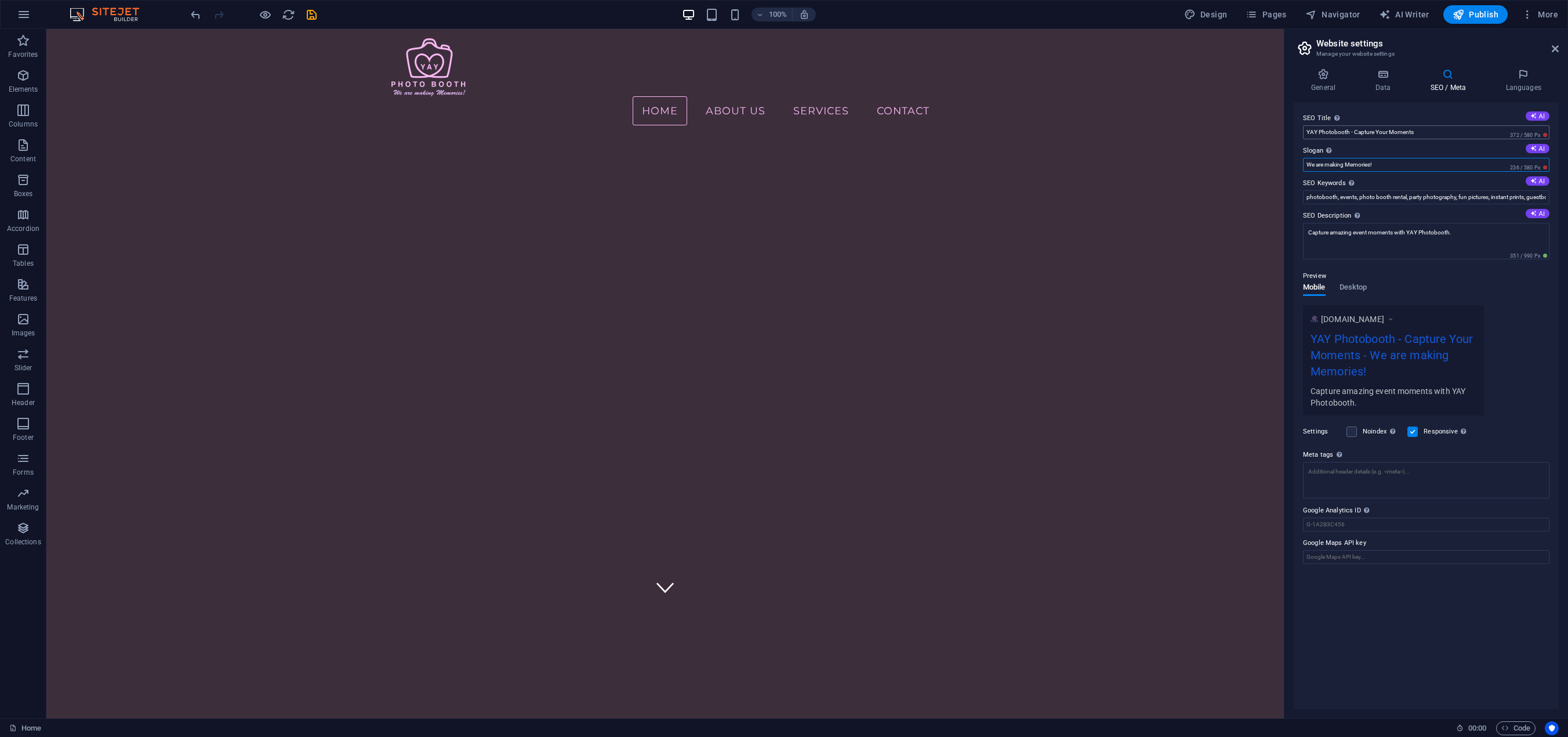
type input "We are making Memories!"
drag, startPoint x: 1426, startPoint y: 129, endPoint x: 1352, endPoint y: 132, distance: 74.1
click at [1352, 132] on input "YAY Photobooth - Capture Your Moments" at bounding box center [1426, 132] width 246 height 14
type input "YAY Photobooth"
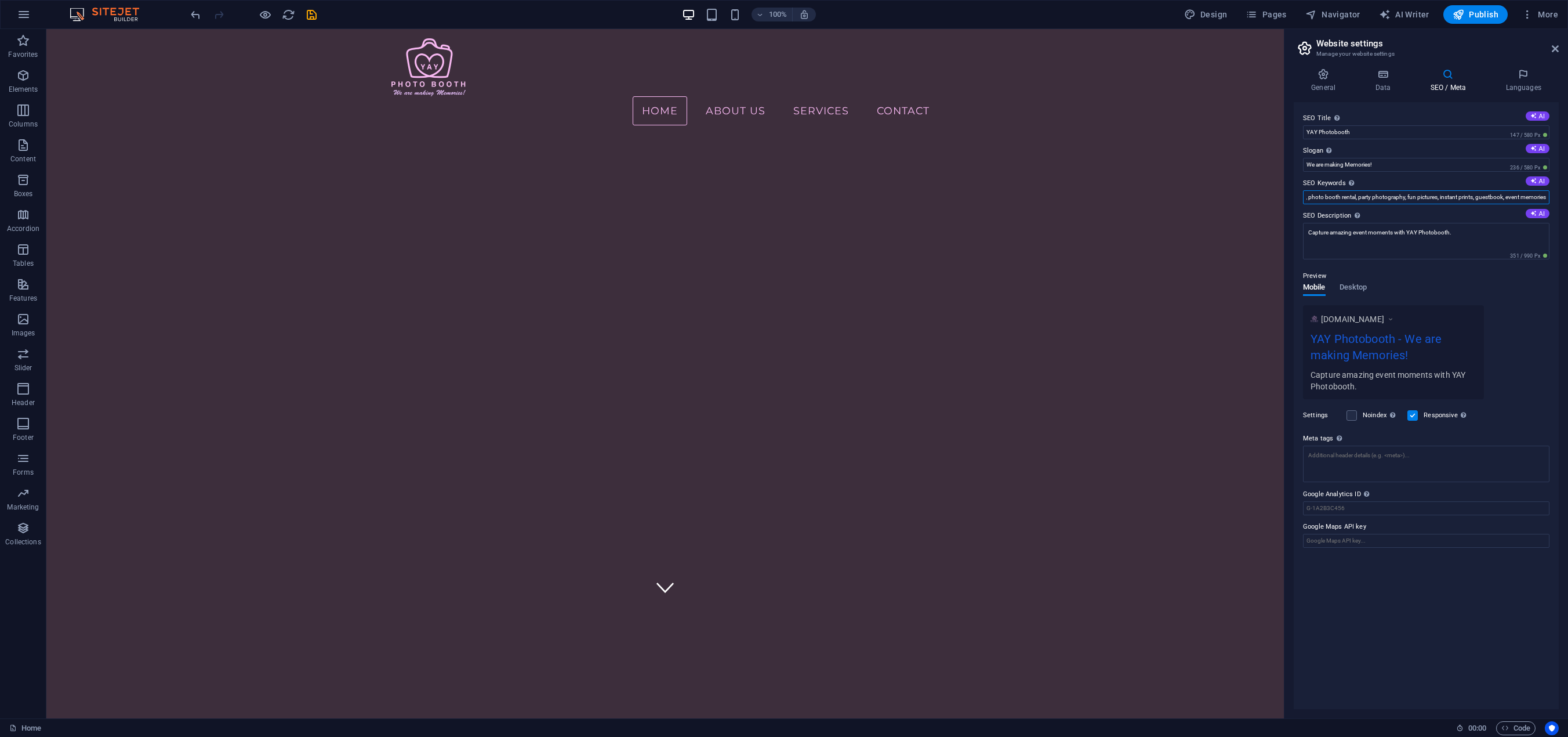
drag, startPoint x: 1384, startPoint y: 201, endPoint x: 1553, endPoint y: 194, distance: 169.1
click at [1553, 194] on div "SEO Title The title of your website - make it something that stands out in sear…" at bounding box center [1426, 405] width 265 height 607
click at [1398, 197] on input "photobooth, events, photo booth rental, party photography, fun pictures, instan…" at bounding box center [1426, 198] width 246 height 14
drag, startPoint x: 1395, startPoint y: 198, endPoint x: 1297, endPoint y: 194, distance: 98.1
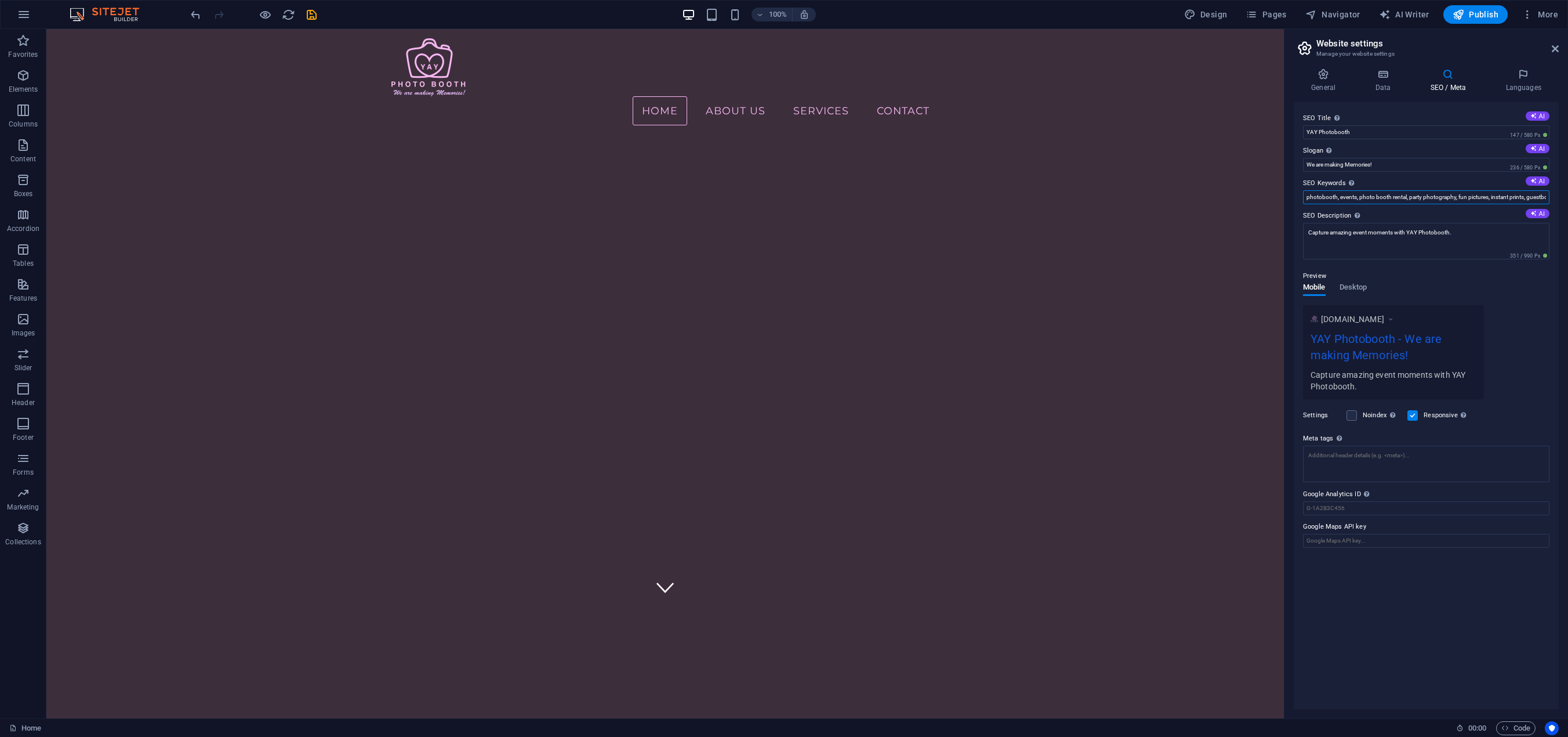
click at [1297, 194] on div "SEO Title The title of your website - make it something that stands out in sear…" at bounding box center [1426, 405] width 265 height 607
click at [1460, 232] on textarea "Capture amazing event moments with YAY Photobooth." at bounding box center [1426, 245] width 246 height 45
click at [1438, 296] on div "Preview Mobile Desktop www.example.com YAY Photobooth - We are making Memories!…" at bounding box center [1426, 330] width 246 height 139
click at [1520, 80] on icon at bounding box center [1523, 74] width 71 height 11
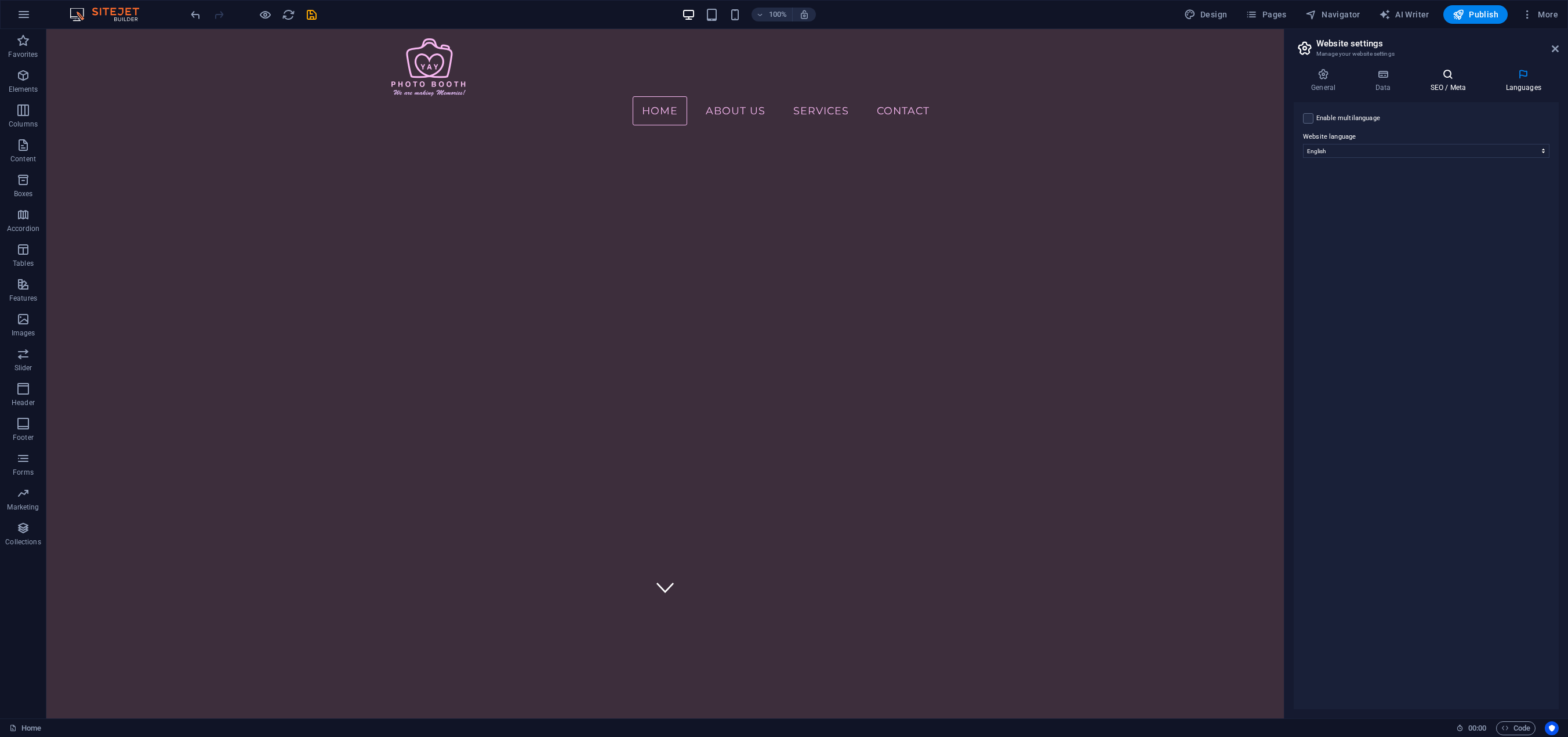
click at [1443, 77] on icon at bounding box center [1448, 74] width 71 height 11
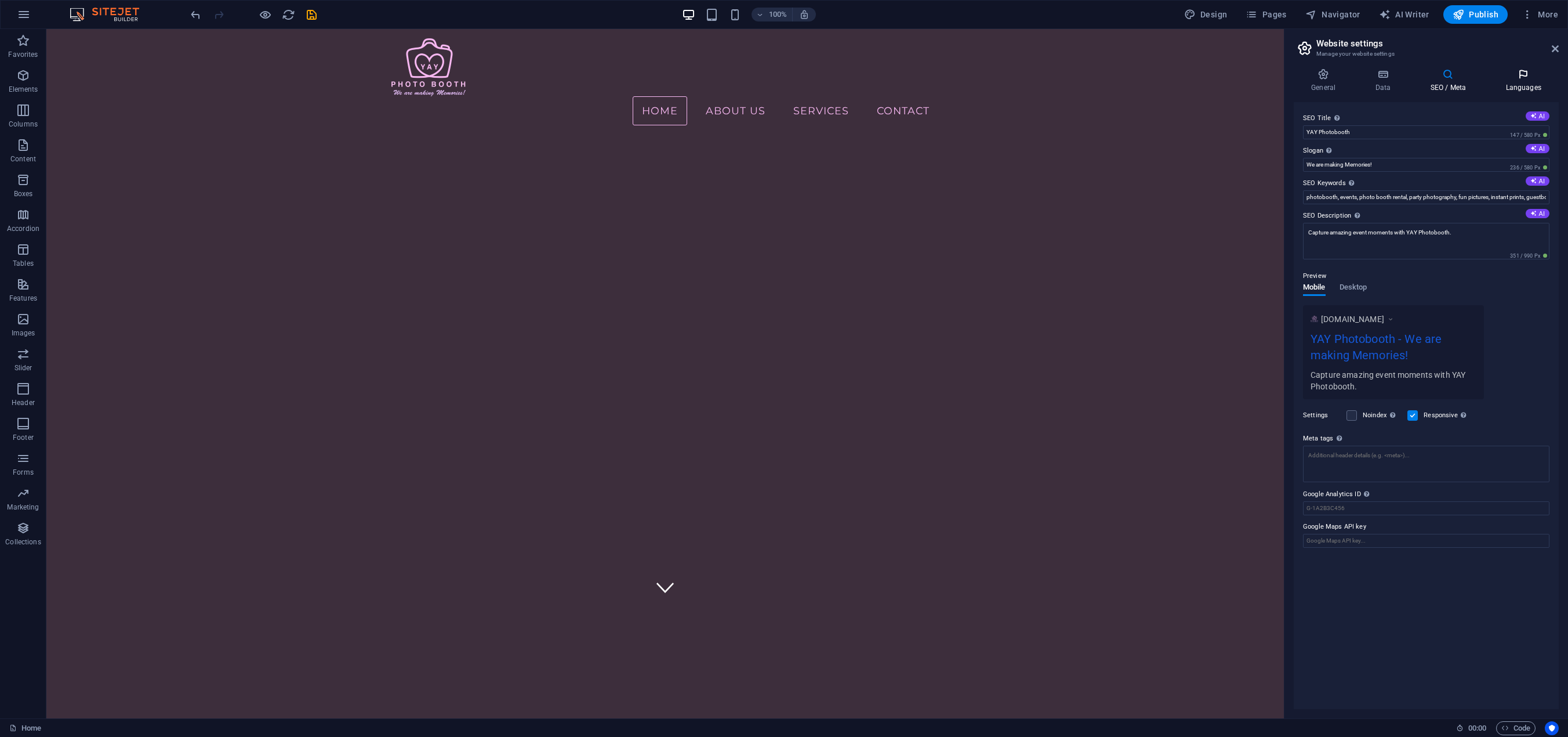
click at [1515, 75] on icon at bounding box center [1523, 74] width 71 height 11
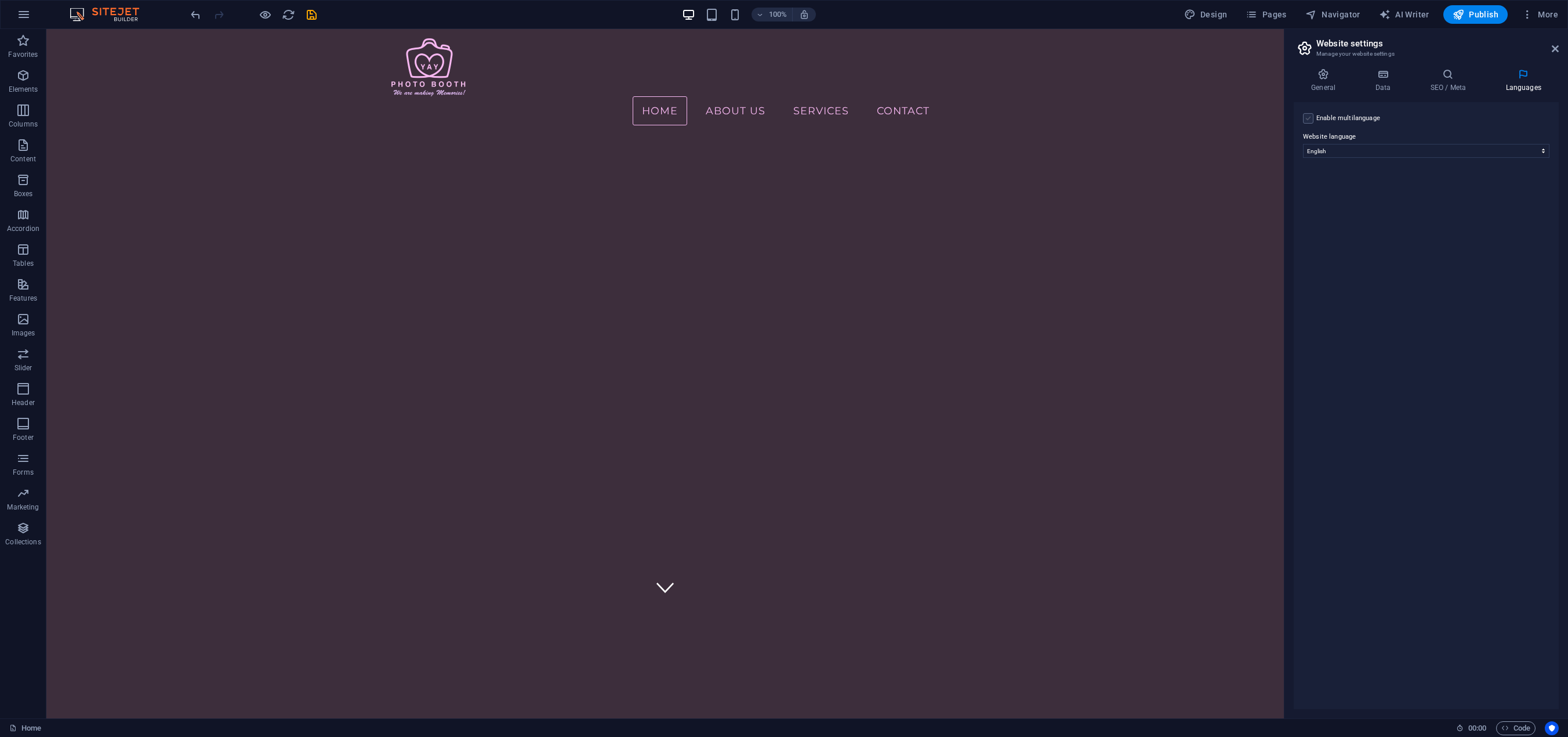
click at [1309, 118] on label at bounding box center [1308, 118] width 10 height 10
click at [0, 0] on input "Enable multilanguage To disable multilanguage delete all languages until only o…" at bounding box center [0, 0] width 0 height 0
click at [1502, 205] on select "Abkhazian Afar Afrikaans Akan Albanian Amharic Arabic Aragonese Armenian Assame…" at bounding box center [1426, 207] width 193 height 14
select select "148"
click at [1329, 200] on select "Abkhazian Afar Afrikaans Akan Albanian Amharic Arabic Aragonese Armenian Assame…" at bounding box center [1426, 207] width 193 height 14
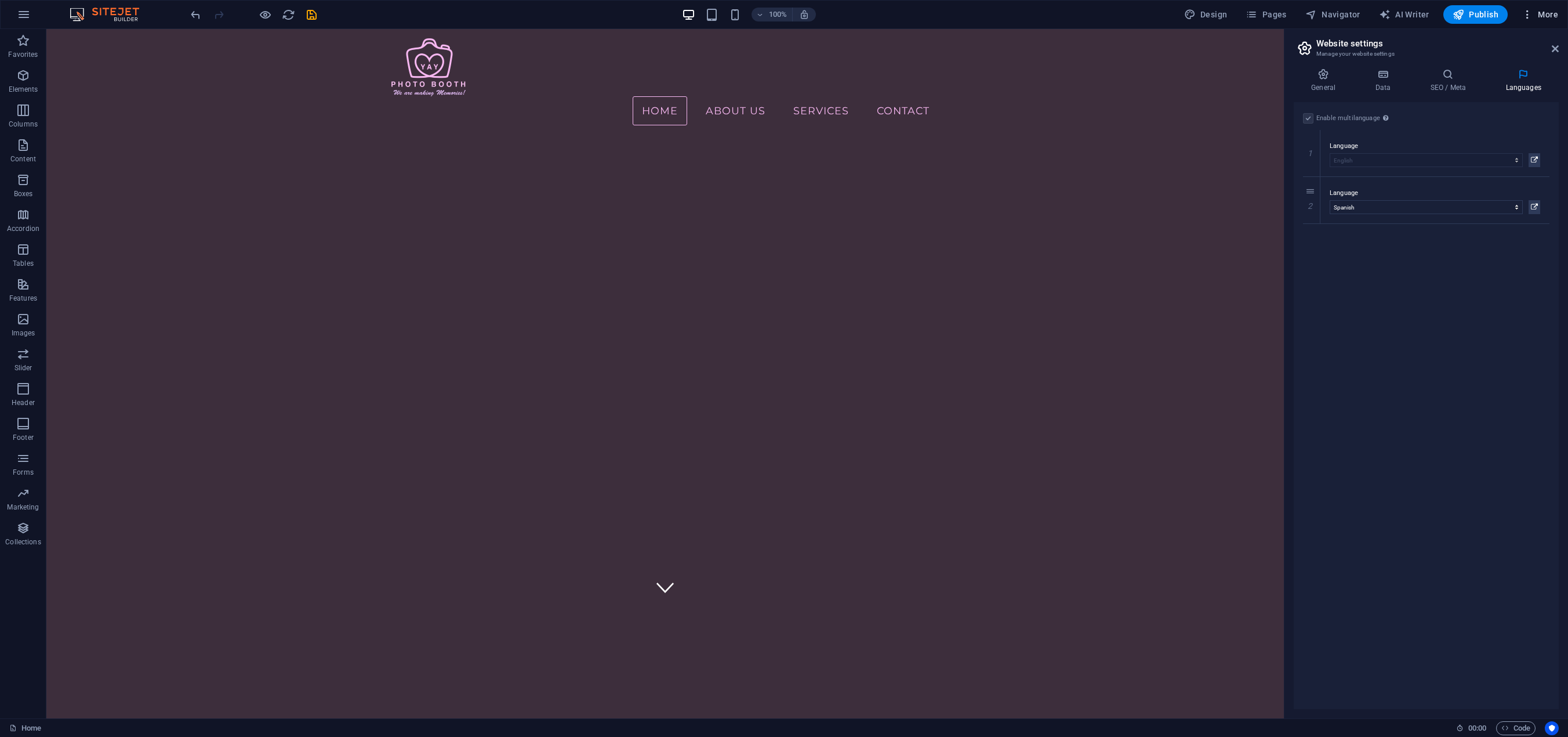
click at [1536, 13] on span "More" at bounding box center [1540, 15] width 37 height 11
click at [1510, 185] on h6 "Files & Stock Photos" at bounding box center [1515, 184] width 69 height 14
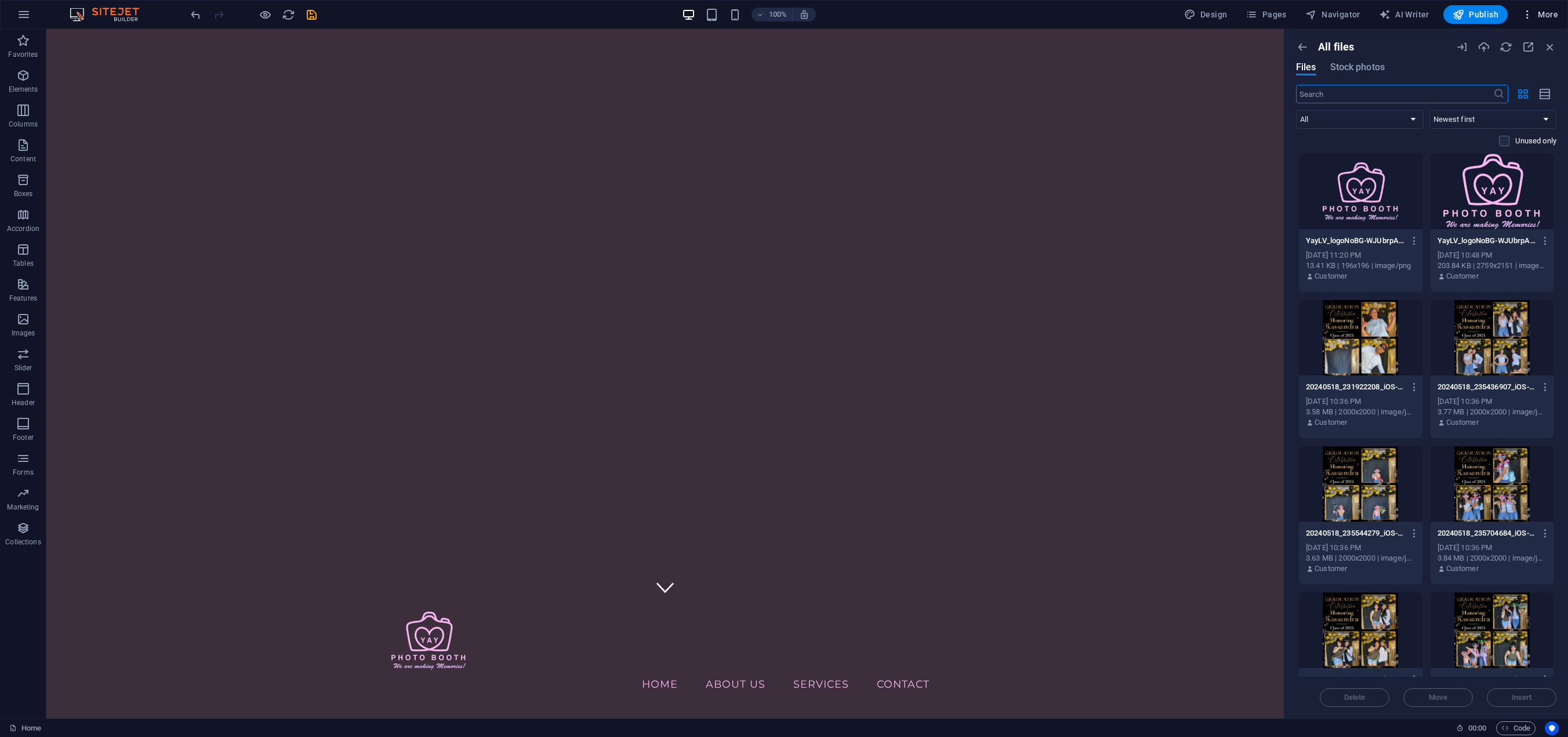
click at [1541, 16] on span "More" at bounding box center [1540, 15] width 37 height 11
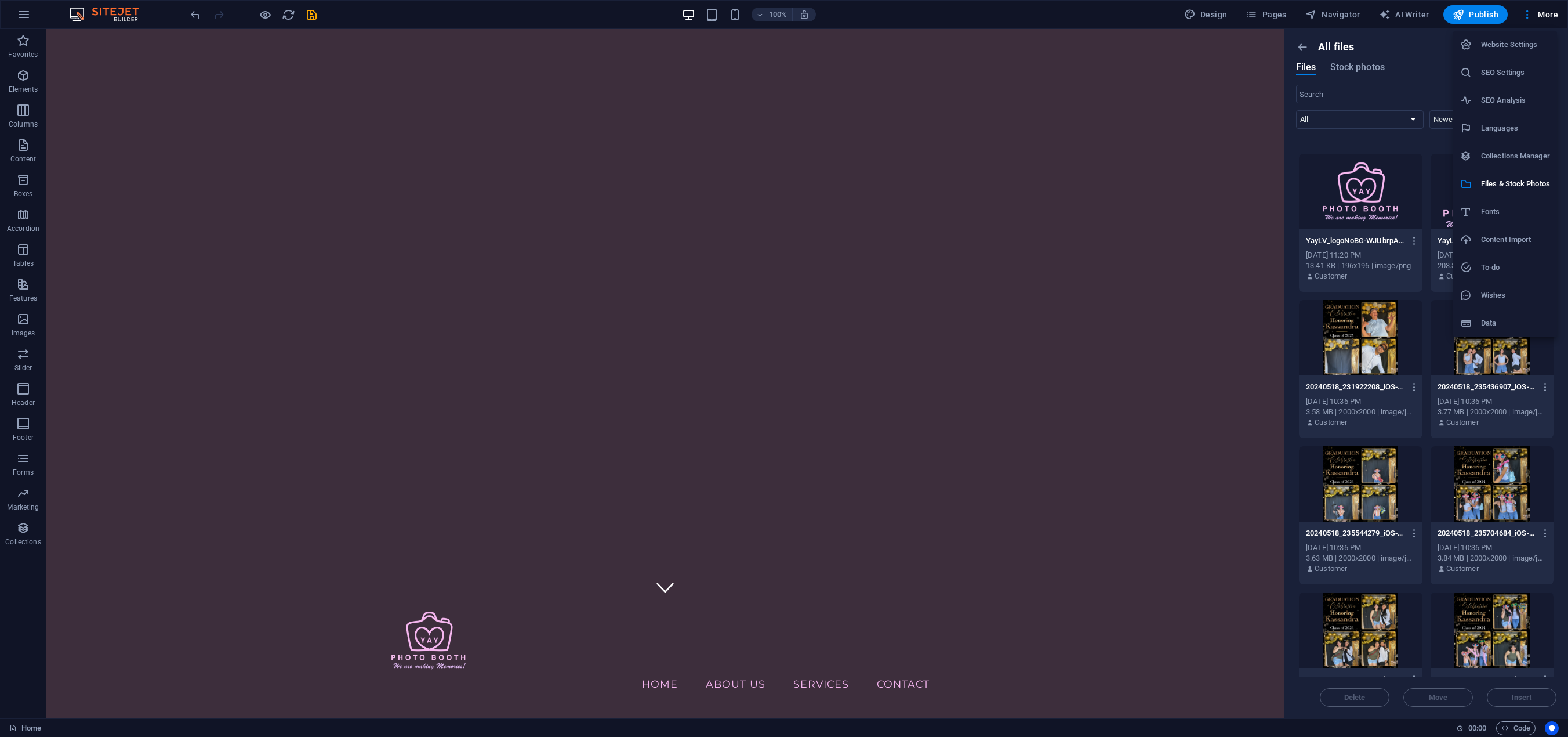
click at [1496, 325] on h6 "Data" at bounding box center [1515, 323] width 69 height 14
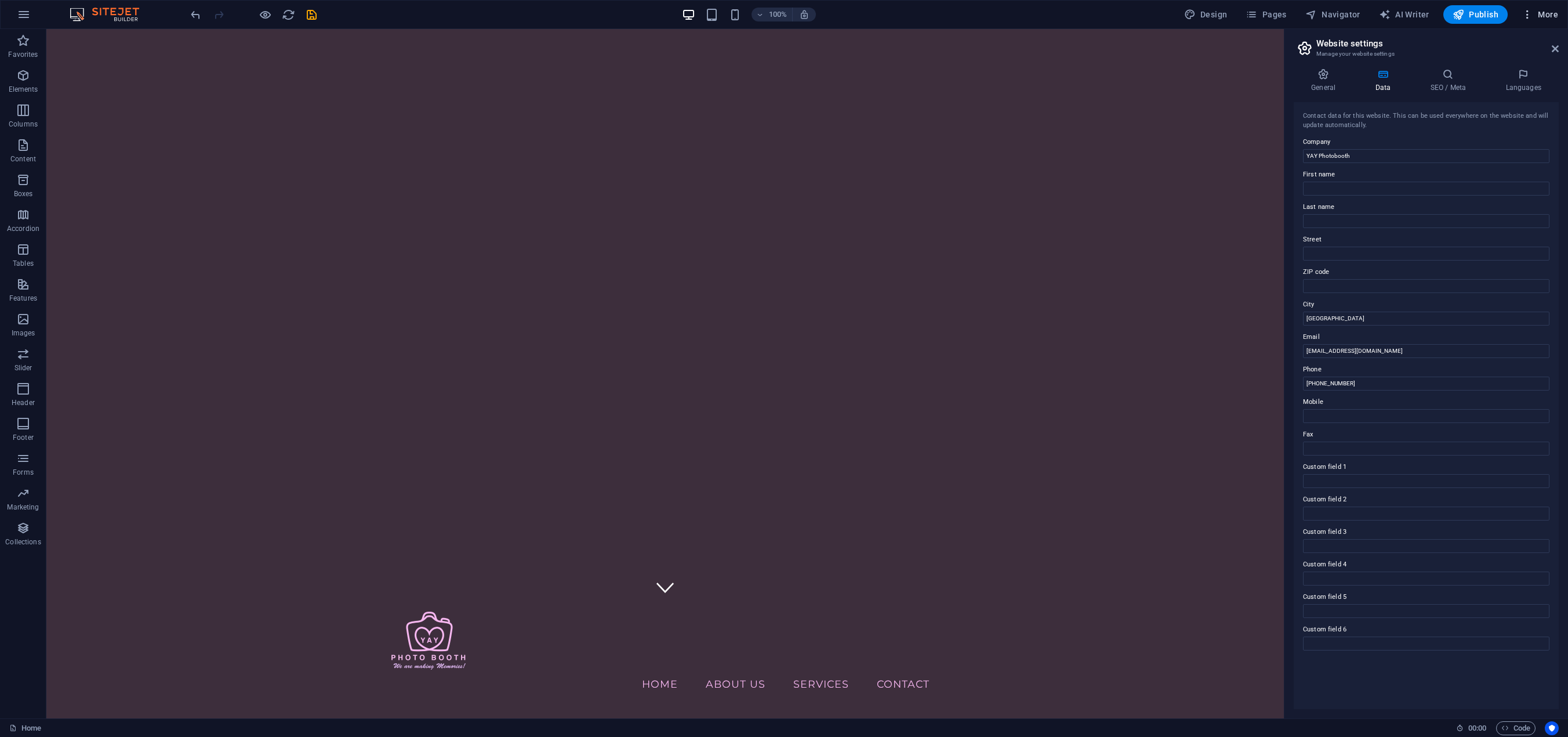
click at [1545, 10] on span "More" at bounding box center [1540, 15] width 37 height 11
click at [1489, 17] on div at bounding box center [784, 368] width 1568 height 737
click at [1474, 14] on span "Publish" at bounding box center [1476, 15] width 46 height 11
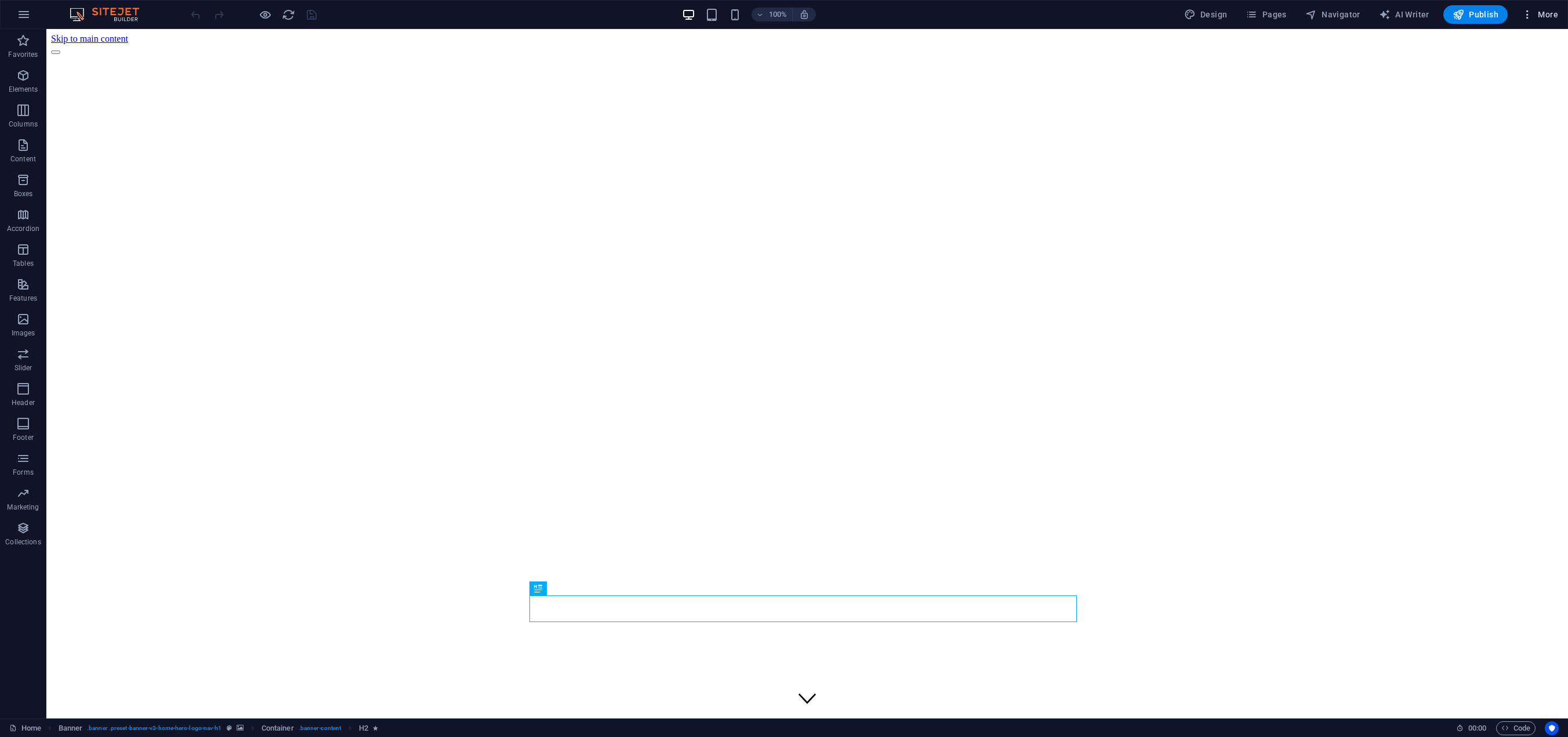
click at [1543, 11] on span "More" at bounding box center [1540, 15] width 37 height 11
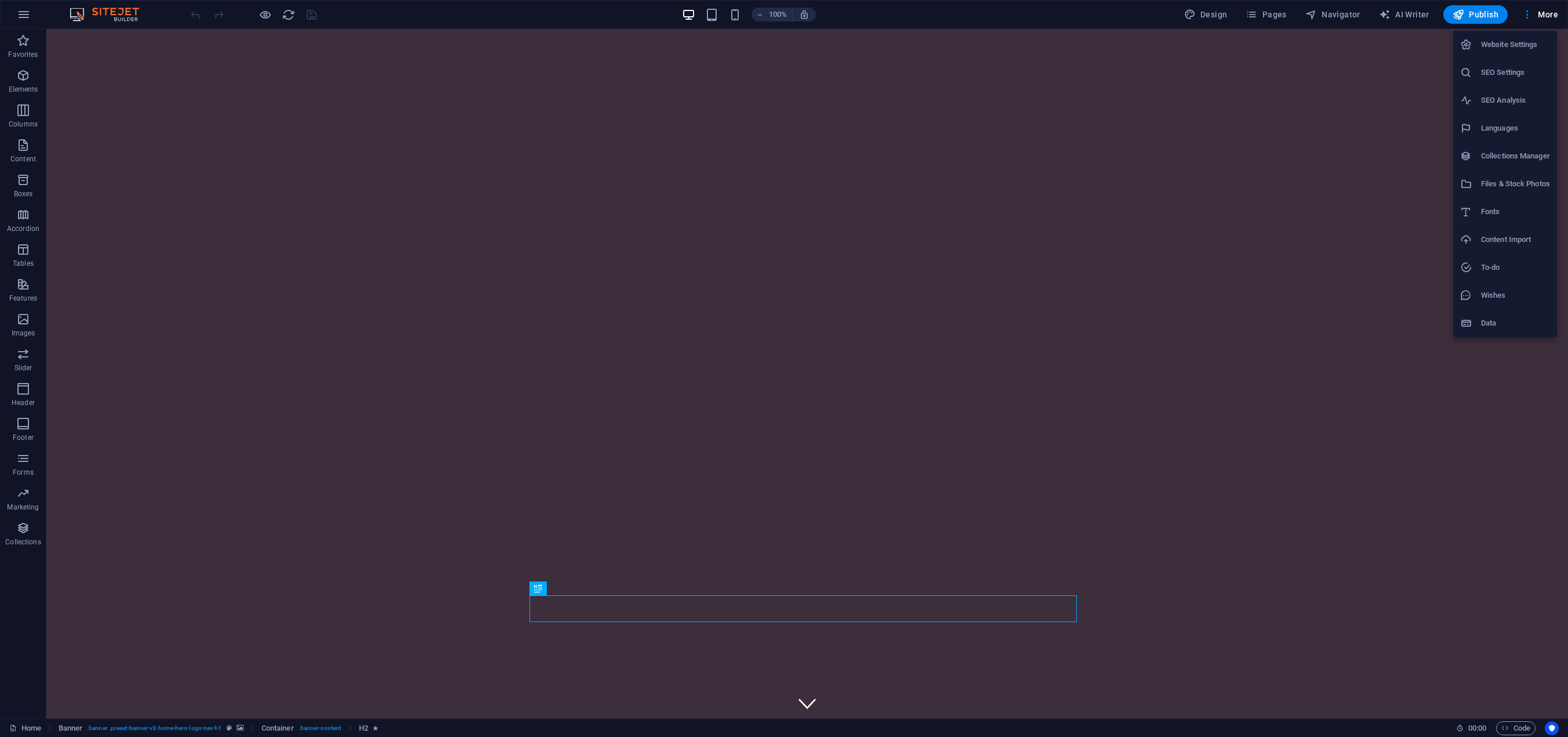
click at [22, 524] on div at bounding box center [784, 368] width 1568 height 737
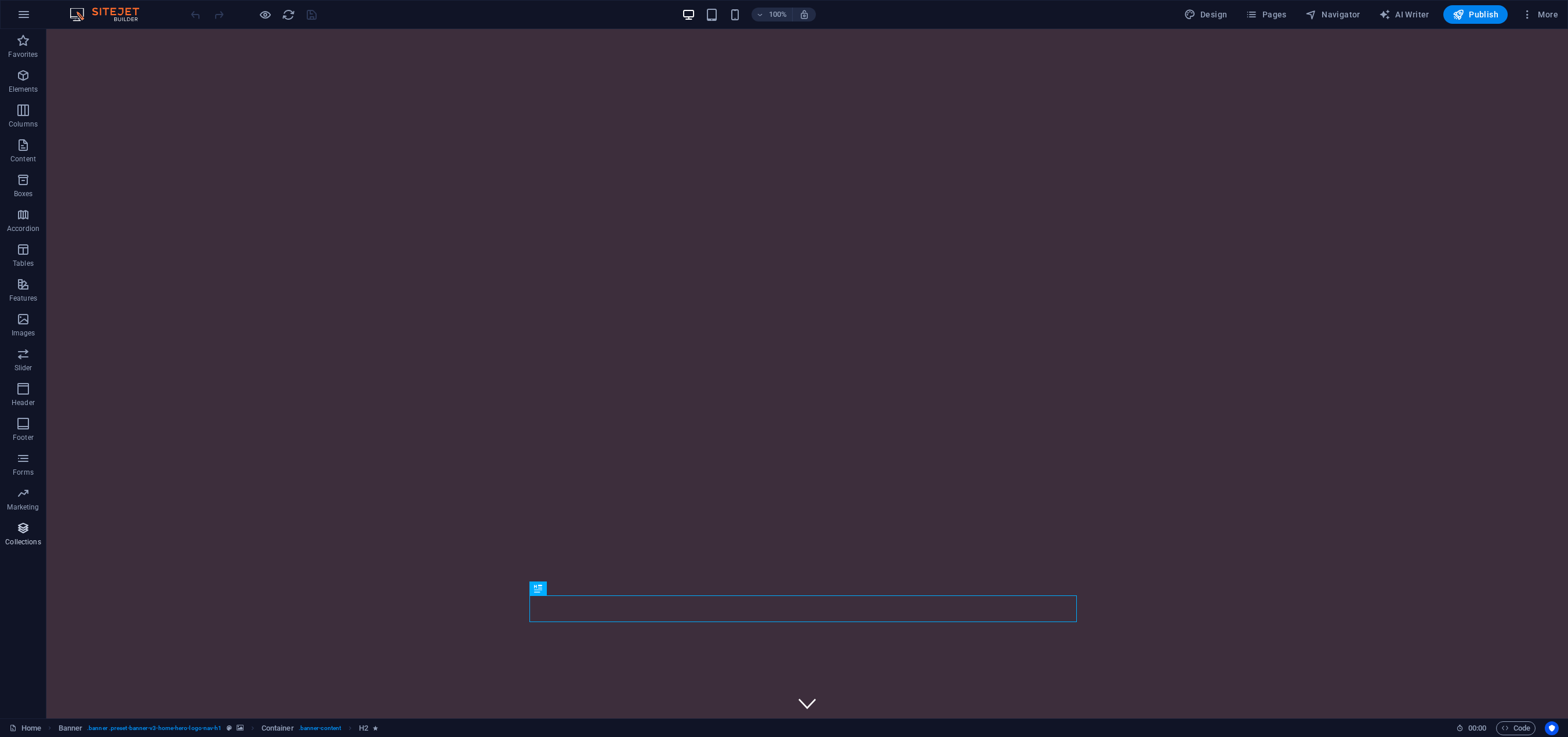
click at [20, 531] on icon "button" at bounding box center [23, 528] width 14 height 14
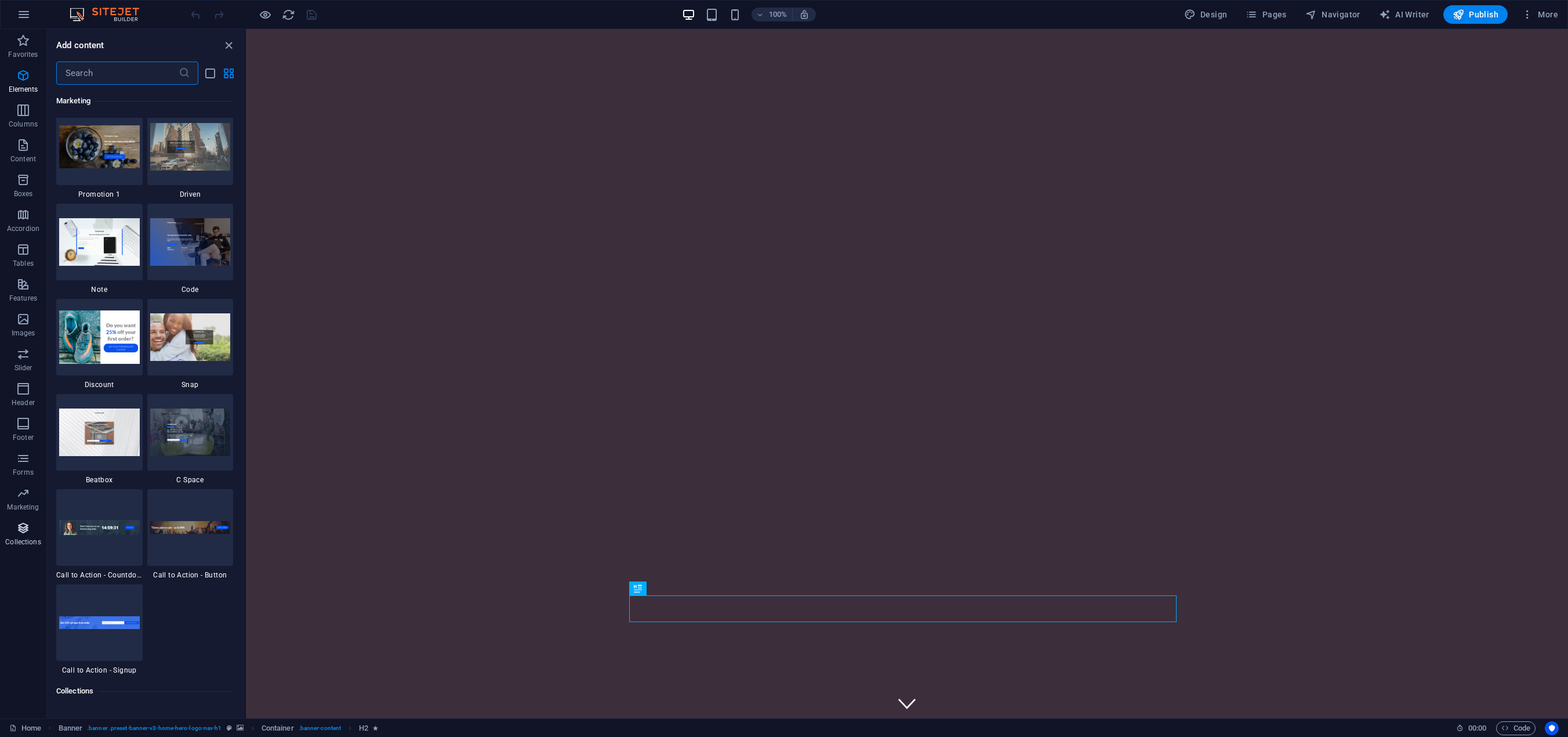
scroll to position [10622, 0]
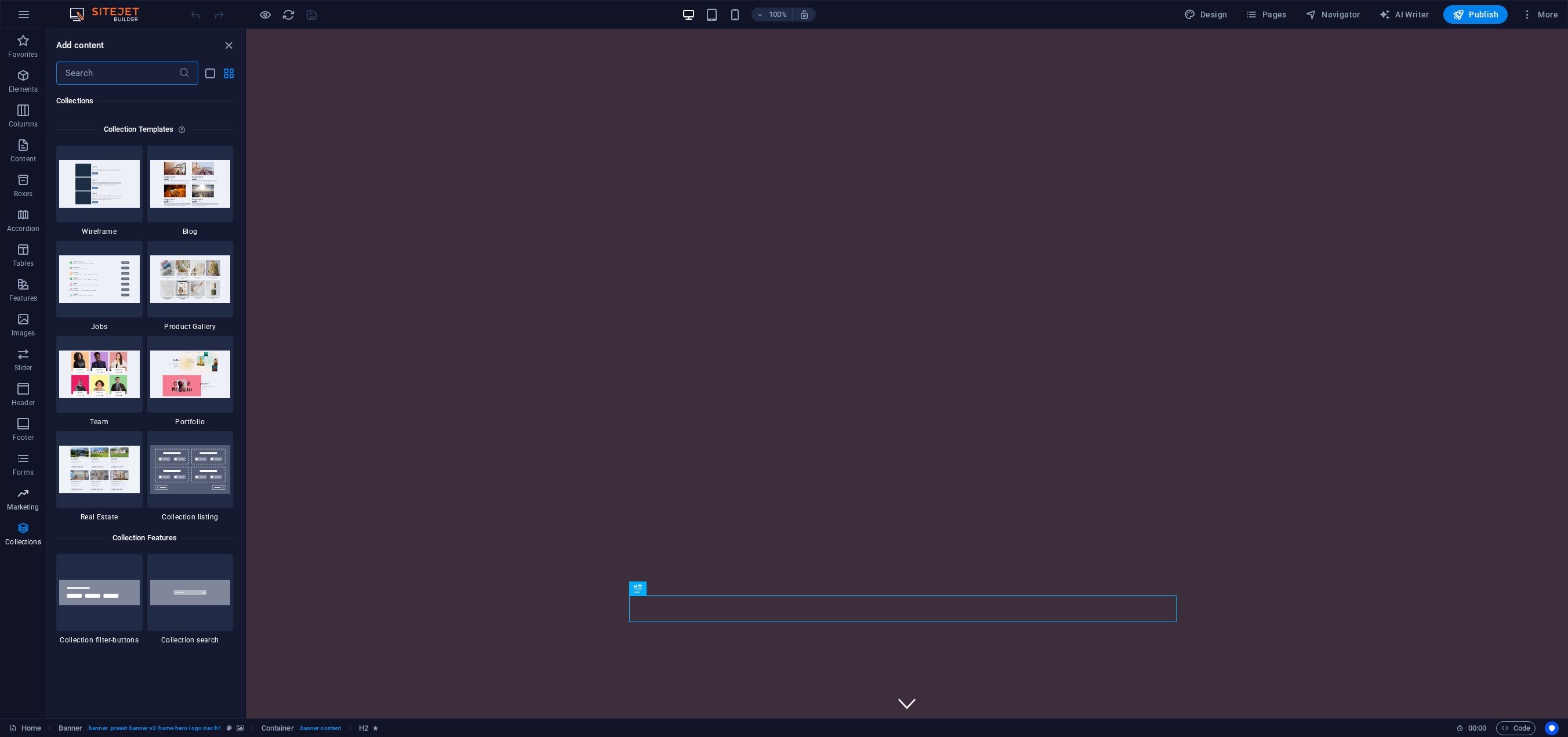
click at [22, 491] on icon "button" at bounding box center [23, 493] width 14 height 14
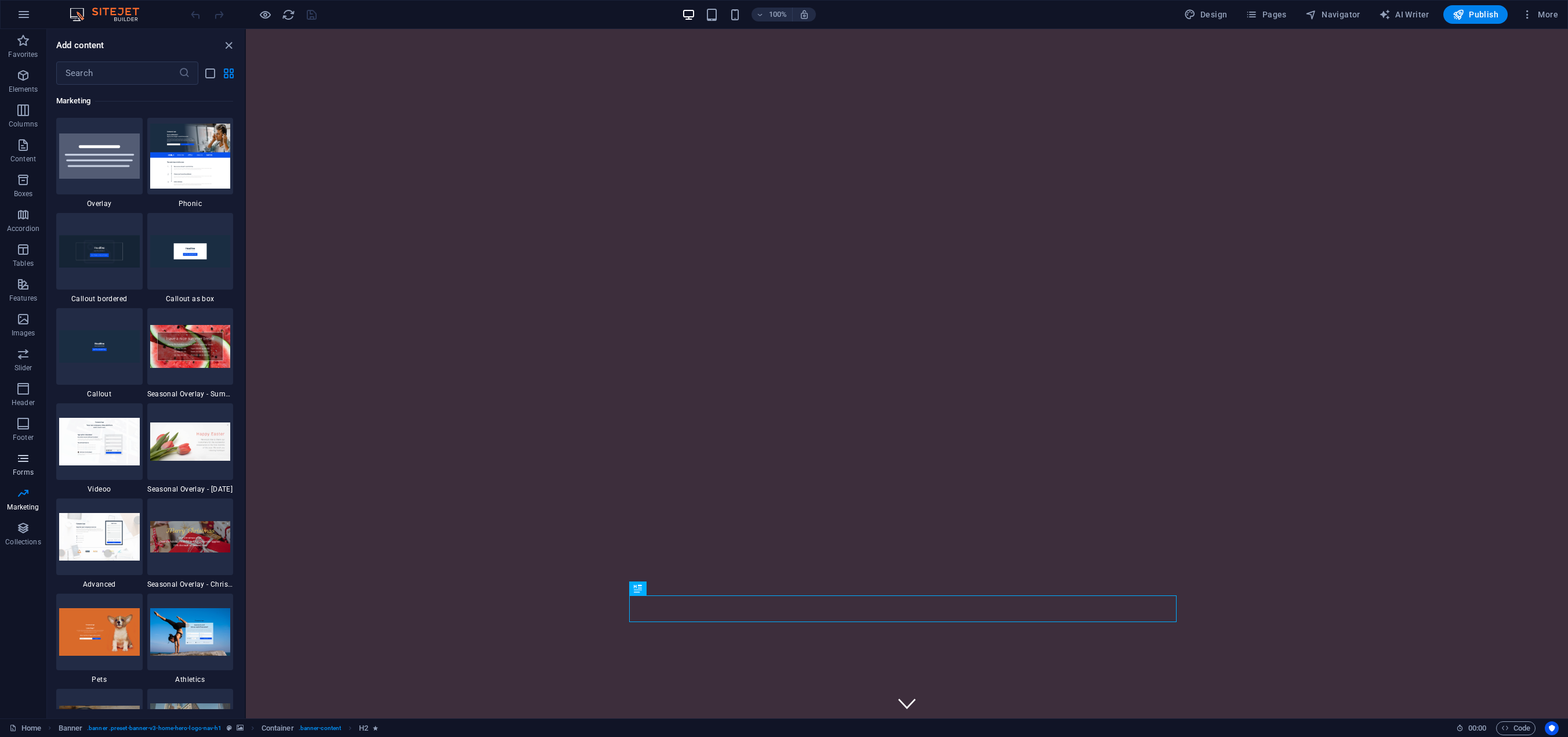
click at [23, 457] on icon "button" at bounding box center [23, 458] width 14 height 14
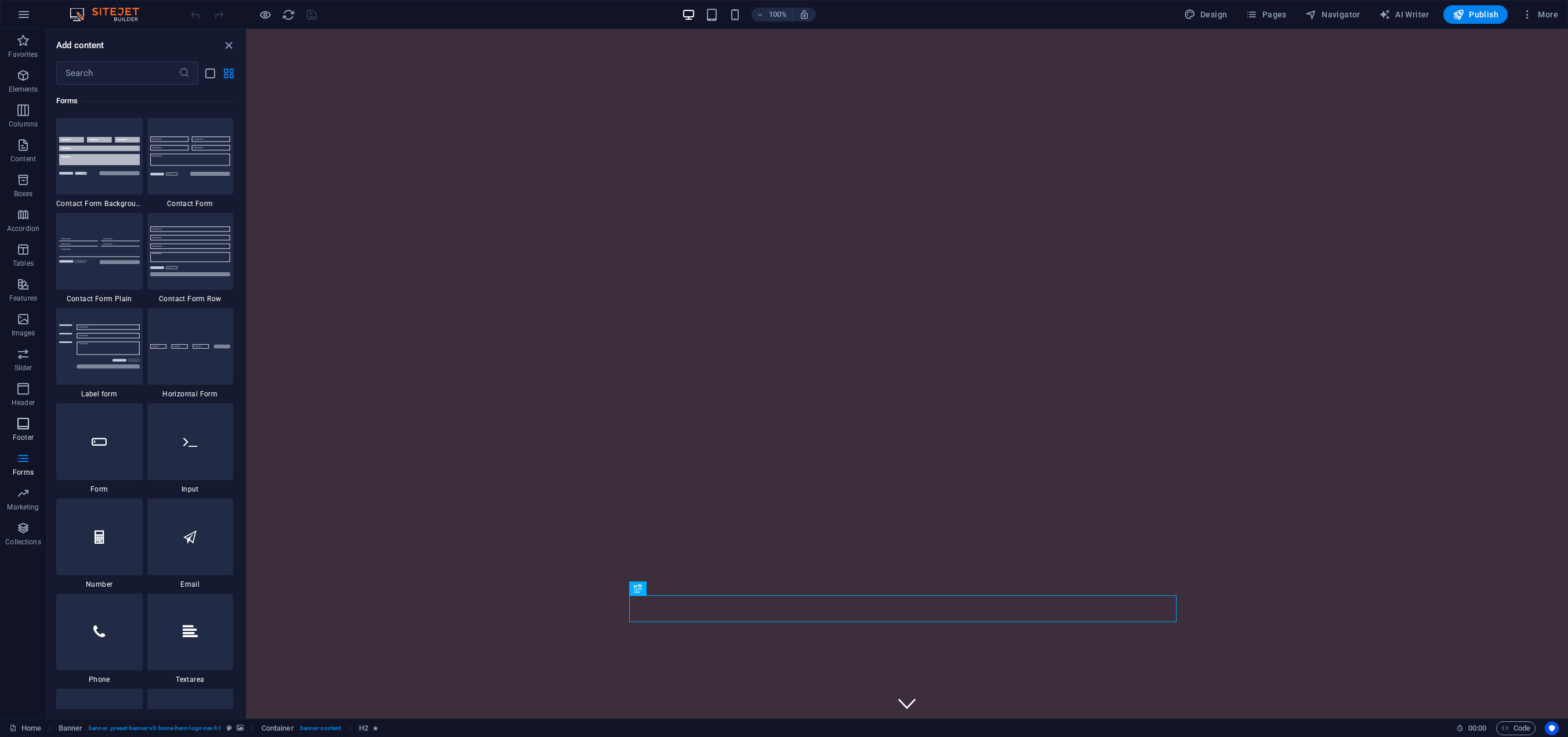
click at [20, 424] on icon "button" at bounding box center [23, 424] width 14 height 14
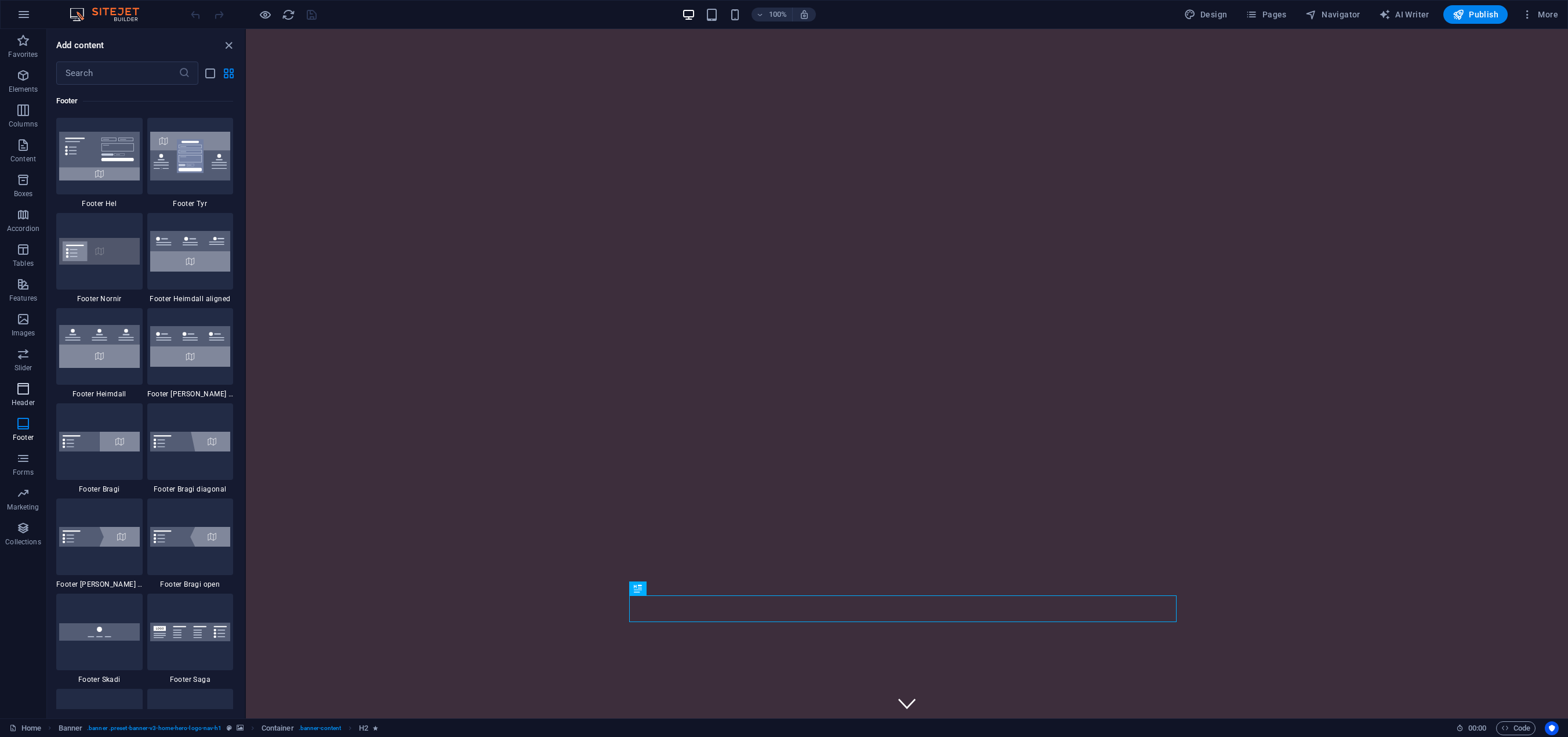
click at [24, 390] on icon "button" at bounding box center [23, 389] width 14 height 14
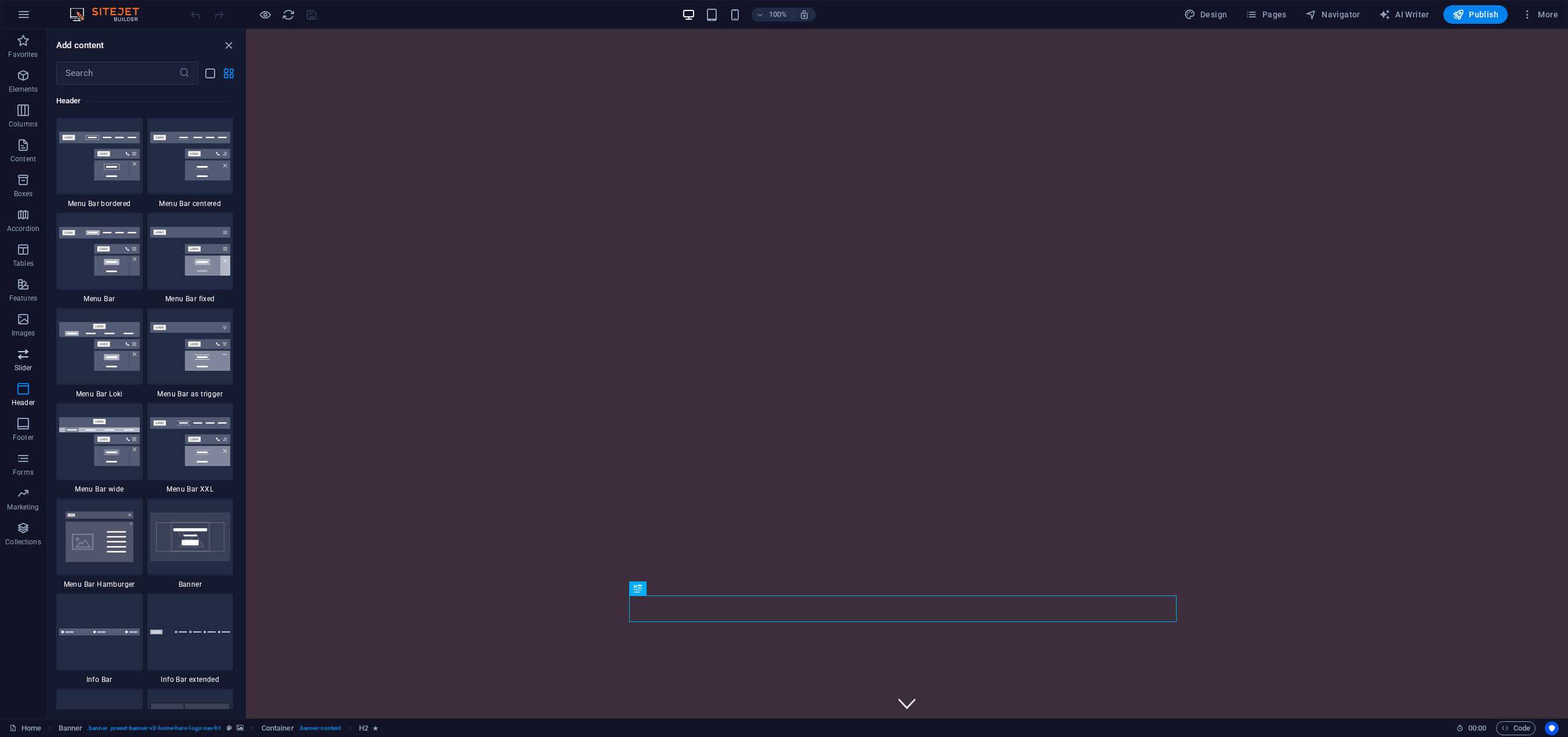
click at [19, 358] on icon "button" at bounding box center [23, 354] width 14 height 14
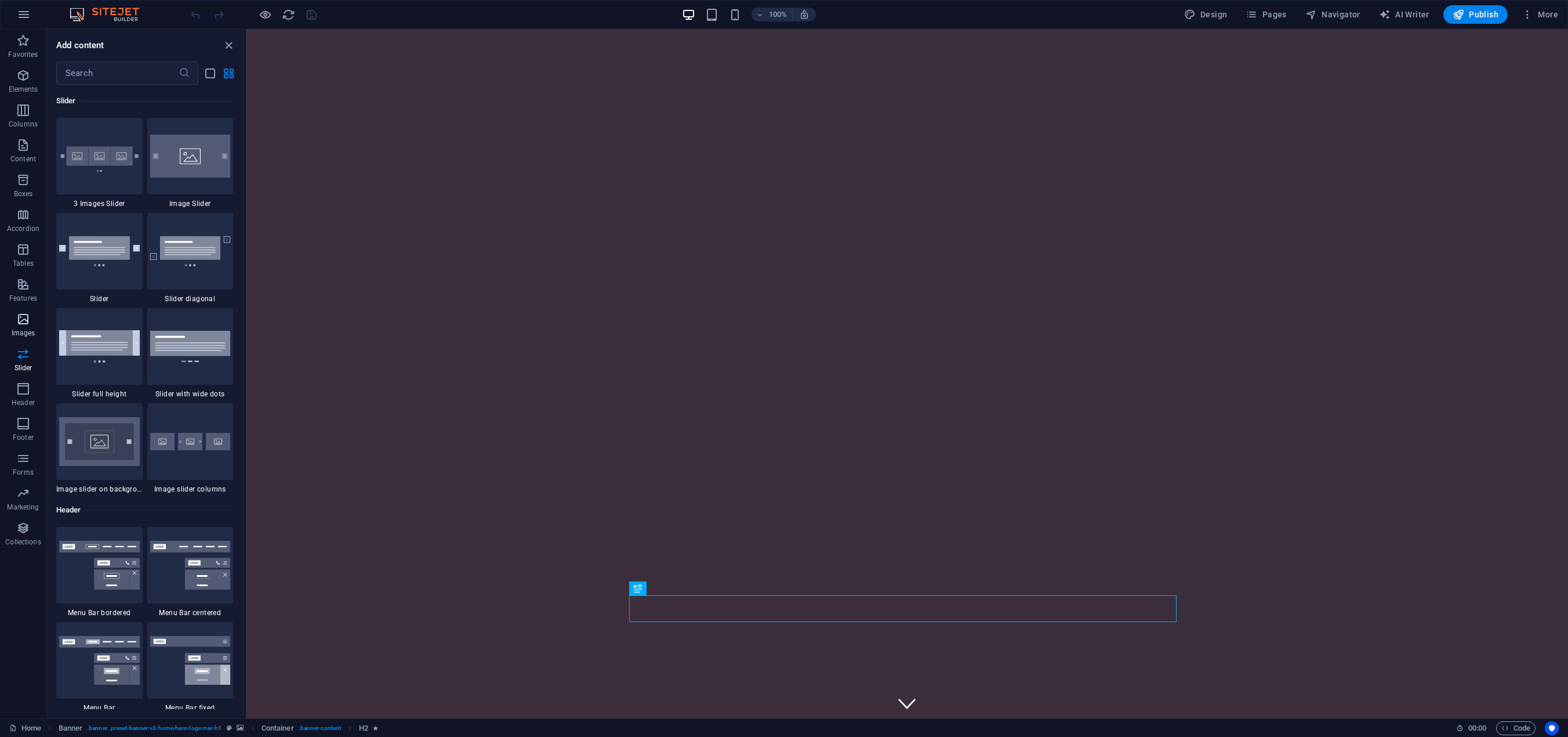
click at [23, 322] on icon "button" at bounding box center [23, 319] width 14 height 14
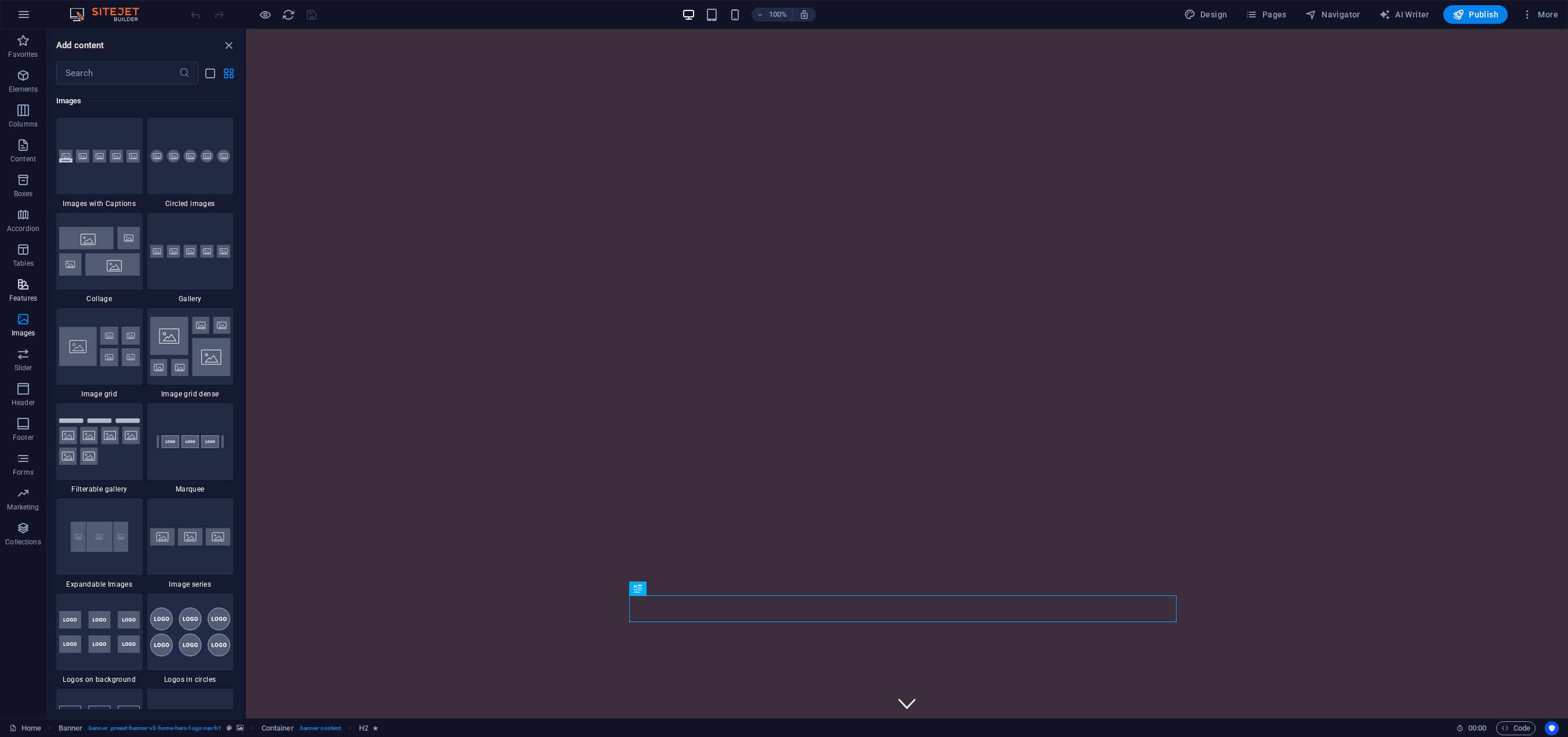
click at [23, 289] on icon "button" at bounding box center [23, 284] width 14 height 14
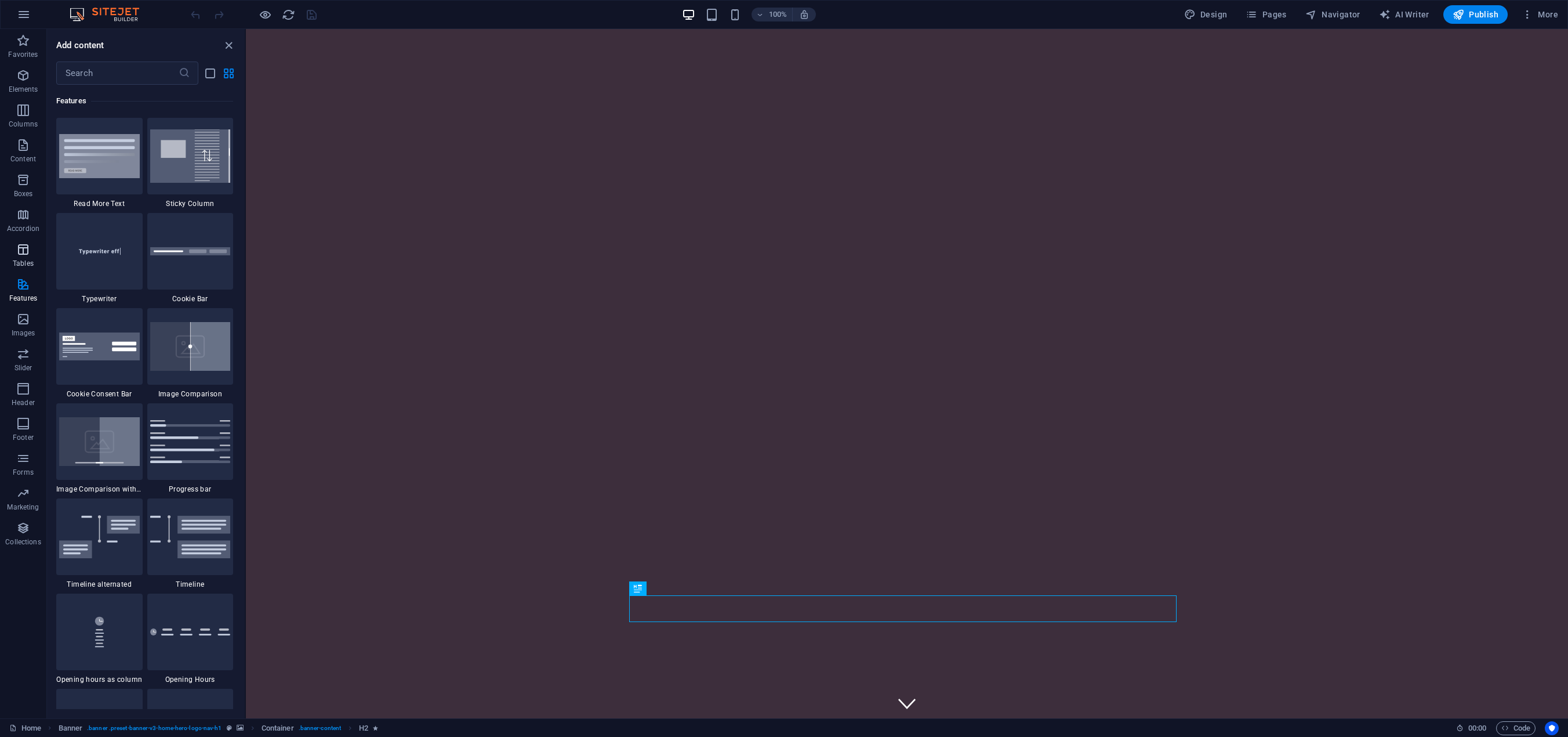
click at [24, 256] on span "Tables" at bounding box center [23, 256] width 46 height 28
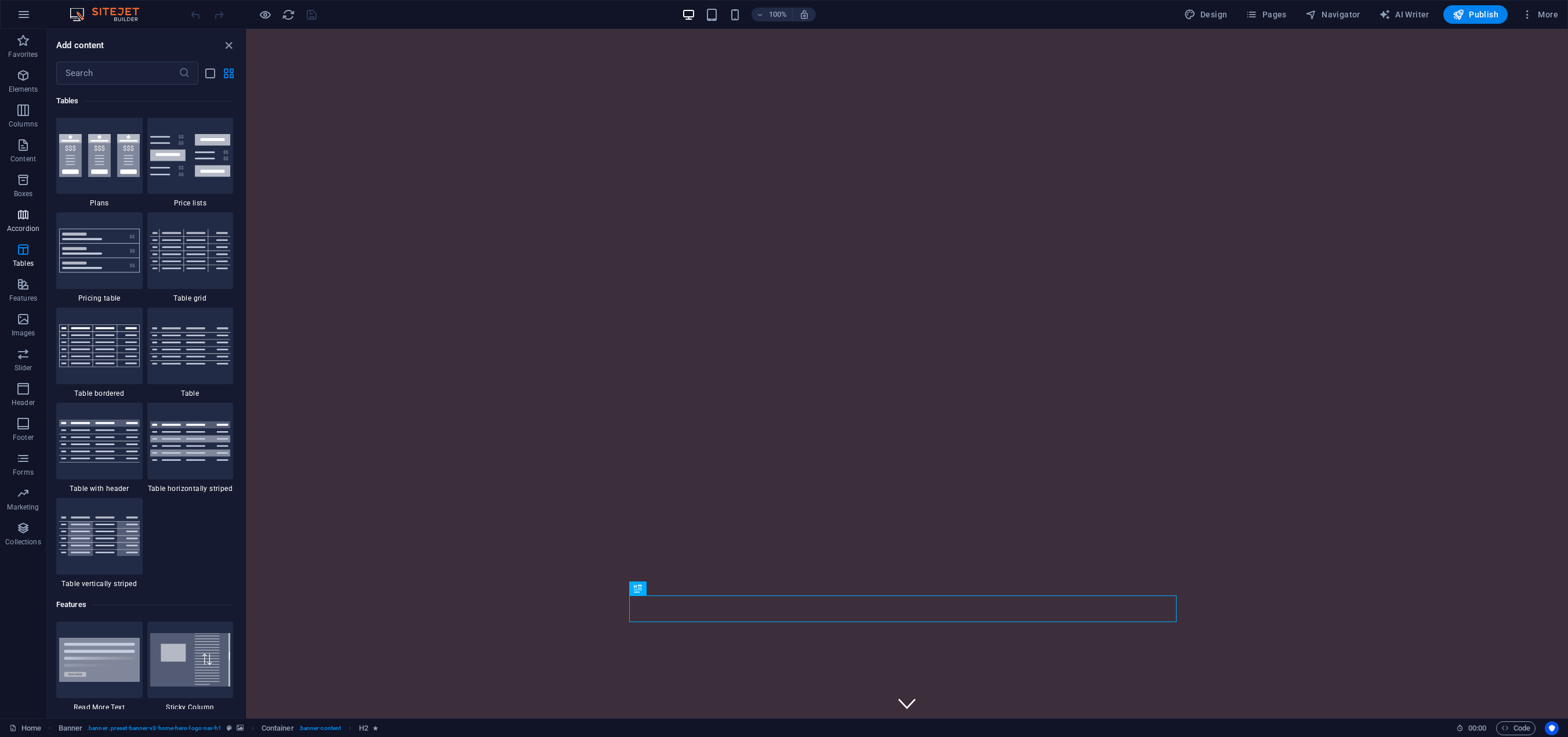
scroll to position [4019, 0]
click at [23, 216] on icon "button" at bounding box center [23, 215] width 14 height 14
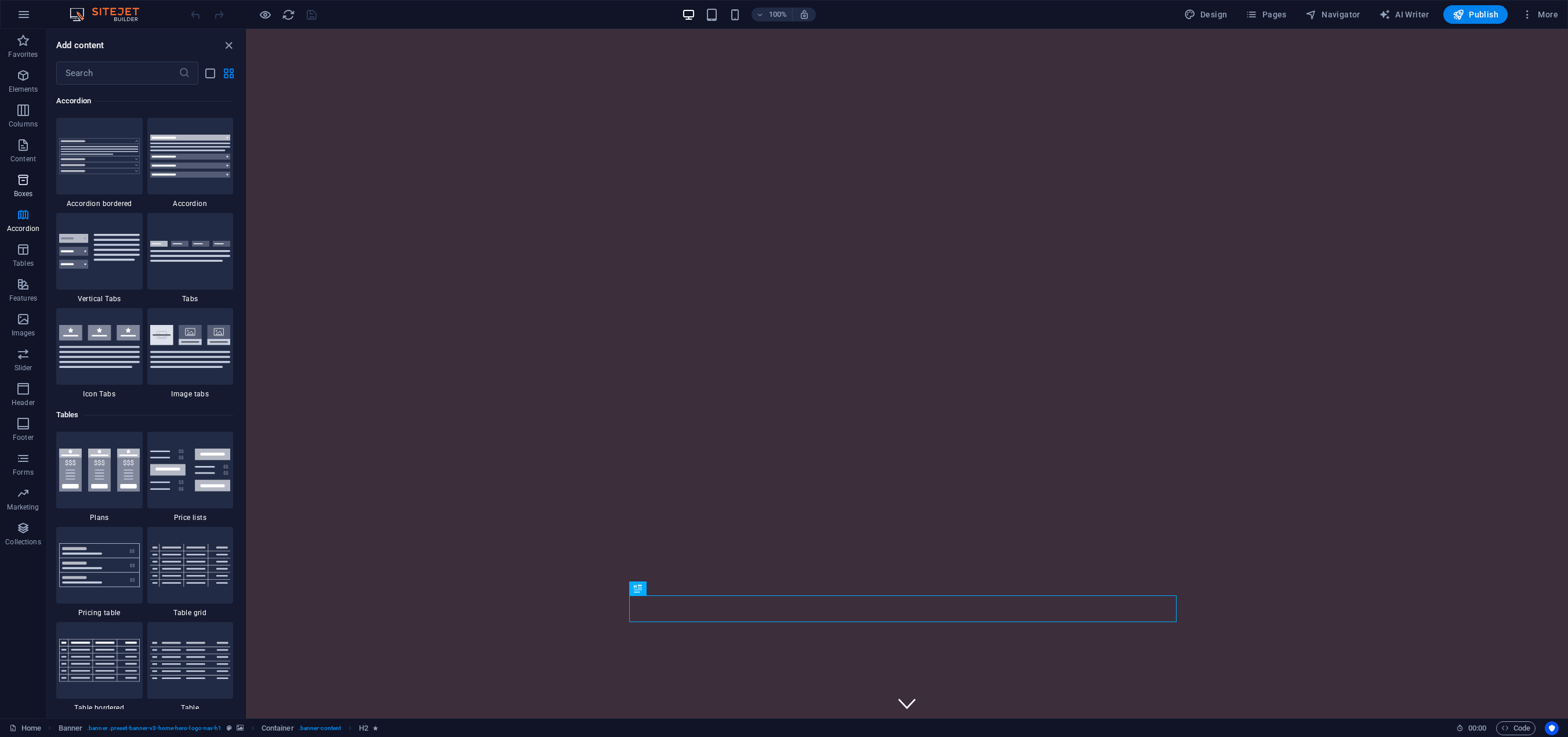
click at [20, 186] on icon "button" at bounding box center [23, 180] width 14 height 14
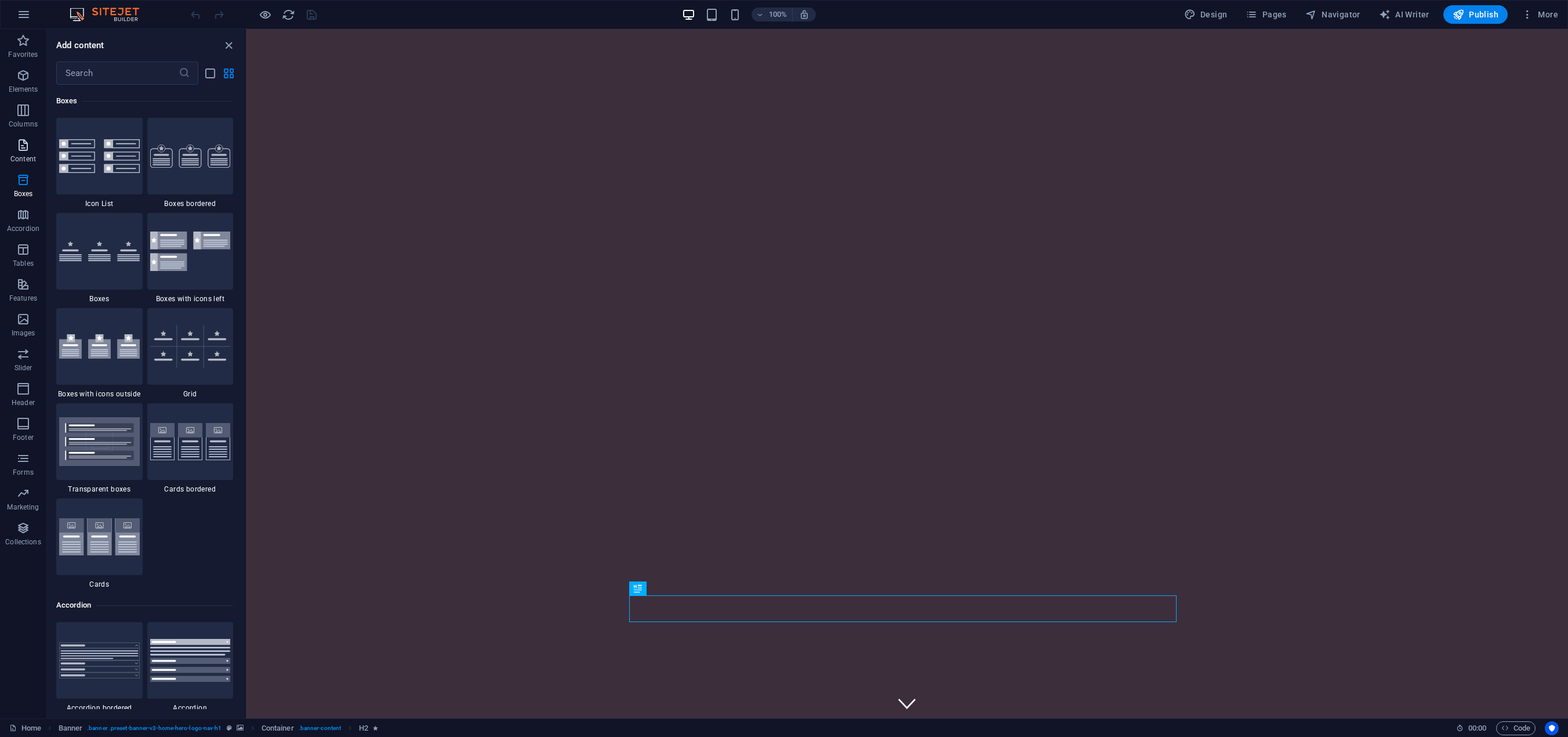
click at [26, 150] on icon "button" at bounding box center [23, 145] width 14 height 14
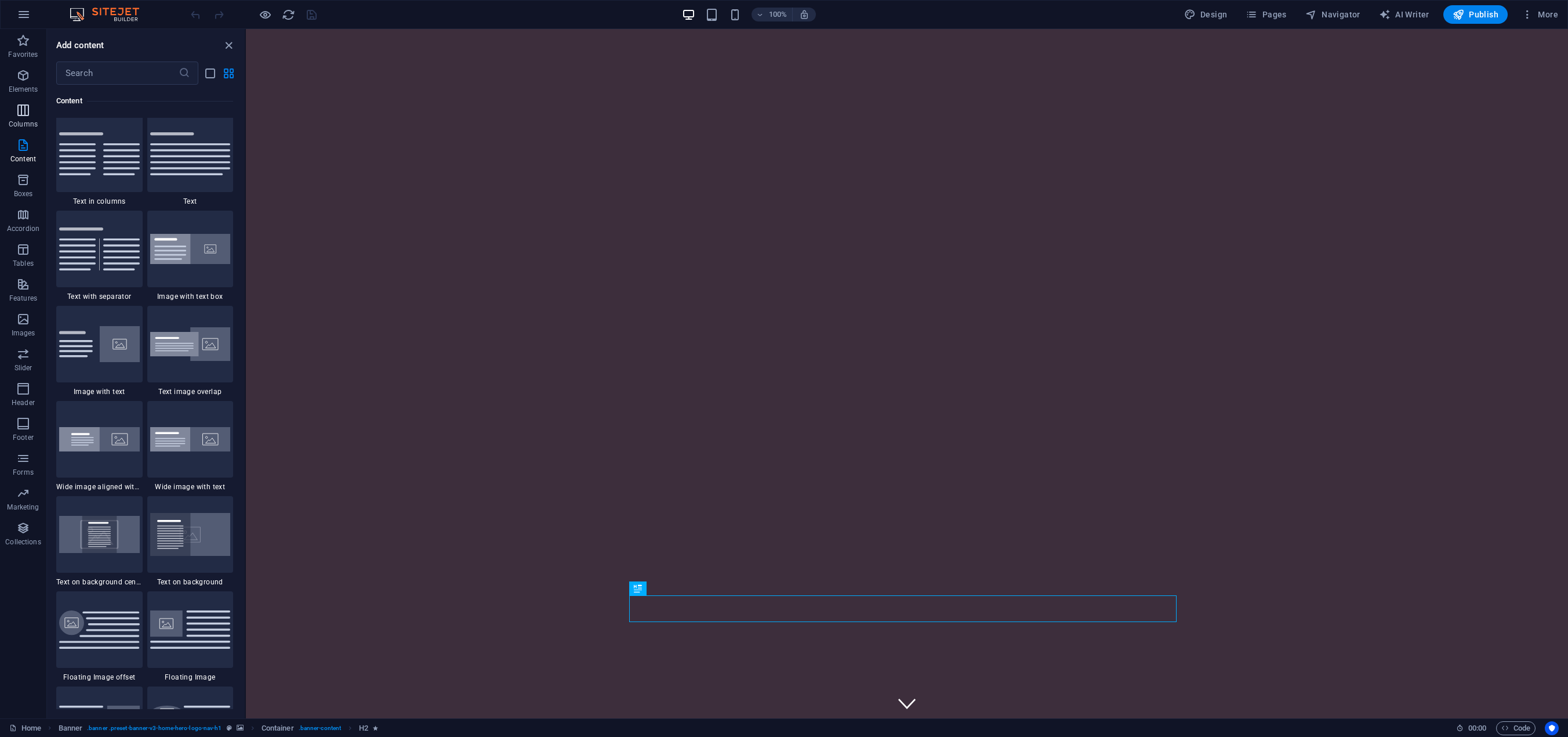
click at [25, 113] on icon "button" at bounding box center [23, 110] width 14 height 14
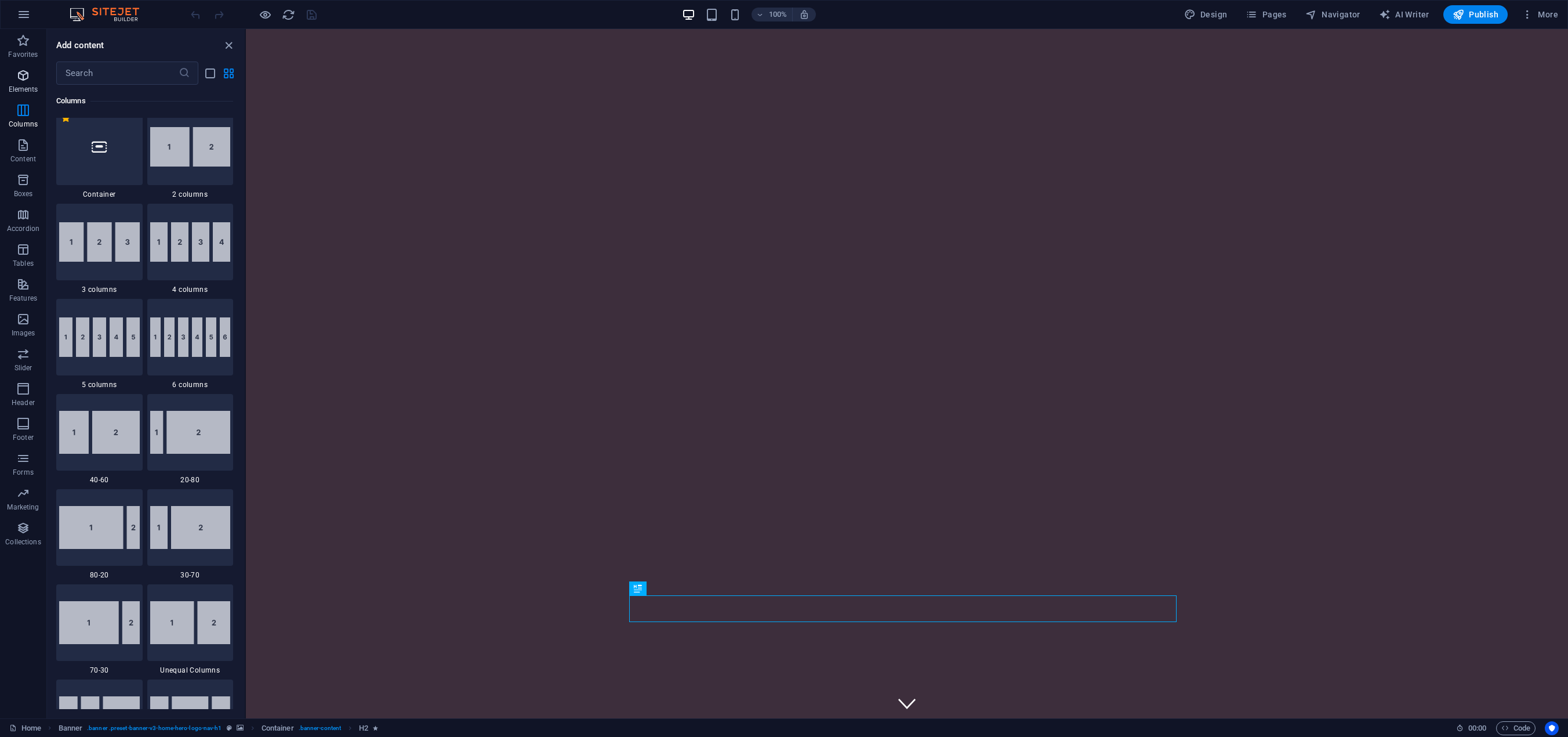
click at [30, 73] on icon "button" at bounding box center [23, 75] width 14 height 14
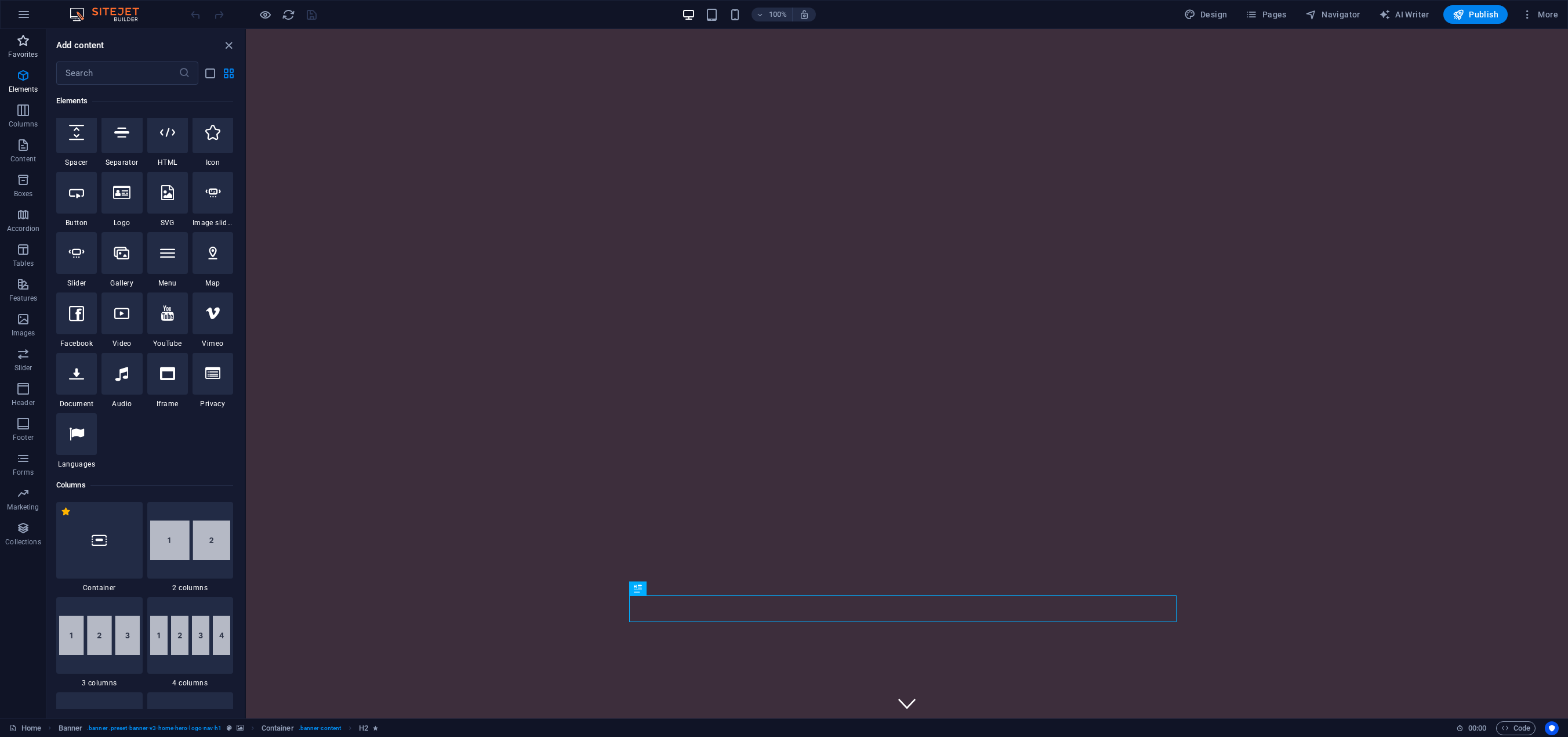
drag, startPoint x: 25, startPoint y: 49, endPoint x: 25, endPoint y: 38, distance: 11.0
click at [25, 48] on span "Favorites" at bounding box center [23, 47] width 46 height 28
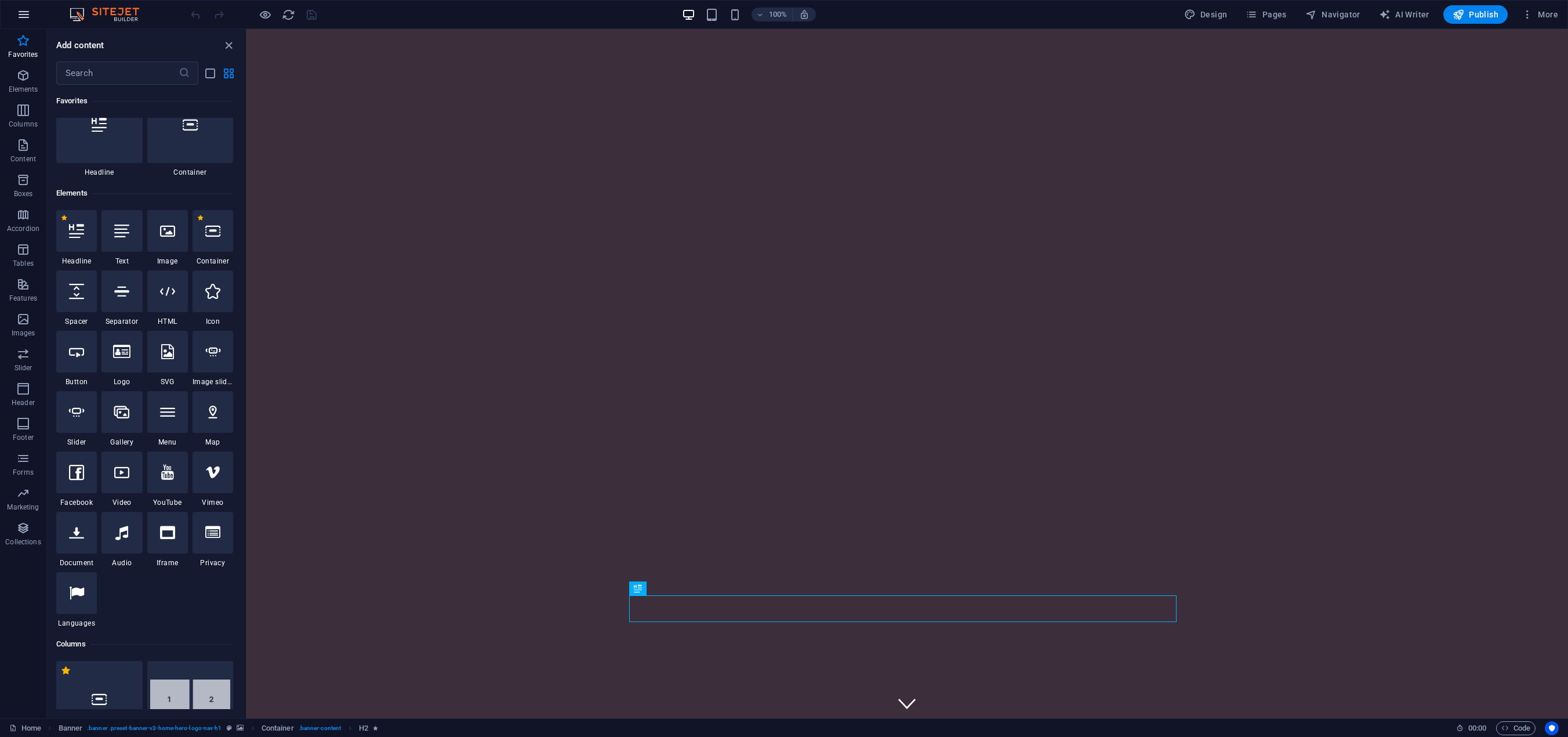
scroll to position [6, 0]
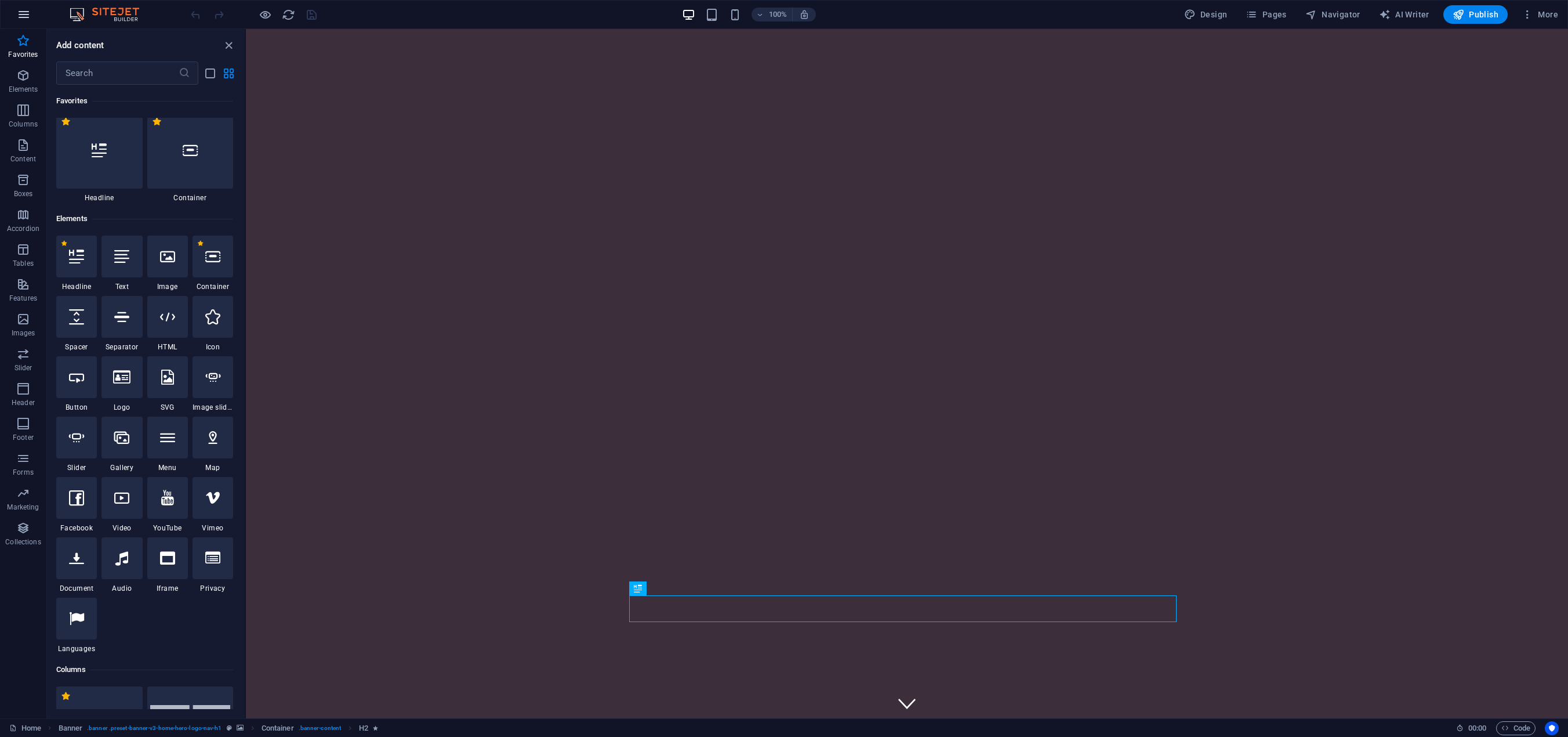
click at [28, 10] on icon "button" at bounding box center [24, 15] width 14 height 14
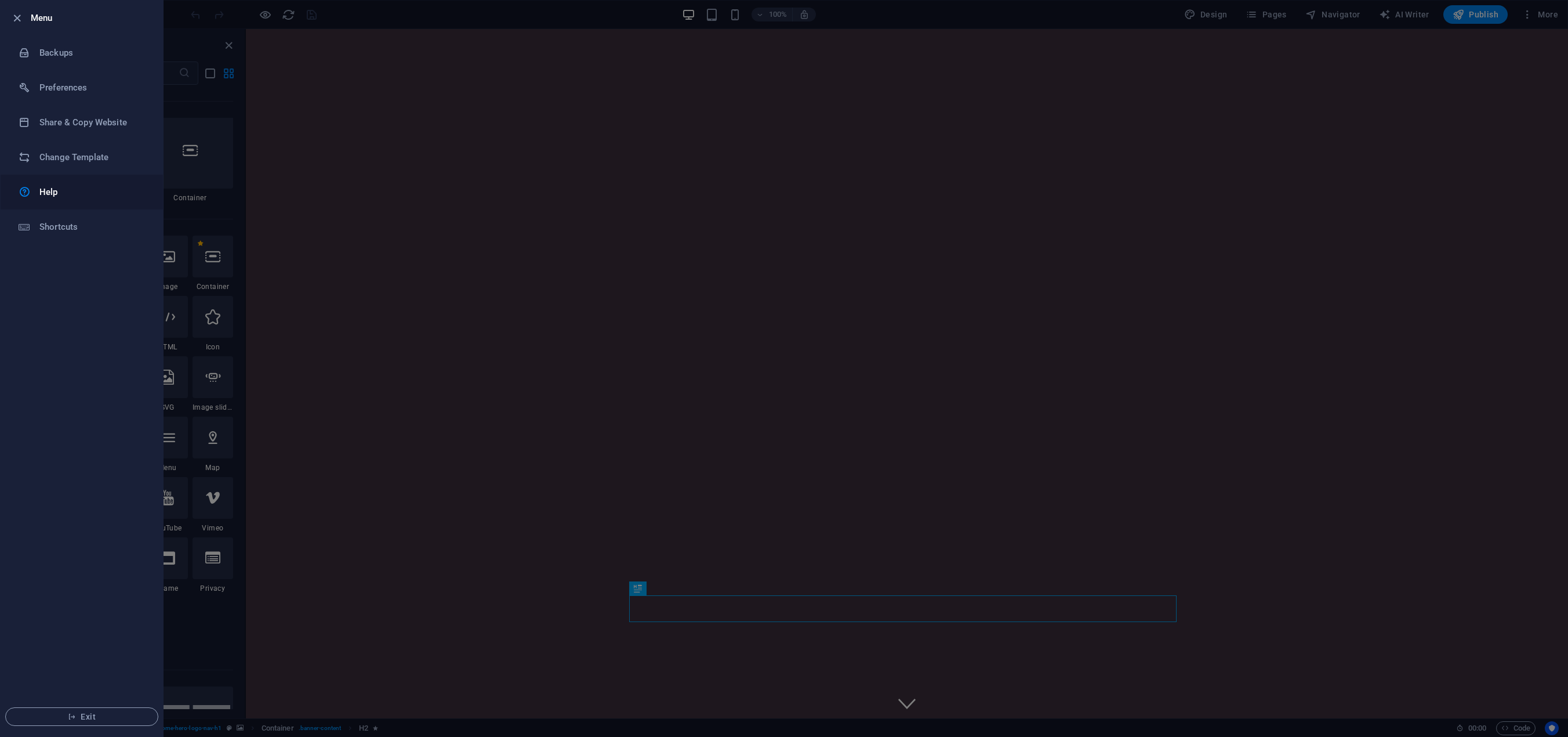
click at [53, 192] on h6 "Help" at bounding box center [93, 192] width 108 height 14
click at [1391, 42] on div at bounding box center [784, 368] width 1568 height 737
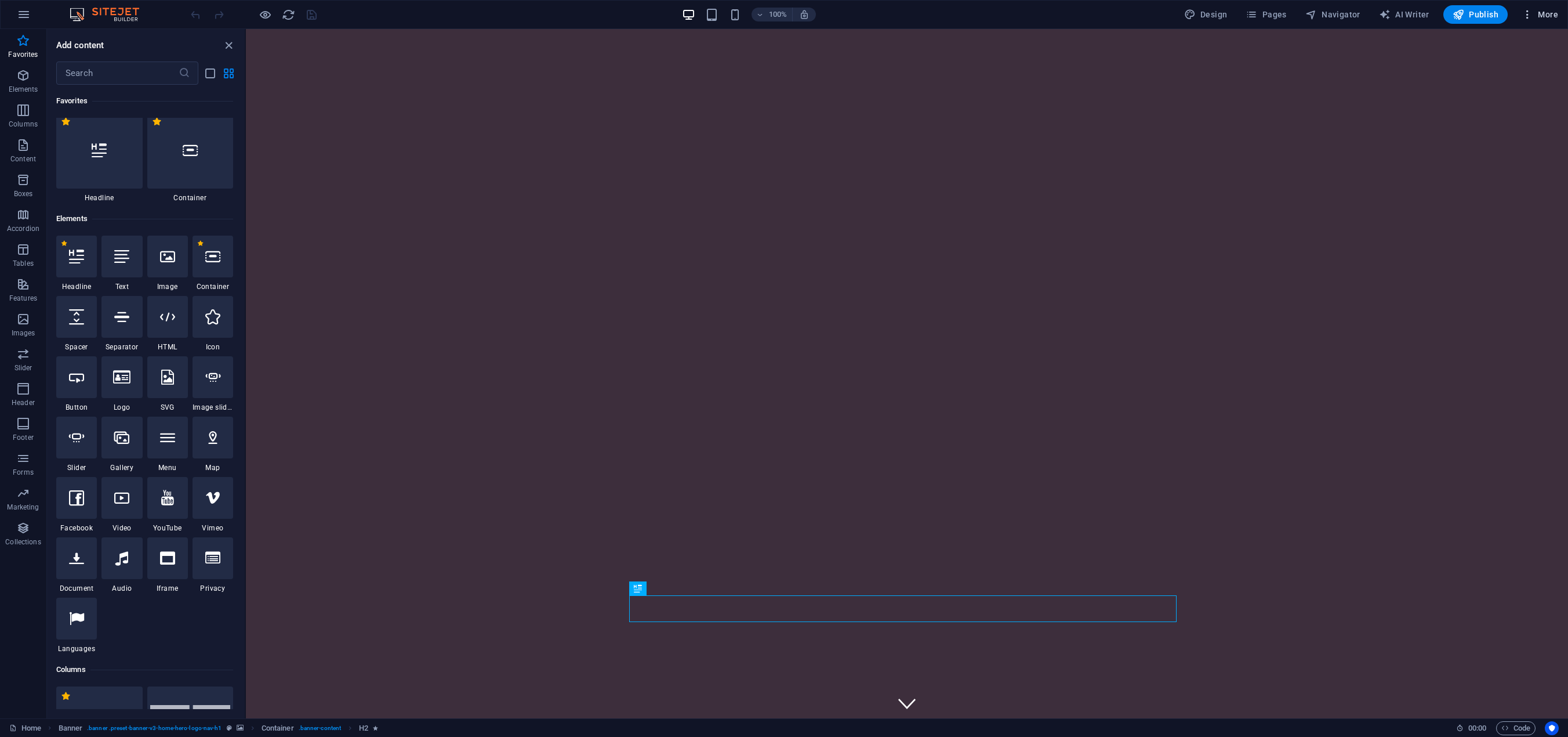
click at [1530, 13] on icon "button" at bounding box center [1528, 15] width 11 height 11
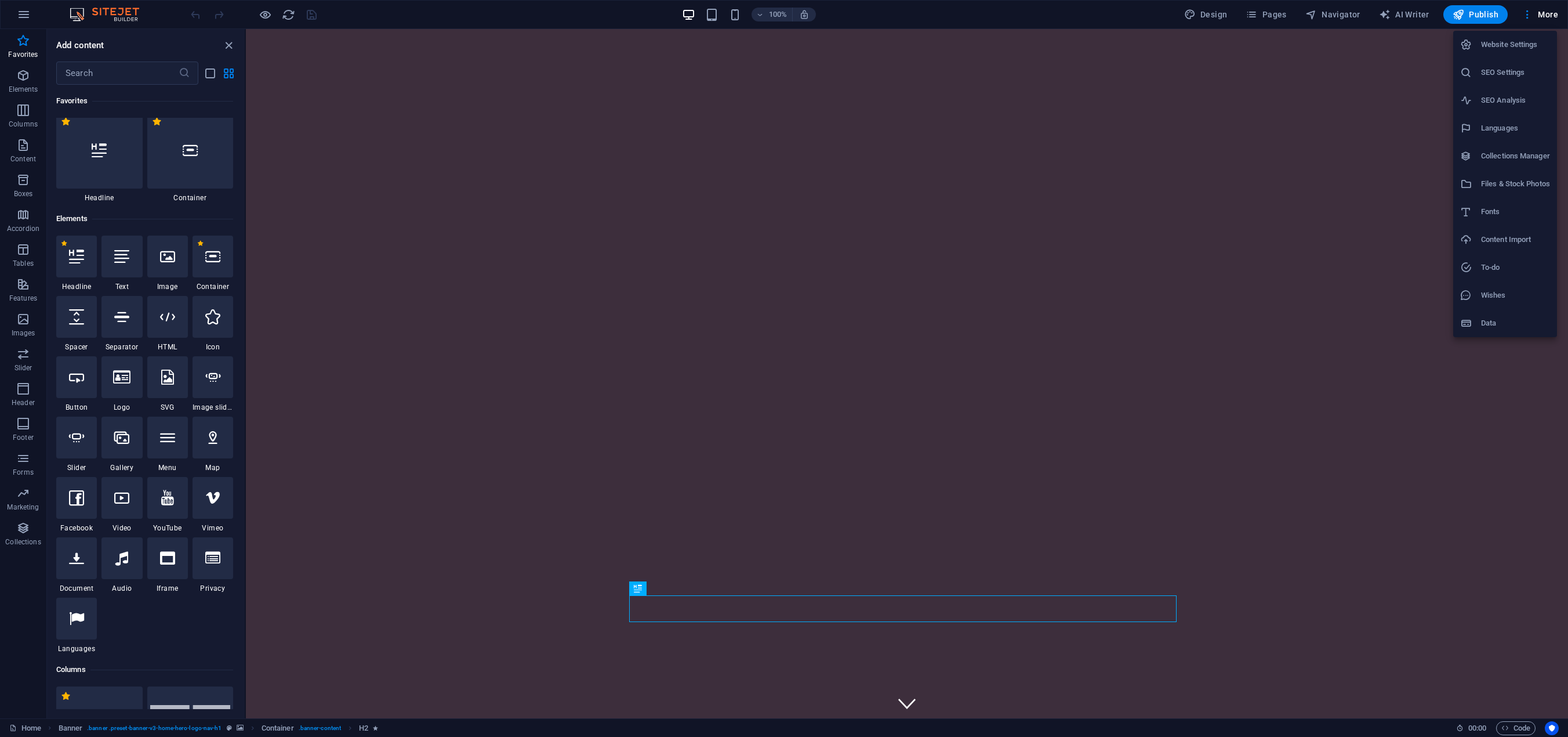
click at [1496, 45] on h6 "Website Settings" at bounding box center [1515, 45] width 69 height 14
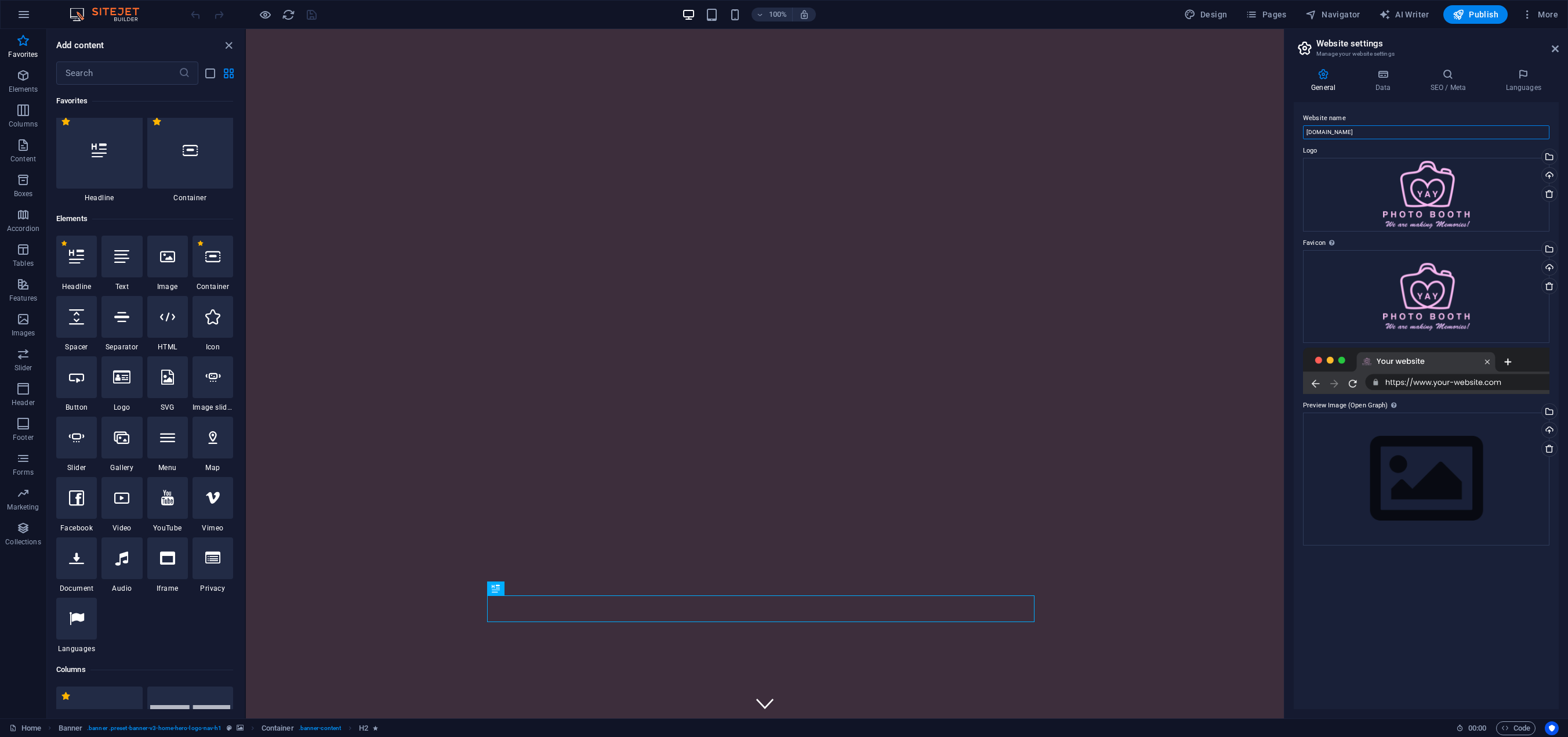
click at [1373, 131] on input "[DOMAIN_NAME]" at bounding box center [1426, 132] width 246 height 14
click at [1365, 130] on input "[DOMAIN_NAME]" at bounding box center [1426, 132] width 246 height 14
click at [1434, 378] on div at bounding box center [1426, 370] width 246 height 46
click at [1548, 430] on div "Upload" at bounding box center [1548, 431] width 17 height 17
click at [1442, 80] on h4 "SEO / Meta" at bounding box center [1450, 80] width 75 height 24
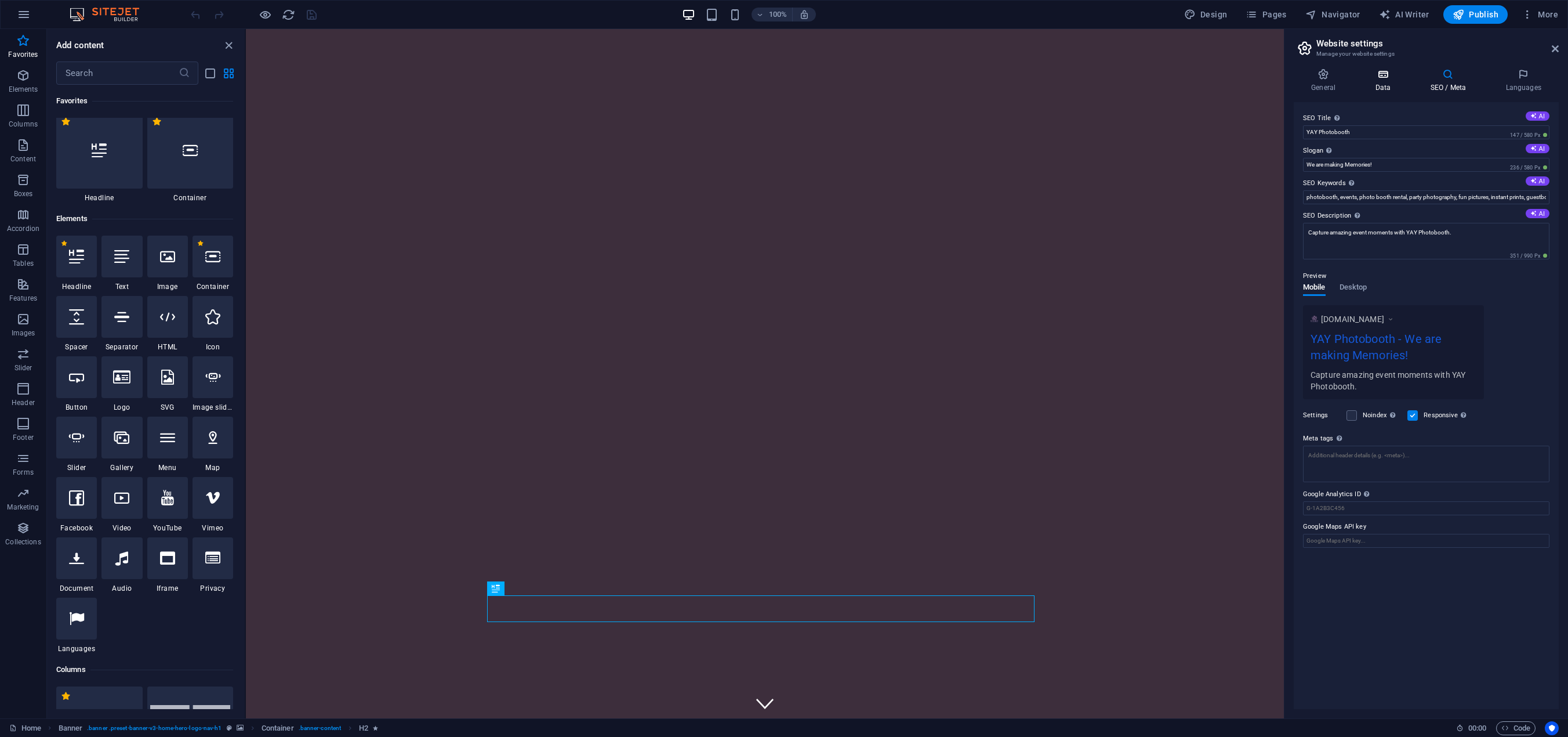
click at [1388, 78] on icon at bounding box center [1383, 74] width 51 height 11
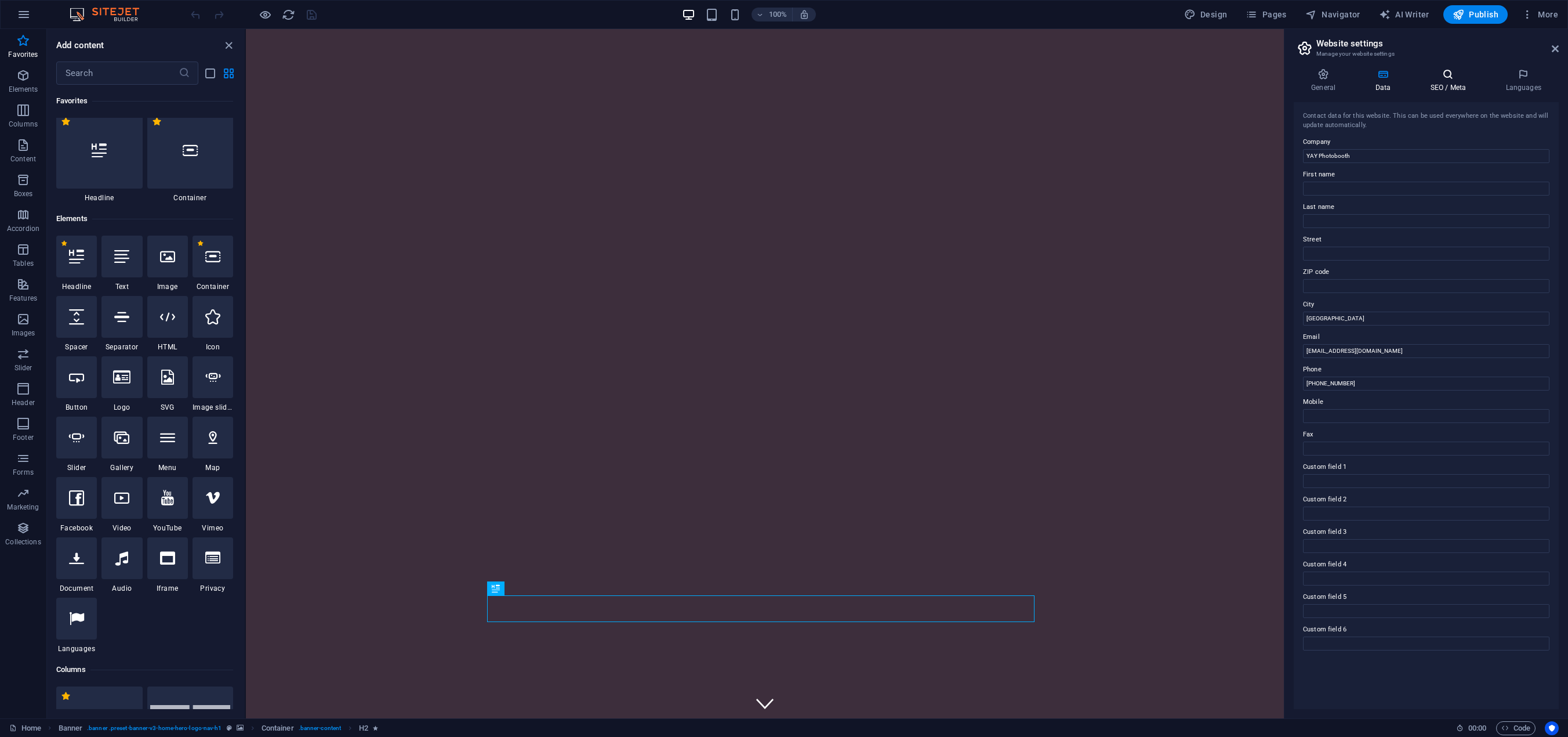
click at [1435, 80] on icon at bounding box center [1448, 74] width 71 height 11
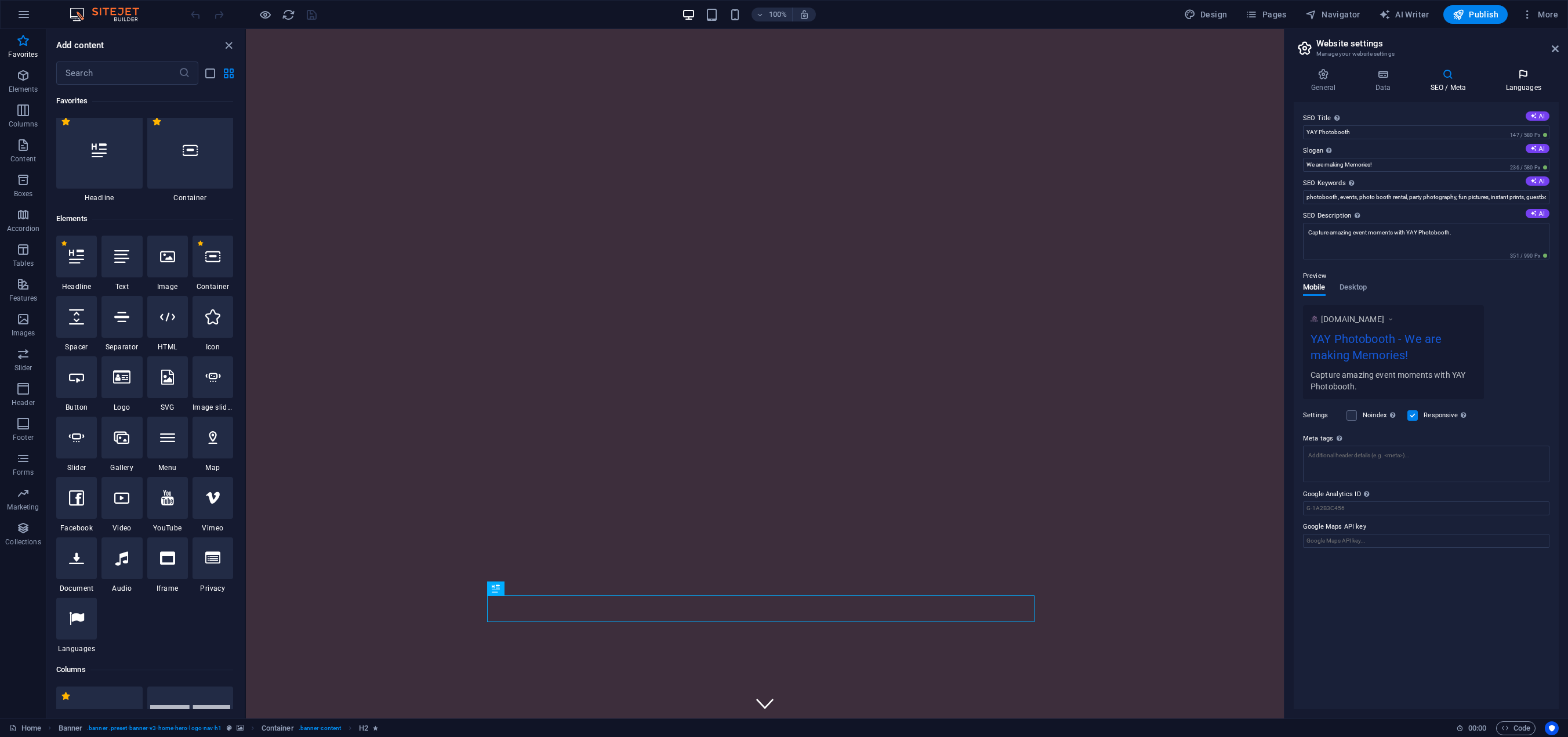
click at [1515, 76] on icon at bounding box center [1523, 74] width 71 height 11
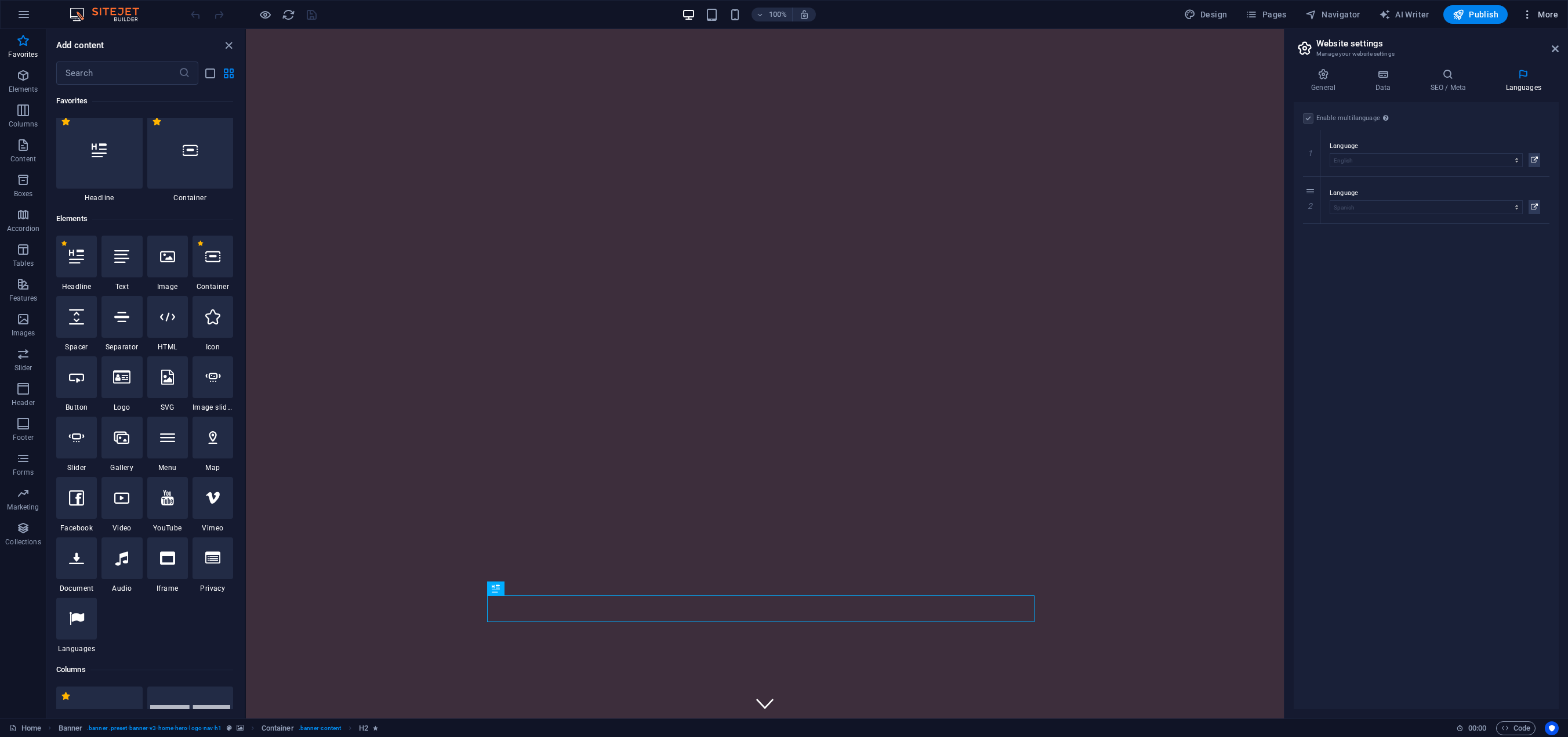
click at [1554, 10] on span "More" at bounding box center [1540, 15] width 37 height 11
click at [1496, 268] on h6 "To-do" at bounding box center [1515, 267] width 69 height 14
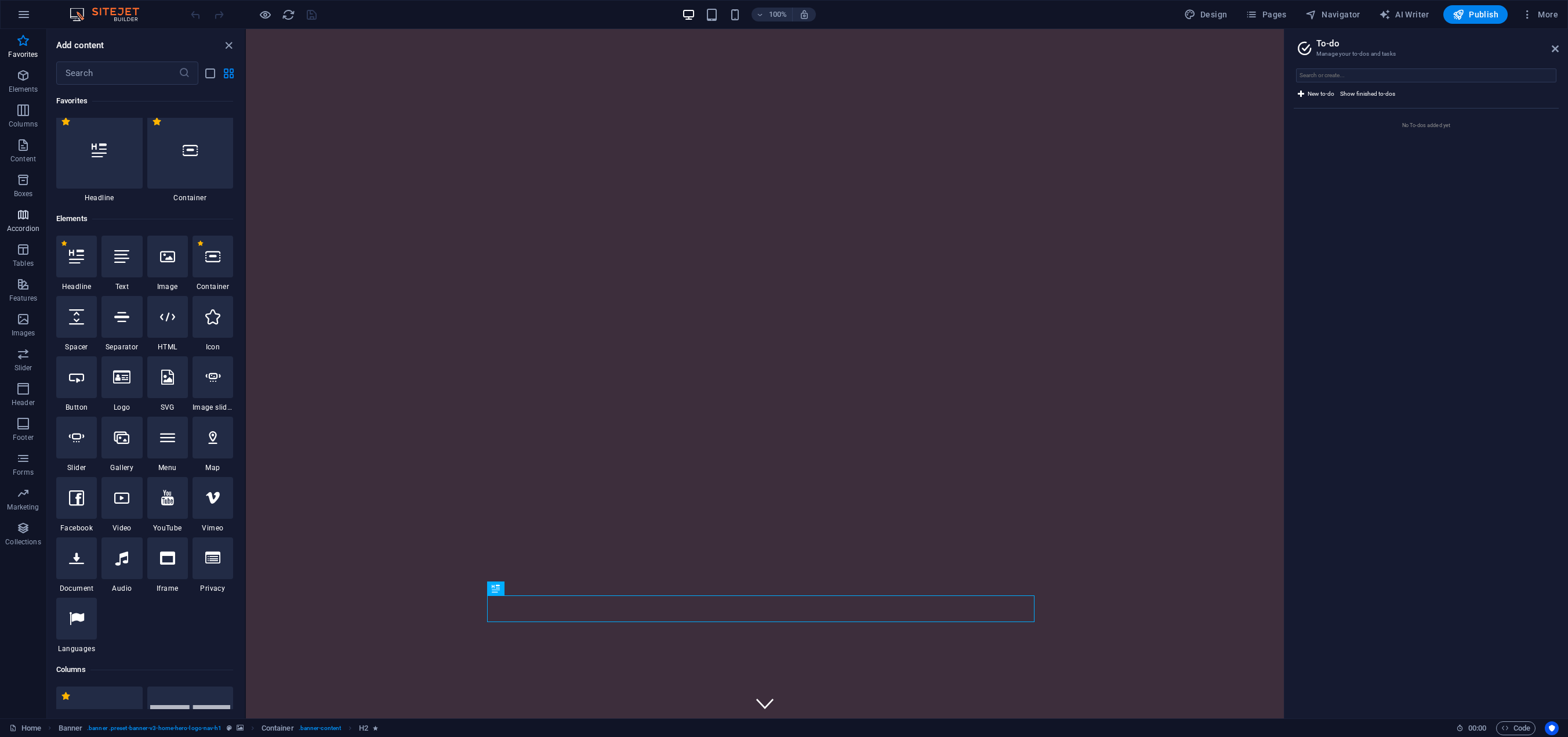
click at [23, 220] on icon "button" at bounding box center [23, 215] width 14 height 14
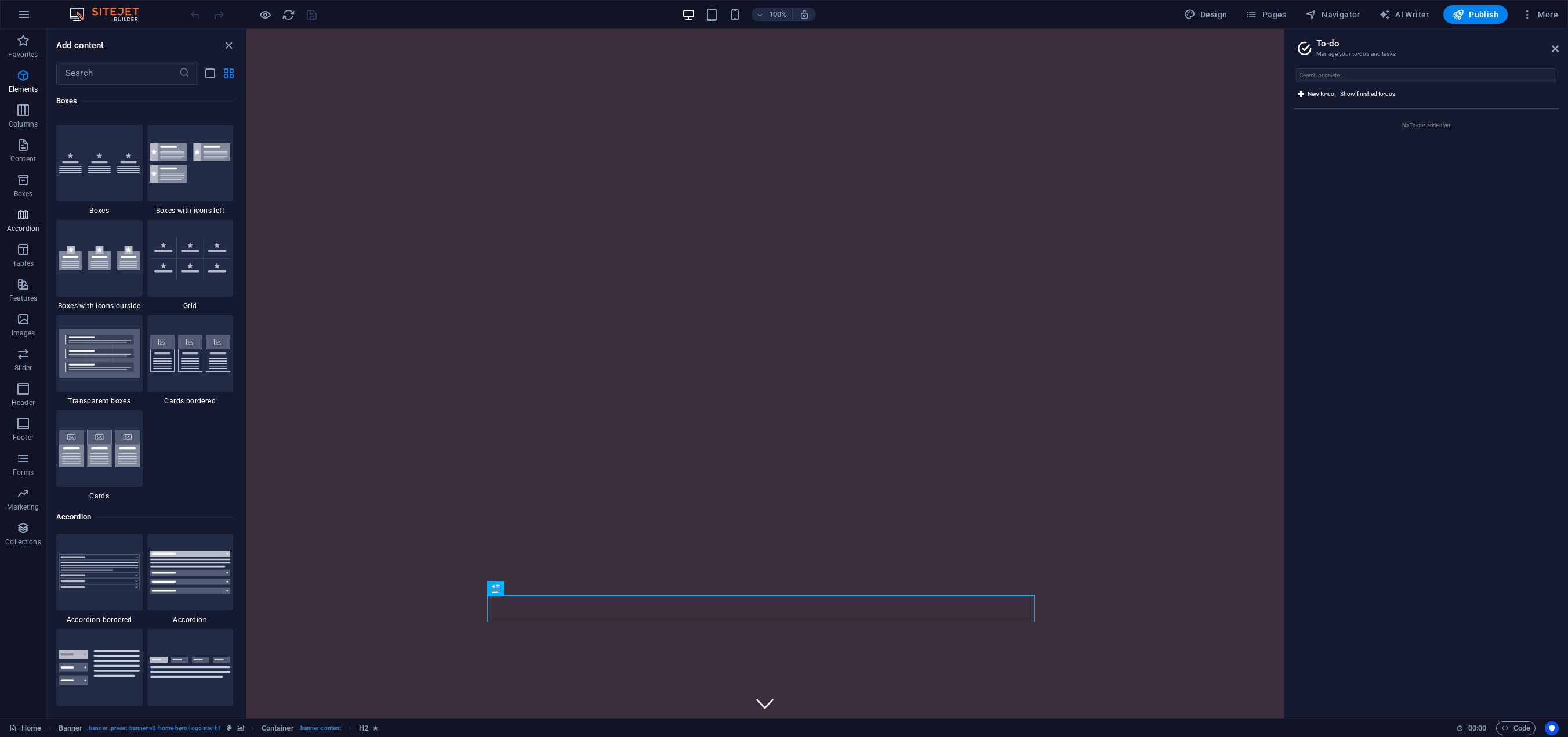
scroll to position [3705, 0]
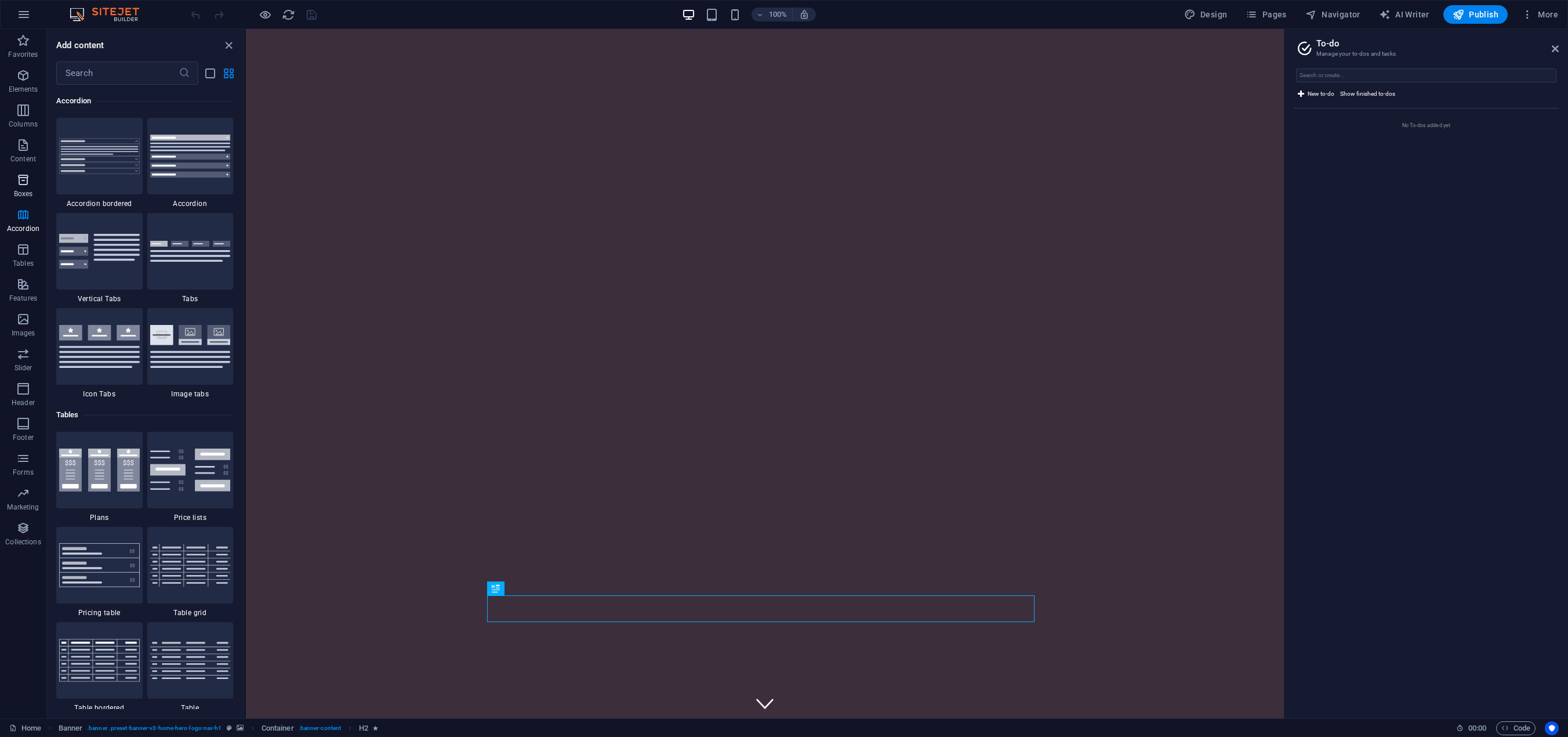
click at [29, 184] on icon "button" at bounding box center [23, 180] width 14 height 14
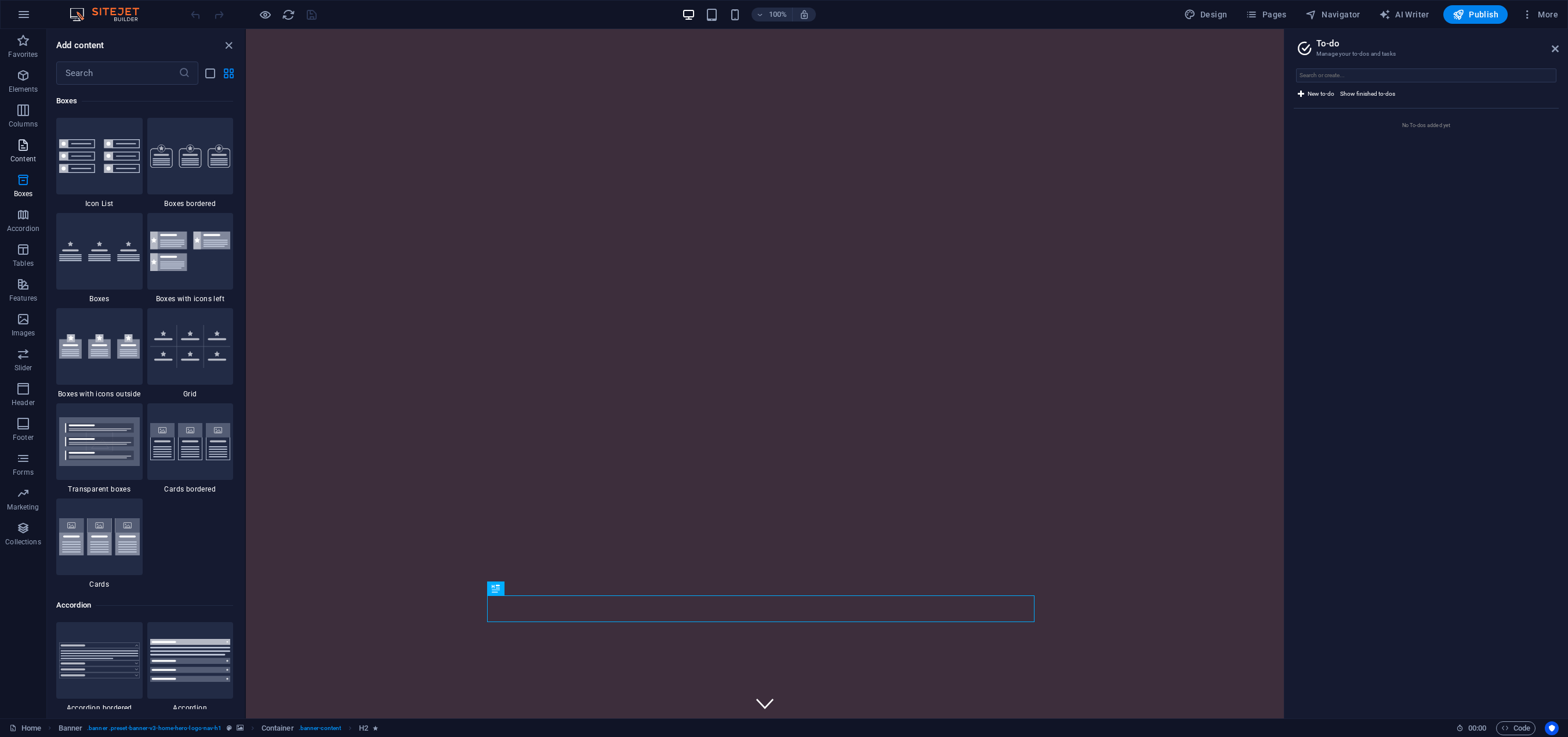
click at [23, 143] on icon "button" at bounding box center [23, 145] width 14 height 14
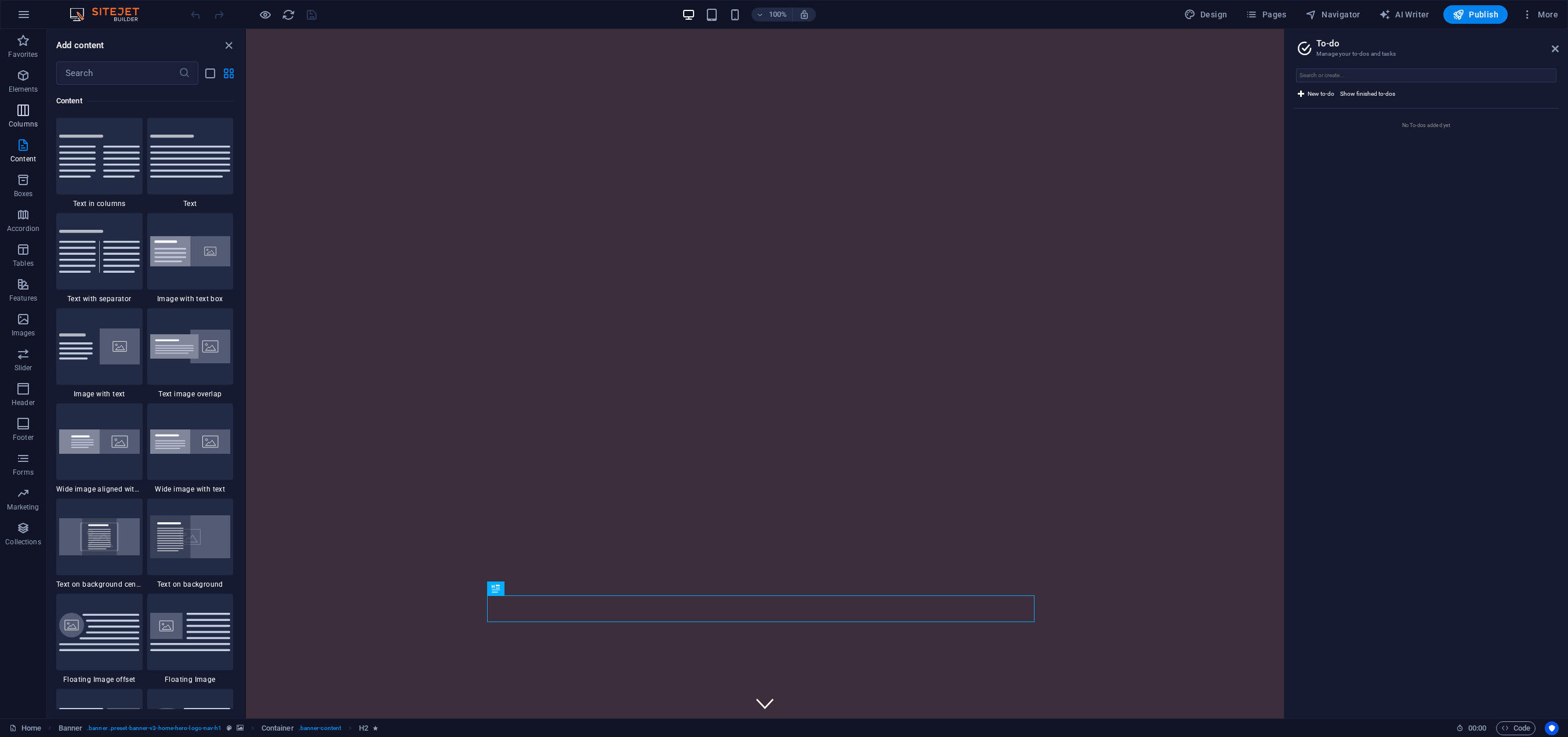
click at [24, 117] on icon "button" at bounding box center [23, 110] width 14 height 14
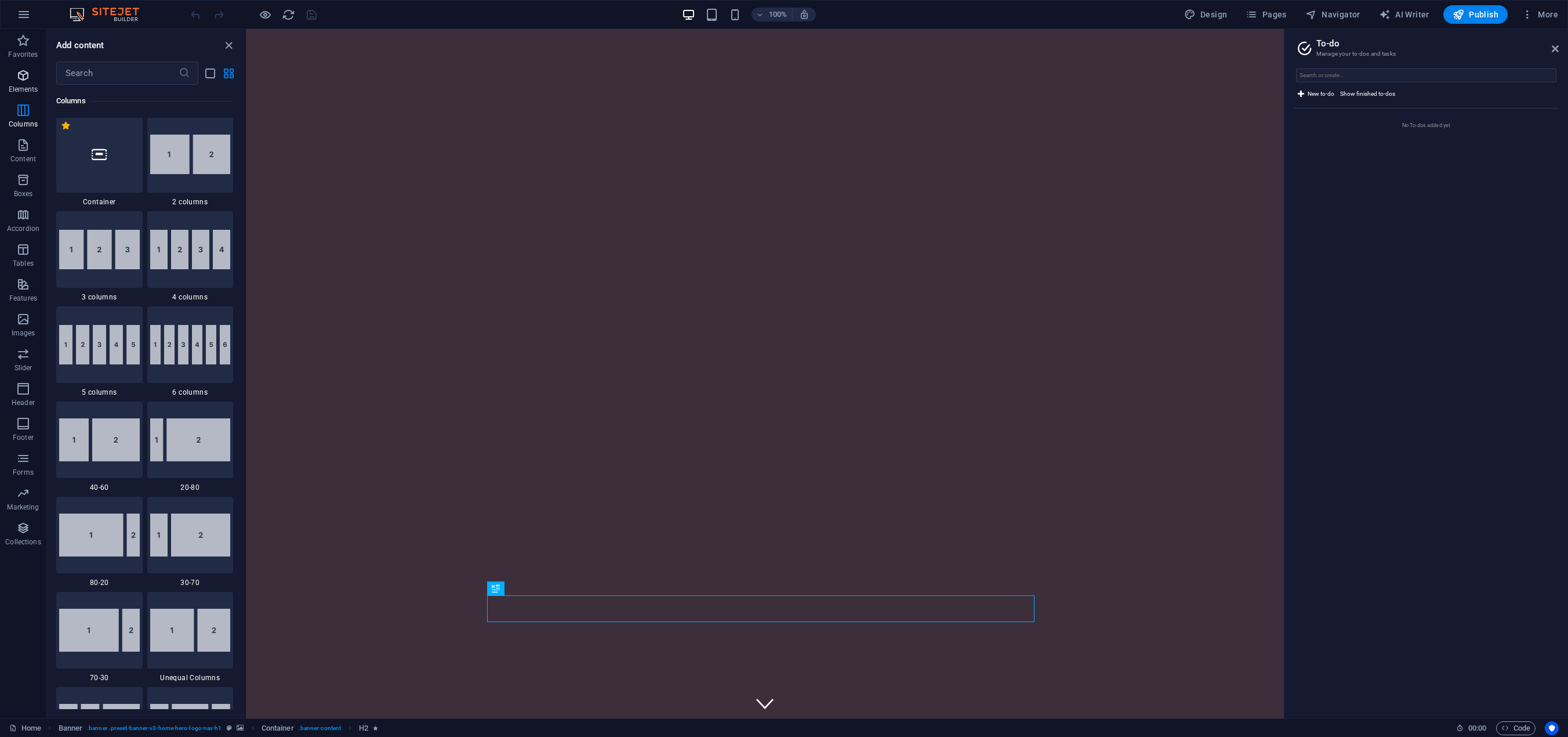
click at [25, 85] on p "Elements" at bounding box center [23, 89] width 30 height 9
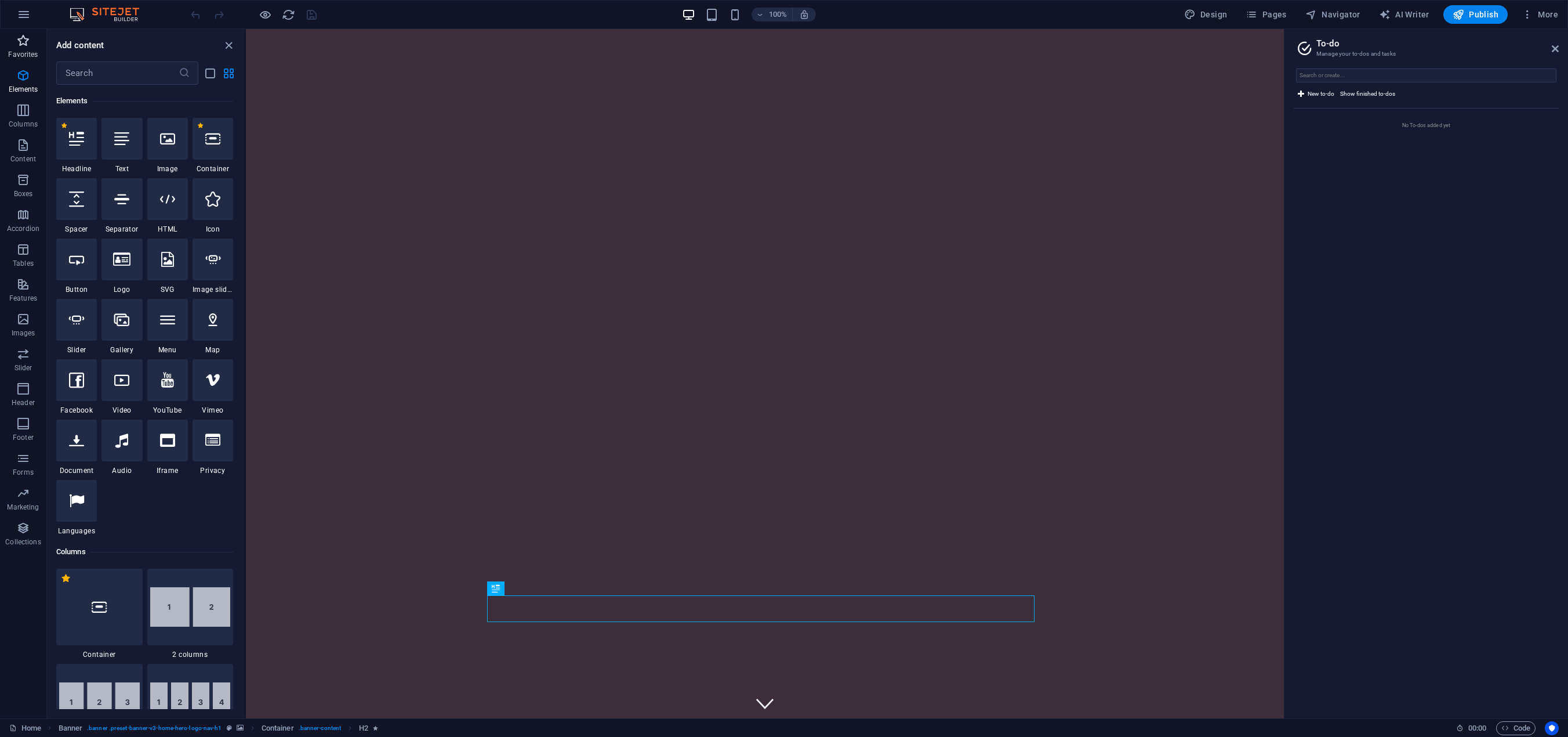
click at [28, 45] on icon "button" at bounding box center [23, 41] width 14 height 14
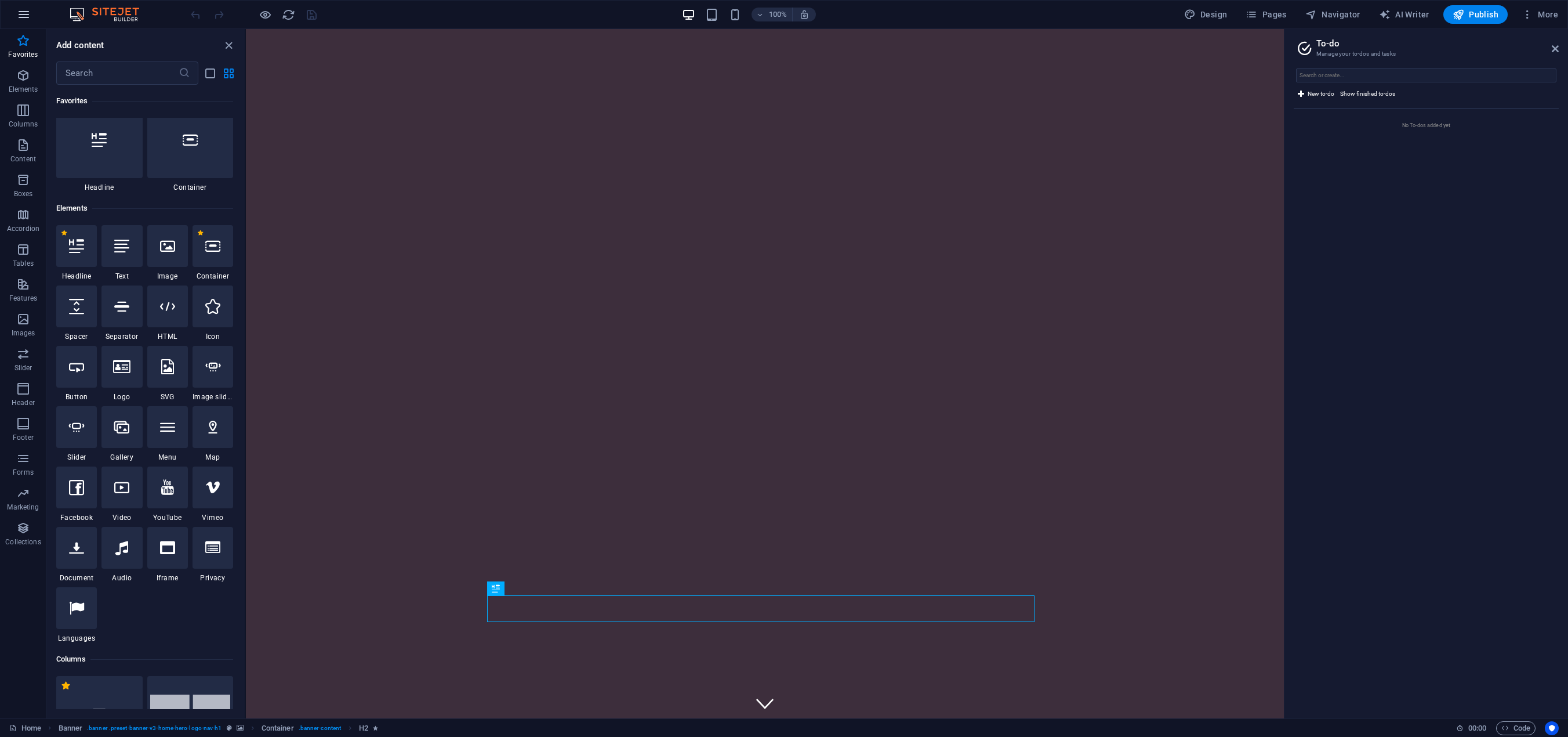
scroll to position [3, 0]
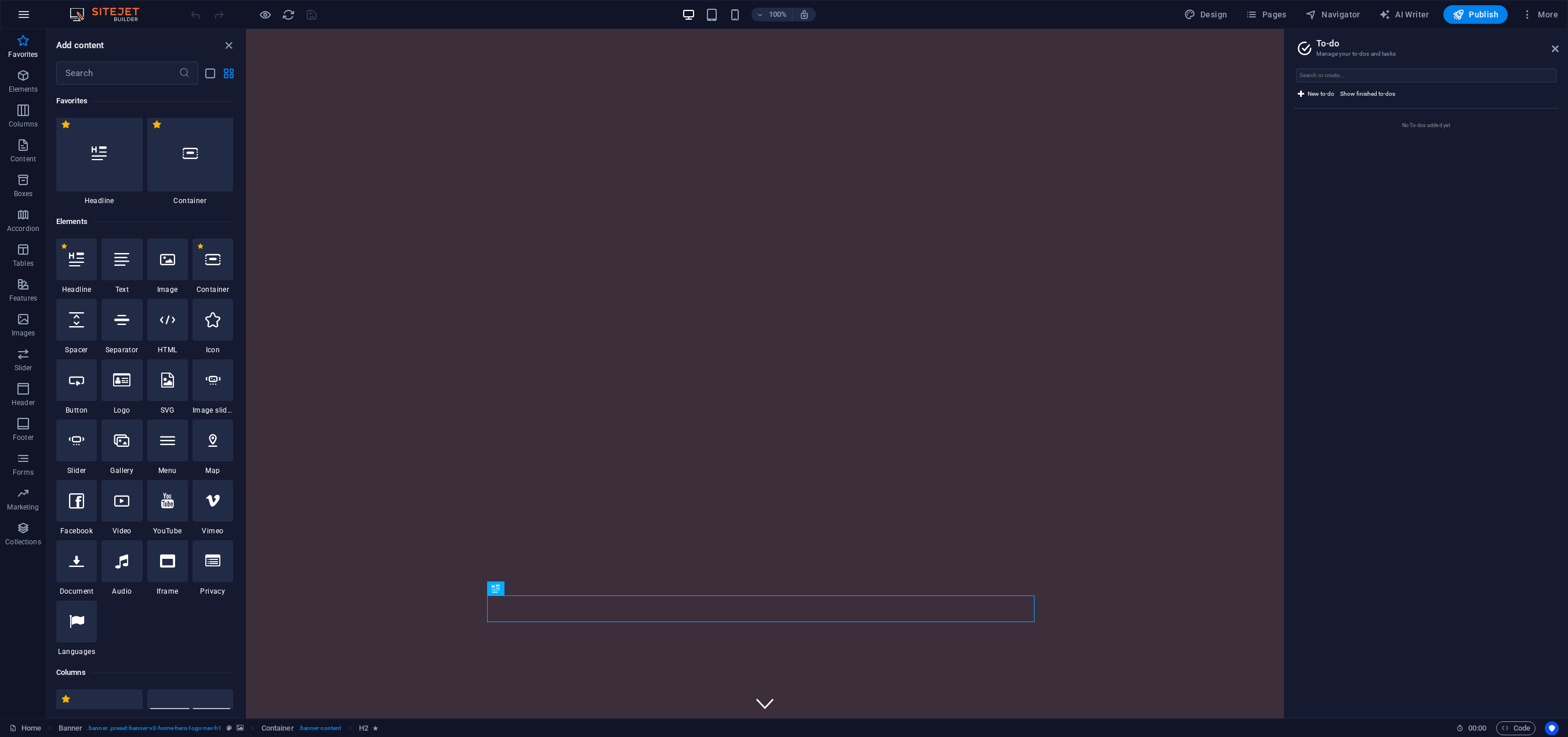
click at [30, 11] on icon "button" at bounding box center [24, 15] width 14 height 14
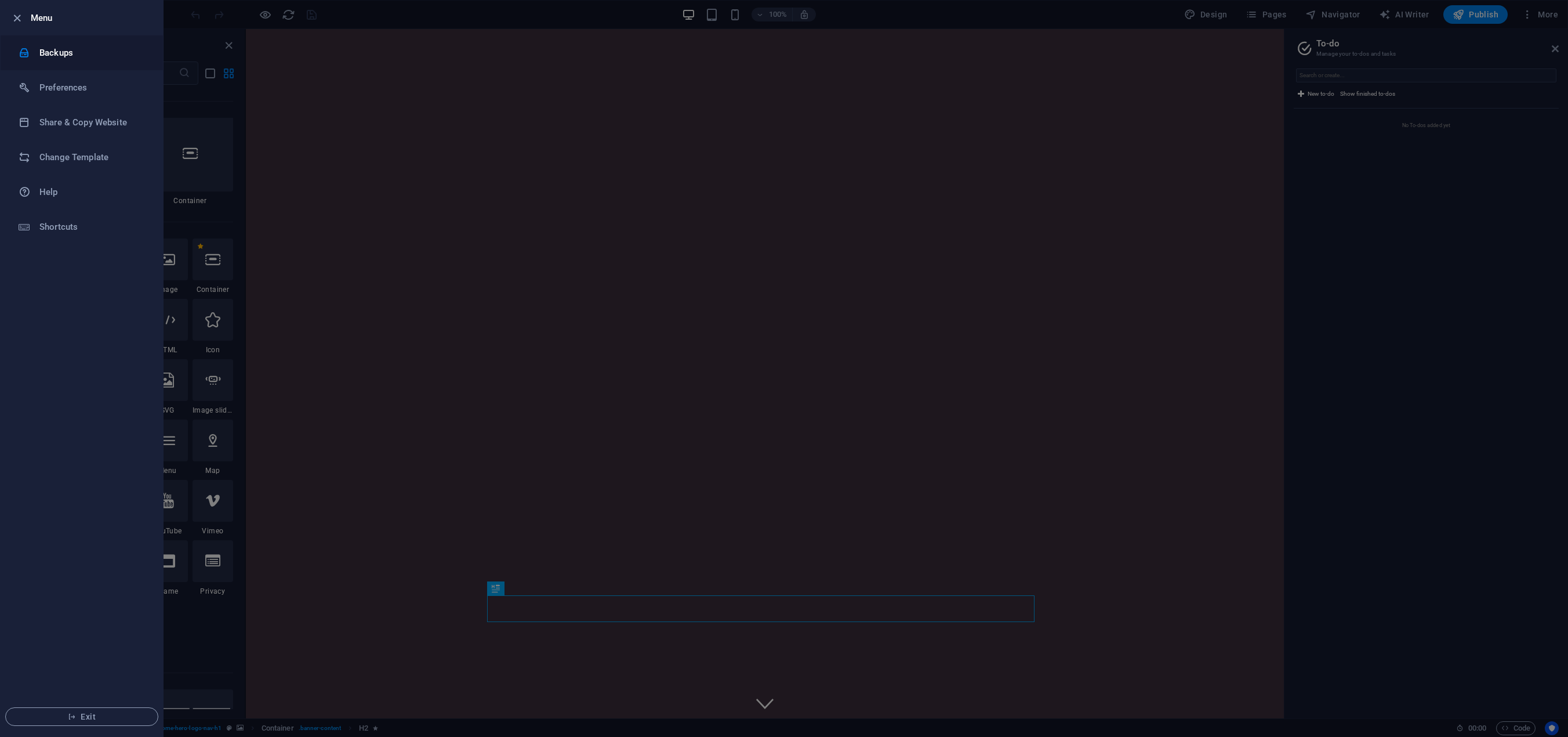
click at [39, 54] on div at bounding box center [28, 53] width 21 height 11
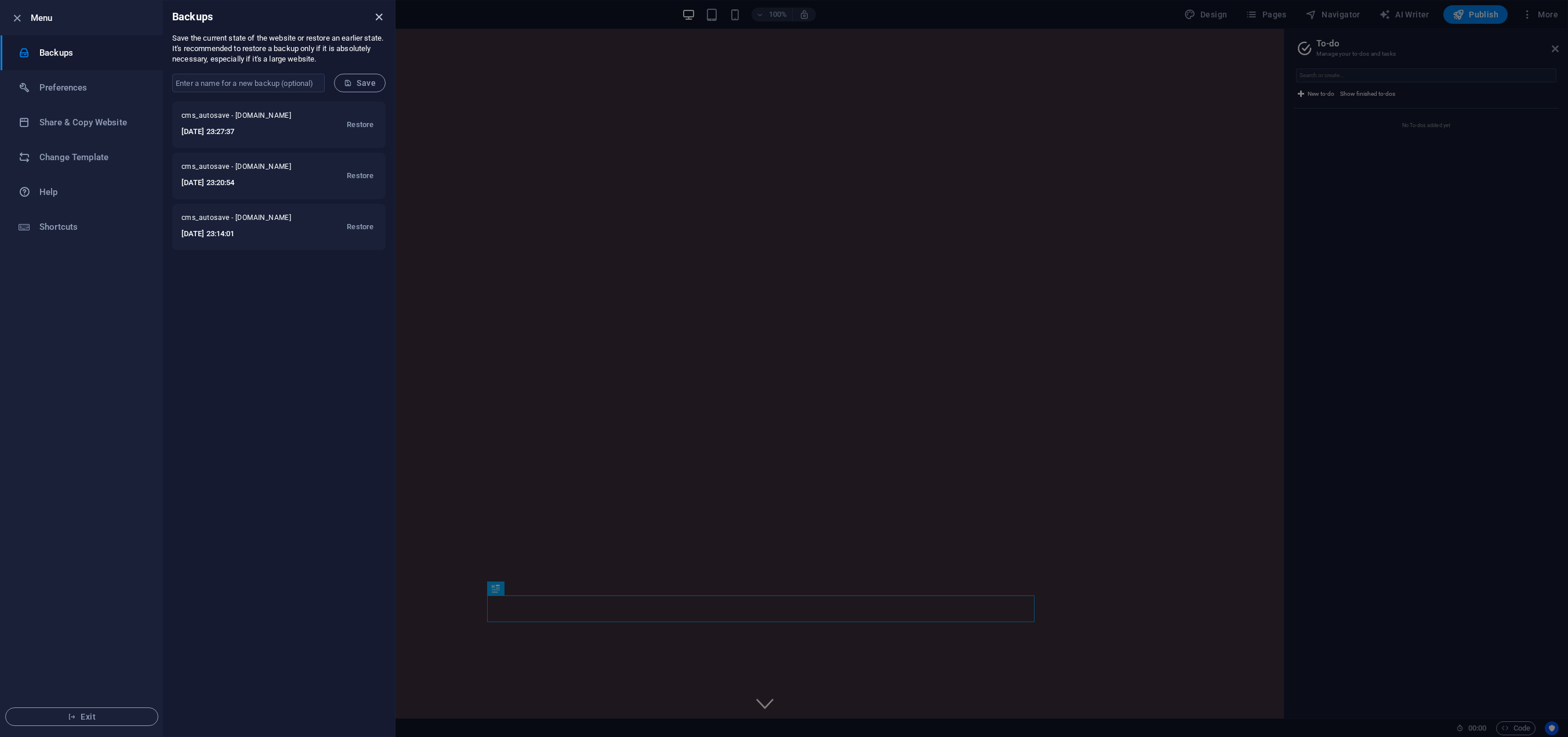
click at [383, 15] on icon "close" at bounding box center [378, 16] width 13 height 13
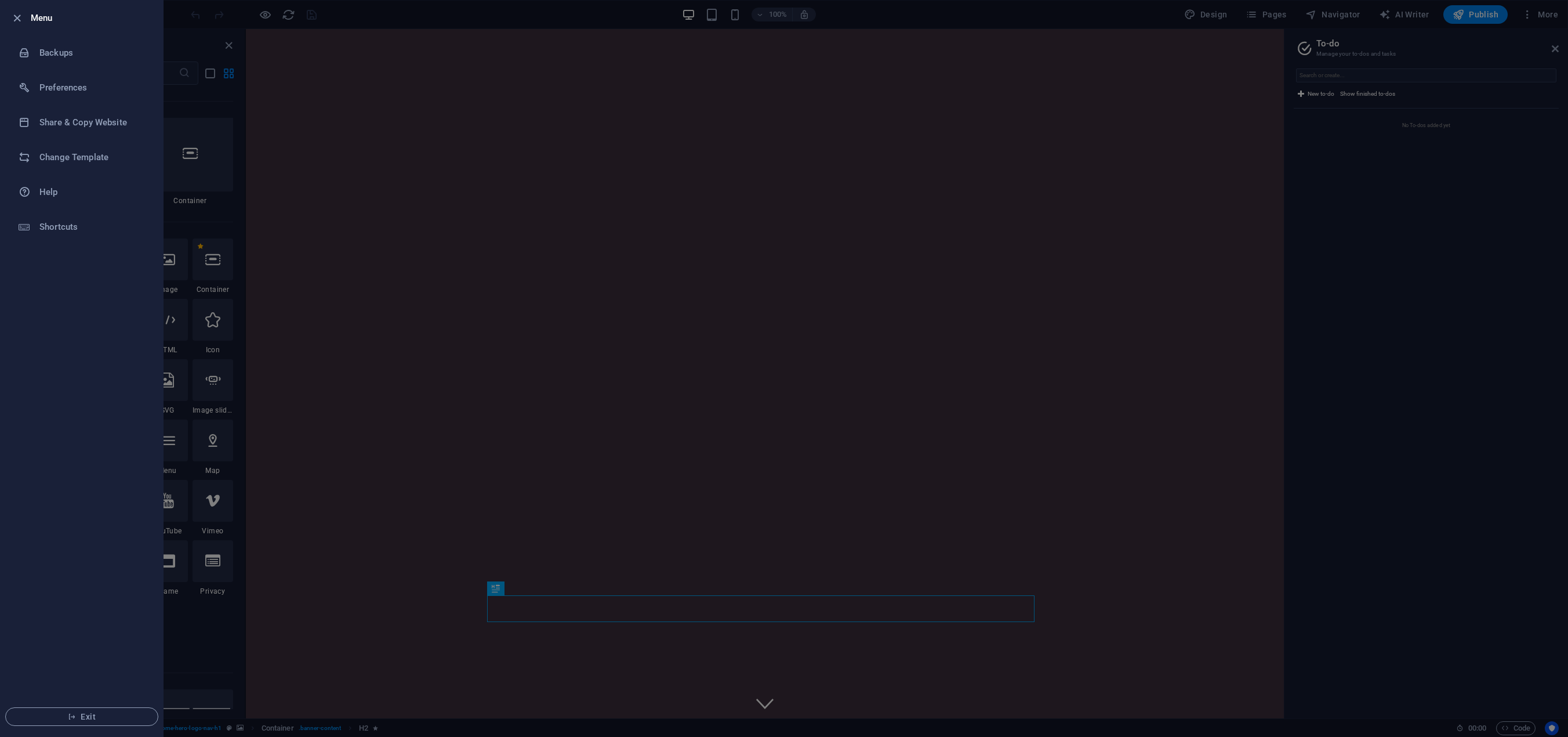
click at [1181, 61] on div at bounding box center [784, 368] width 1568 height 737
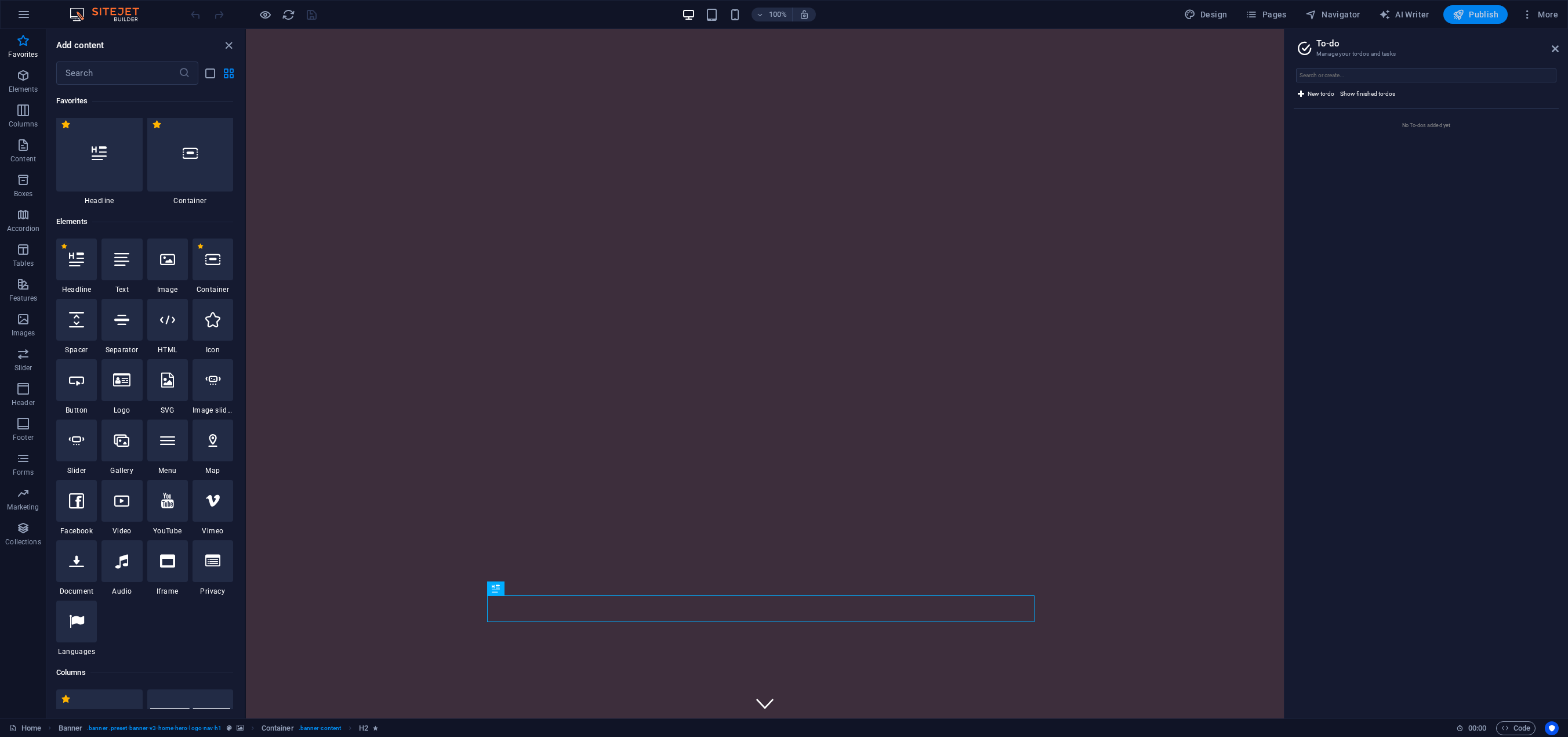
click at [1481, 17] on span "Publish" at bounding box center [1476, 15] width 46 height 11
